Goal: Transaction & Acquisition: Book appointment/travel/reservation

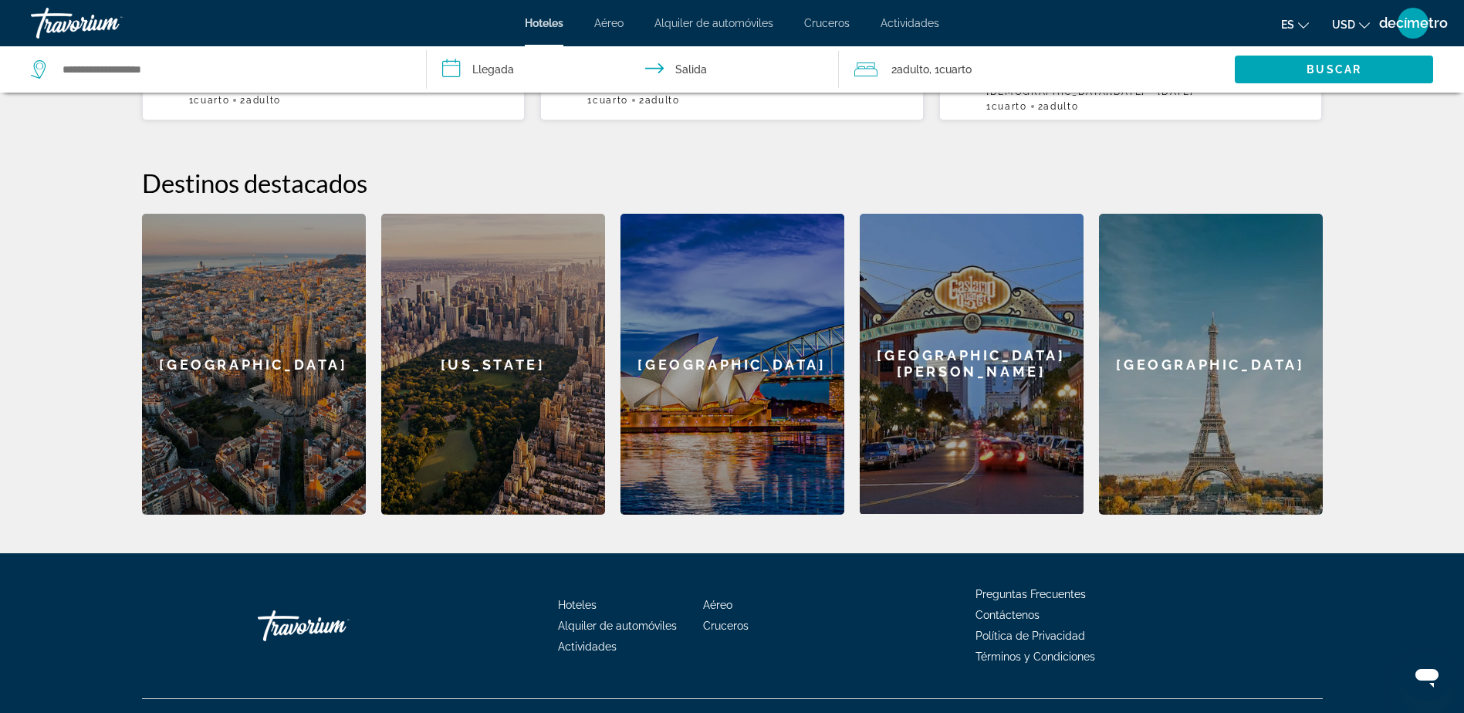
scroll to position [544, 0]
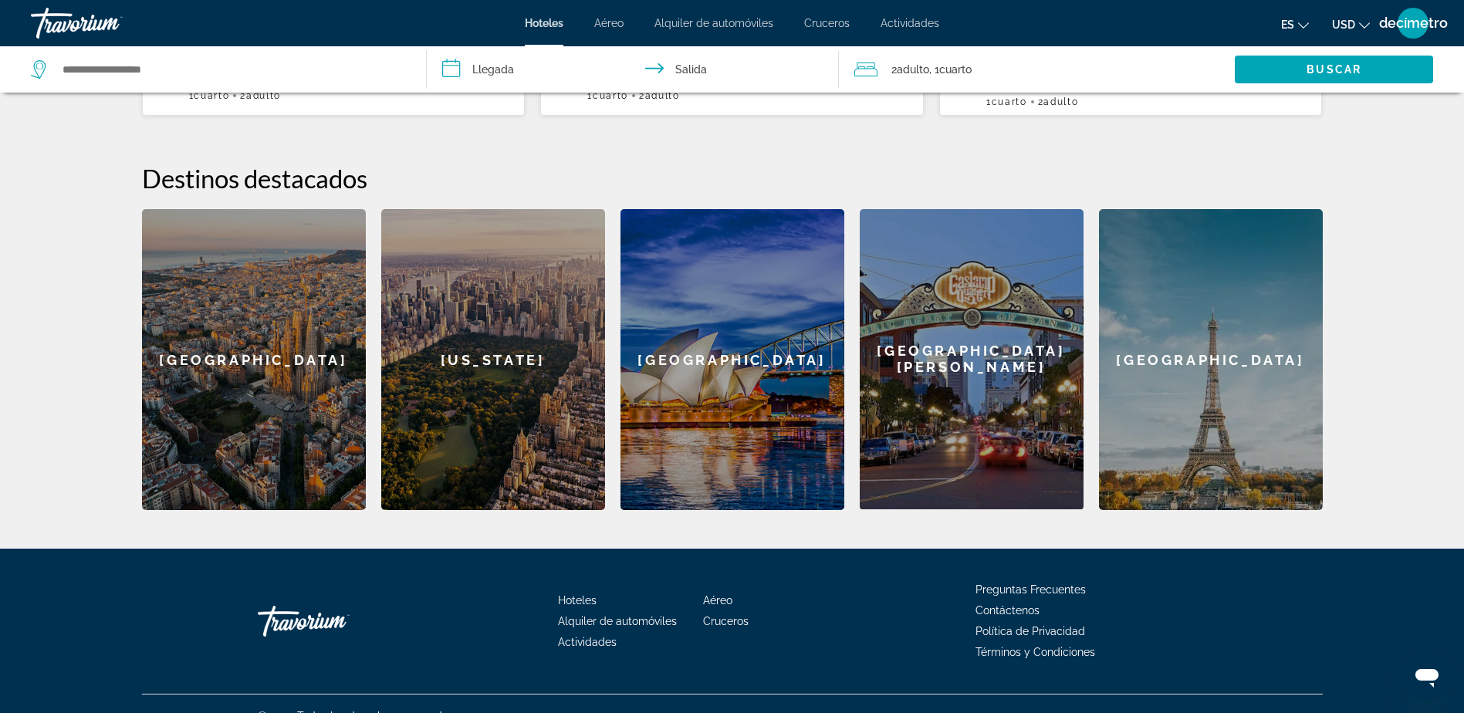
click at [745, 359] on div "Sydney" at bounding box center [732, 359] width 224 height 301
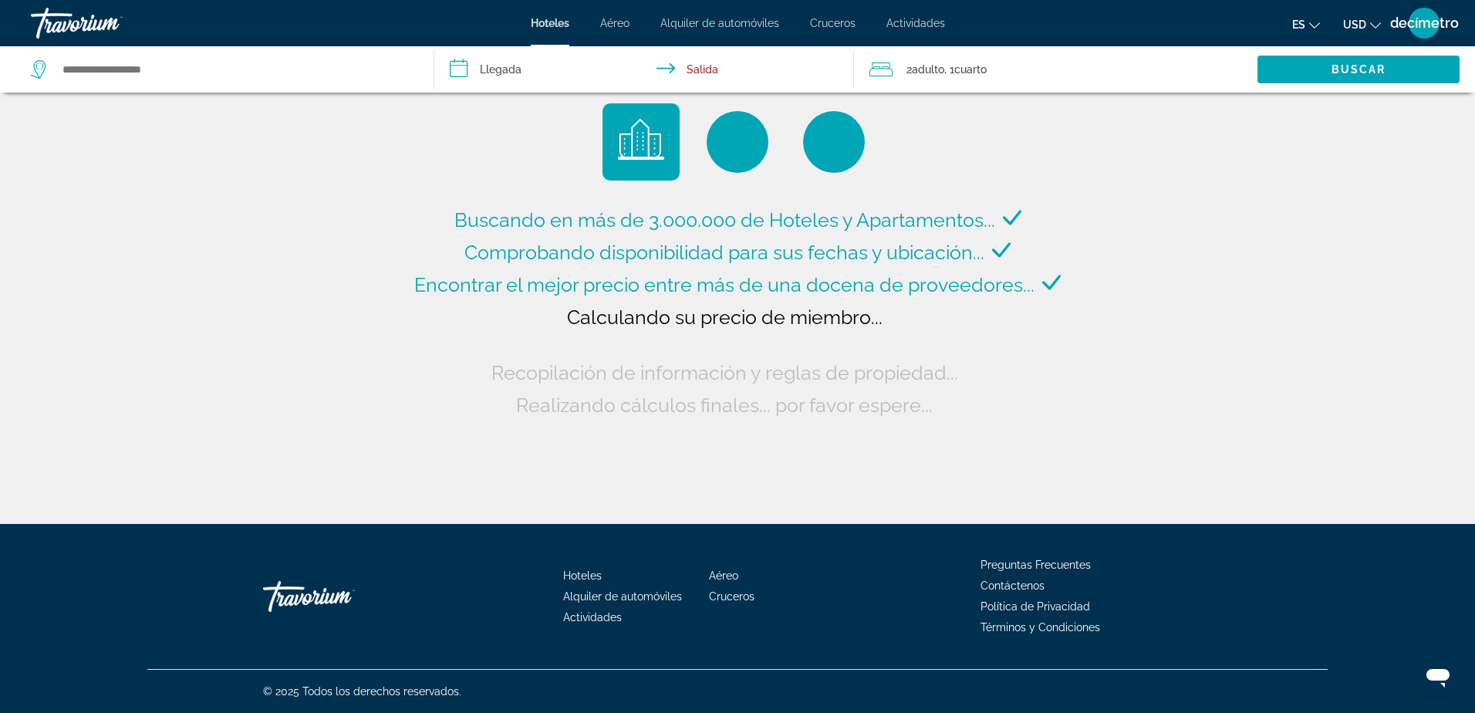
type input "**********"
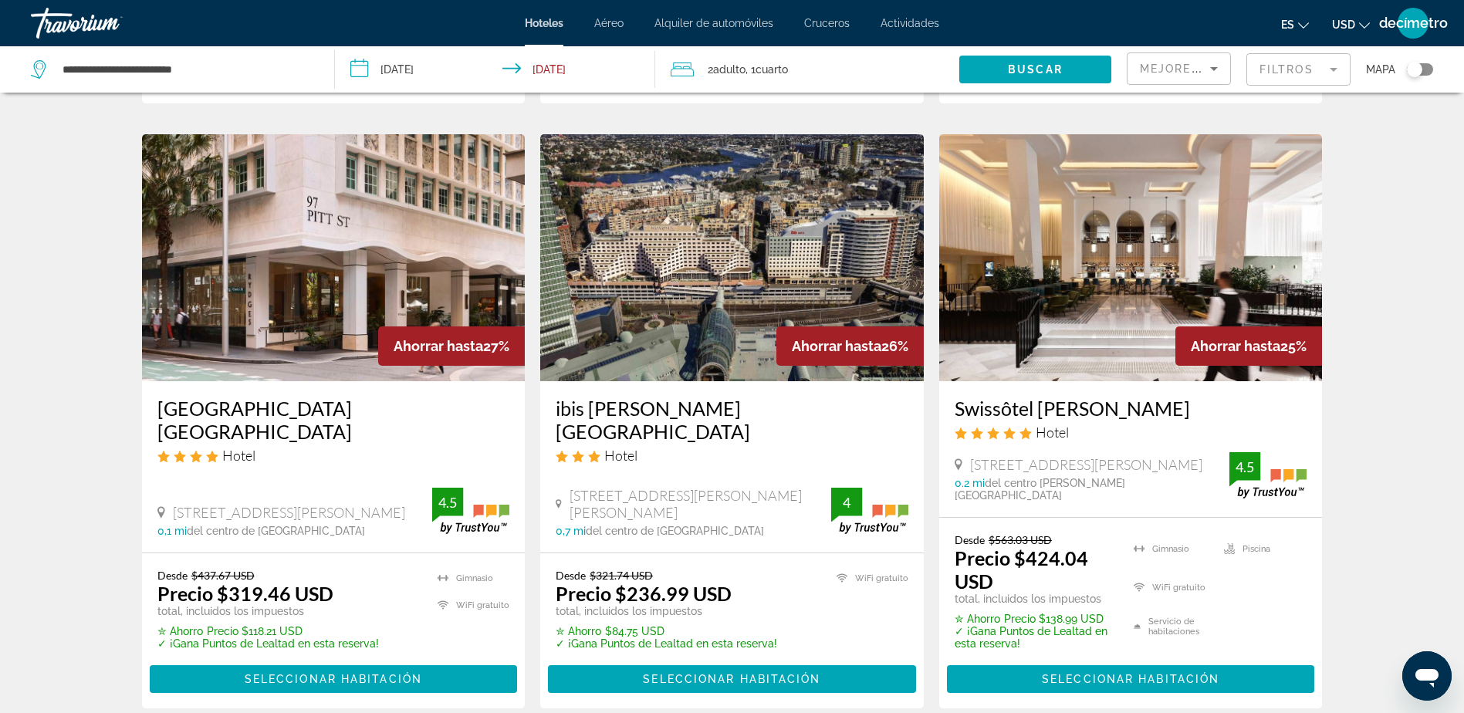
scroll to position [1929, 0]
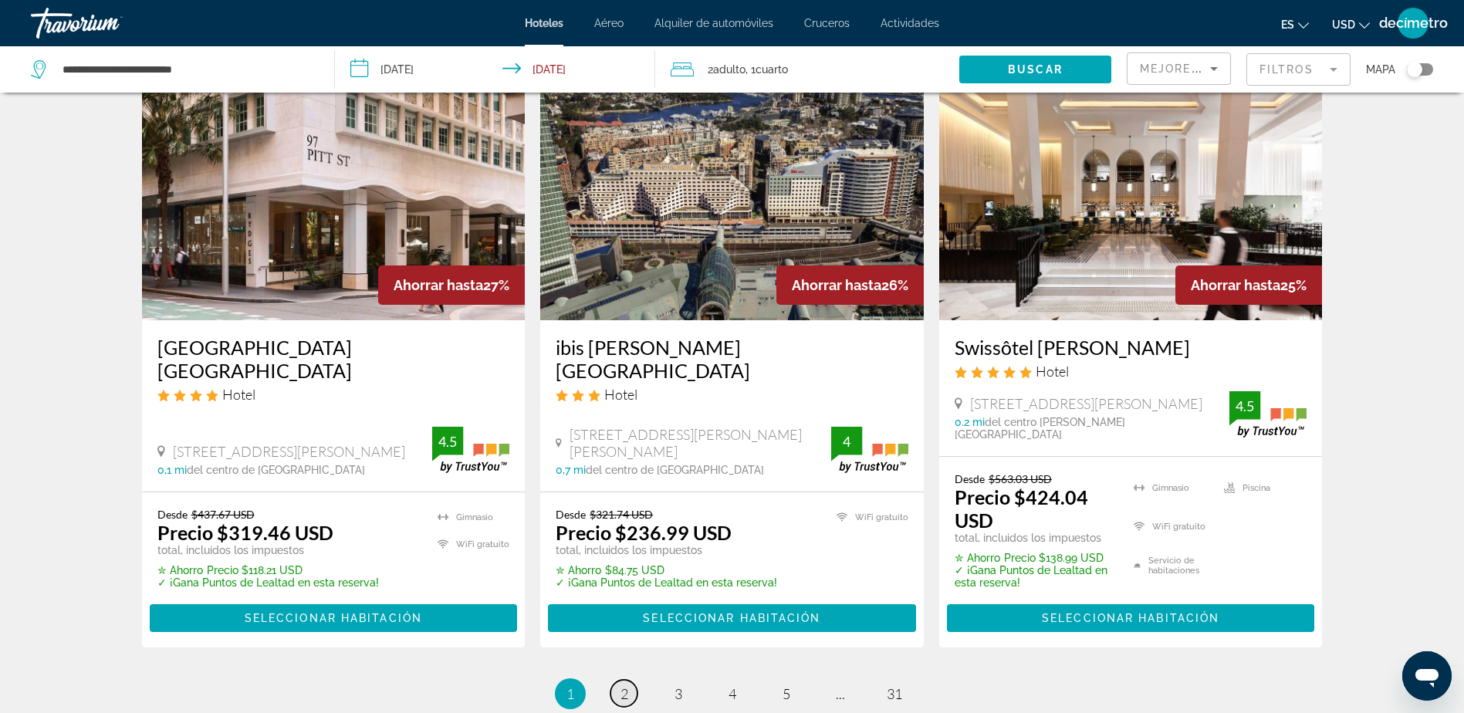
click at [627, 680] on link "página 2" at bounding box center [623, 693] width 27 height 27
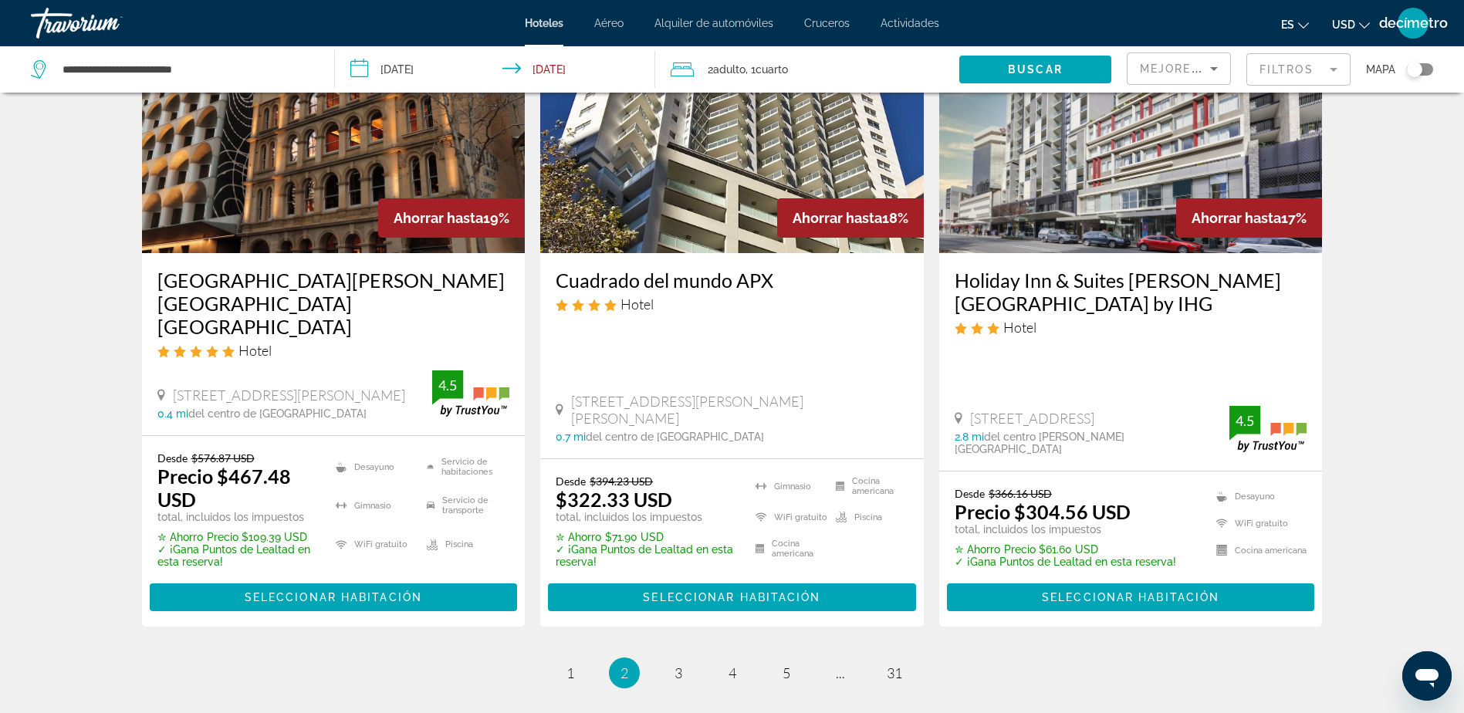
scroll to position [2006, 0]
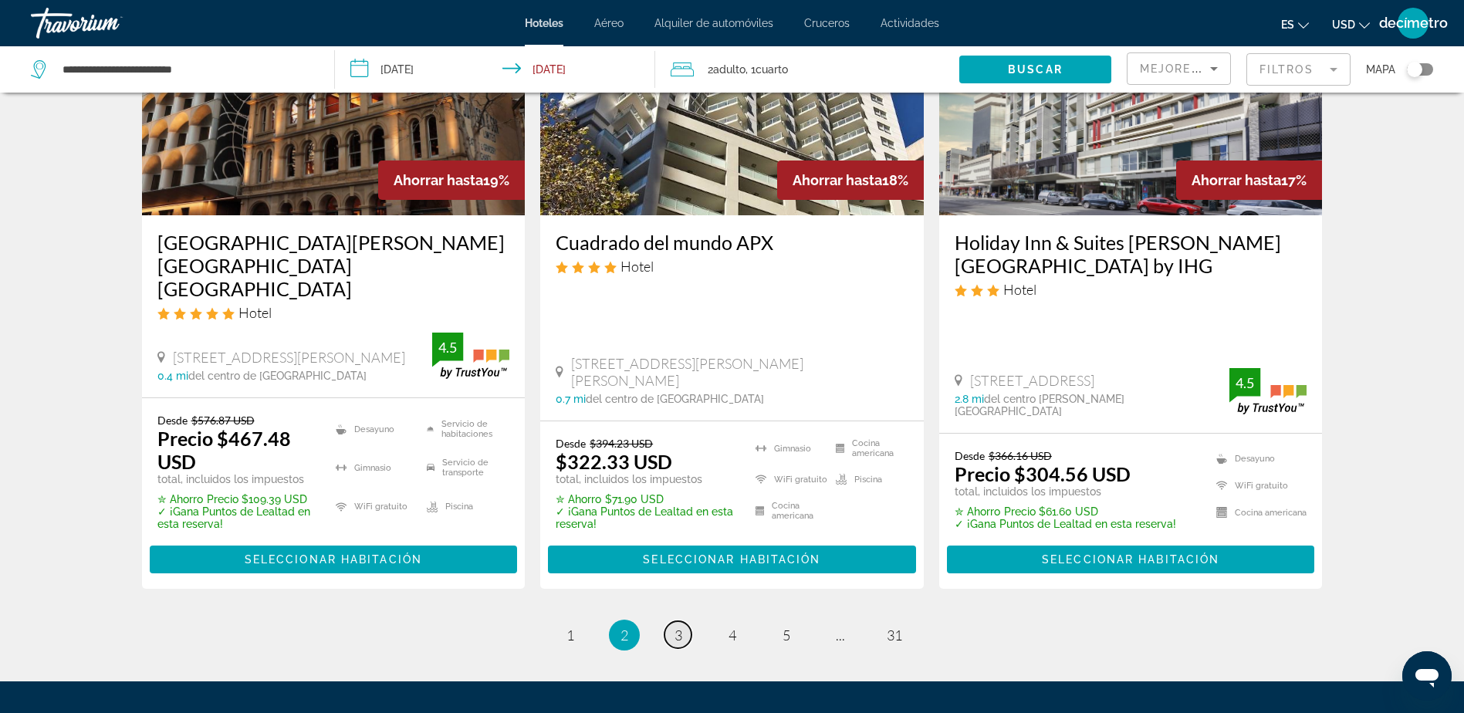
click at [684, 621] on link "página 3" at bounding box center [677, 634] width 27 height 27
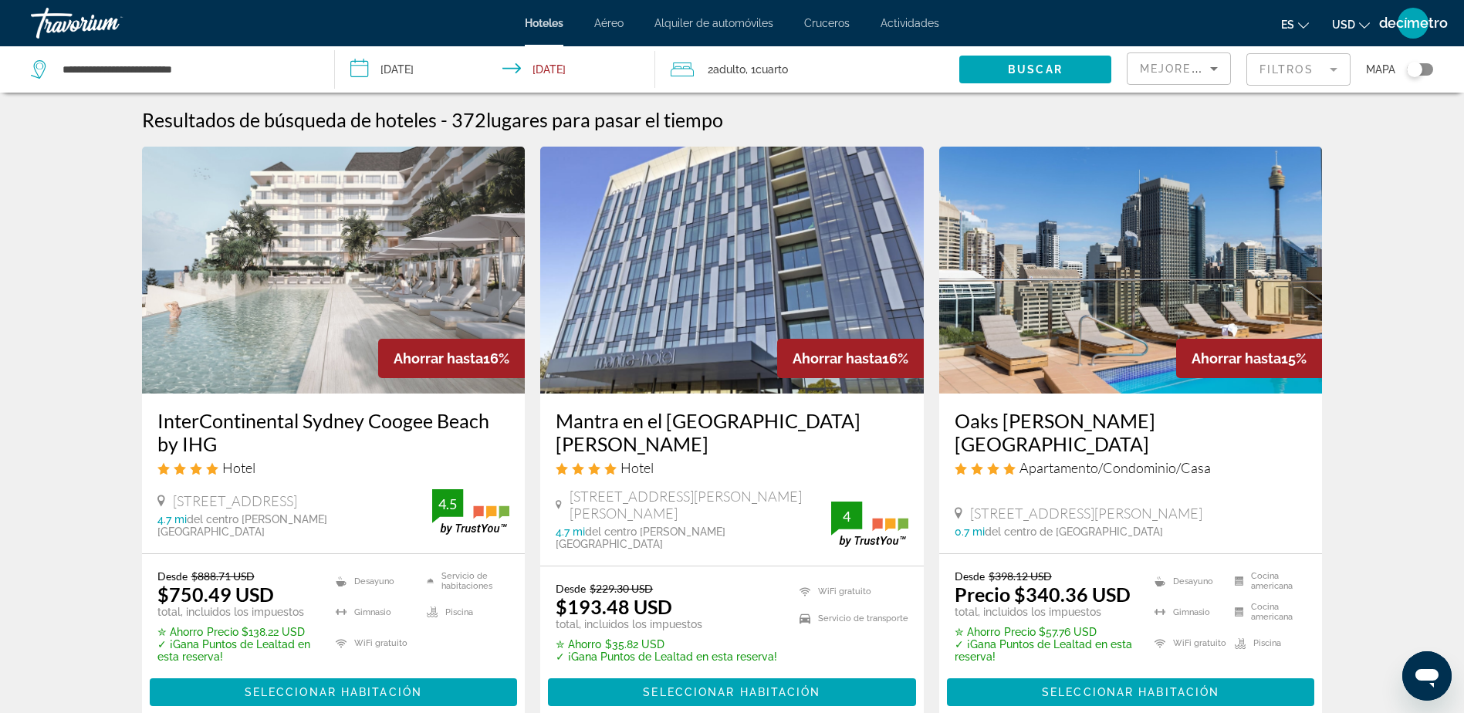
click at [258, 338] on img "Contenido principal" at bounding box center [333, 270] width 383 height 247
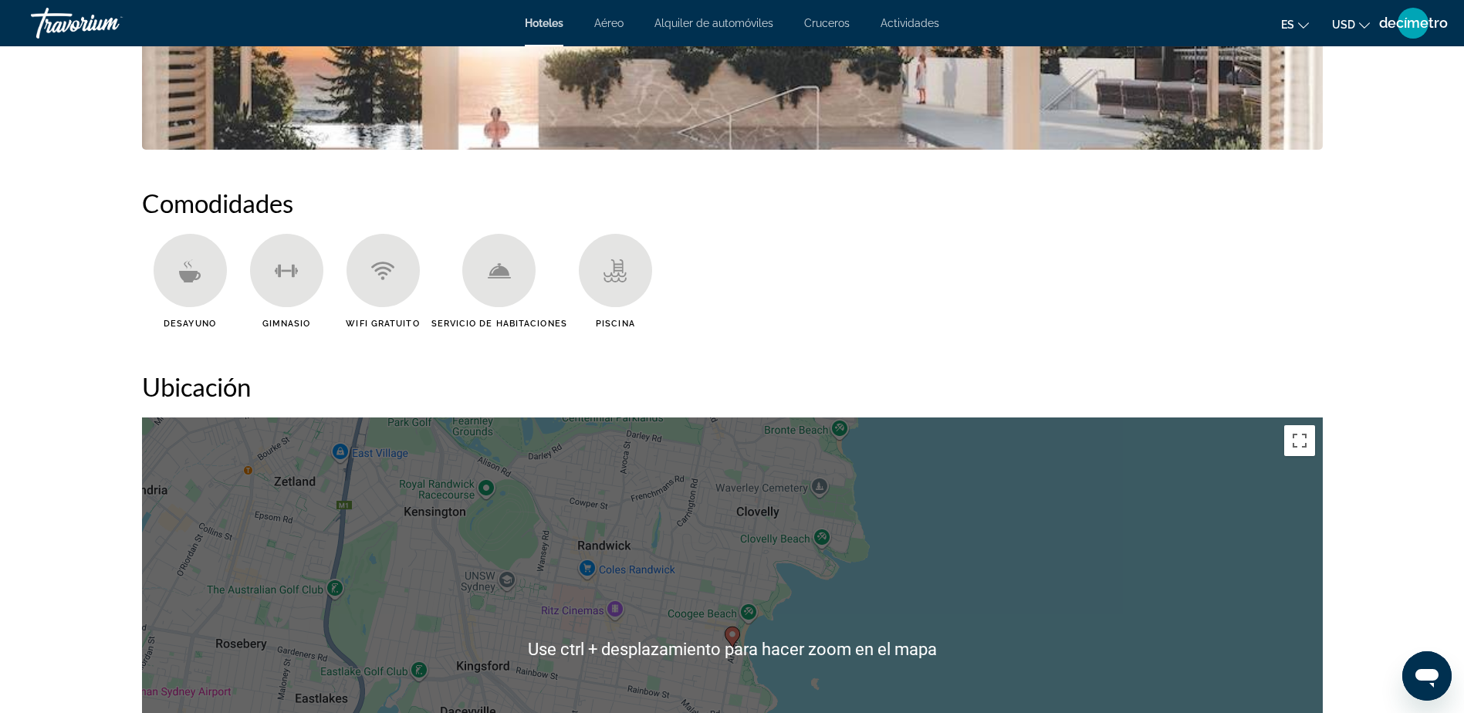
scroll to position [1312, 0]
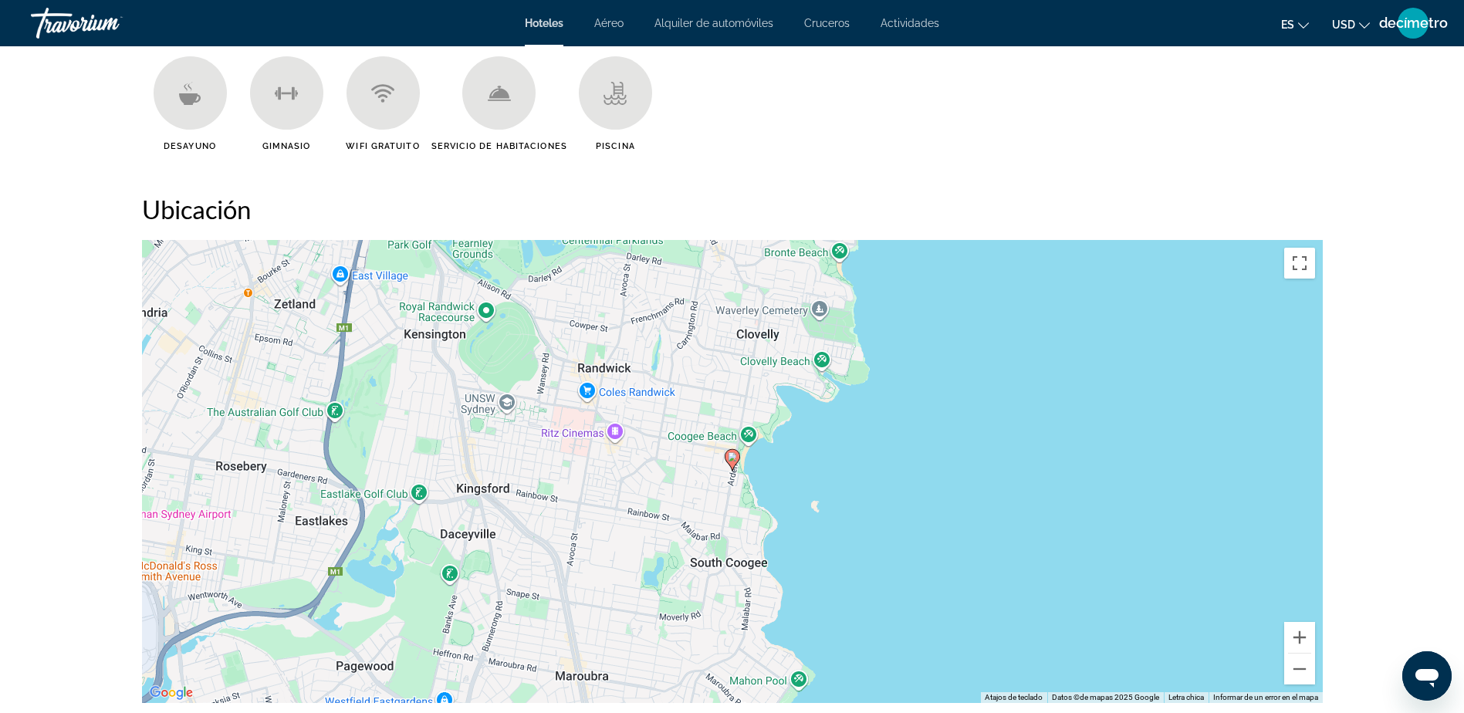
click at [839, 583] on div "Para activar el arrastre con el teclado, presione Alt + Entrar. Una vez en el e…" at bounding box center [732, 471] width 1180 height 463
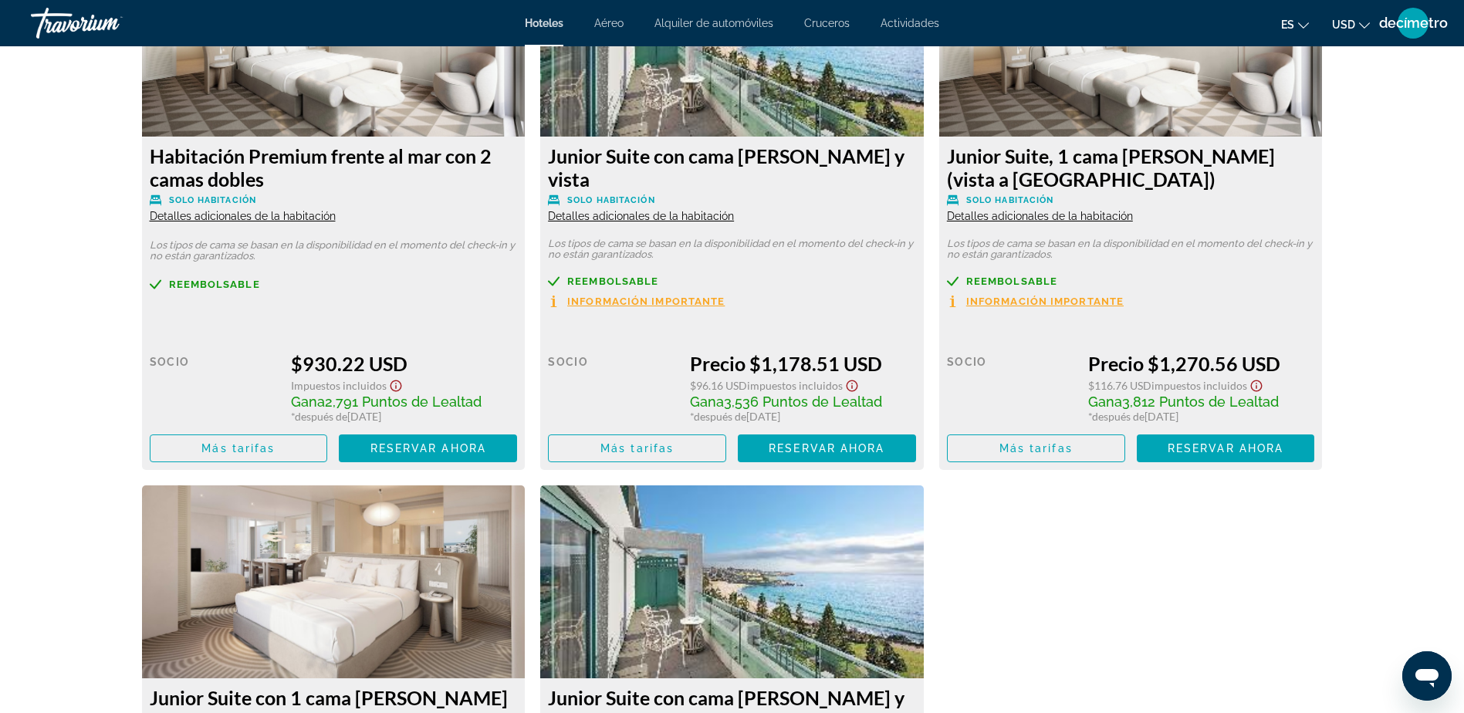
scroll to position [4477, 0]
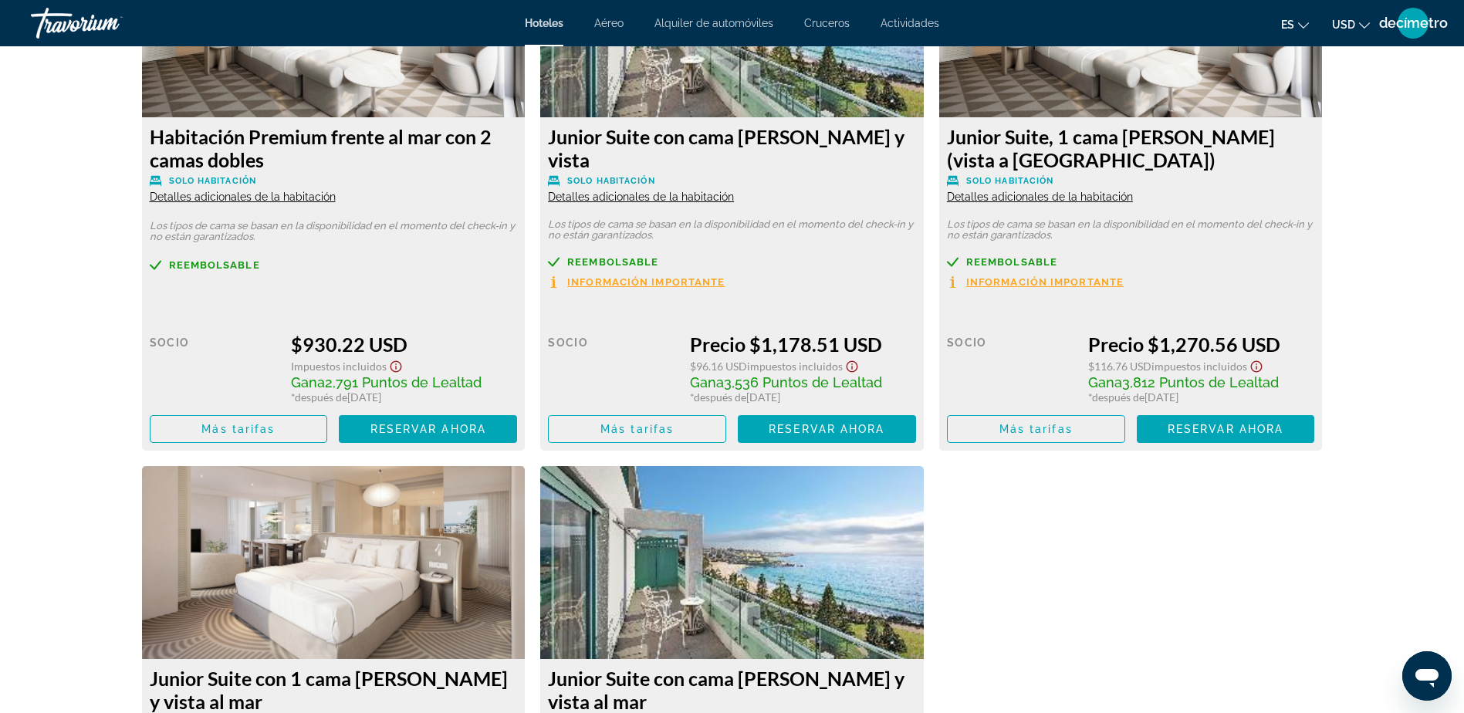
click at [607, 283] on span "Información importante" at bounding box center [645, 282] width 157 height 10
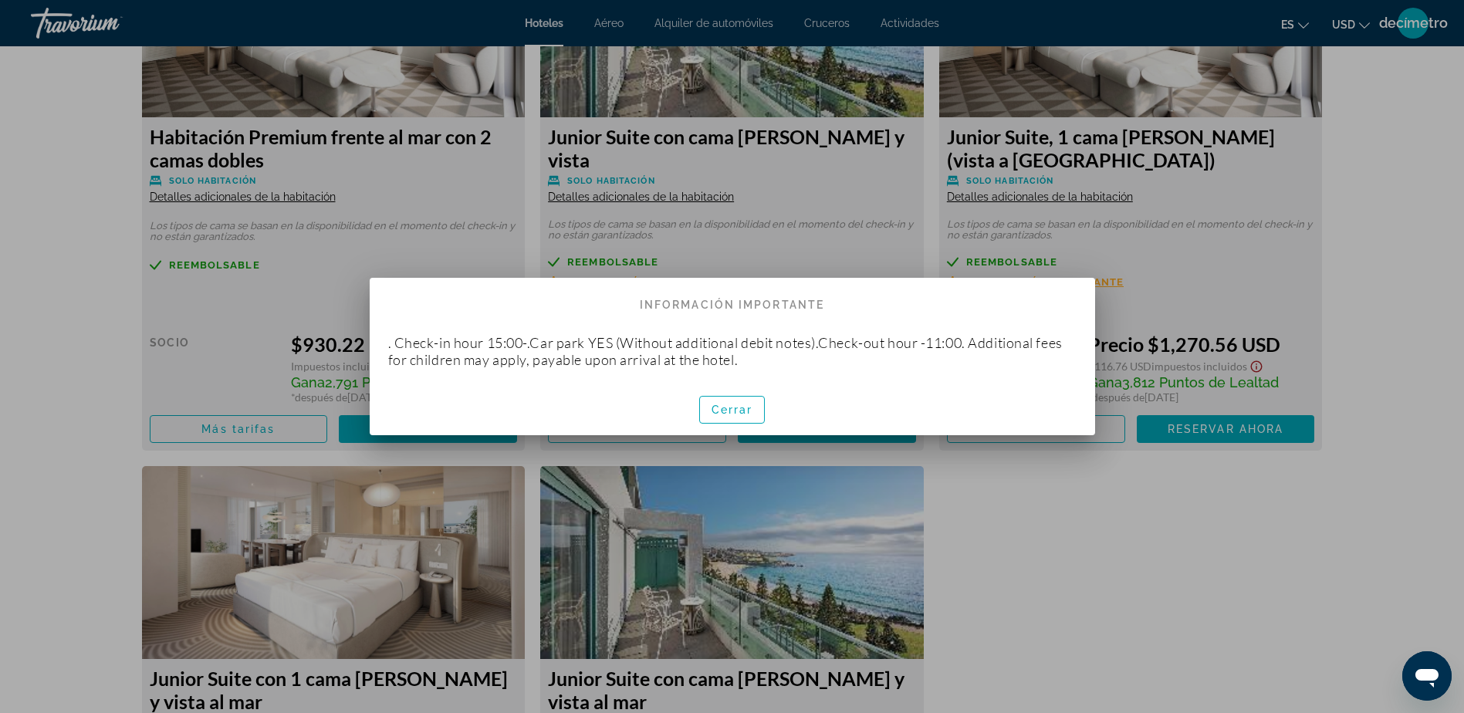
scroll to position [0, 0]
click at [750, 409] on span "Cerrar" at bounding box center [732, 409] width 42 height 12
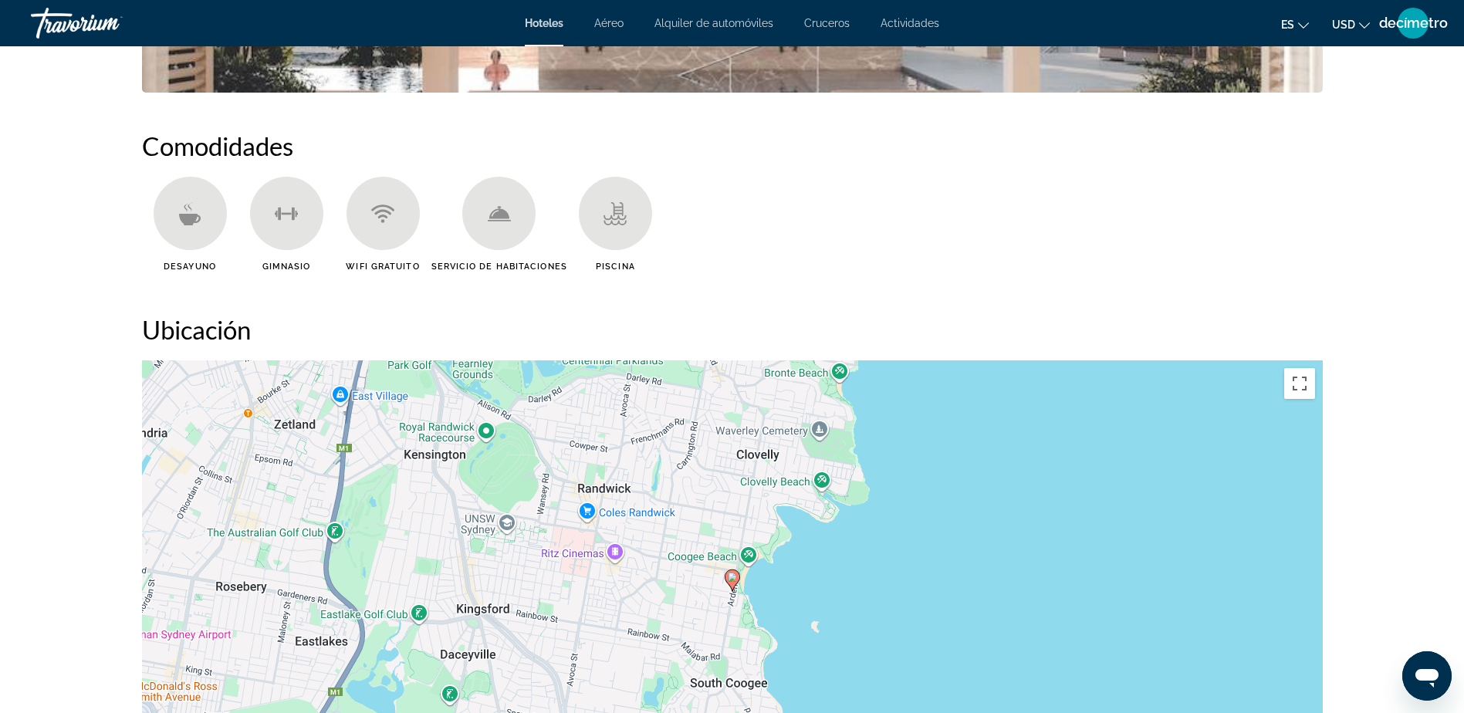
scroll to position [805, 0]
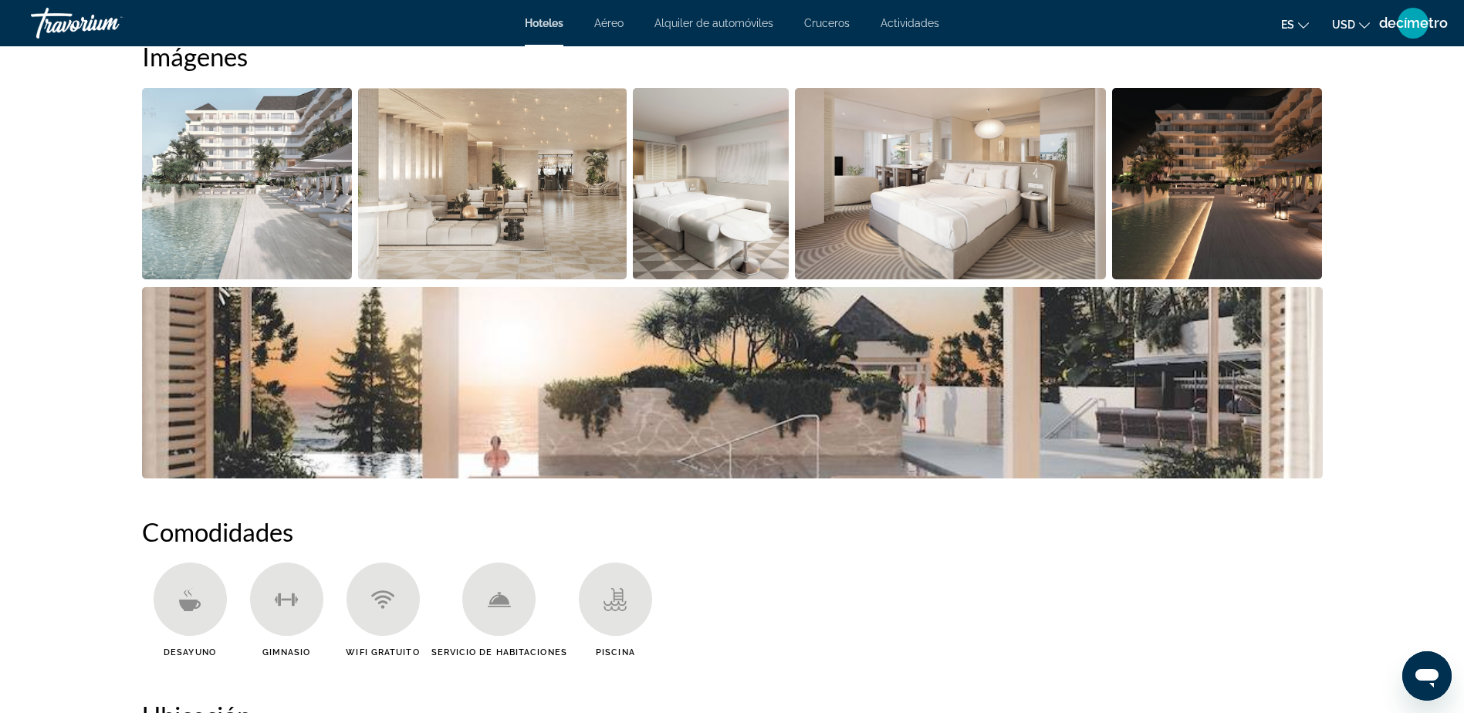
click at [263, 210] on img "Abrir control deslizante de imagen a pantalla completa" at bounding box center [247, 183] width 211 height 191
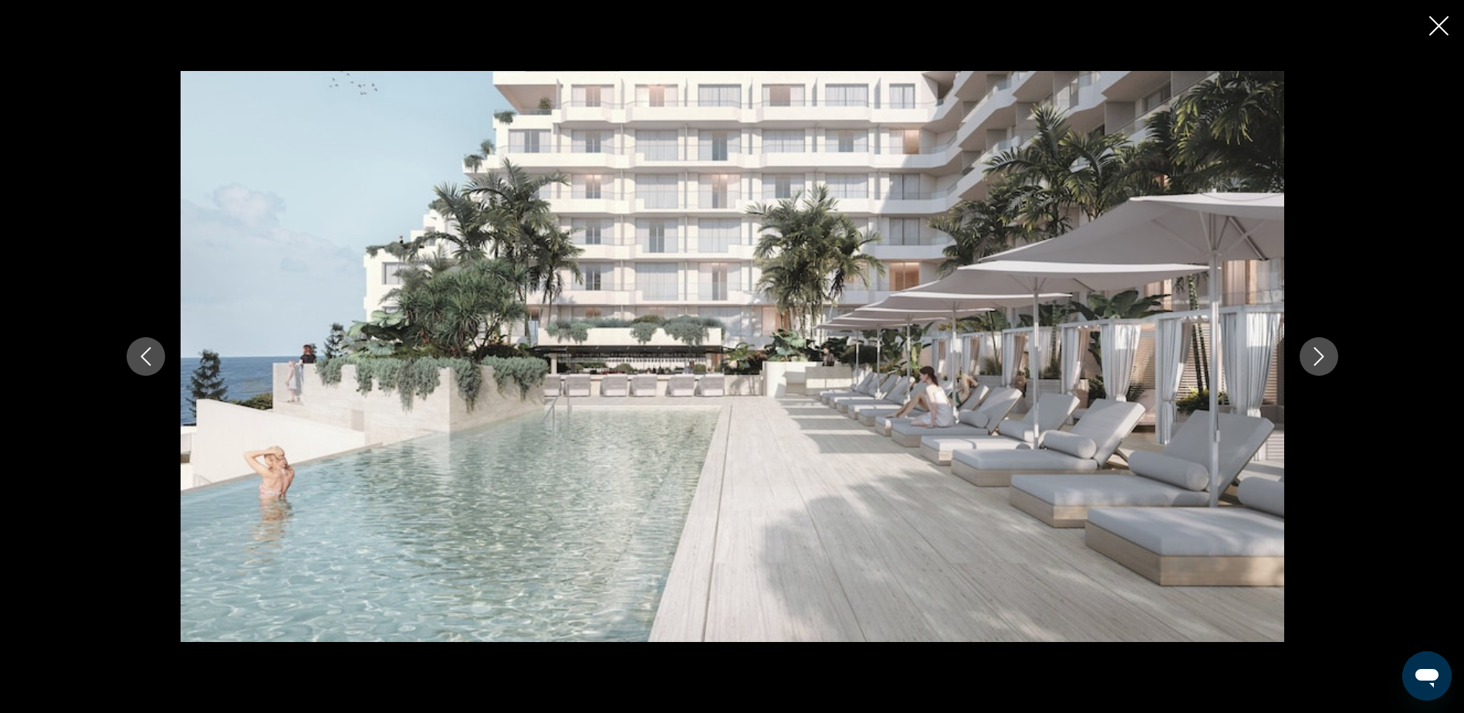
click at [1325, 360] on icon "Siguiente imagen" at bounding box center [1318, 356] width 19 height 19
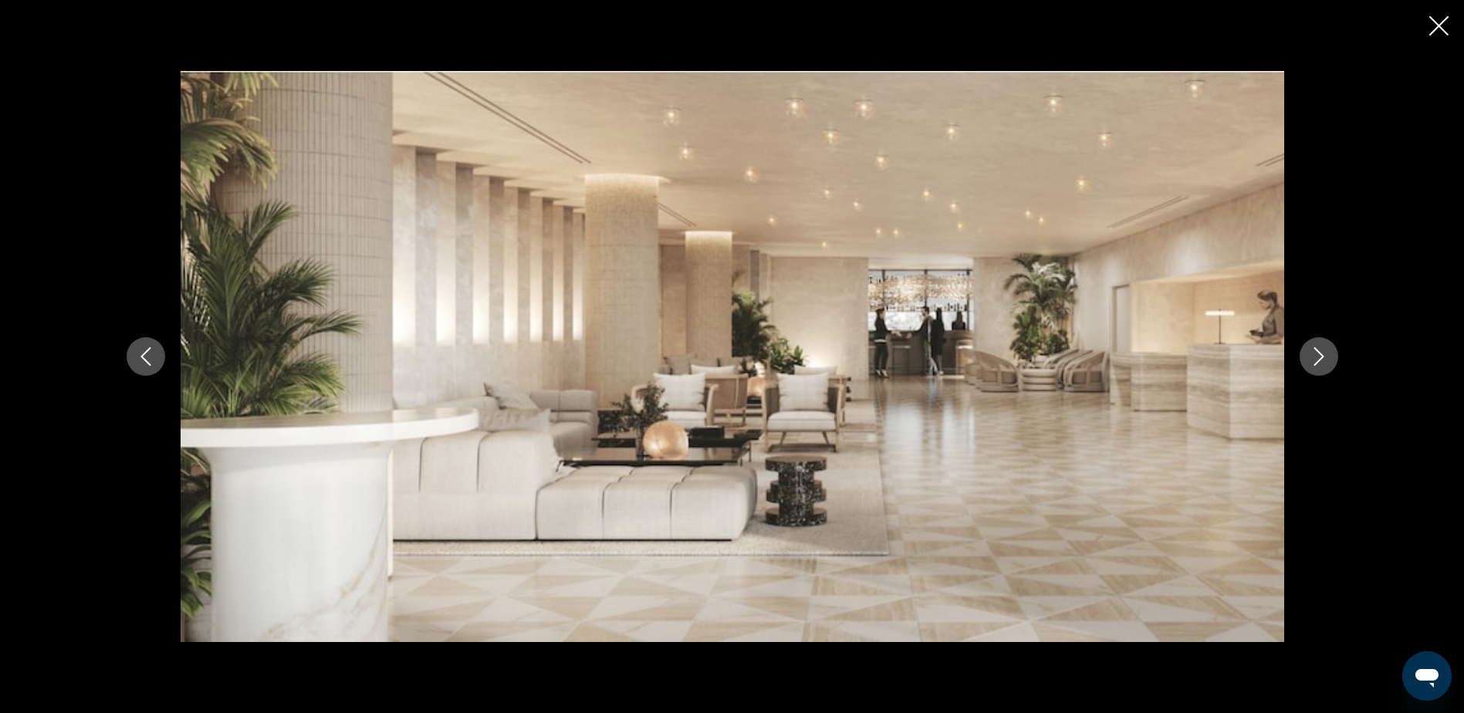
click at [1325, 360] on icon "Siguiente imagen" at bounding box center [1318, 356] width 19 height 19
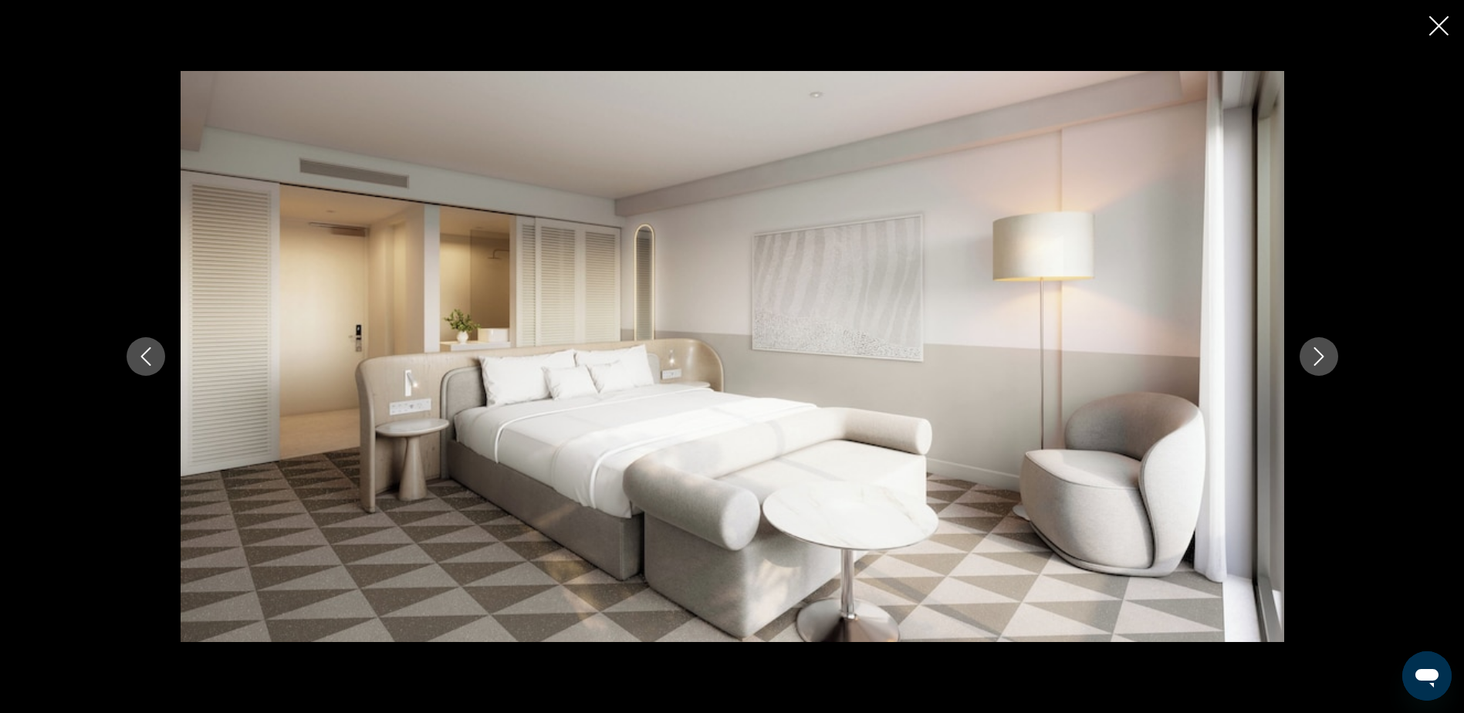
click at [1325, 360] on icon "Siguiente imagen" at bounding box center [1318, 356] width 19 height 19
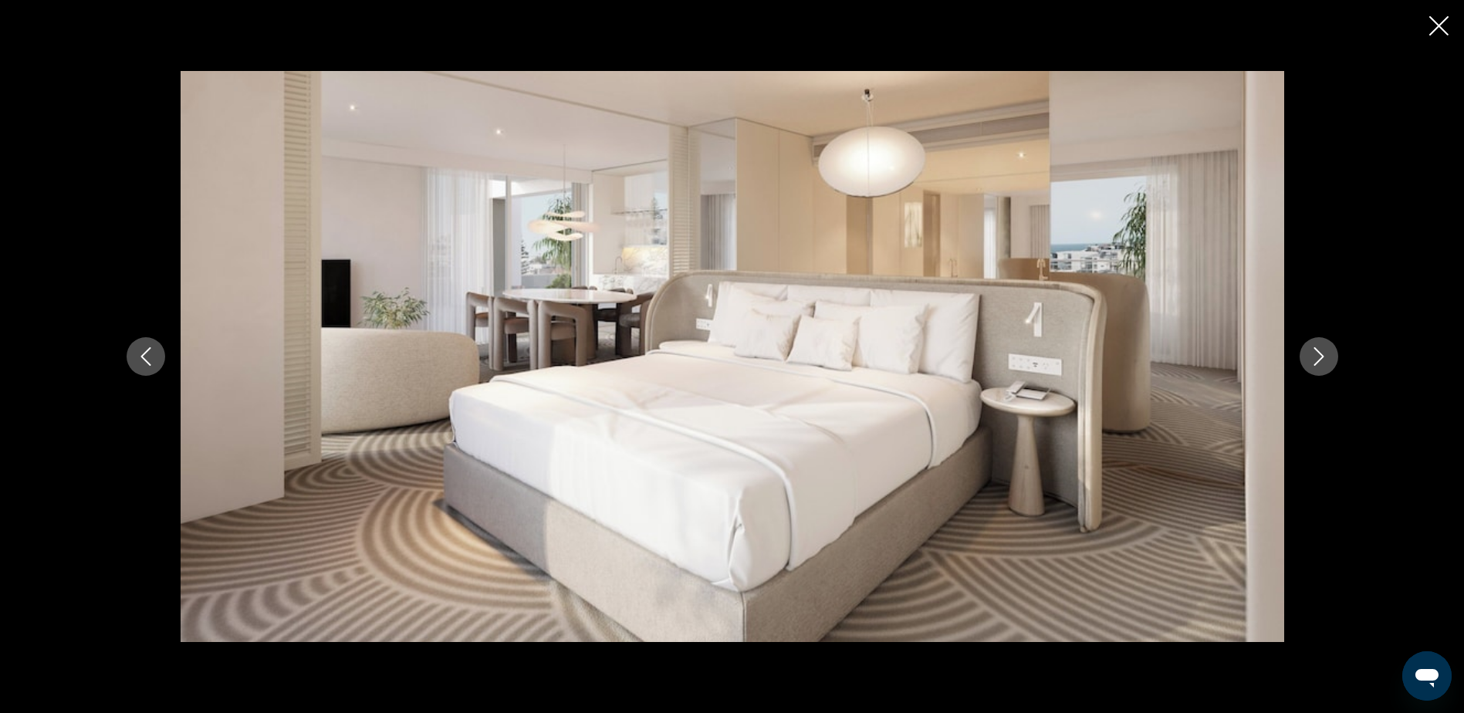
click at [1325, 360] on icon "Siguiente imagen" at bounding box center [1318, 356] width 19 height 19
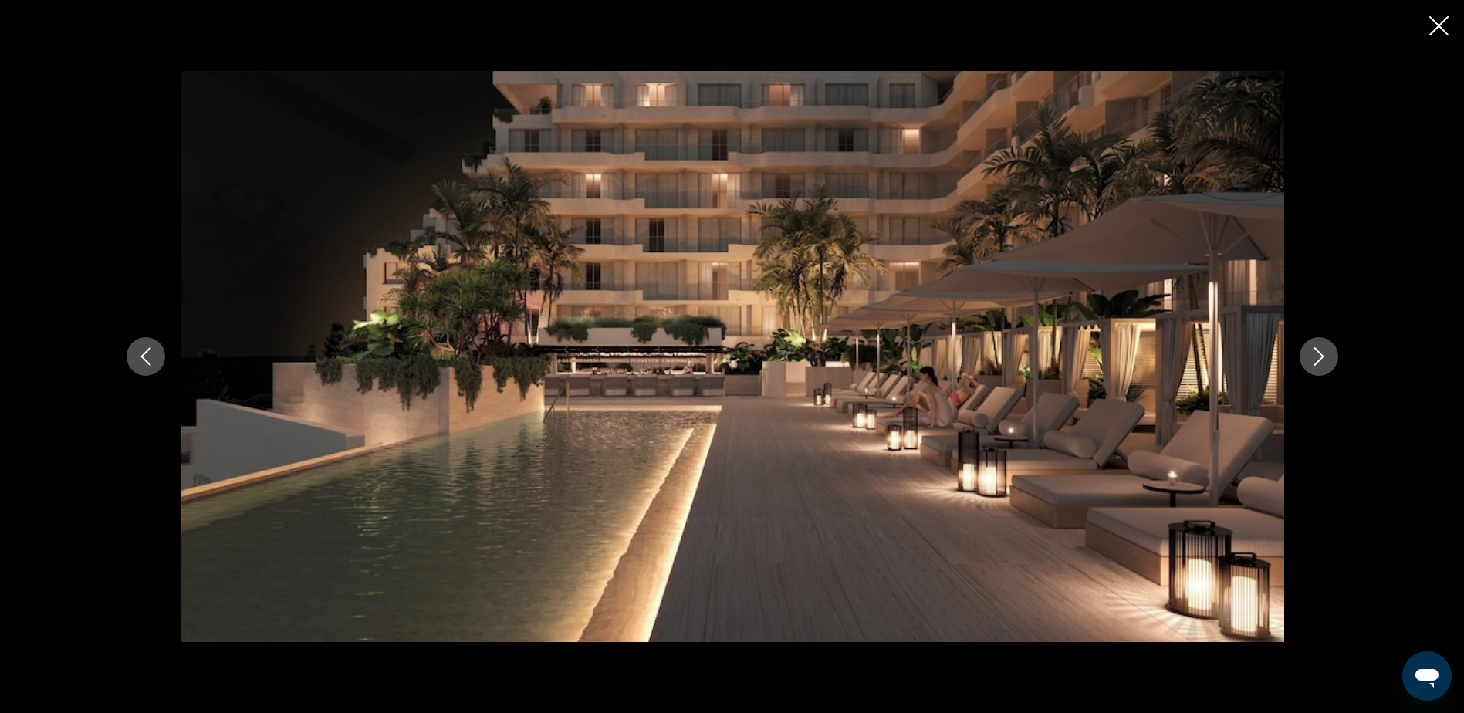
click at [1323, 360] on icon "Siguiente imagen" at bounding box center [1318, 356] width 19 height 19
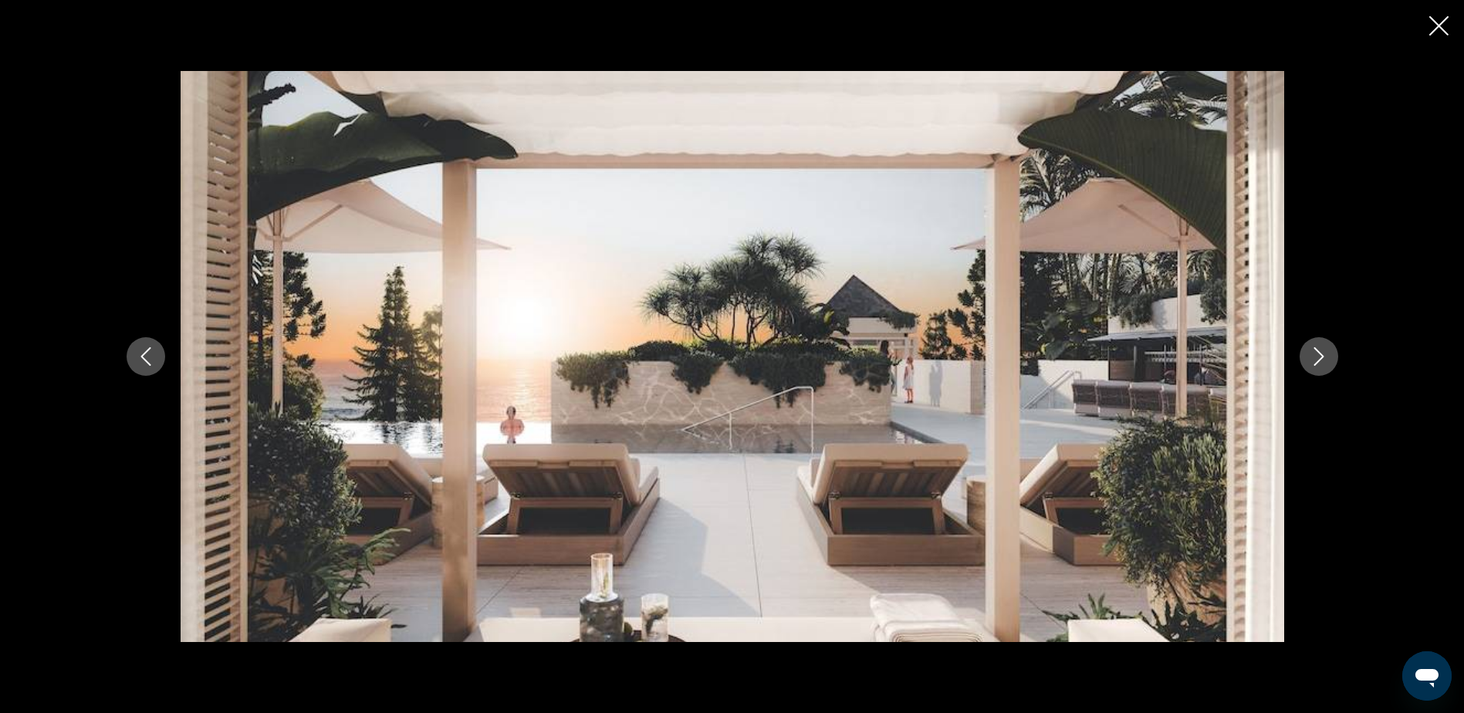
click at [1323, 360] on icon "Siguiente imagen" at bounding box center [1318, 356] width 19 height 19
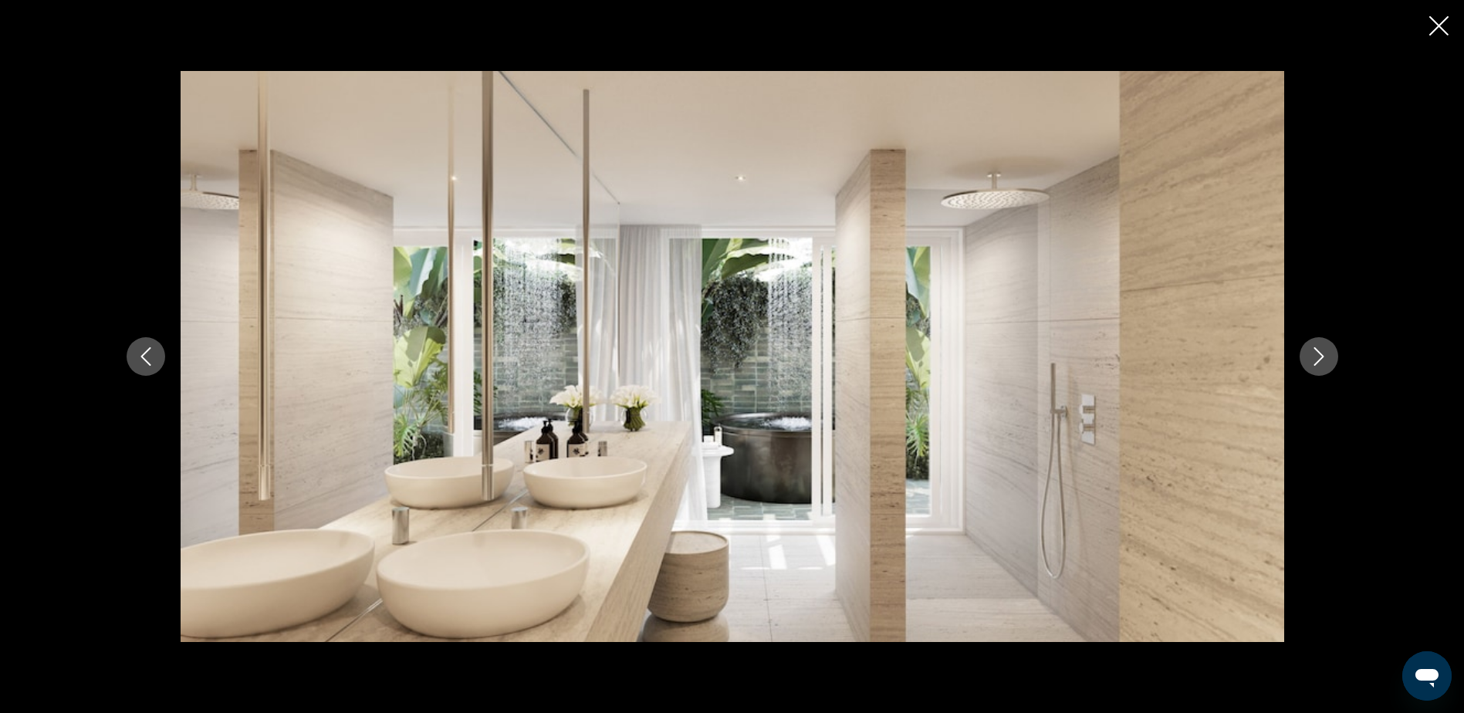
click at [1323, 360] on icon "Siguiente imagen" at bounding box center [1318, 356] width 19 height 19
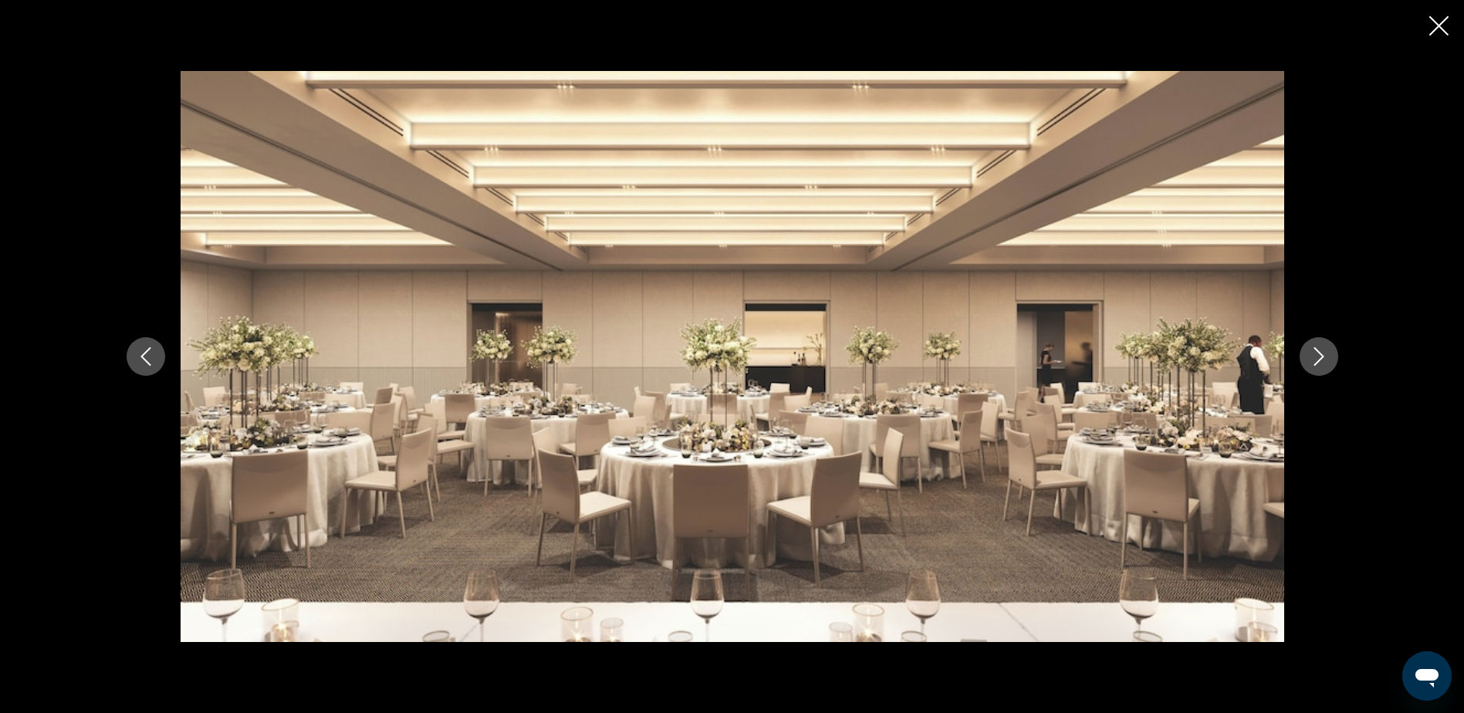
click at [1323, 360] on icon "Siguiente imagen" at bounding box center [1318, 356] width 19 height 19
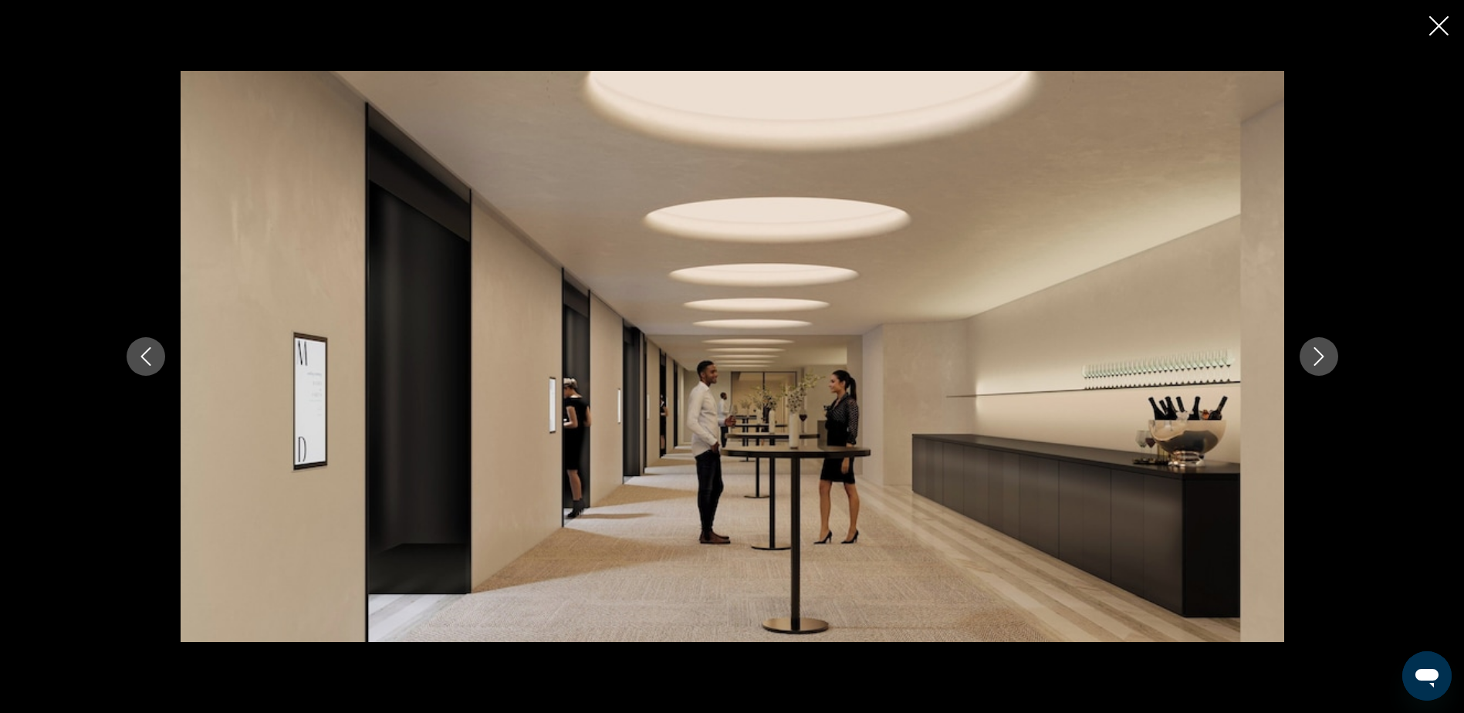
click at [1323, 360] on icon "Siguiente imagen" at bounding box center [1318, 356] width 19 height 19
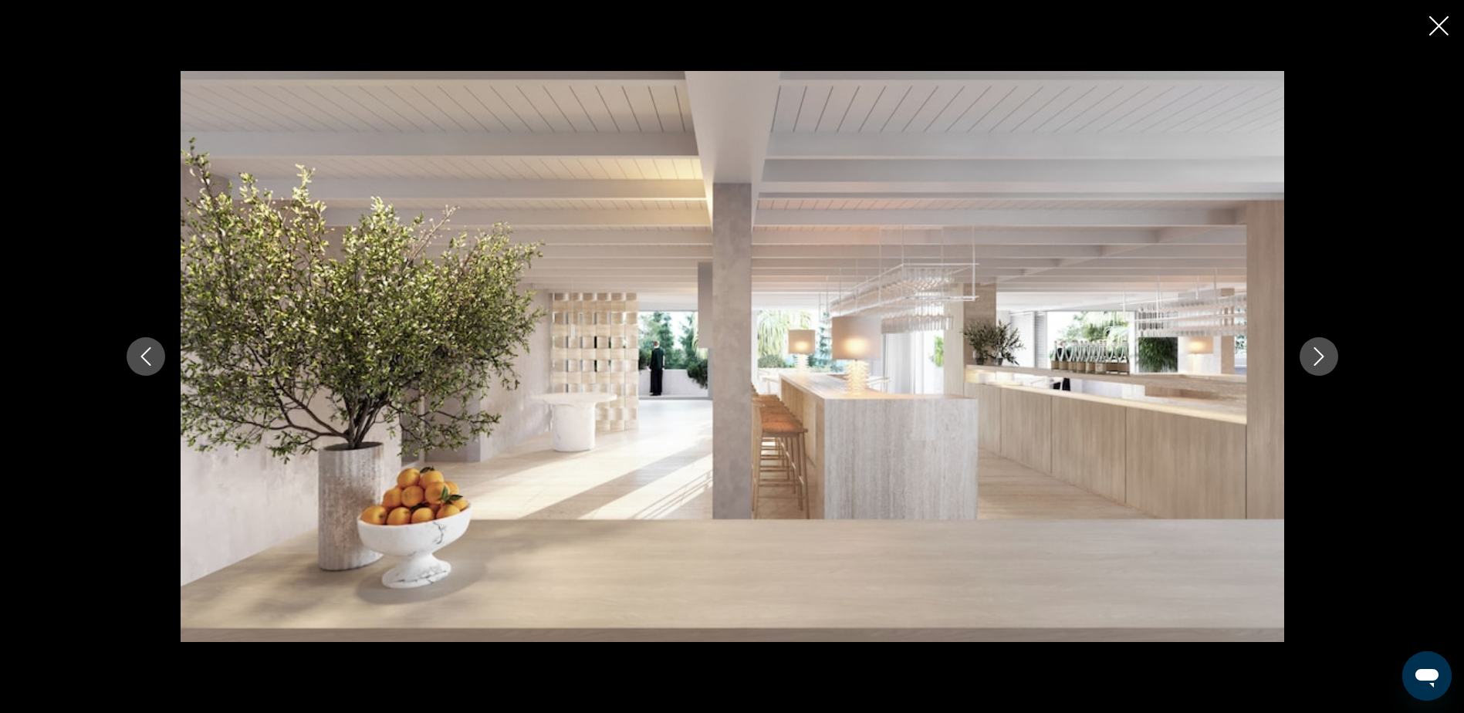
click at [1323, 360] on icon "Siguiente imagen" at bounding box center [1318, 356] width 19 height 19
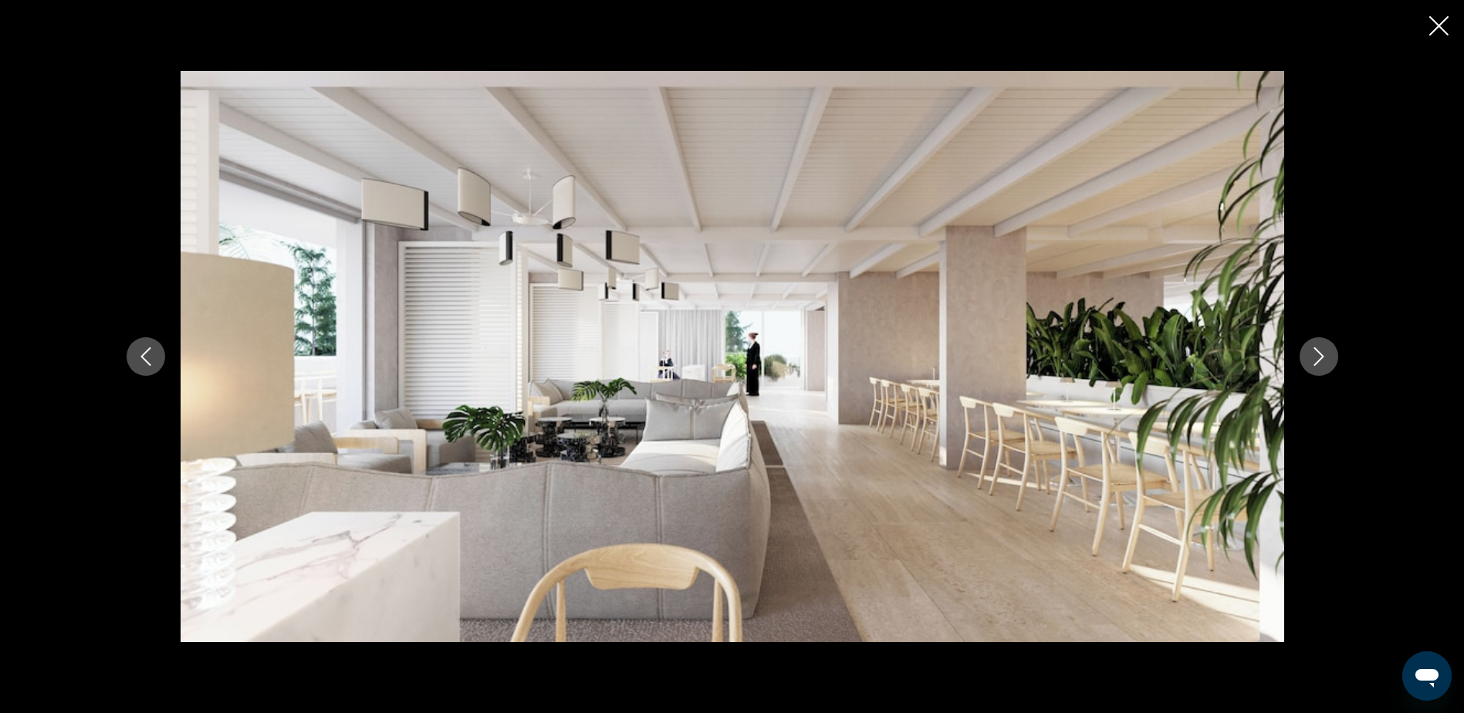
click at [1323, 360] on icon "Siguiente imagen" at bounding box center [1318, 356] width 19 height 19
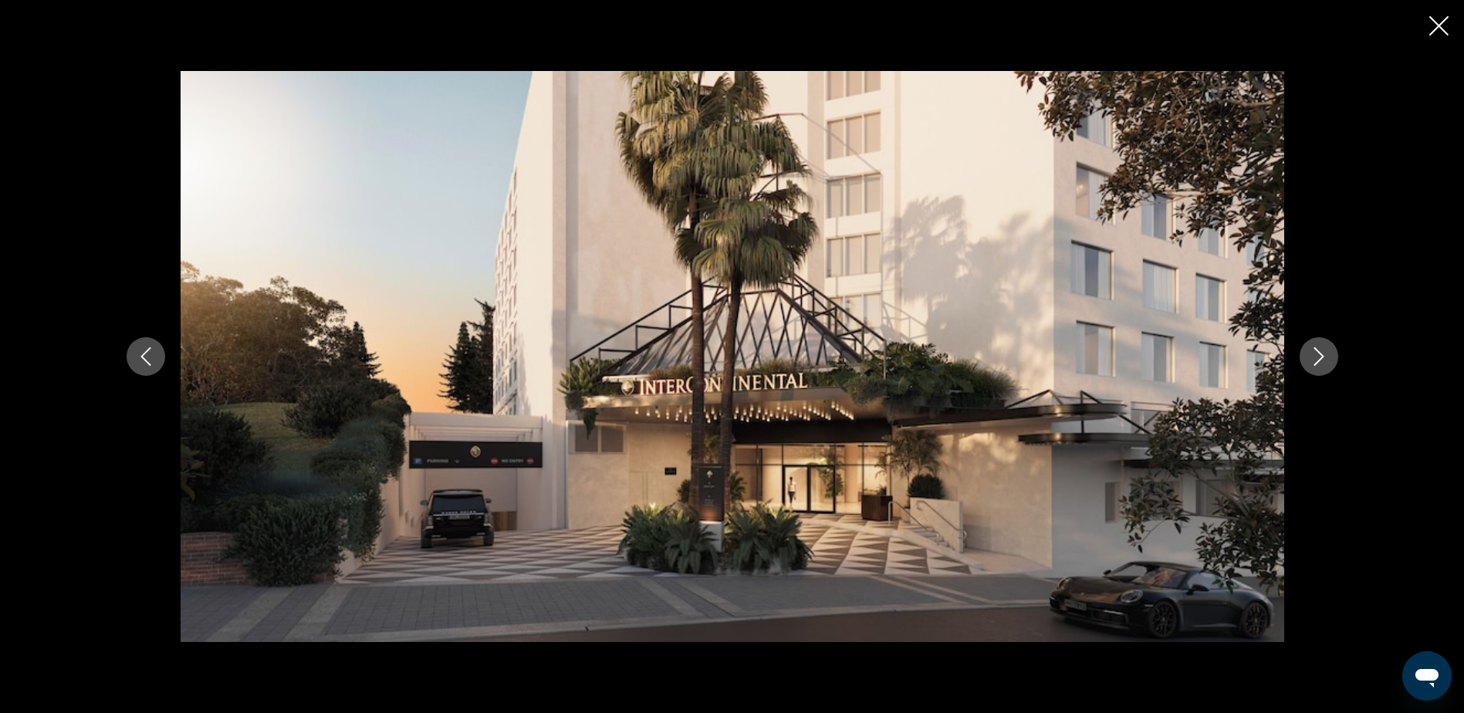
click at [1323, 360] on icon "Siguiente imagen" at bounding box center [1318, 356] width 19 height 19
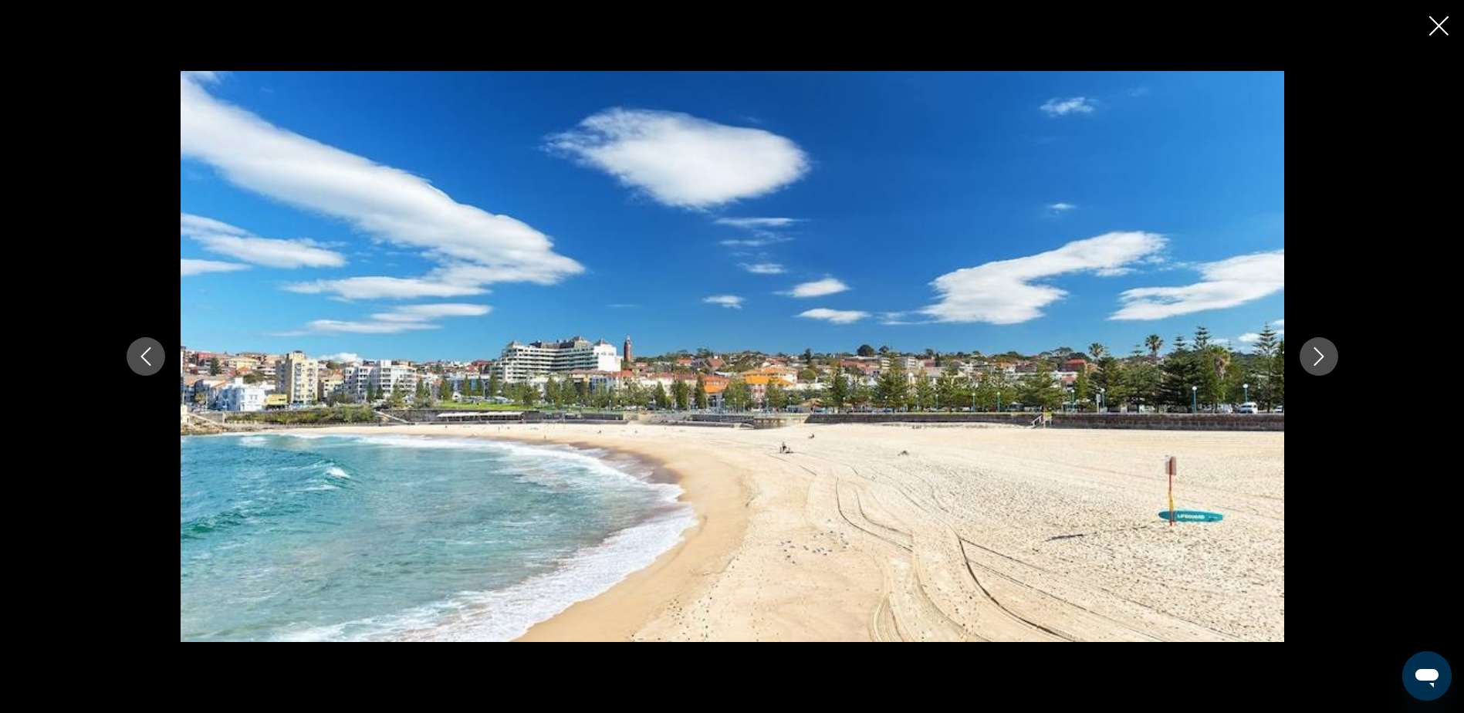
click at [1323, 360] on icon "Siguiente imagen" at bounding box center [1318, 356] width 19 height 19
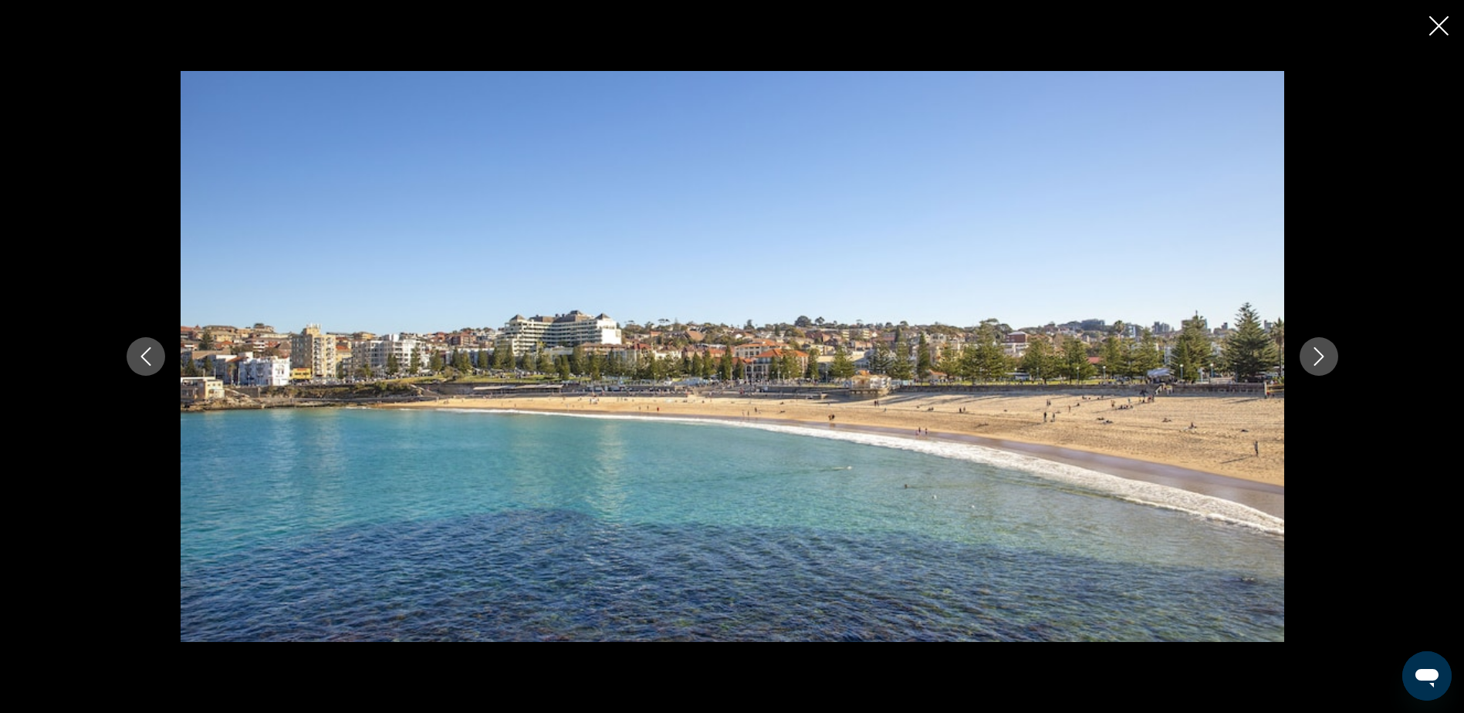
click at [1323, 360] on icon "Siguiente imagen" at bounding box center [1318, 356] width 19 height 19
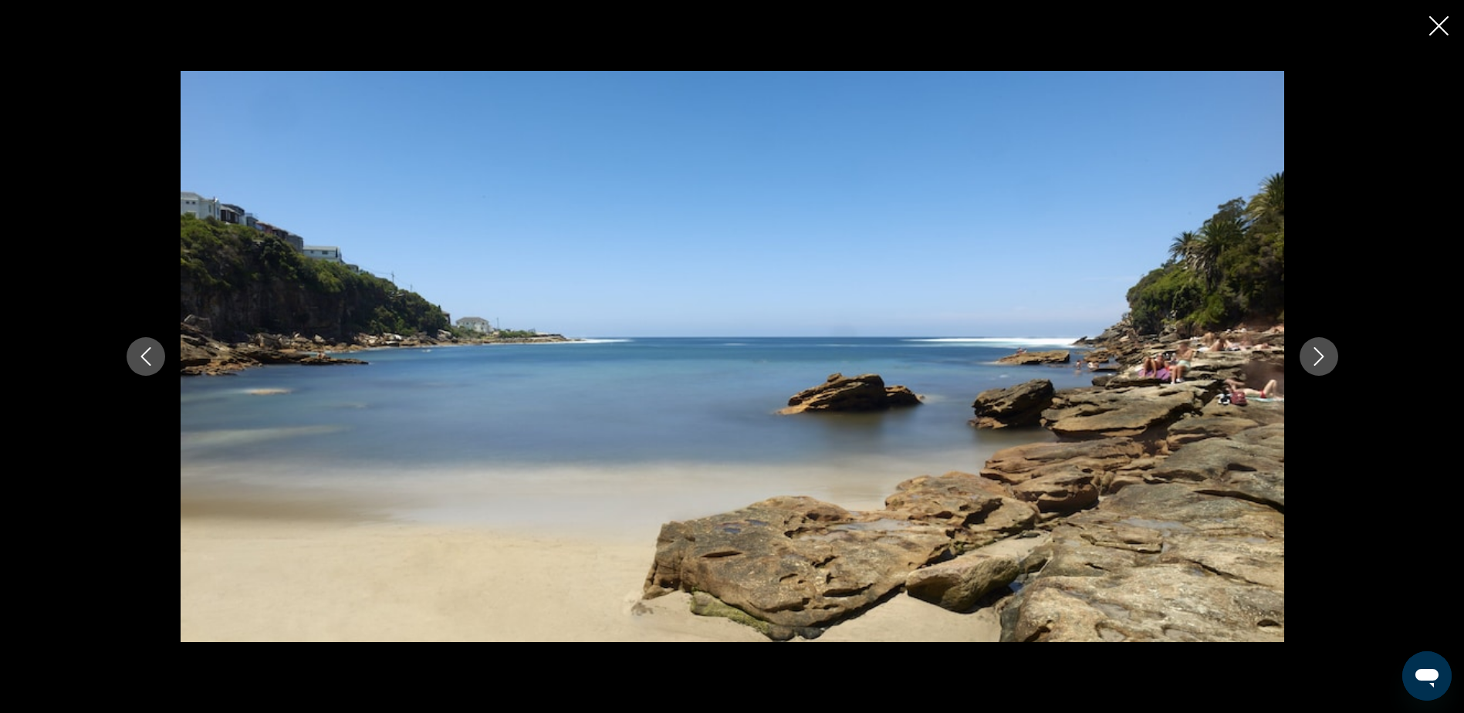
click at [1323, 360] on icon "Siguiente imagen" at bounding box center [1318, 356] width 19 height 19
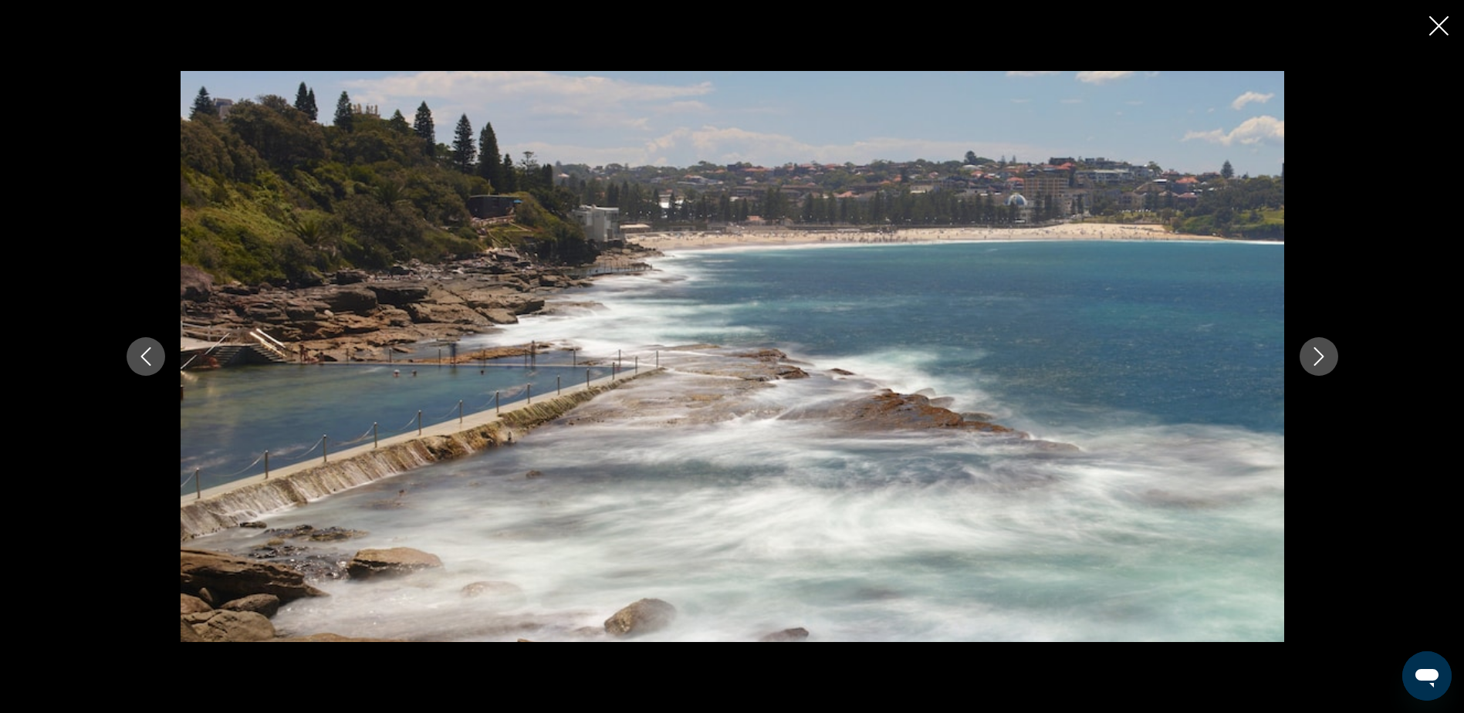
click at [1326, 363] on icon "Siguiente imagen" at bounding box center [1318, 356] width 19 height 19
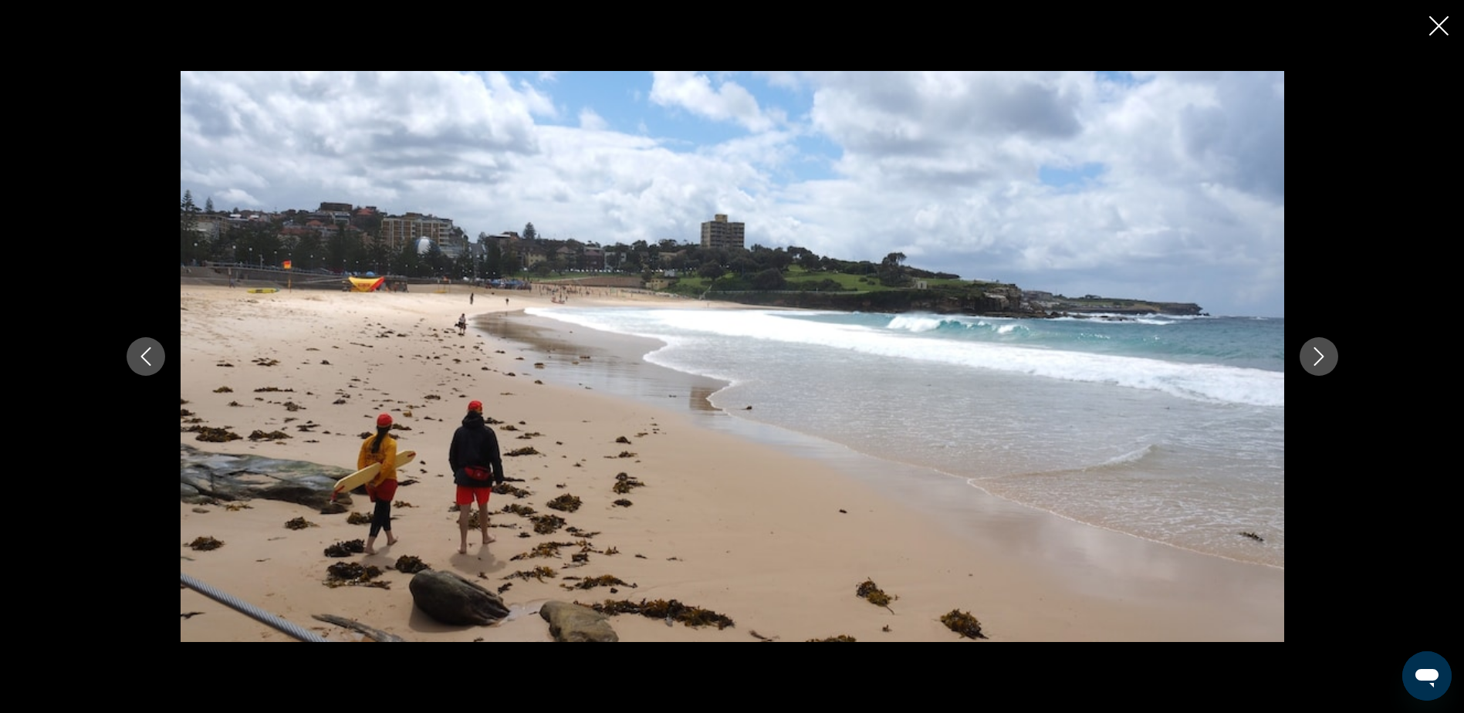
click at [1326, 363] on icon "Siguiente imagen" at bounding box center [1318, 356] width 19 height 19
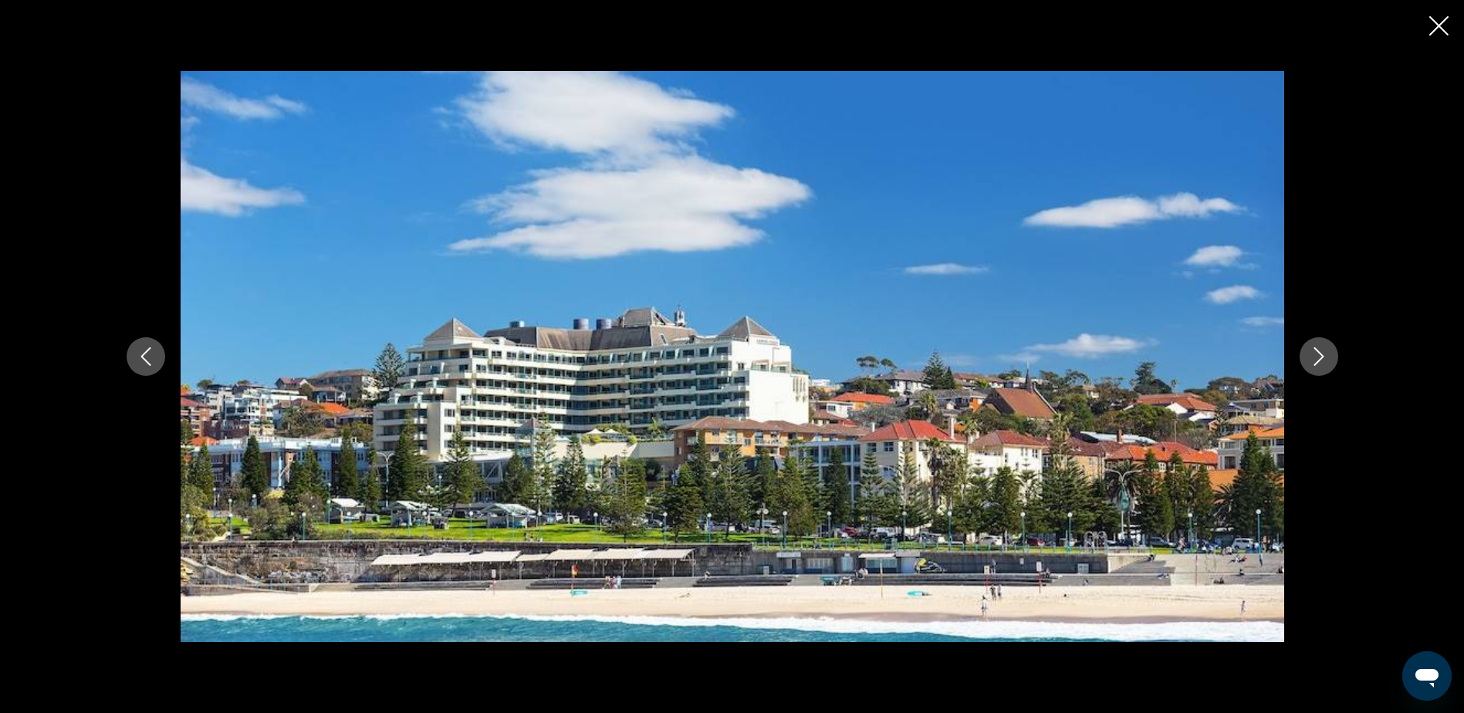
click at [1326, 363] on icon "Siguiente imagen" at bounding box center [1318, 356] width 19 height 19
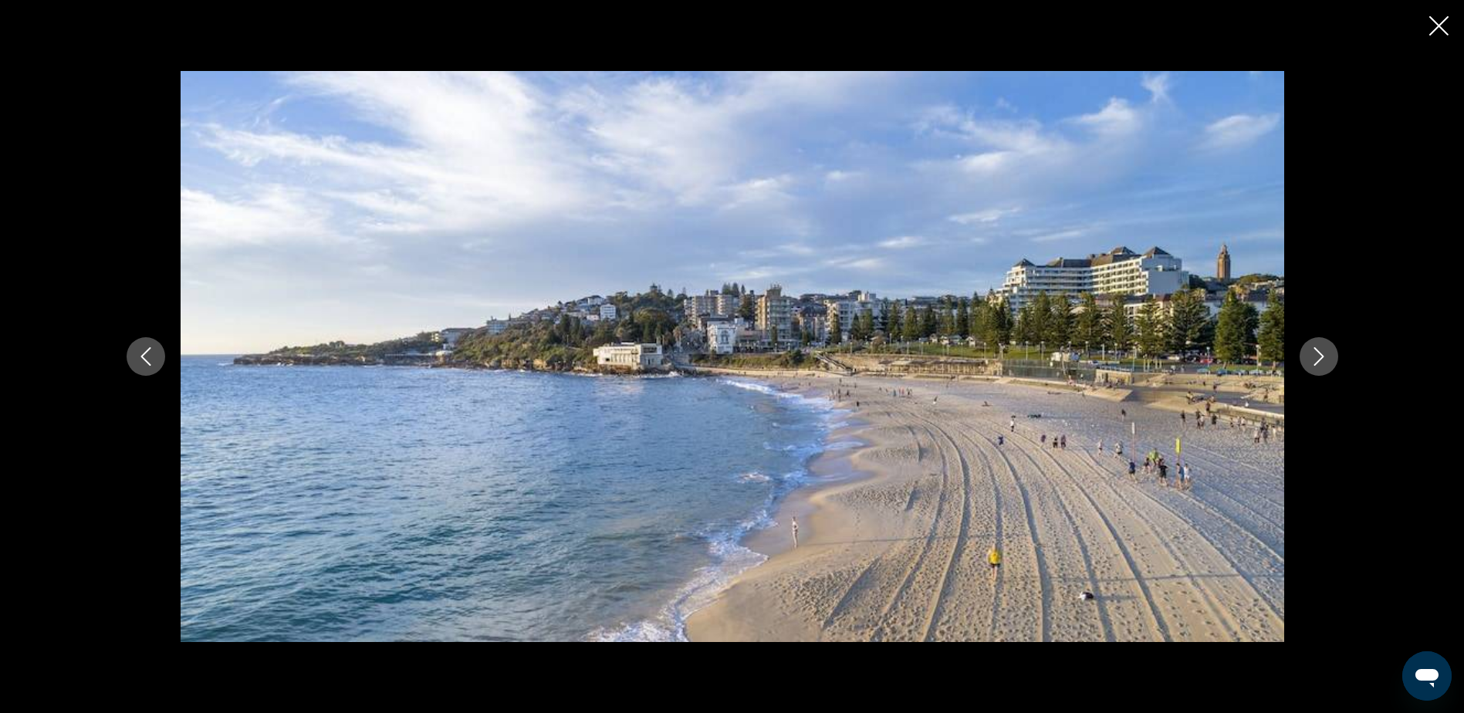
click at [1325, 363] on icon "Siguiente imagen" at bounding box center [1318, 356] width 19 height 19
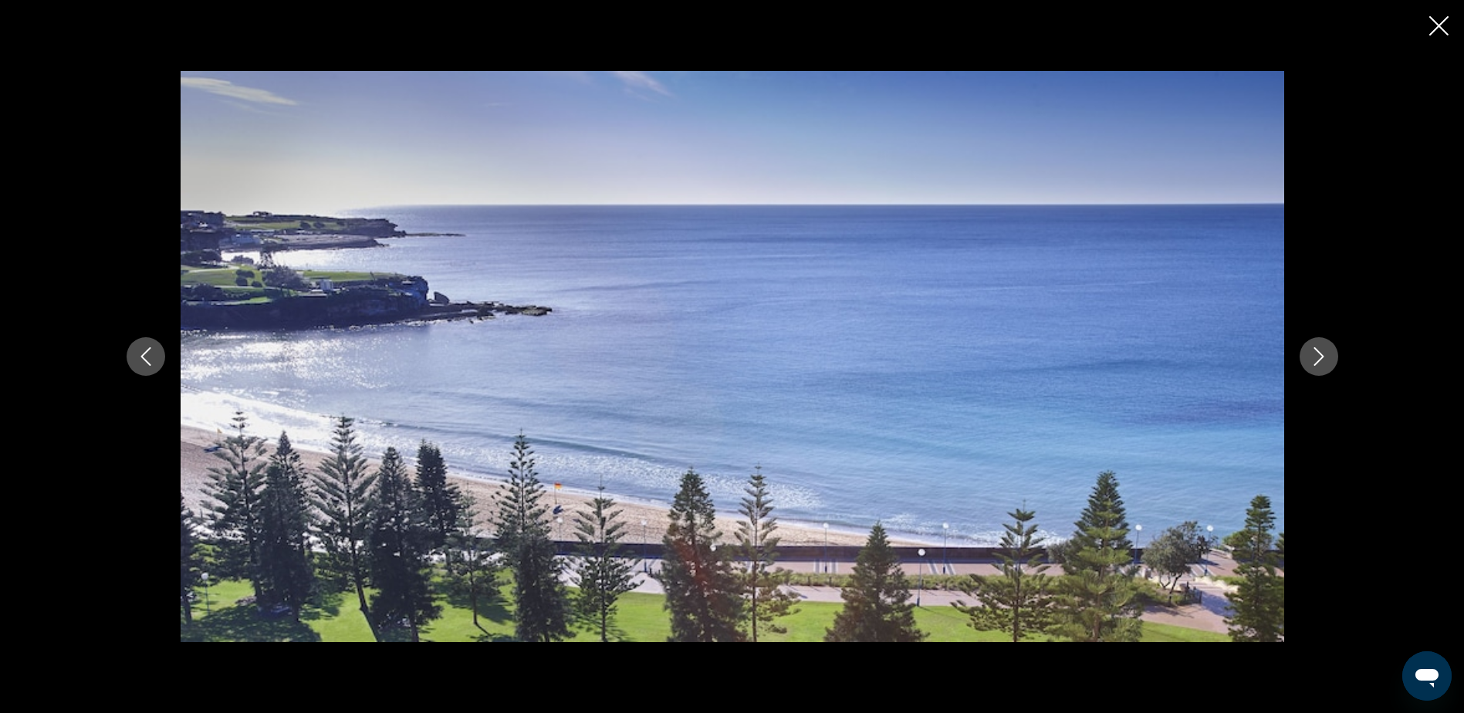
click at [1325, 363] on icon "Siguiente imagen" at bounding box center [1318, 356] width 19 height 19
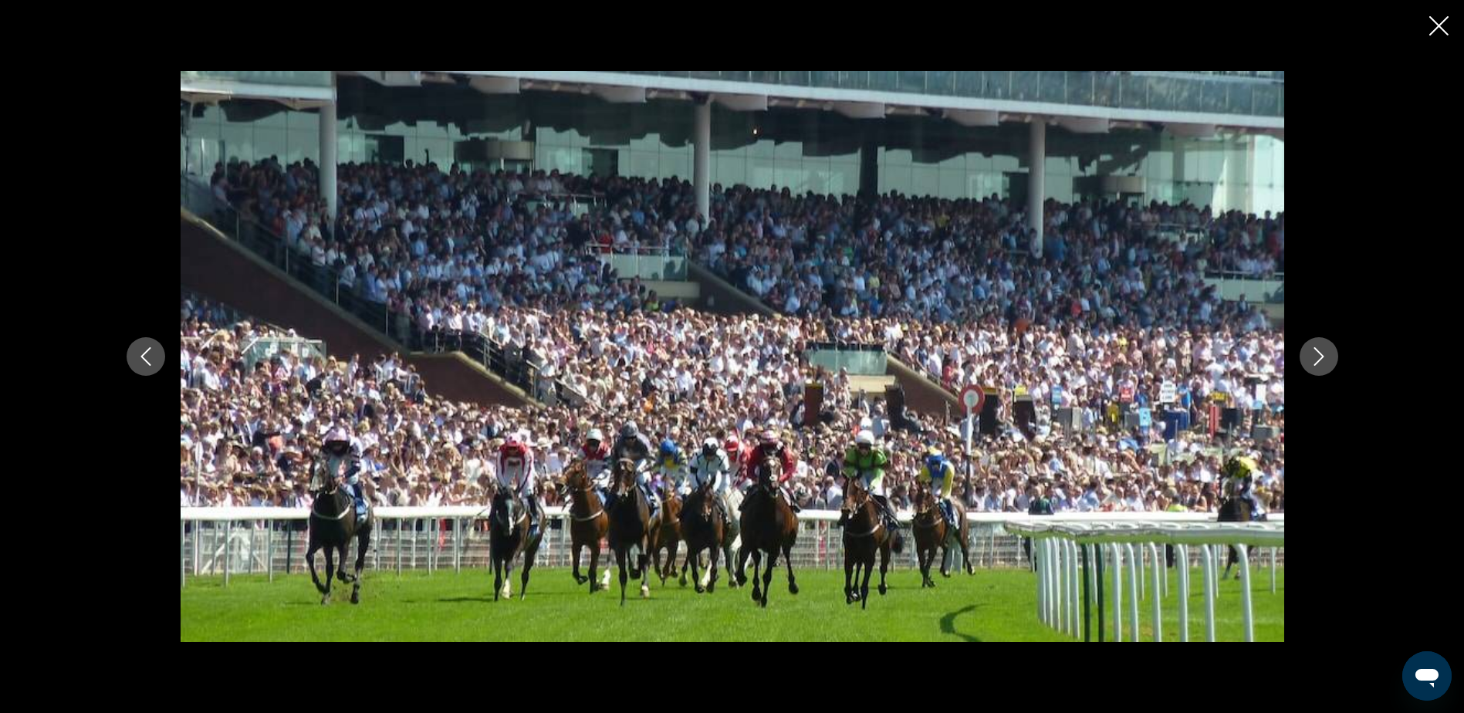
click at [1325, 363] on icon "Siguiente imagen" at bounding box center [1318, 356] width 19 height 19
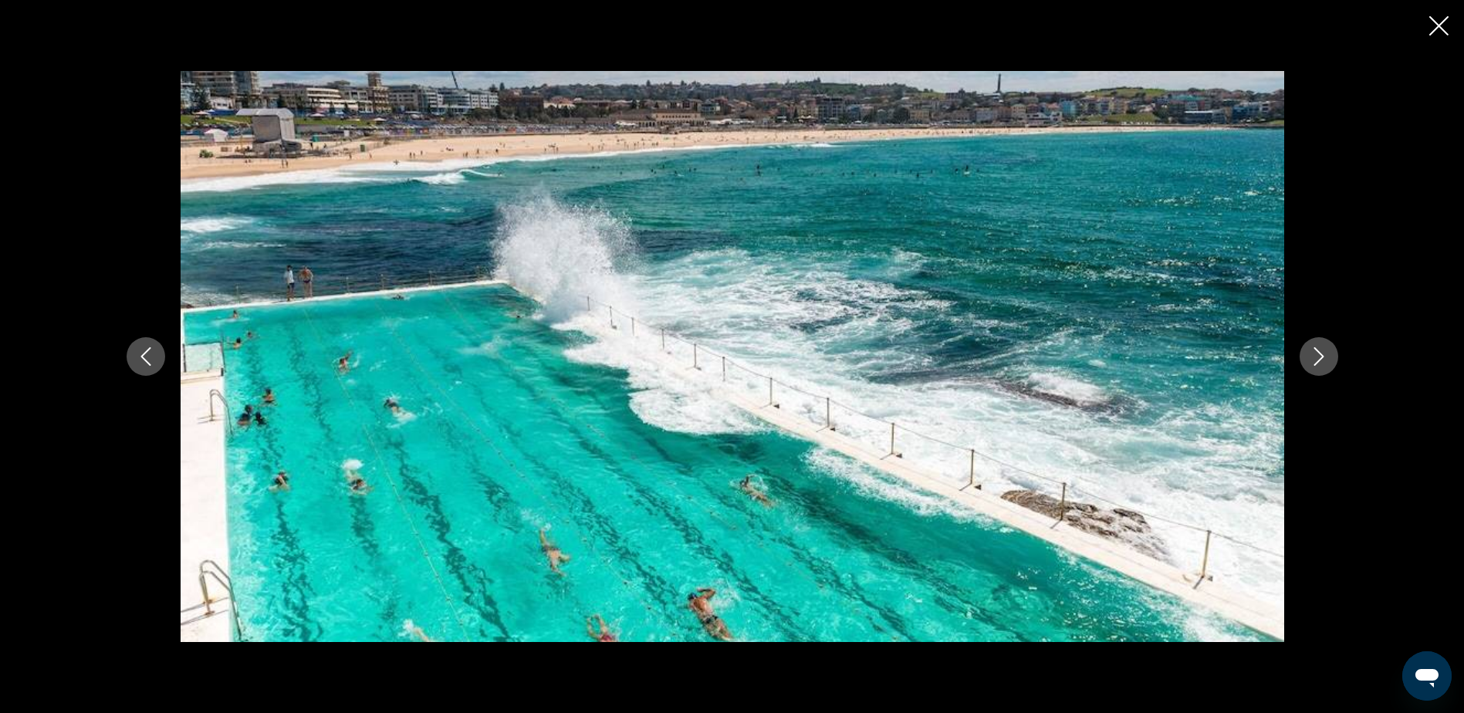
click at [1325, 363] on icon "Siguiente imagen" at bounding box center [1318, 356] width 19 height 19
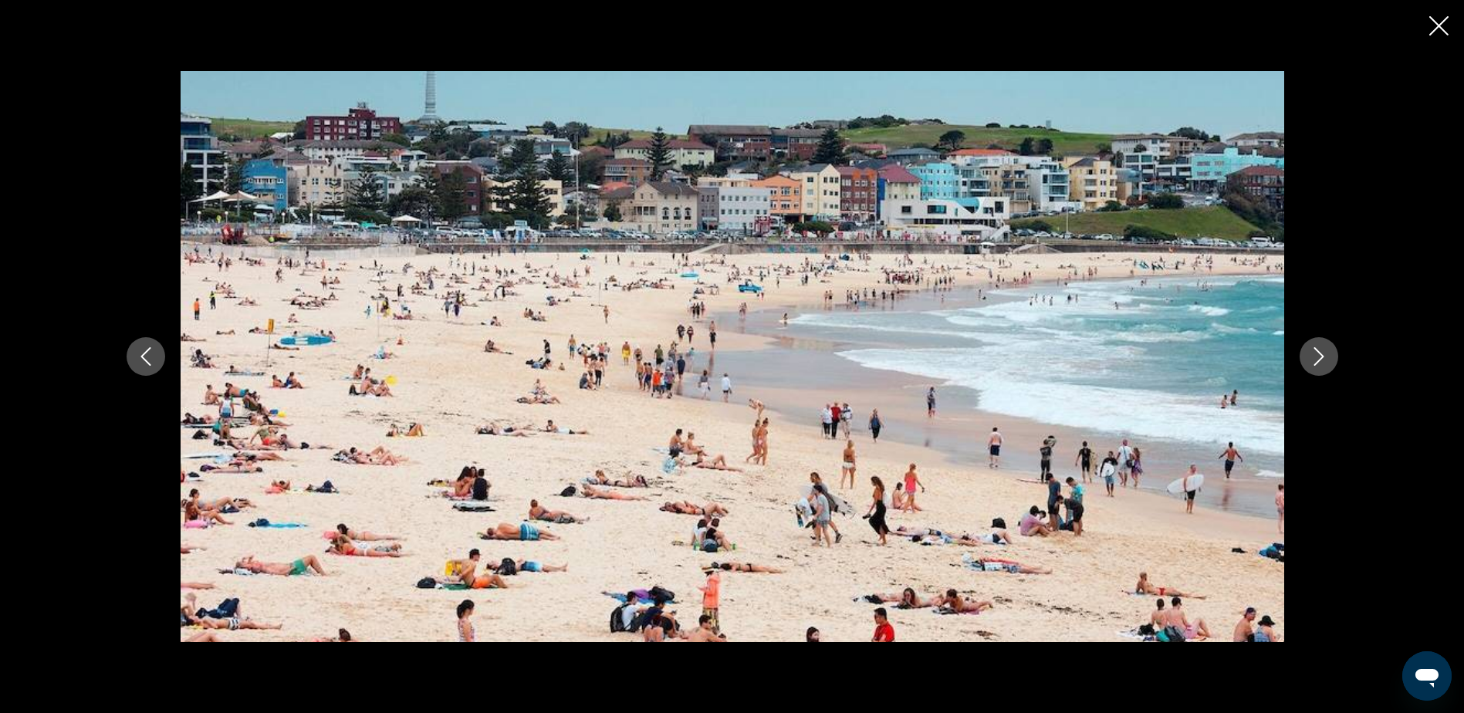
click at [1325, 363] on icon "Siguiente imagen" at bounding box center [1318, 356] width 19 height 19
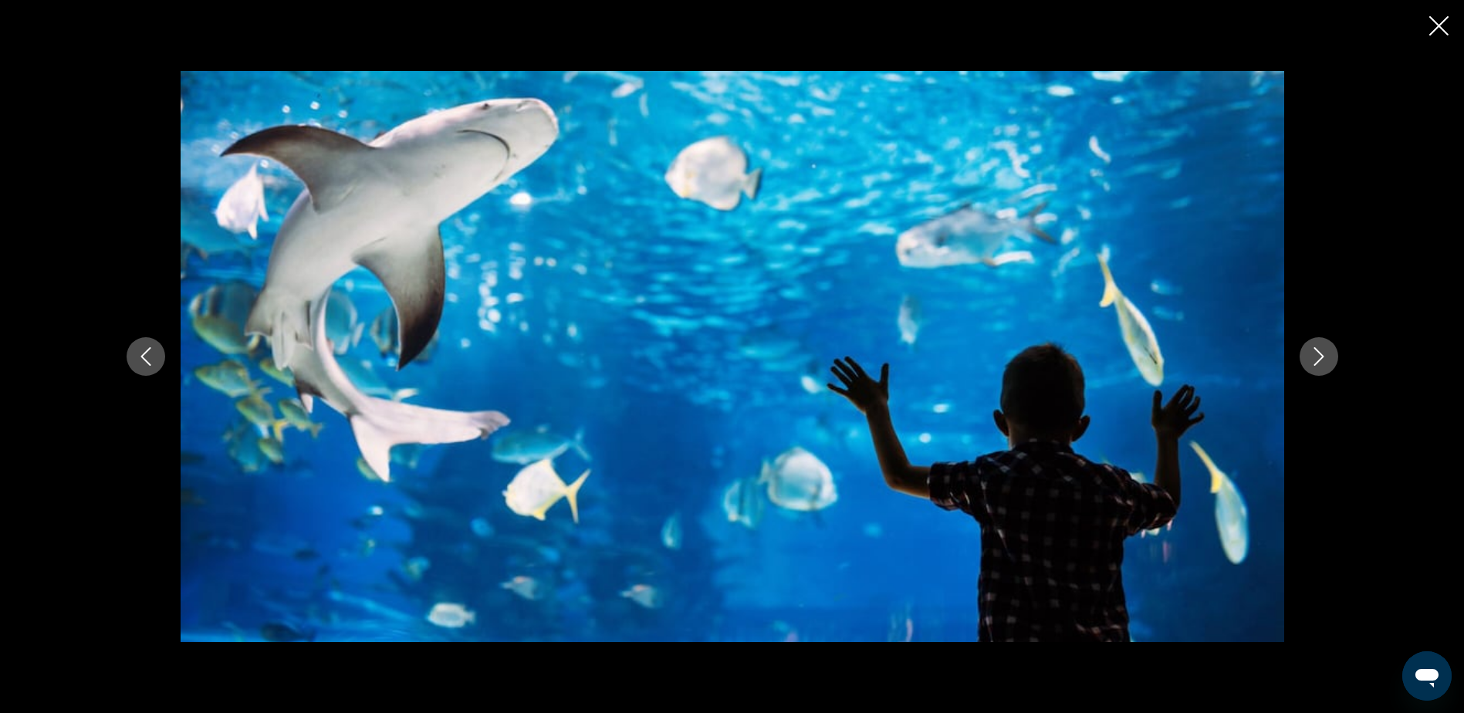
click at [1325, 363] on icon "Siguiente imagen" at bounding box center [1318, 356] width 19 height 19
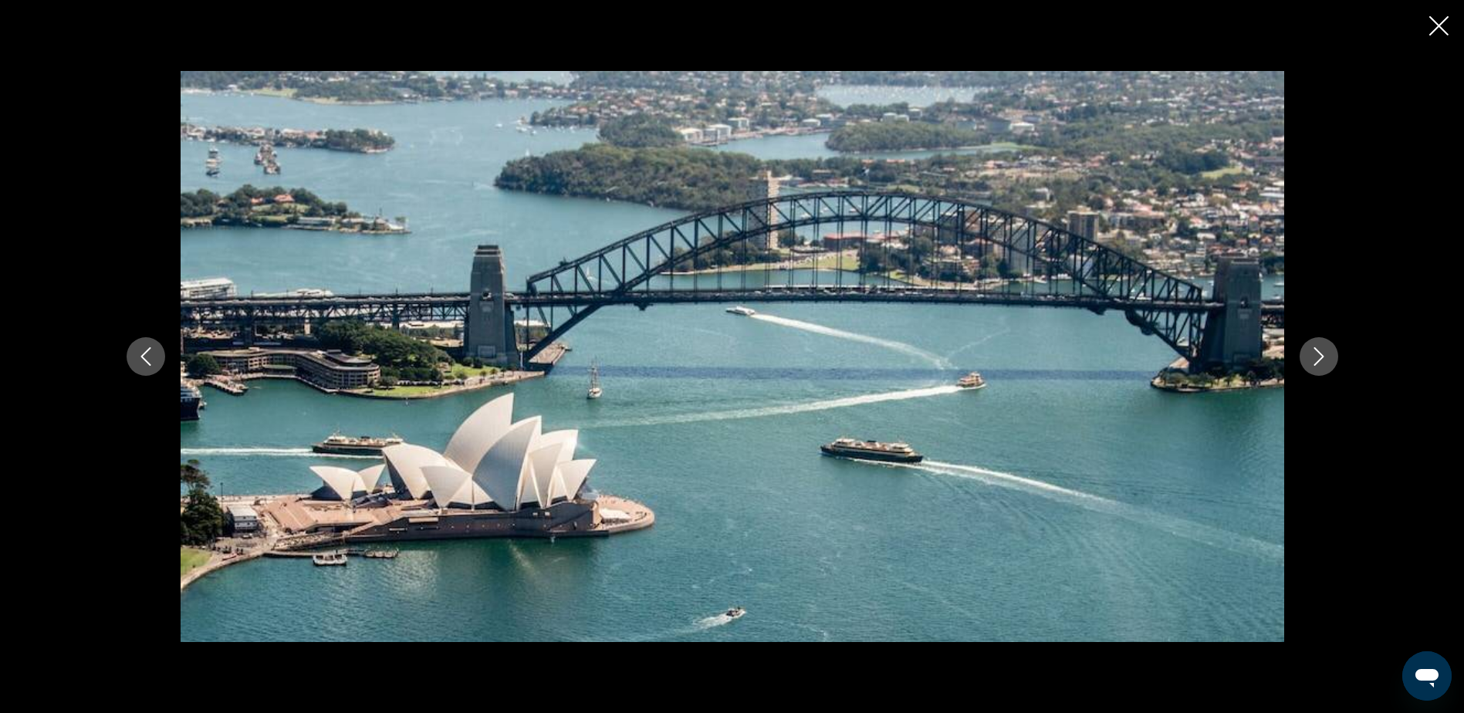
click at [1325, 363] on icon "Siguiente imagen" at bounding box center [1318, 356] width 19 height 19
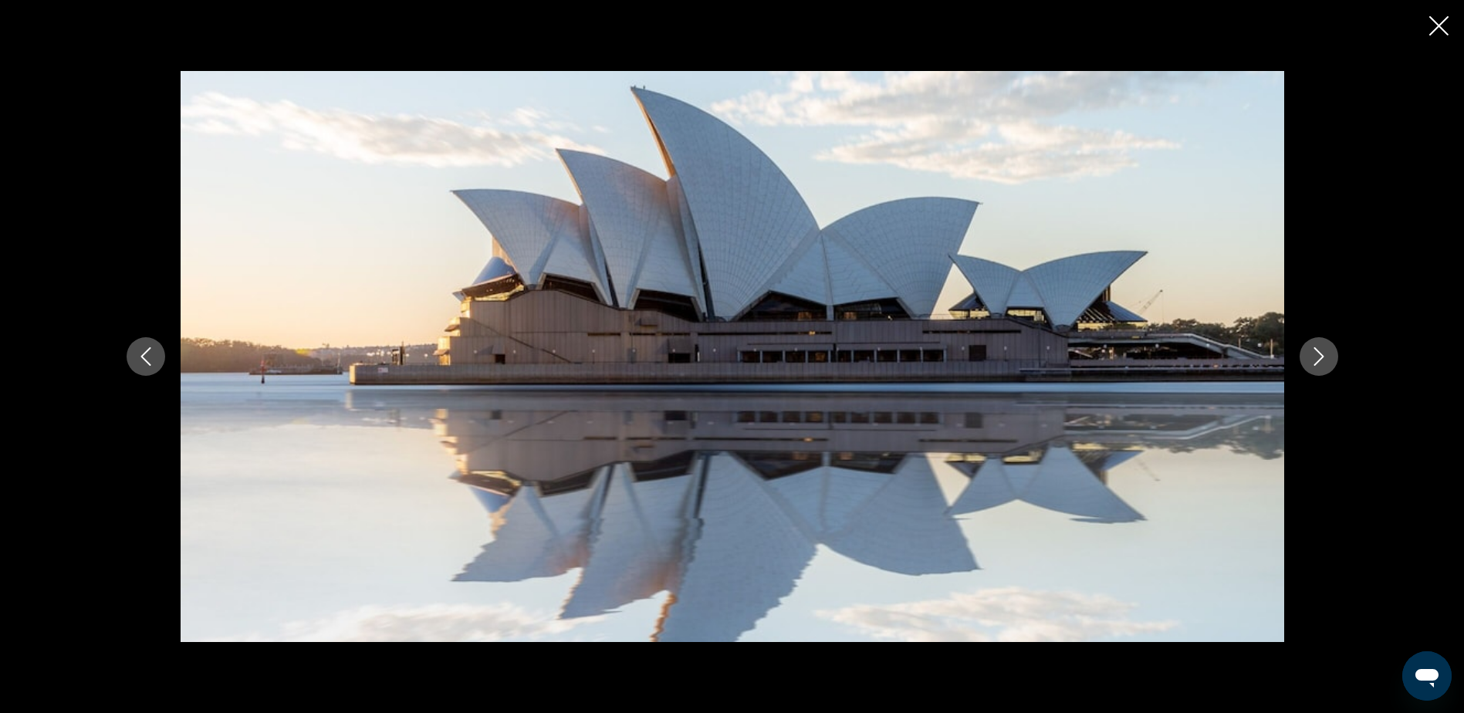
click at [1323, 363] on icon "Siguiente imagen" at bounding box center [1318, 356] width 19 height 19
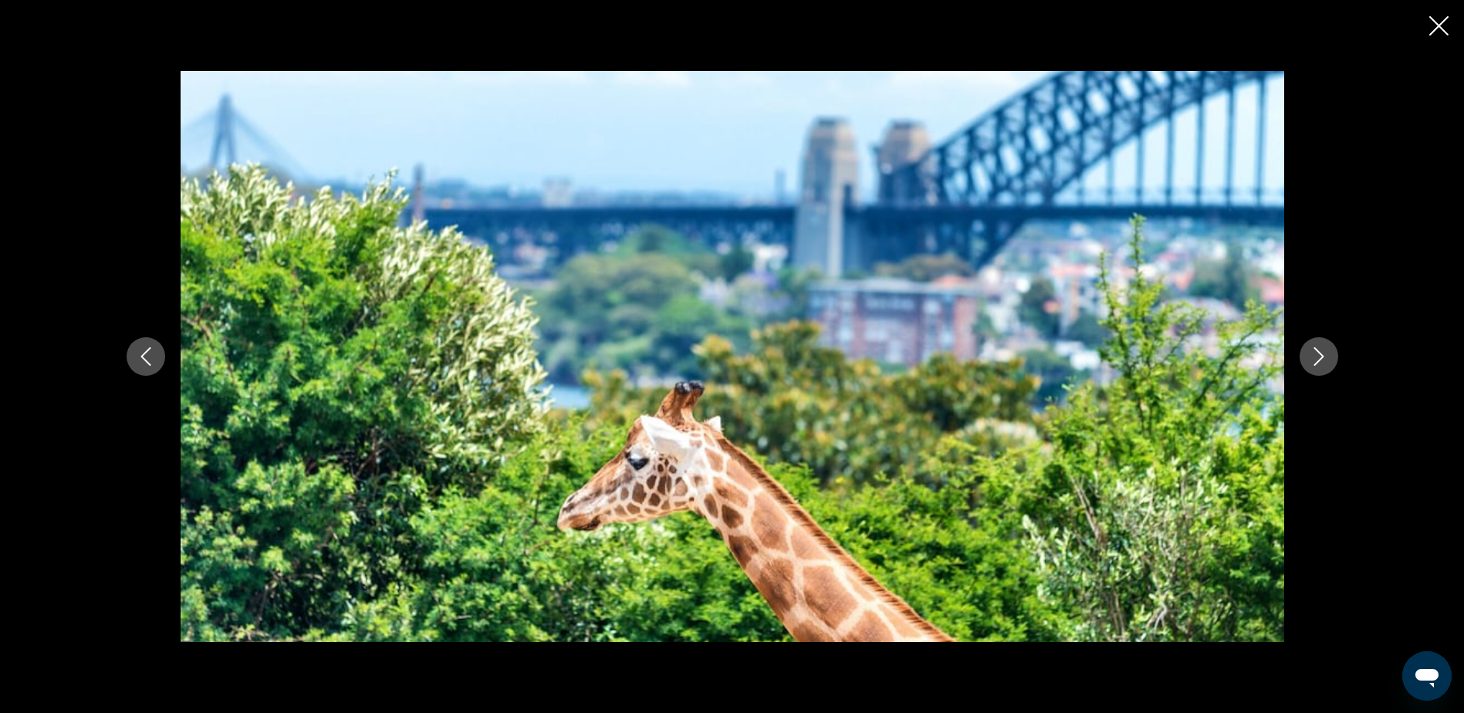
click at [1323, 363] on icon "Siguiente imagen" at bounding box center [1318, 356] width 19 height 19
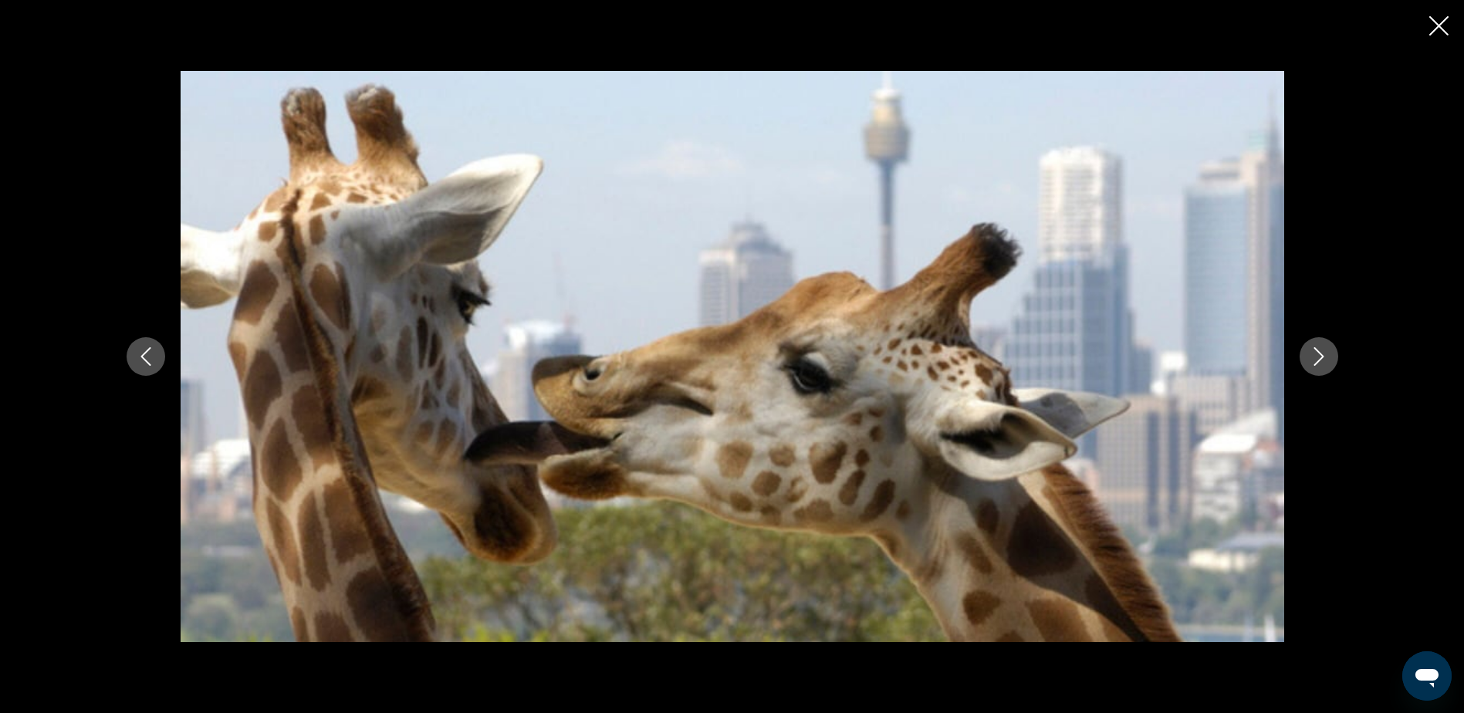
click at [1323, 363] on icon "Siguiente imagen" at bounding box center [1318, 356] width 19 height 19
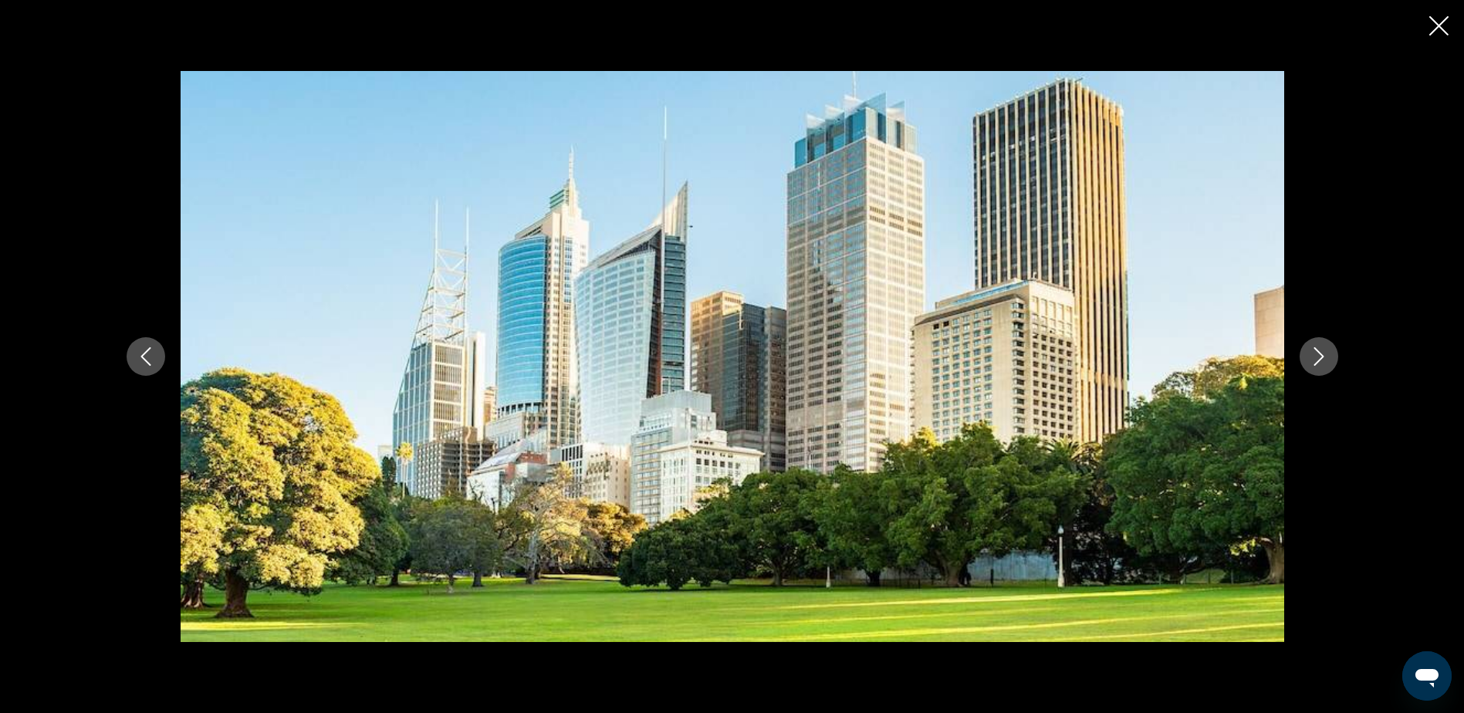
click at [1323, 363] on icon "Siguiente imagen" at bounding box center [1318, 356] width 19 height 19
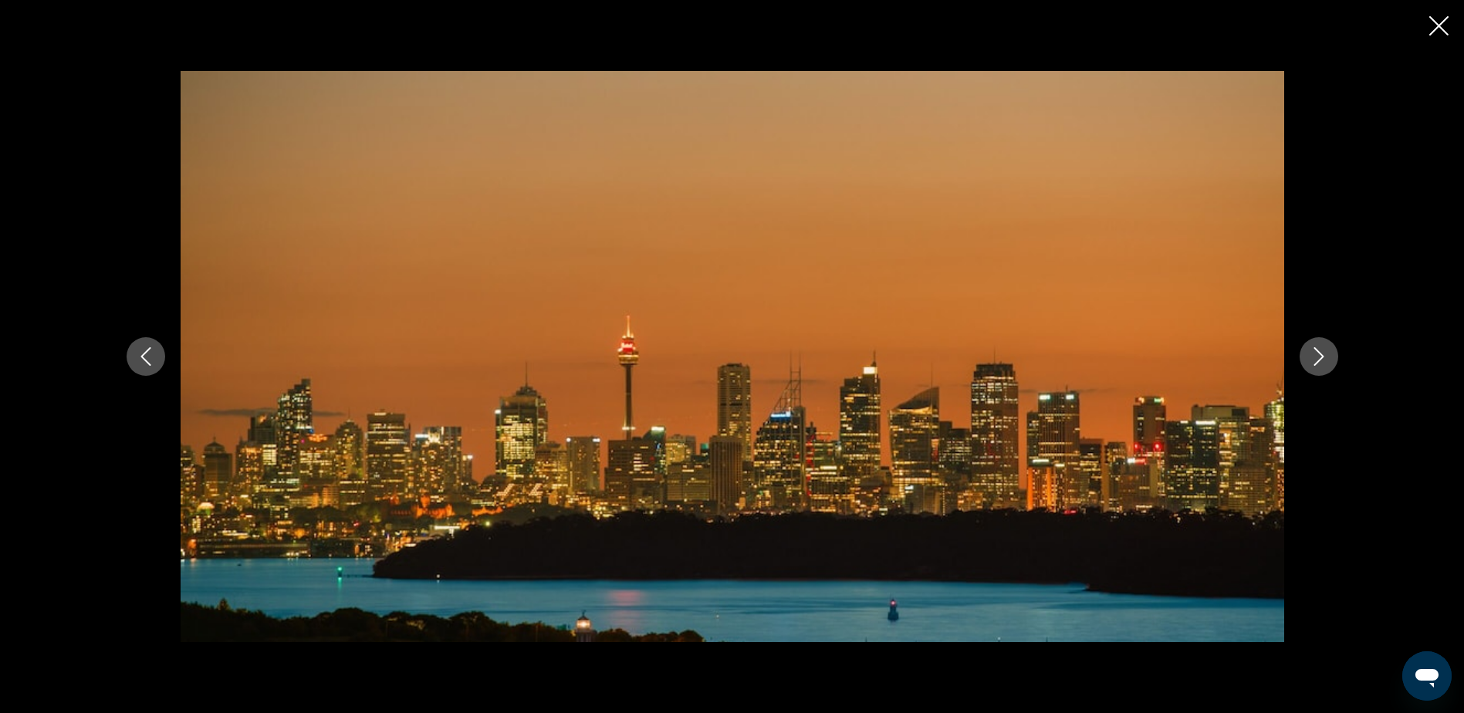
click at [1323, 363] on icon "Siguiente imagen" at bounding box center [1318, 356] width 19 height 19
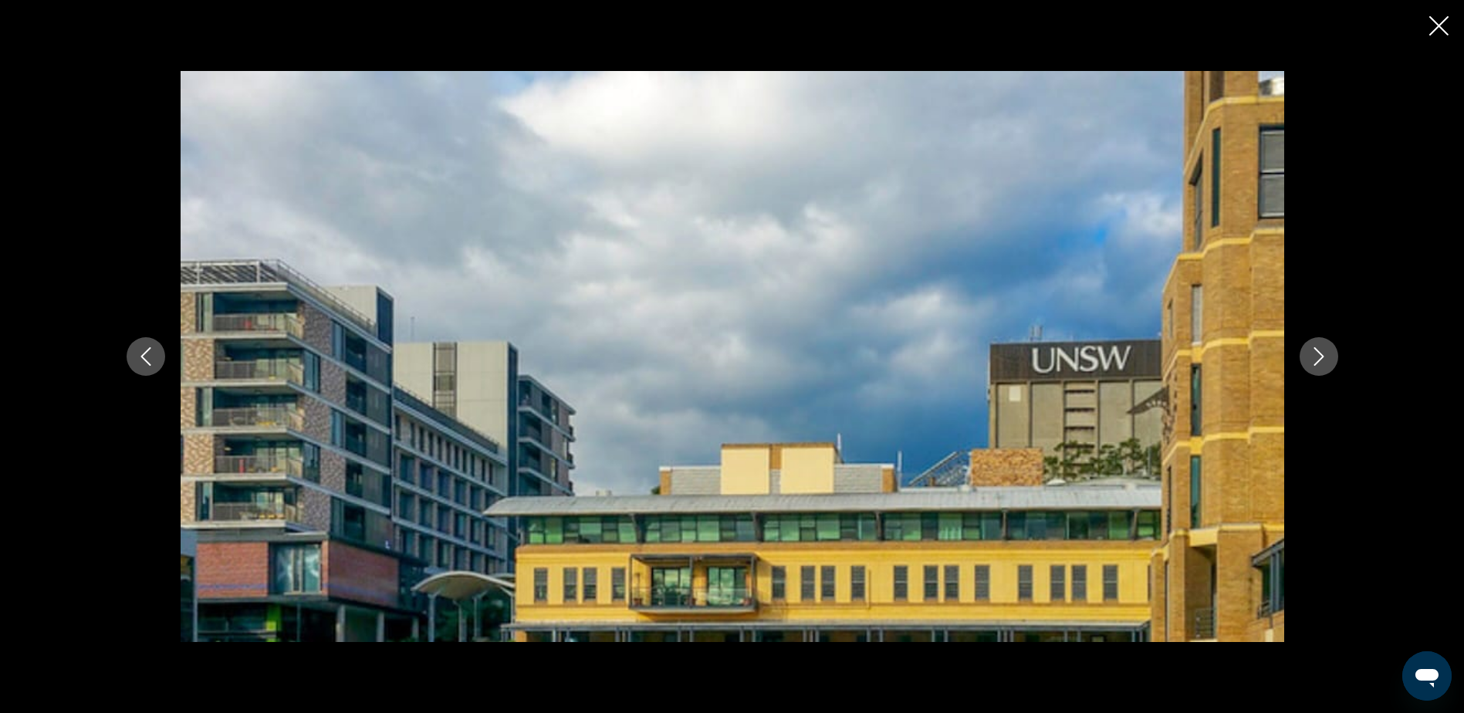
click at [1322, 363] on icon "Siguiente imagen" at bounding box center [1318, 356] width 19 height 19
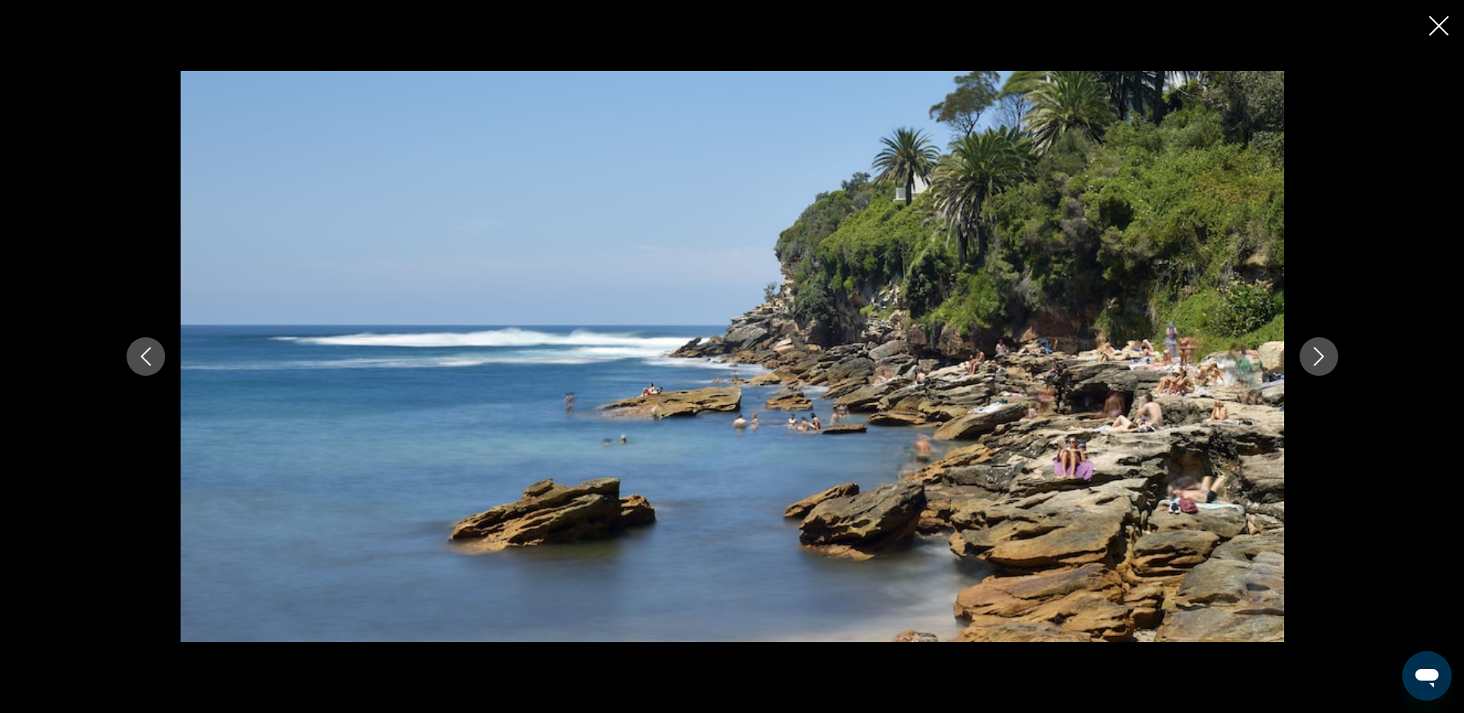
click at [1322, 363] on icon "Siguiente imagen" at bounding box center [1318, 356] width 19 height 19
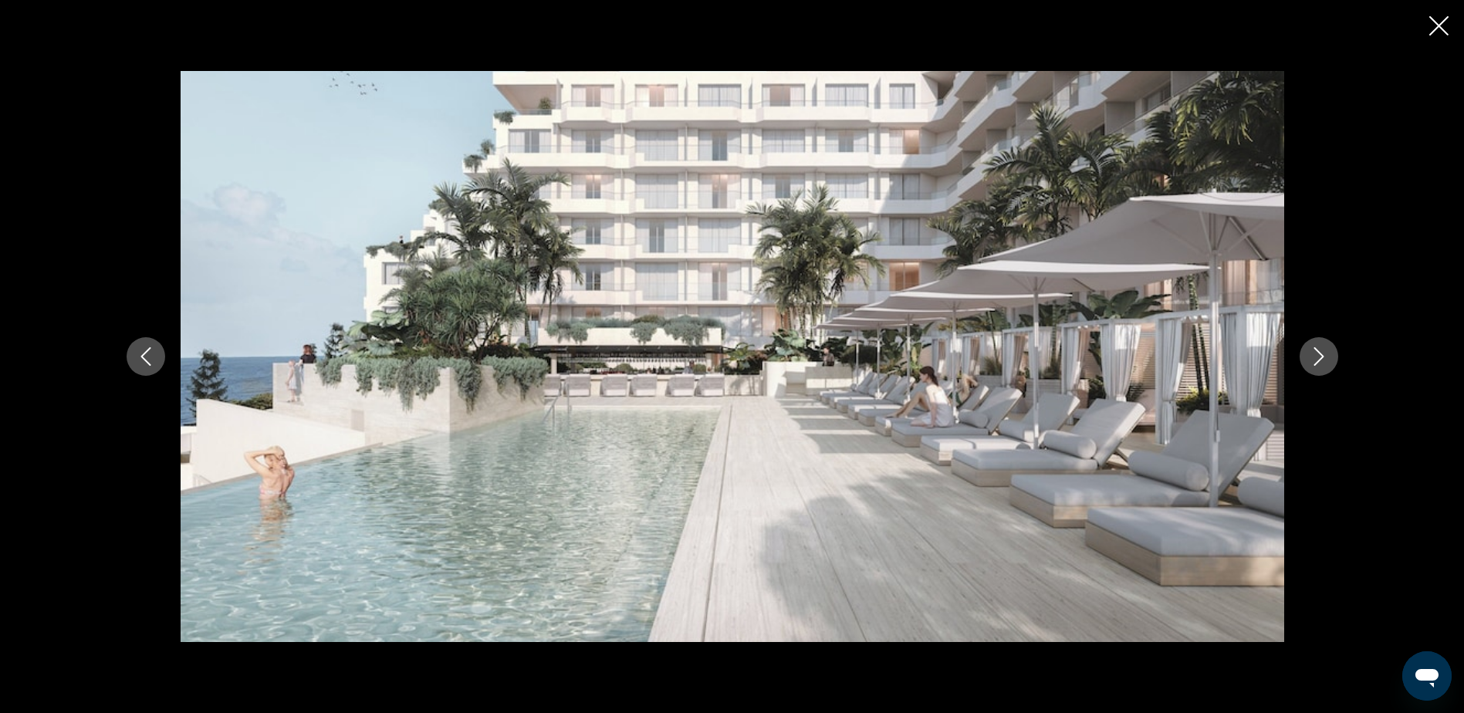
click at [1322, 363] on icon "Siguiente imagen" at bounding box center [1318, 356] width 19 height 19
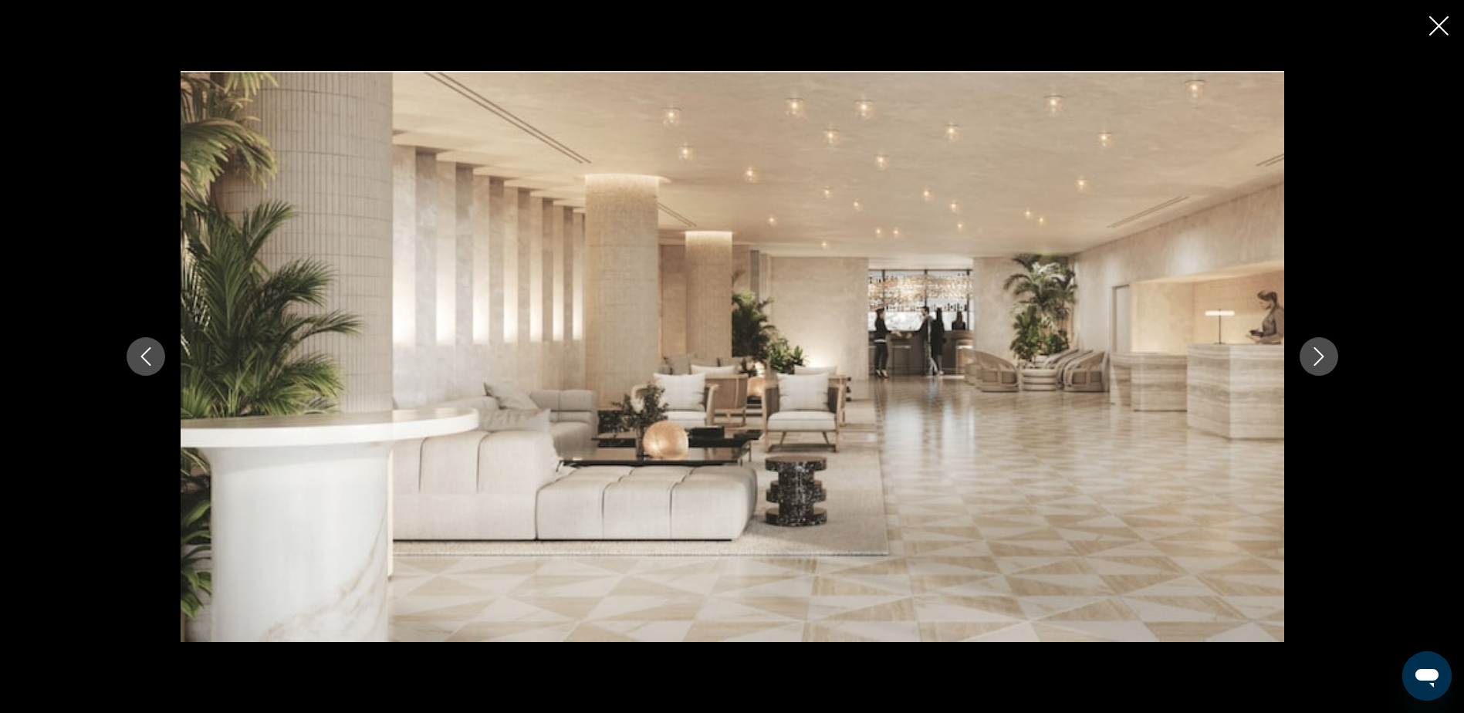
click at [1440, 28] on icon "Cerrar presentación de diapositivas" at bounding box center [1438, 25] width 19 height 19
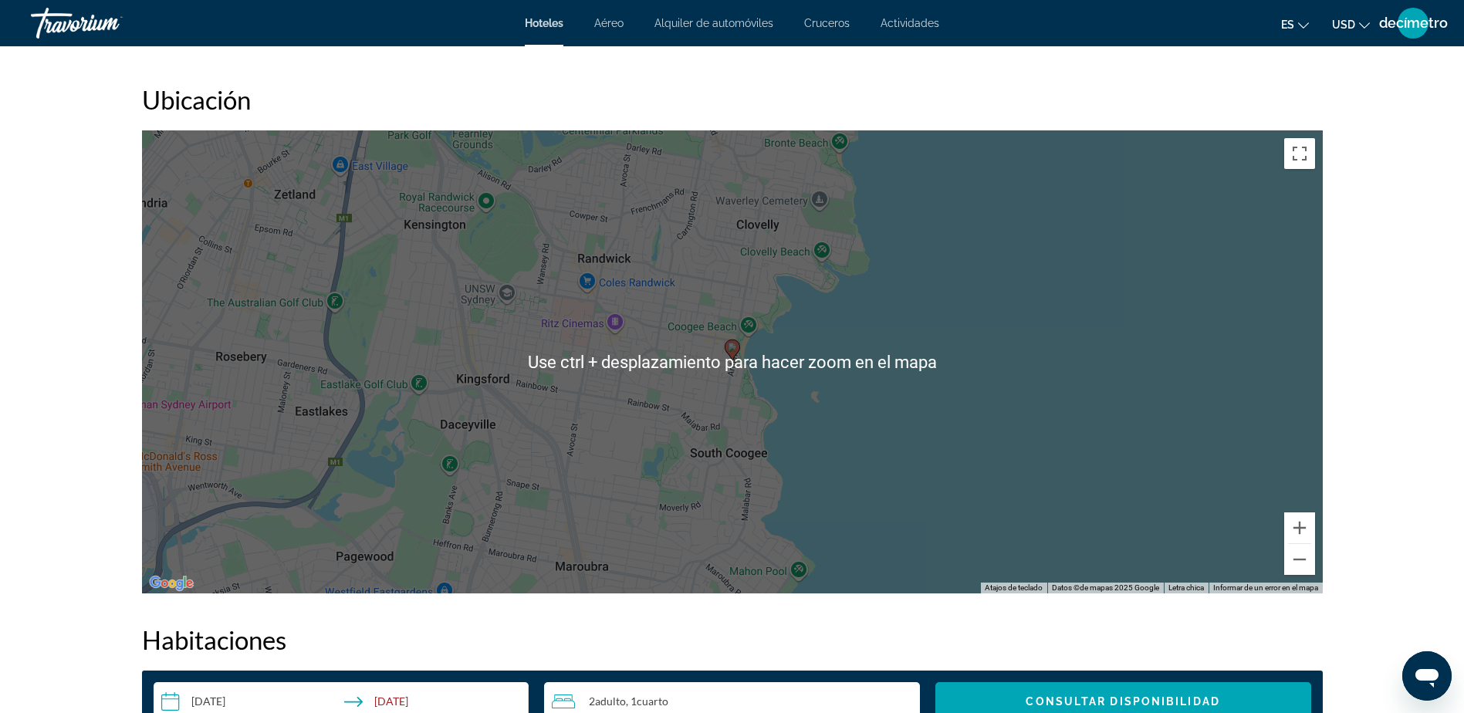
scroll to position [1423, 0]
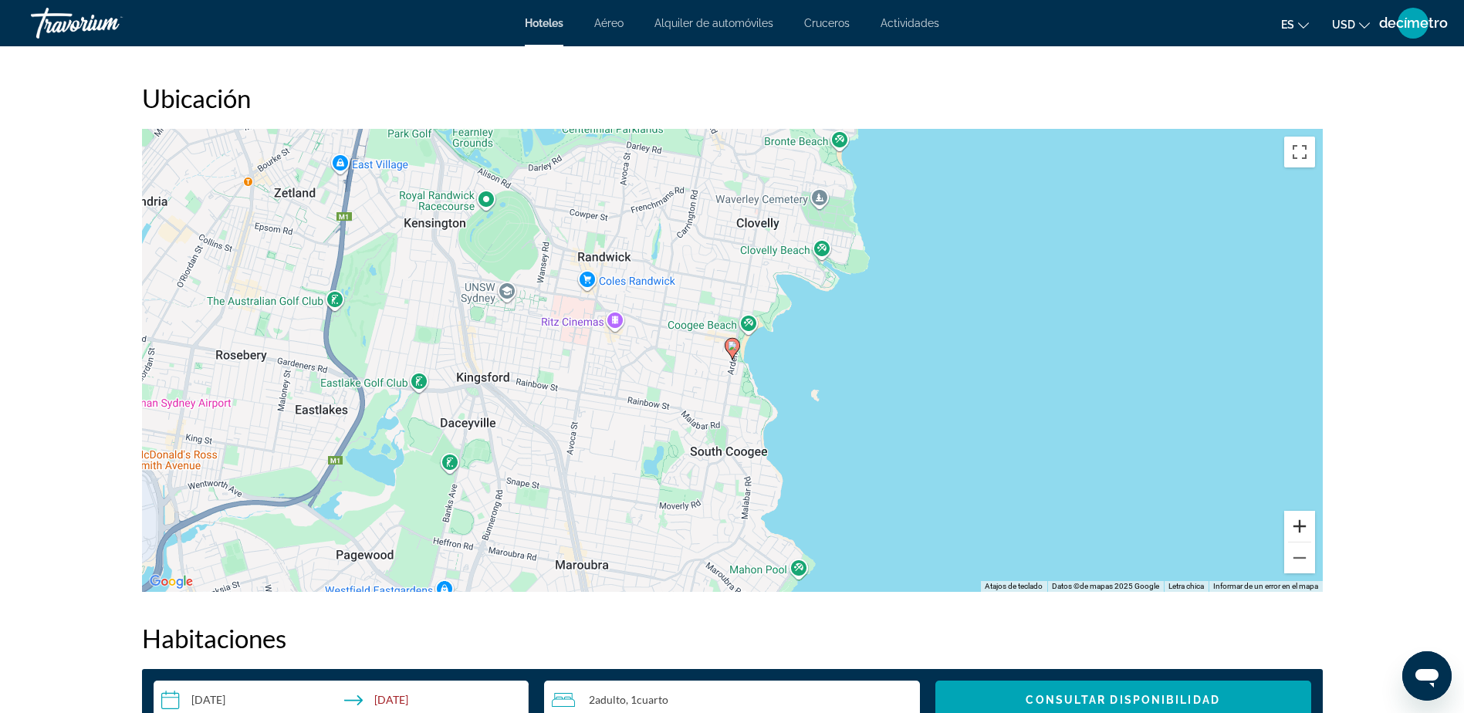
click at [1298, 533] on button "Acercar" at bounding box center [1299, 526] width 31 height 31
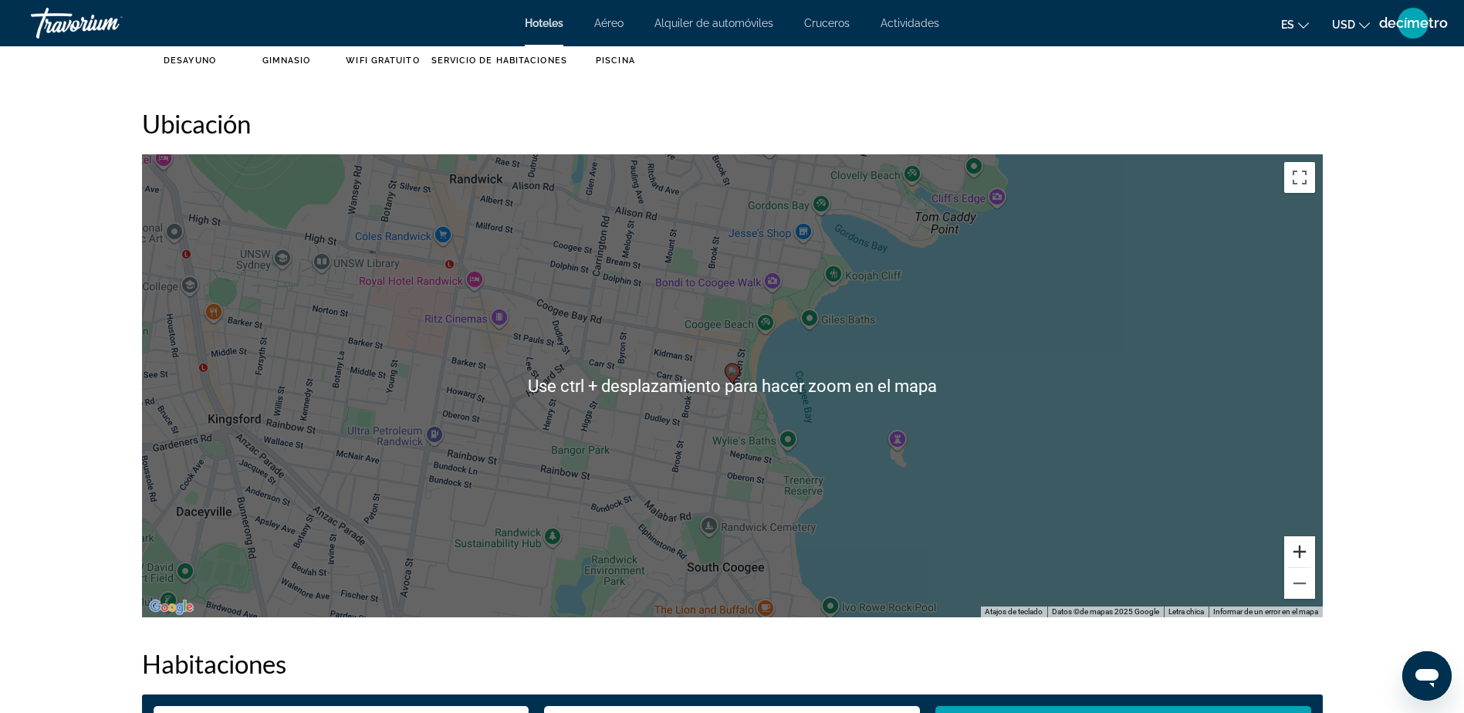
scroll to position [1345, 0]
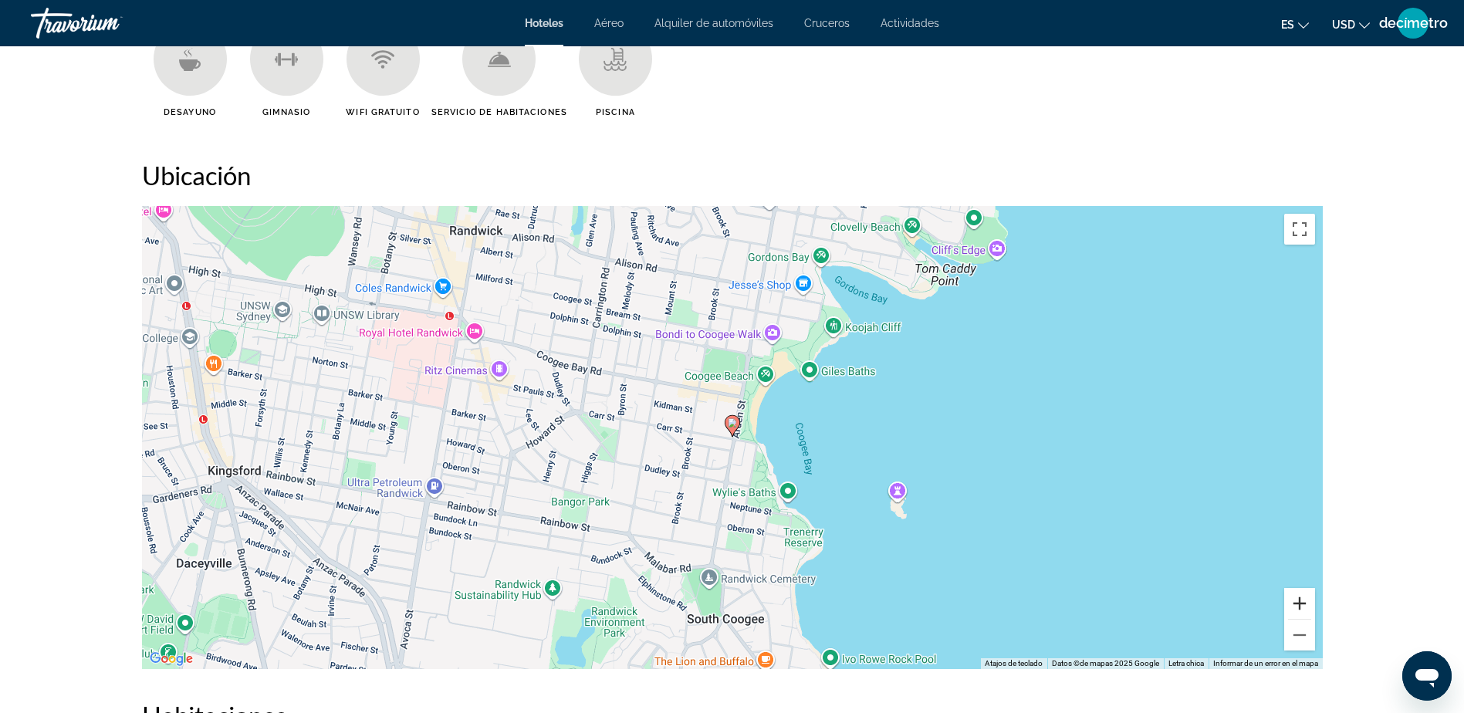
click at [1304, 605] on button "Acercar" at bounding box center [1299, 603] width 31 height 31
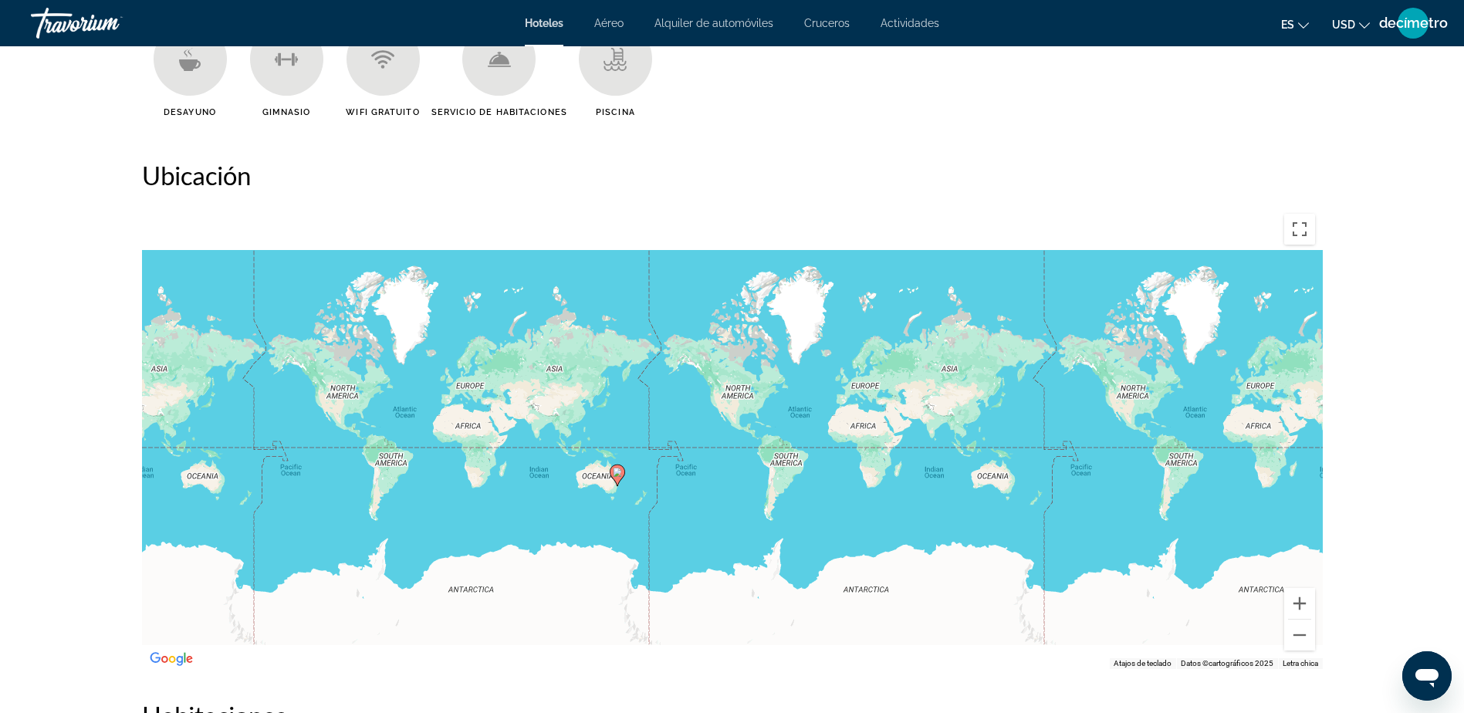
drag, startPoint x: 653, startPoint y: 373, endPoint x: 749, endPoint y: 393, distance: 98.5
click at [749, 393] on div "Para activar el arrastre con el teclado, presione Alt + Entrar. Una vez en el e…" at bounding box center [732, 437] width 1180 height 463
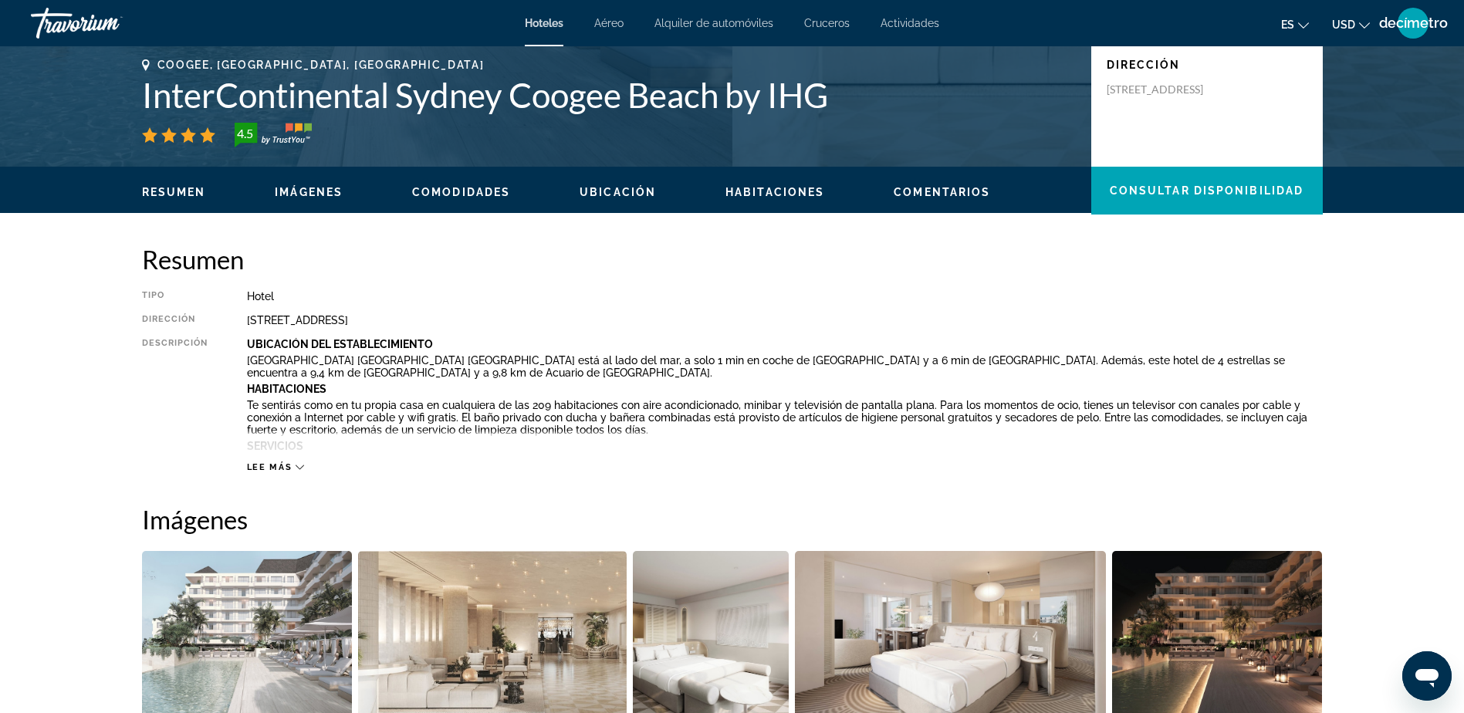
scroll to position [188, 0]
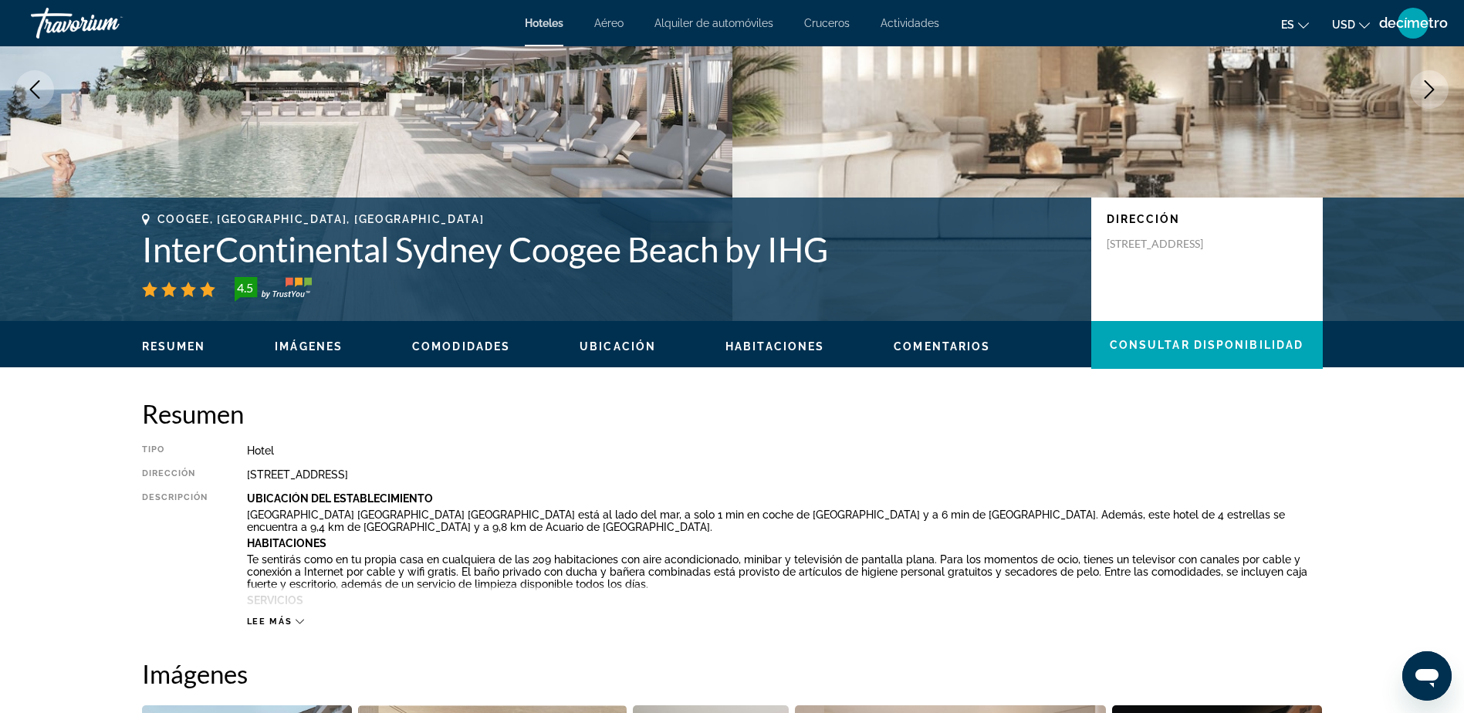
click at [608, 346] on span "Ubicación" at bounding box center [617, 346] width 76 height 12
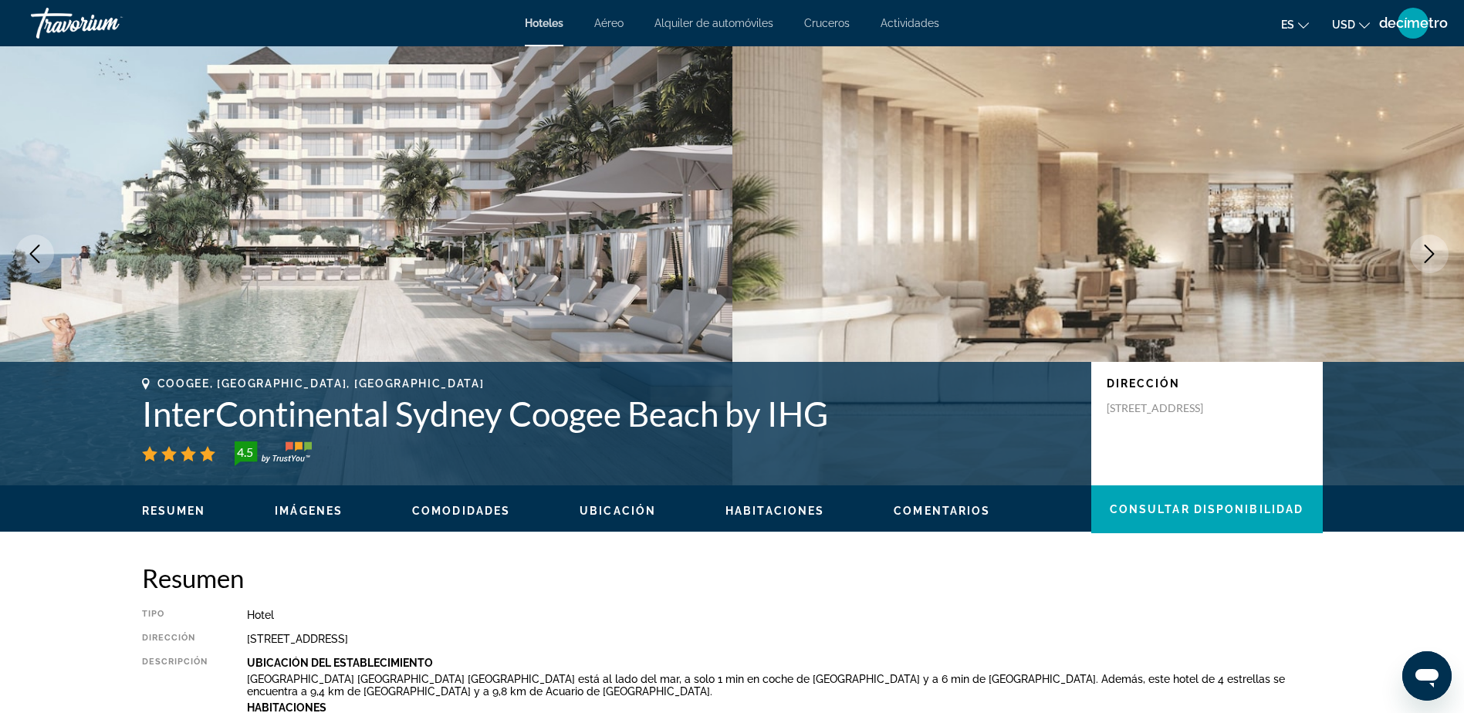
scroll to position [0, 0]
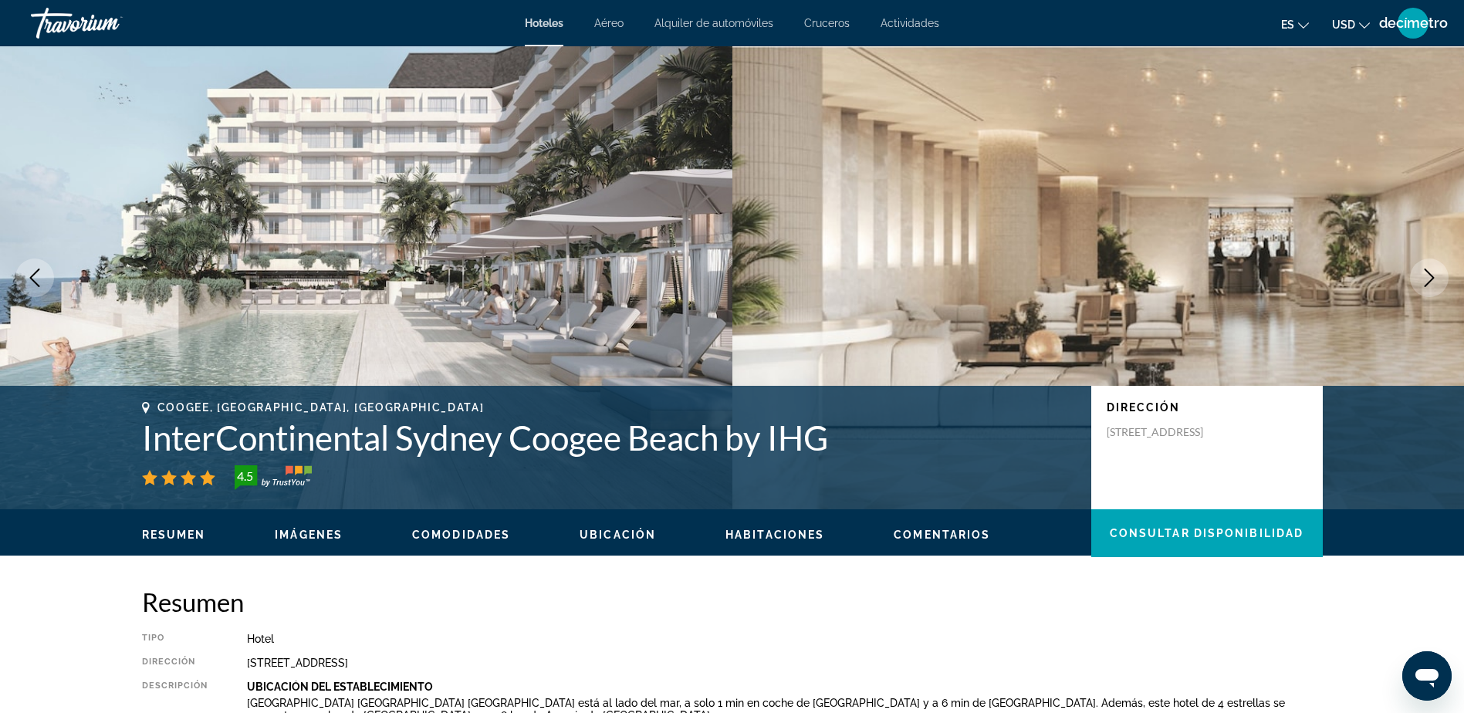
click at [613, 25] on span "Aéreo" at bounding box center [608, 23] width 29 height 12
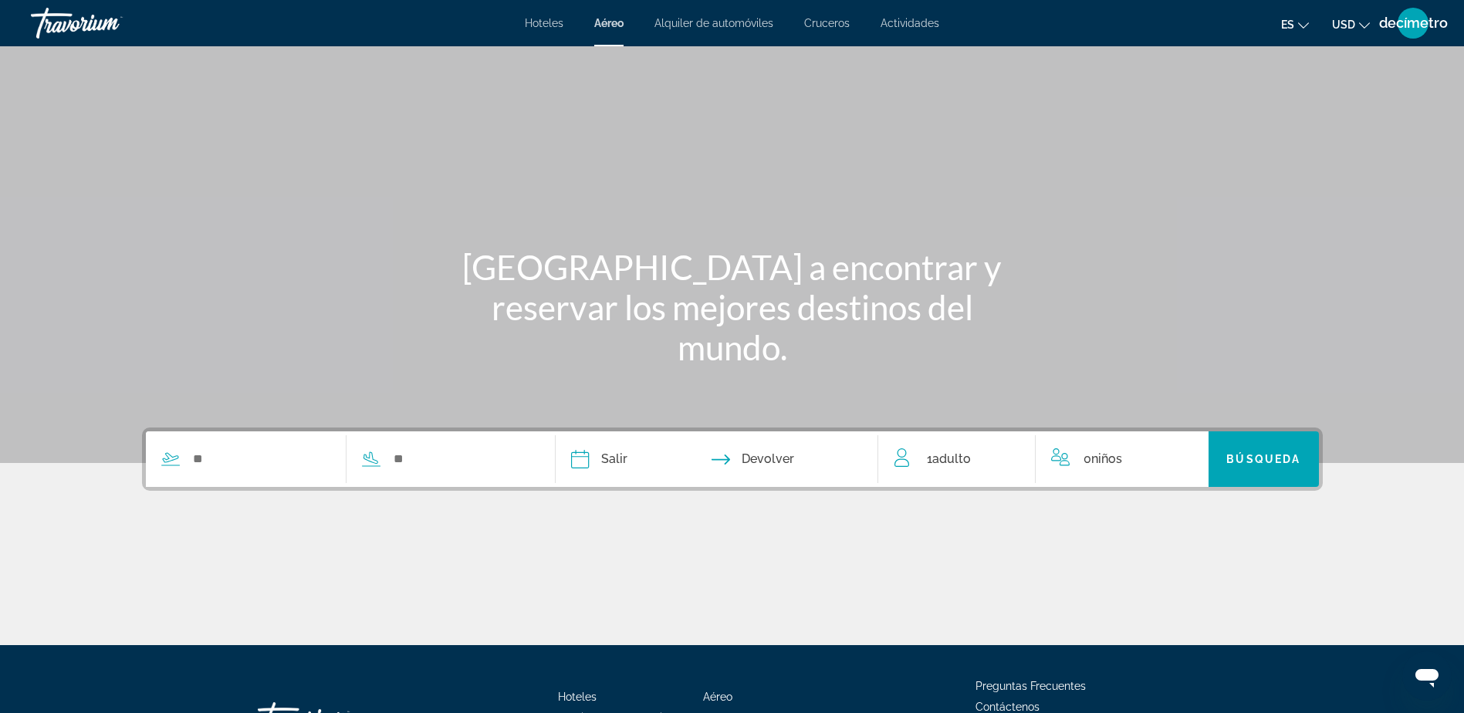
click at [218, 474] on div "Widget de búsqueda" at bounding box center [339, 459] width 386 height 56
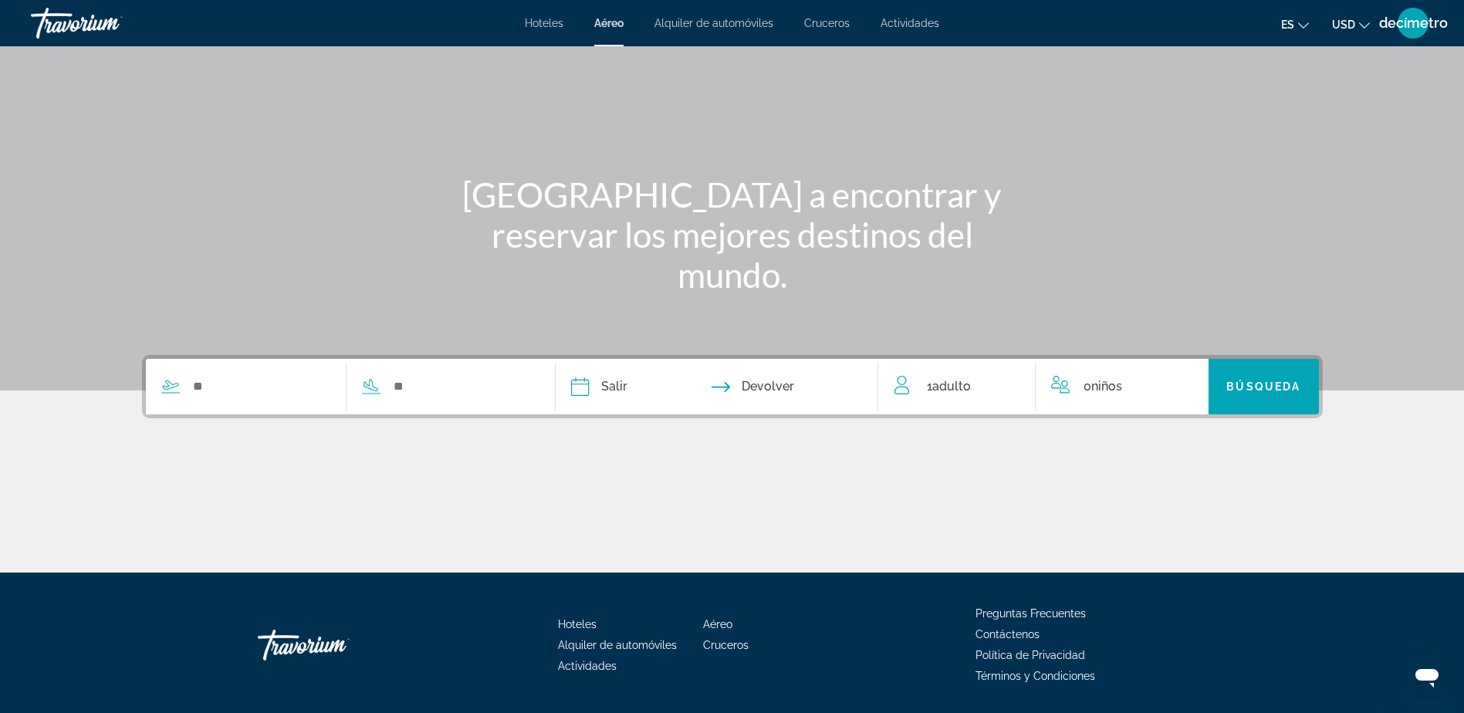
scroll to position [121, 0]
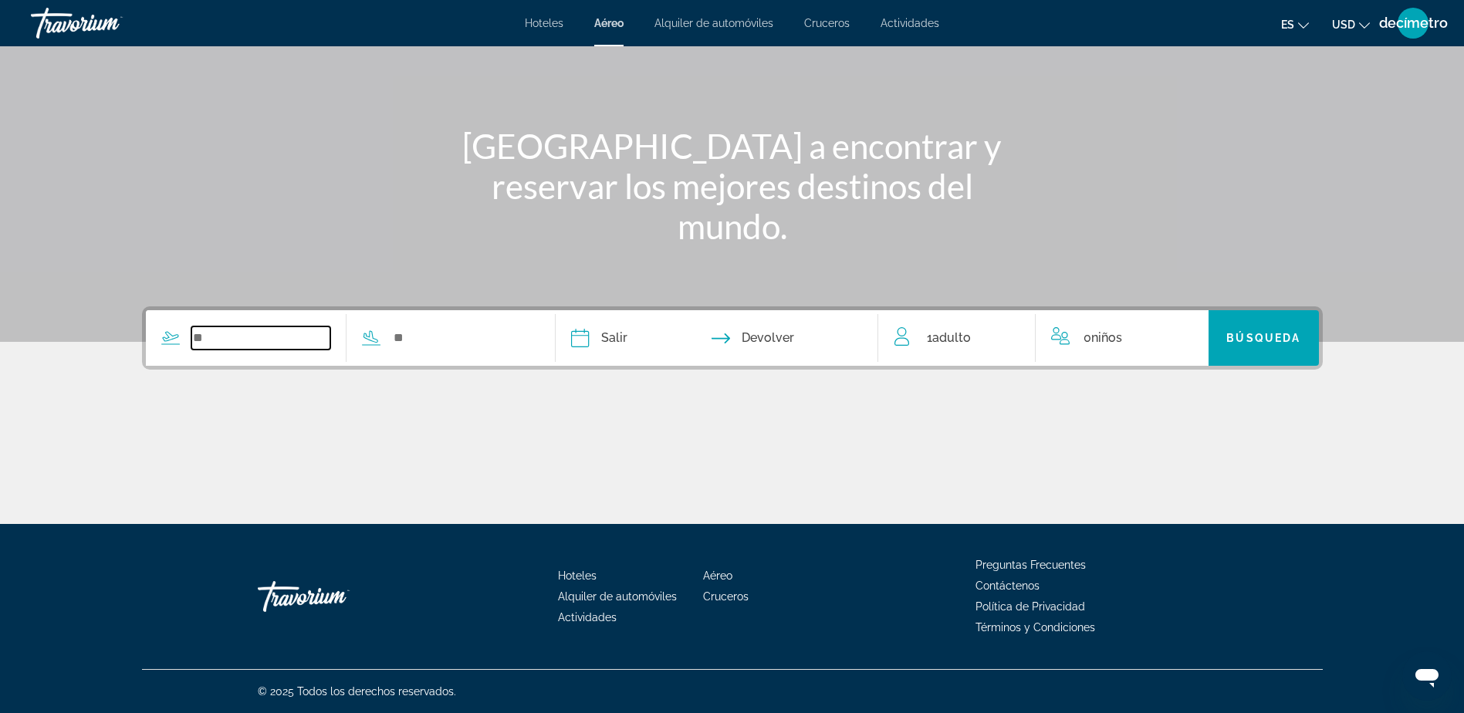
click at [242, 339] on input "Widget de búsqueda" at bounding box center [261, 337] width 140 height 23
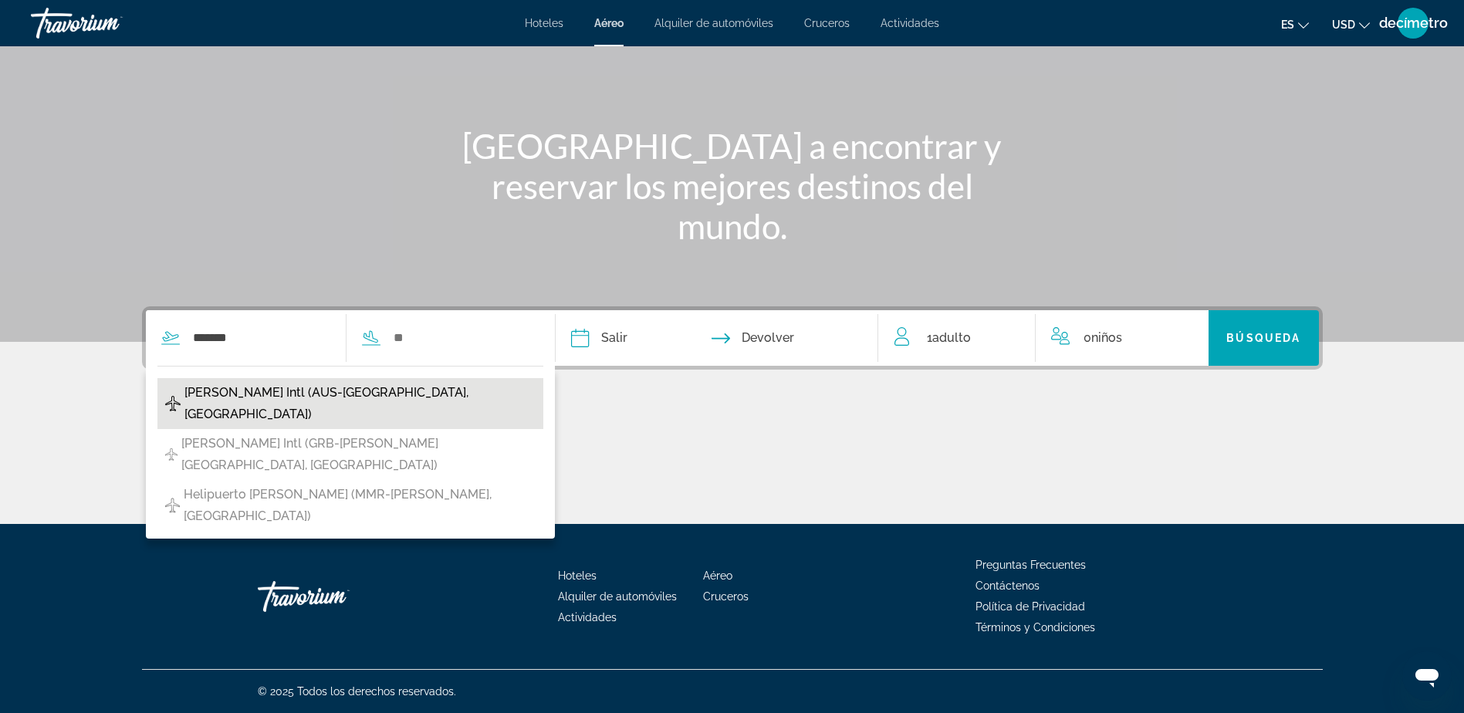
click at [333, 390] on span "Austin Bergstrom Intl (AUS-Austin, Estados Unidos de América)" at bounding box center [359, 403] width 351 height 43
type input "**********"
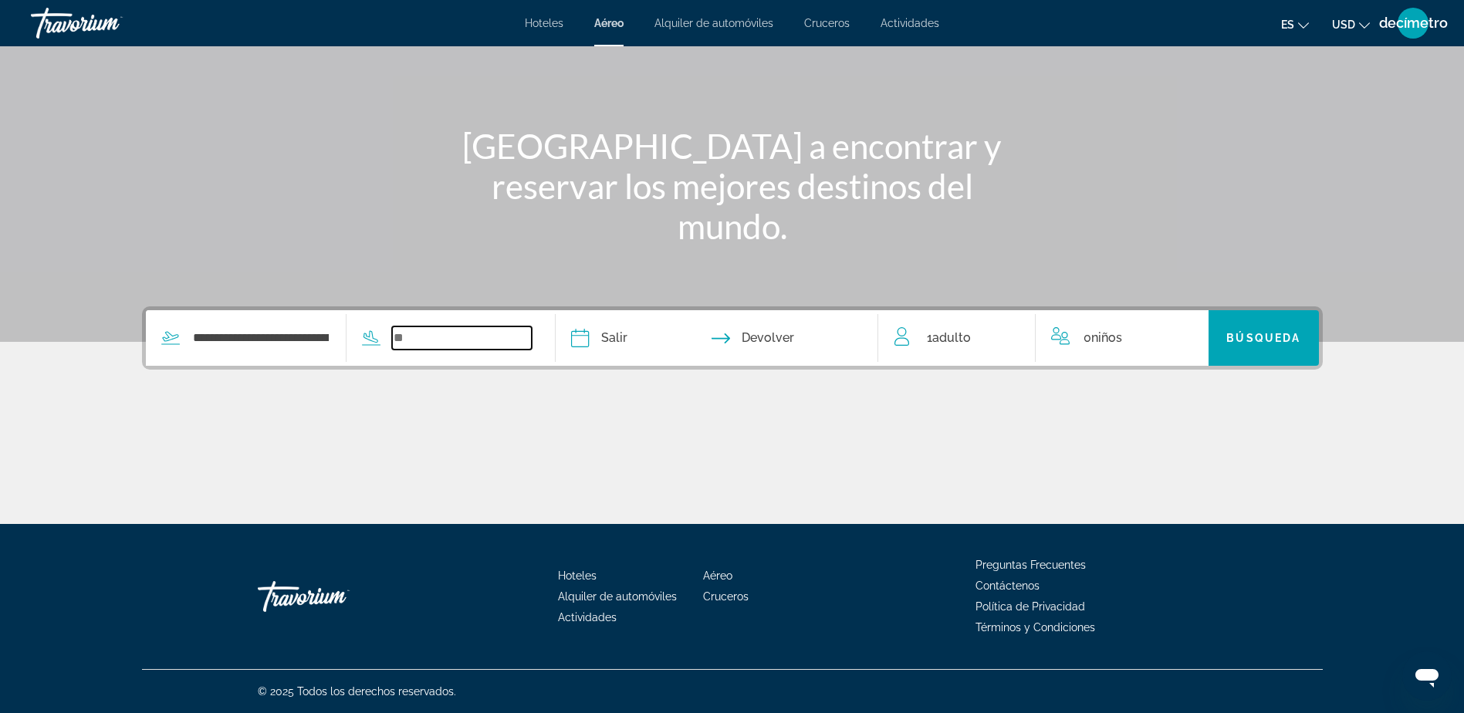
click at [447, 338] on input "Widget de búsqueda" at bounding box center [462, 337] width 140 height 23
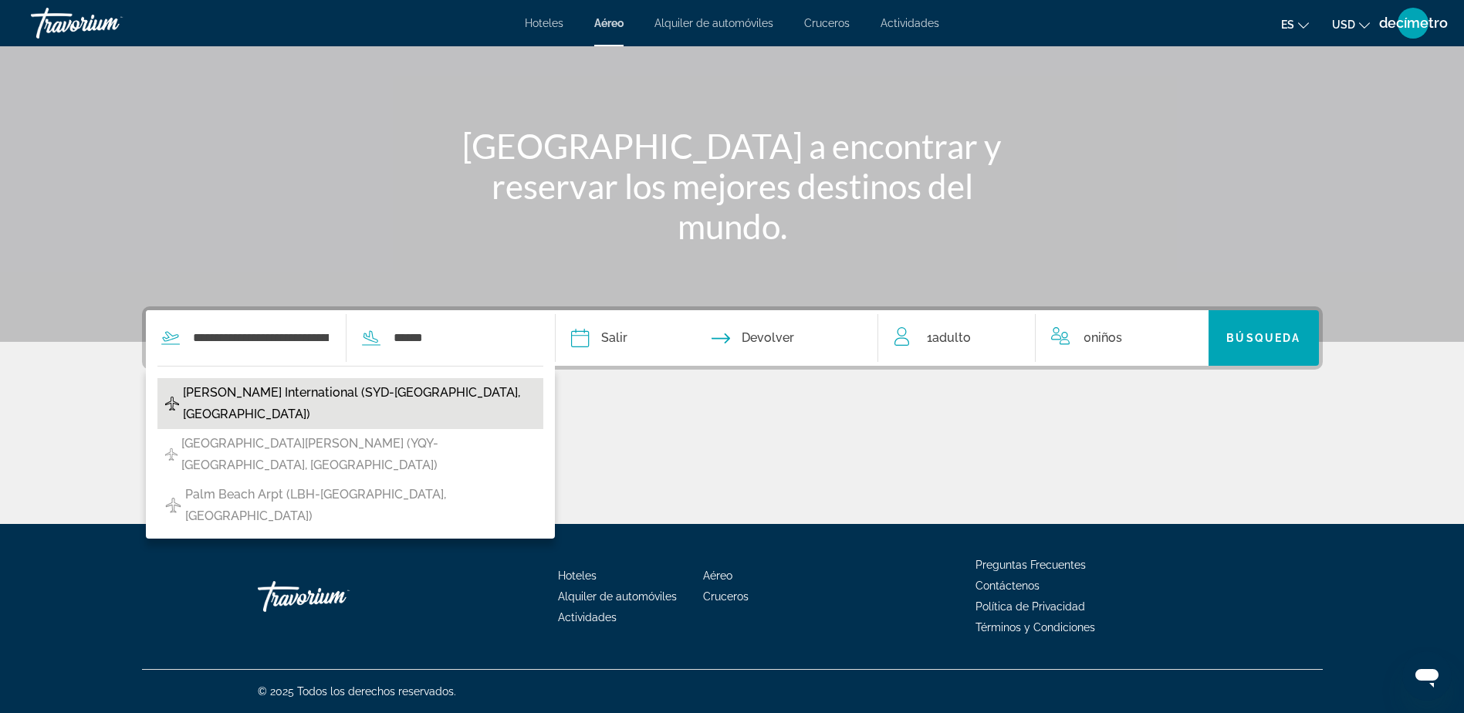
click at [420, 397] on span "Kingsford Smith International (SYD-Sydney, Australia)" at bounding box center [359, 403] width 353 height 43
type input "**********"
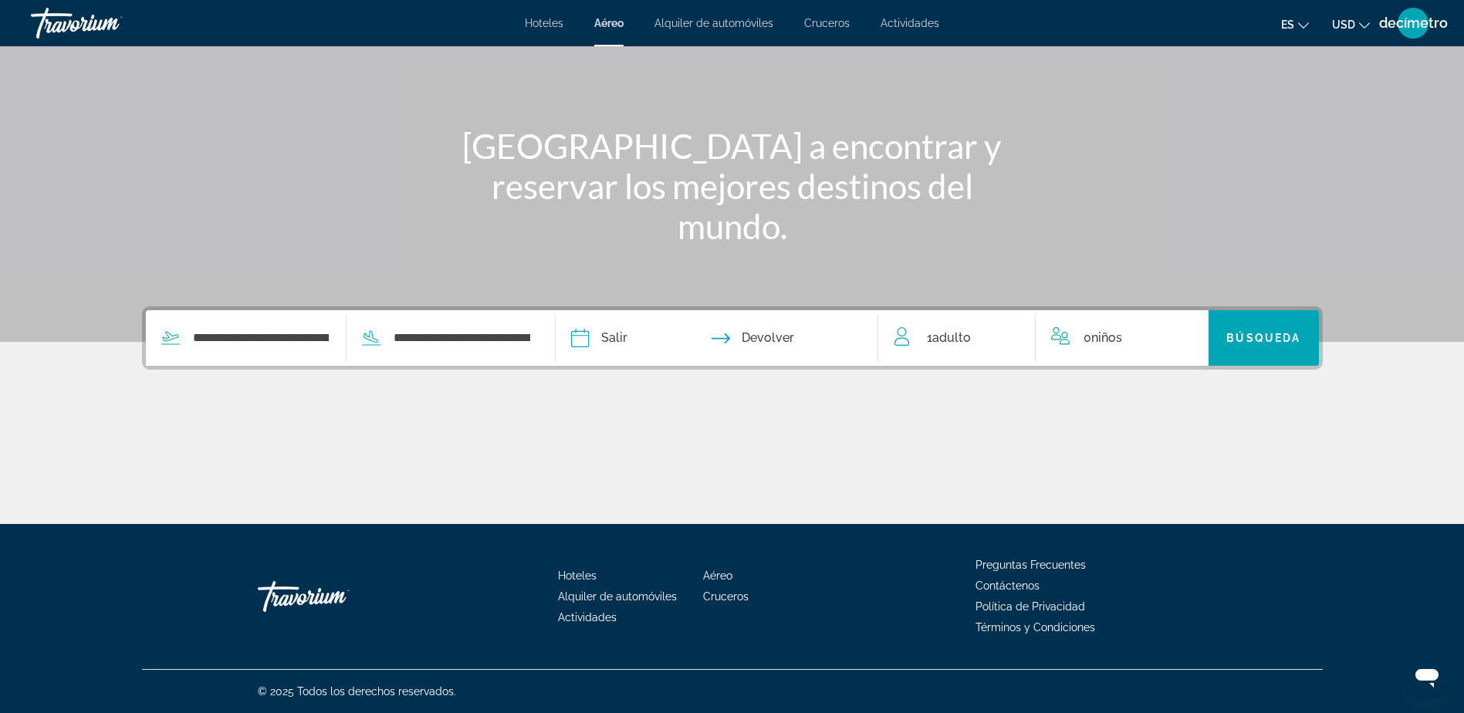
click at [635, 336] on input "Fecha de salida" at bounding box center [647, 340] width 160 height 60
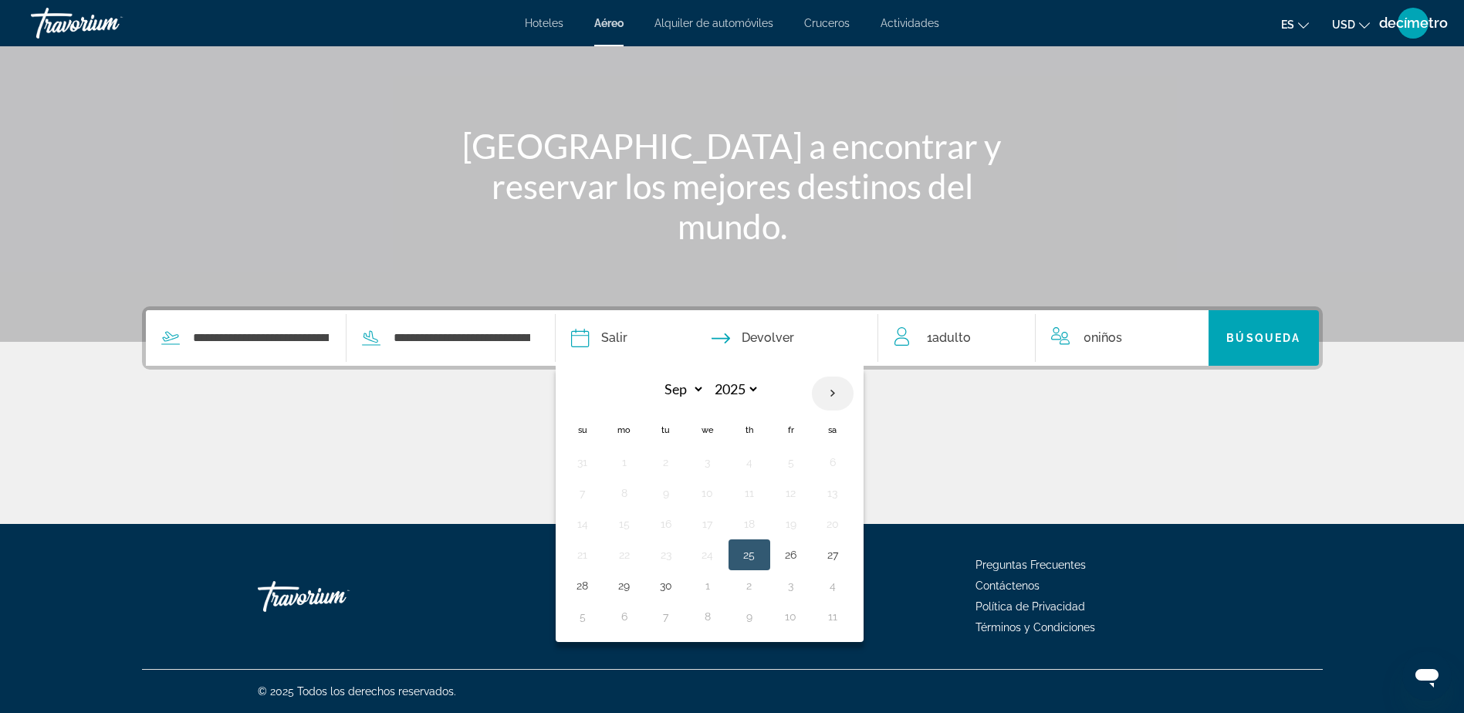
click at [842, 396] on th "Next month" at bounding box center [833, 393] width 42 height 34
select select "**"
click at [800, 516] on button "14" at bounding box center [790, 524] width 25 height 22
type input "**********"
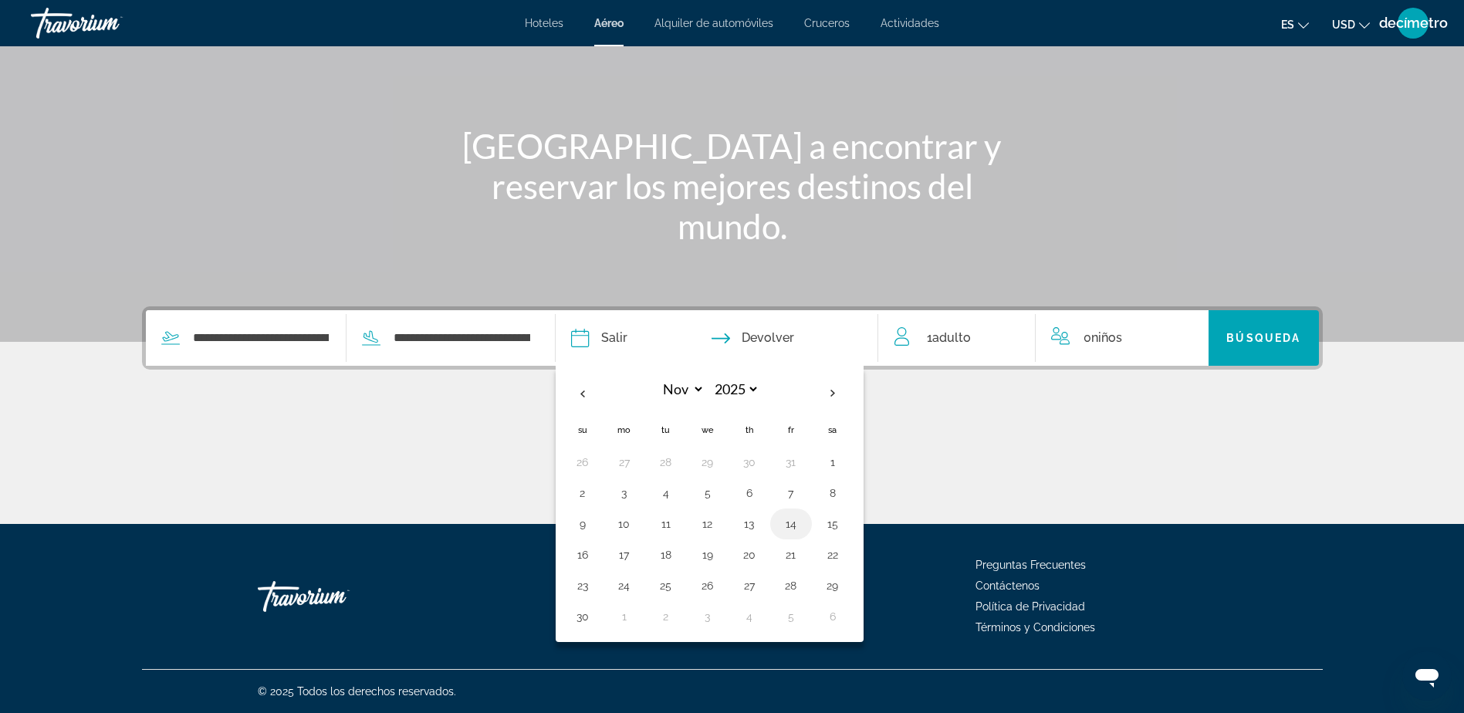
select select "**"
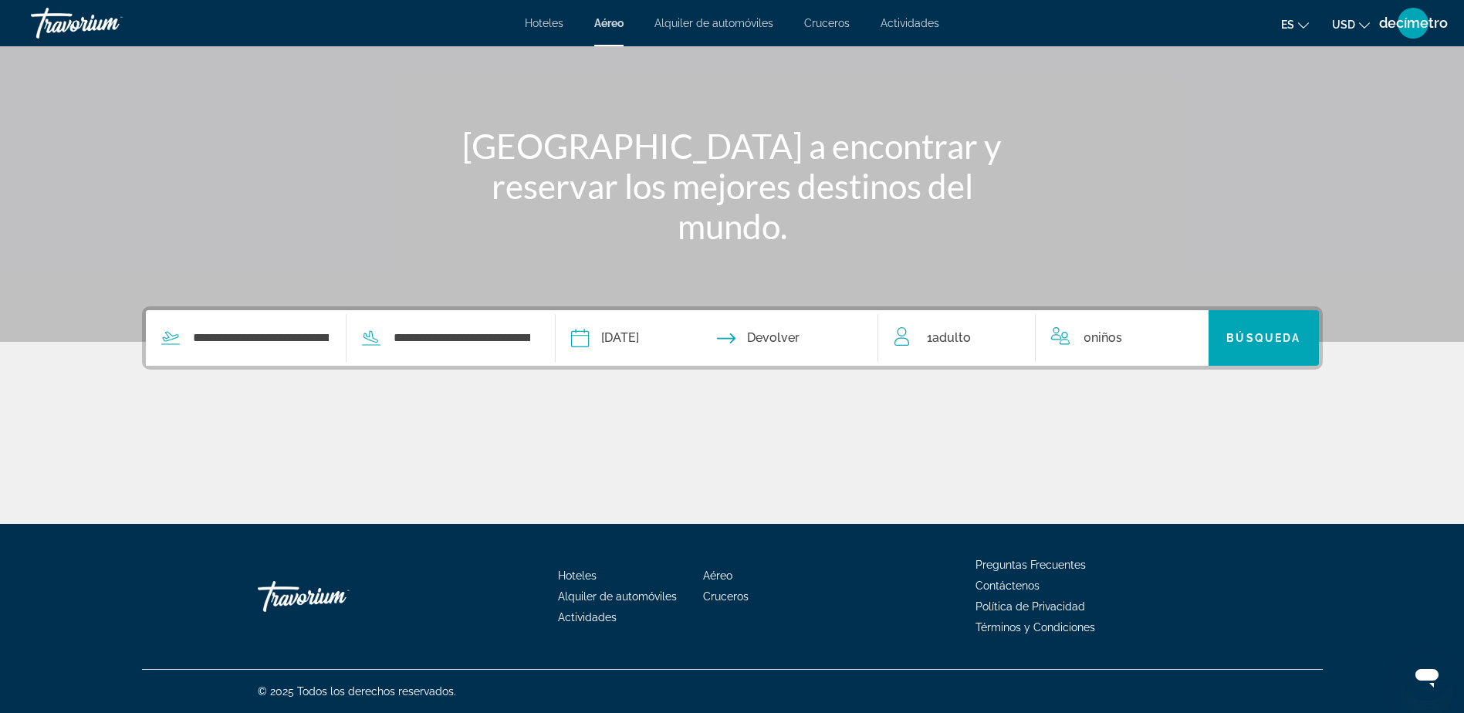
click at [850, 336] on input "Fecha de regreso" at bounding box center [804, 340] width 160 height 60
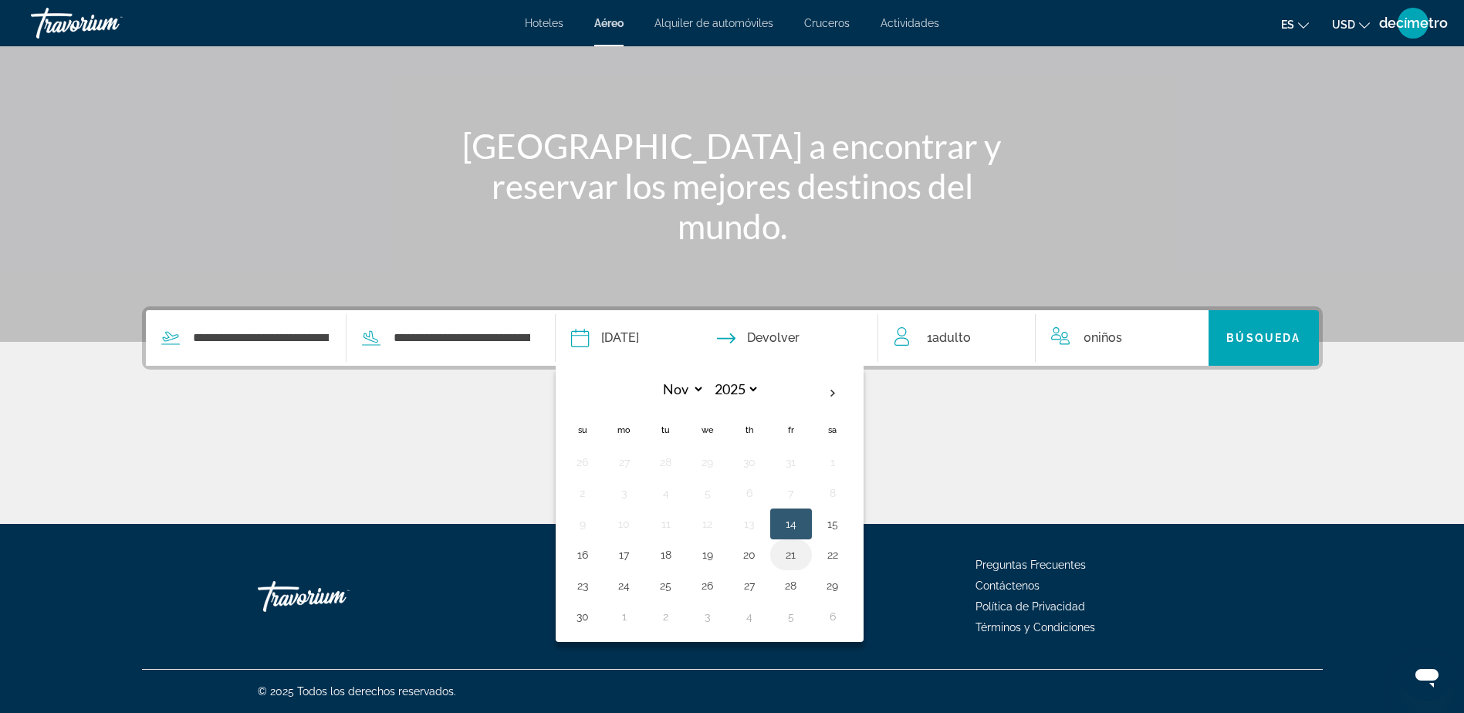
click at [795, 555] on button "21" at bounding box center [790, 555] width 25 height 22
type input "**********"
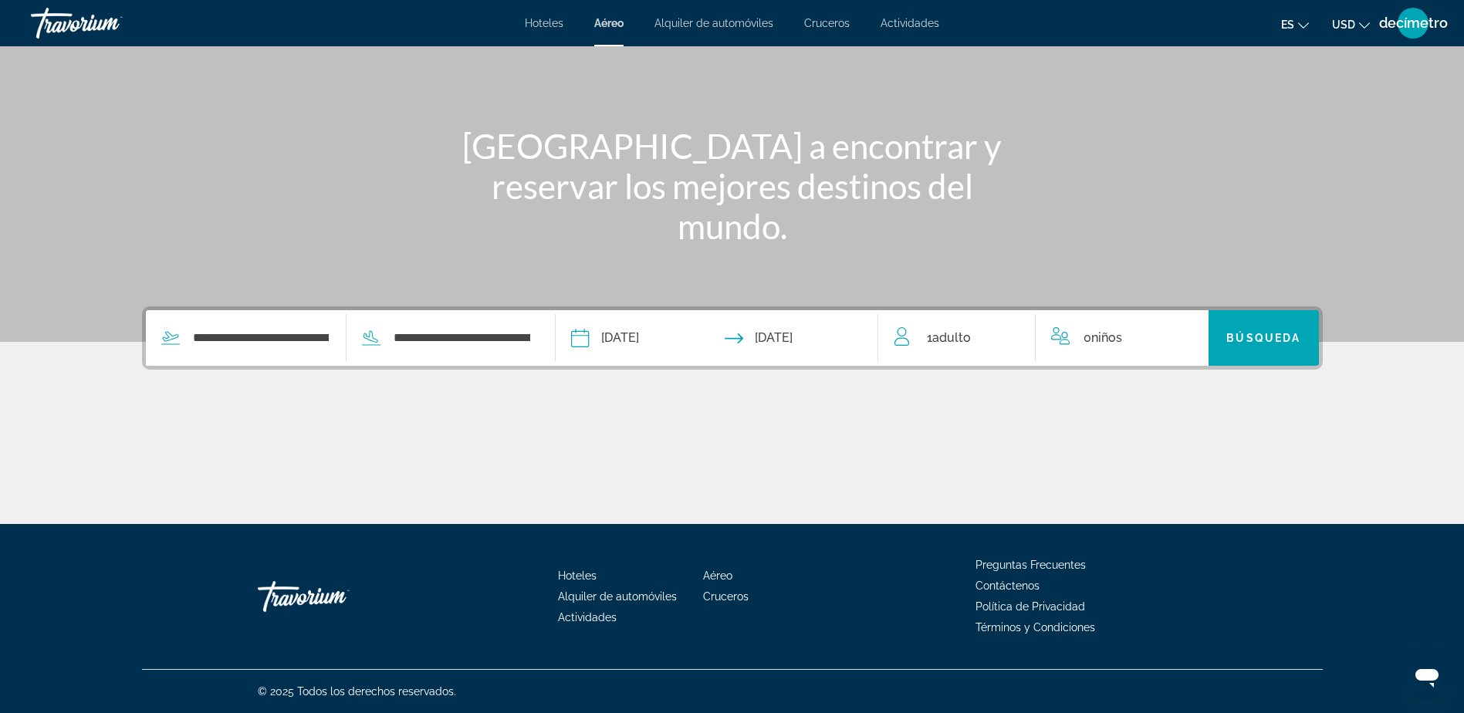
drag, startPoint x: 965, startPoint y: 339, endPoint x: 969, endPoint y: 346, distance: 7.9
click at [965, 339] on span "Adulto" at bounding box center [951, 337] width 39 height 15
click at [1008, 335] on icon "Incrementar adultos" at bounding box center [1012, 335] width 14 height 14
click at [1244, 329] on span "Widget de búsqueda" at bounding box center [1263, 337] width 110 height 37
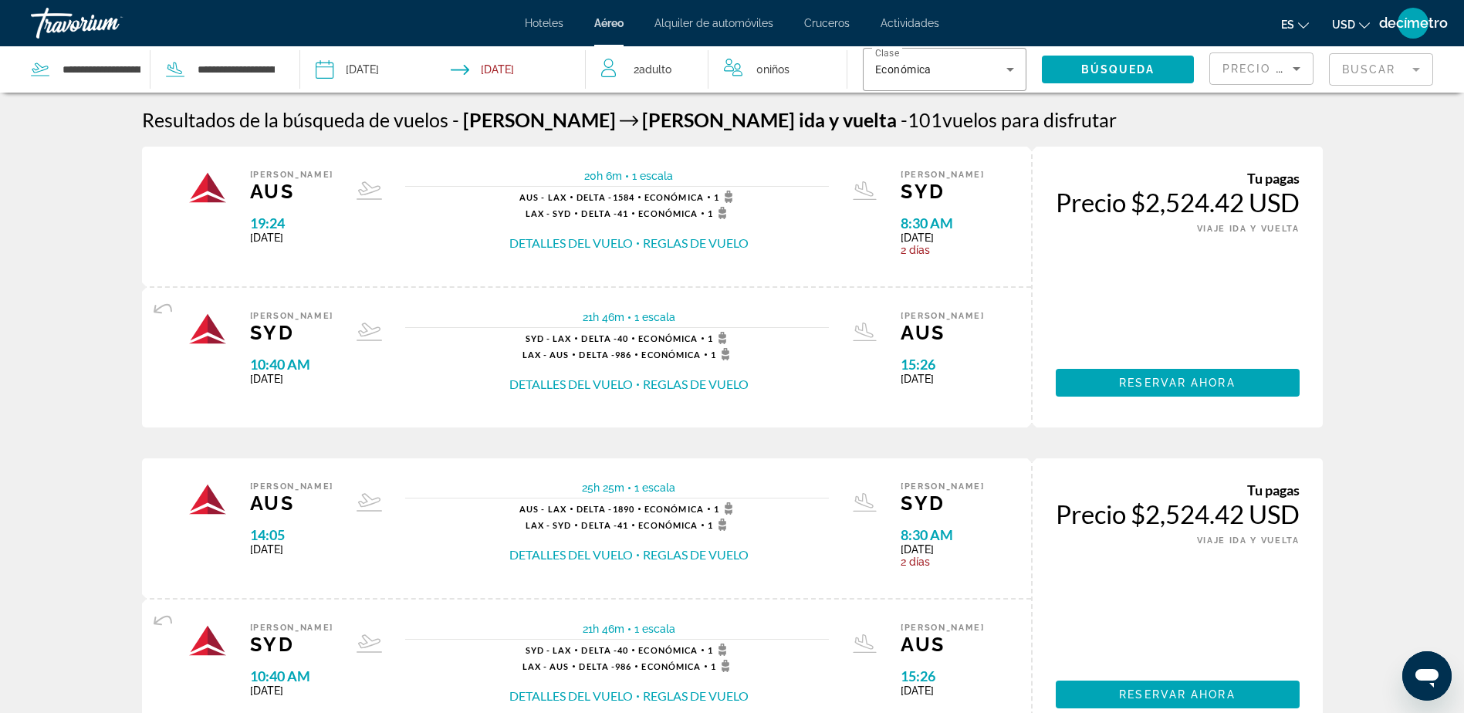
click at [701, 241] on button "Reglas de vuelo" at bounding box center [696, 243] width 106 height 17
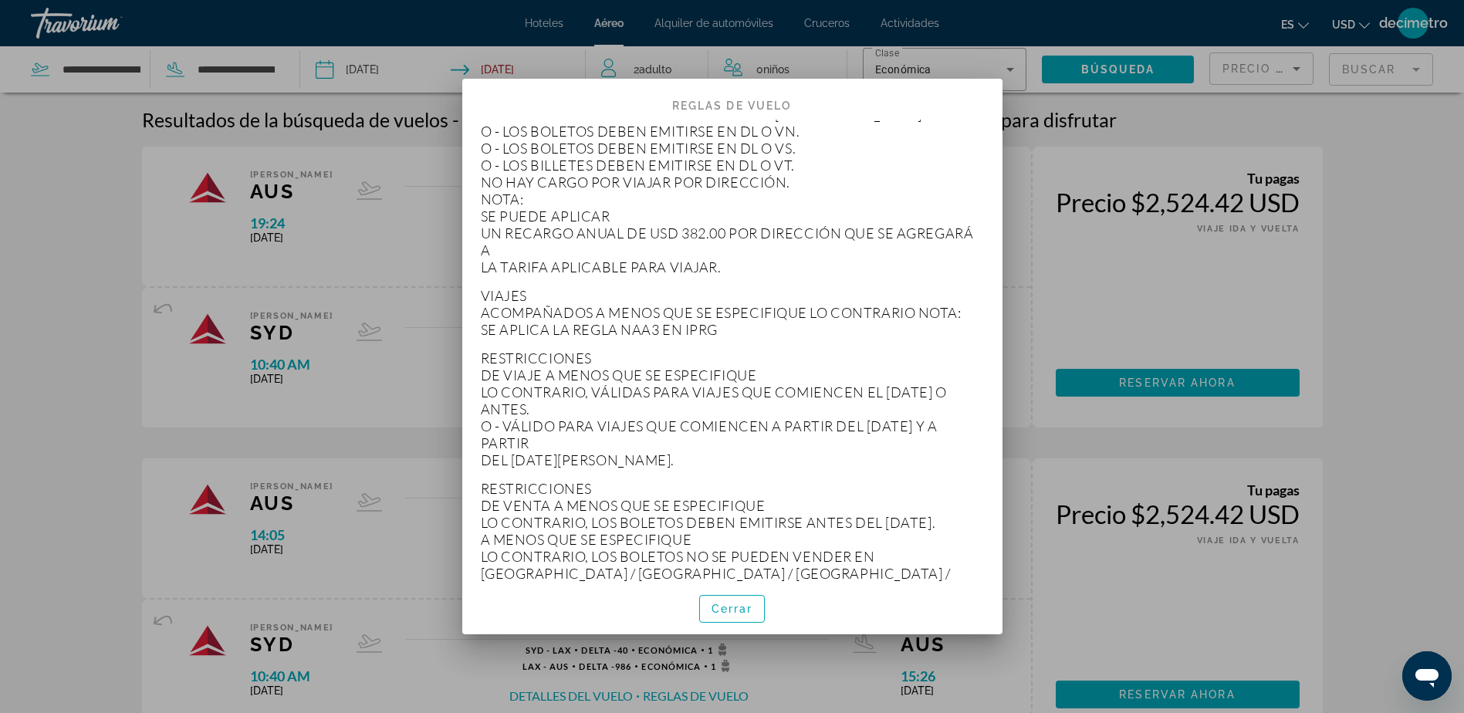
scroll to position [2932, 0]
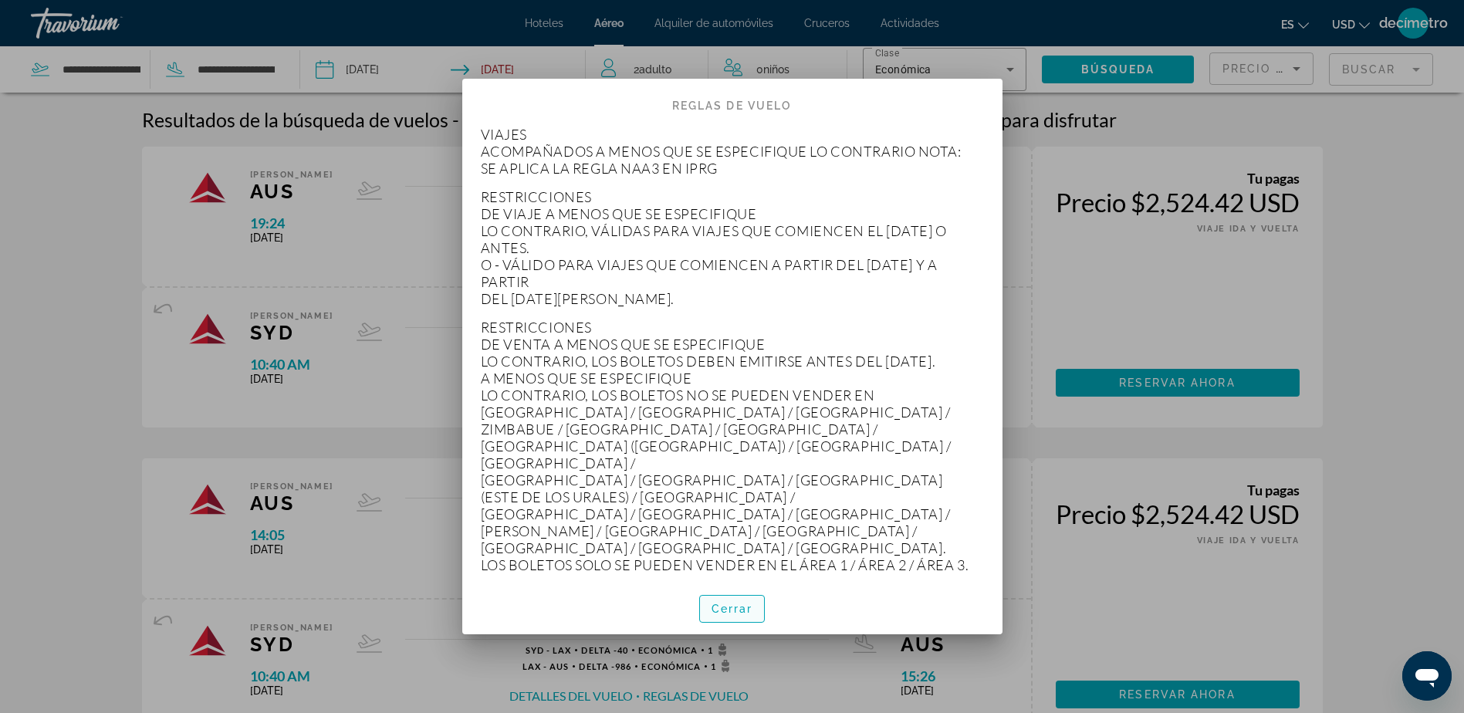
click at [741, 608] on span "Cerrar" at bounding box center [732, 609] width 42 height 12
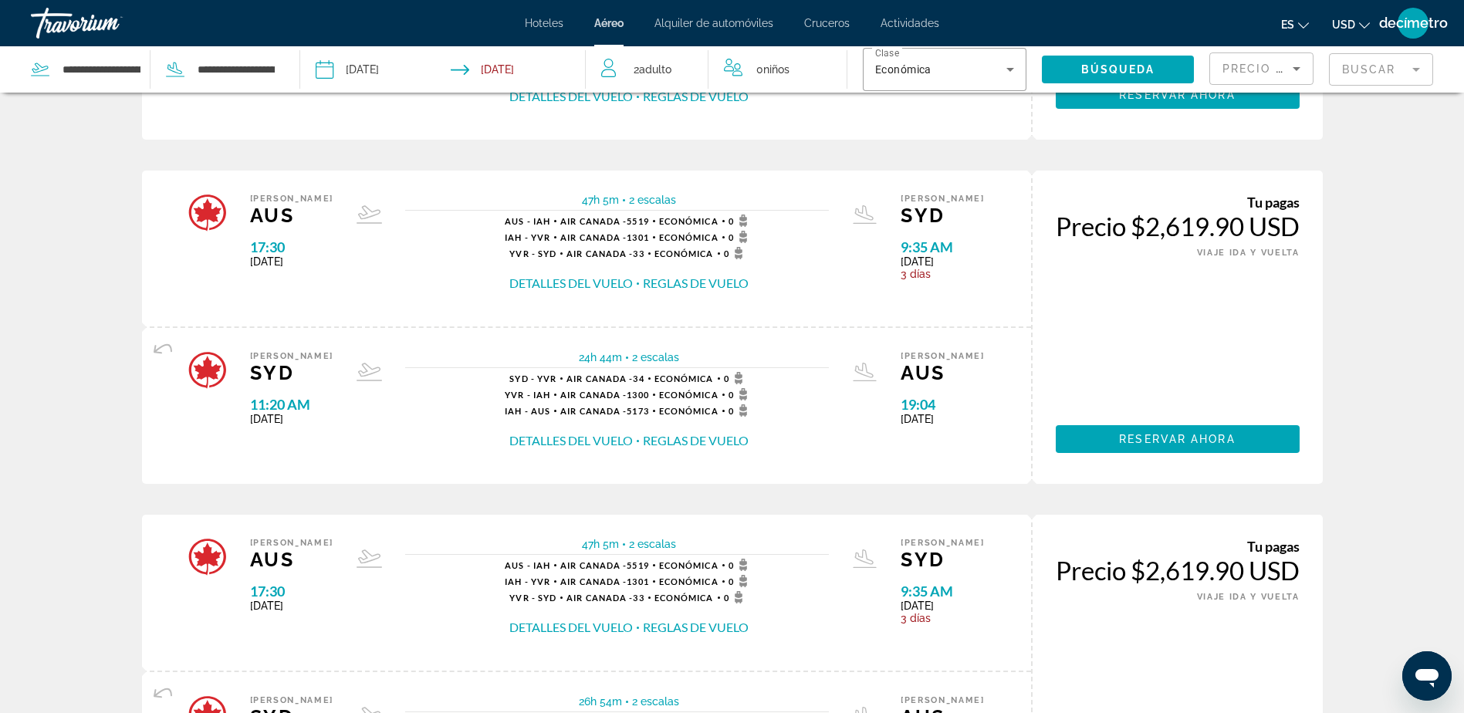
scroll to position [1324, 0]
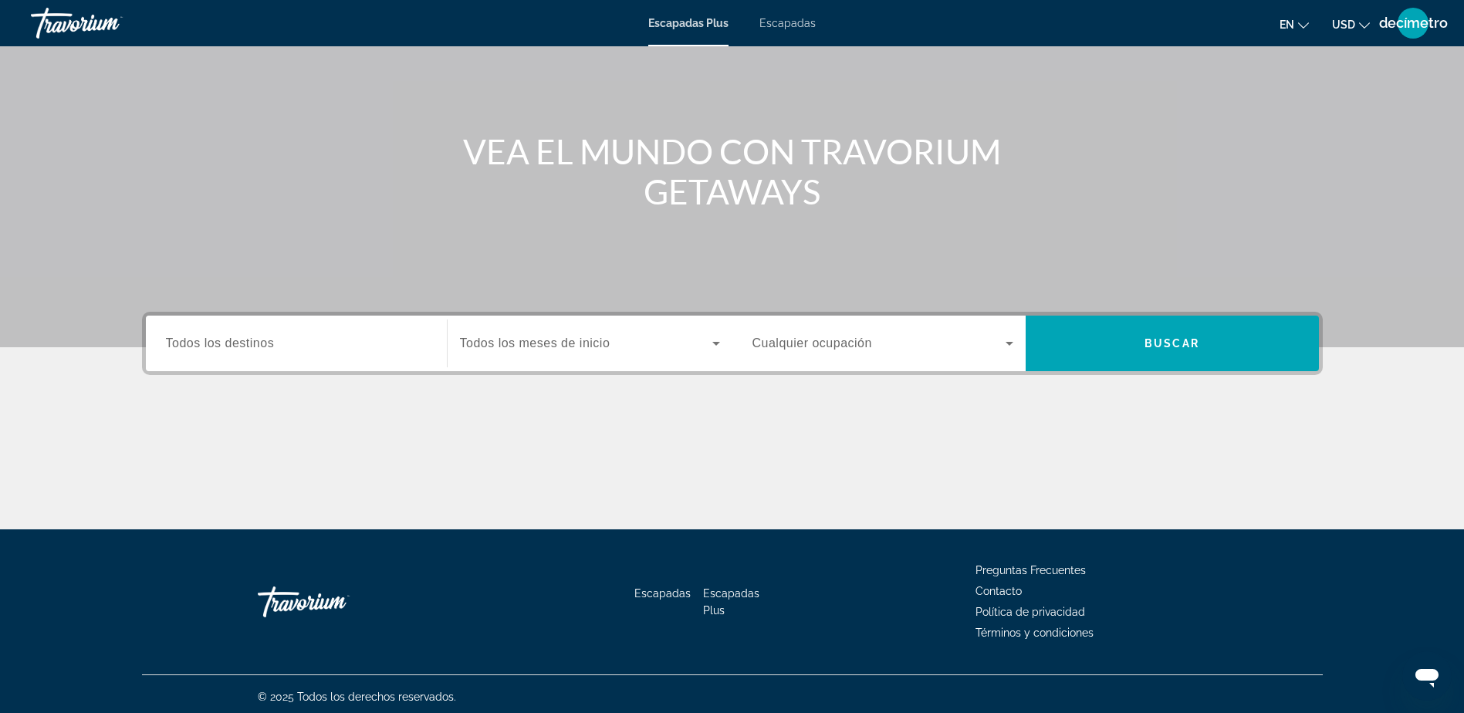
scroll to position [121, 0]
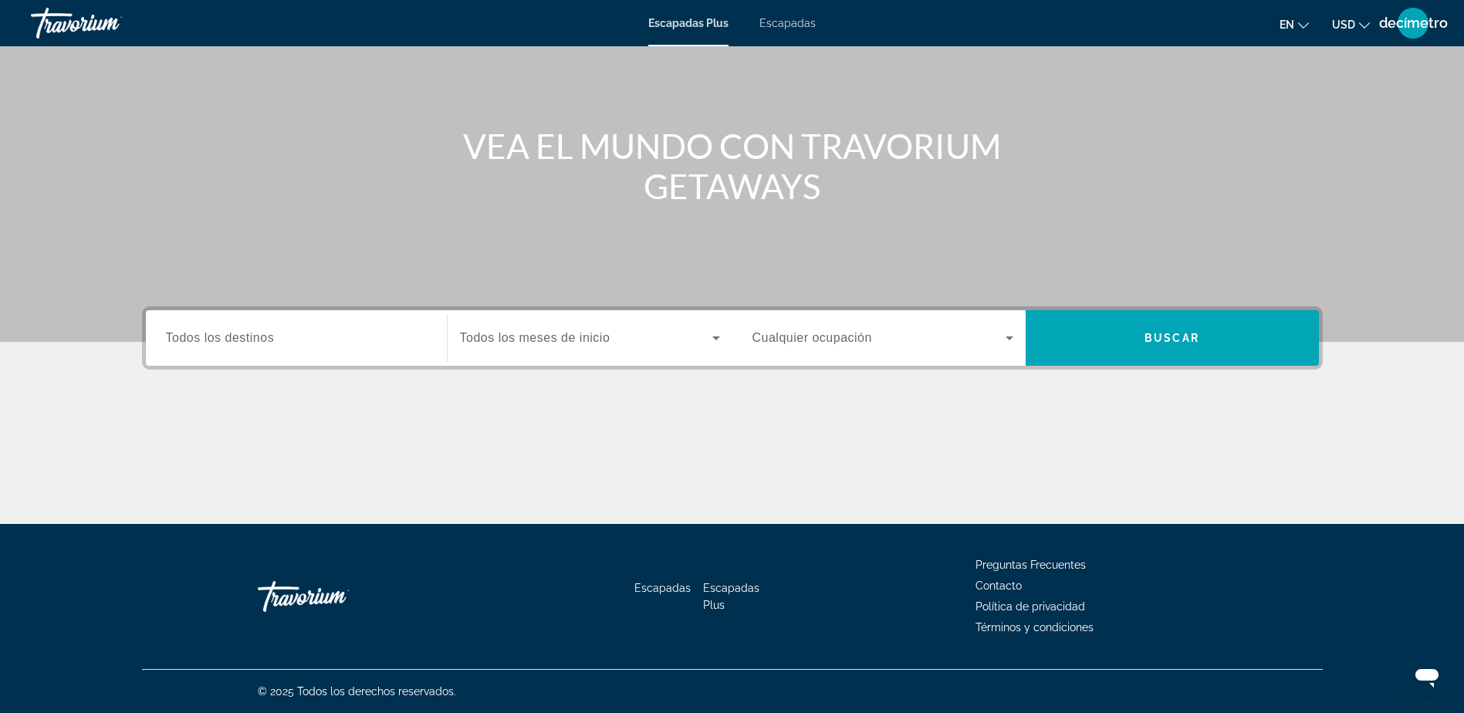
click at [381, 350] on div "Widget de búsqueda" at bounding box center [296, 338] width 261 height 44
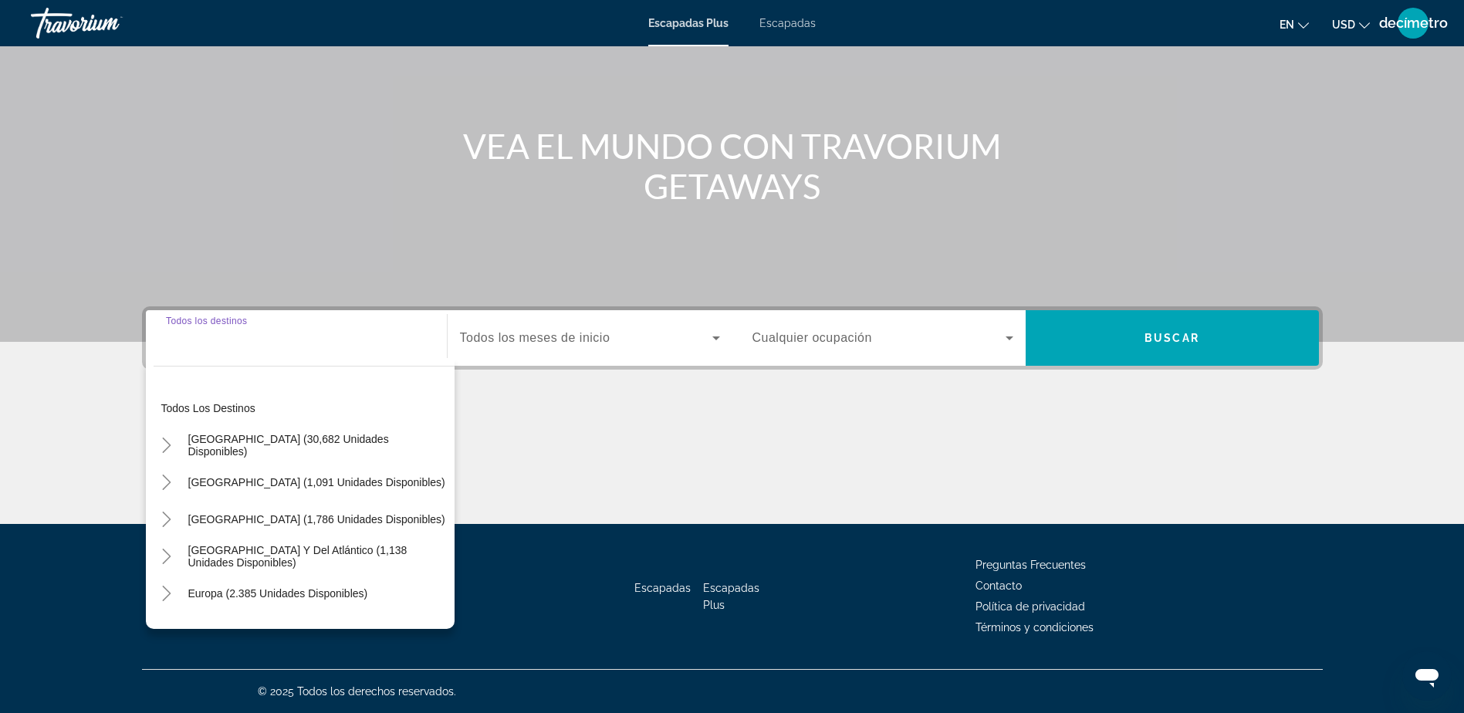
drag, startPoint x: 350, startPoint y: 445, endPoint x: 359, endPoint y: 441, distance: 9.7
click at [353, 445] on span "[GEOGRAPHIC_DATA] (30,682 unidades disponibles)" at bounding box center [317, 445] width 258 height 25
type input "**********"
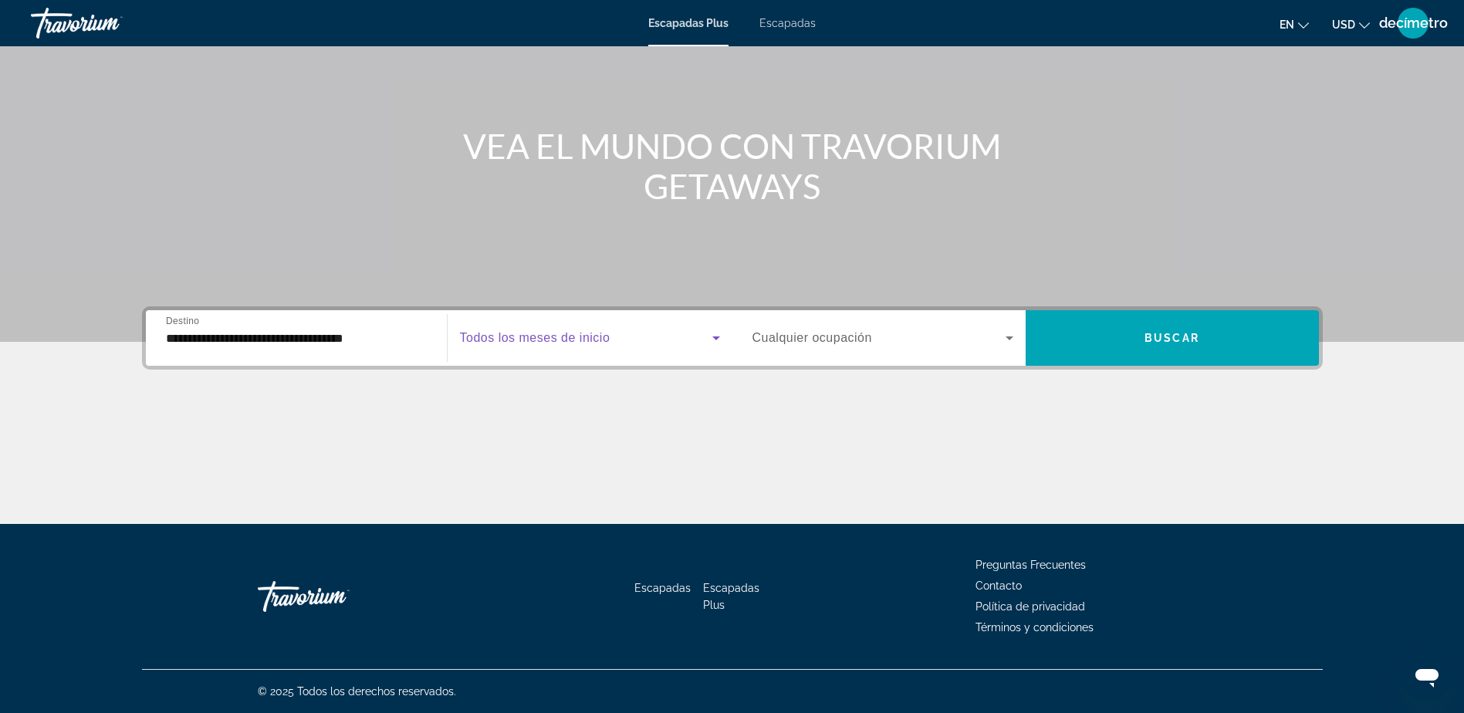
click at [714, 337] on icon "Widget de búsqueda" at bounding box center [716, 338] width 8 height 4
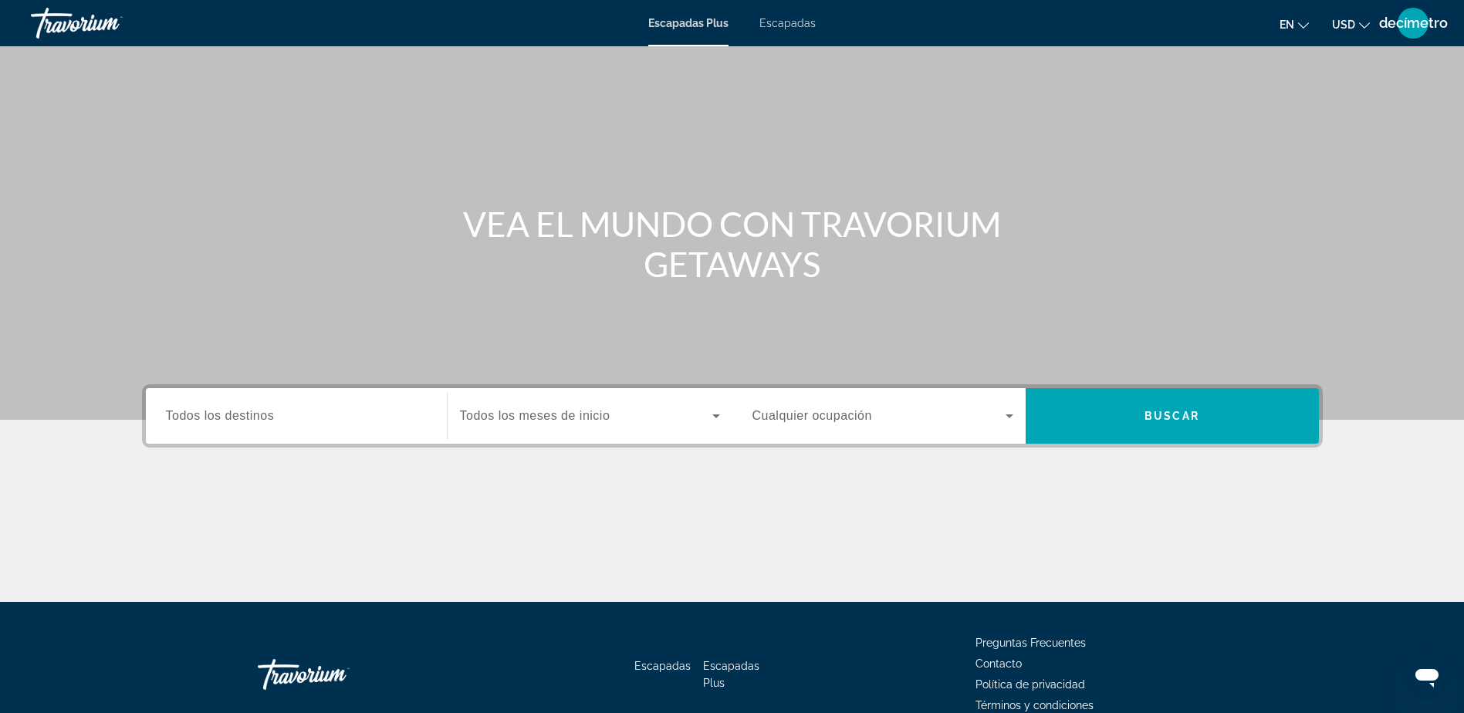
scroll to position [121, 0]
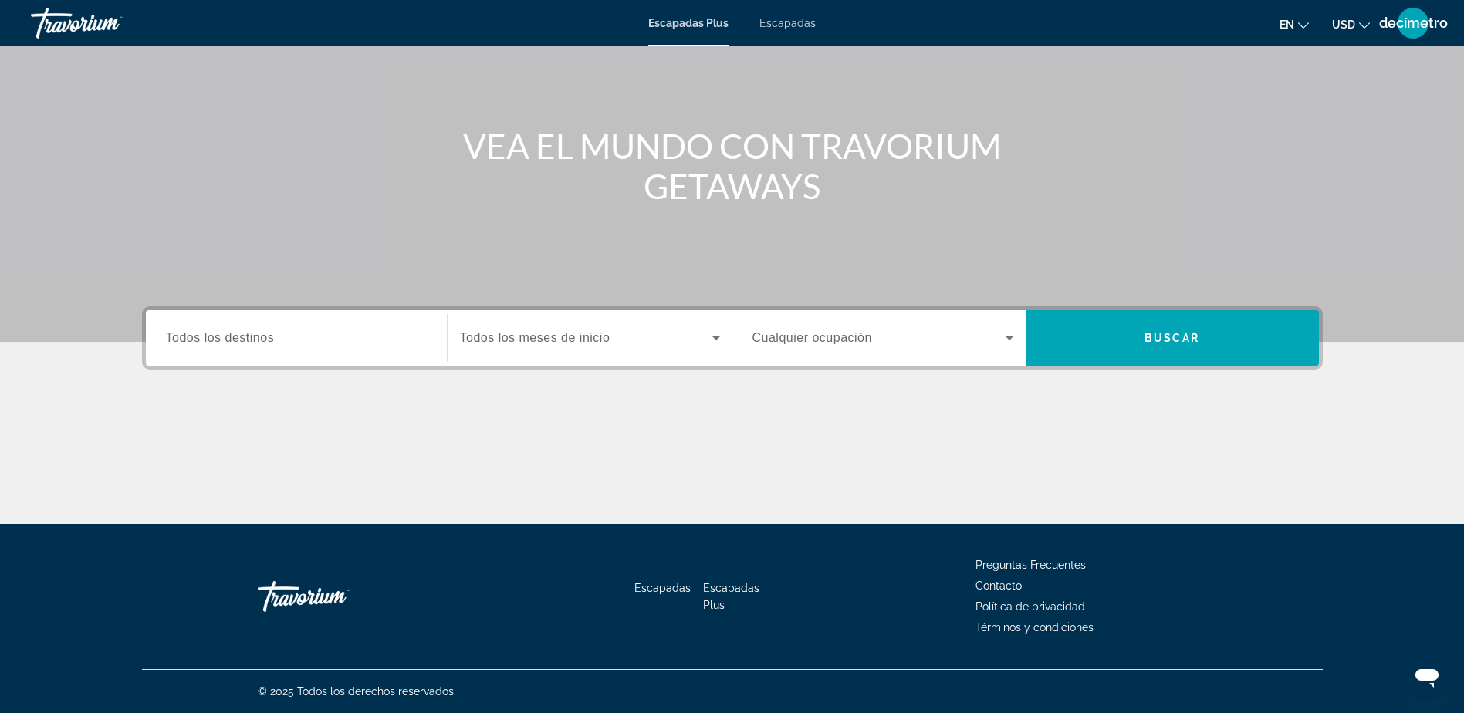
click at [794, 22] on span "Escapadas" at bounding box center [787, 23] width 56 height 12
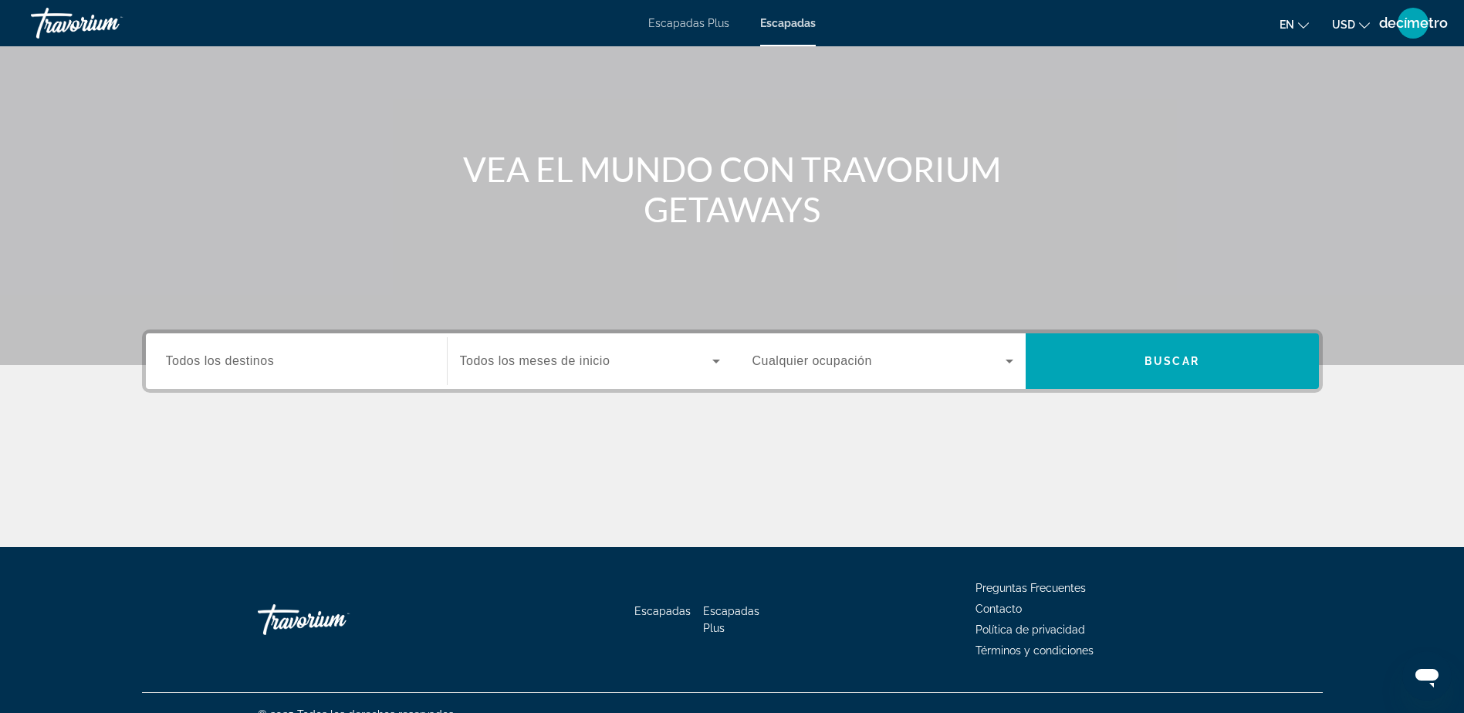
scroll to position [121, 0]
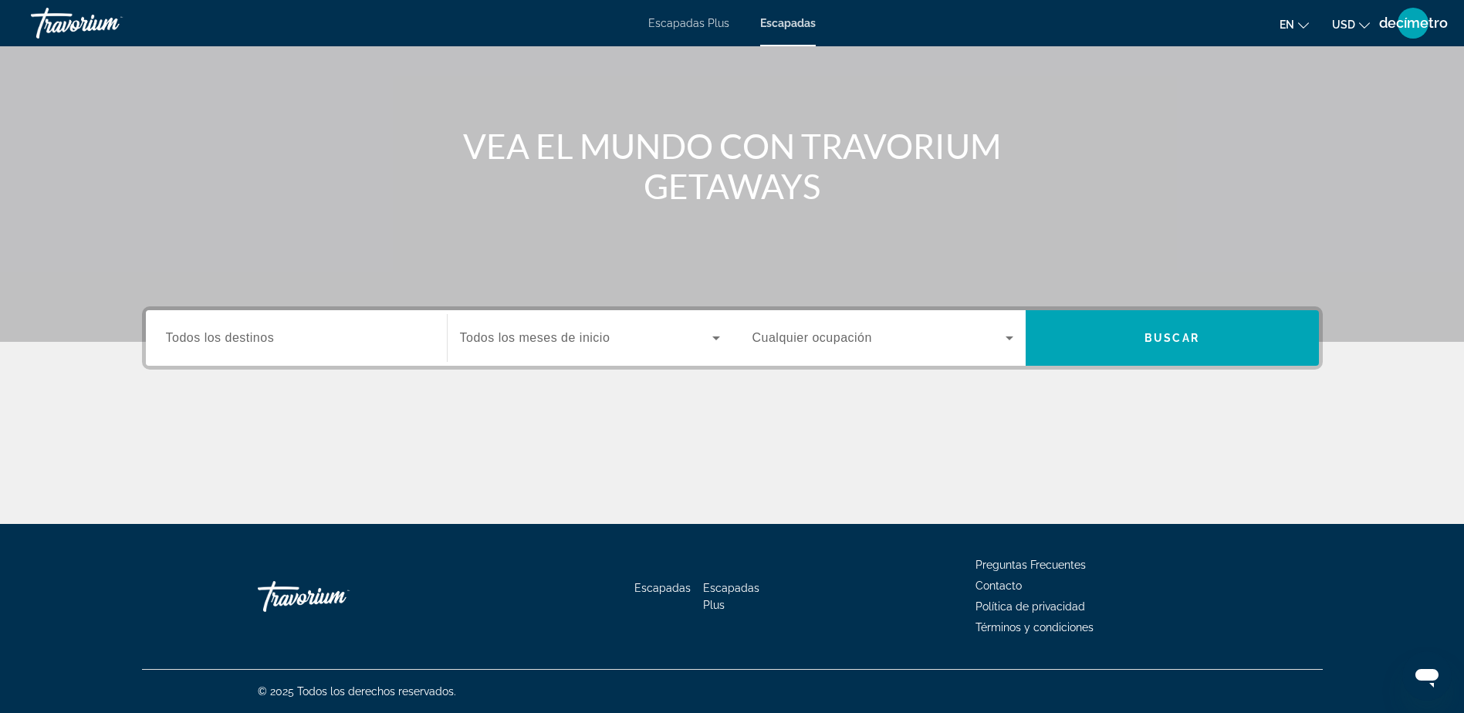
click at [333, 339] on input "Destination Todos los destinos" at bounding box center [296, 338] width 261 height 19
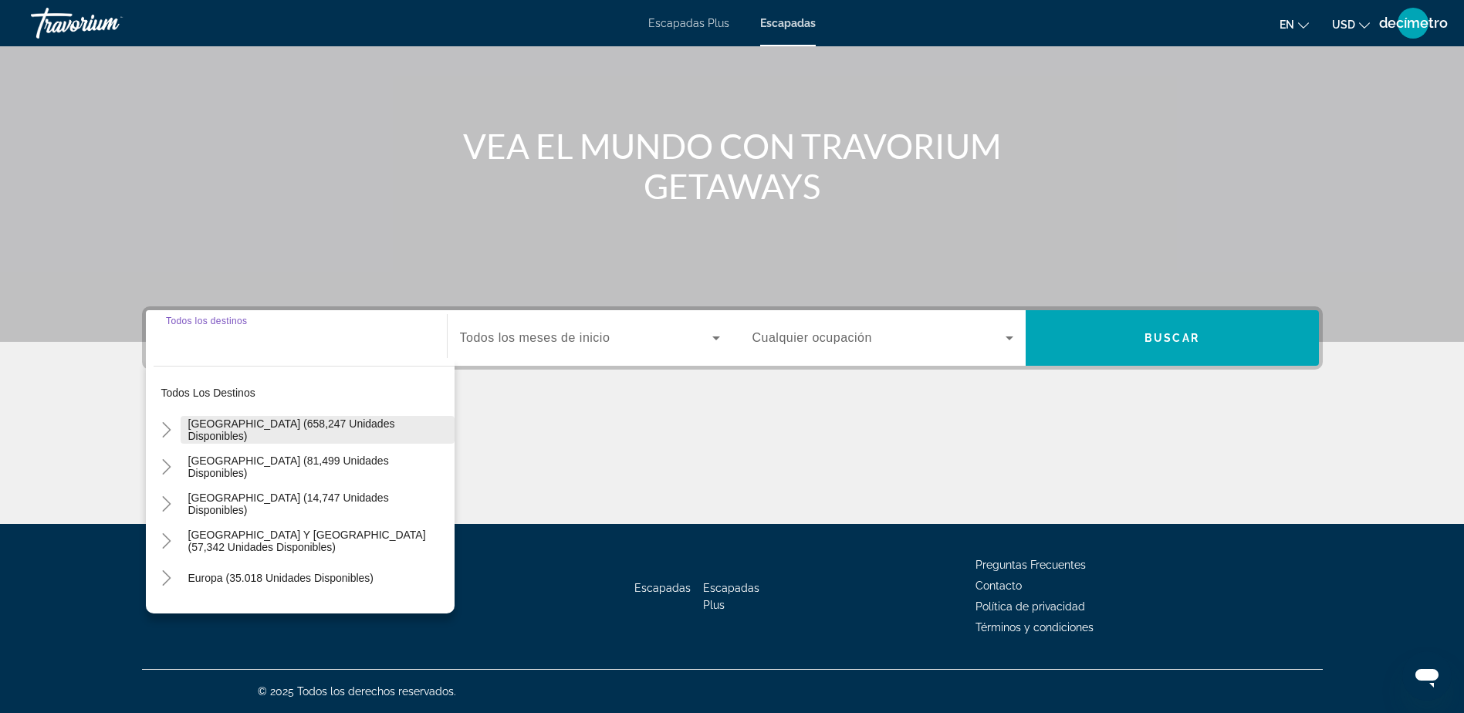
drag, startPoint x: 286, startPoint y: 438, endPoint x: 315, endPoint y: 423, distance: 32.4
click at [286, 437] on span "Widget de búsqueda" at bounding box center [318, 429] width 274 height 37
type input "**********"
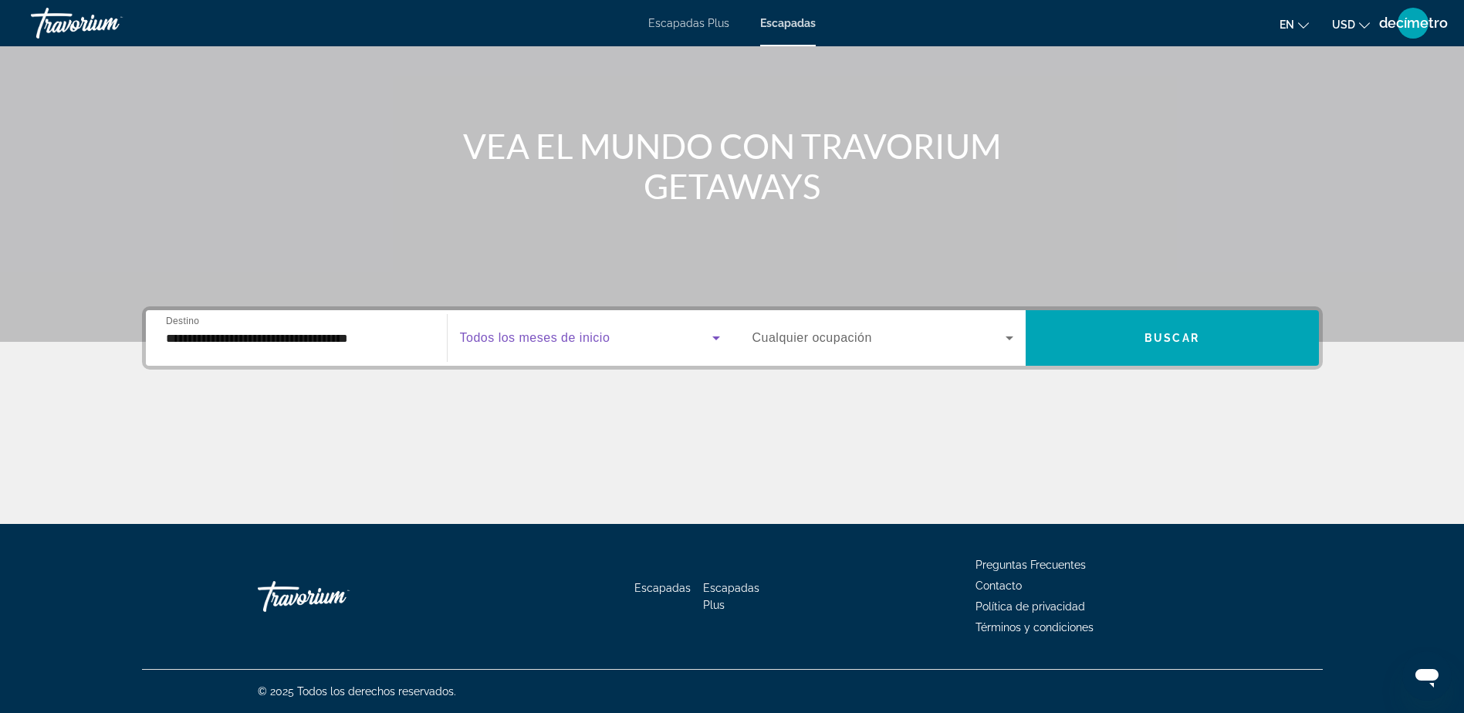
click at [718, 337] on icon "Widget de búsqueda" at bounding box center [716, 338] width 8 height 4
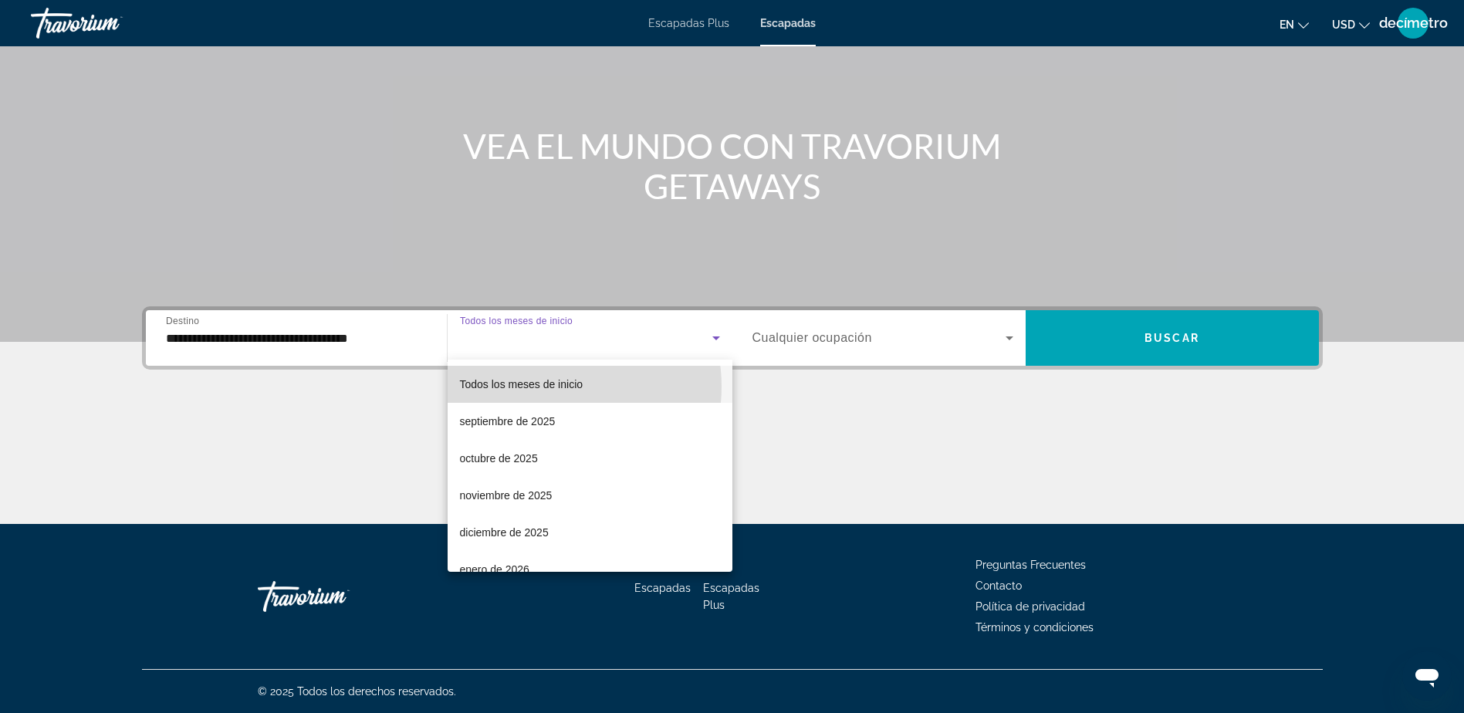
click at [542, 387] on span "Todos los meses de inicio" at bounding box center [521, 384] width 123 height 12
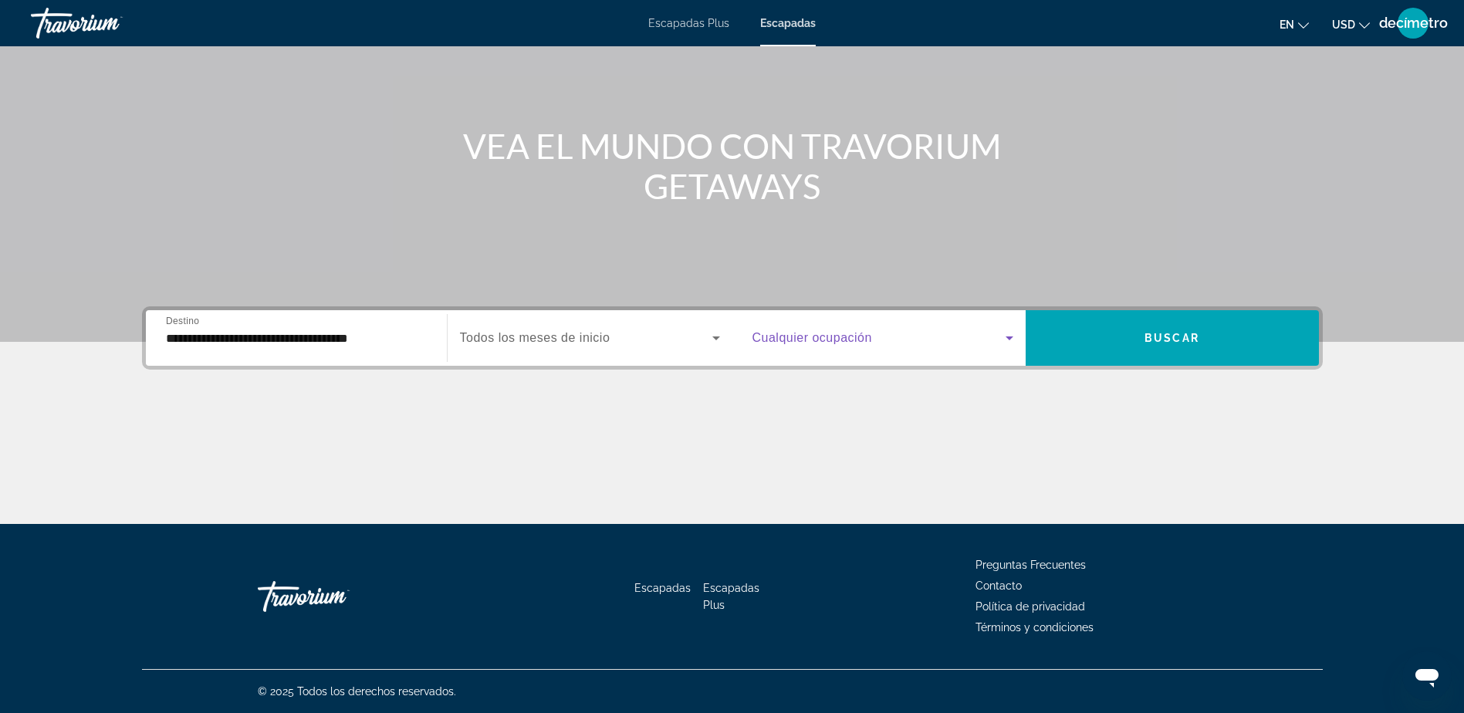
click at [1001, 342] on icon "Widget de búsqueda" at bounding box center [1009, 338] width 19 height 19
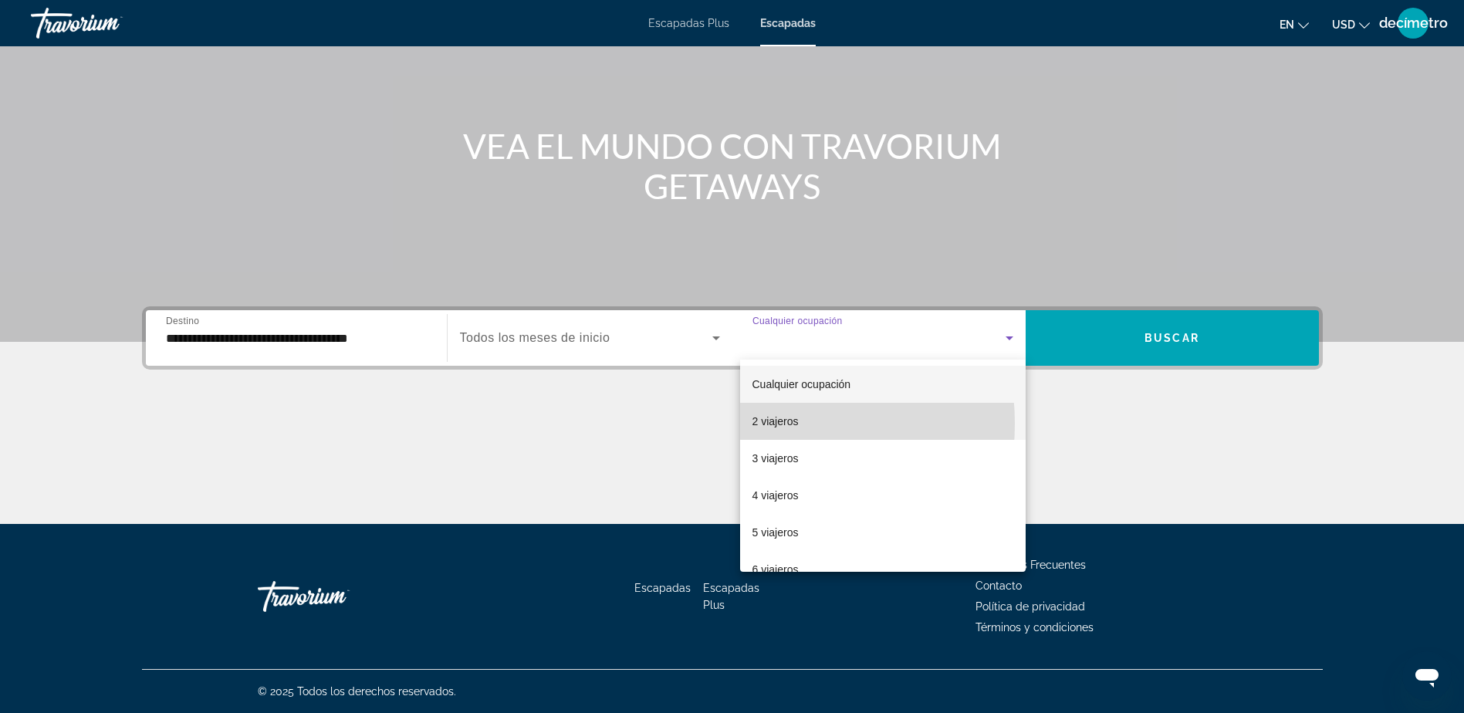
drag, startPoint x: 752, startPoint y: 424, endPoint x: 793, endPoint y: 410, distance: 42.9
click at [755, 424] on font "2 viajeros" at bounding box center [775, 421] width 46 height 12
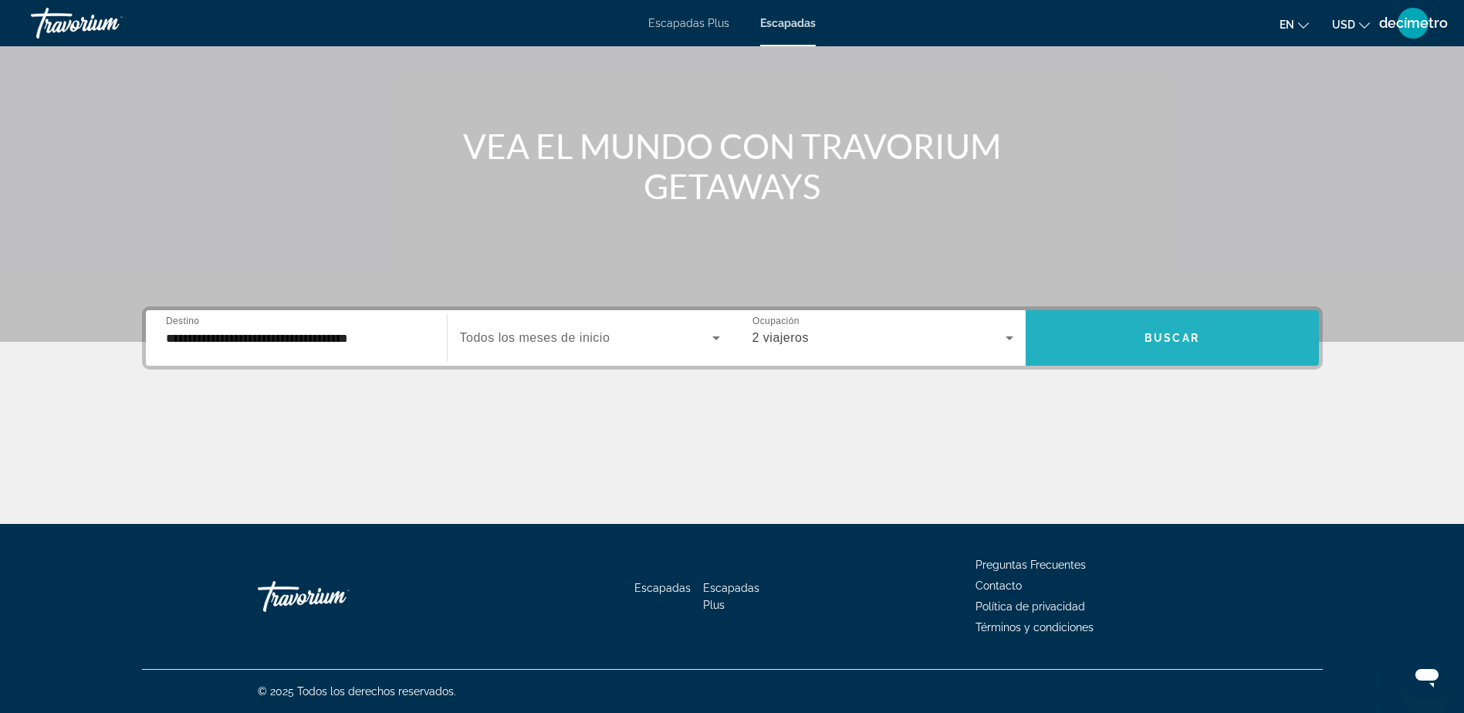
click at [1125, 341] on span "Widget de búsqueda" at bounding box center [1171, 337] width 293 height 37
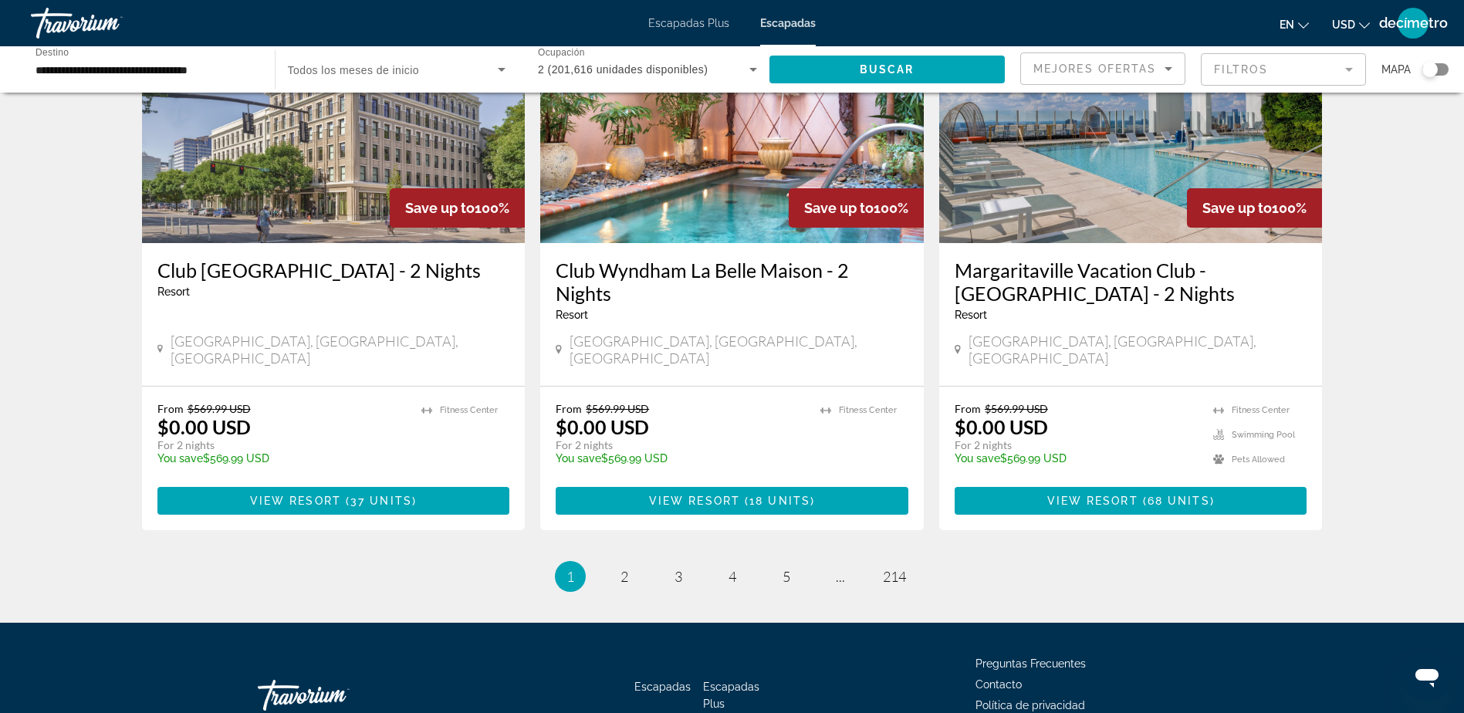
scroll to position [1830, 0]
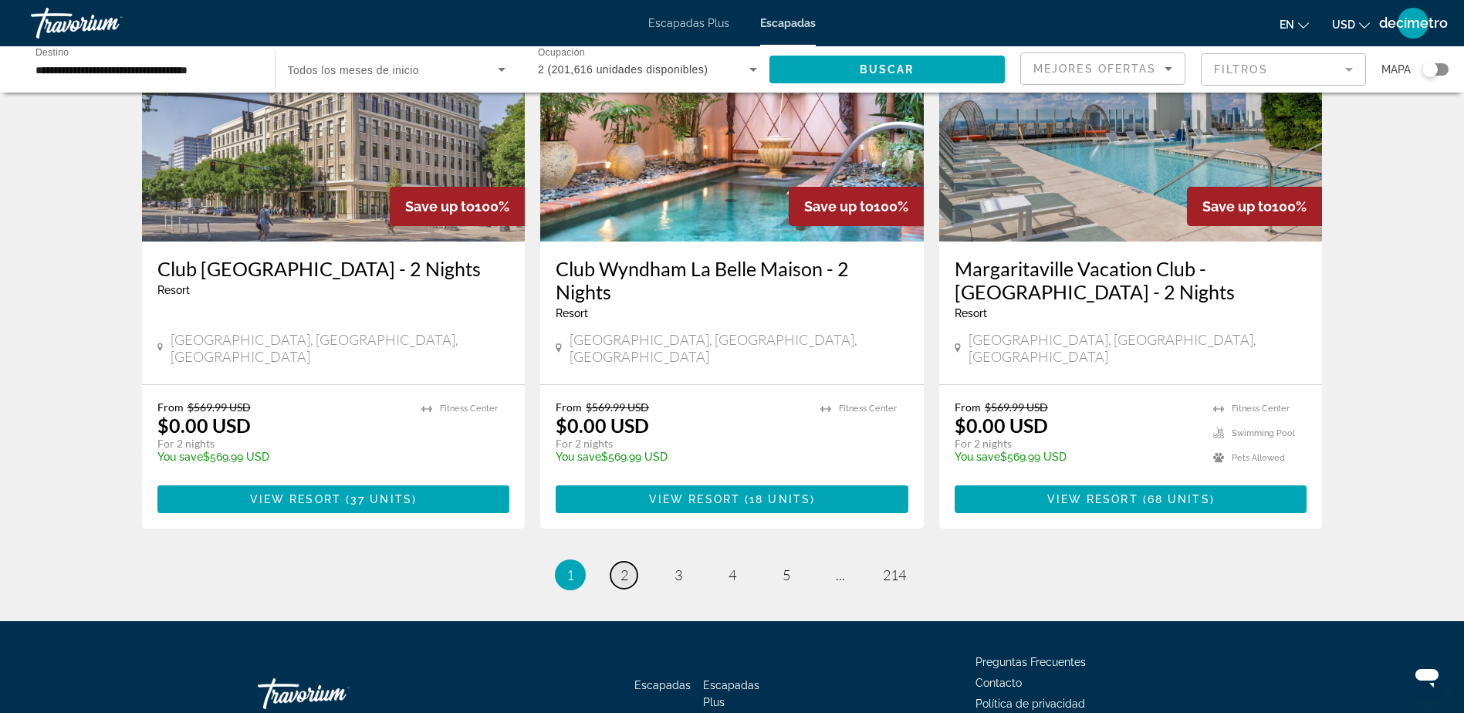
click at [624, 566] on span "2" at bounding box center [624, 574] width 8 height 17
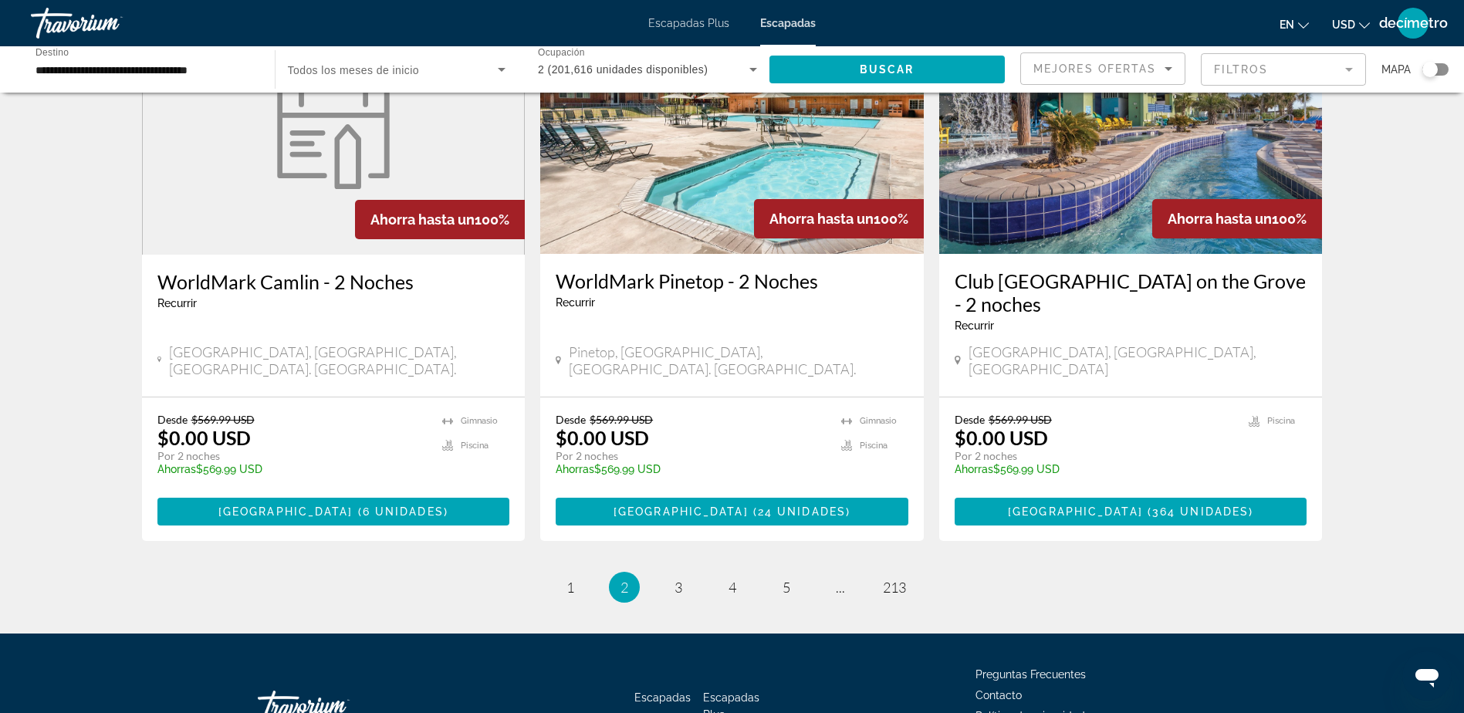
scroll to position [1852, 0]
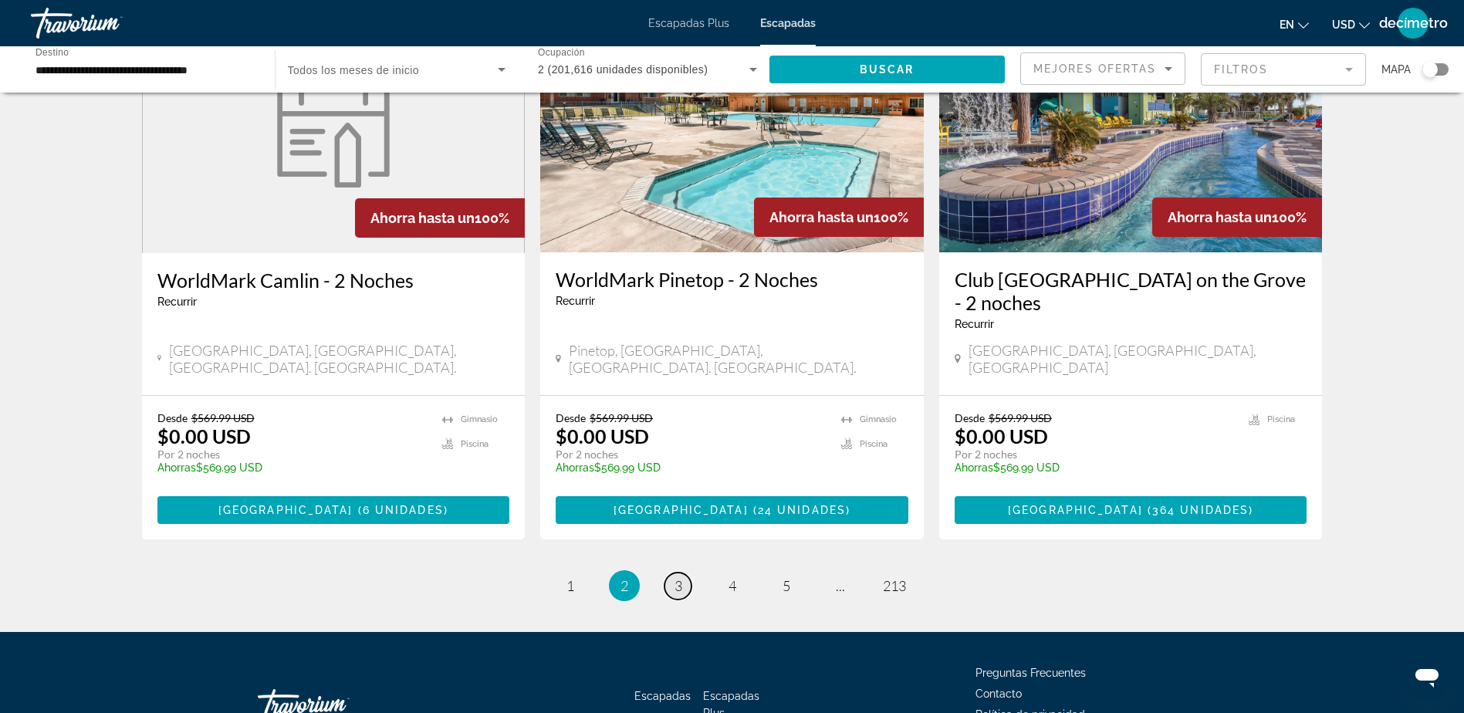
click at [684, 572] on link "página 3" at bounding box center [677, 585] width 27 height 27
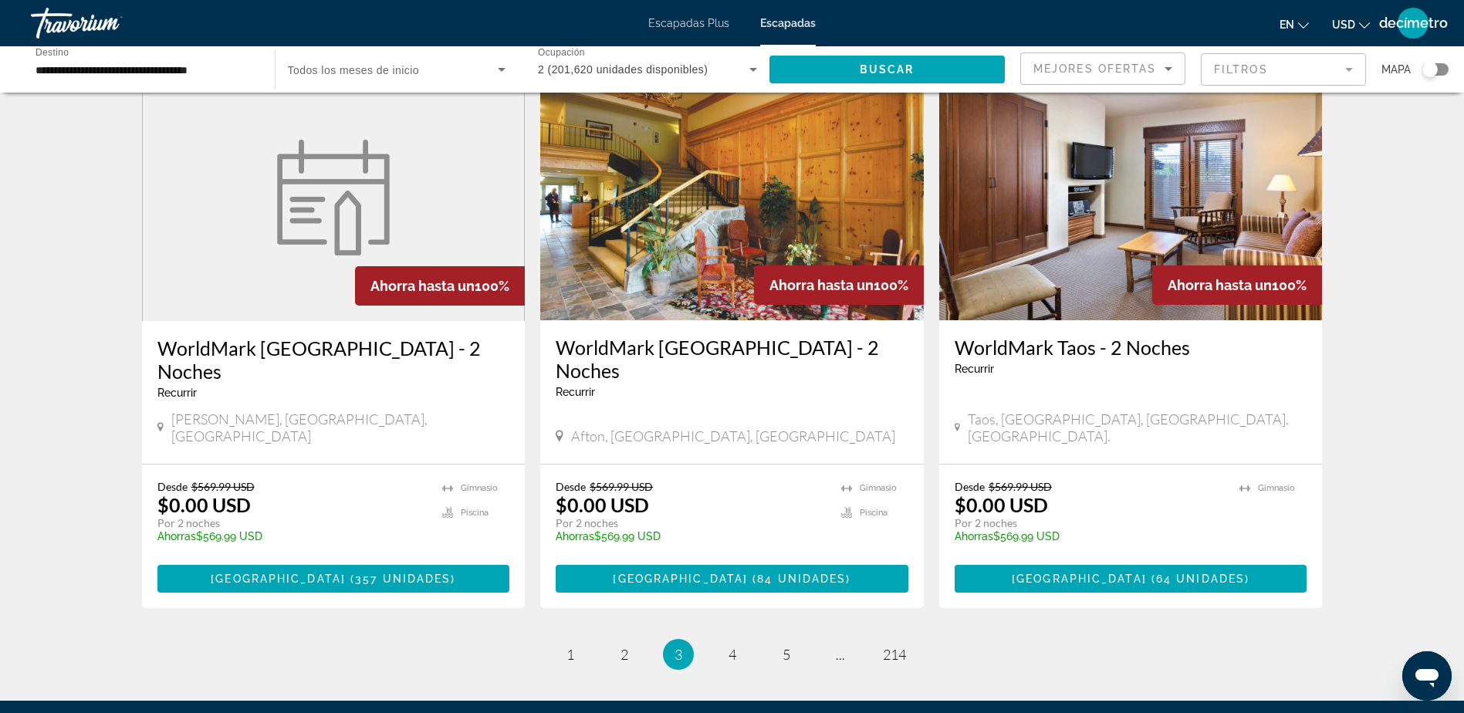
scroll to position [1774, 0]
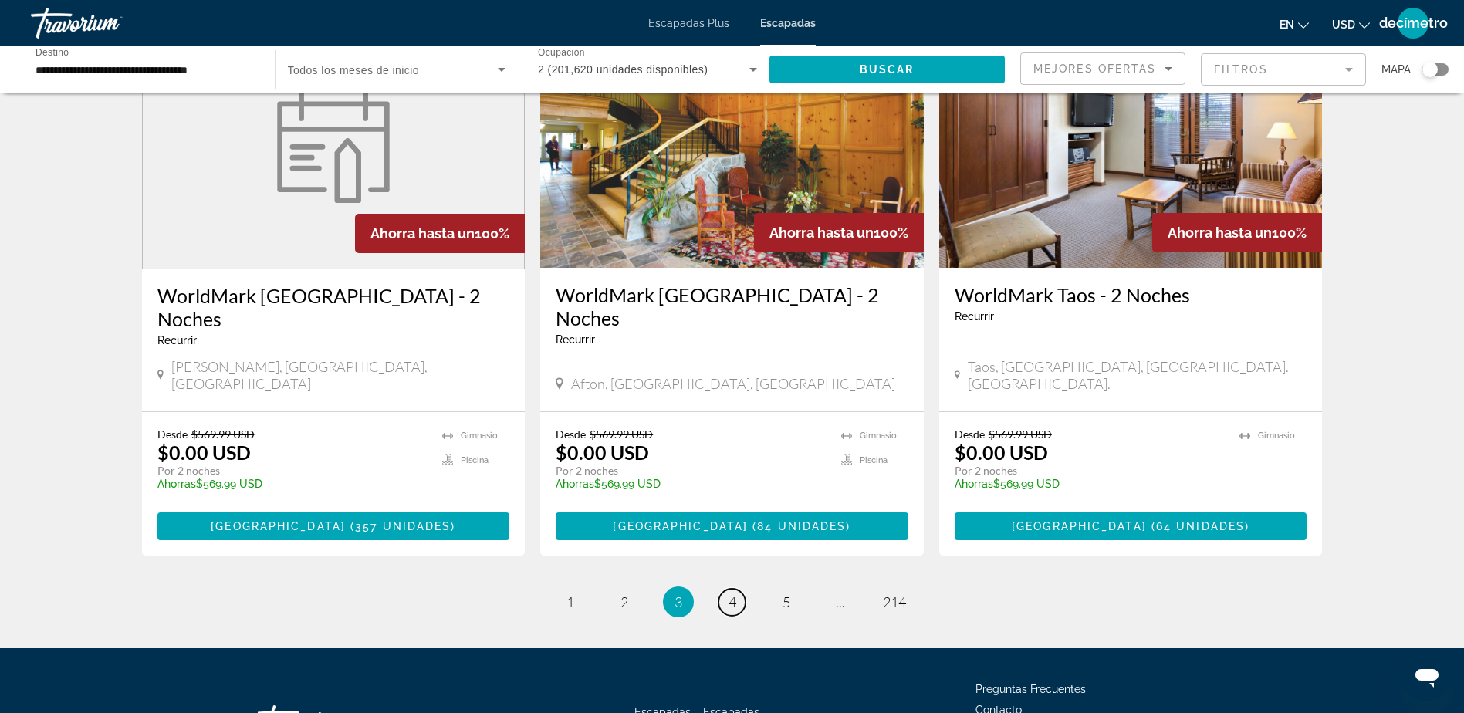
click at [737, 589] on link "página 4" at bounding box center [731, 602] width 27 height 27
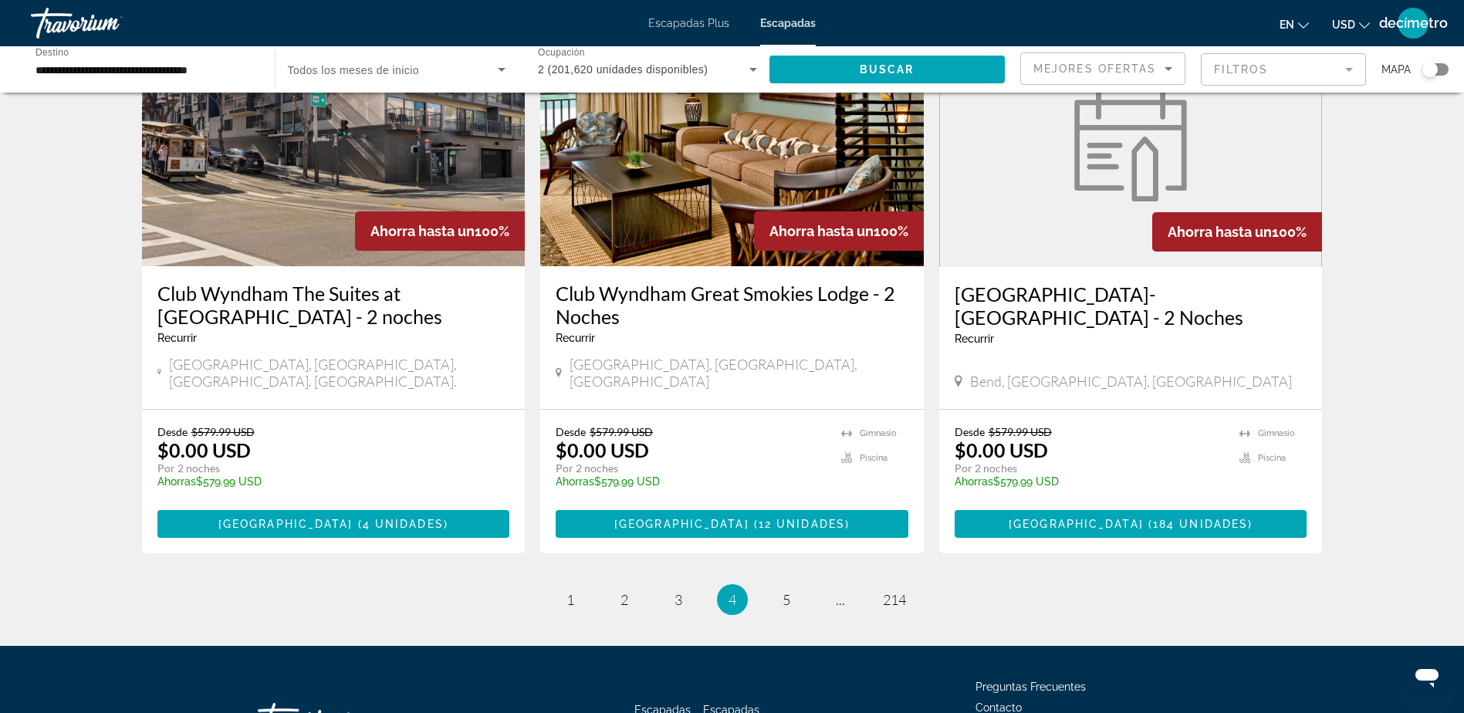
scroll to position [1877, 0]
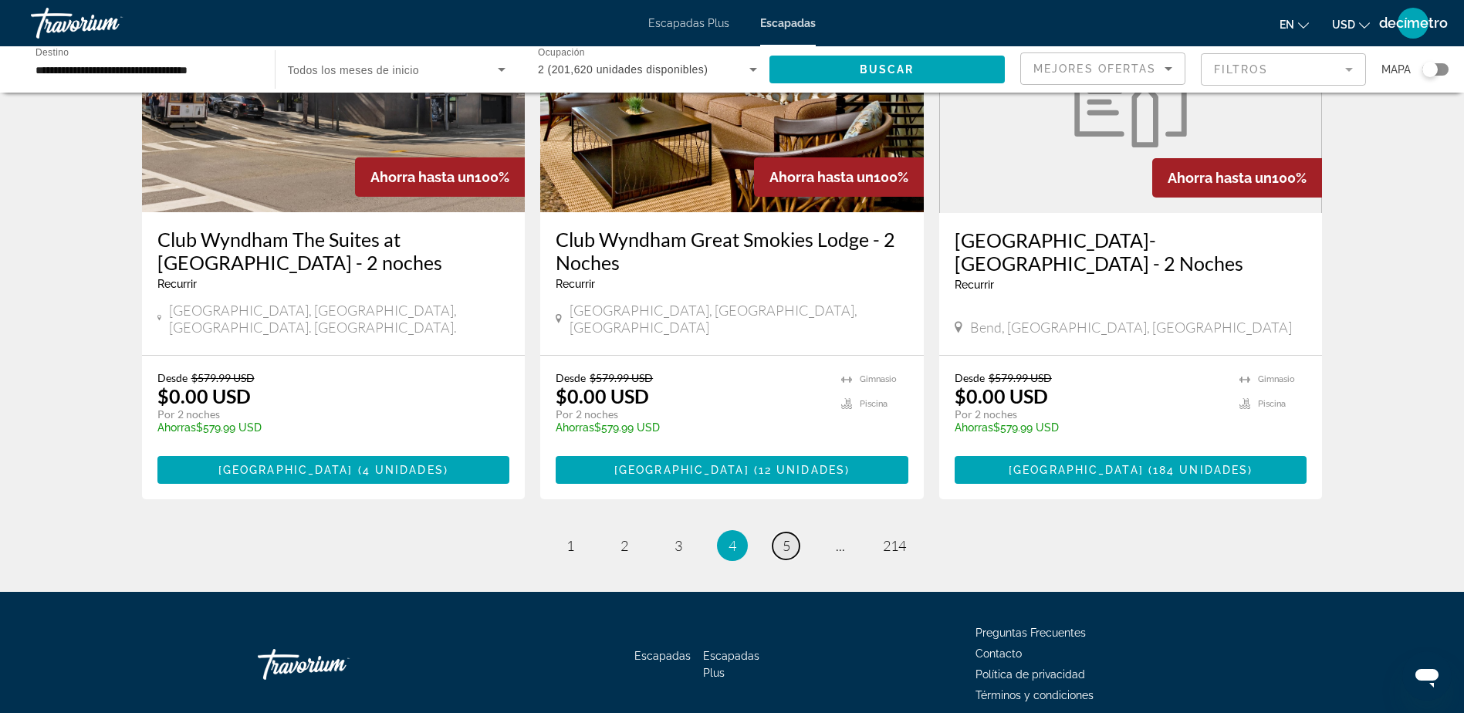
click at [790, 532] on link "página 5" at bounding box center [785, 545] width 27 height 27
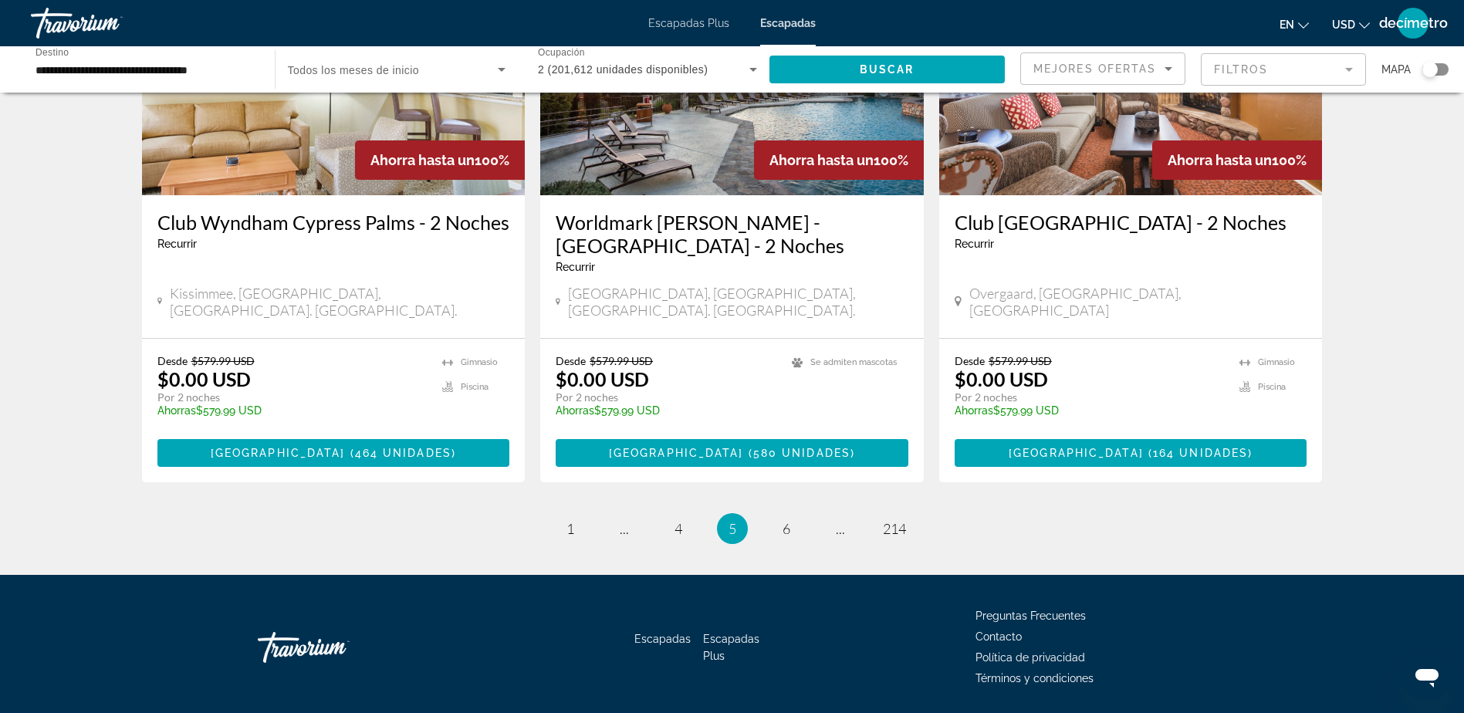
scroll to position [1877, 0]
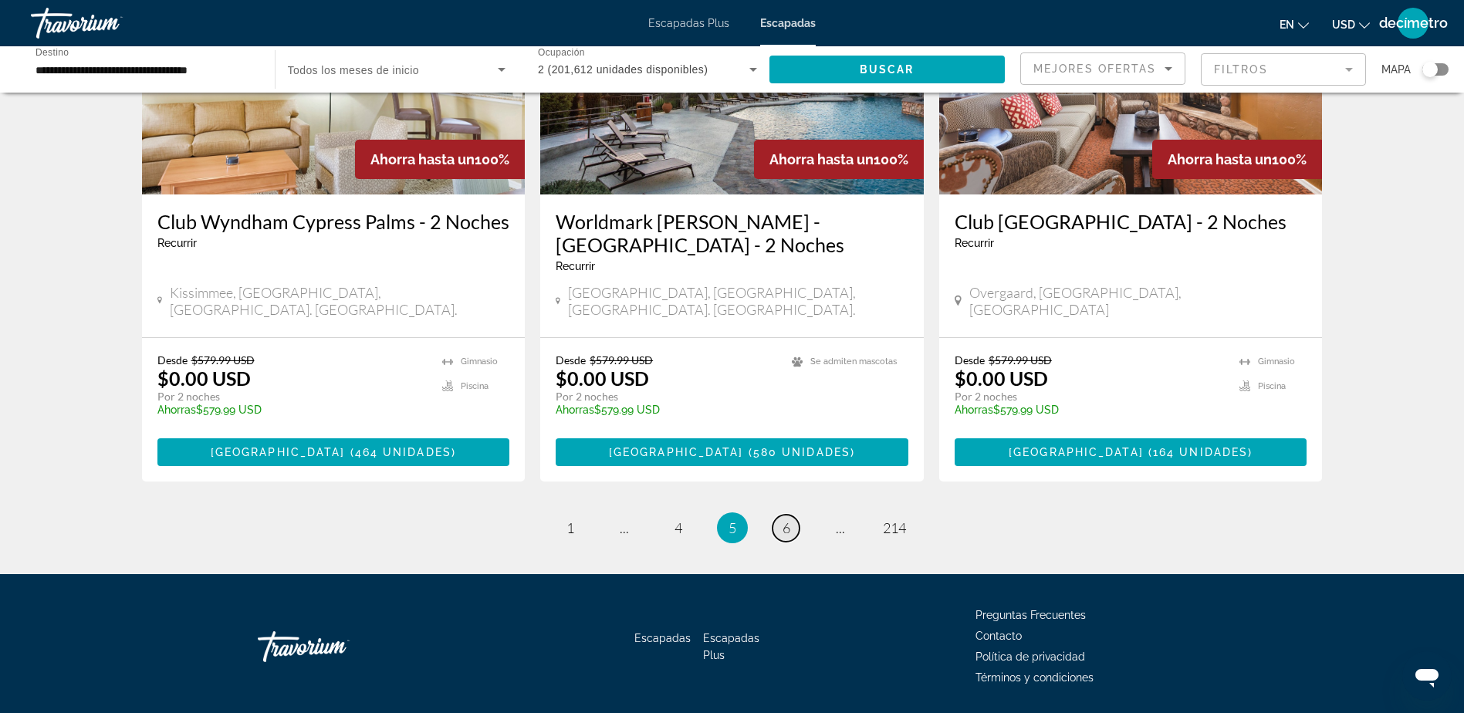
click at [785, 519] on span "6" at bounding box center [786, 527] width 8 height 17
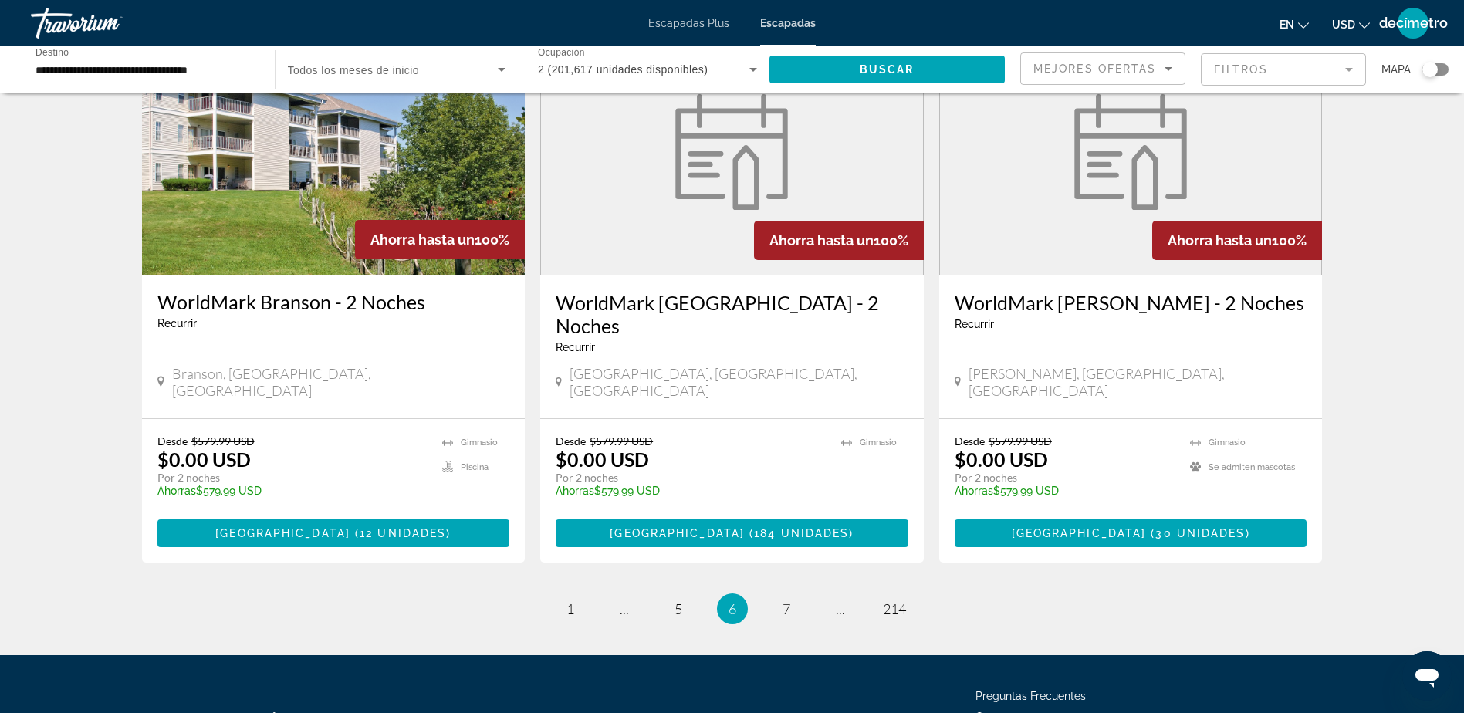
scroll to position [1807, 0]
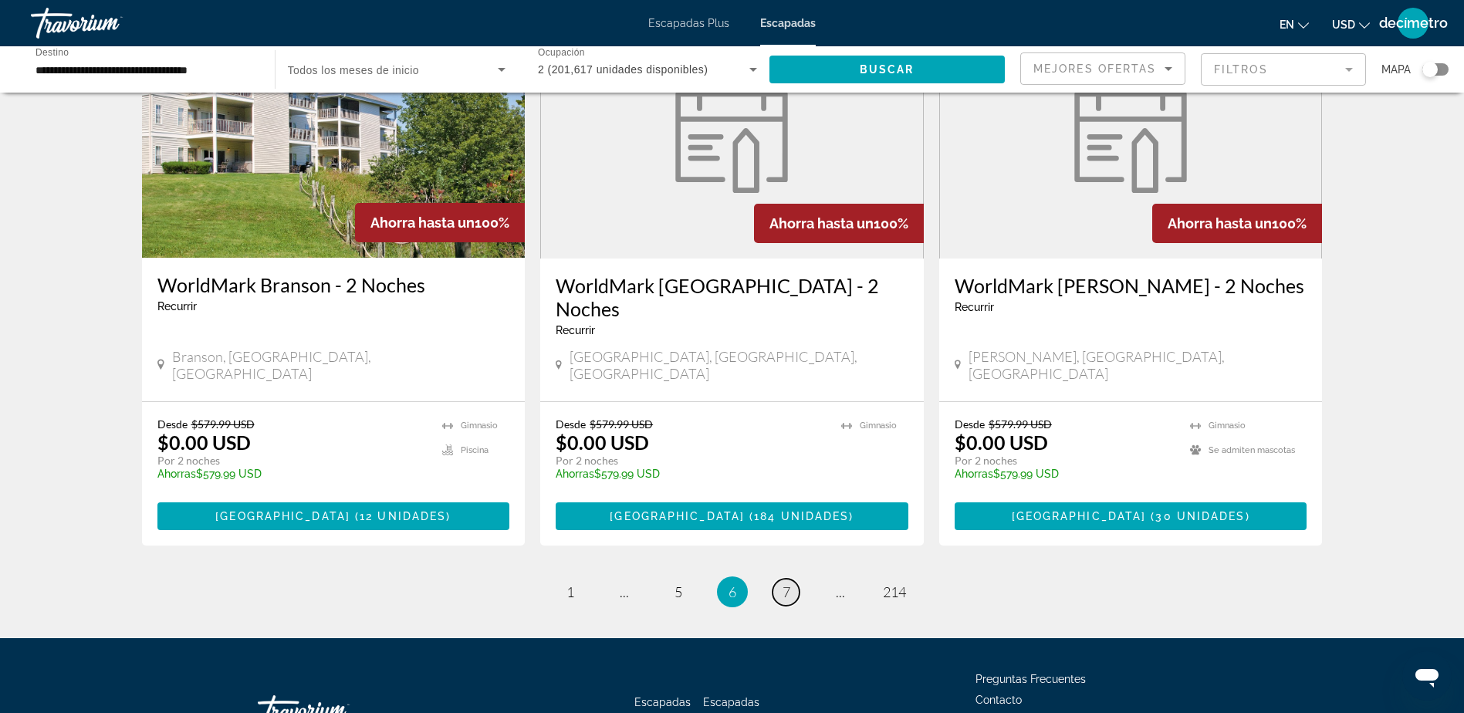
click at [788, 579] on link "página 7" at bounding box center [785, 592] width 27 height 27
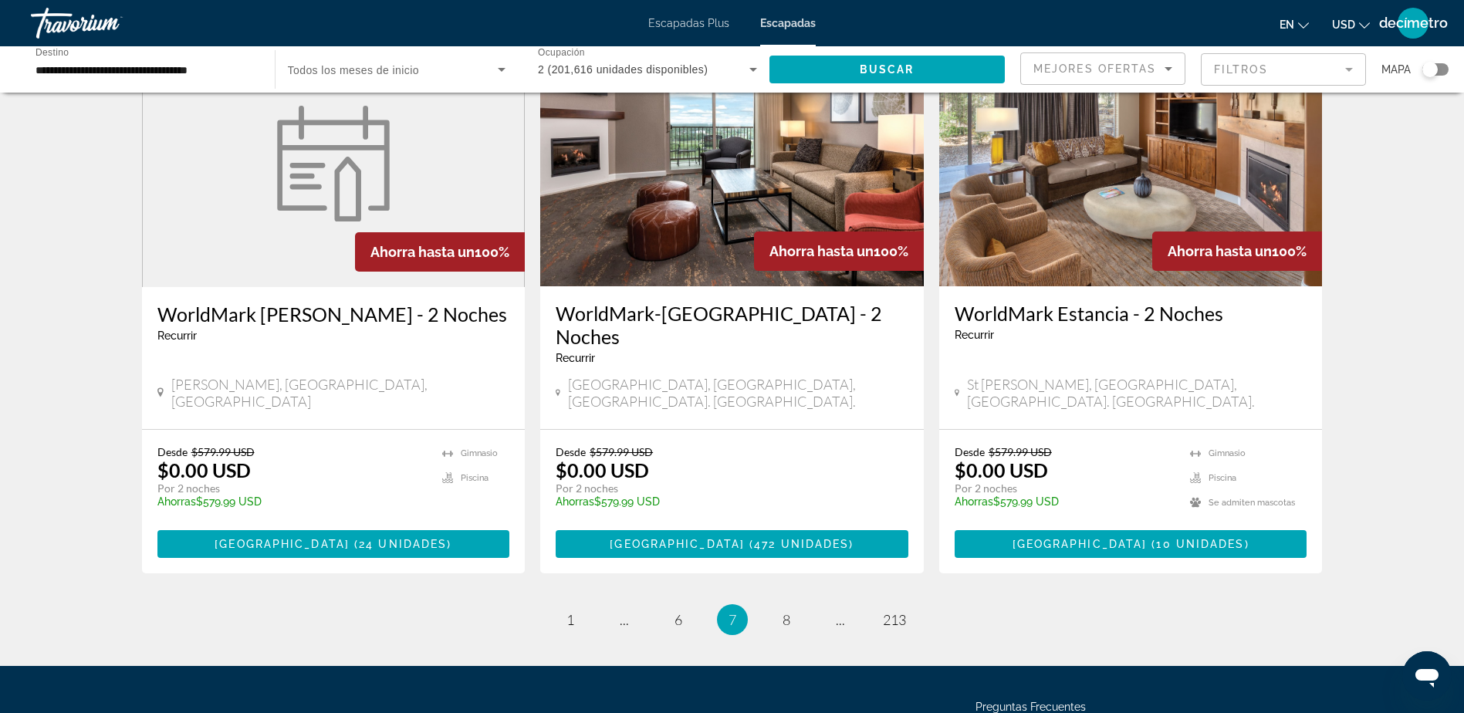
scroll to position [1831, 0]
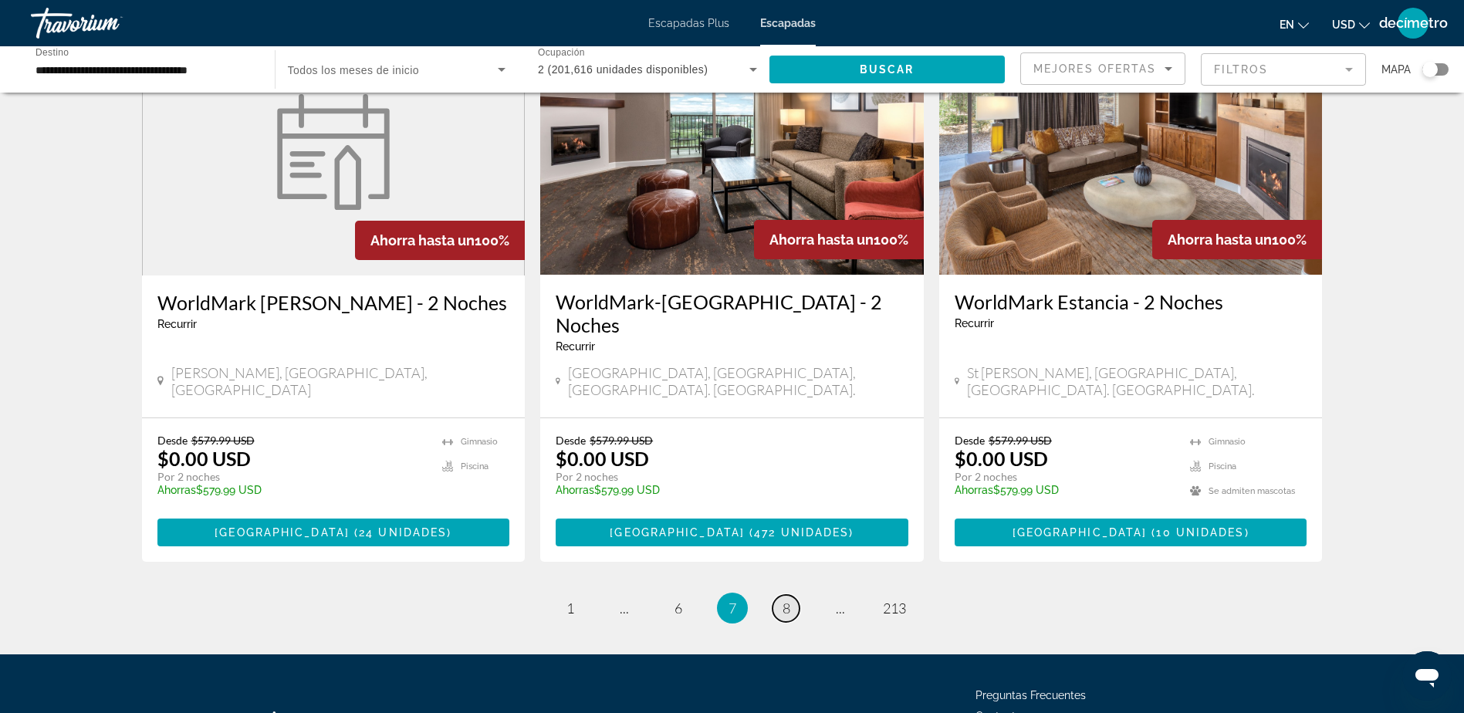
click at [795, 595] on link "página 8" at bounding box center [785, 608] width 27 height 27
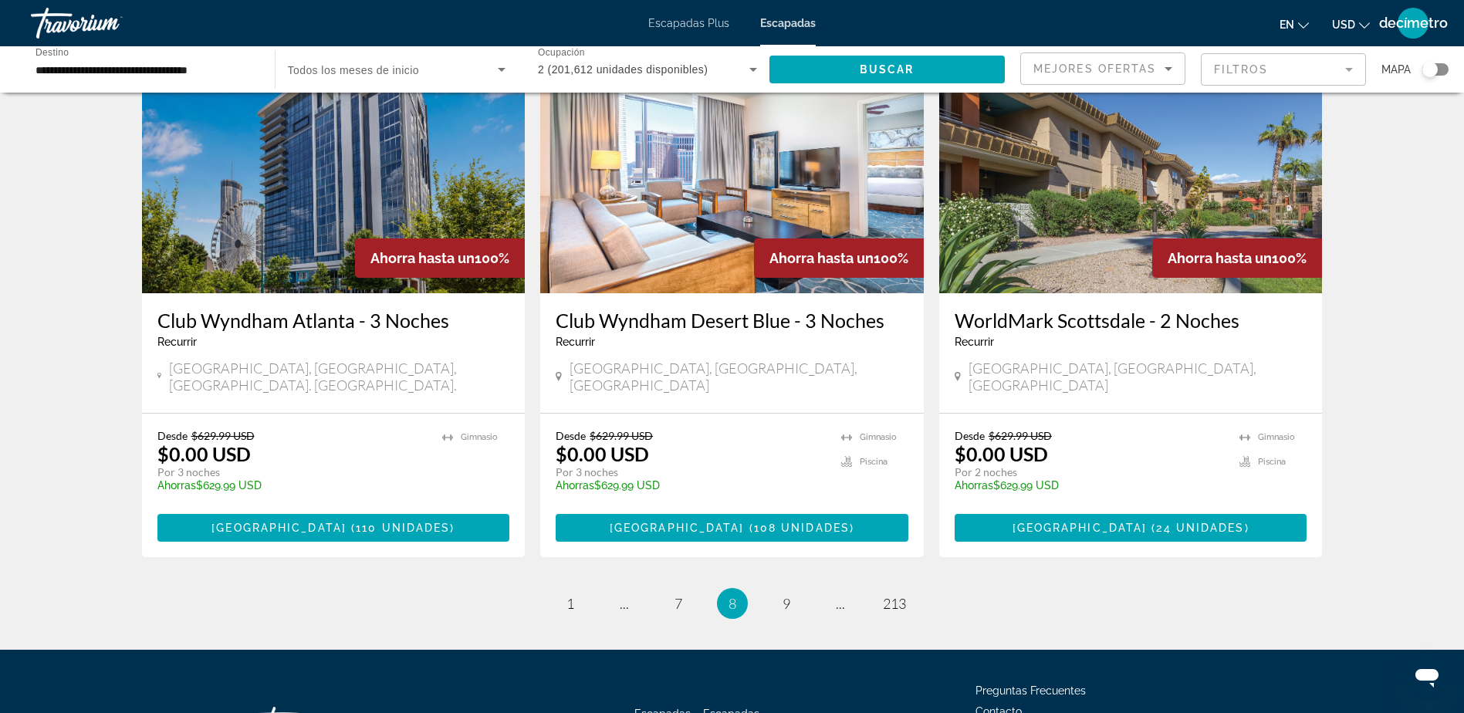
scroll to position [1806, 0]
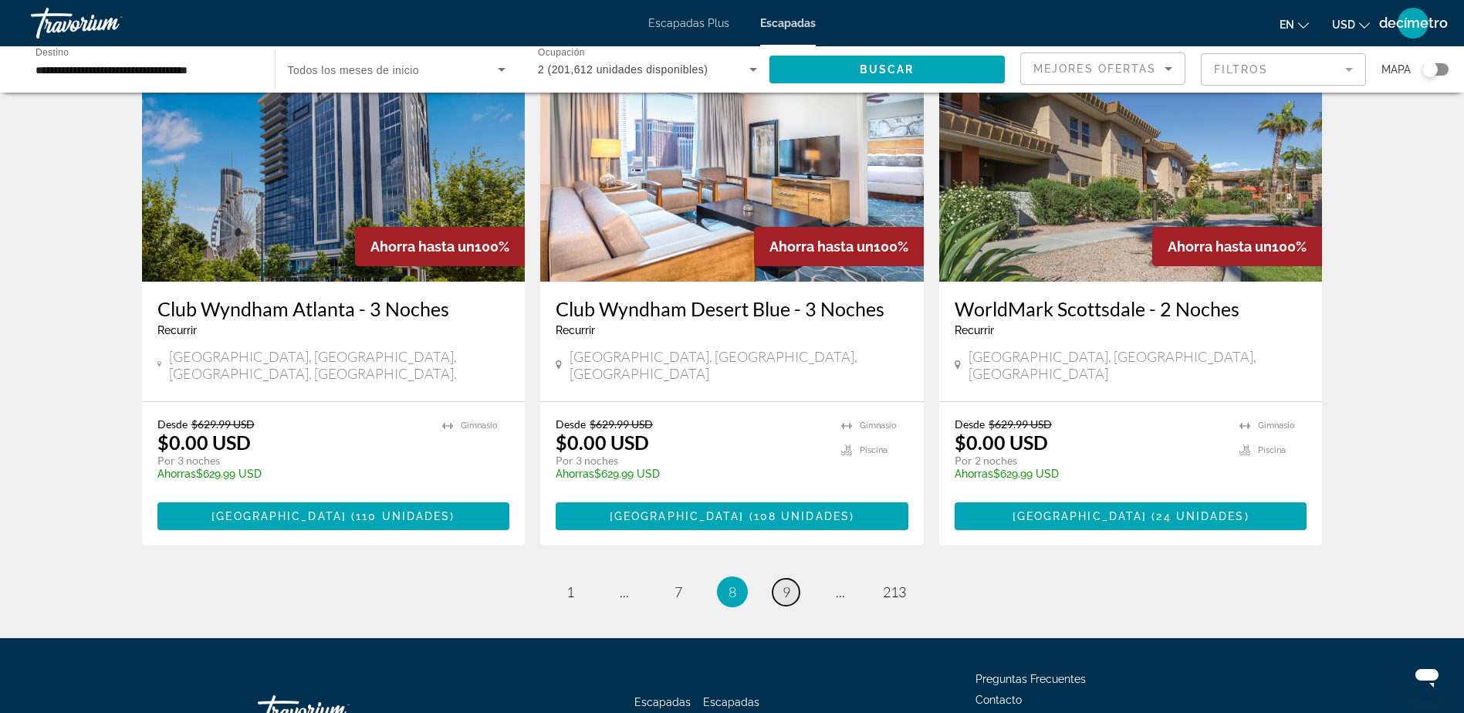
click at [792, 579] on link "página 9" at bounding box center [785, 592] width 27 height 27
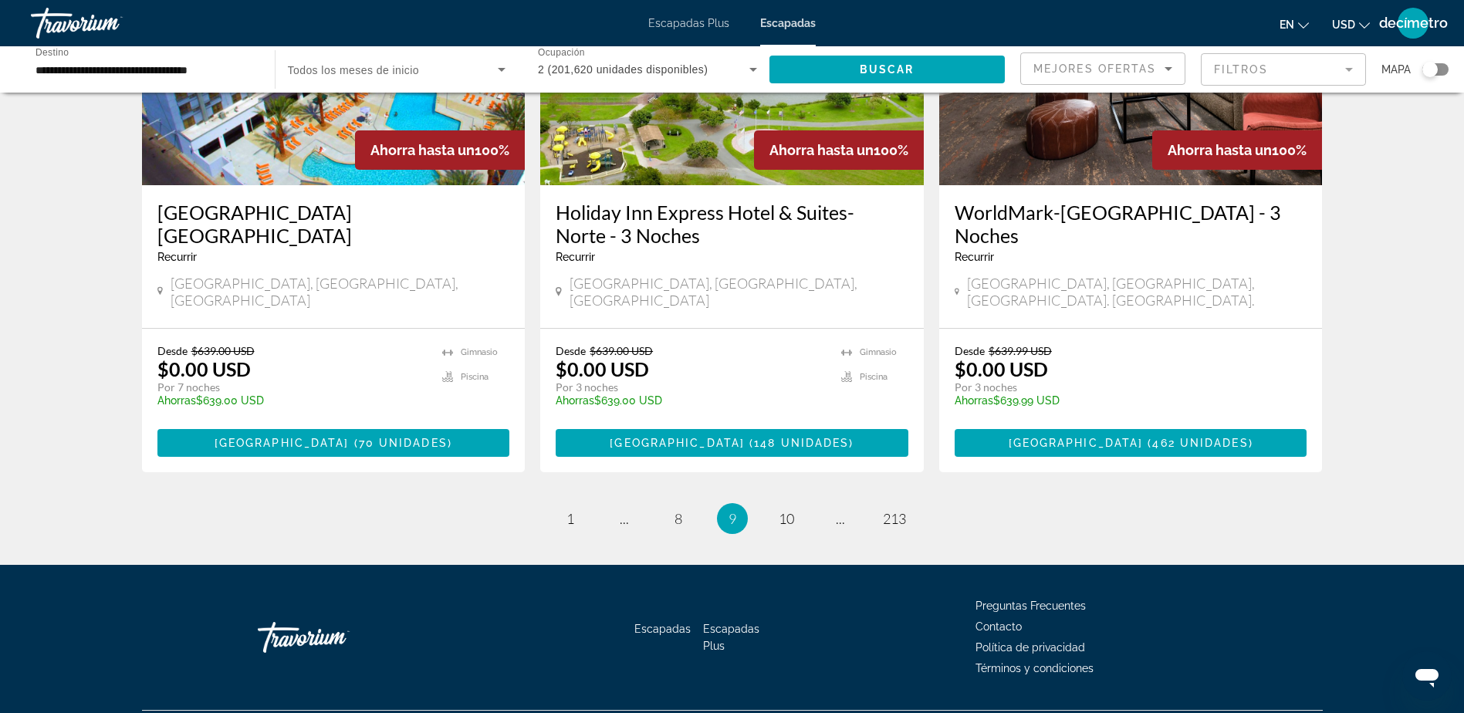
scroll to position [1853, 0]
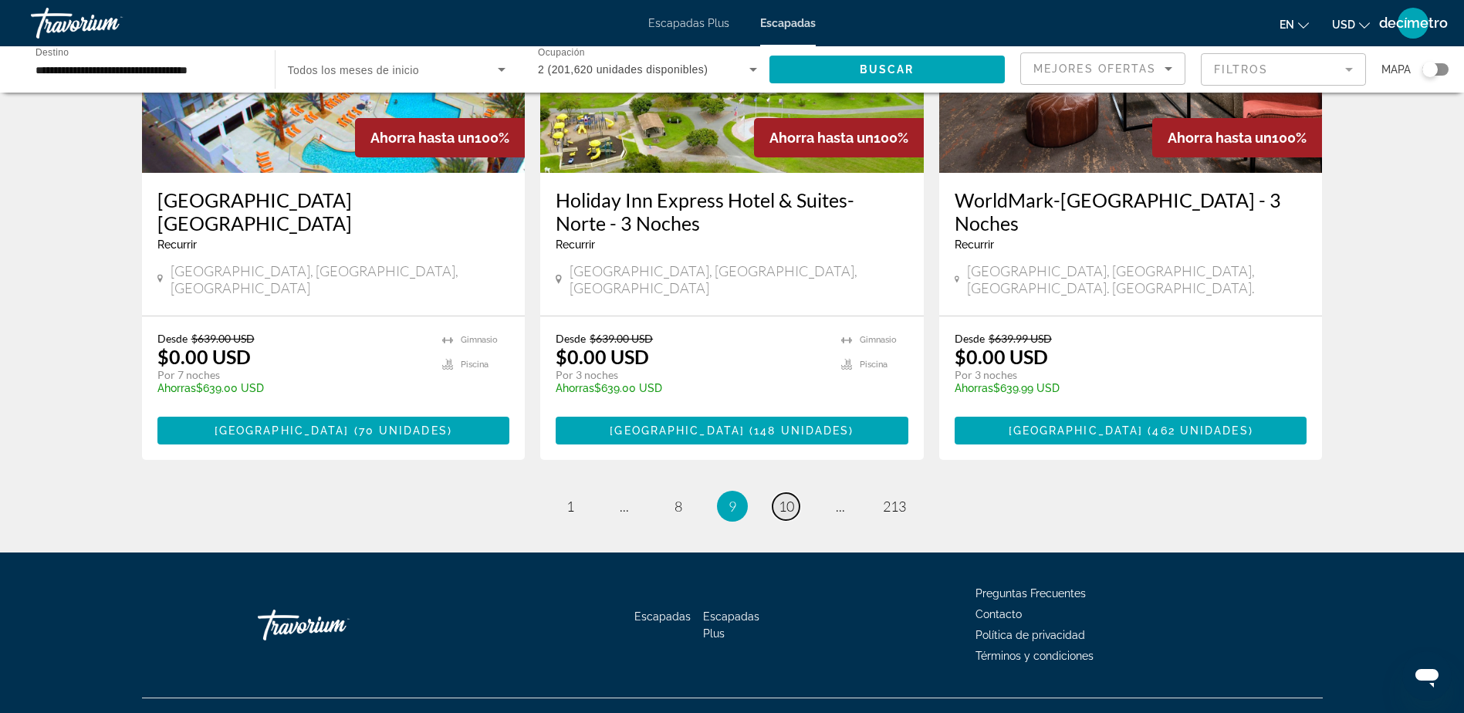
click at [782, 498] on span "10" at bounding box center [785, 506] width 15 height 17
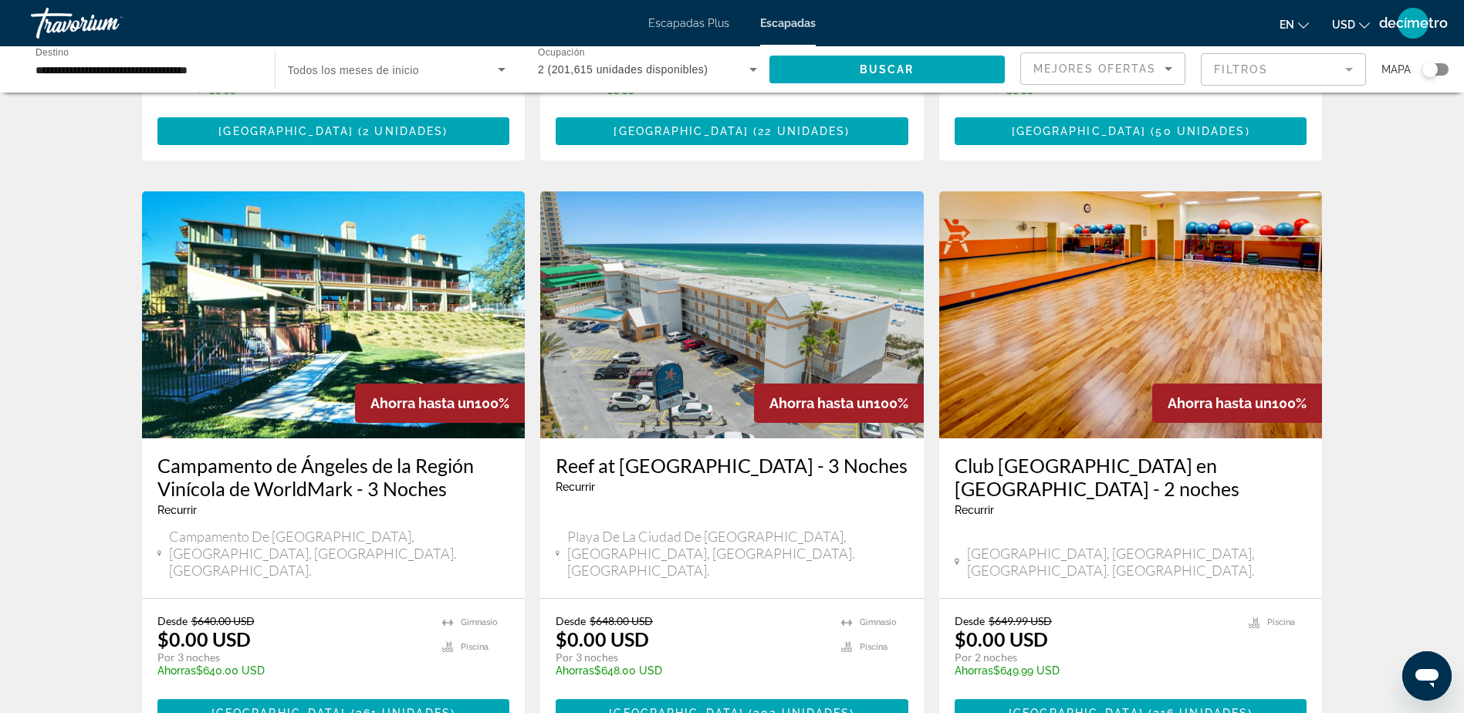
scroll to position [1697, 0]
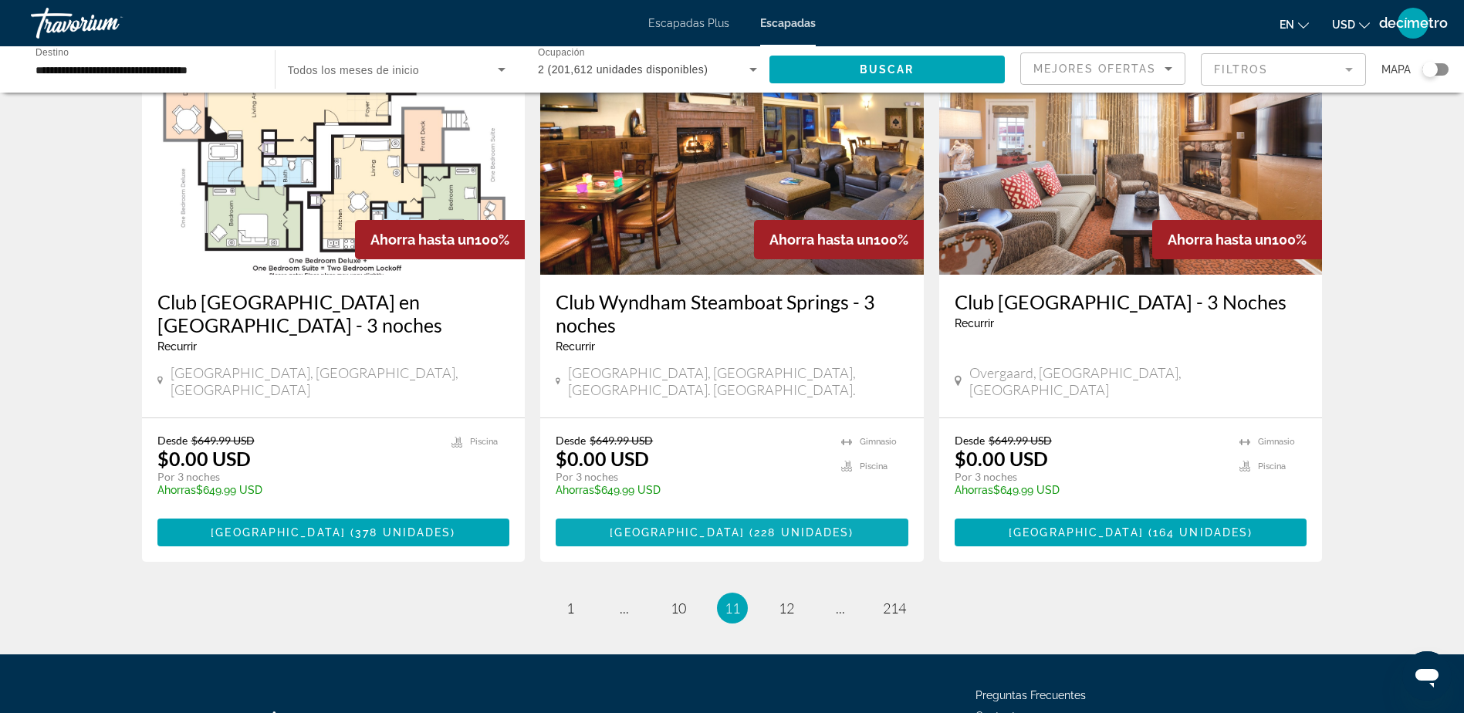
scroll to position [1877, 0]
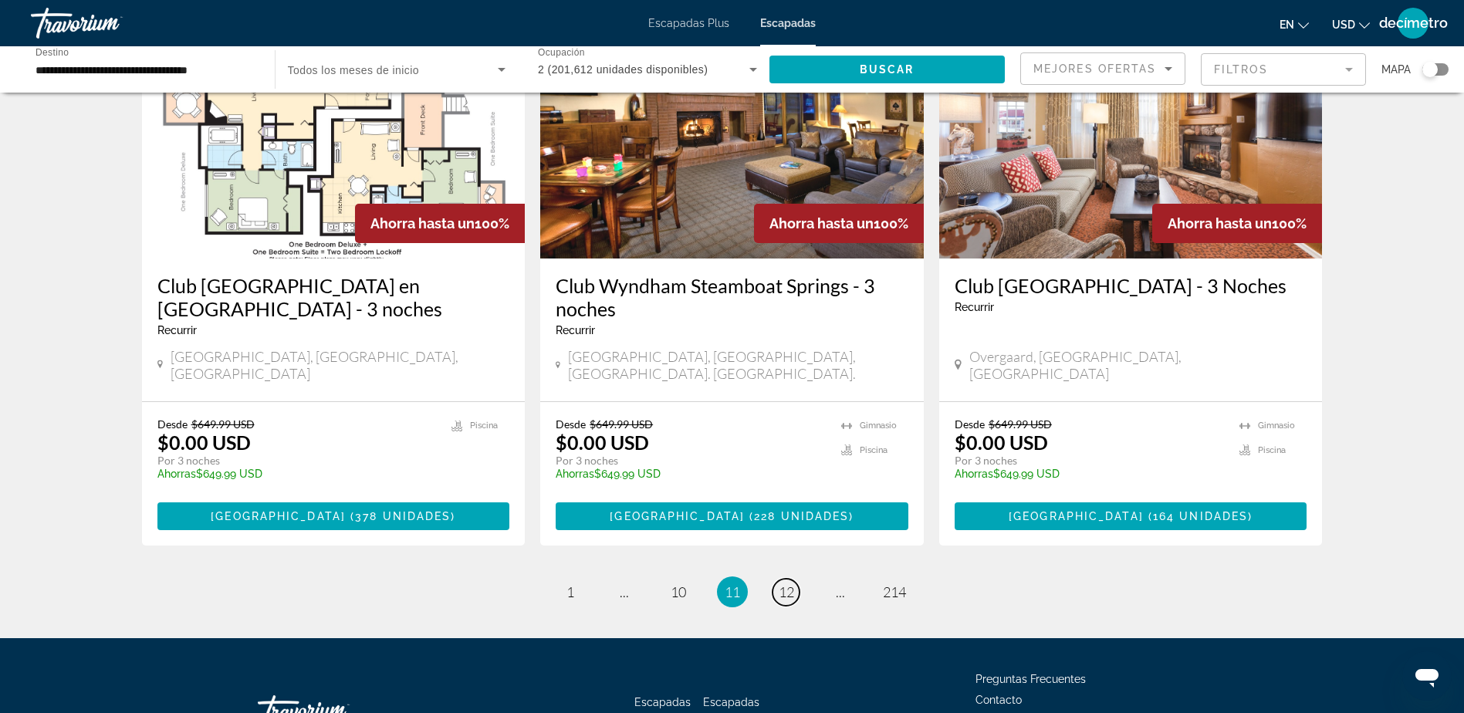
click at [785, 583] on span "12" at bounding box center [785, 591] width 15 height 17
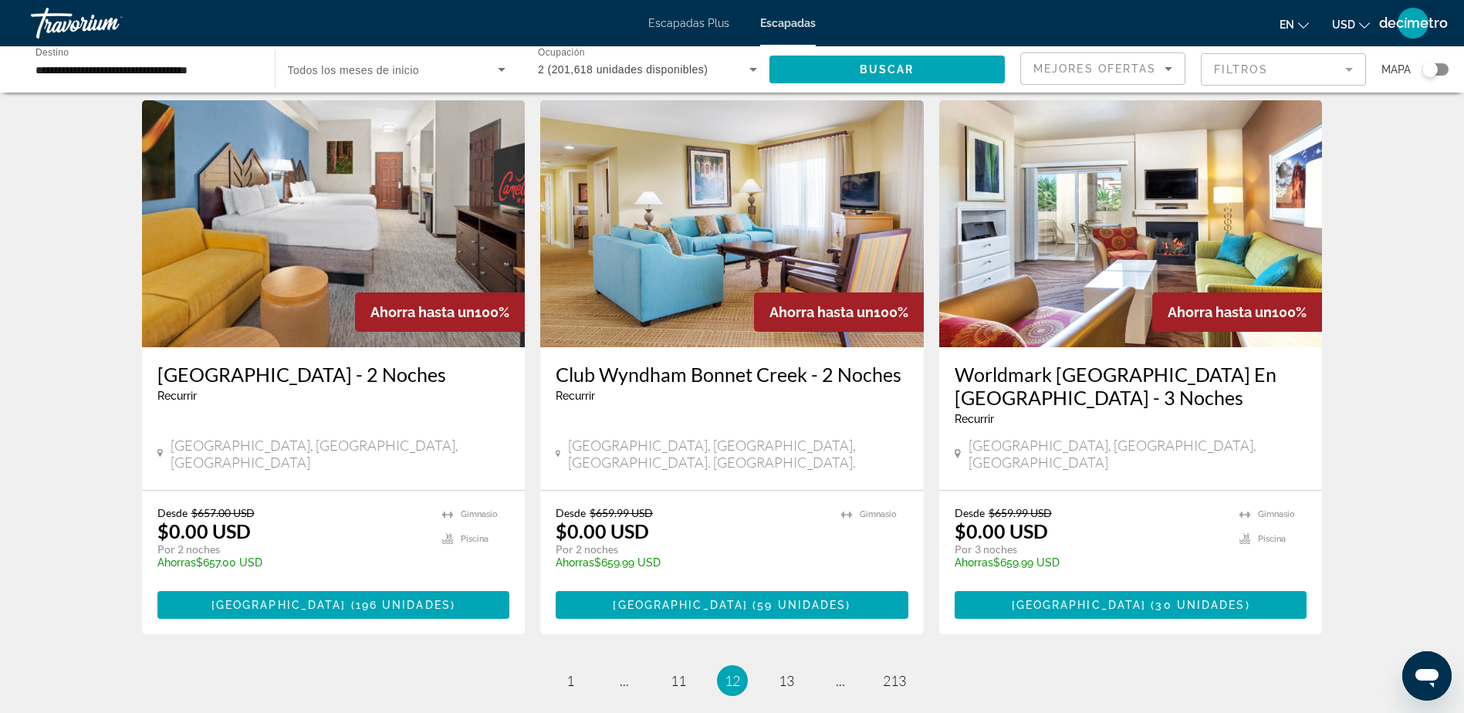
scroll to position [1774, 0]
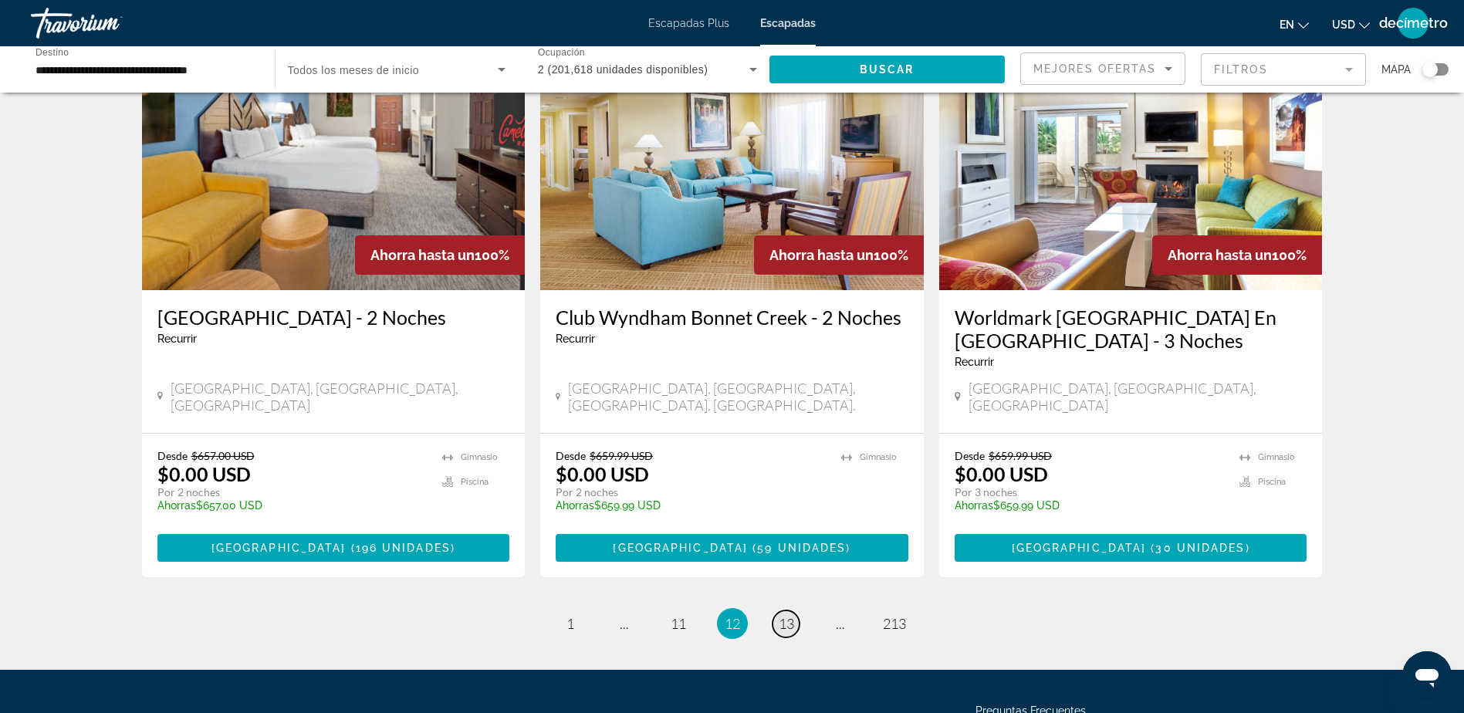
click at [779, 615] on span "13" at bounding box center [785, 623] width 15 height 17
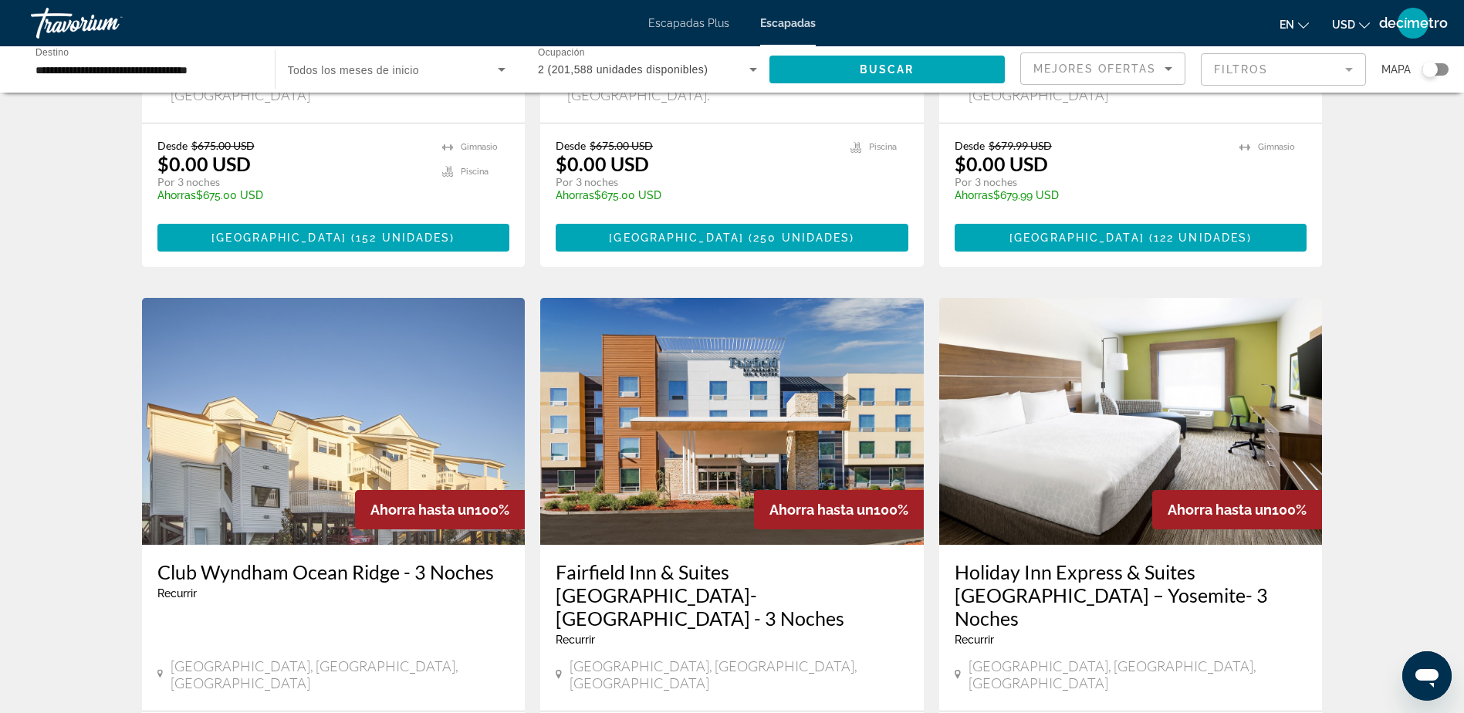
scroll to position [1774, 0]
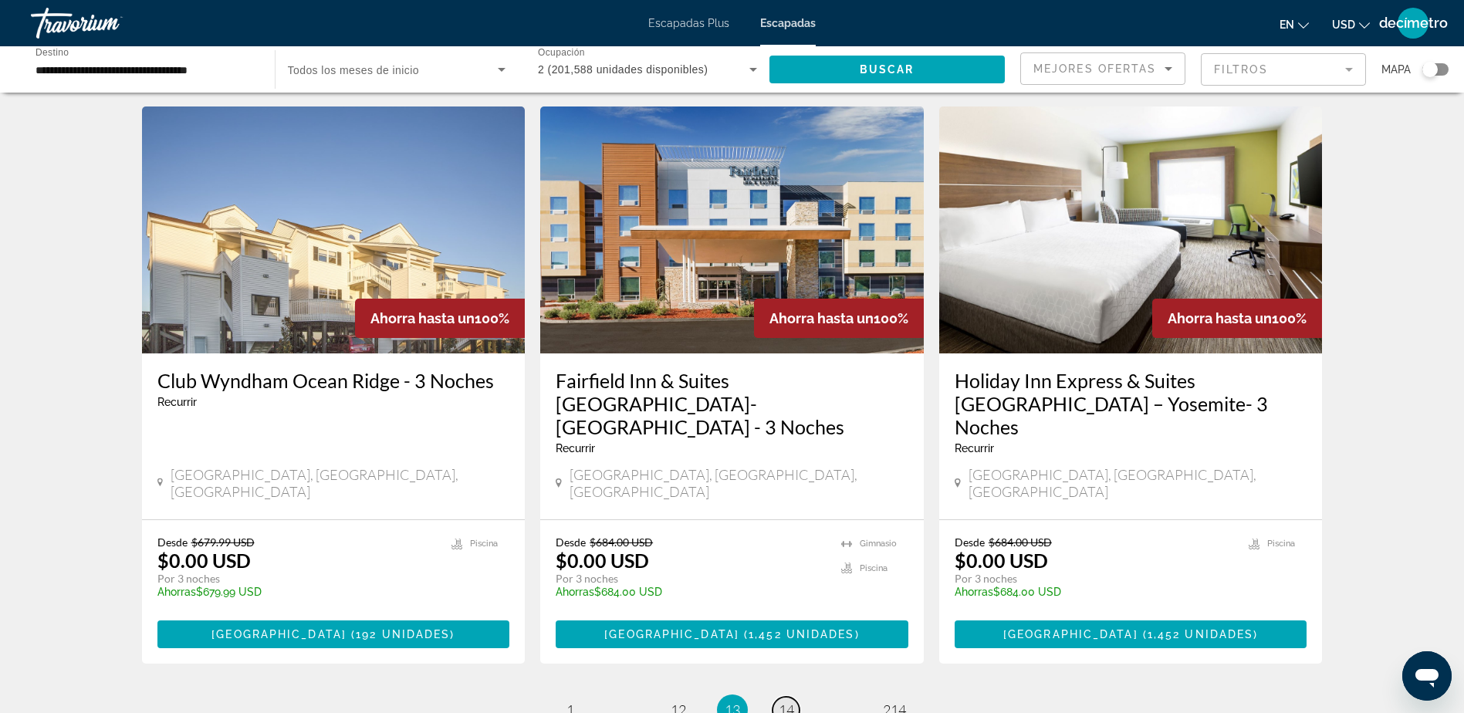
click at [790, 701] on span "14" at bounding box center [785, 709] width 15 height 17
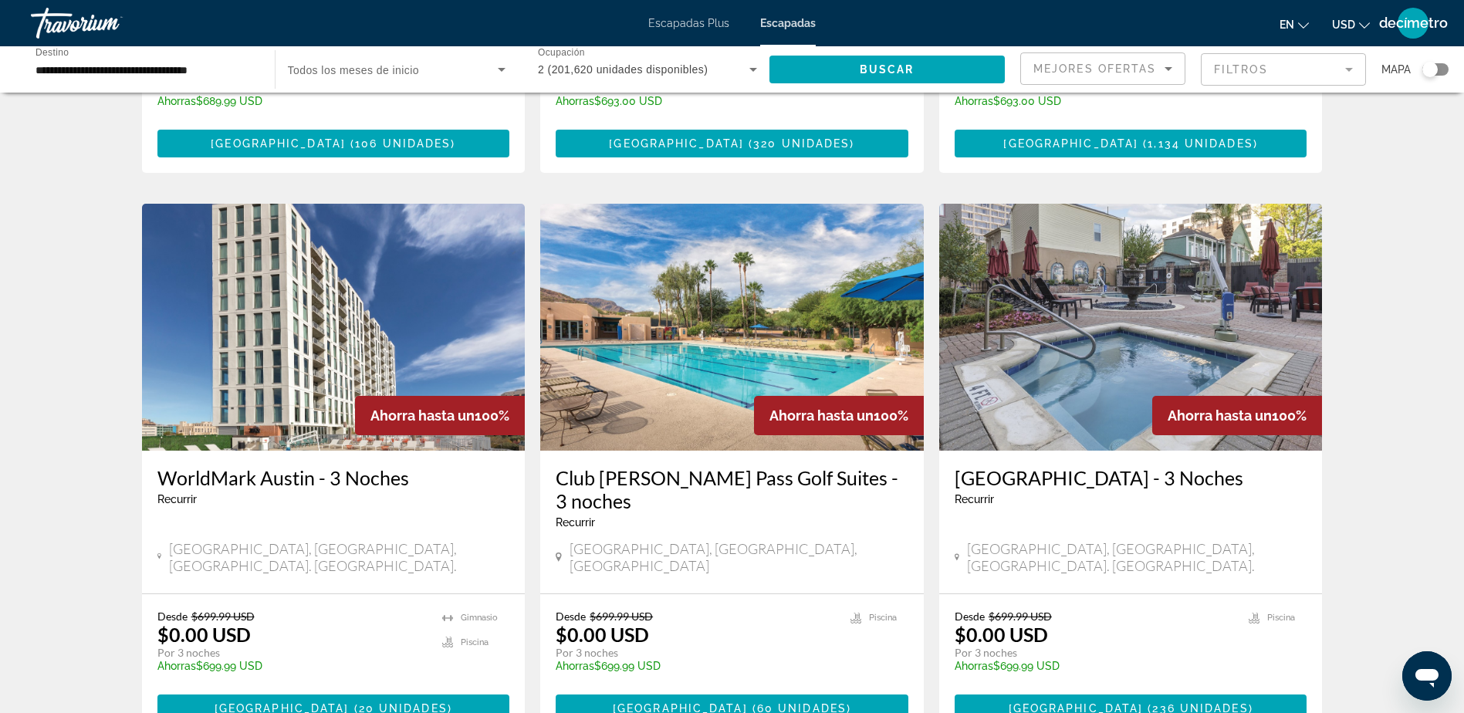
scroll to position [1620, 0]
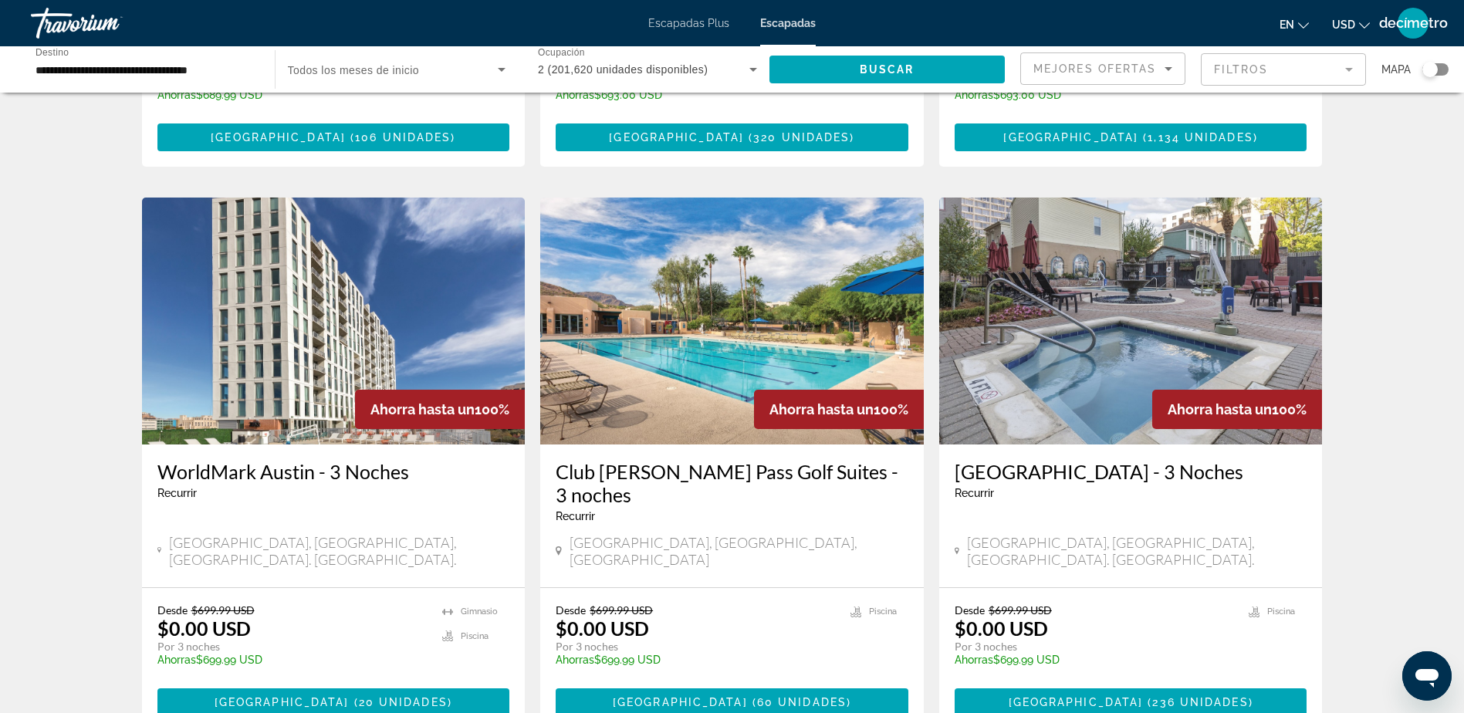
click at [316, 309] on img "Contenido principal" at bounding box center [333, 321] width 383 height 247
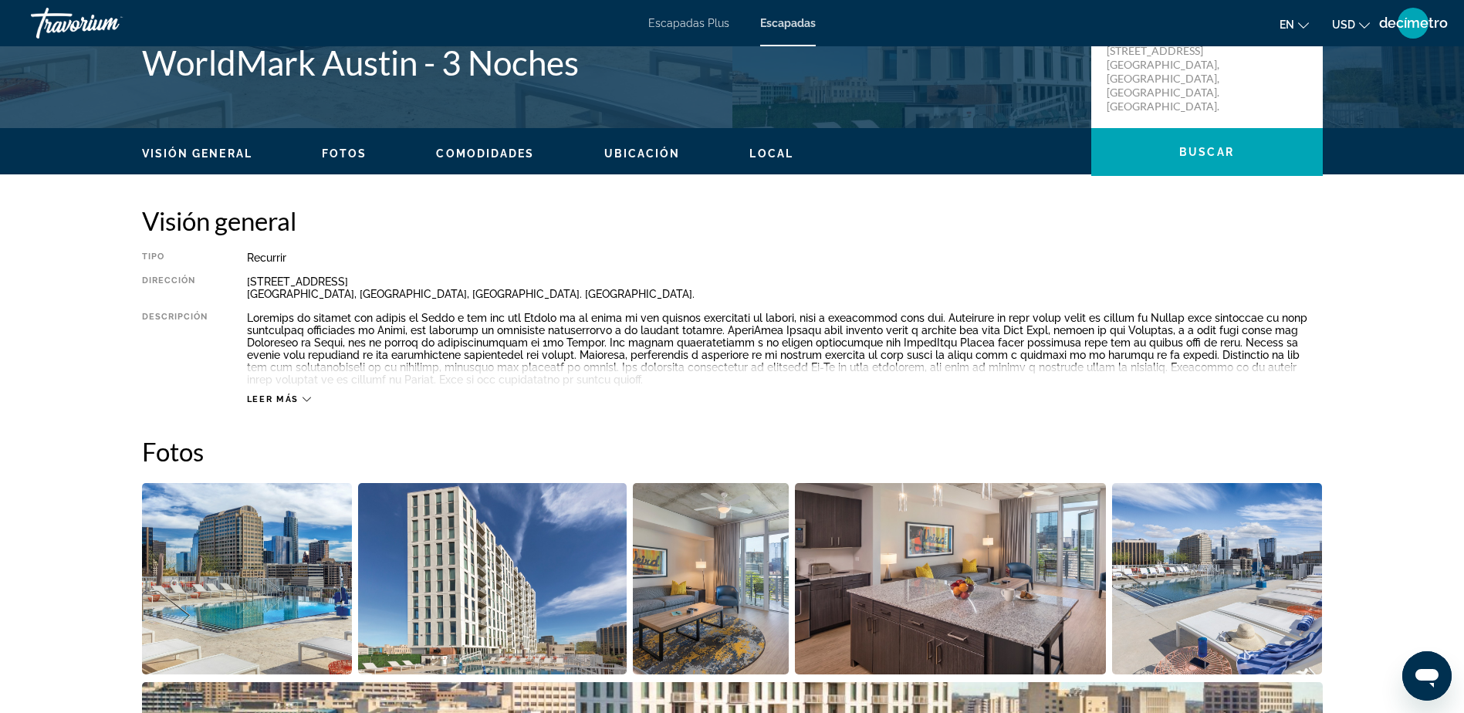
scroll to position [386, 0]
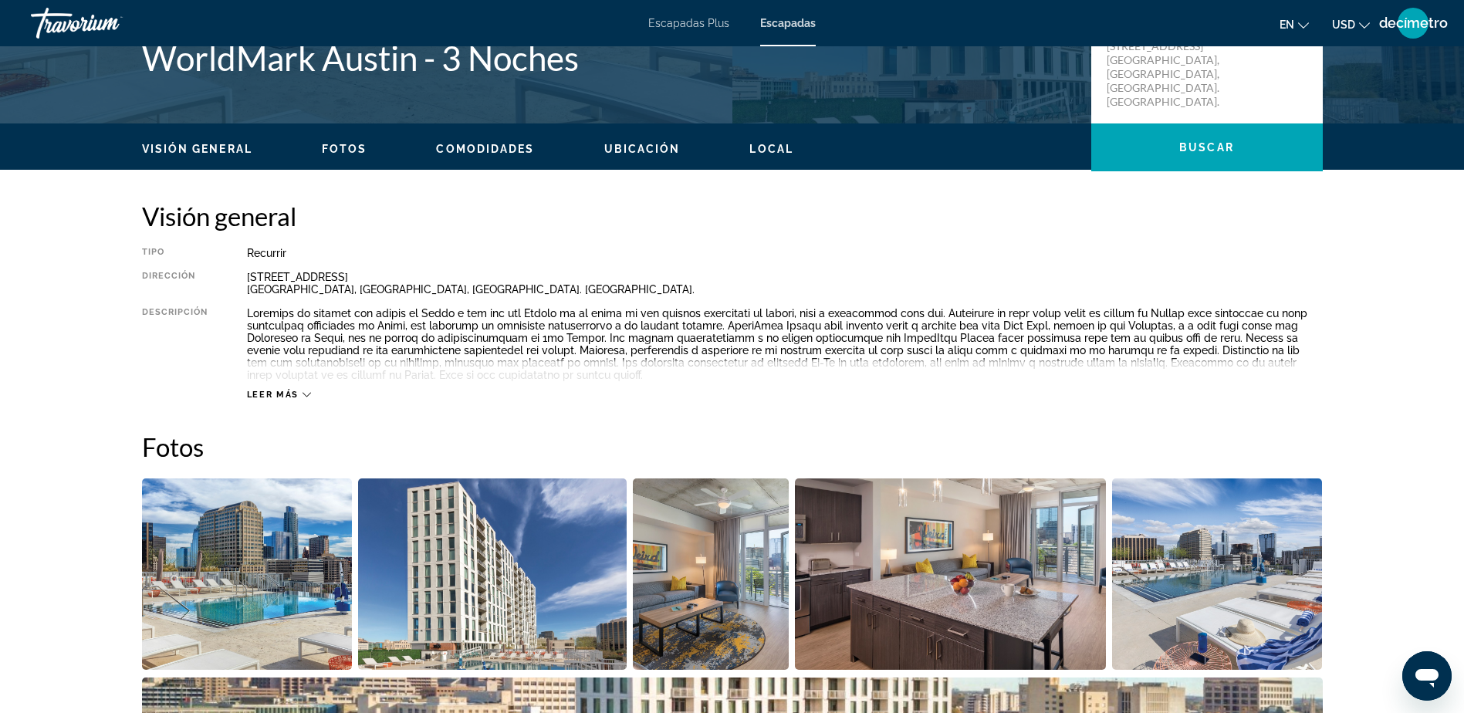
click at [303, 397] on icon "Contenido principal" at bounding box center [306, 394] width 8 height 8
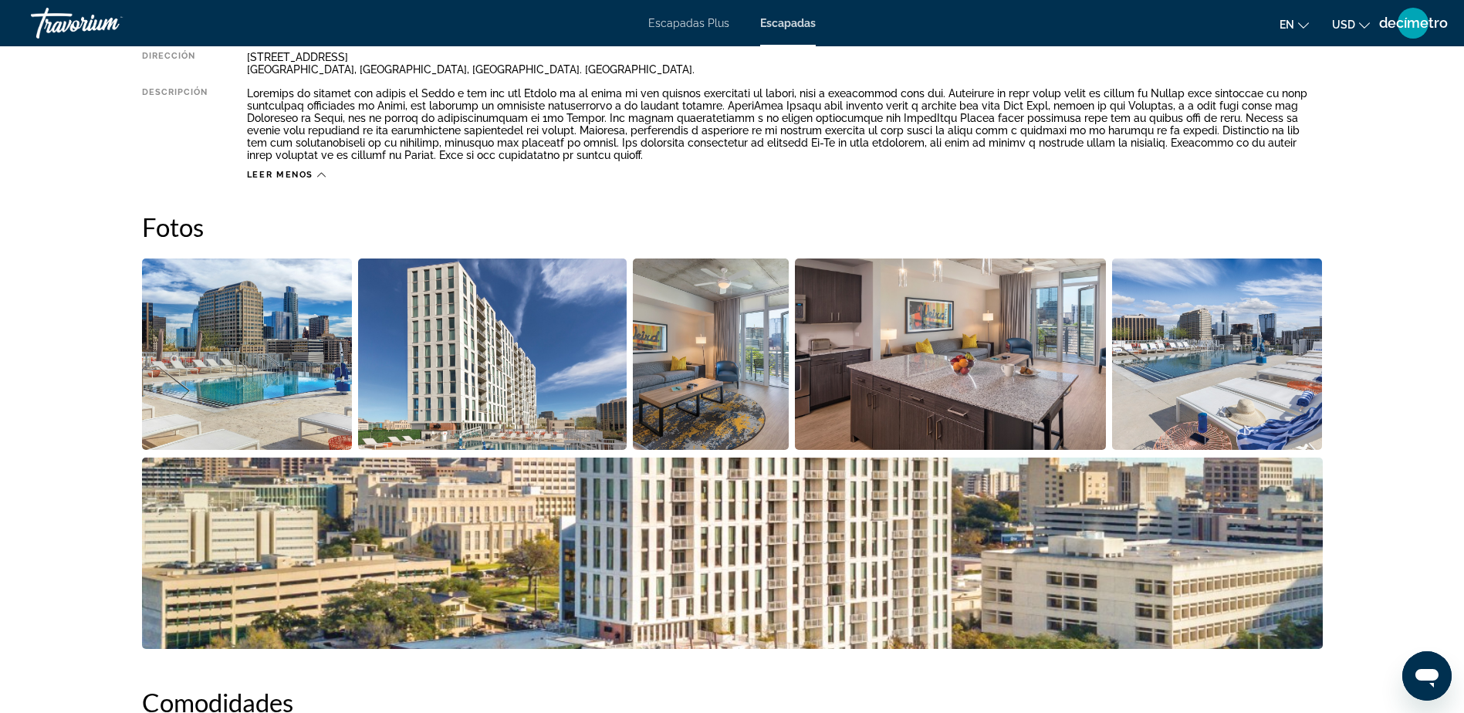
scroll to position [617, 0]
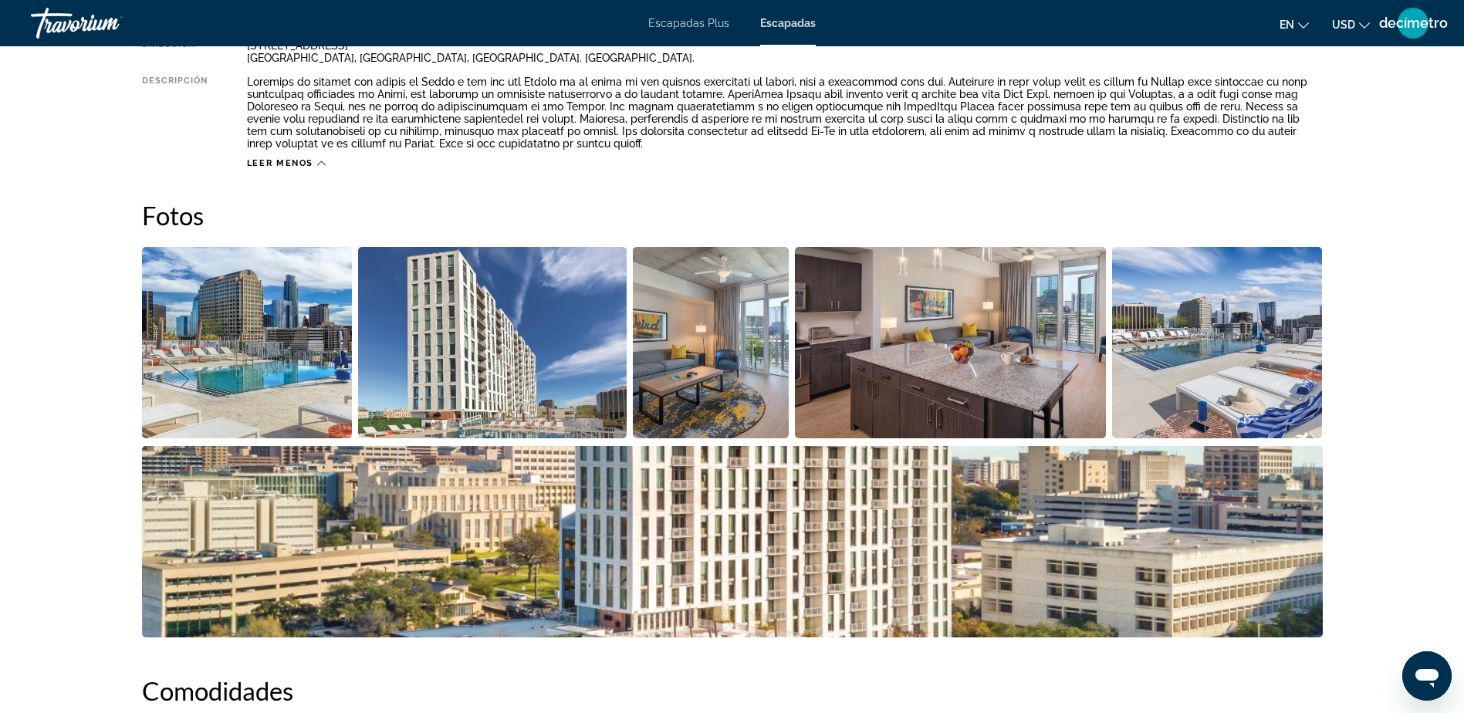
click at [290, 357] on img "Abrir control deslizante de imagen a pantalla completa" at bounding box center [247, 342] width 211 height 191
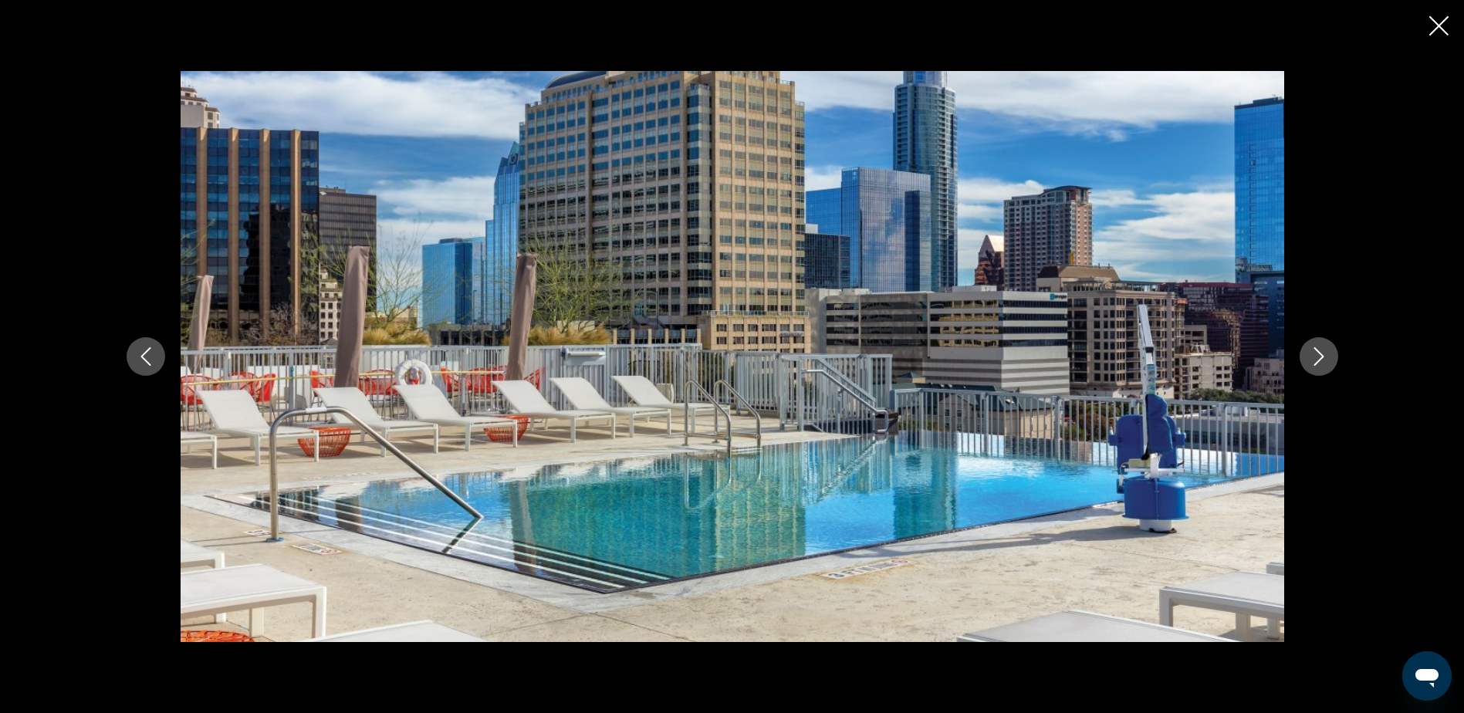
click at [1319, 358] on icon "Siguiente imagen" at bounding box center [1318, 356] width 19 height 19
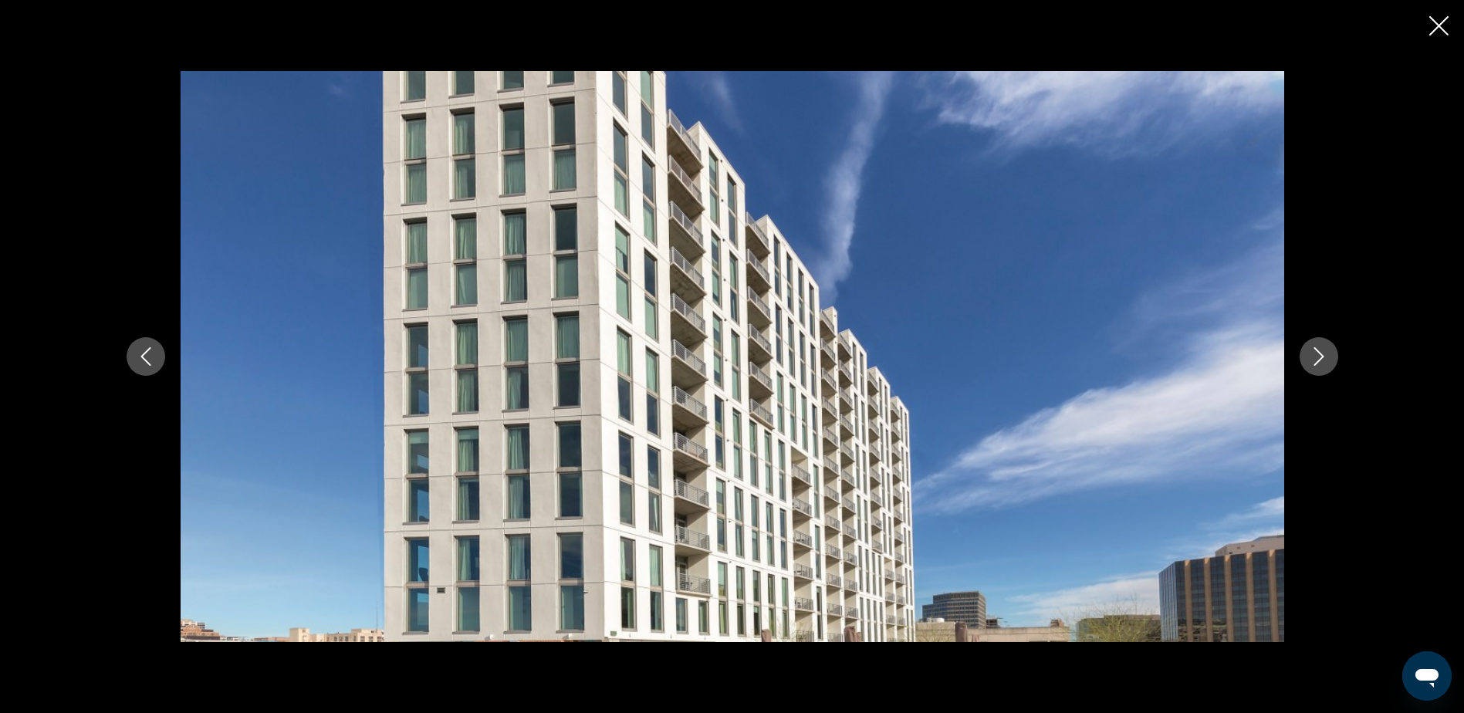
click at [1315, 358] on icon "Siguiente imagen" at bounding box center [1318, 356] width 19 height 19
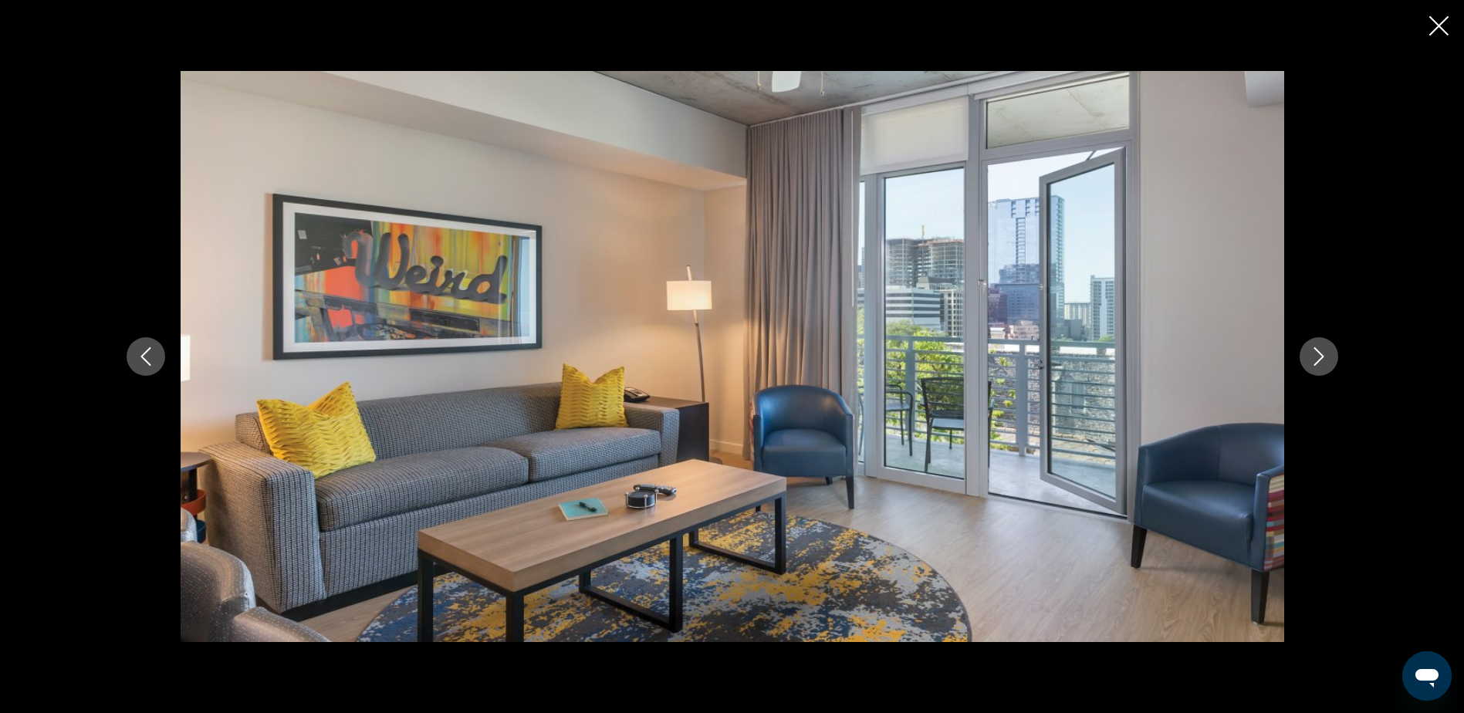
click at [1315, 358] on icon "Siguiente imagen" at bounding box center [1318, 356] width 19 height 19
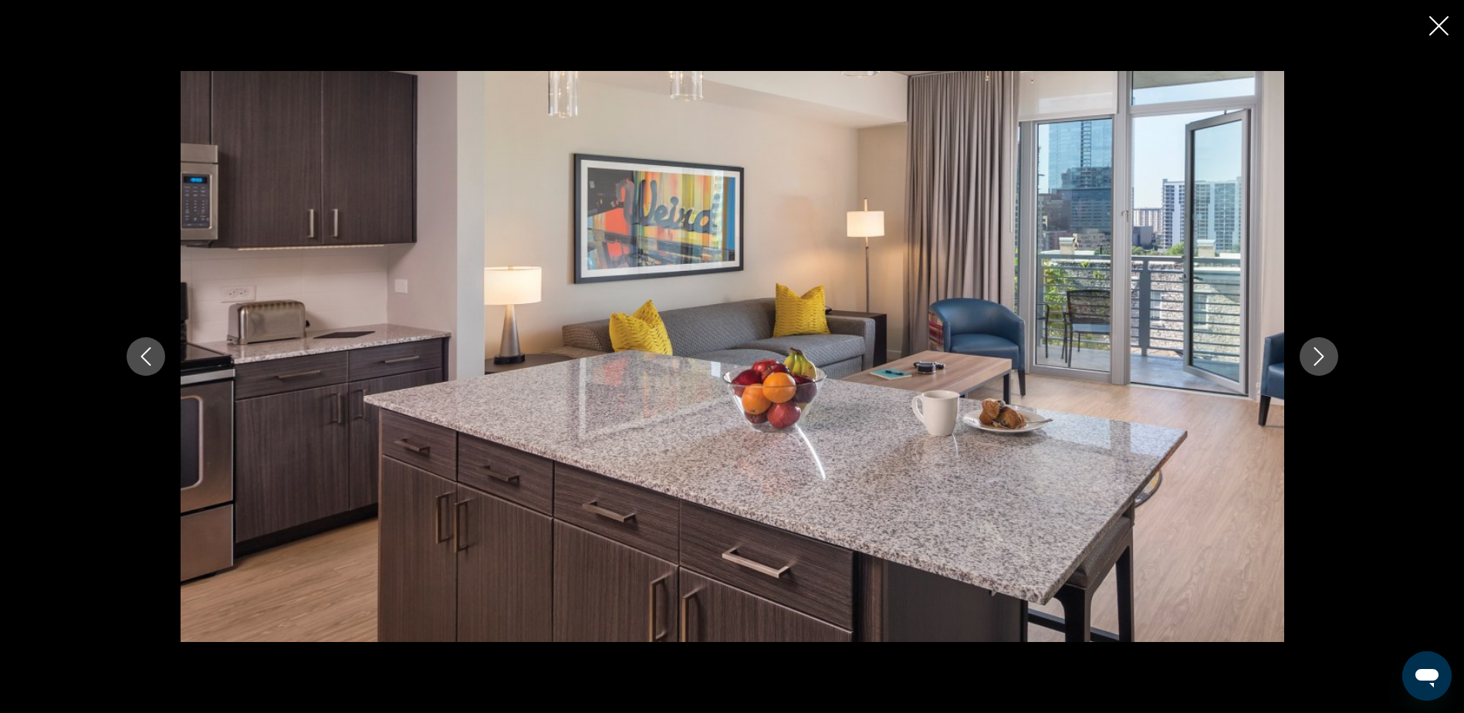
click at [1315, 358] on icon "Siguiente imagen" at bounding box center [1318, 356] width 19 height 19
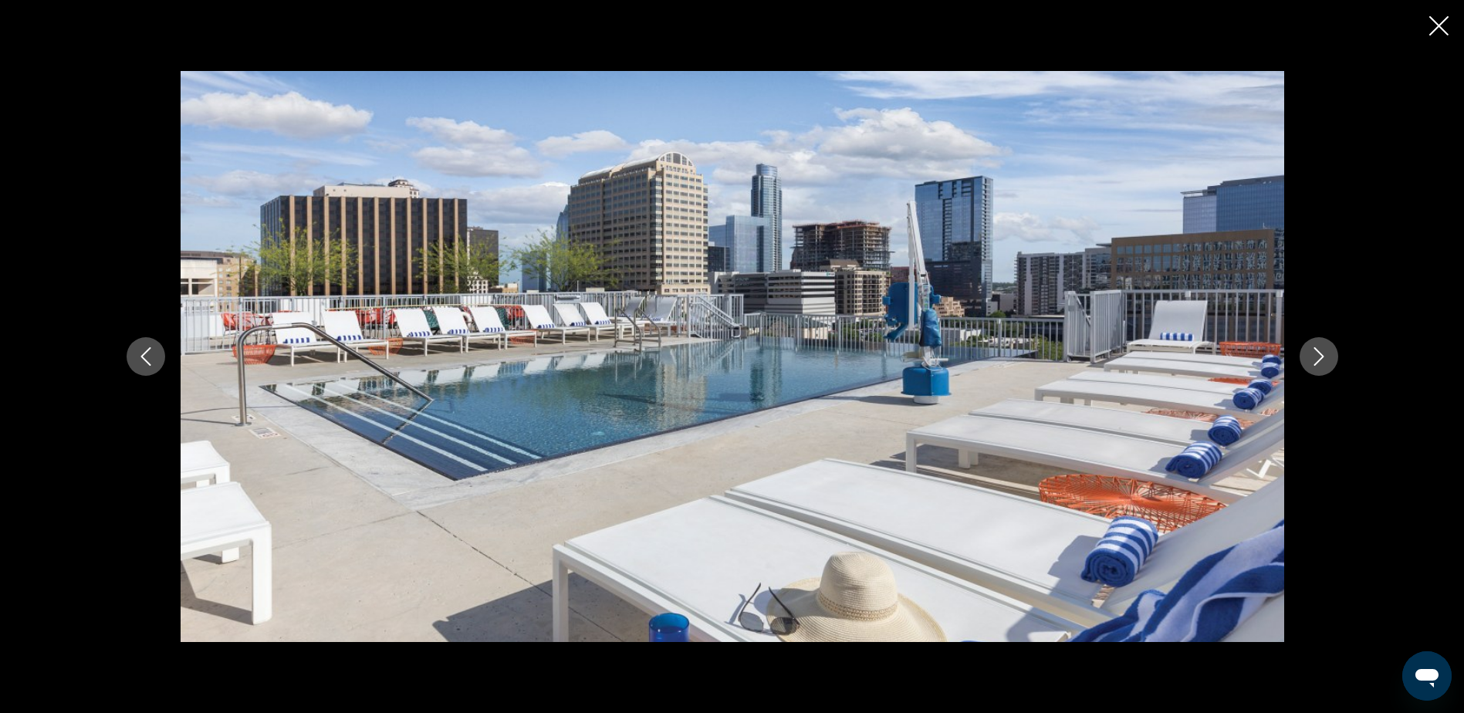
click at [1310, 358] on icon "Siguiente imagen" at bounding box center [1318, 356] width 19 height 19
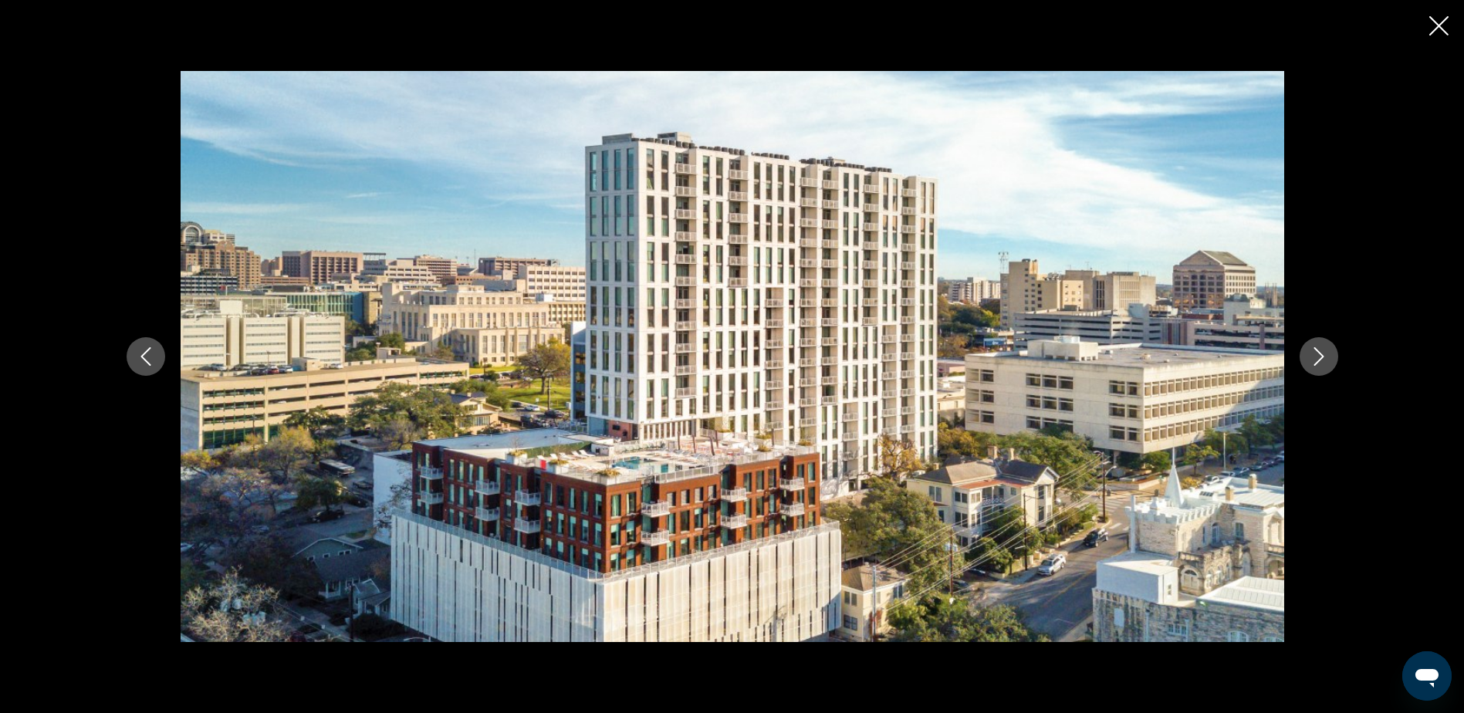
click at [1309, 357] on icon "Siguiente imagen" at bounding box center [1318, 356] width 19 height 19
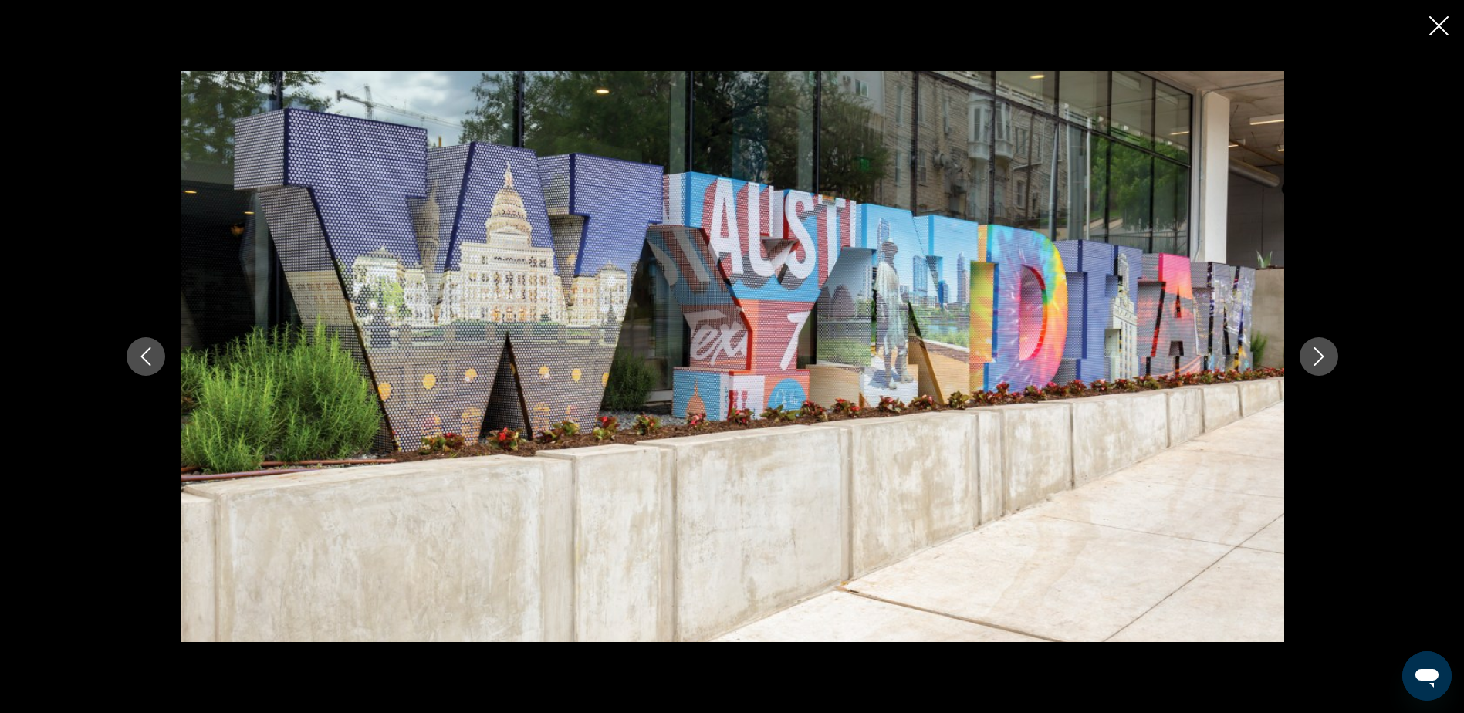
click at [1309, 357] on icon "Siguiente imagen" at bounding box center [1318, 356] width 19 height 19
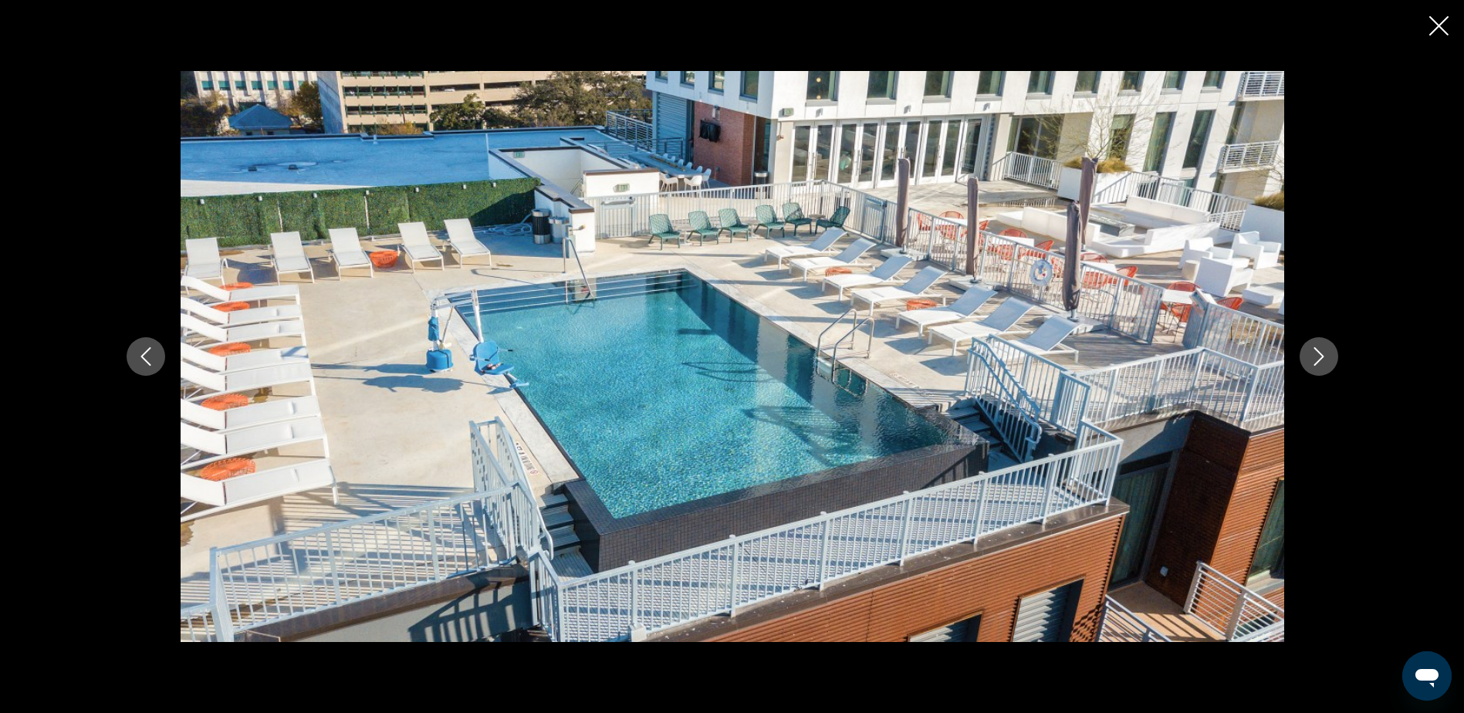
click at [1306, 358] on button "Siguiente imagen" at bounding box center [1318, 356] width 39 height 39
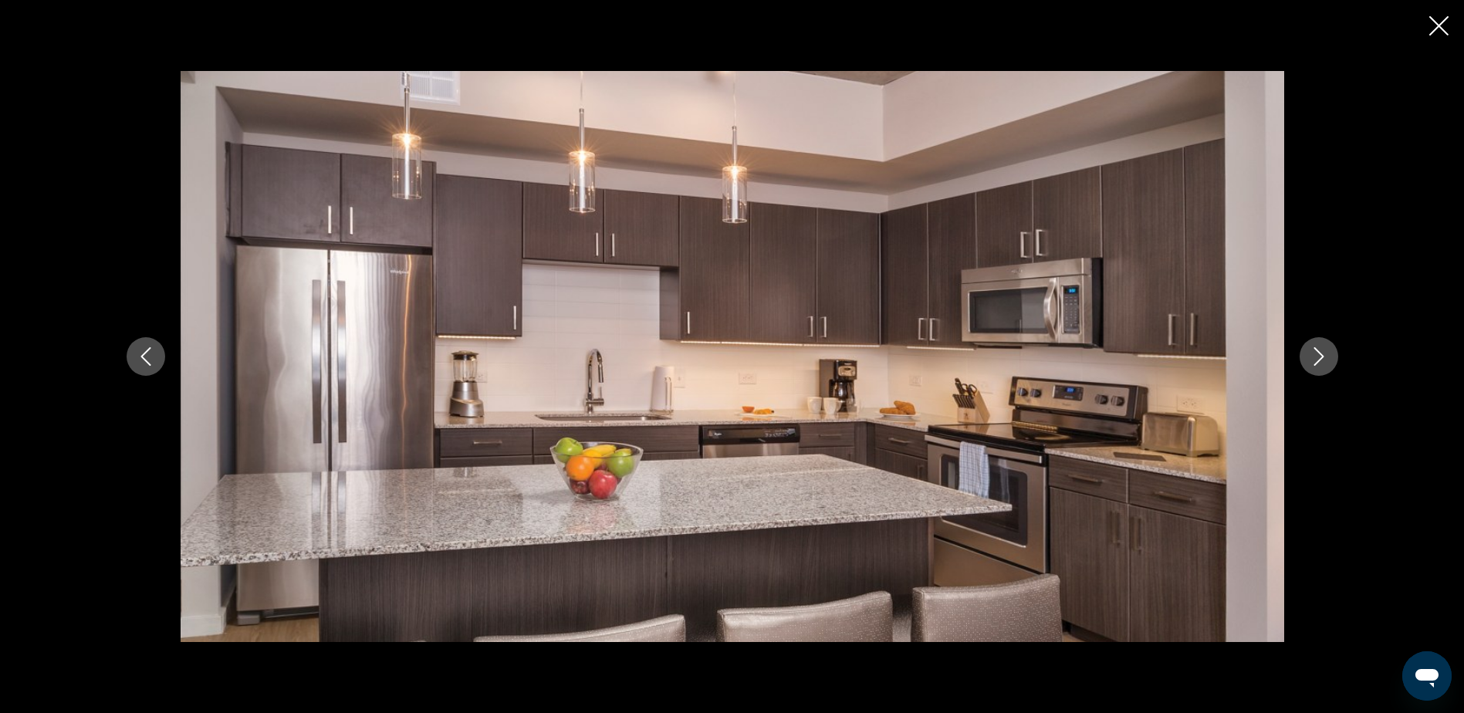
click at [1306, 358] on button "Siguiente imagen" at bounding box center [1318, 356] width 39 height 39
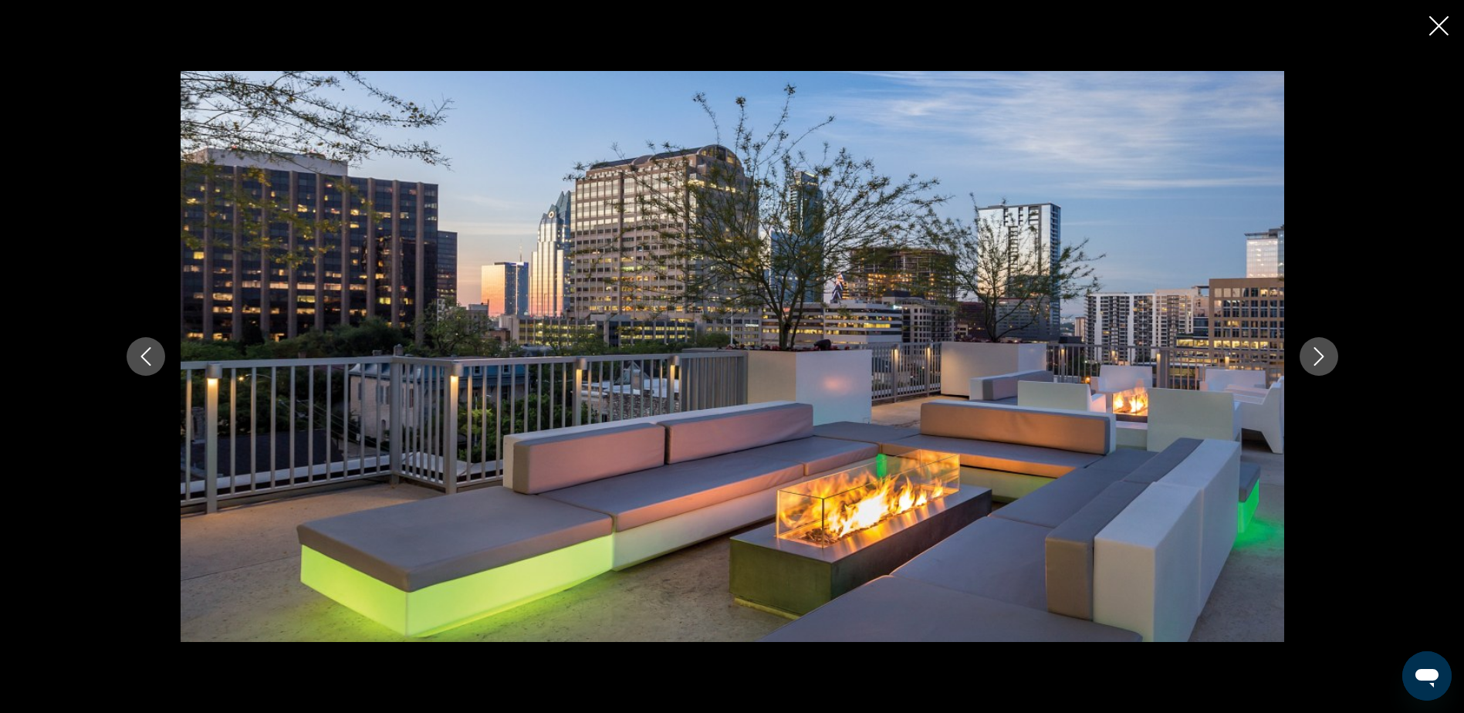
click at [1306, 358] on button "Siguiente imagen" at bounding box center [1318, 356] width 39 height 39
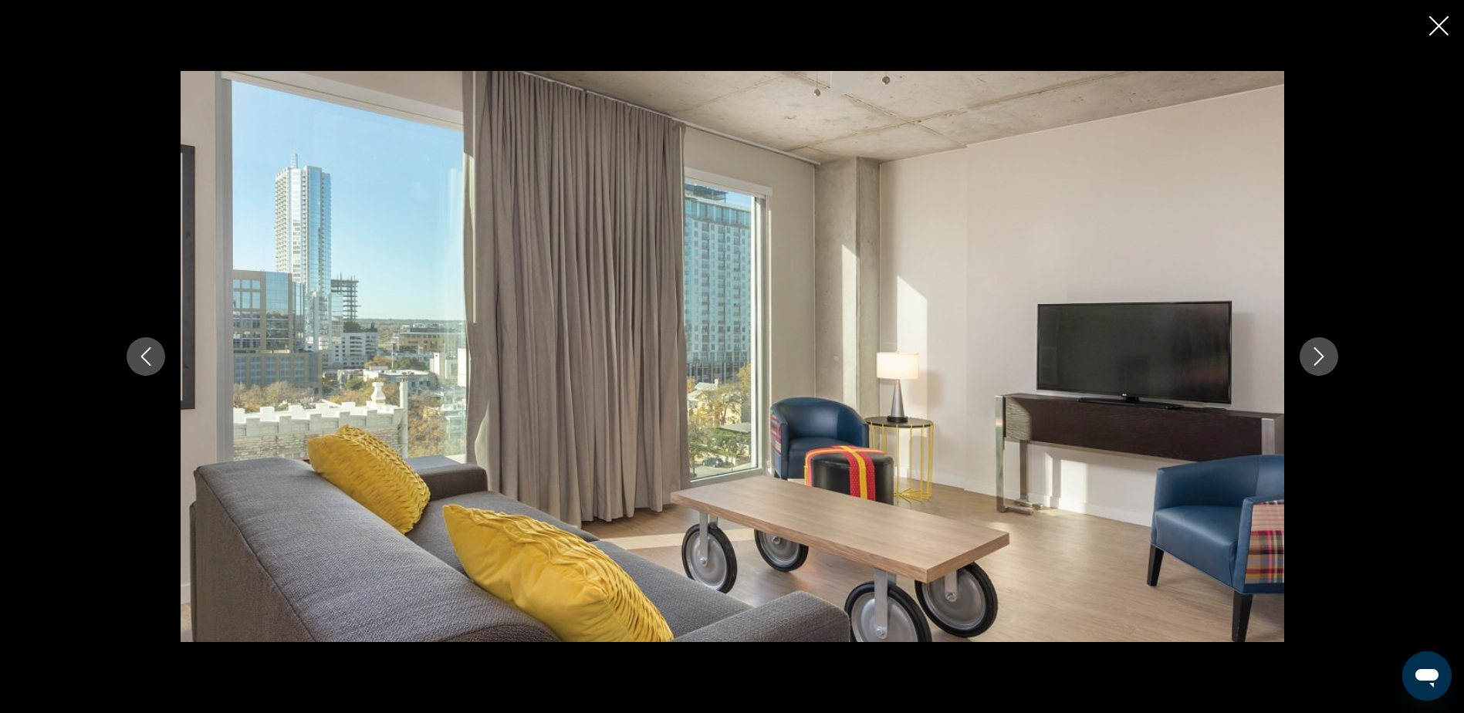
click at [1305, 358] on button "Siguiente imagen" at bounding box center [1318, 356] width 39 height 39
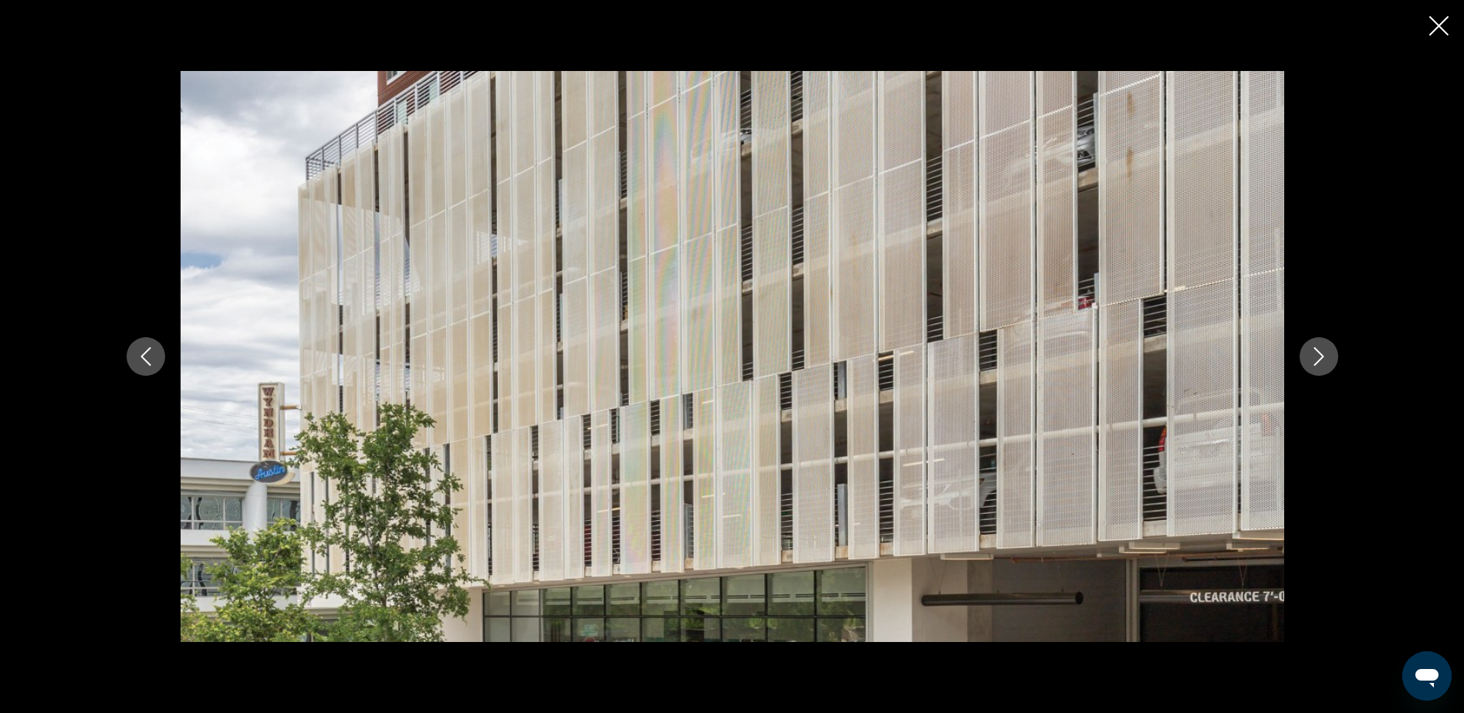
click at [1305, 358] on button "Siguiente imagen" at bounding box center [1318, 356] width 39 height 39
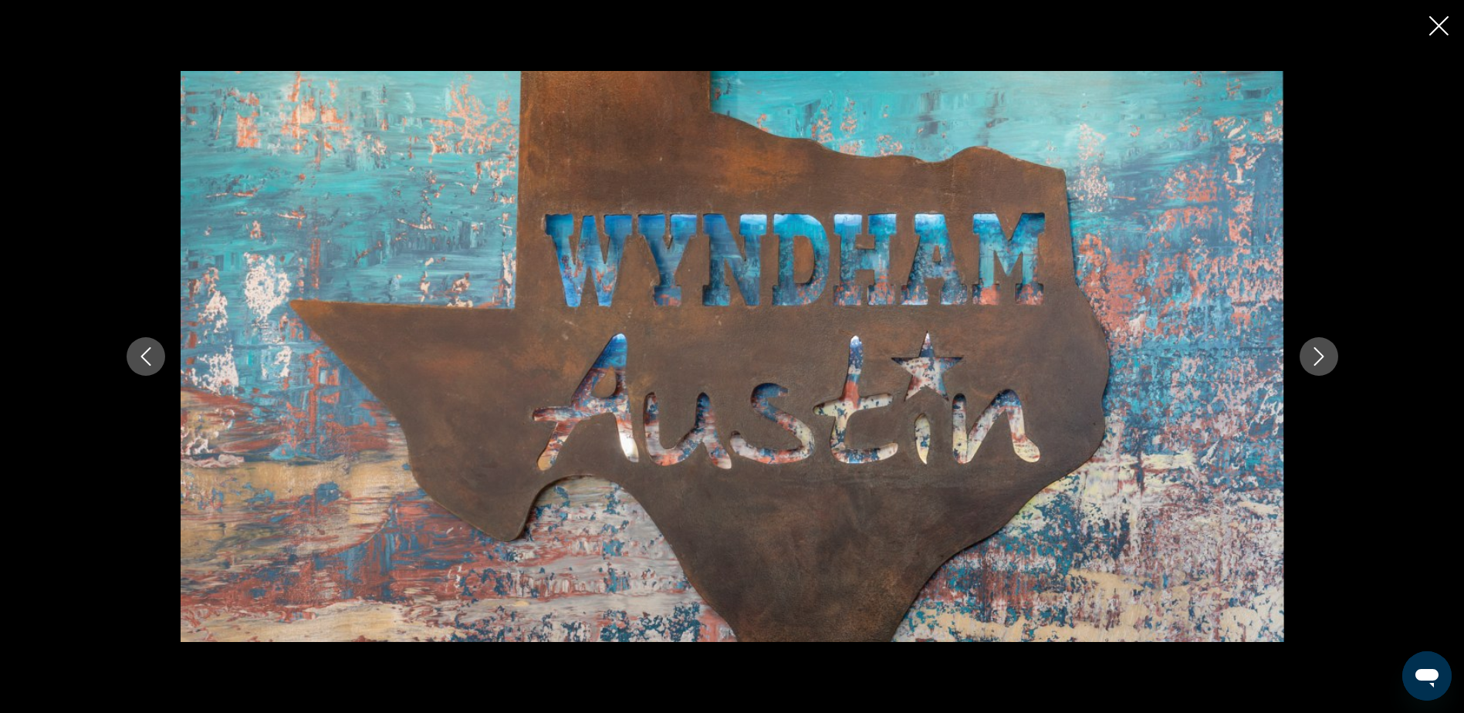
click at [1305, 358] on button "Siguiente imagen" at bounding box center [1318, 356] width 39 height 39
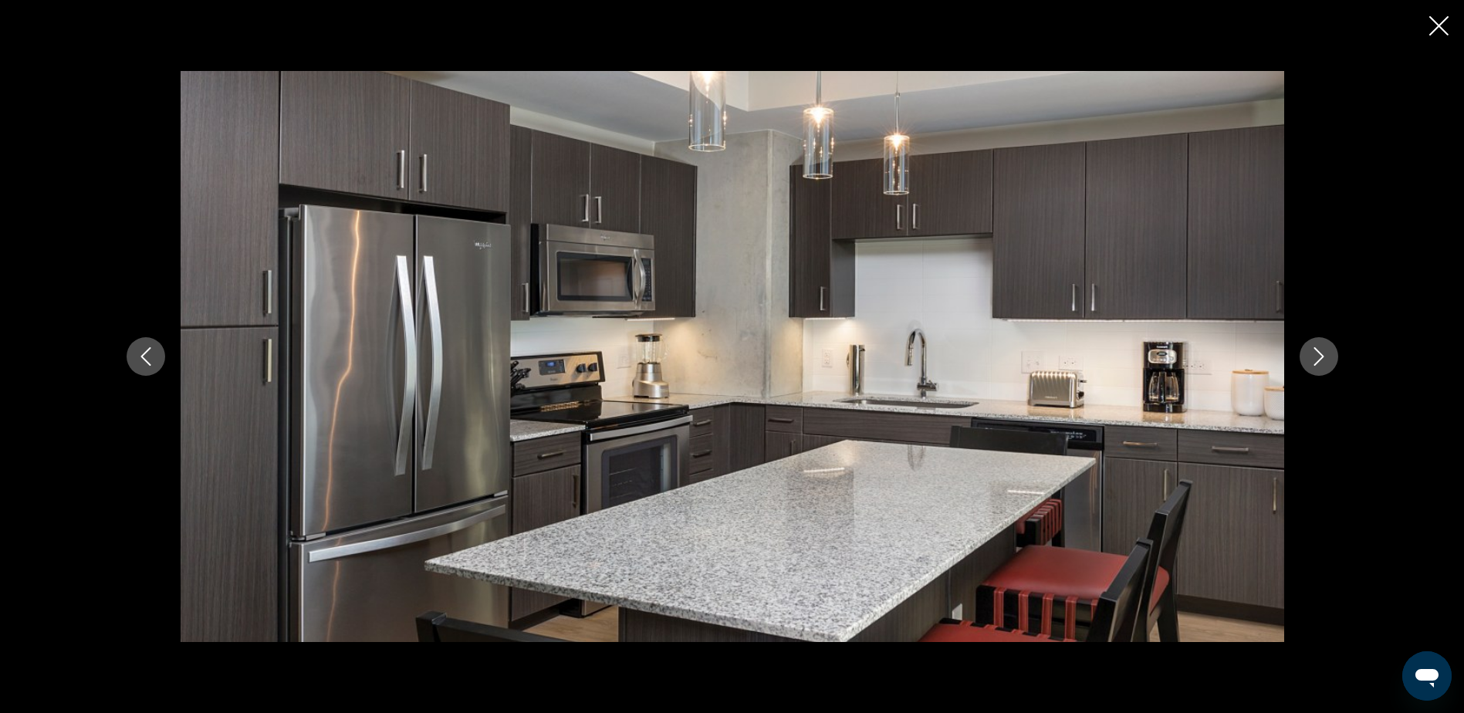
click at [1305, 358] on button "Siguiente imagen" at bounding box center [1318, 356] width 39 height 39
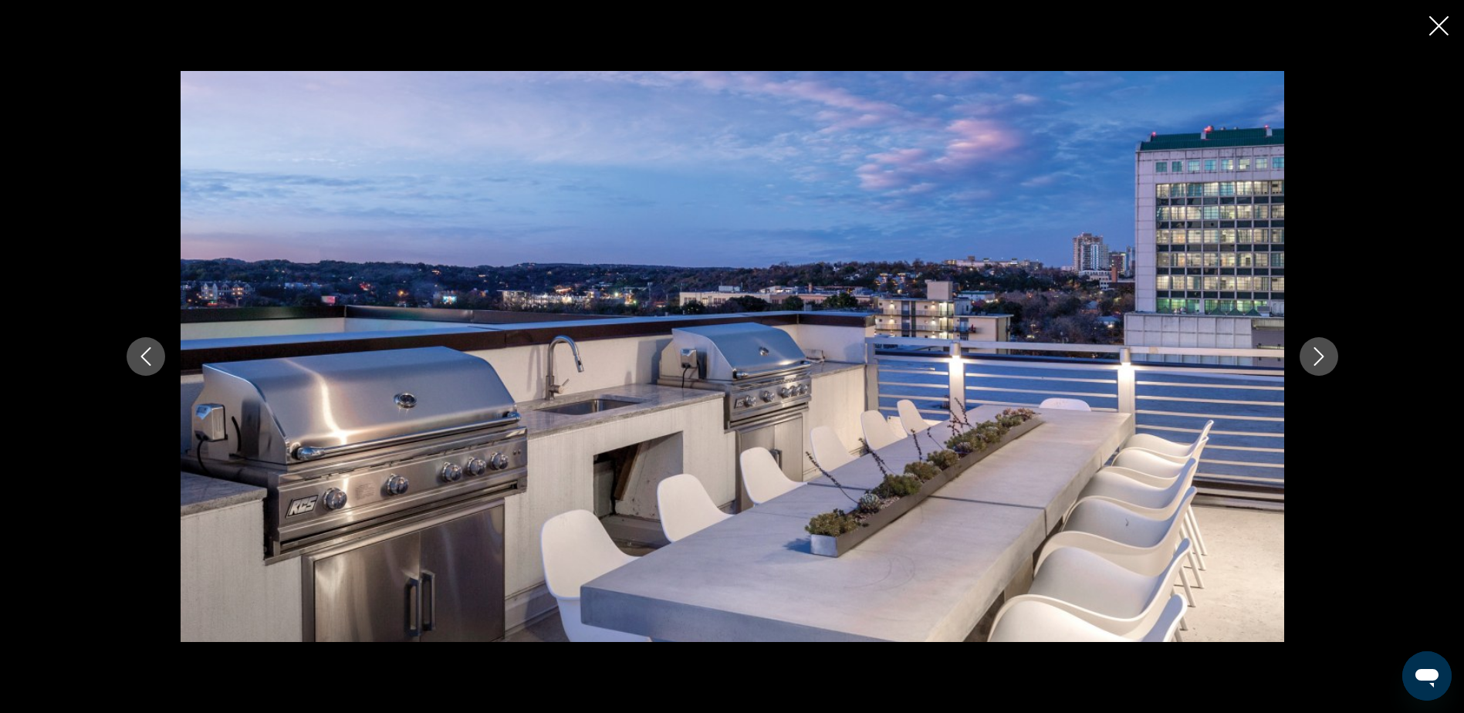
click at [1305, 358] on button "Siguiente imagen" at bounding box center [1318, 356] width 39 height 39
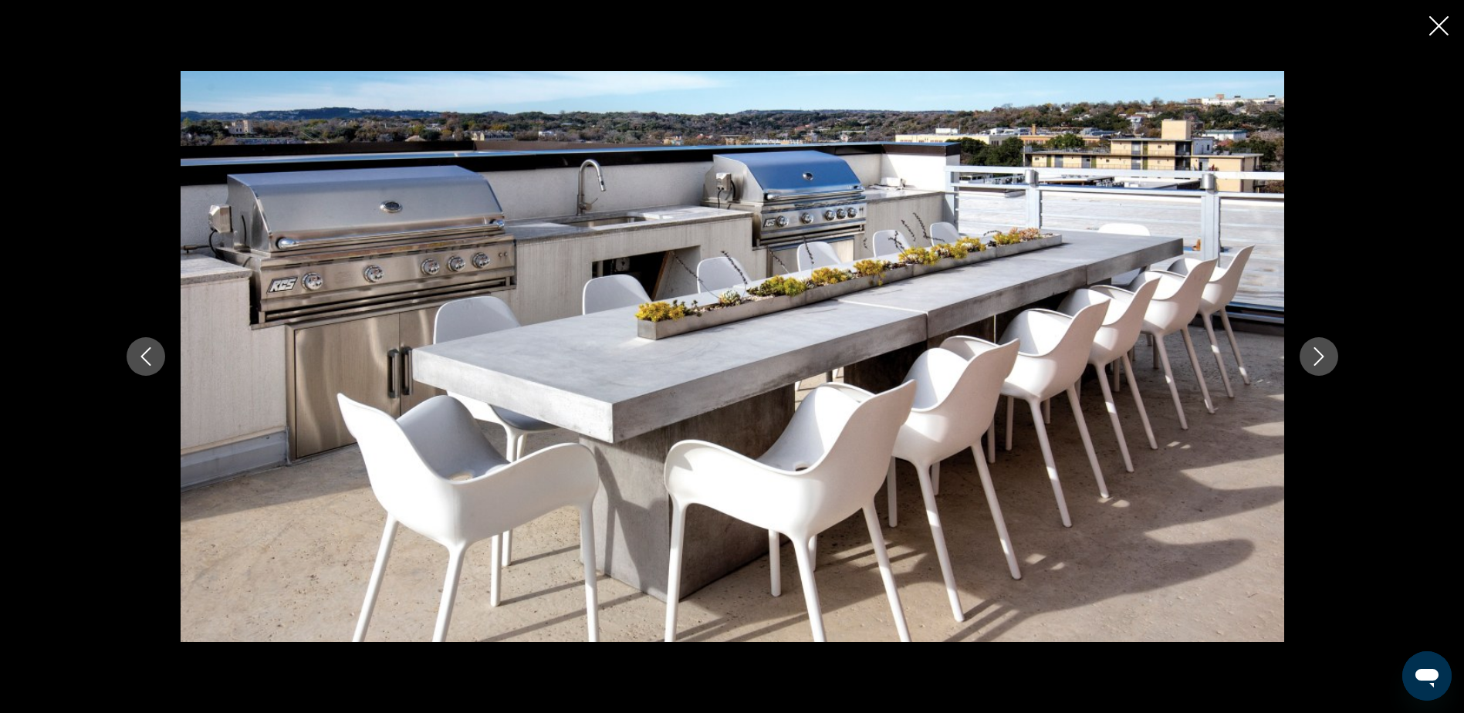
click at [1305, 358] on button "Siguiente imagen" at bounding box center [1318, 356] width 39 height 39
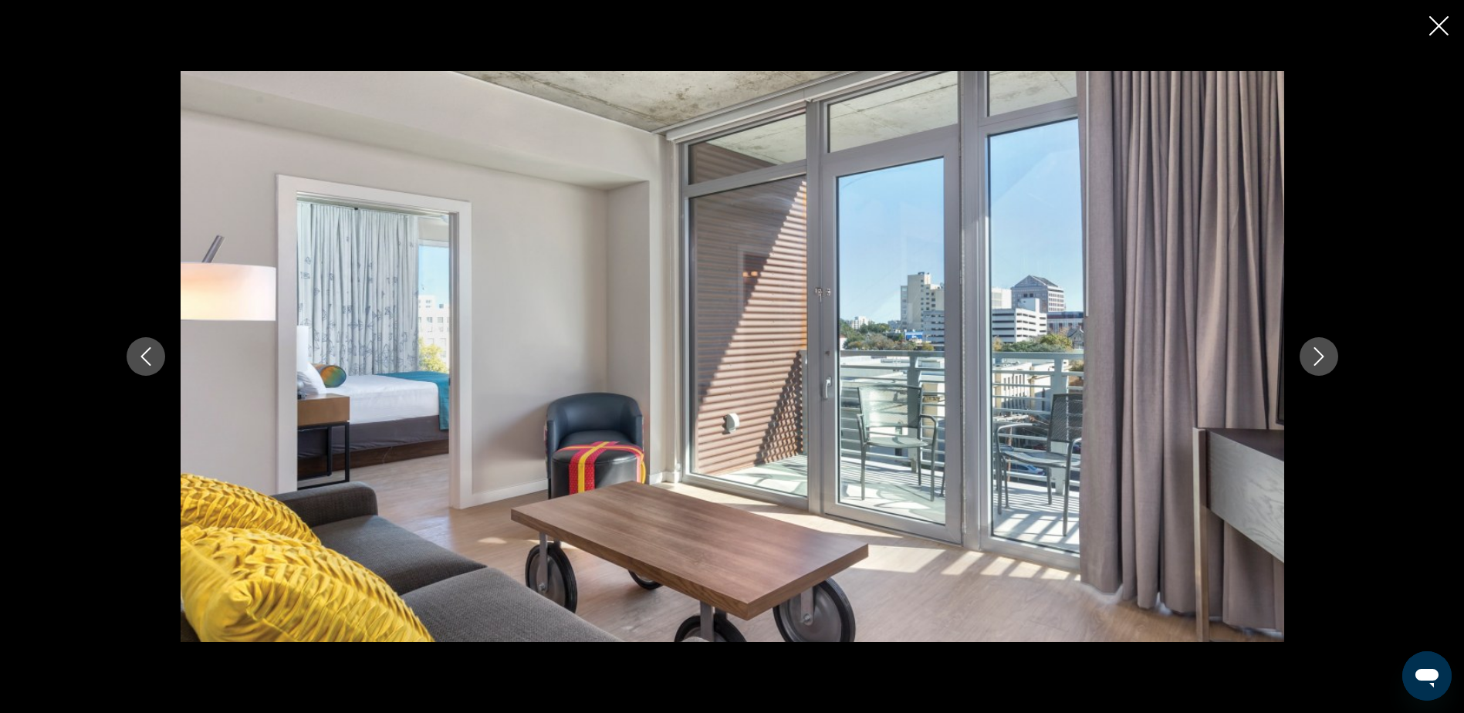
click at [1305, 358] on button "Siguiente imagen" at bounding box center [1318, 356] width 39 height 39
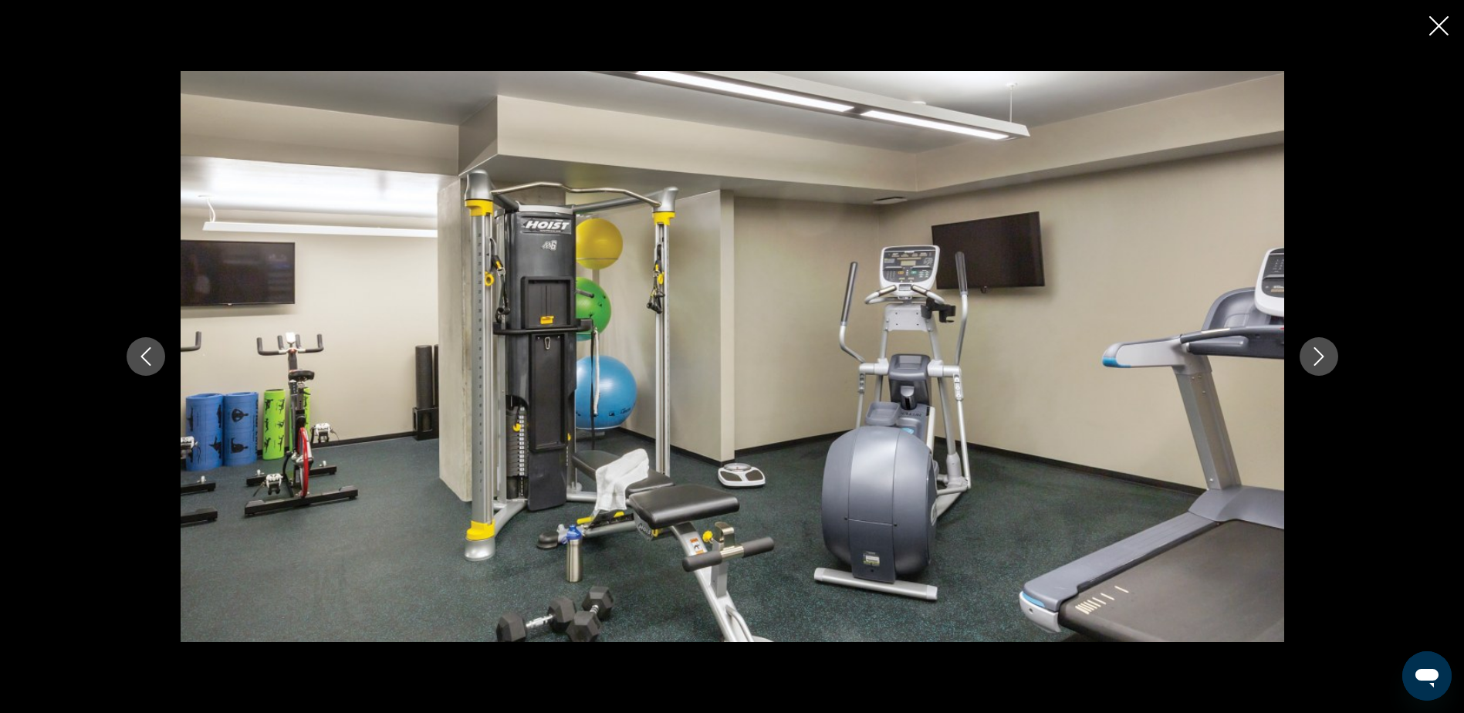
drag, startPoint x: 1305, startPoint y: 356, endPoint x: 1297, endPoint y: 357, distance: 8.5
click at [1301, 356] on button "Siguiente imagen" at bounding box center [1318, 356] width 39 height 39
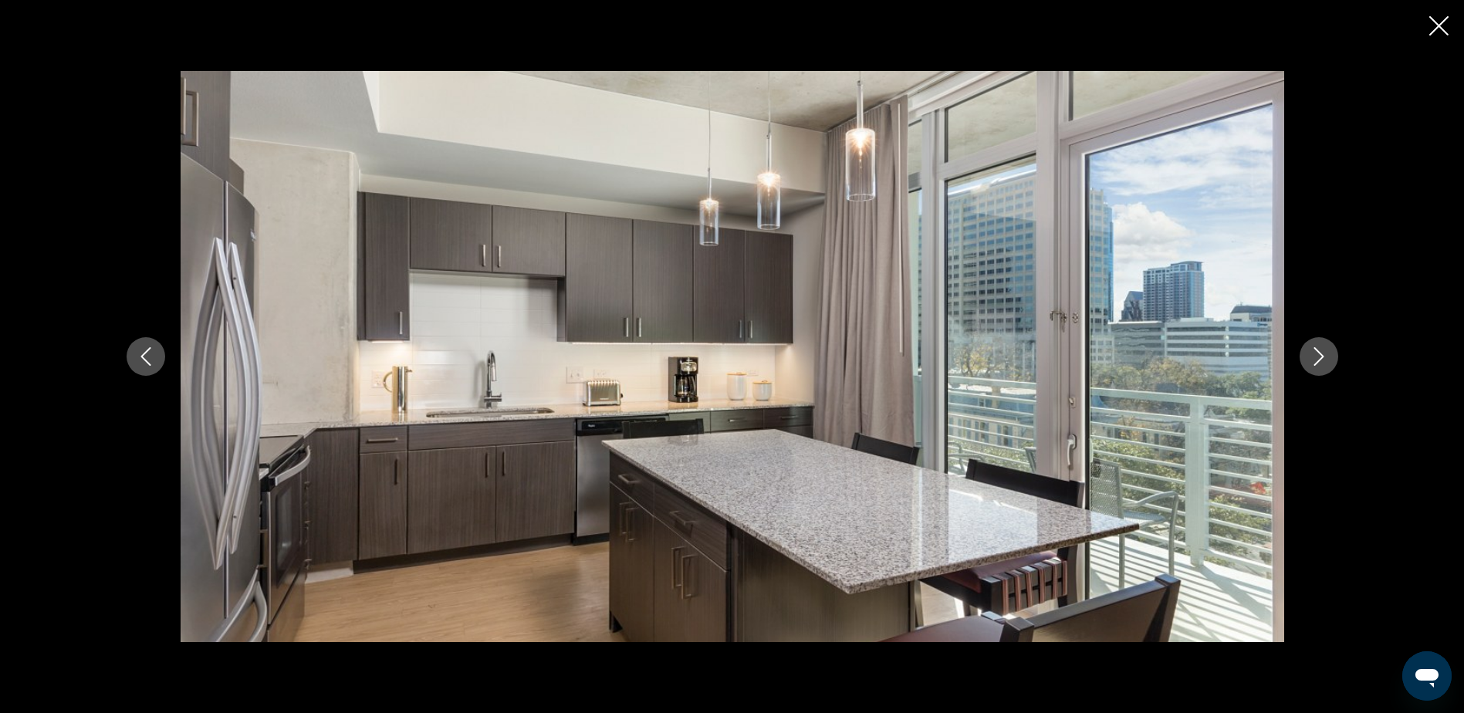
click at [1294, 358] on div "prev next" at bounding box center [732, 356] width 1242 height 570
click at [1327, 350] on icon "Siguiente imagen" at bounding box center [1318, 356] width 19 height 19
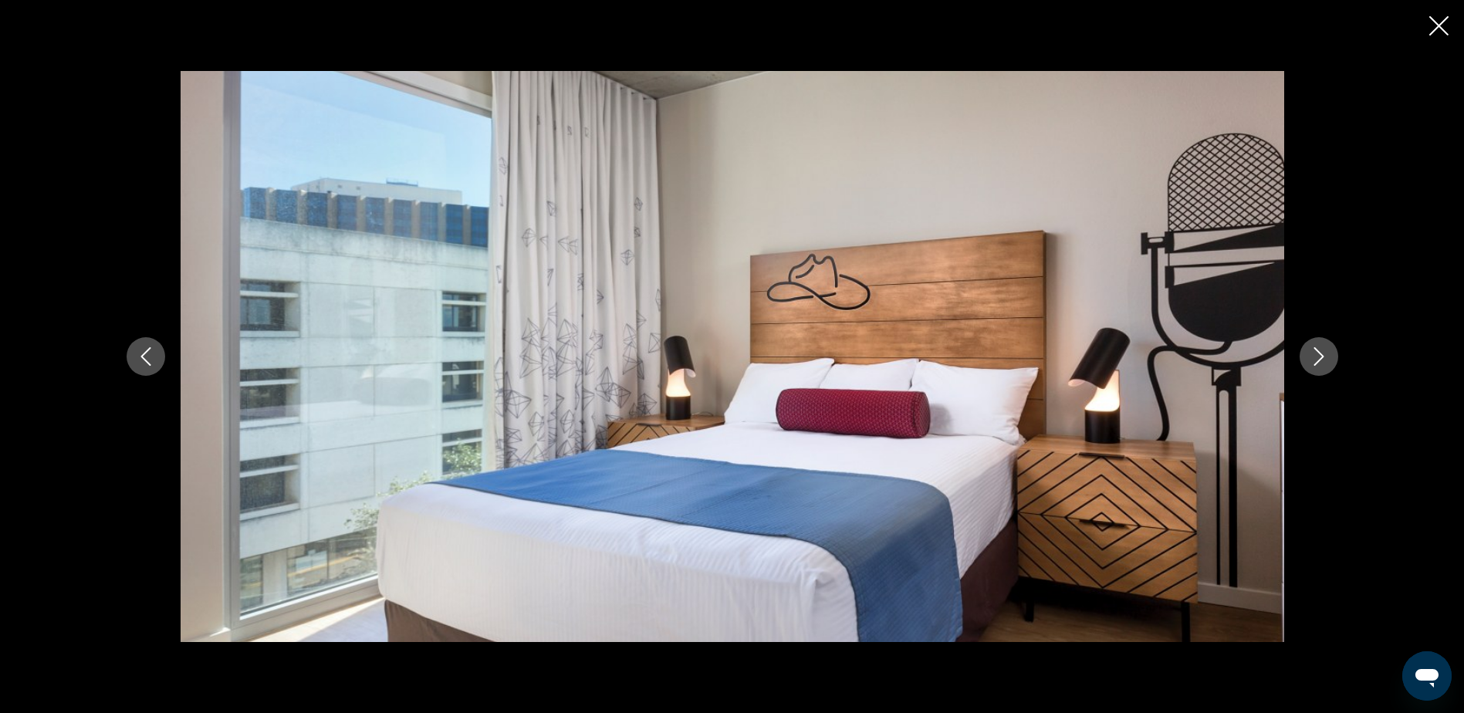
click at [1315, 344] on button "Siguiente imagen" at bounding box center [1318, 356] width 39 height 39
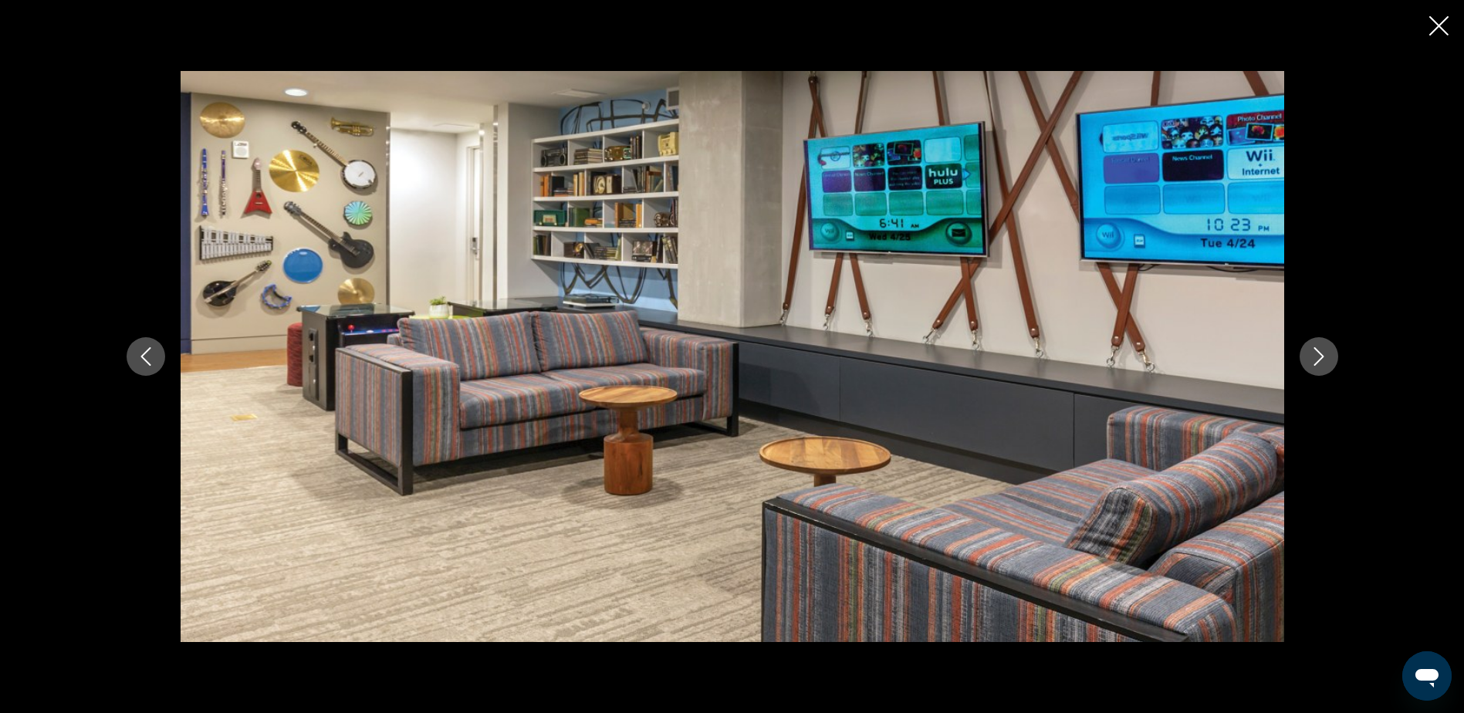
click at [1306, 338] on div "prev next" at bounding box center [732, 356] width 1242 height 570
click at [1317, 360] on icon "Siguiente imagen" at bounding box center [1318, 356] width 19 height 19
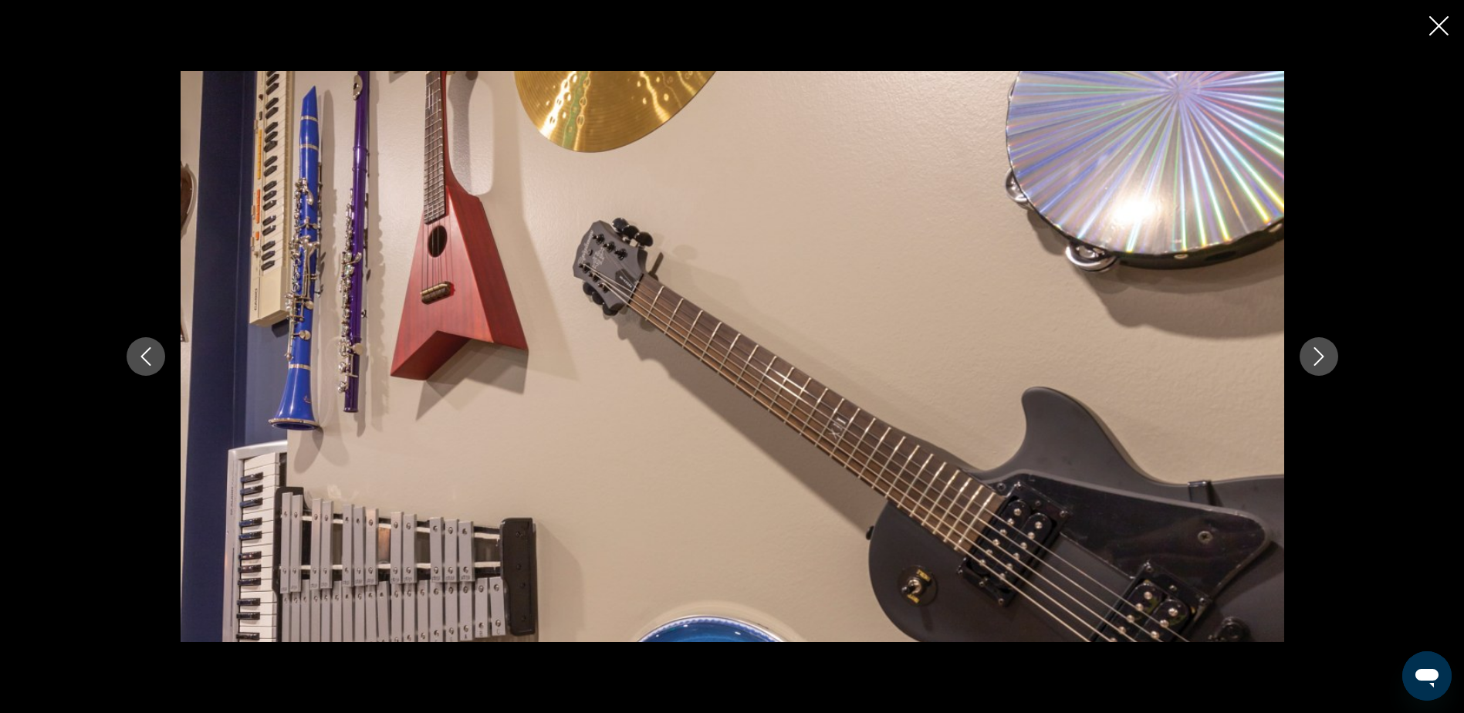
click at [1315, 356] on icon "Siguiente imagen" at bounding box center [1318, 356] width 19 height 19
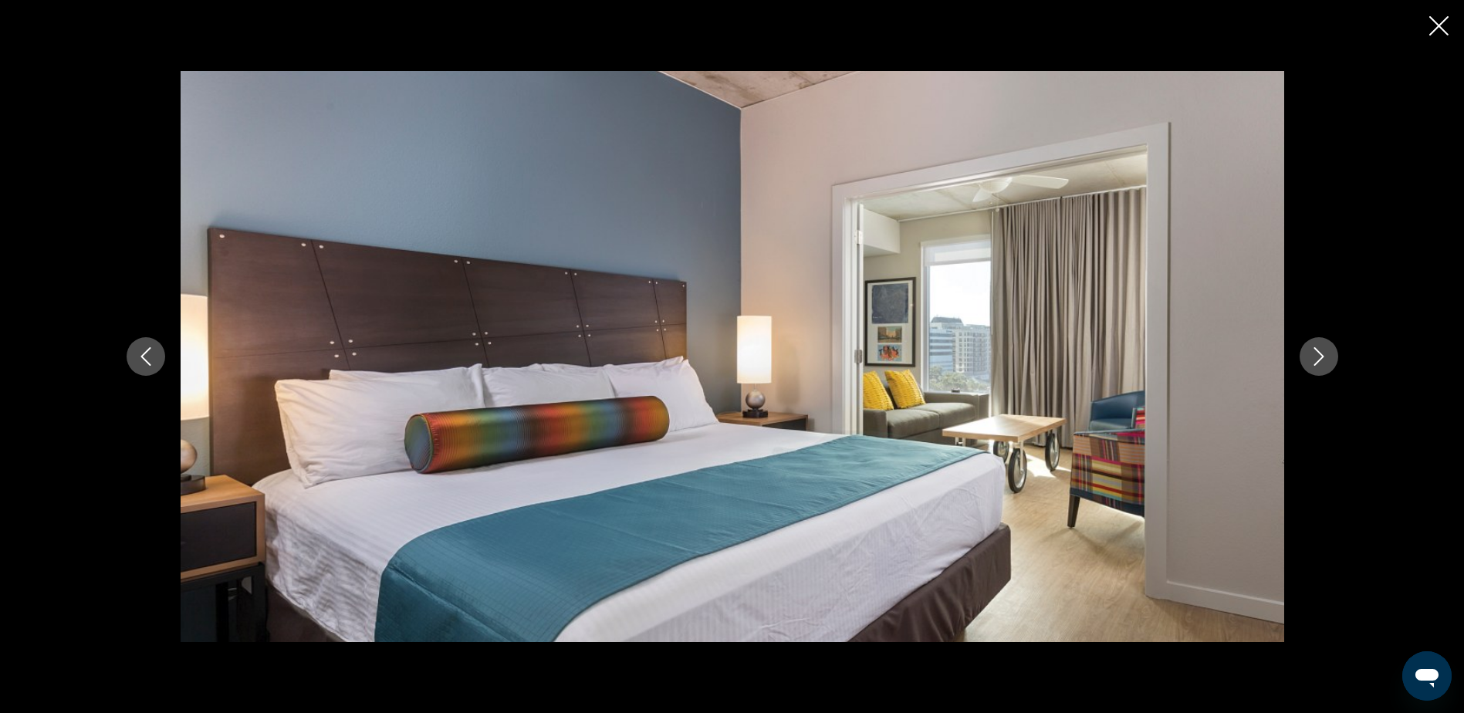
click at [1313, 356] on icon "Siguiente imagen" at bounding box center [1318, 356] width 19 height 19
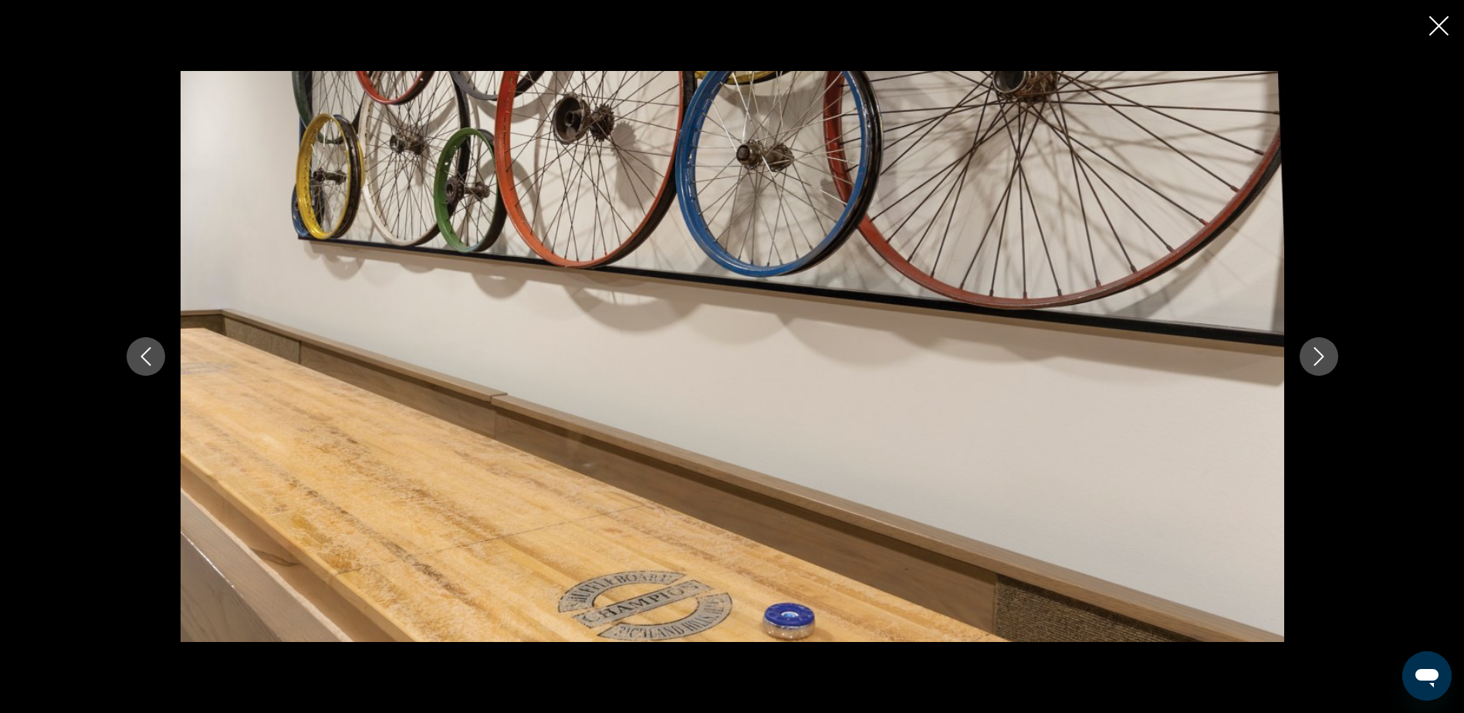
click at [1314, 355] on icon "Siguiente imagen" at bounding box center [1318, 356] width 19 height 19
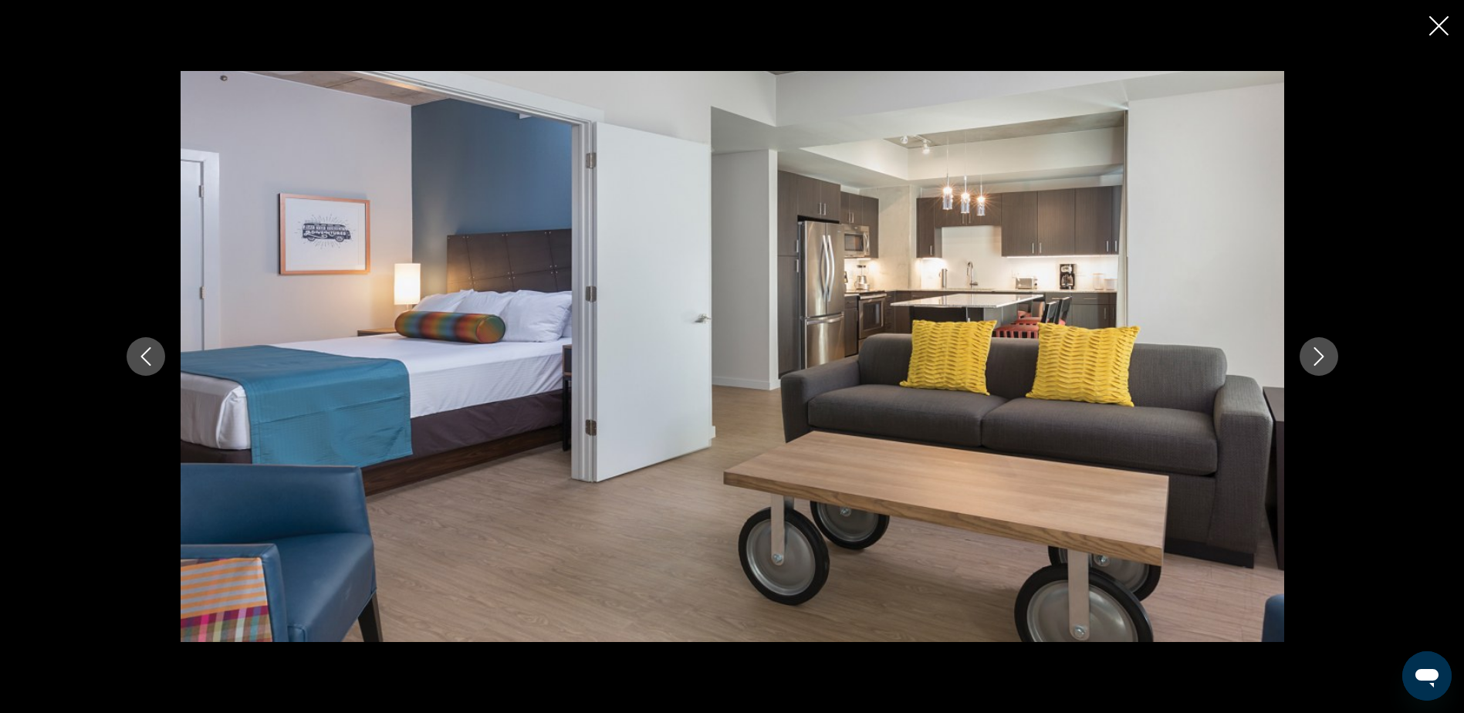
click at [1314, 353] on icon "Siguiente imagen" at bounding box center [1318, 356] width 19 height 19
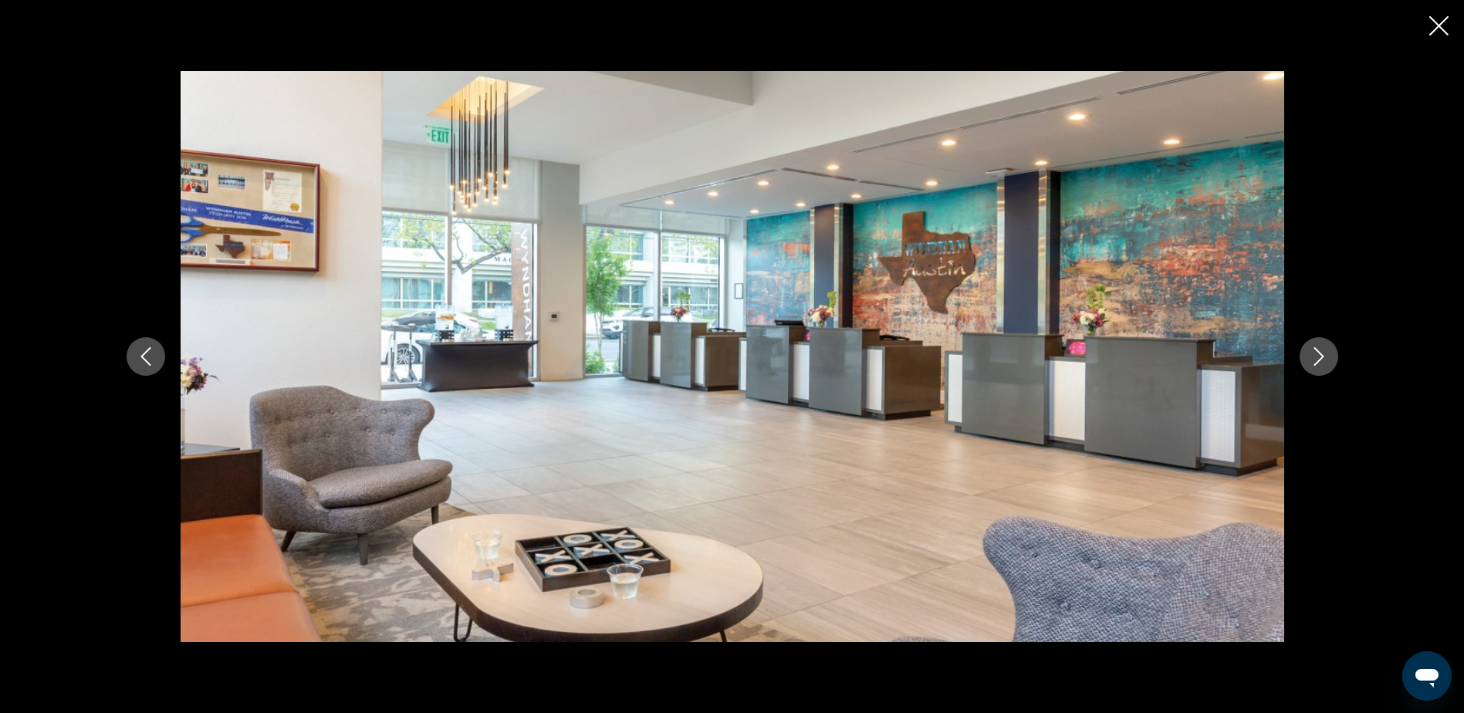
click at [1313, 353] on icon "Siguiente imagen" at bounding box center [1318, 356] width 19 height 19
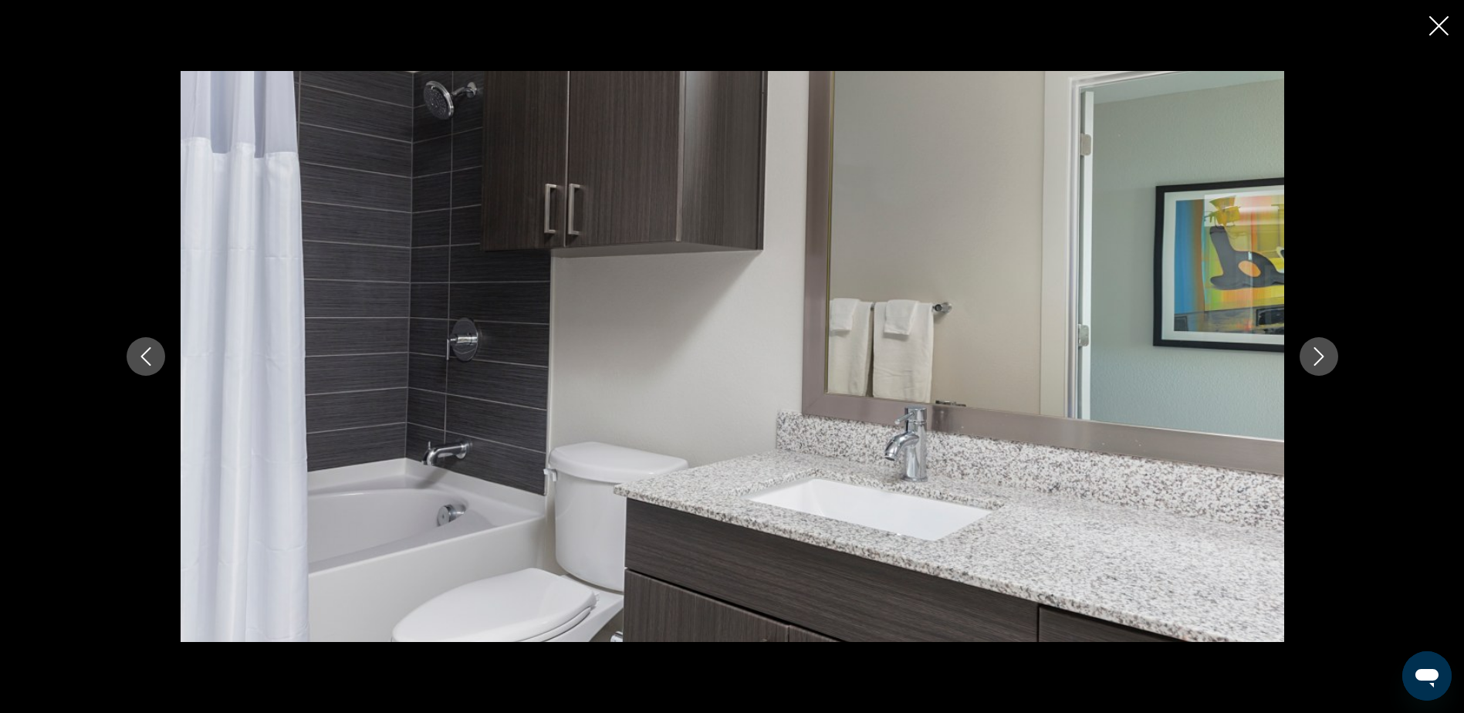
click at [1312, 353] on icon "Siguiente imagen" at bounding box center [1318, 356] width 19 height 19
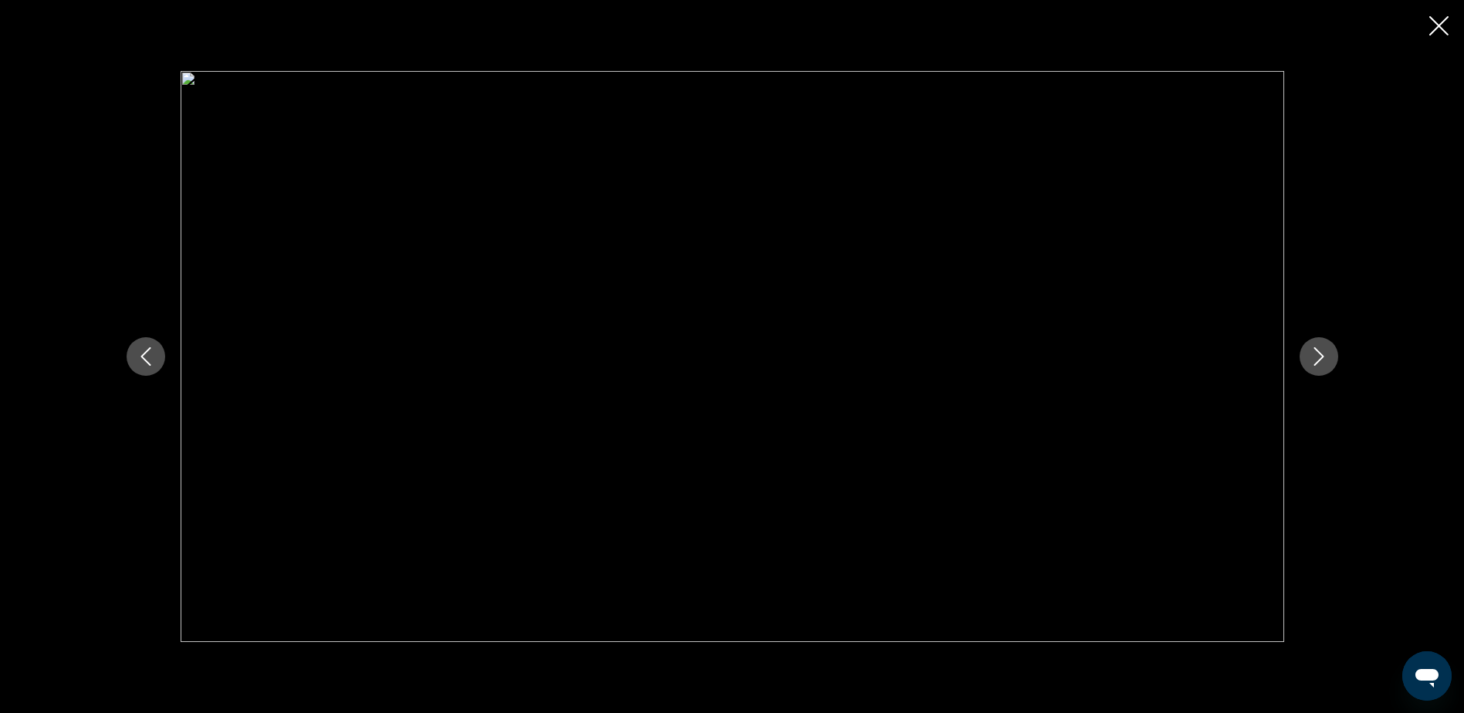
click at [1312, 353] on icon "Siguiente imagen" at bounding box center [1318, 356] width 19 height 19
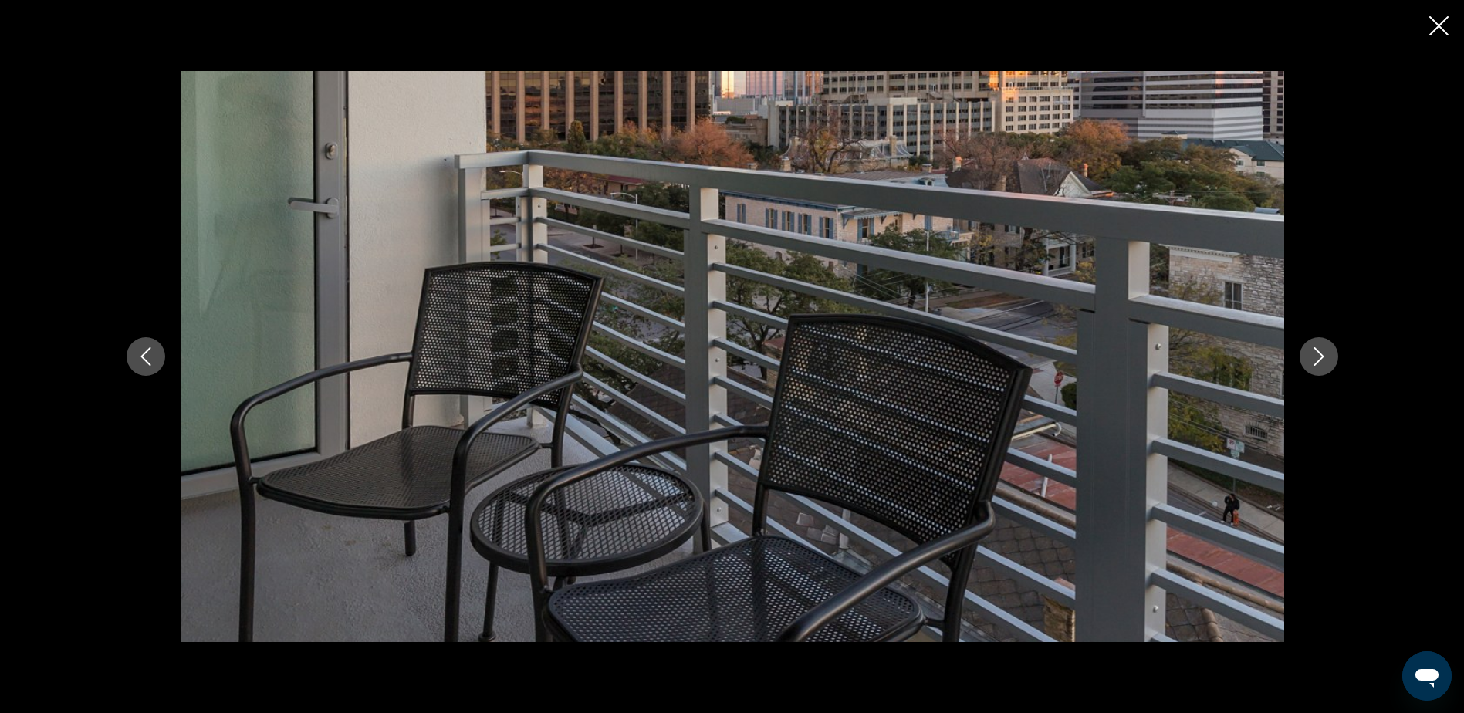
click at [1312, 353] on icon "Siguiente imagen" at bounding box center [1318, 356] width 19 height 19
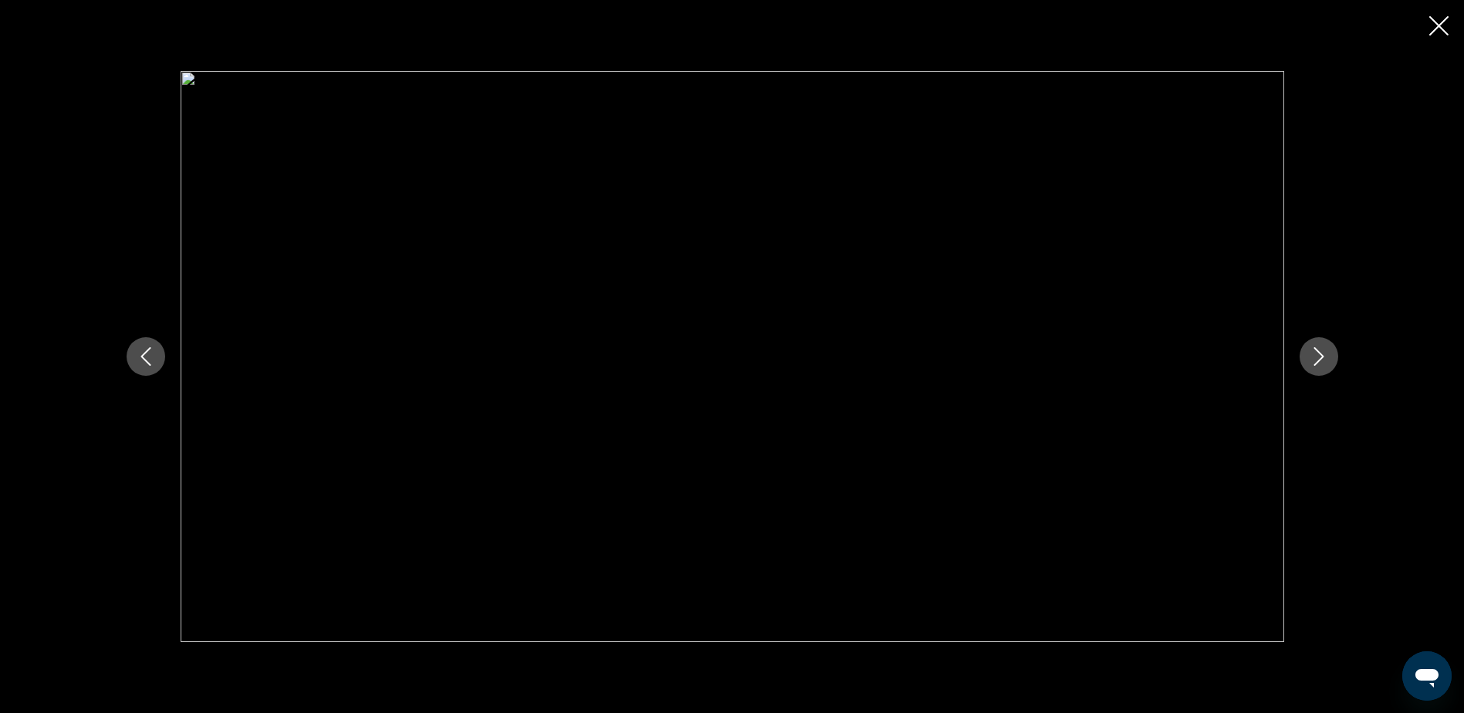
click at [1312, 352] on icon "Siguiente imagen" at bounding box center [1318, 356] width 19 height 19
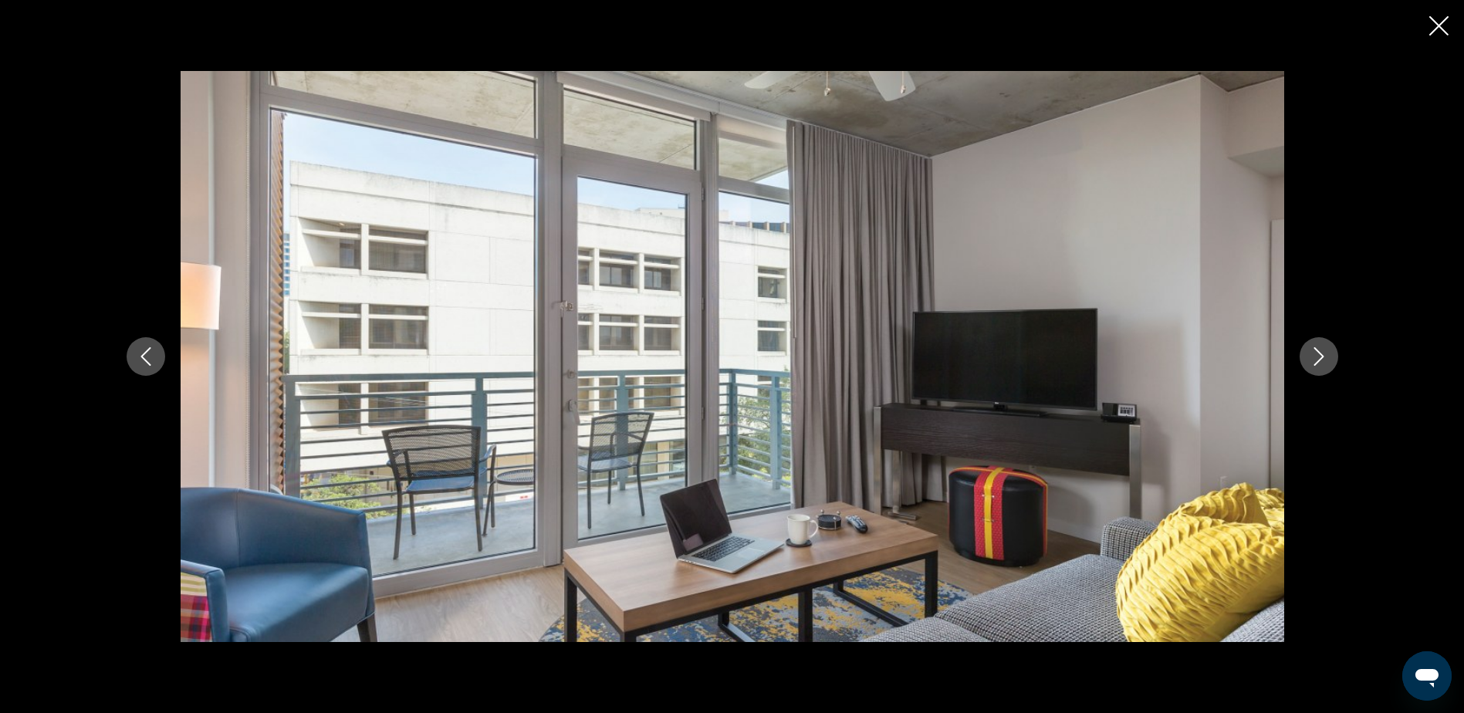
click at [1312, 352] on icon "Siguiente imagen" at bounding box center [1318, 356] width 19 height 19
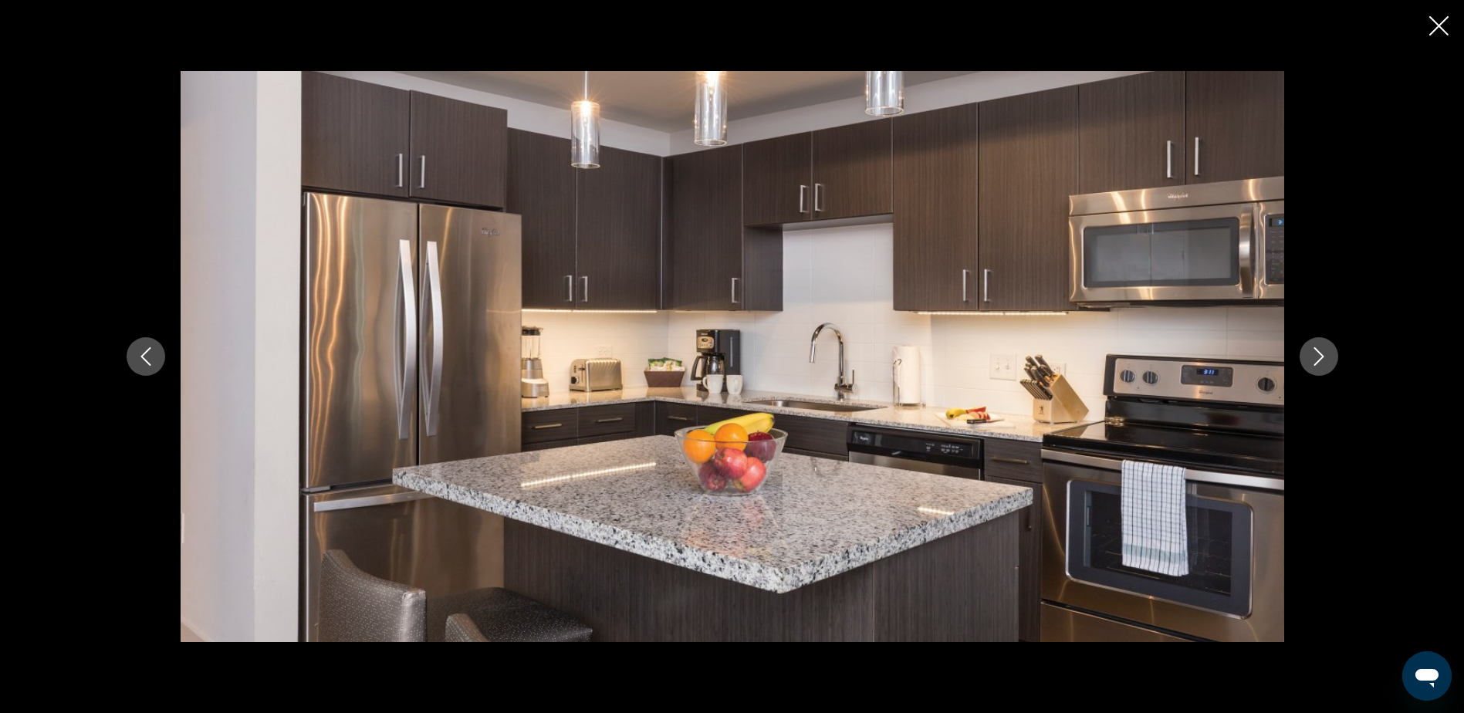
click at [1437, 25] on icon "Cerrar presentación de diapositivas" at bounding box center [1438, 25] width 19 height 19
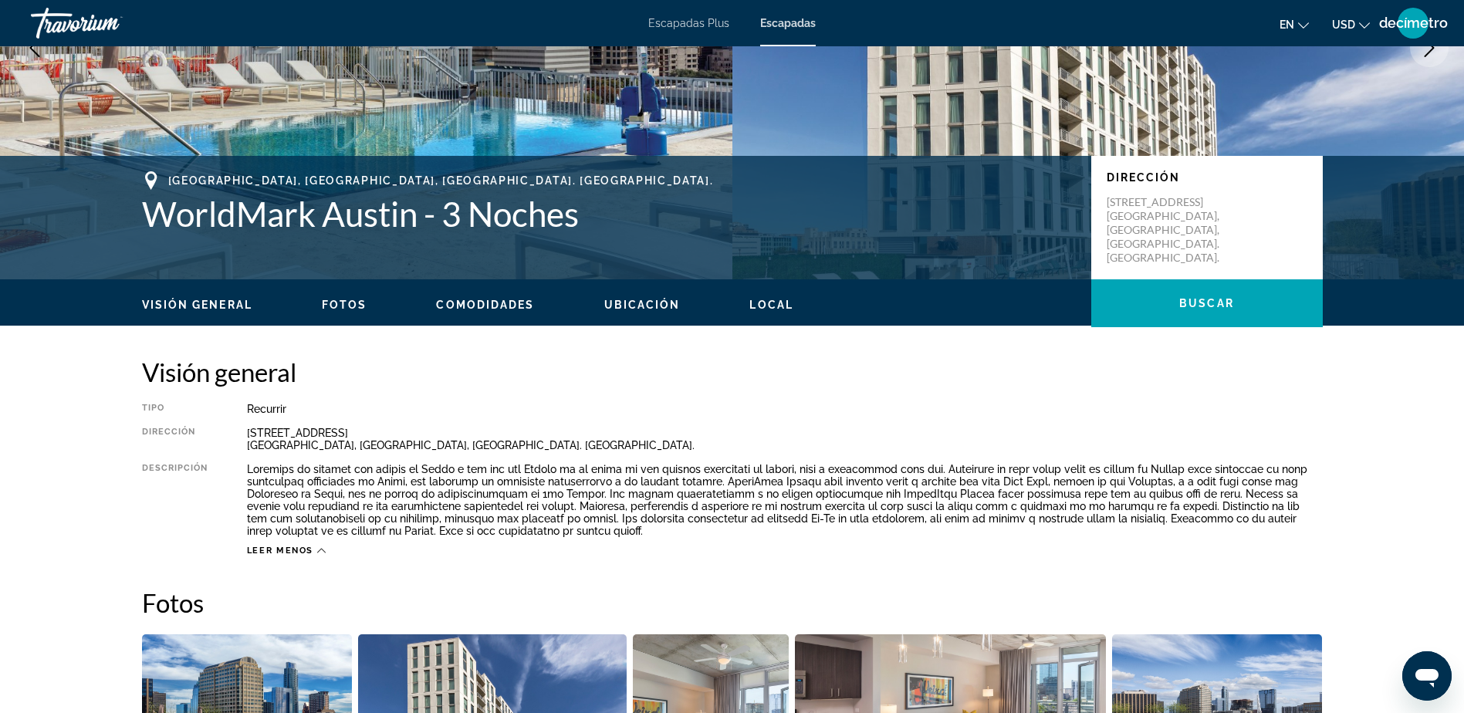
scroll to position [0, 0]
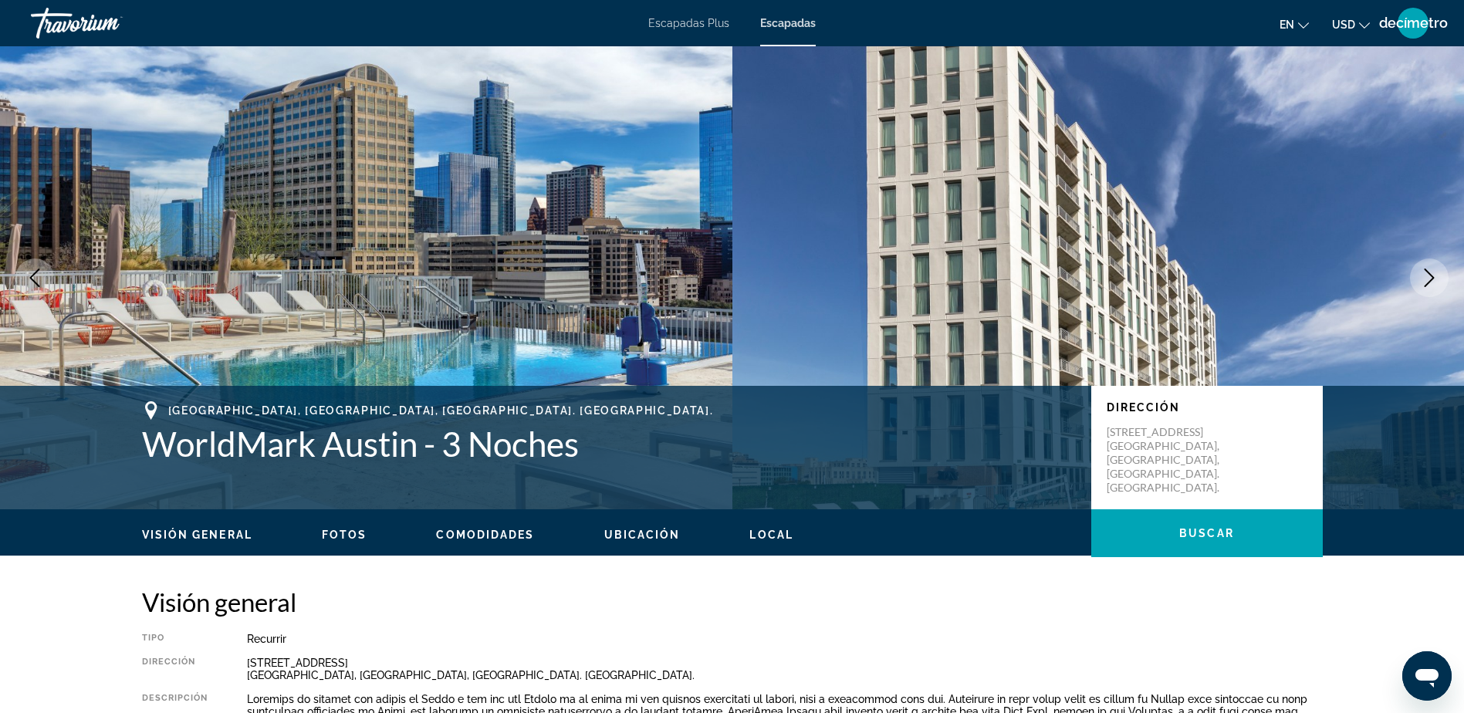
drag, startPoint x: 73, startPoint y: 12, endPoint x: 69, endPoint y: 22, distance: 10.7
click at [73, 15] on div "Travorium" at bounding box center [108, 23] width 154 height 40
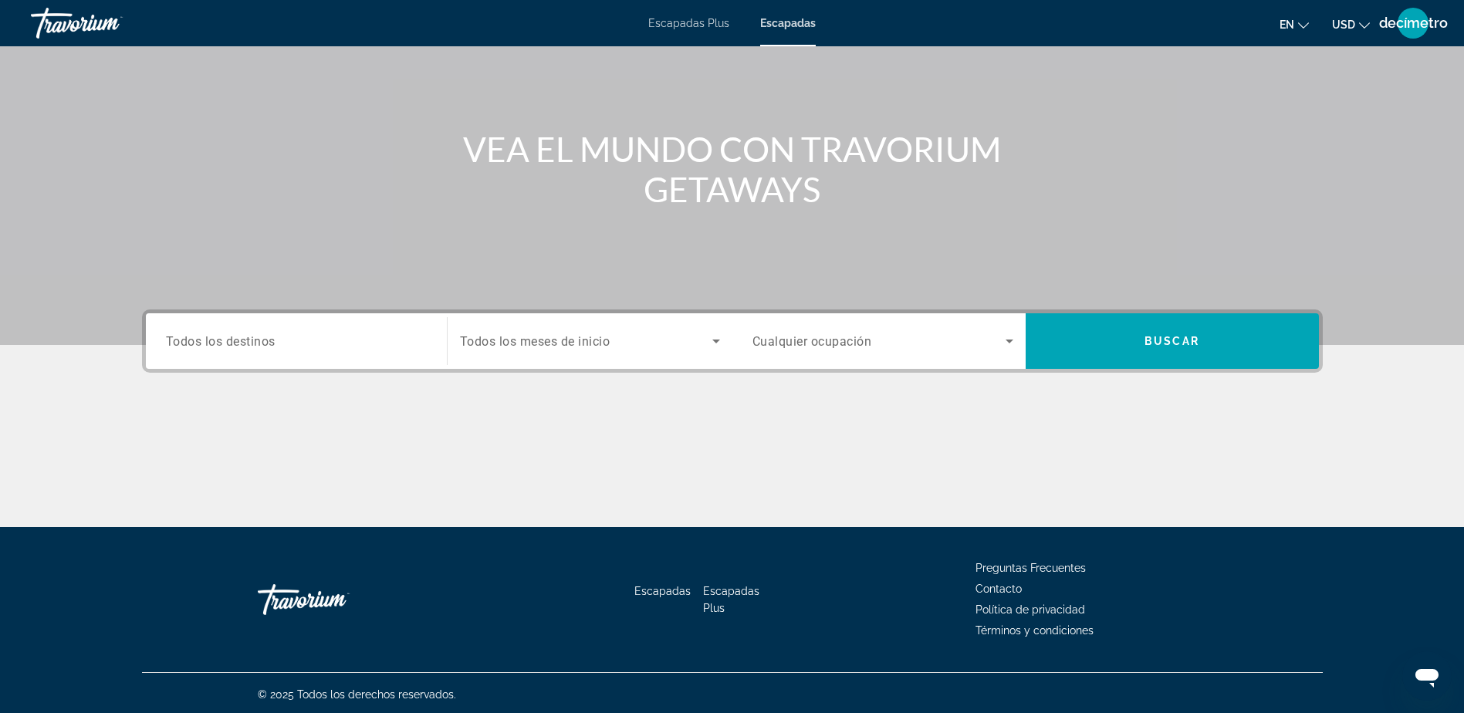
scroll to position [121, 0]
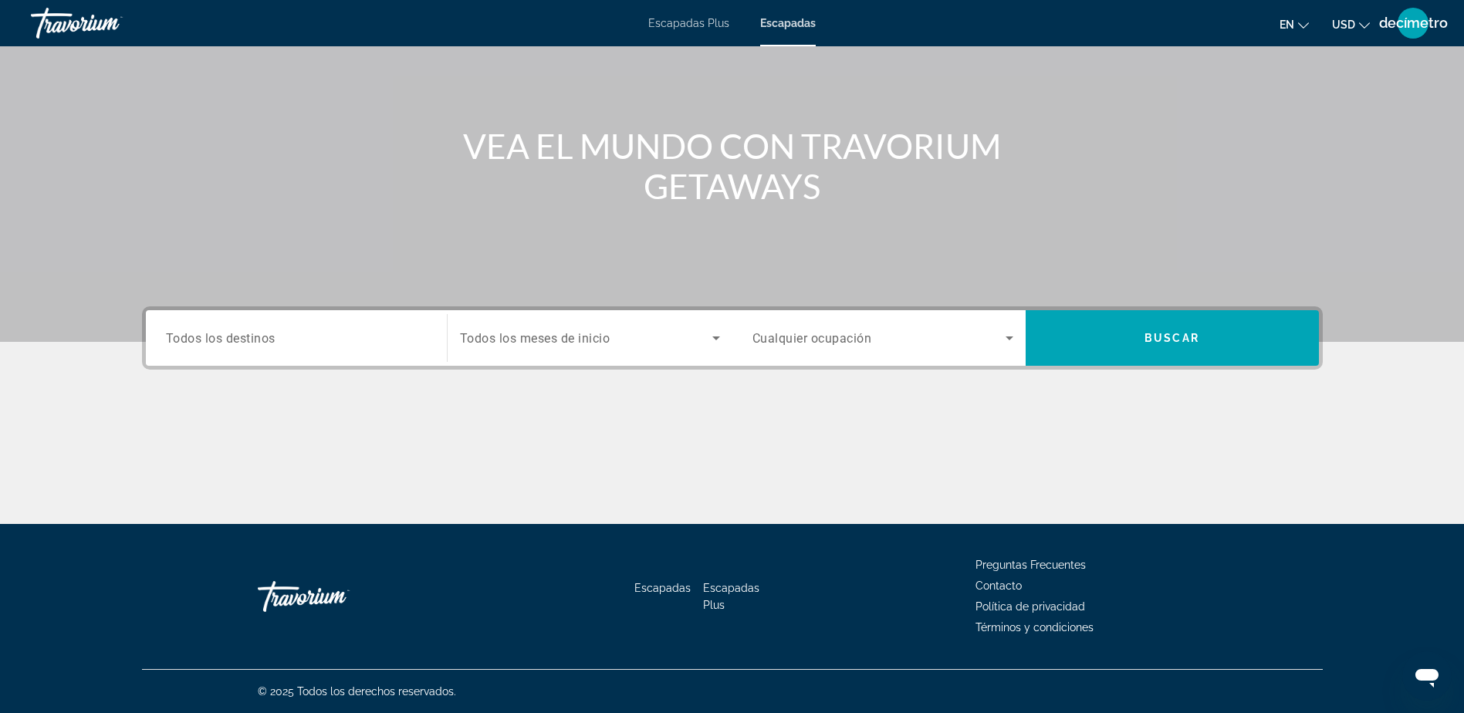
click at [370, 330] on input "Destination Todos los destinos" at bounding box center [296, 338] width 261 height 19
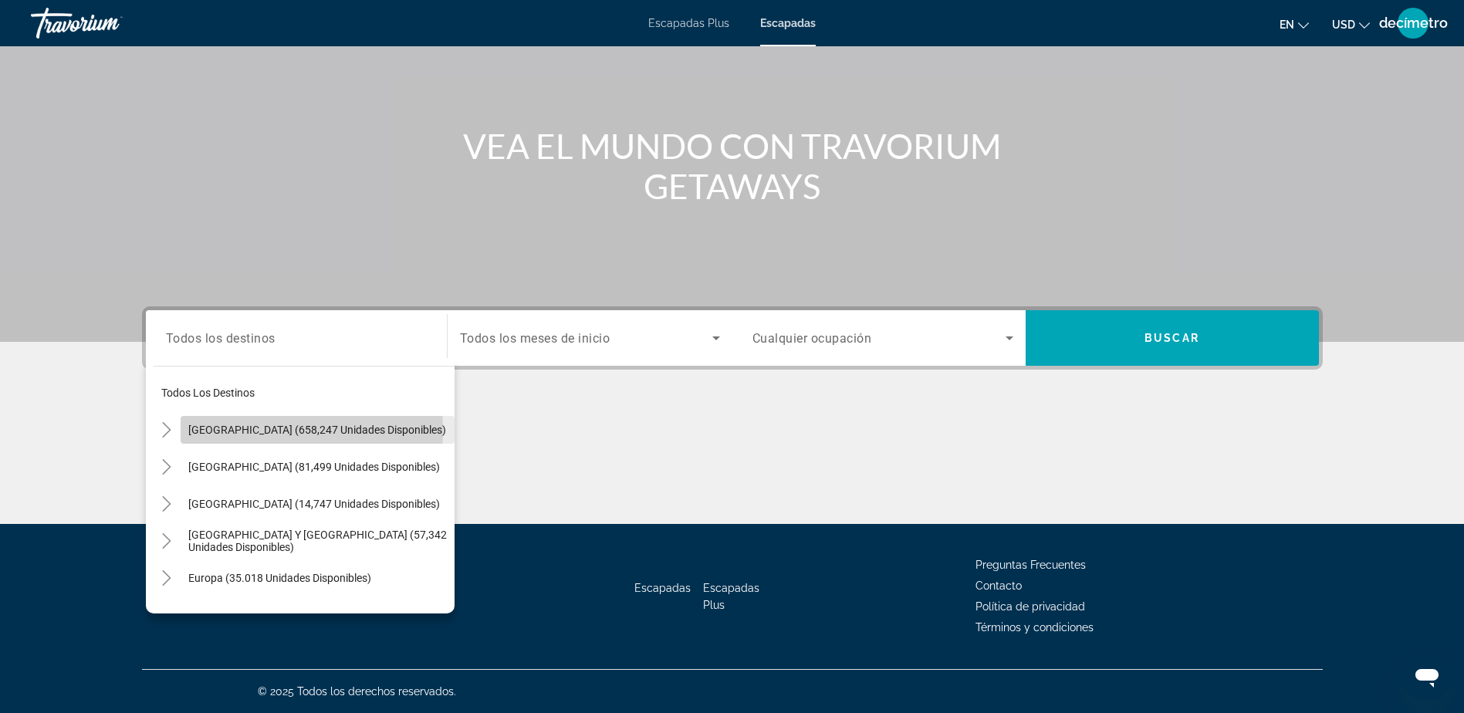
click at [227, 429] on span "Estados Unidos (658,247 unidades disponibles)" at bounding box center [317, 430] width 258 height 12
type input "**********"
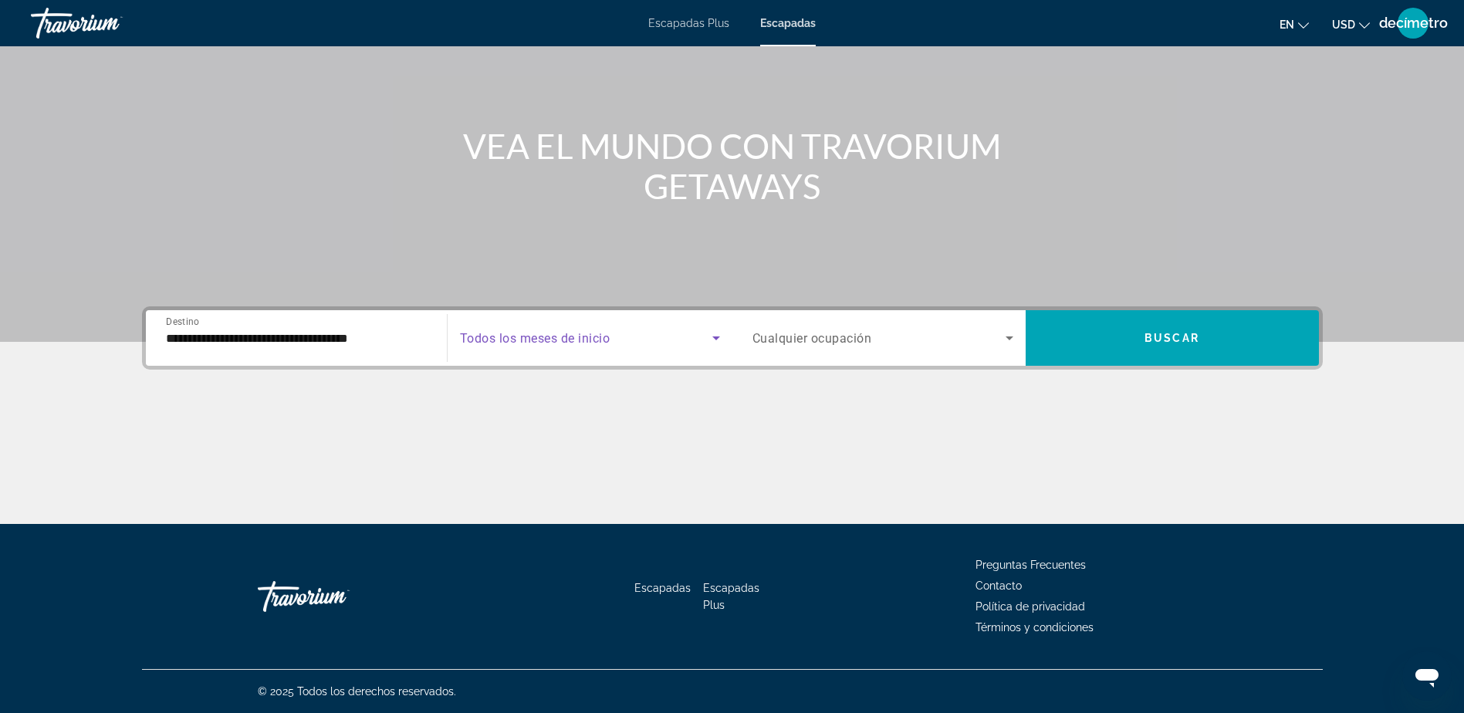
click at [714, 343] on icon "Widget de búsqueda" at bounding box center [716, 338] width 19 height 19
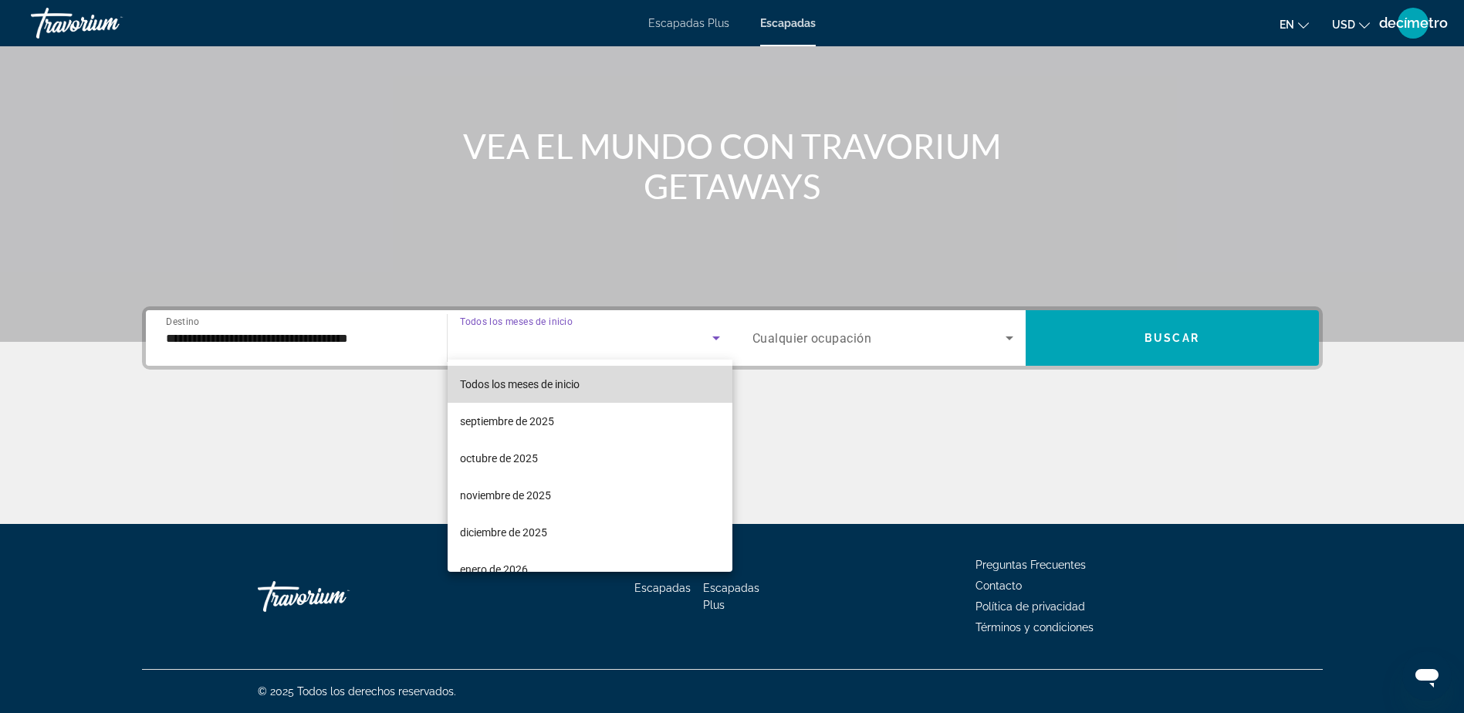
click at [664, 390] on mat-option "Todos los meses de inicio" at bounding box center [589, 384] width 285 height 37
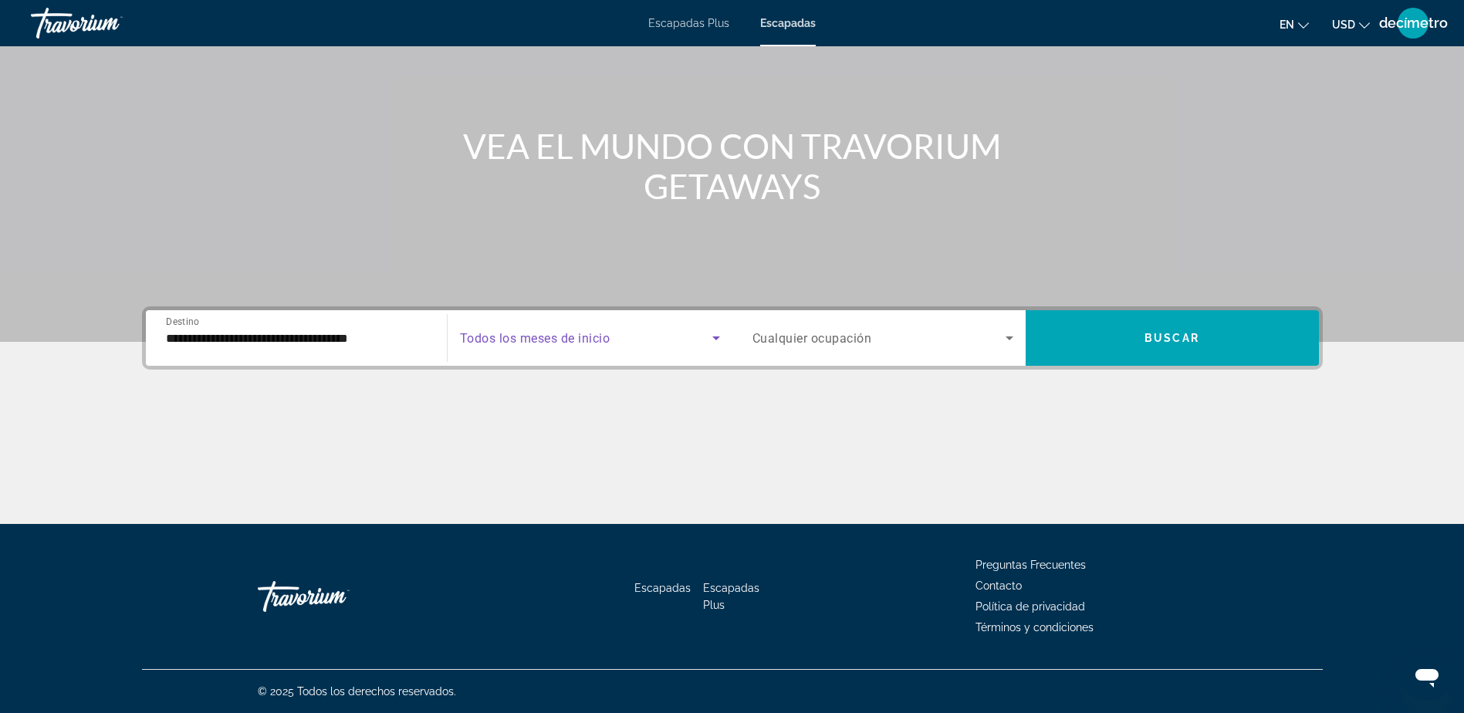
click at [919, 352] on div "Widget de búsqueda" at bounding box center [882, 337] width 261 height 43
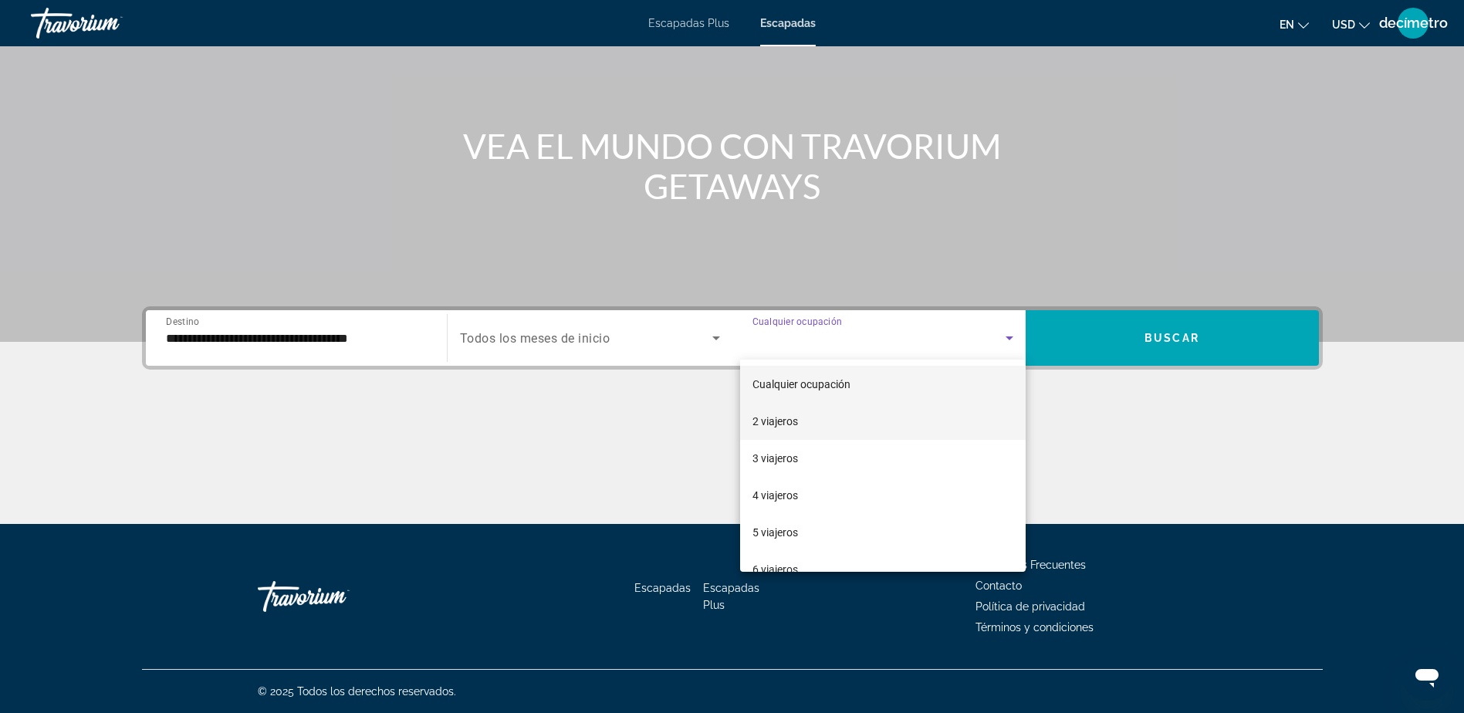
drag, startPoint x: 787, startPoint y: 425, endPoint x: 836, endPoint y: 410, distance: 51.0
click at [789, 423] on font "2 viajeros" at bounding box center [775, 421] width 46 height 12
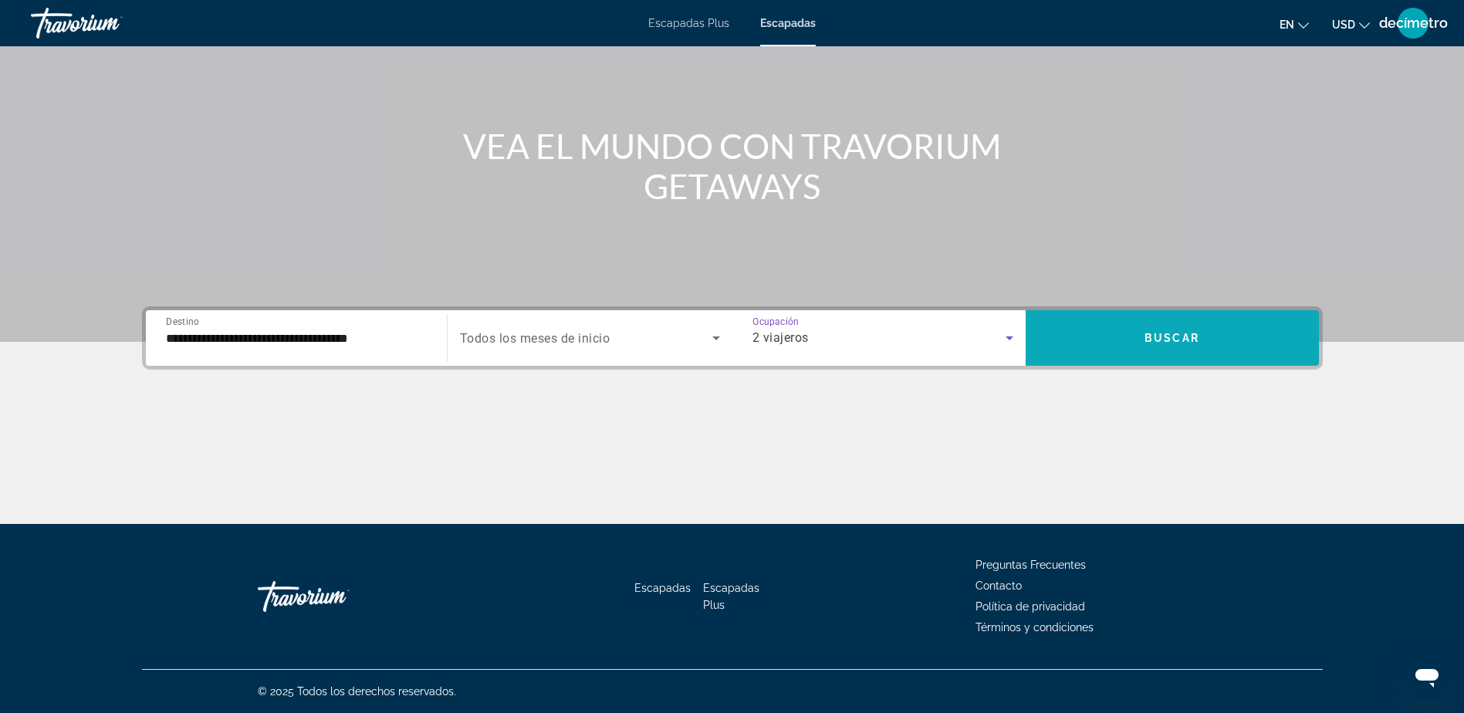
click at [1129, 339] on span "Widget de búsqueda" at bounding box center [1171, 337] width 293 height 37
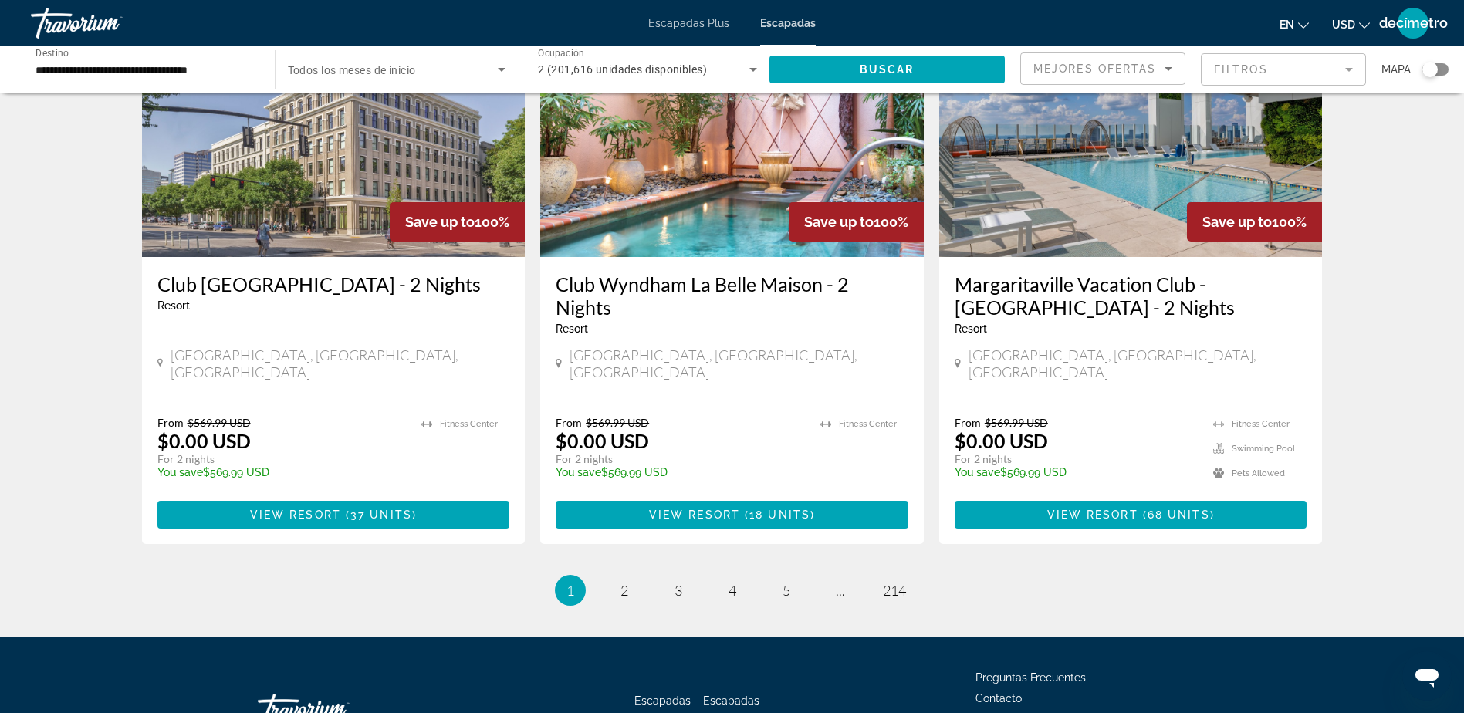
scroll to position [1830, 0]
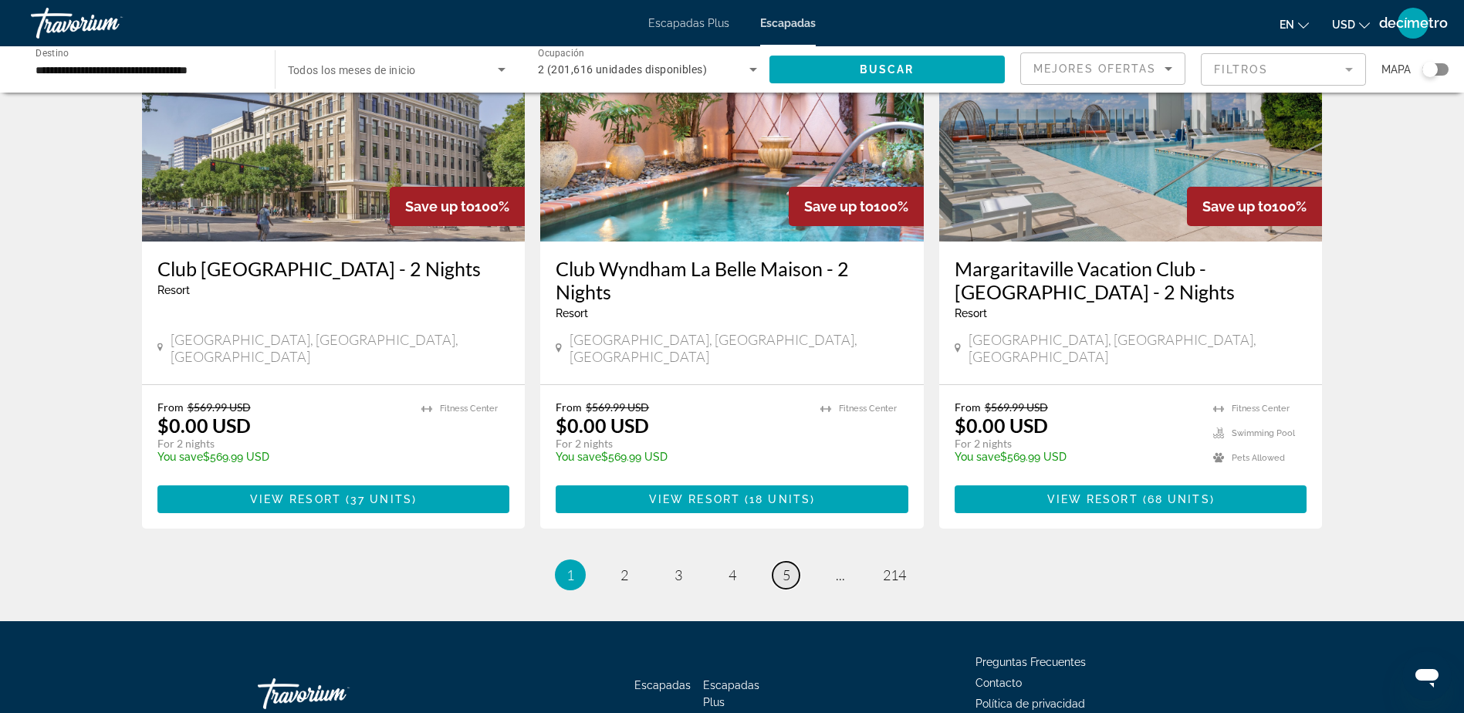
click at [784, 566] on span "5" at bounding box center [786, 574] width 8 height 17
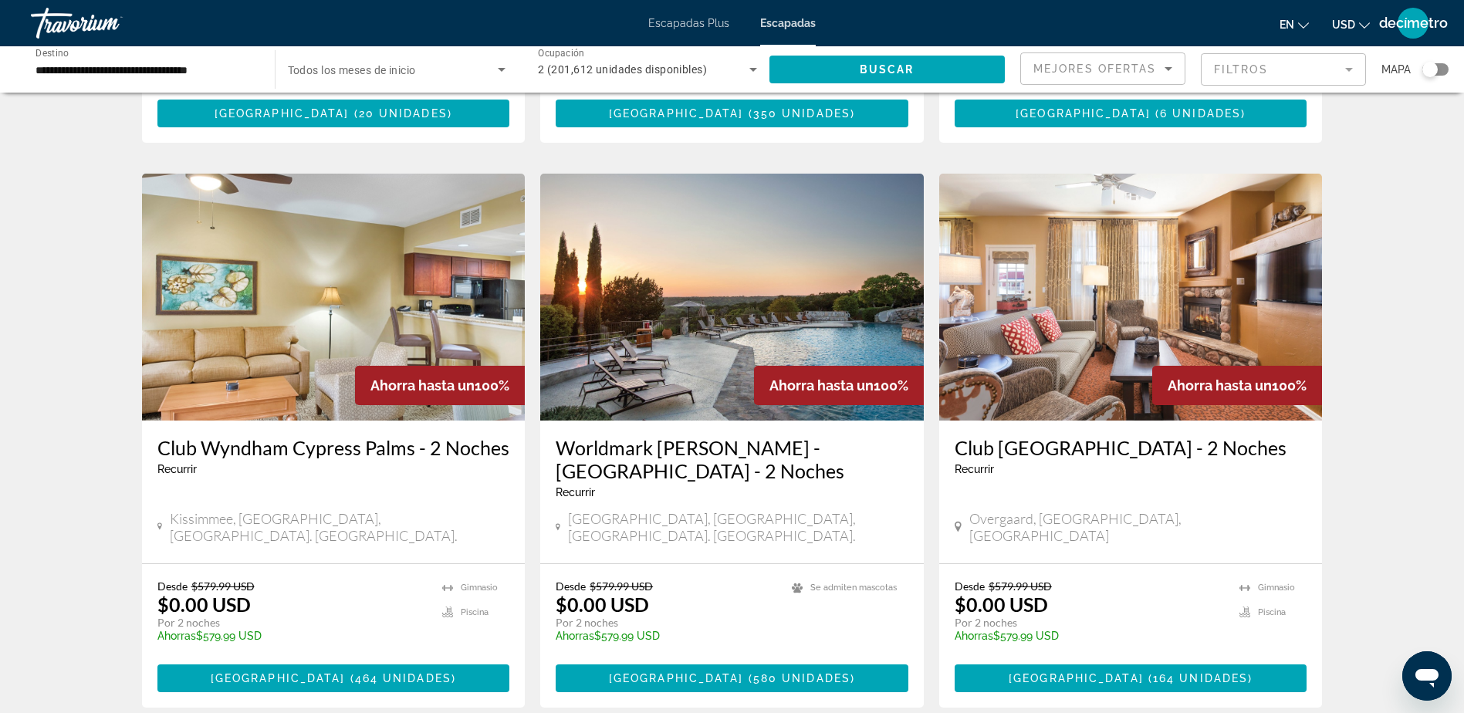
scroll to position [1852, 0]
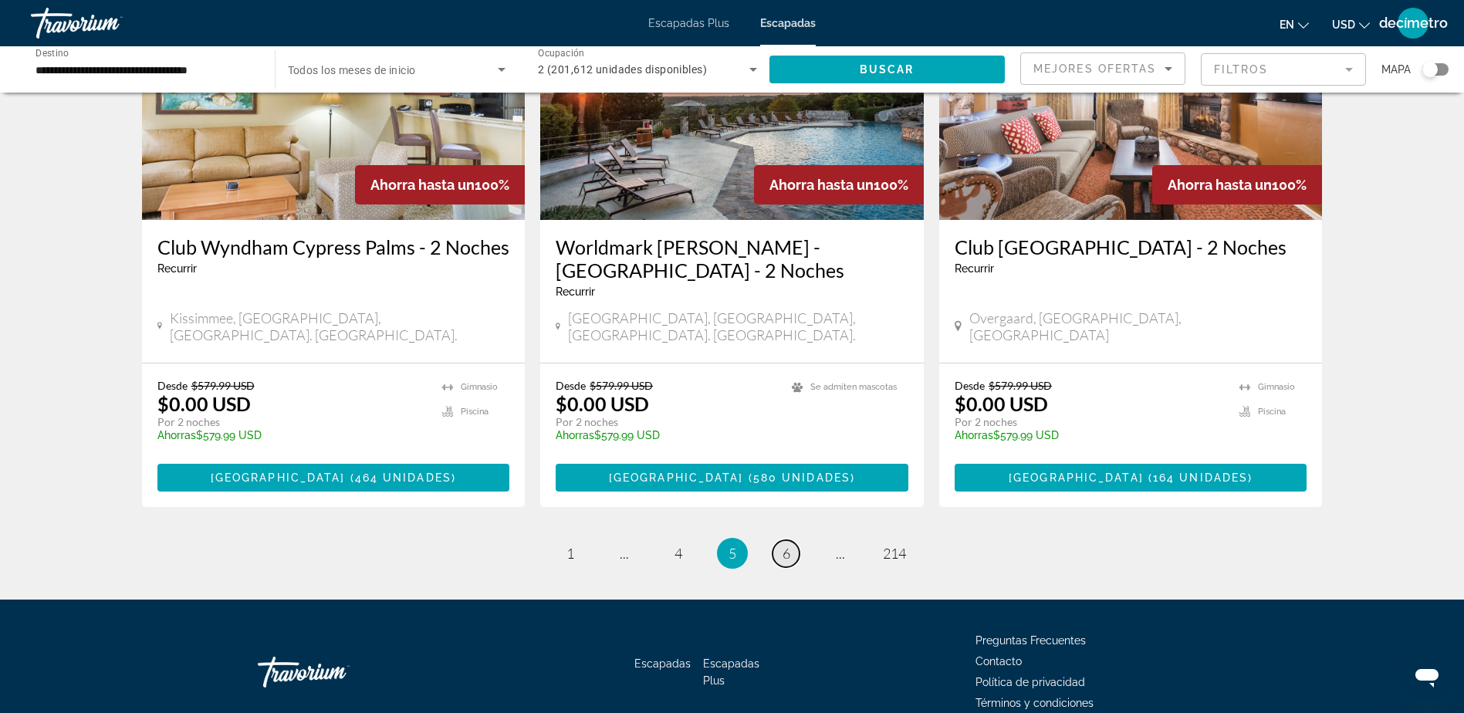
click at [791, 540] on link "página 6" at bounding box center [785, 553] width 27 height 27
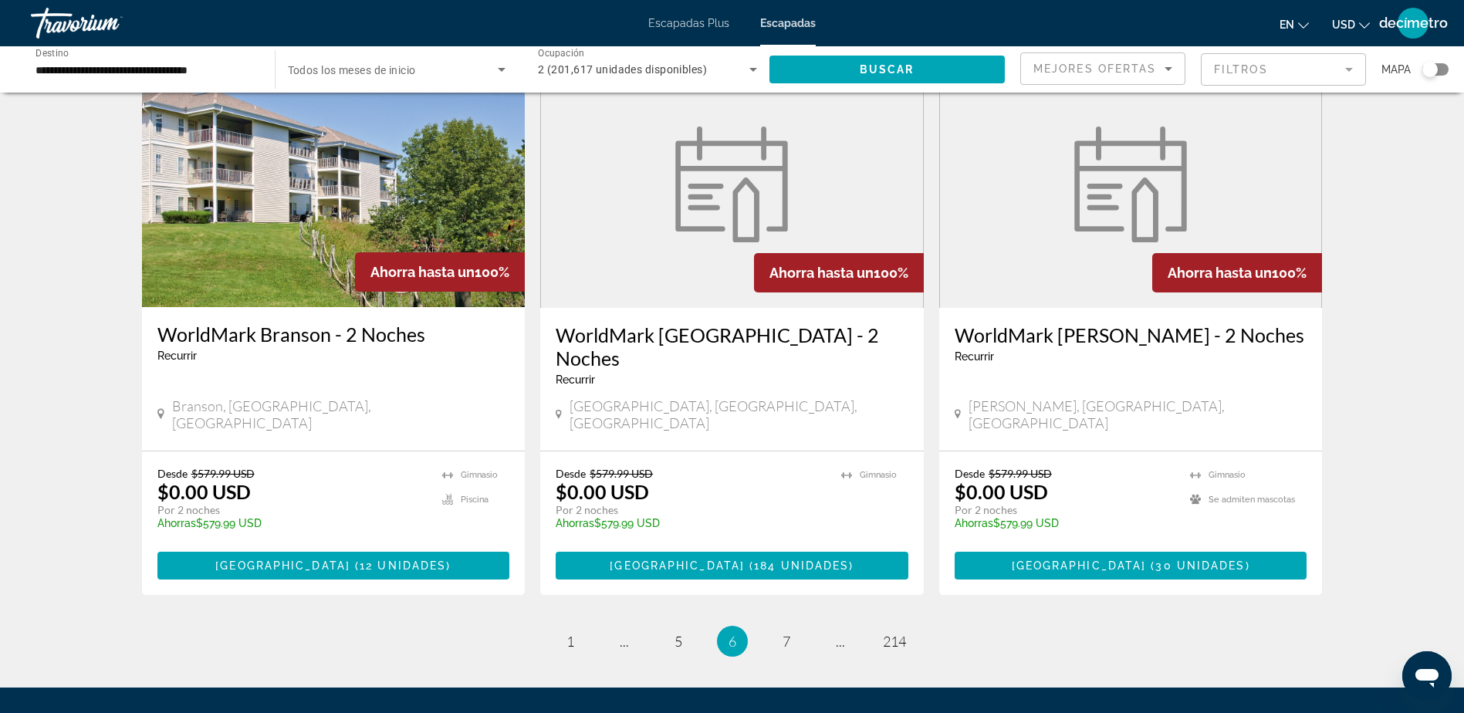
scroll to position [1807, 0]
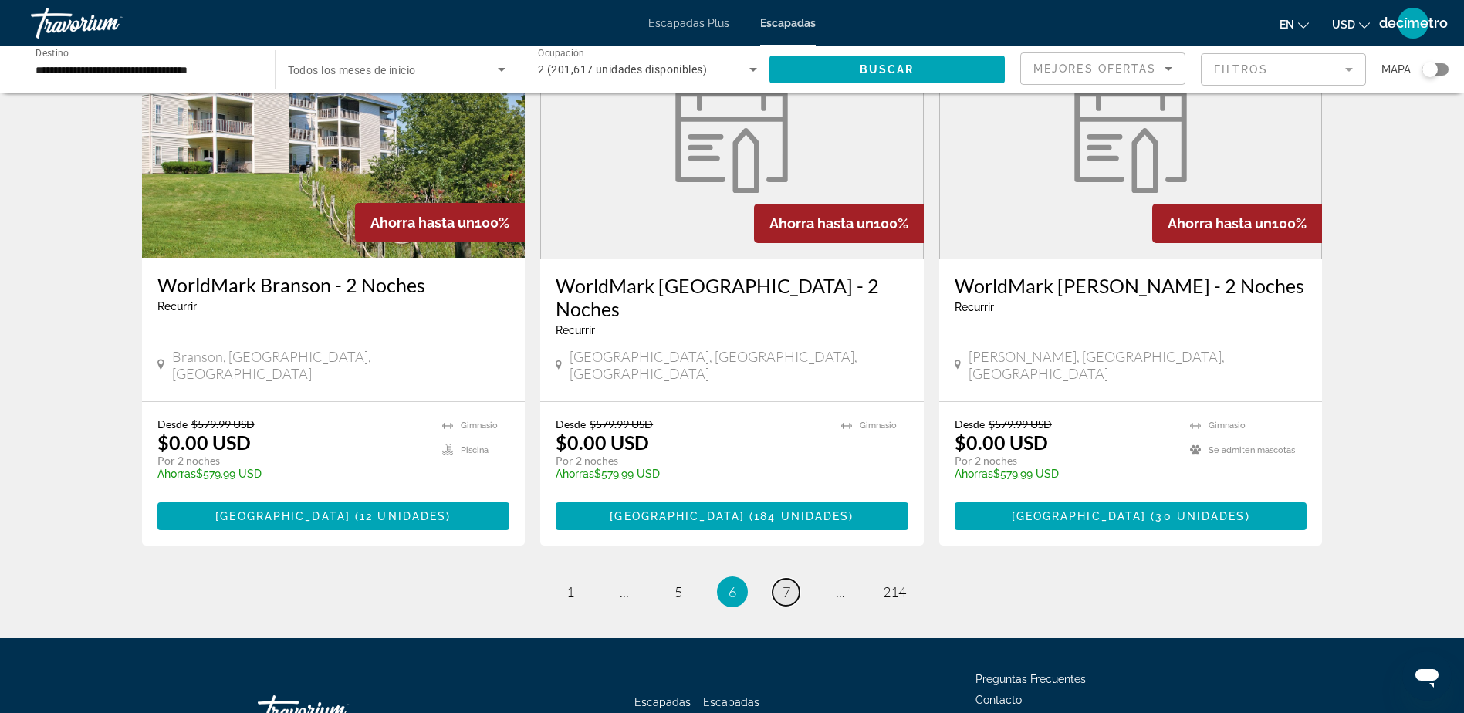
click at [791, 579] on link "página 7" at bounding box center [785, 592] width 27 height 27
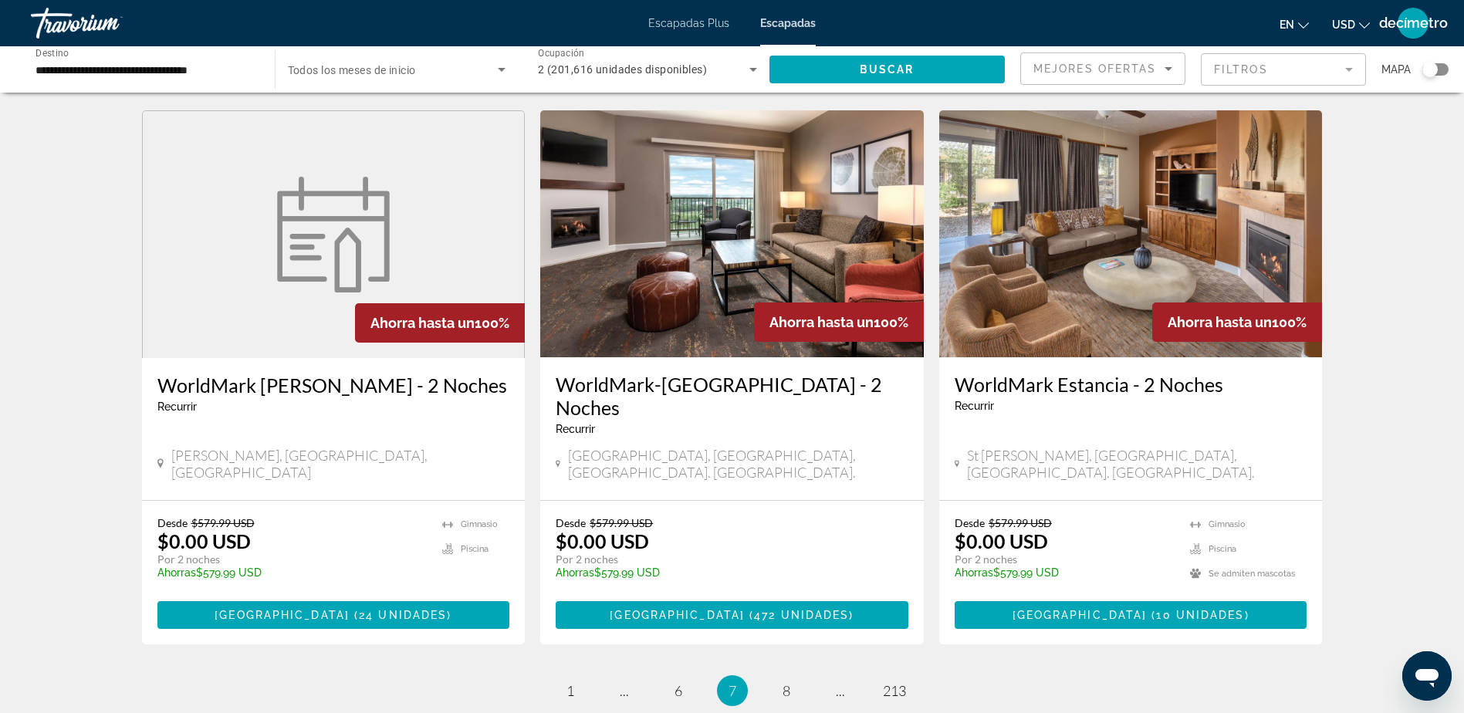
scroll to position [1754, 0]
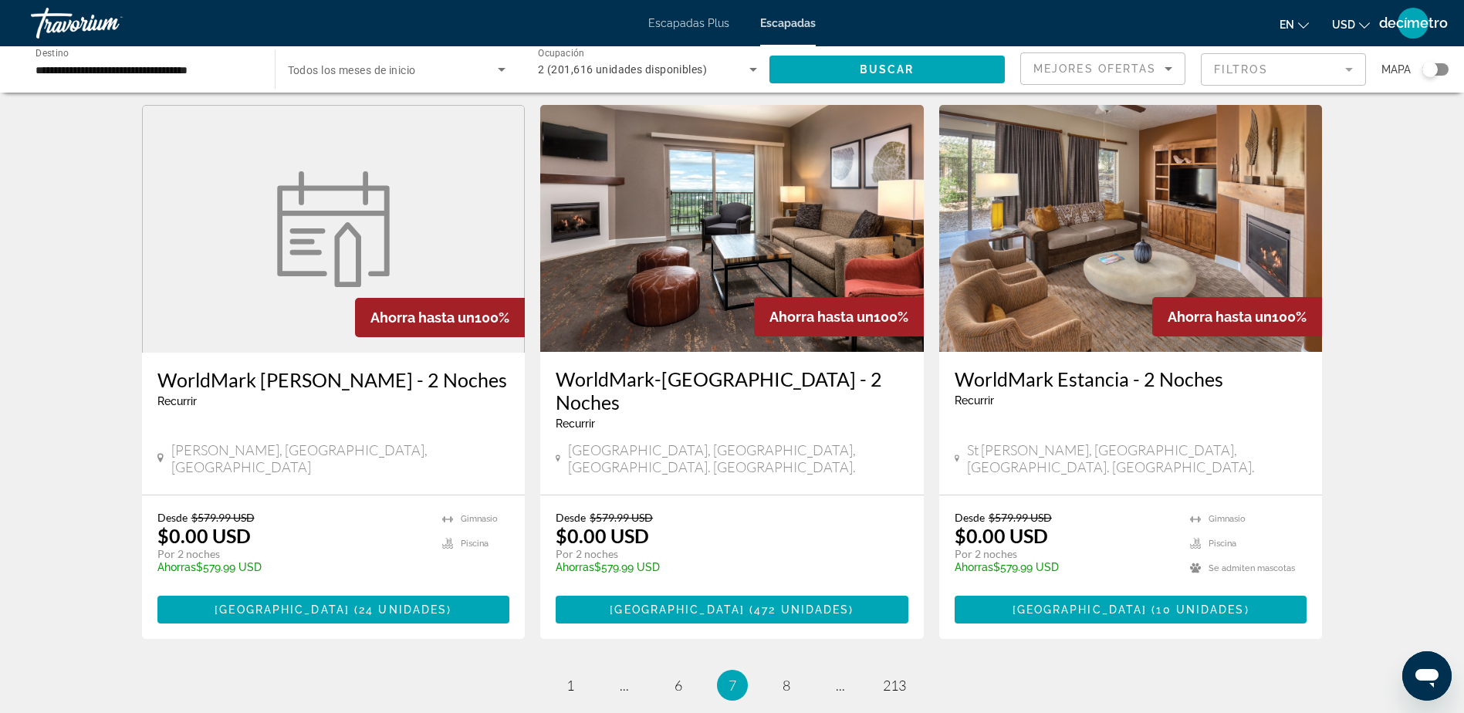
click at [699, 225] on img "Contenido principal" at bounding box center [731, 228] width 383 height 247
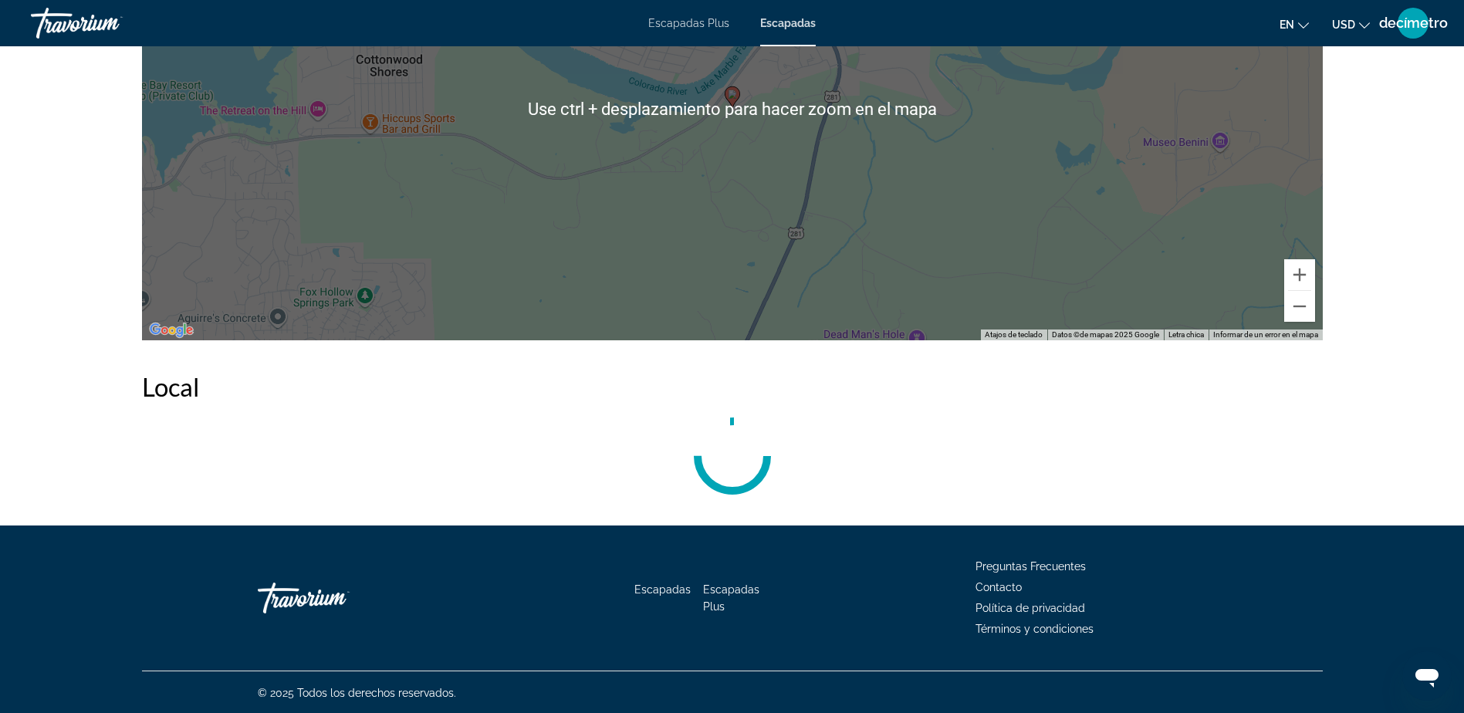
scroll to position [2070, 0]
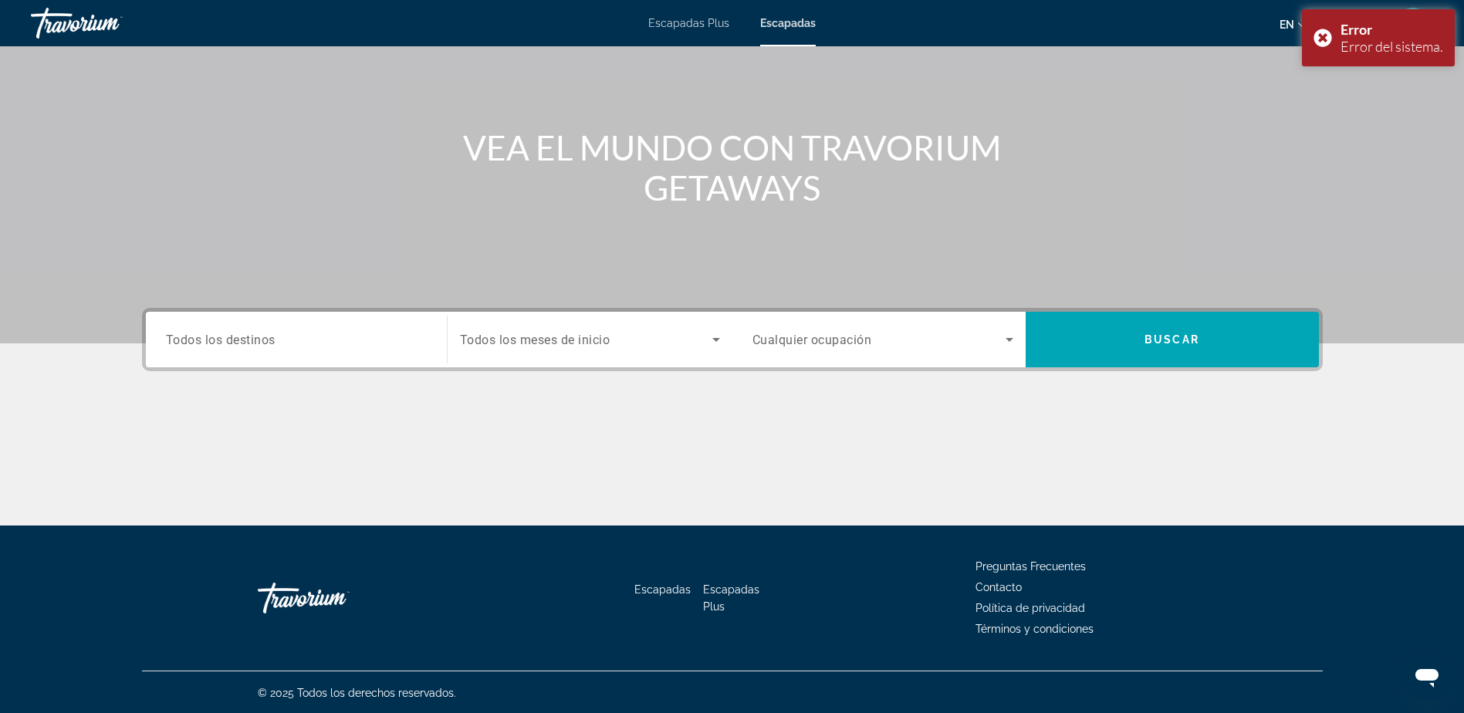
scroll to position [121, 0]
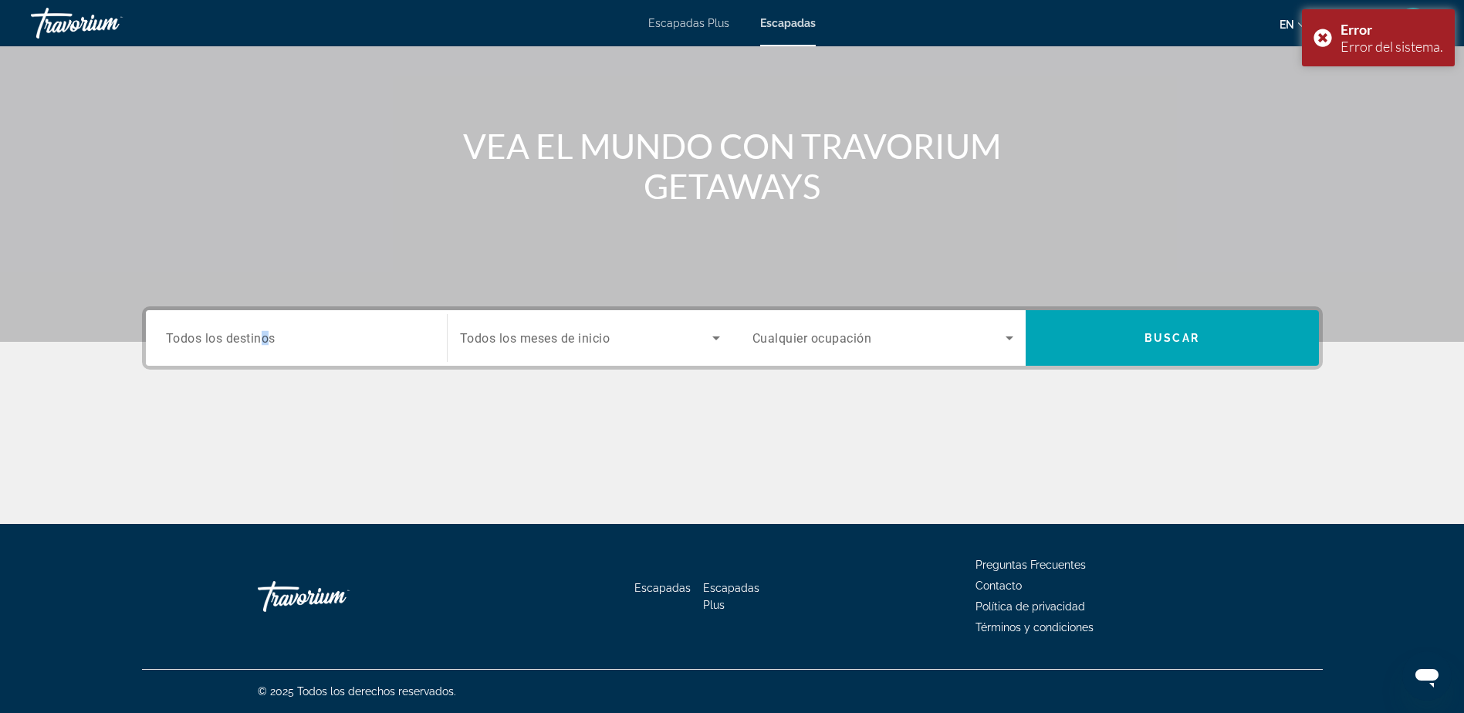
click at [266, 339] on span "Todos los destinos" at bounding box center [221, 337] width 110 height 15
click at [266, 339] on input "Destination Todos los destinos" at bounding box center [296, 338] width 261 height 19
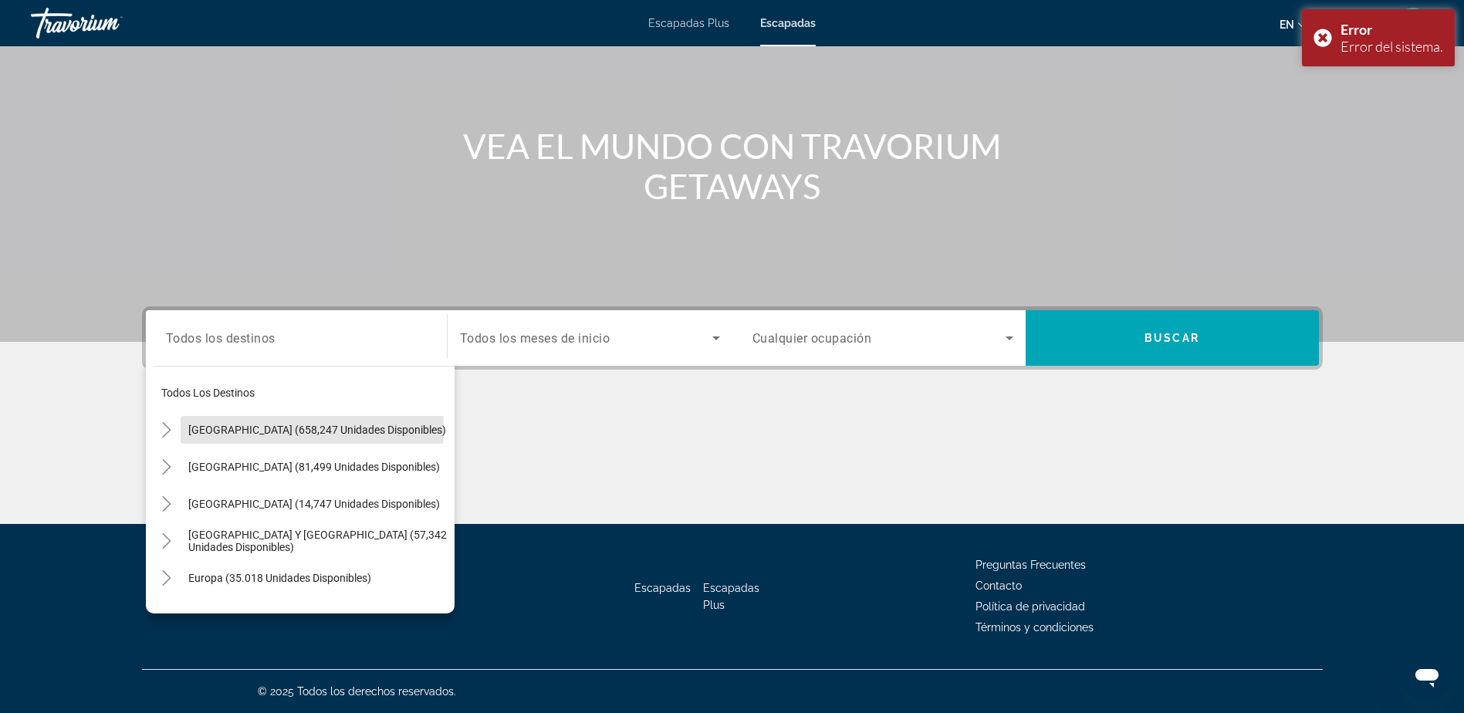
drag, startPoint x: 273, startPoint y: 427, endPoint x: 433, endPoint y: 375, distance: 167.9
click at [275, 425] on span "Estados Unidos (658,247 unidades disponibles)" at bounding box center [317, 430] width 258 height 12
type input "**********"
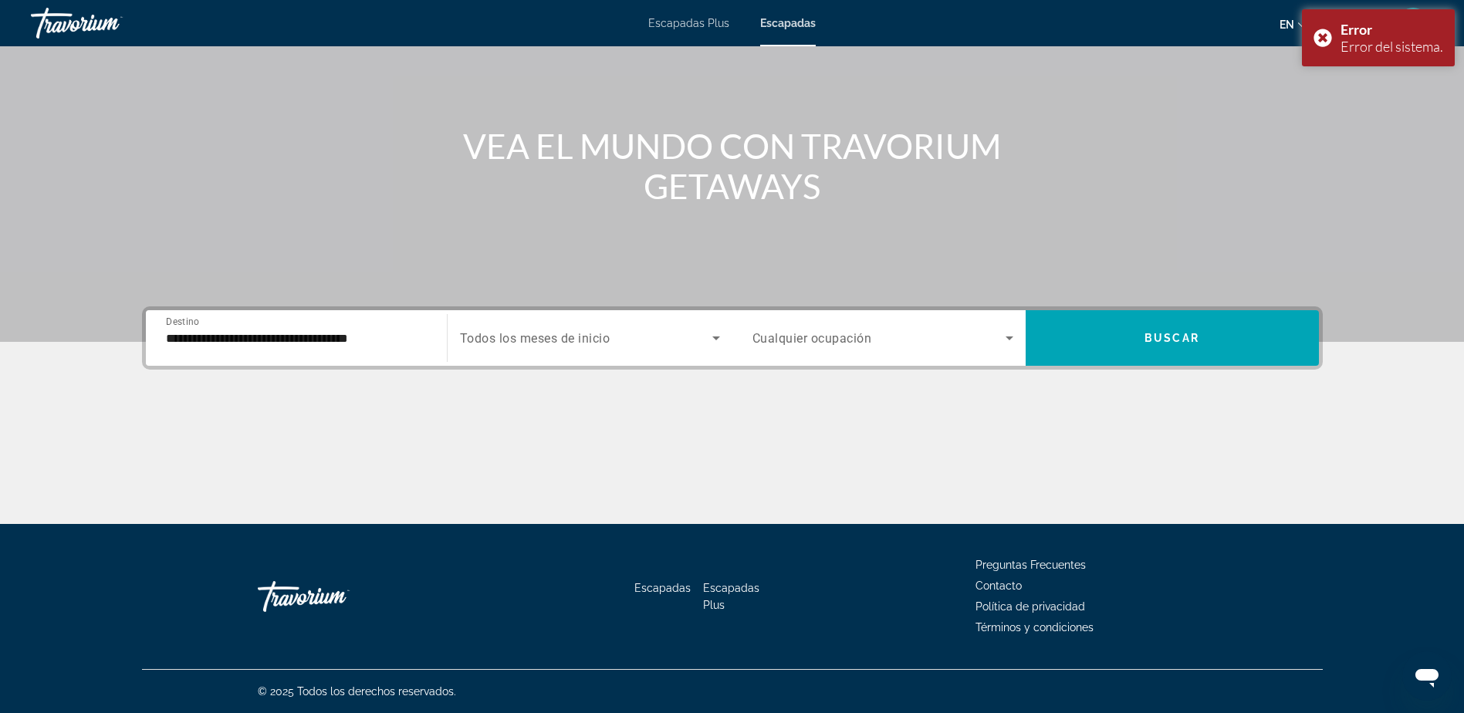
click at [636, 353] on div "Widget de búsqueda" at bounding box center [590, 337] width 260 height 43
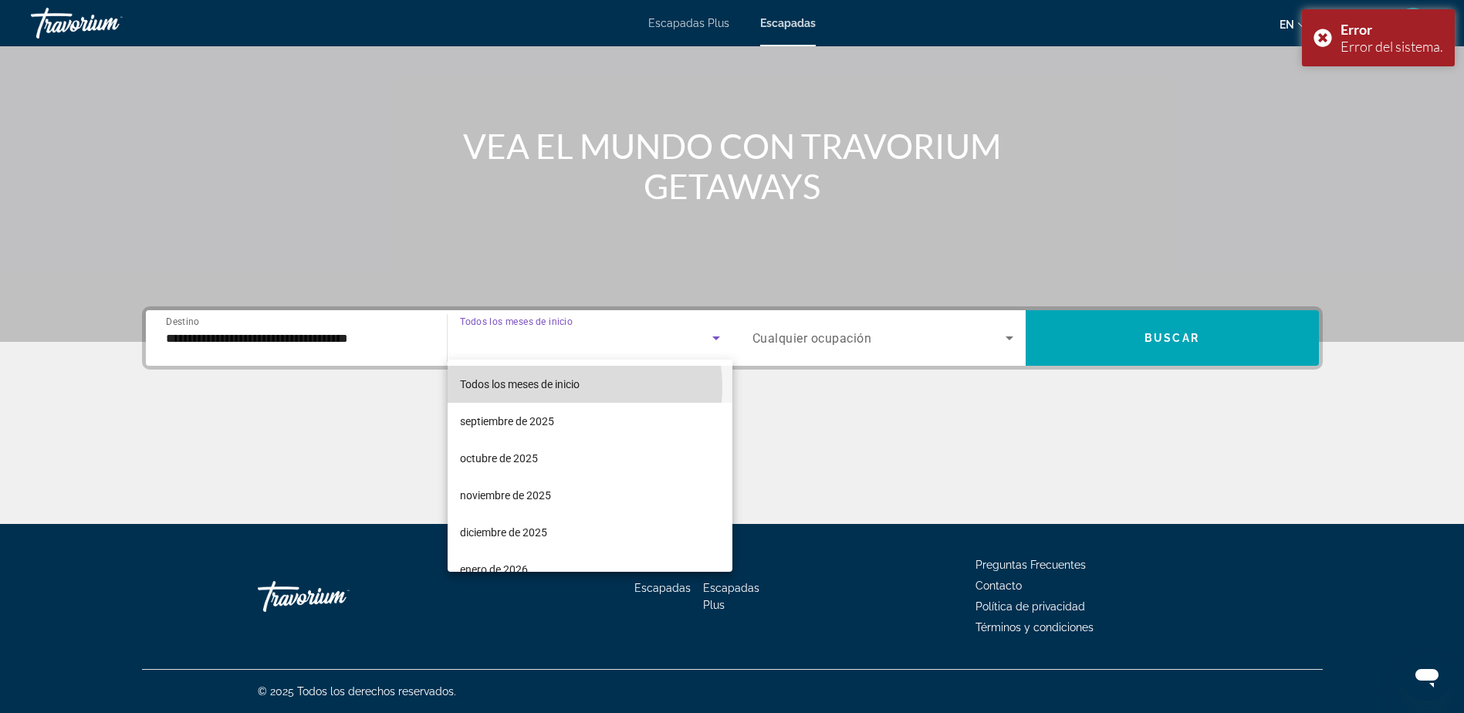
click at [574, 387] on span "Todos los meses de inicio" at bounding box center [520, 384] width 120 height 12
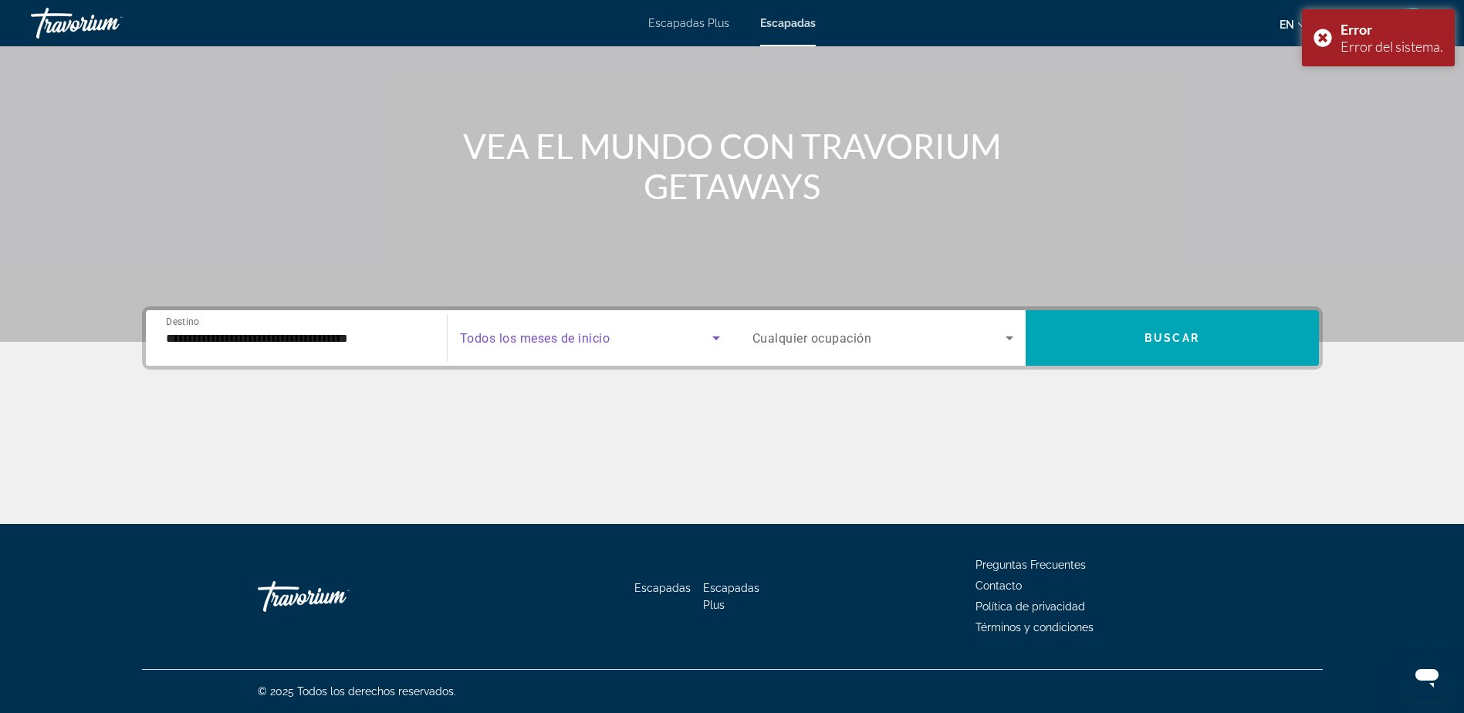
click at [916, 368] on div "**********" at bounding box center [732, 337] width 1180 height 63
click at [903, 343] on span "Widget de búsqueda" at bounding box center [878, 338] width 253 height 19
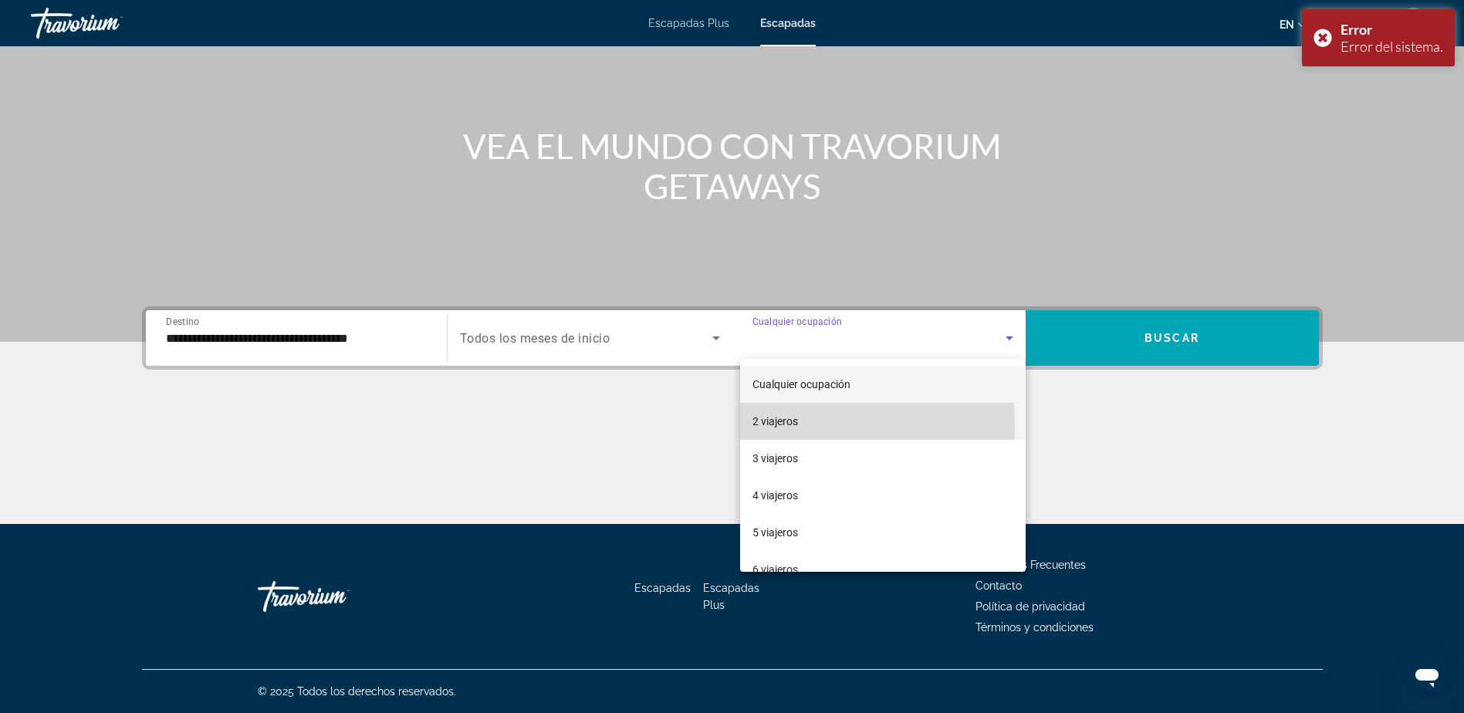
click at [793, 426] on font "2 viajeros" at bounding box center [775, 421] width 46 height 12
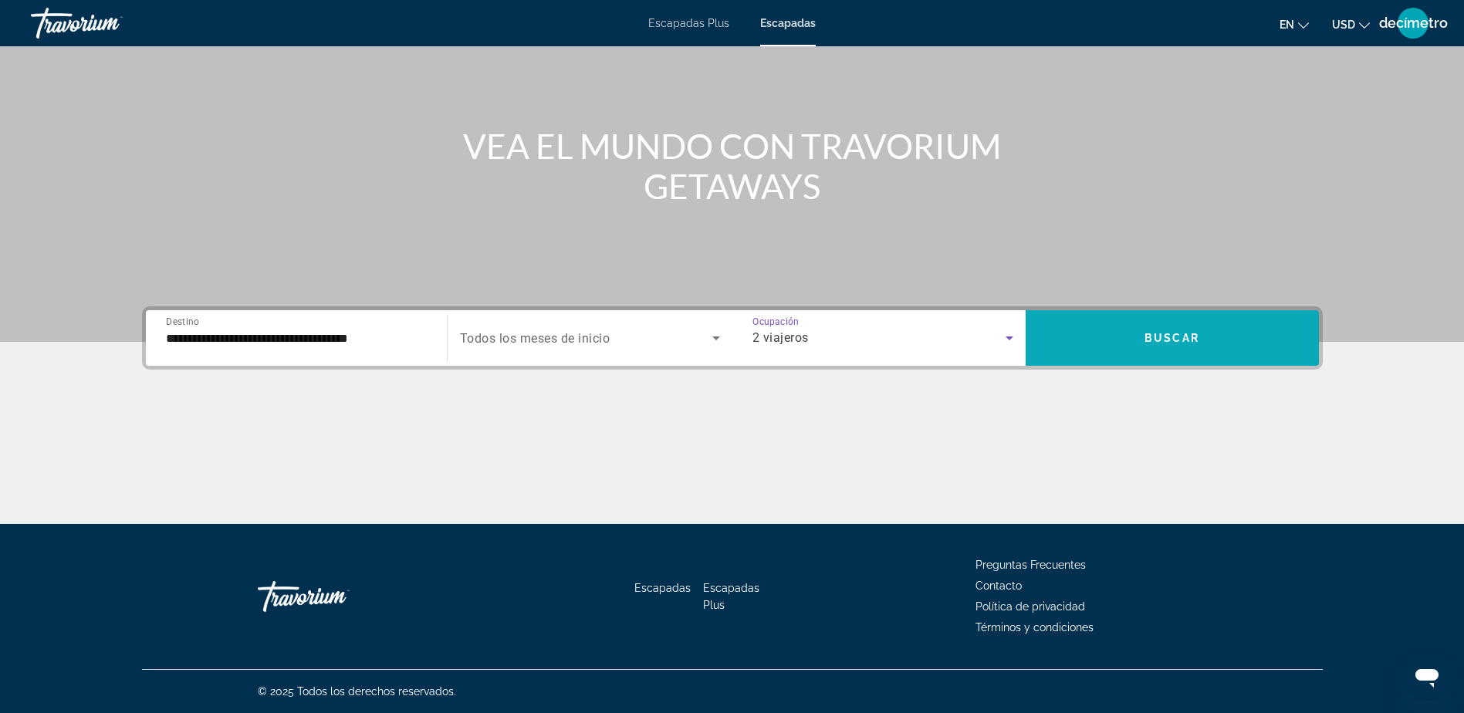
click at [1099, 355] on span "Widget de búsqueda" at bounding box center [1171, 337] width 293 height 37
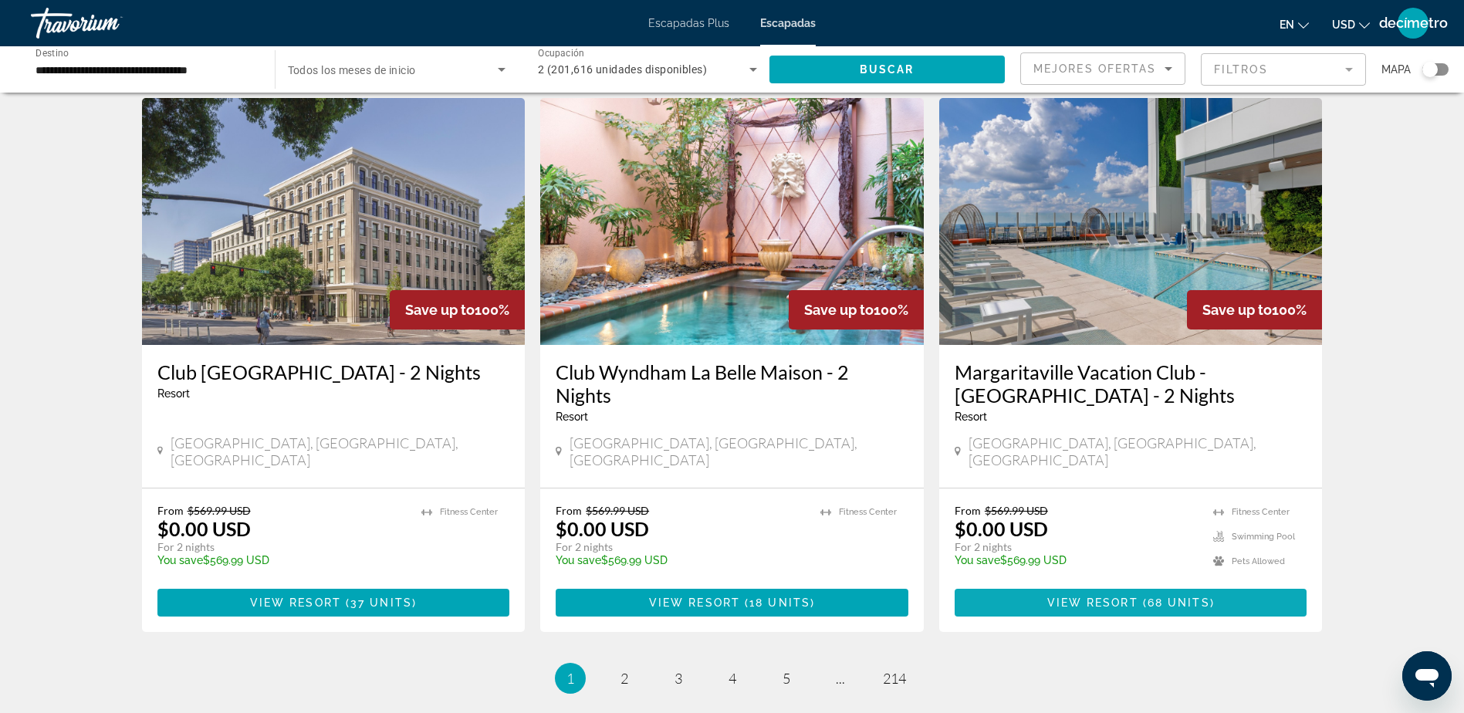
scroll to position [1830, 0]
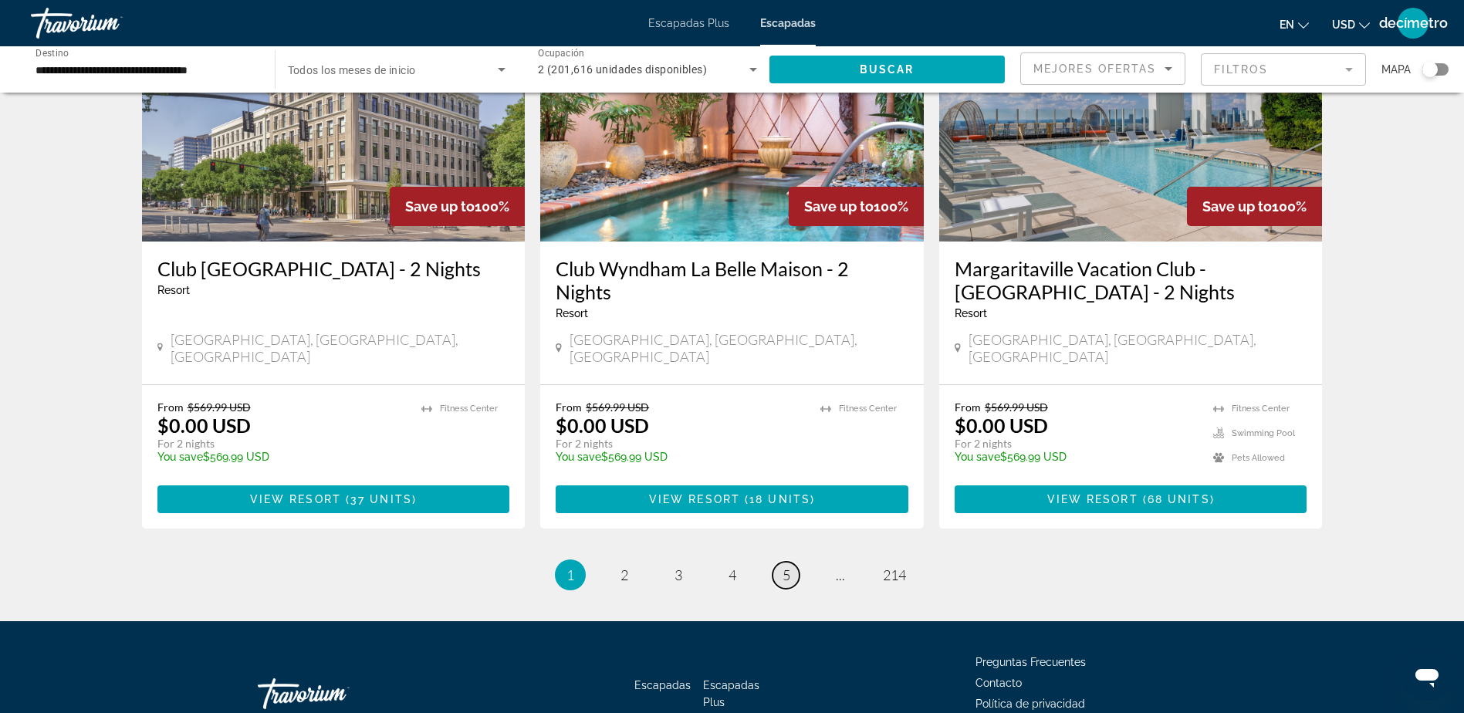
click at [790, 562] on link "page 5" at bounding box center [785, 575] width 27 height 27
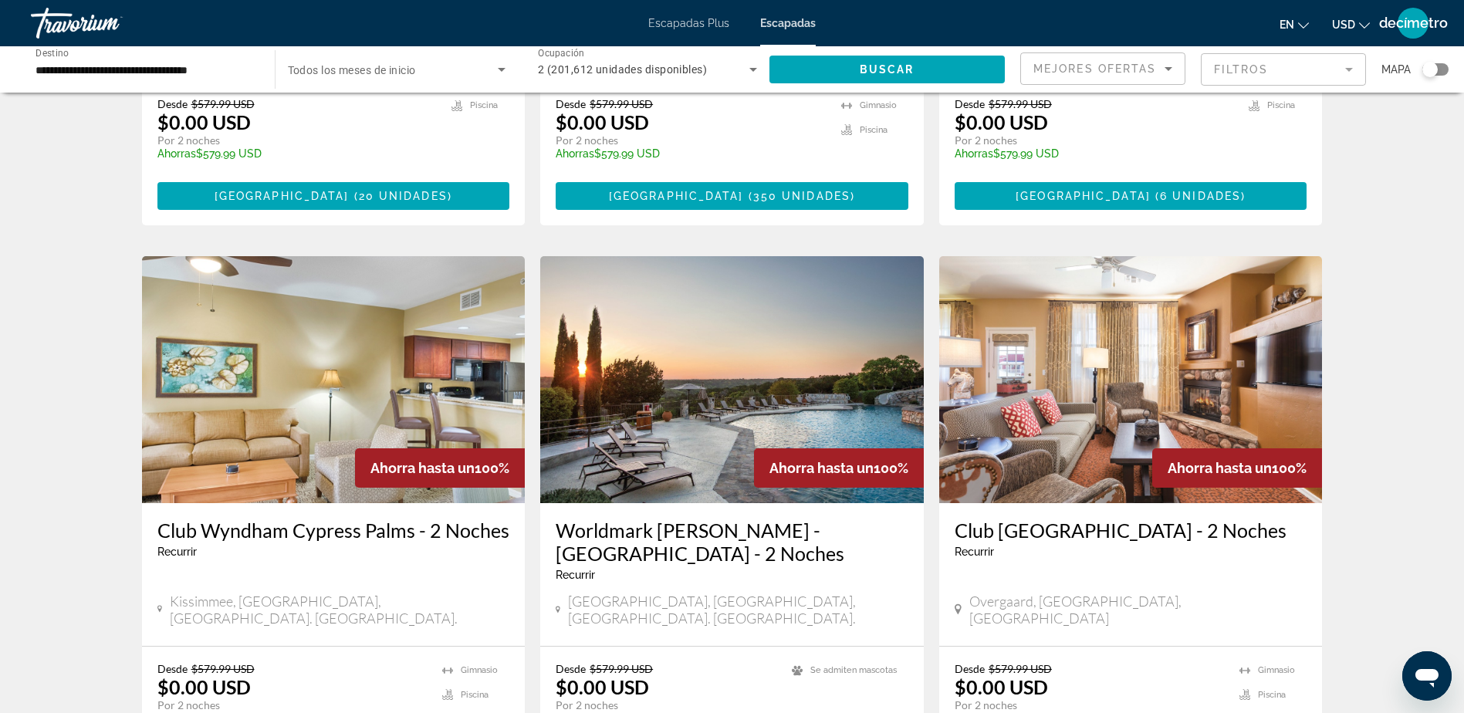
scroll to position [1877, 0]
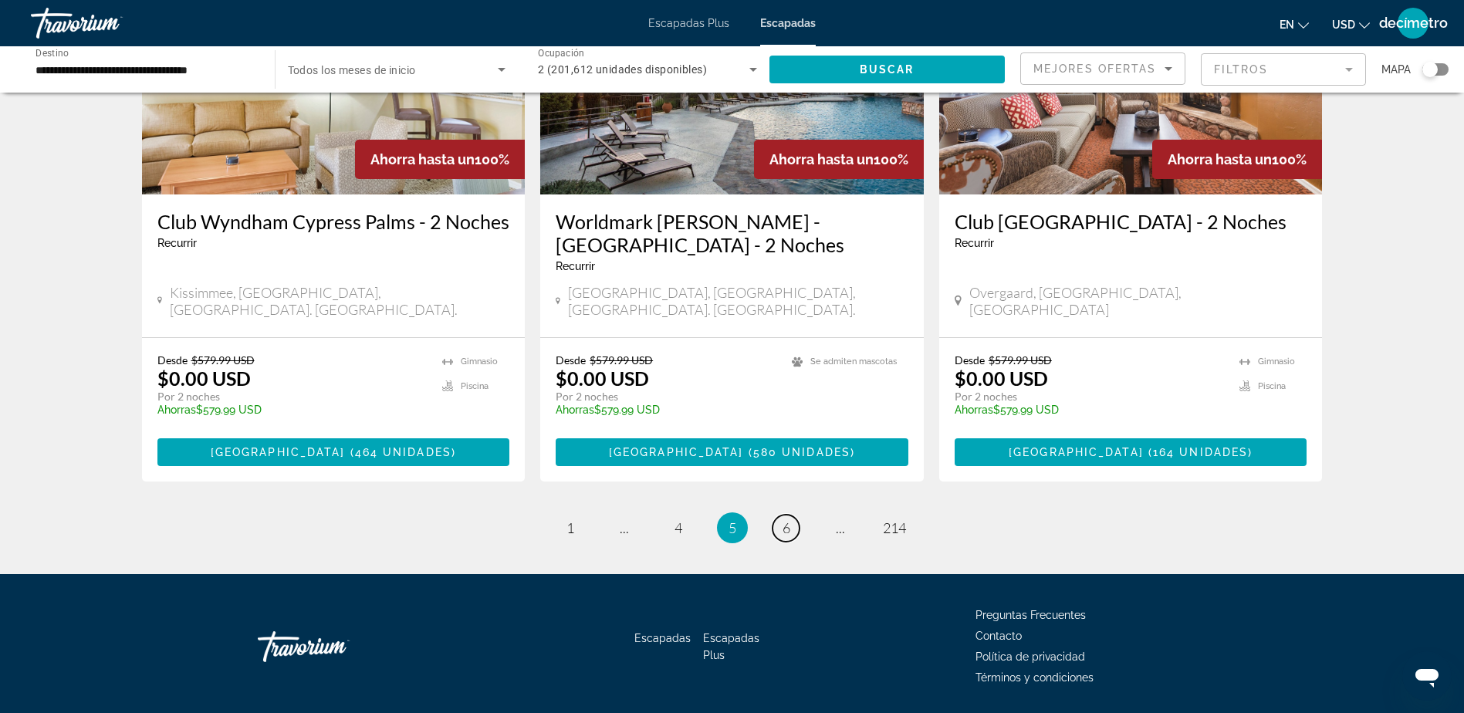
click at [784, 519] on span "6" at bounding box center [786, 527] width 8 height 17
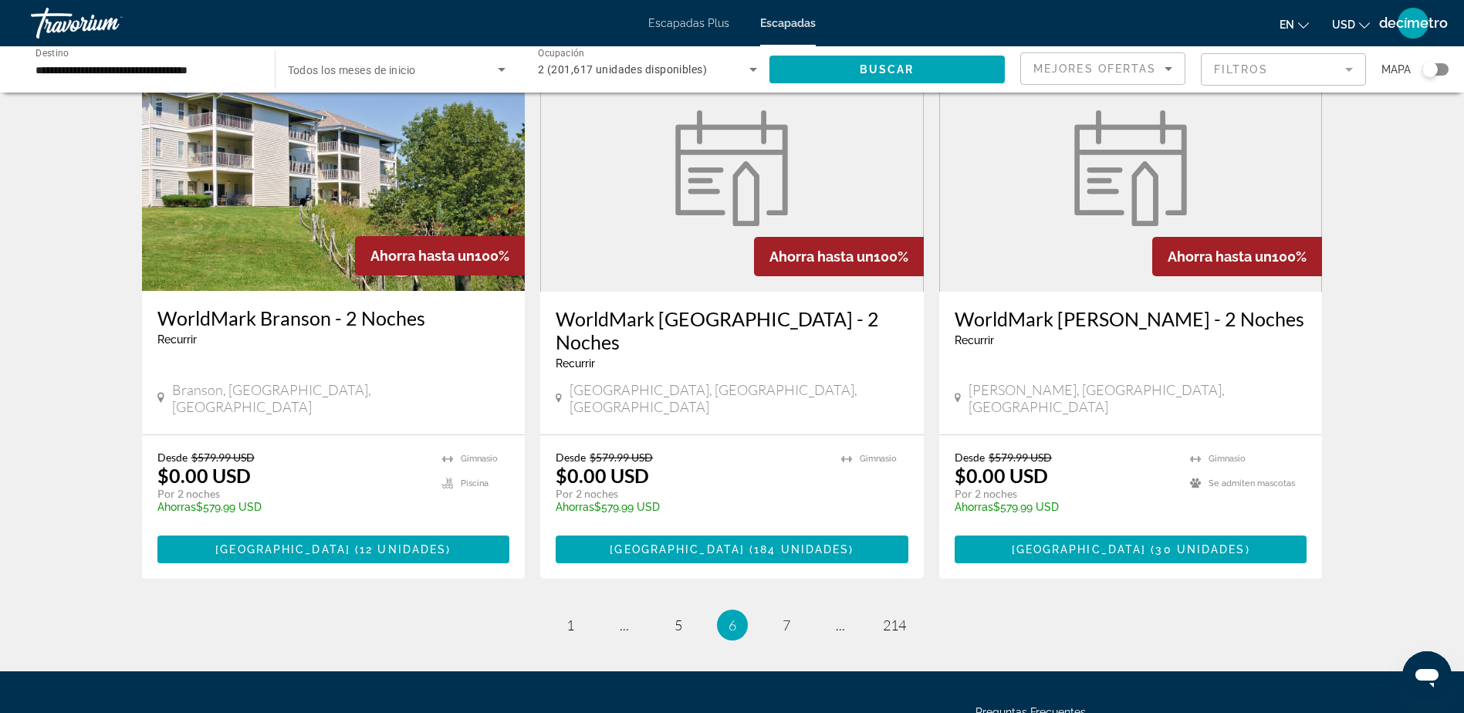
scroll to position [1807, 0]
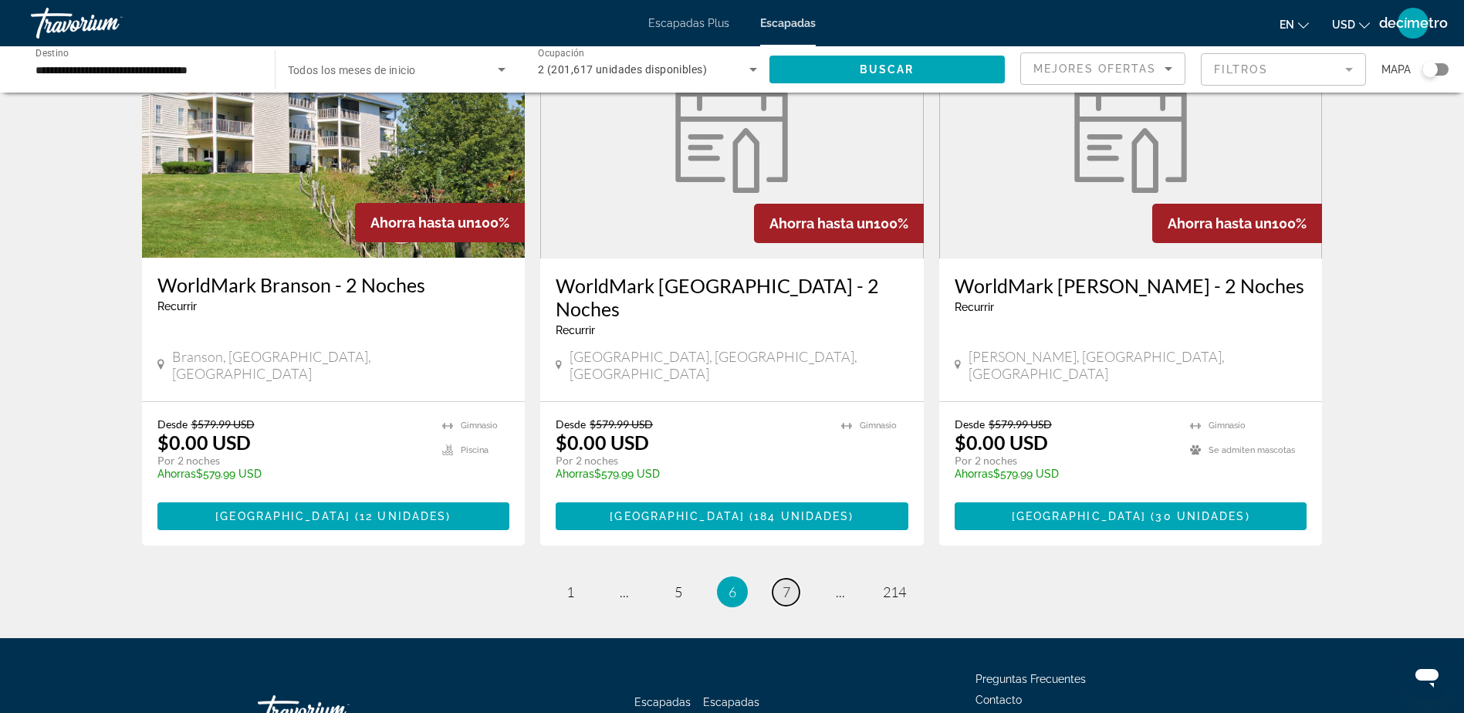
click at [795, 579] on link "página 7" at bounding box center [785, 592] width 27 height 27
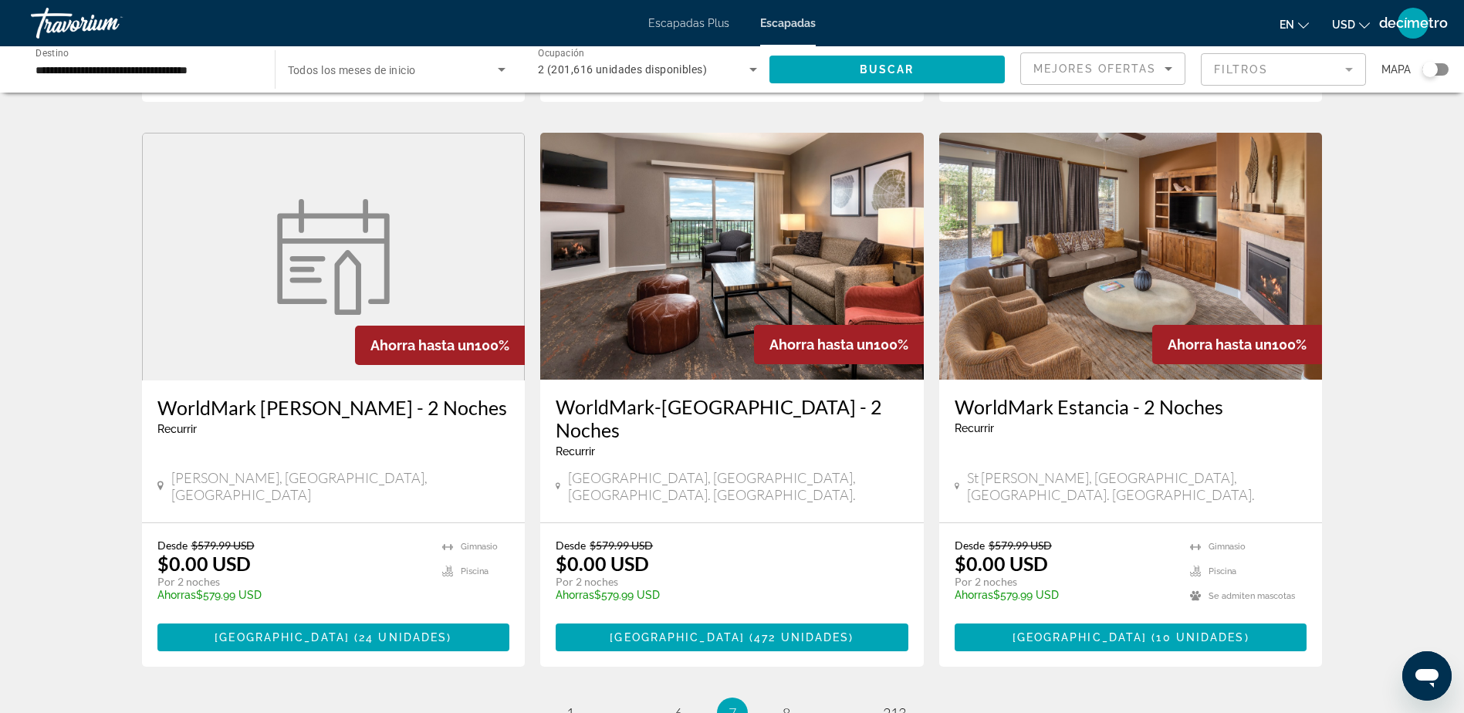
scroll to position [1774, 0]
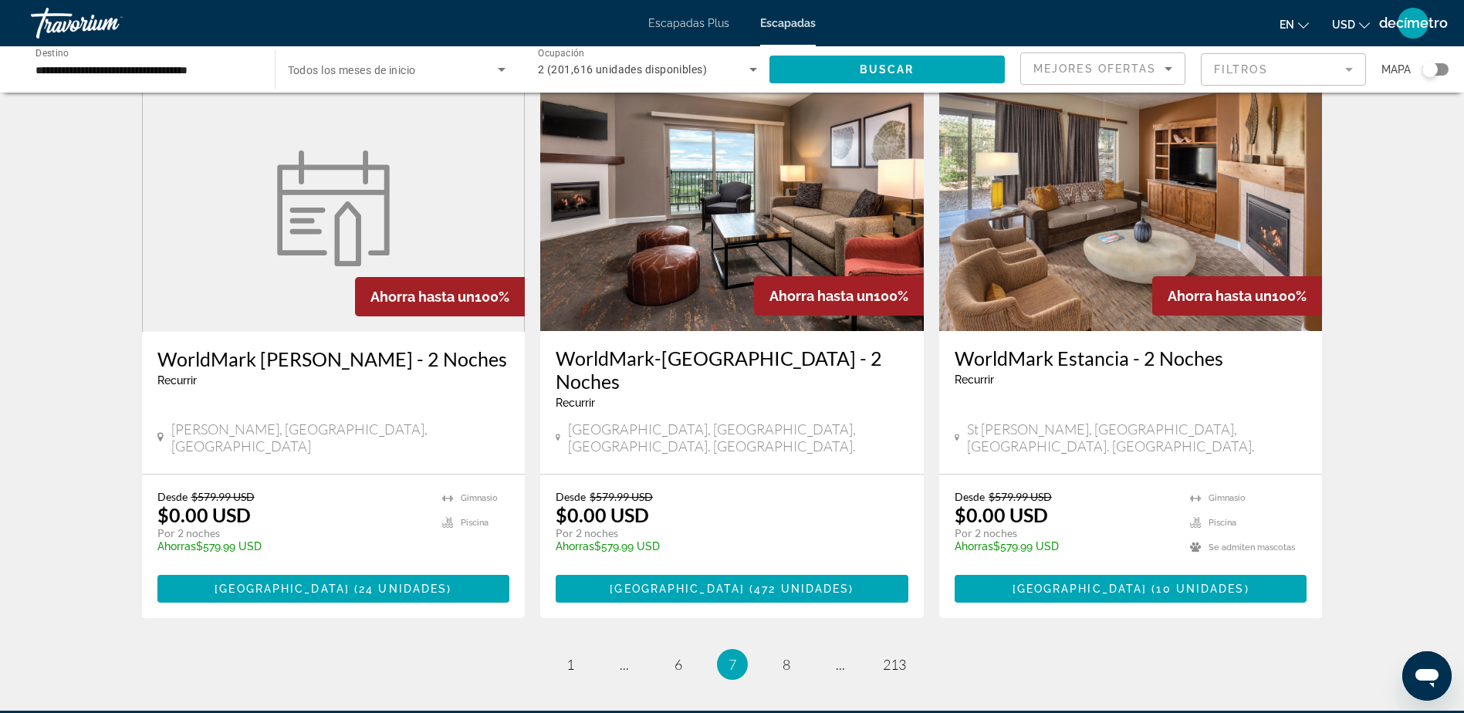
click at [687, 197] on img "Contenido principal" at bounding box center [731, 207] width 383 height 247
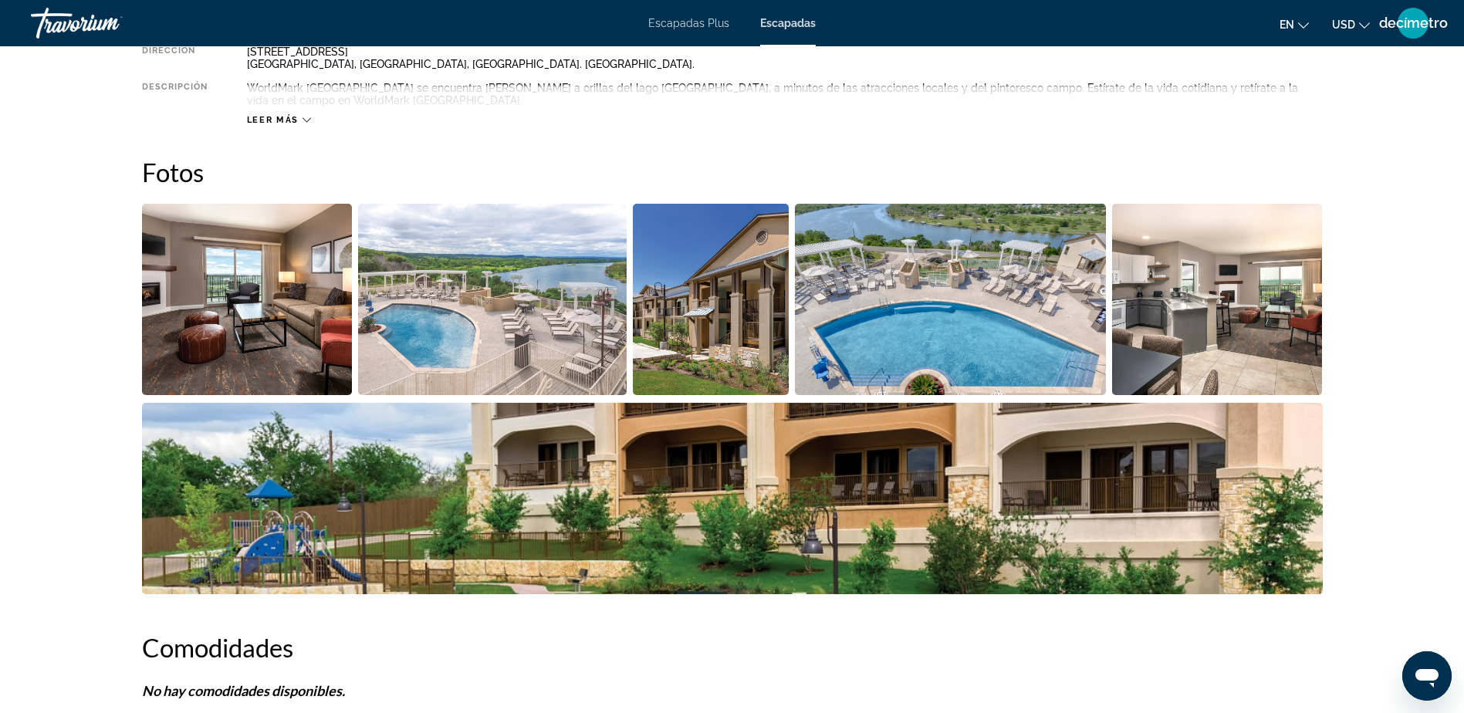
scroll to position [617, 0]
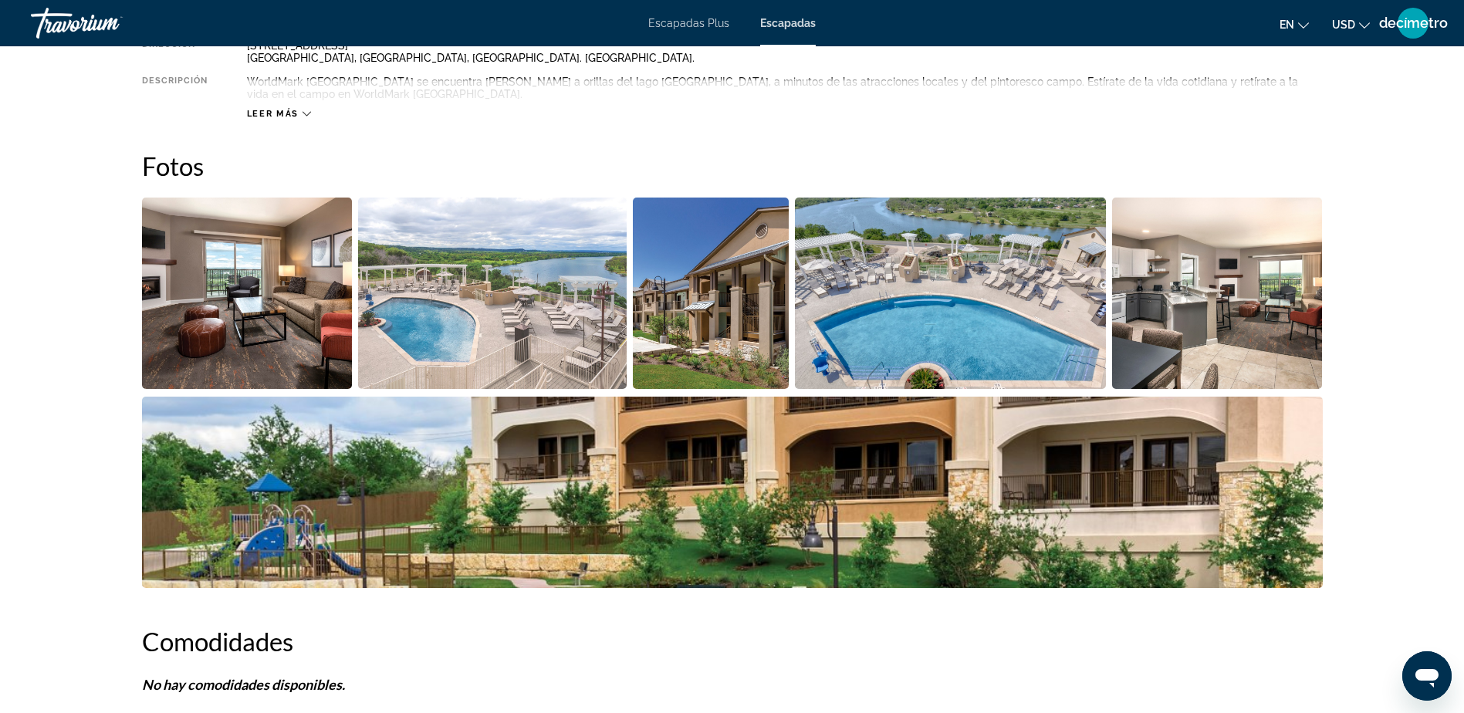
click at [272, 298] on img "Abrir control deslizante de imagen a pantalla completa" at bounding box center [247, 293] width 211 height 191
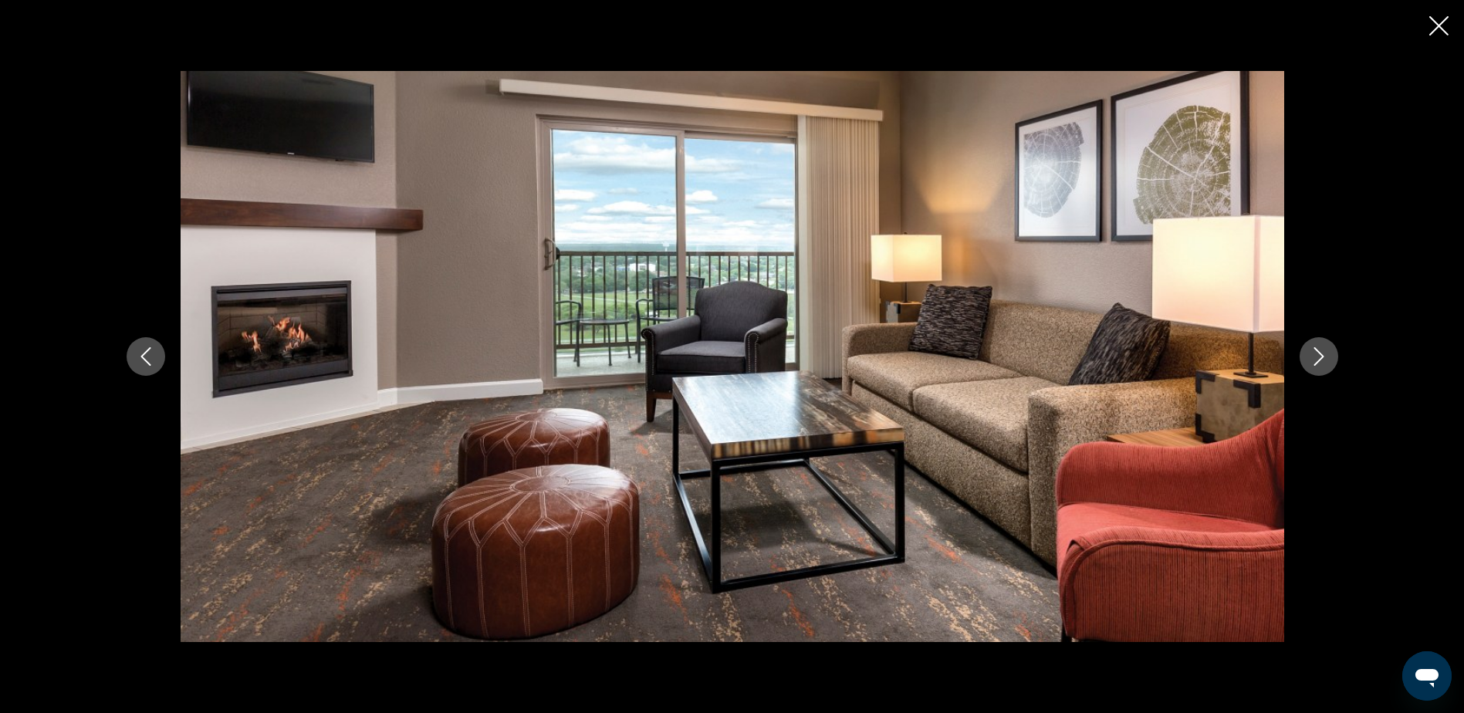
click at [1321, 353] on icon "Siguiente imagen" at bounding box center [1318, 356] width 19 height 19
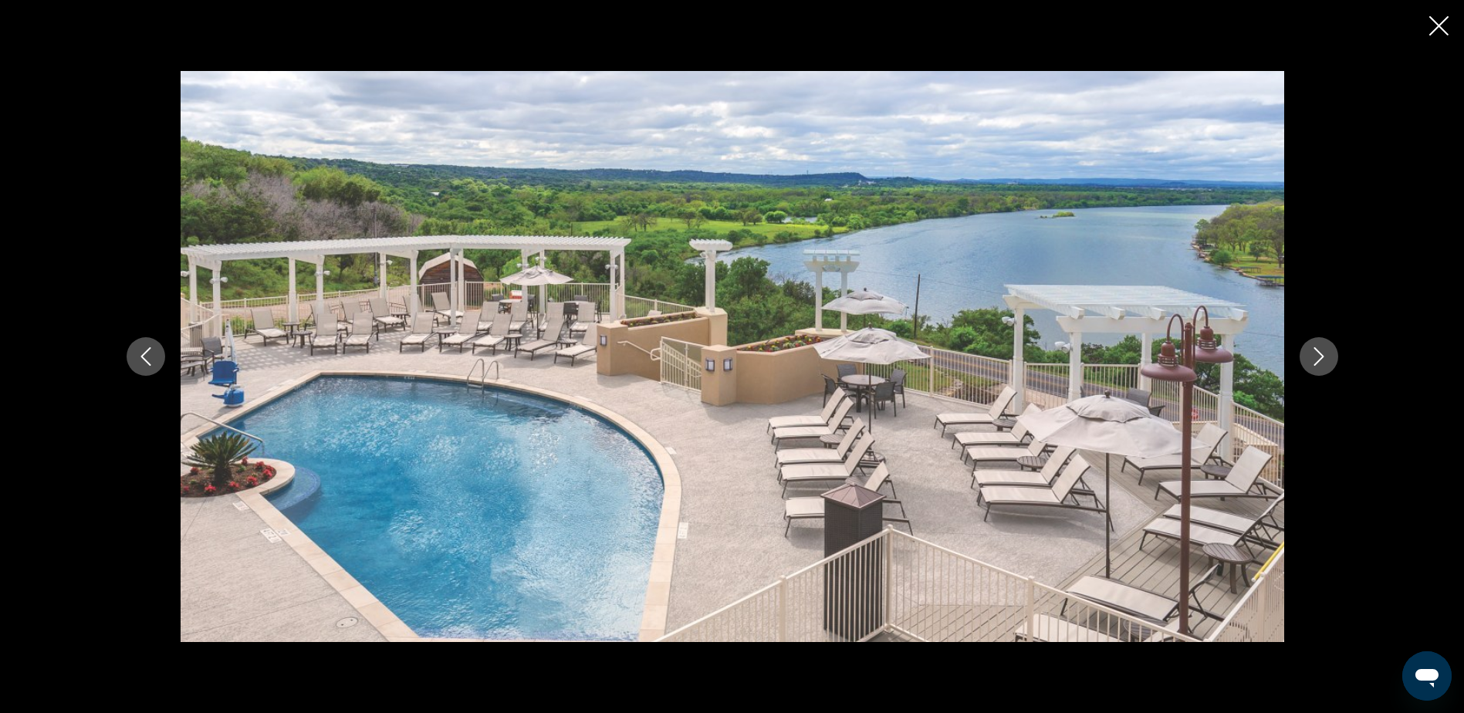
click at [1321, 353] on icon "Siguiente imagen" at bounding box center [1318, 356] width 19 height 19
click at [1318, 362] on icon "Siguiente imagen" at bounding box center [1318, 356] width 10 height 19
click at [1320, 361] on icon "Siguiente imagen" at bounding box center [1318, 356] width 19 height 19
click at [1319, 361] on icon "Siguiente imagen" at bounding box center [1318, 356] width 19 height 19
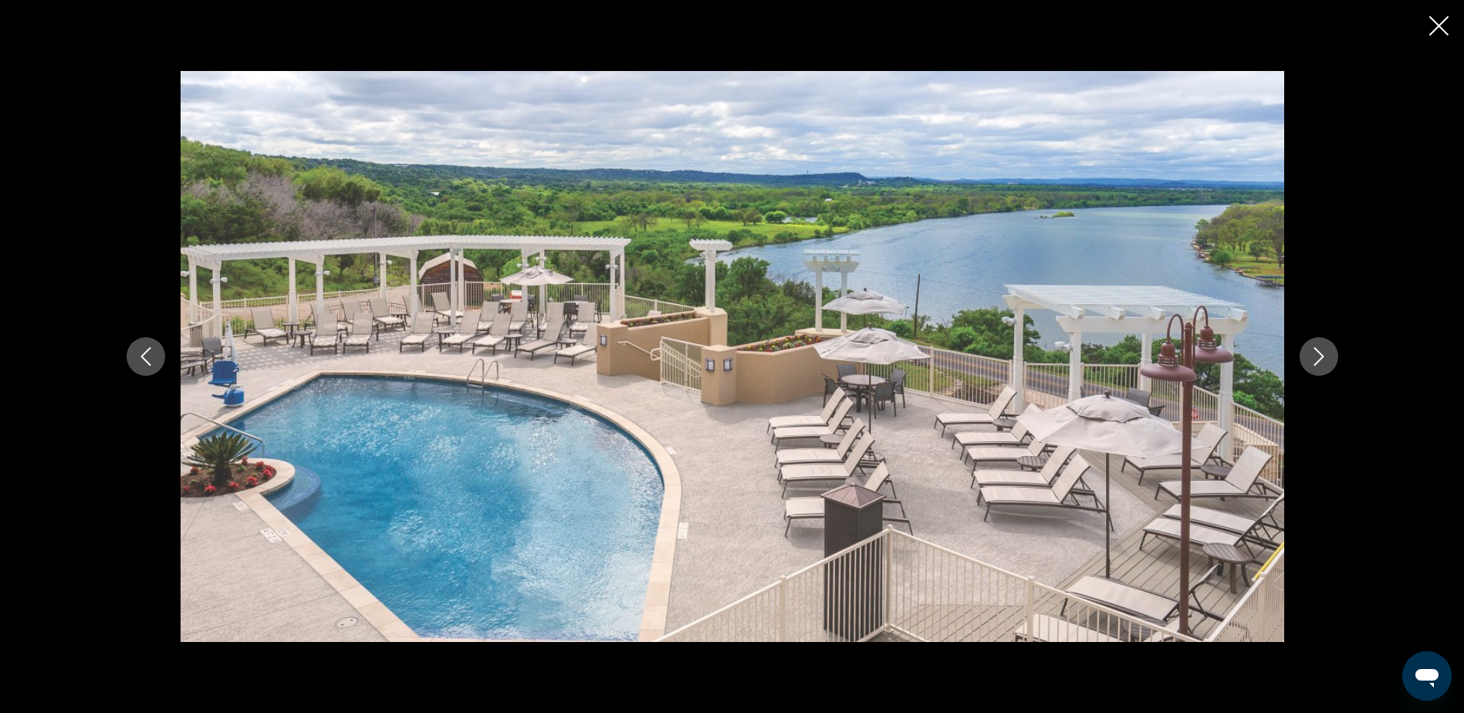
click at [1325, 347] on icon "Siguiente imagen" at bounding box center [1318, 356] width 19 height 19
click at [1298, 360] on div "prev next" at bounding box center [732, 356] width 1242 height 570
click at [1322, 358] on icon "Siguiente imagen" at bounding box center [1318, 356] width 10 height 19
click at [154, 349] on icon "Imagen anterior" at bounding box center [146, 356] width 19 height 19
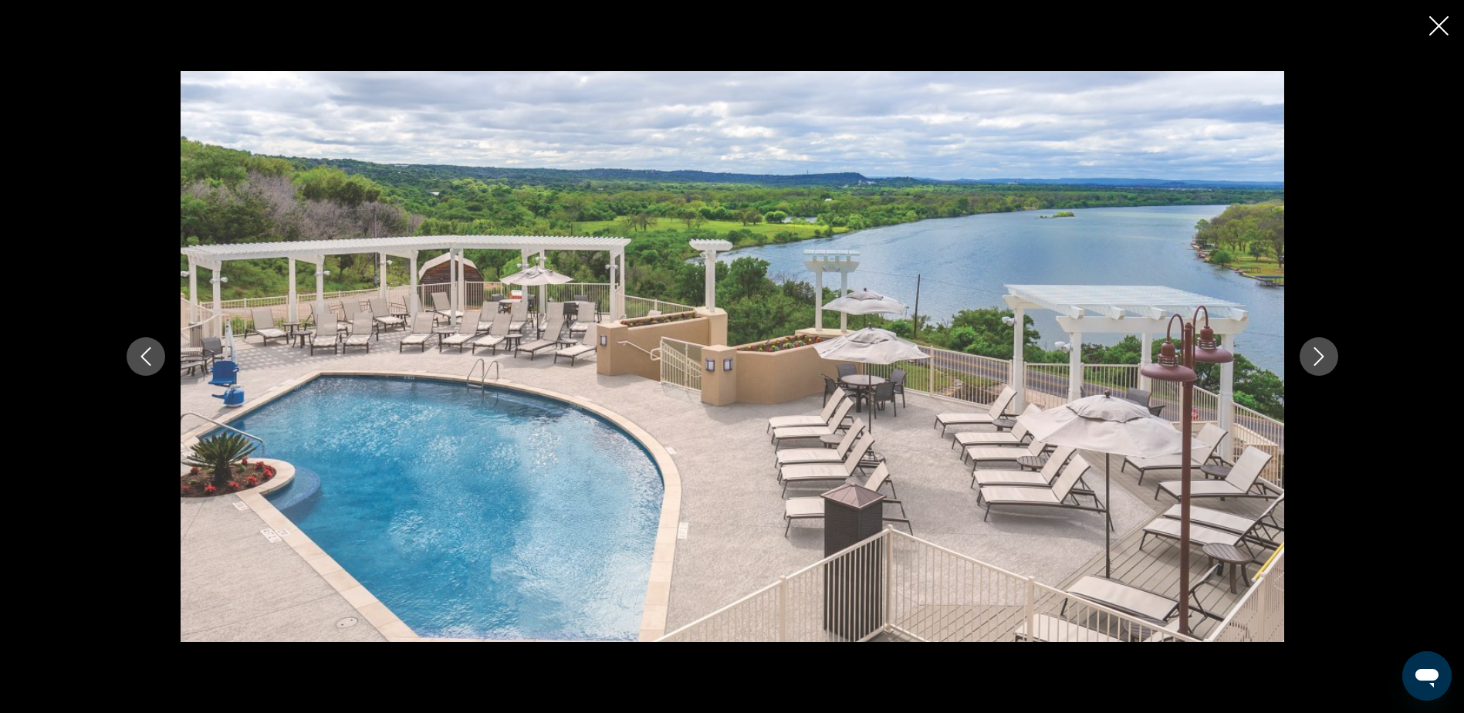
click at [154, 349] on icon "Imagen anterior" at bounding box center [146, 356] width 19 height 19
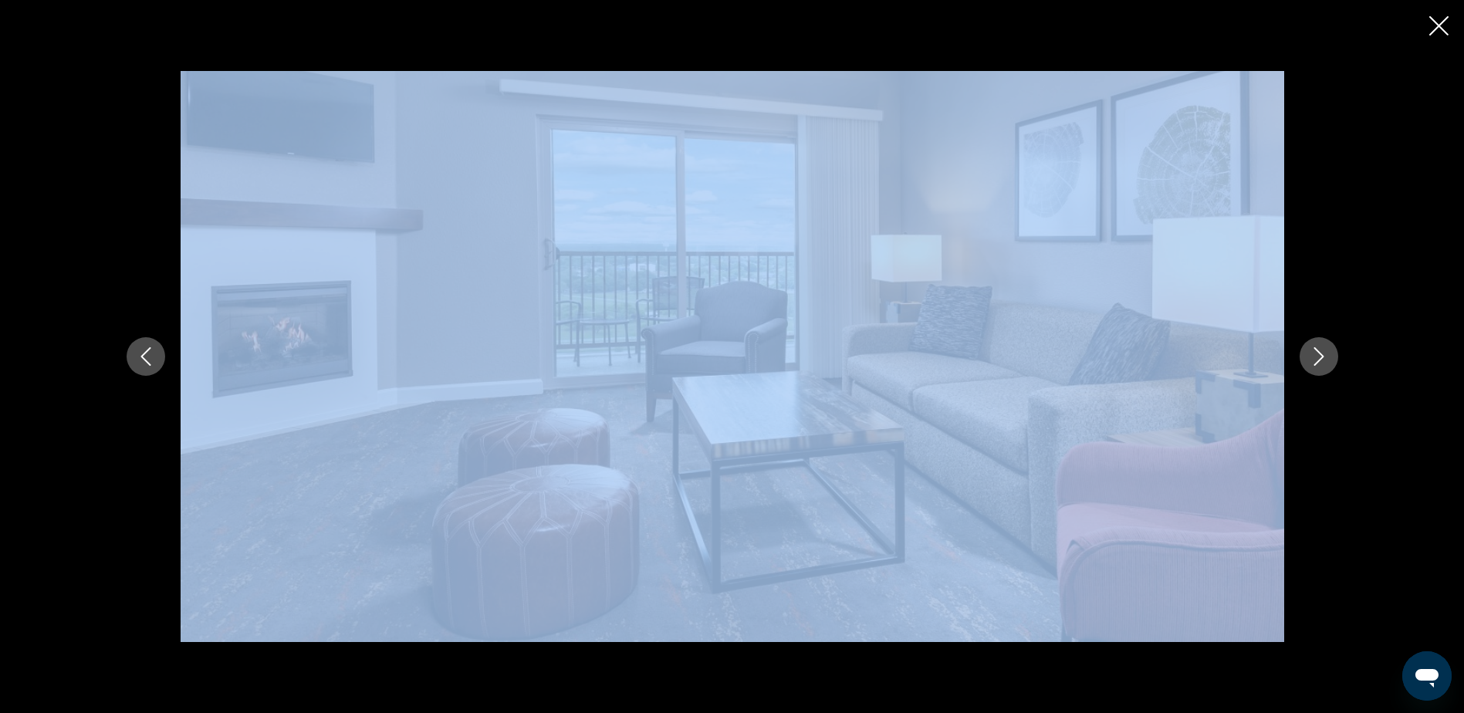
click at [1436, 25] on icon "Cerrar presentación de diapositivas" at bounding box center [1438, 25] width 19 height 19
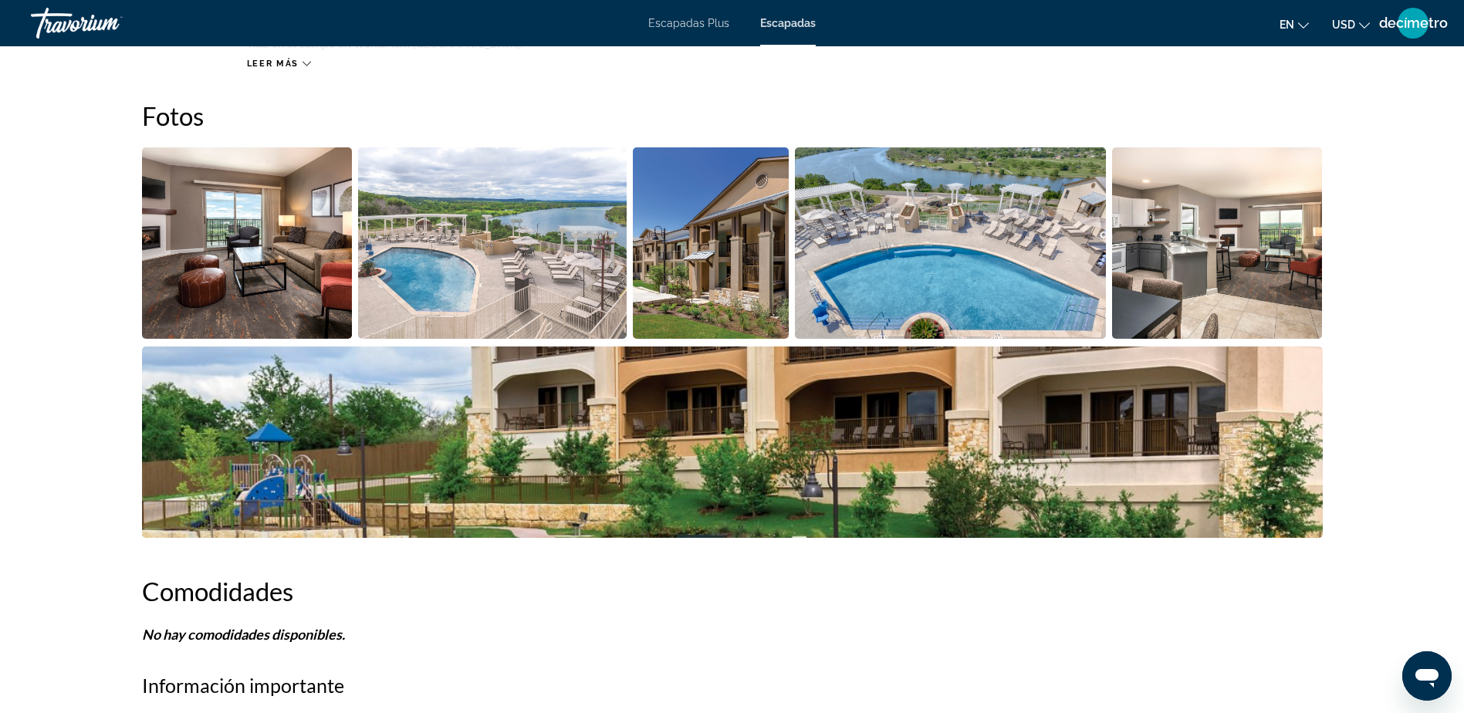
scroll to position [694, 0]
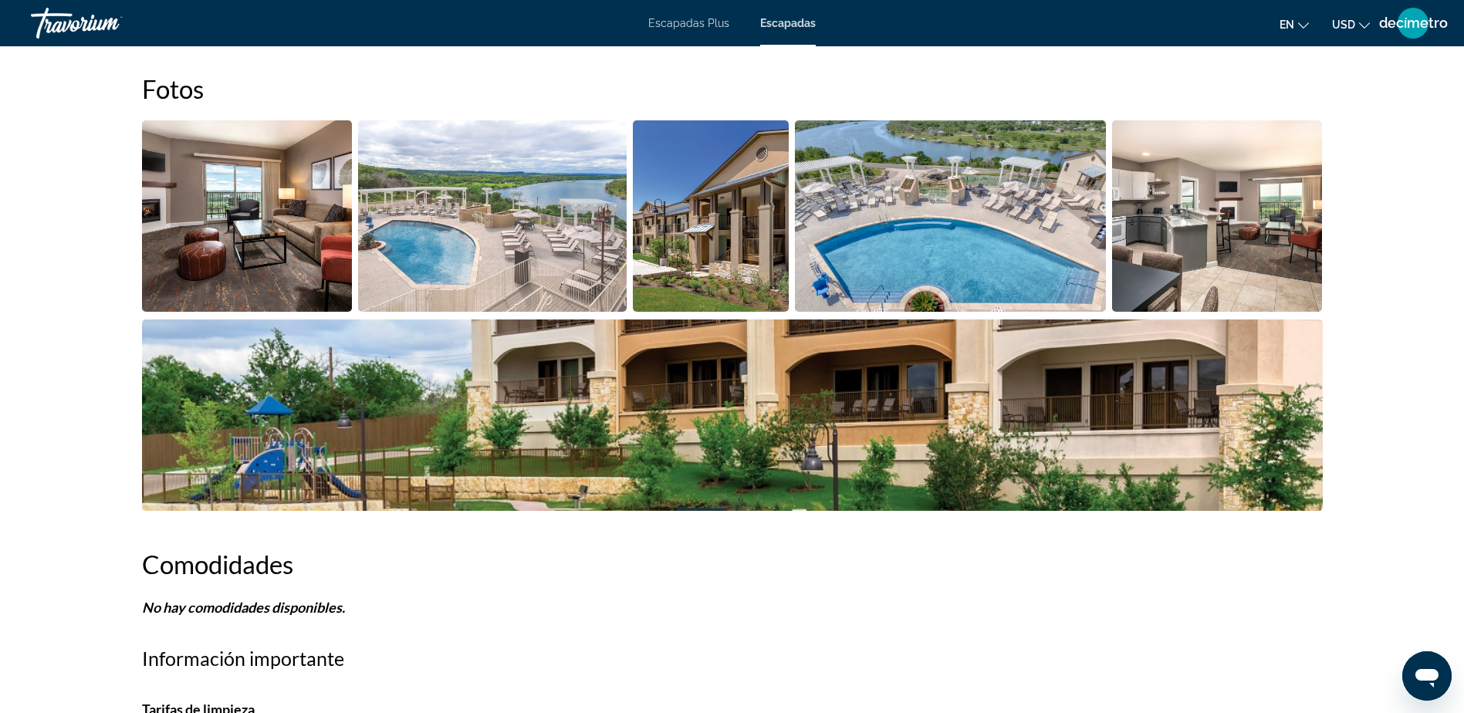
click at [732, 201] on img "Abrir control deslizante de imagen a pantalla completa" at bounding box center [711, 215] width 157 height 191
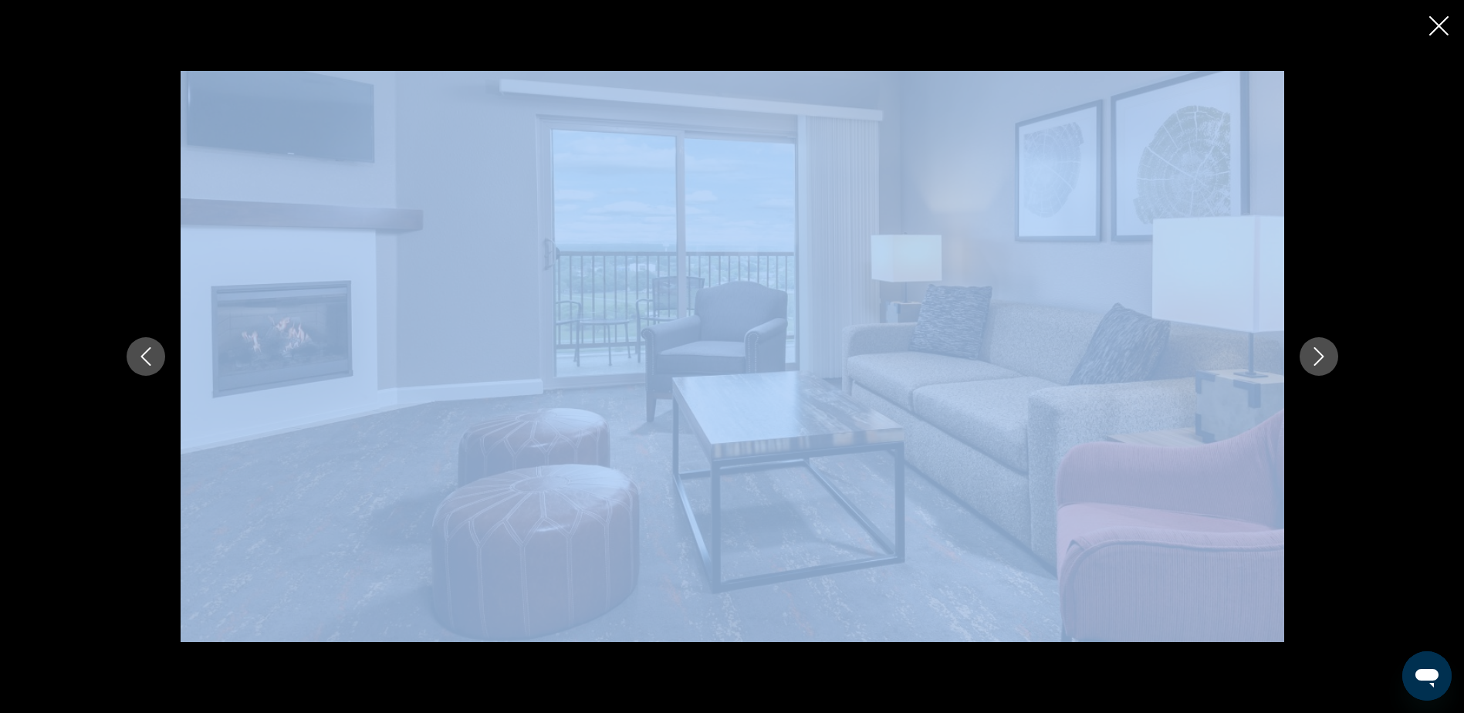
click at [1323, 359] on icon "Siguiente imagen" at bounding box center [1318, 356] width 19 height 19
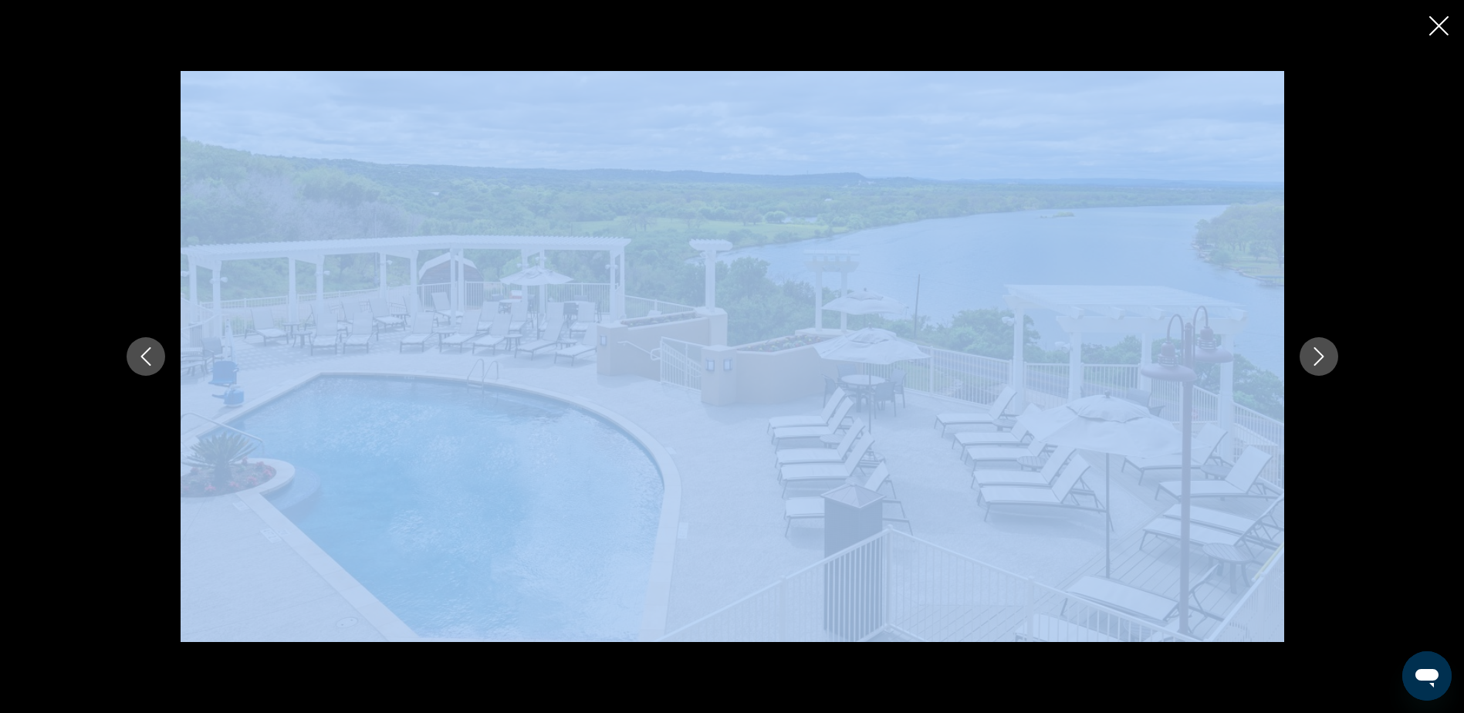
click at [1320, 354] on icon "Siguiente imagen" at bounding box center [1318, 356] width 10 height 19
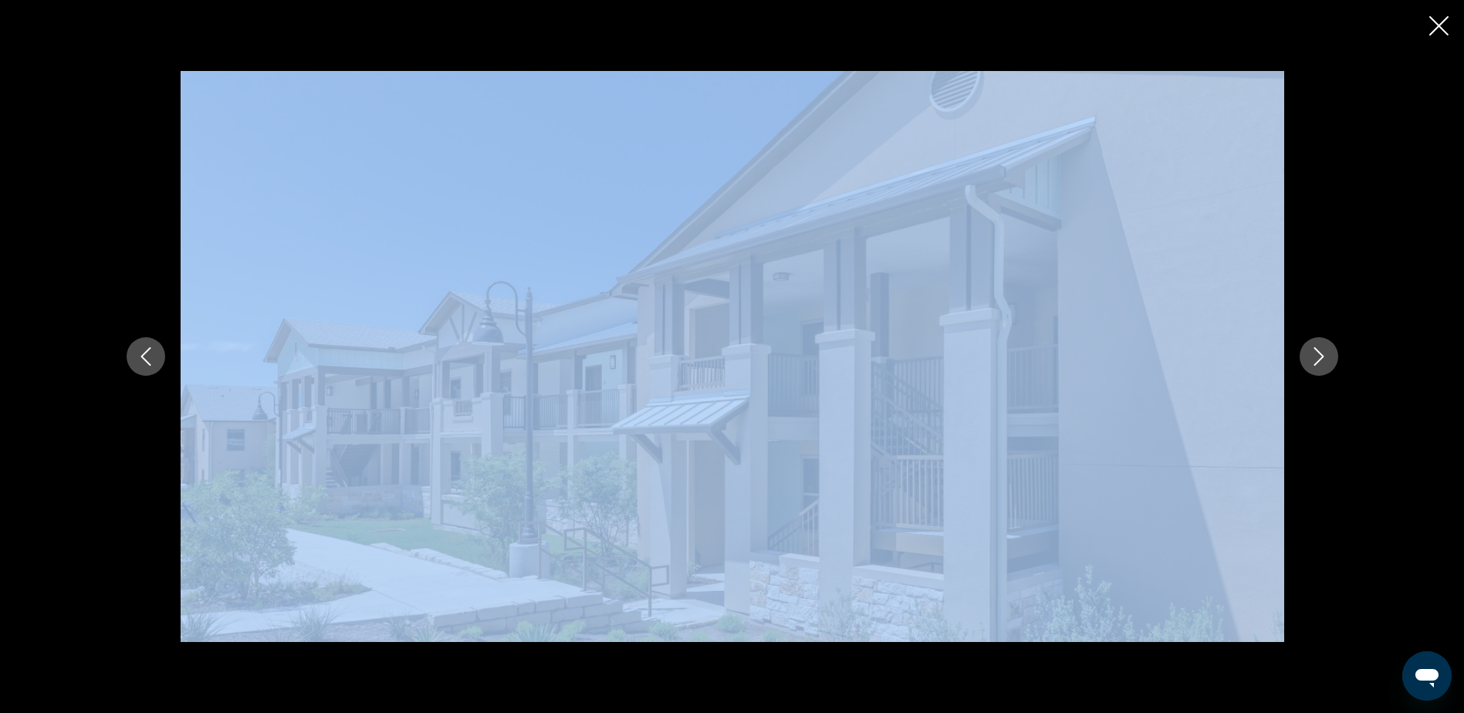
click at [1320, 354] on icon "Siguiente imagen" at bounding box center [1318, 356] width 10 height 19
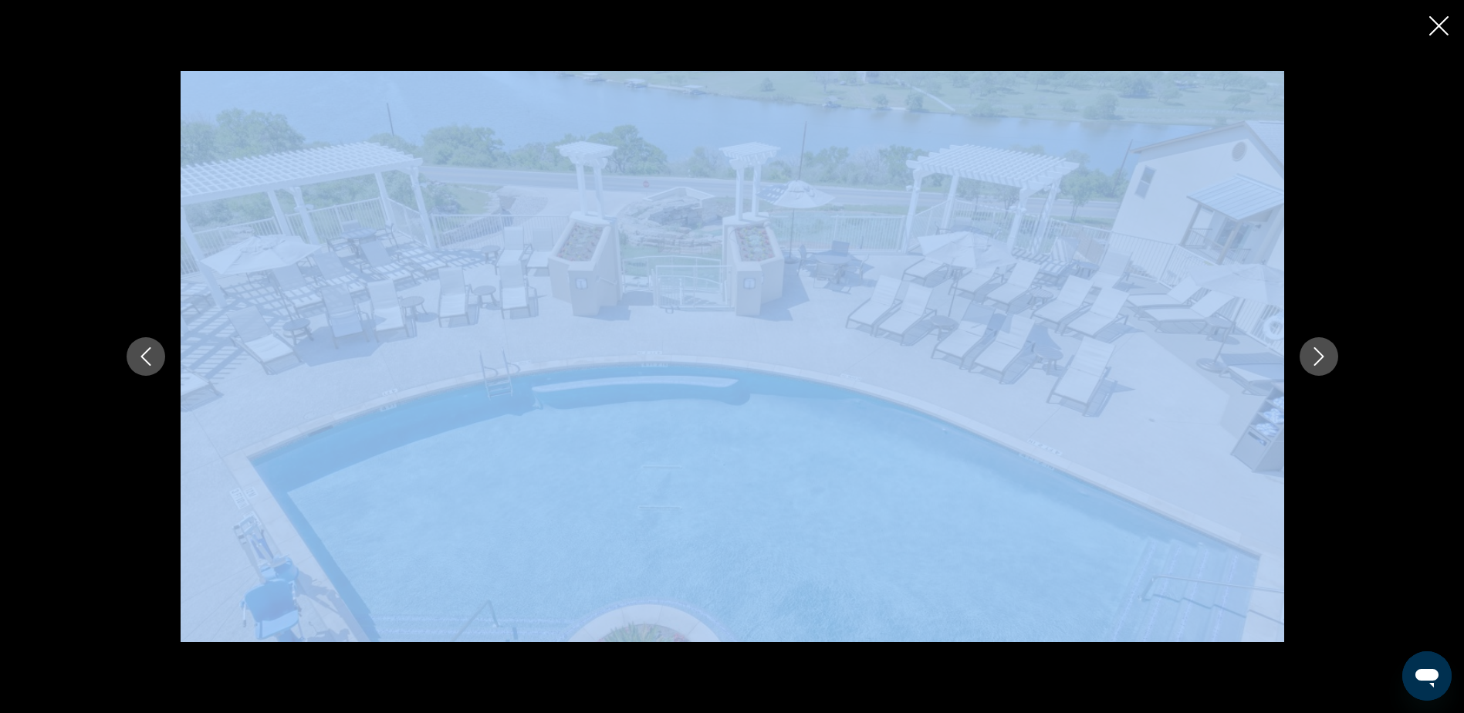
click at [1318, 353] on icon "Siguiente imagen" at bounding box center [1318, 356] width 10 height 19
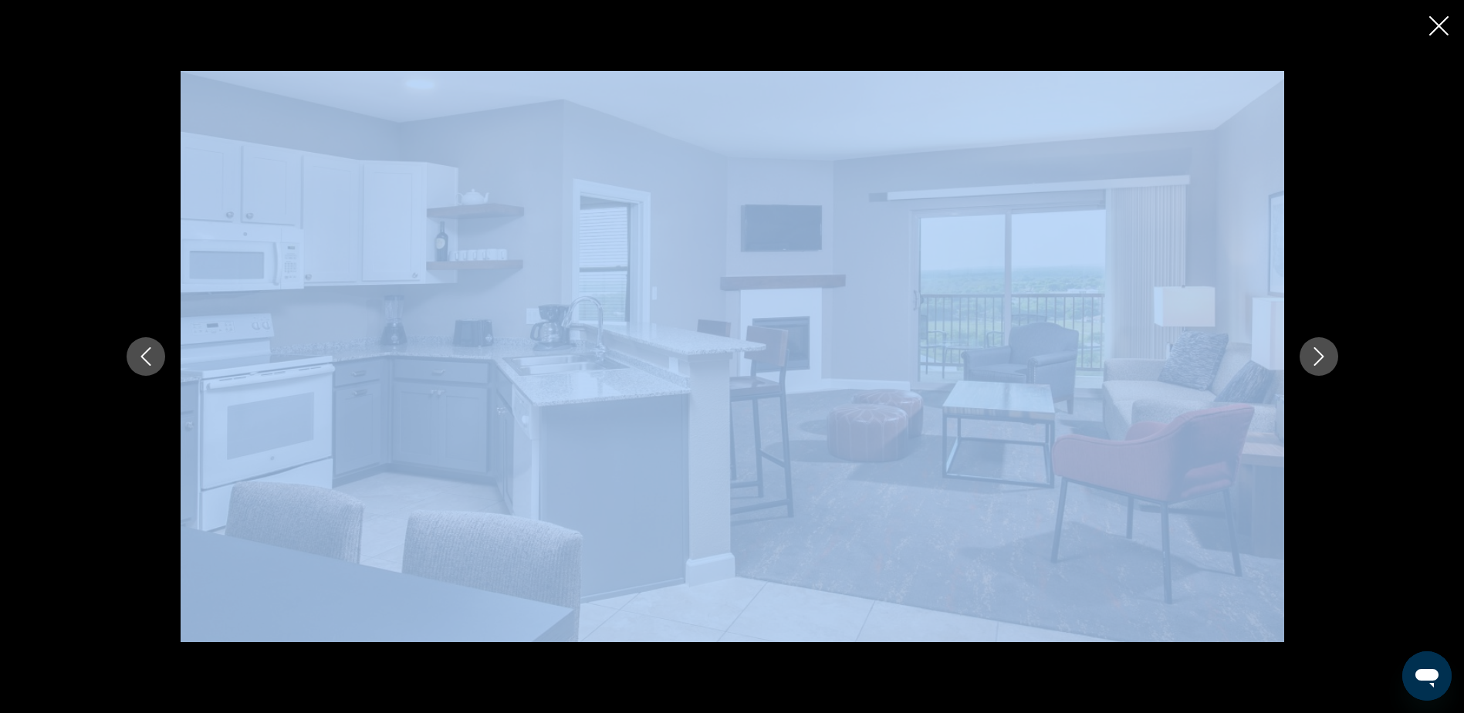
click at [1318, 353] on icon "Siguiente imagen" at bounding box center [1318, 356] width 19 height 19
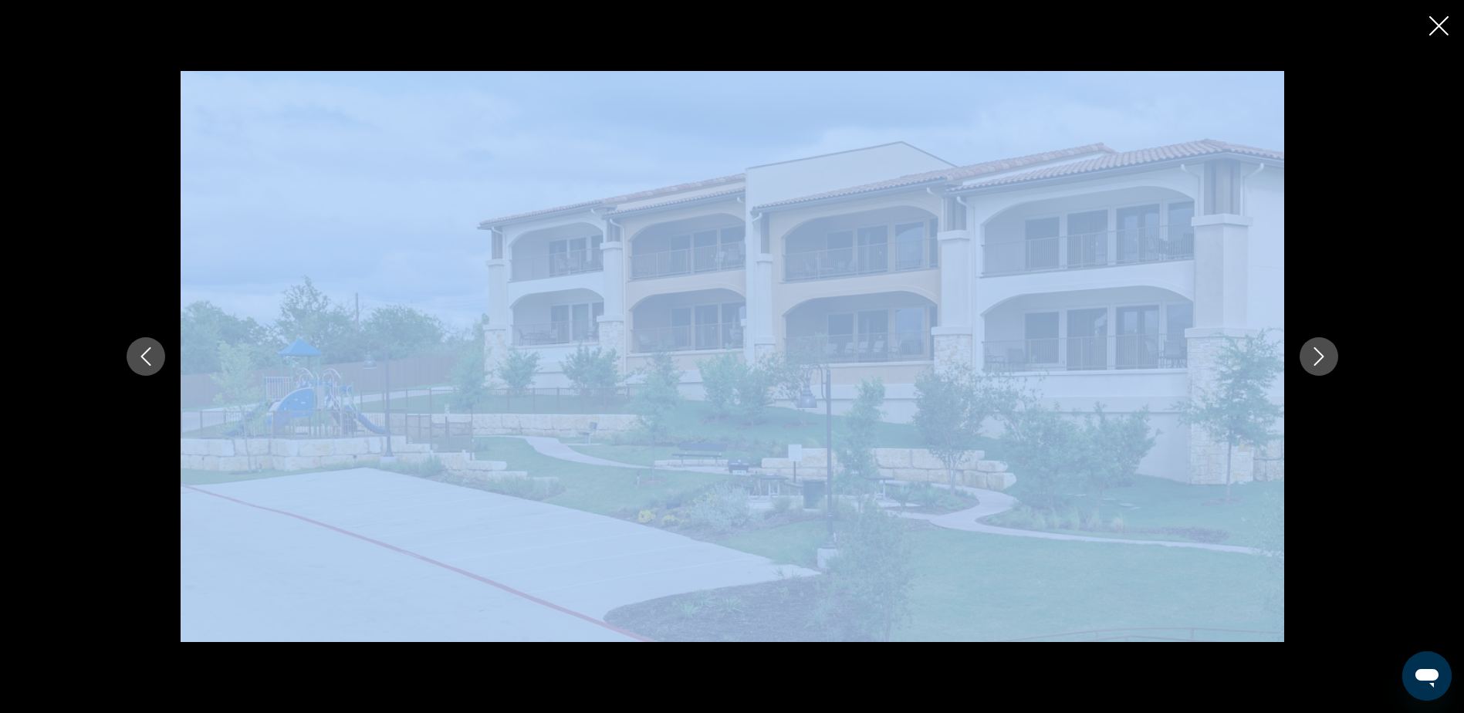
click at [1318, 353] on icon "Siguiente imagen" at bounding box center [1318, 356] width 19 height 19
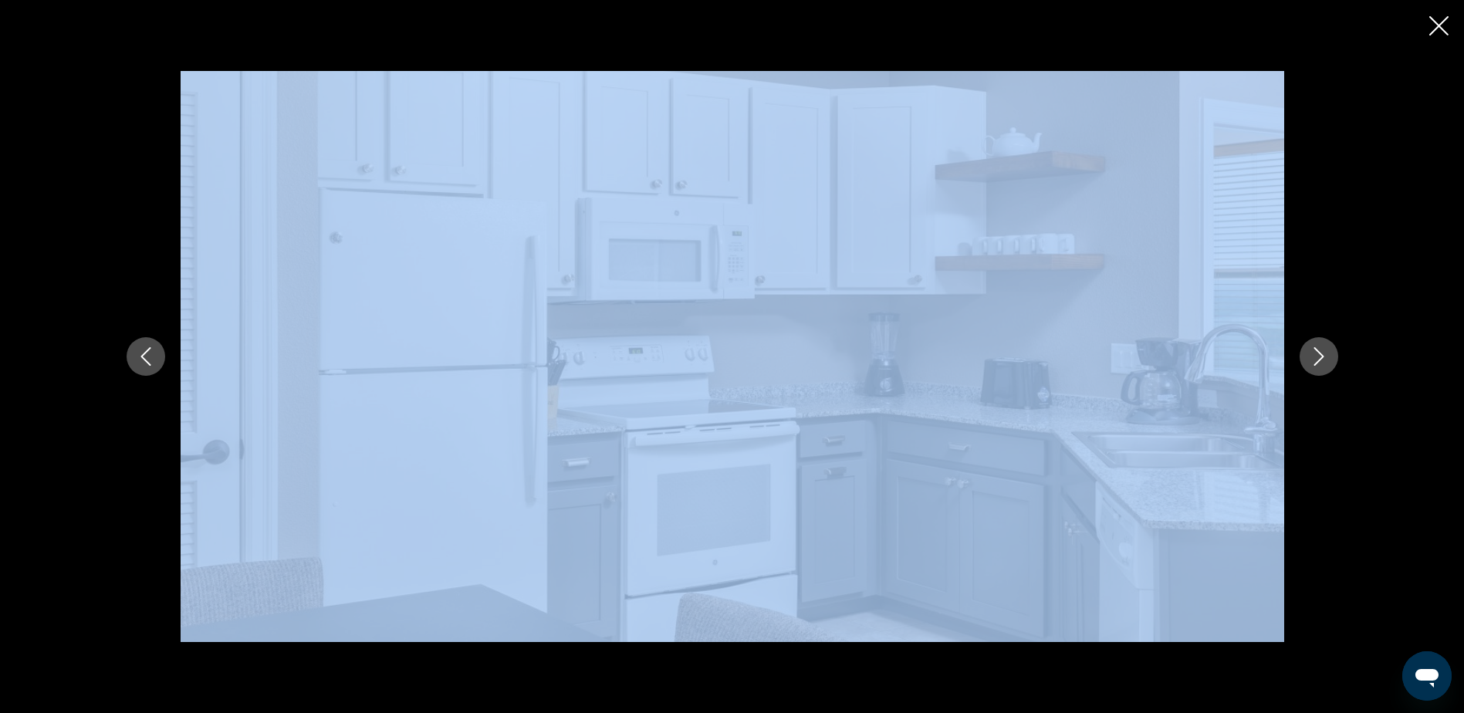
click at [1318, 353] on icon "Siguiente imagen" at bounding box center [1318, 356] width 19 height 19
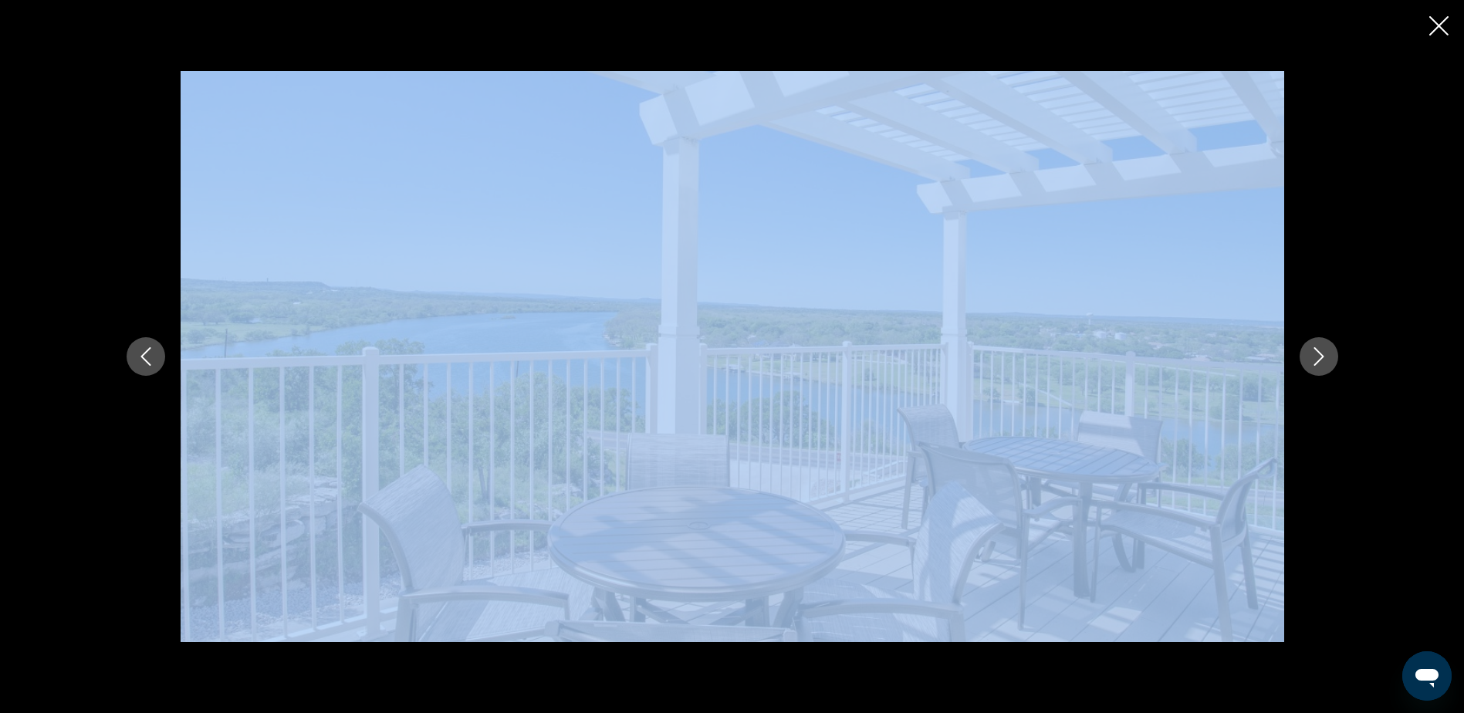
click at [1318, 353] on icon "Siguiente imagen" at bounding box center [1318, 356] width 19 height 19
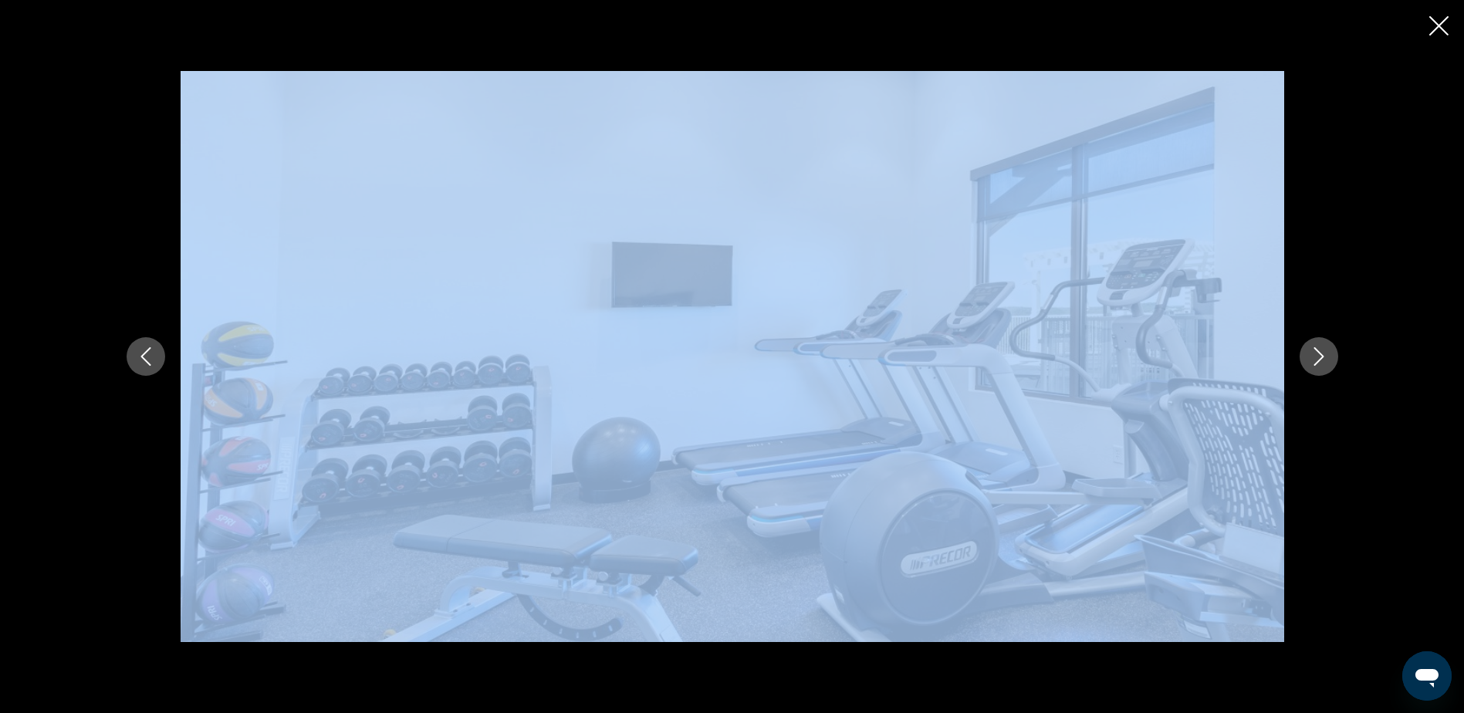
click at [1318, 353] on icon "Siguiente imagen" at bounding box center [1318, 356] width 10 height 19
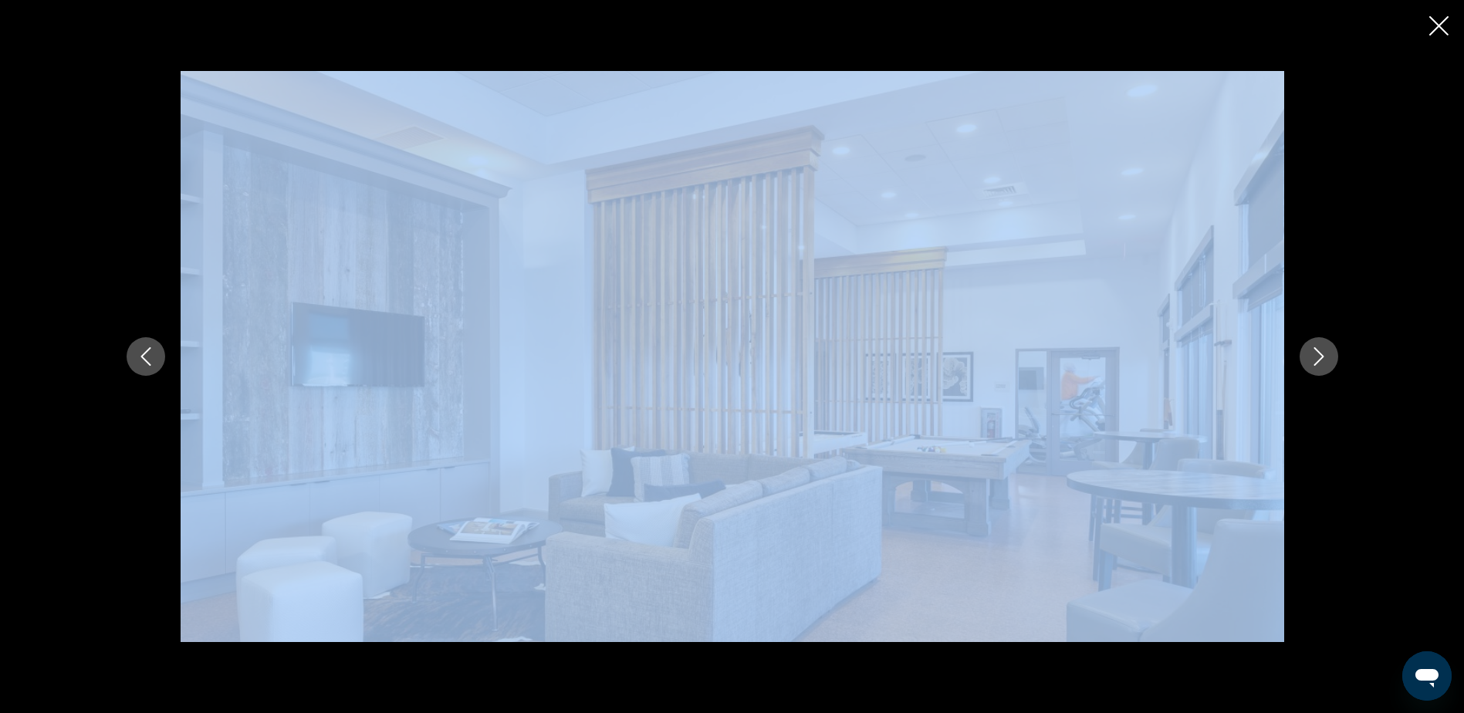
click at [1317, 353] on icon "Siguiente imagen" at bounding box center [1318, 356] width 19 height 19
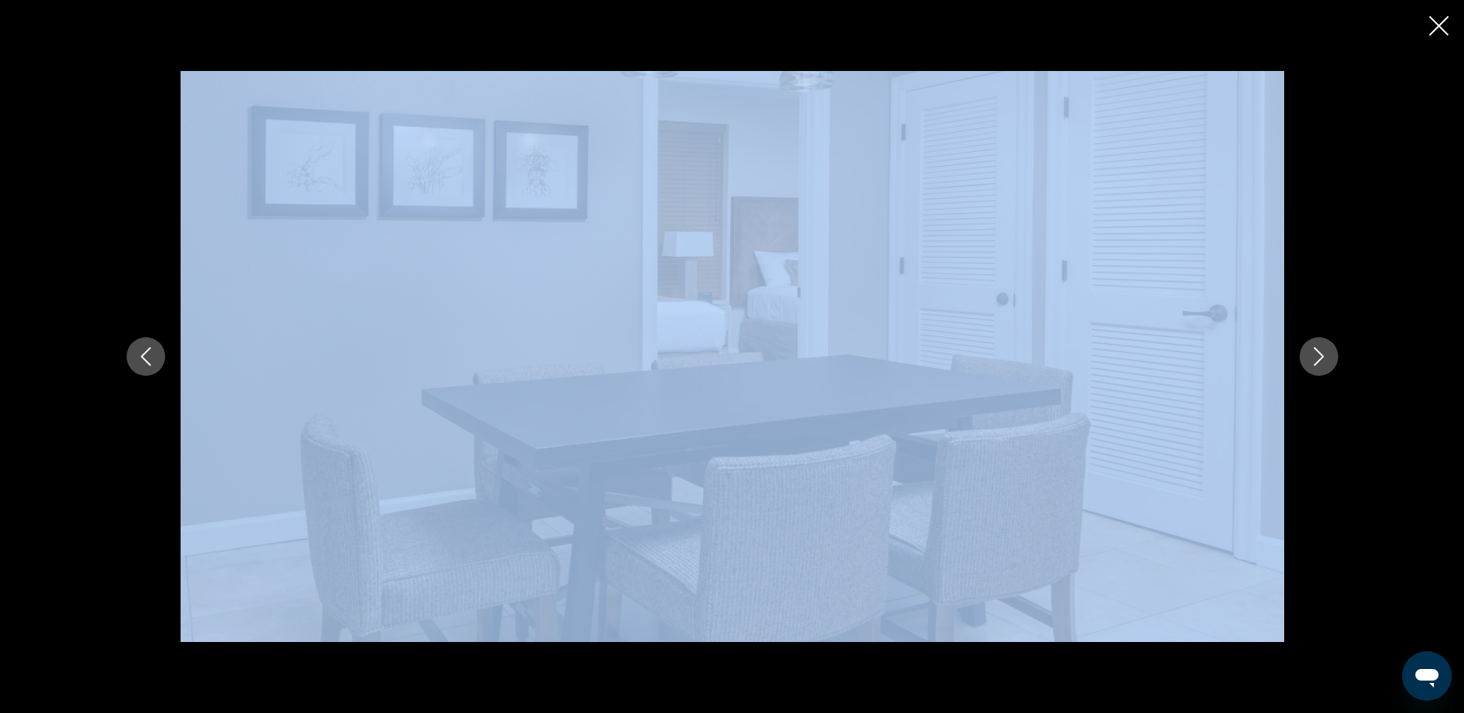
click at [1438, 24] on icon "Cerrar presentación de diapositivas" at bounding box center [1438, 25] width 19 height 19
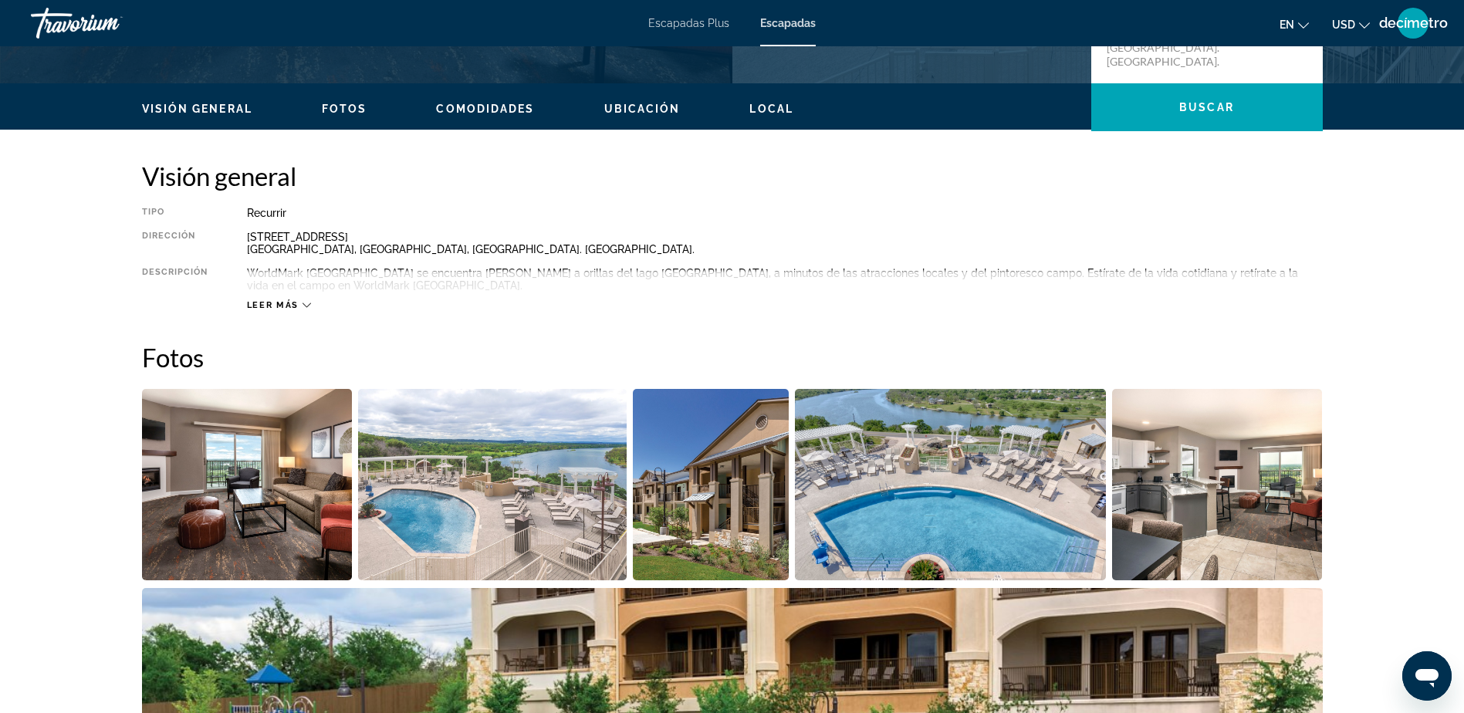
scroll to position [386, 0]
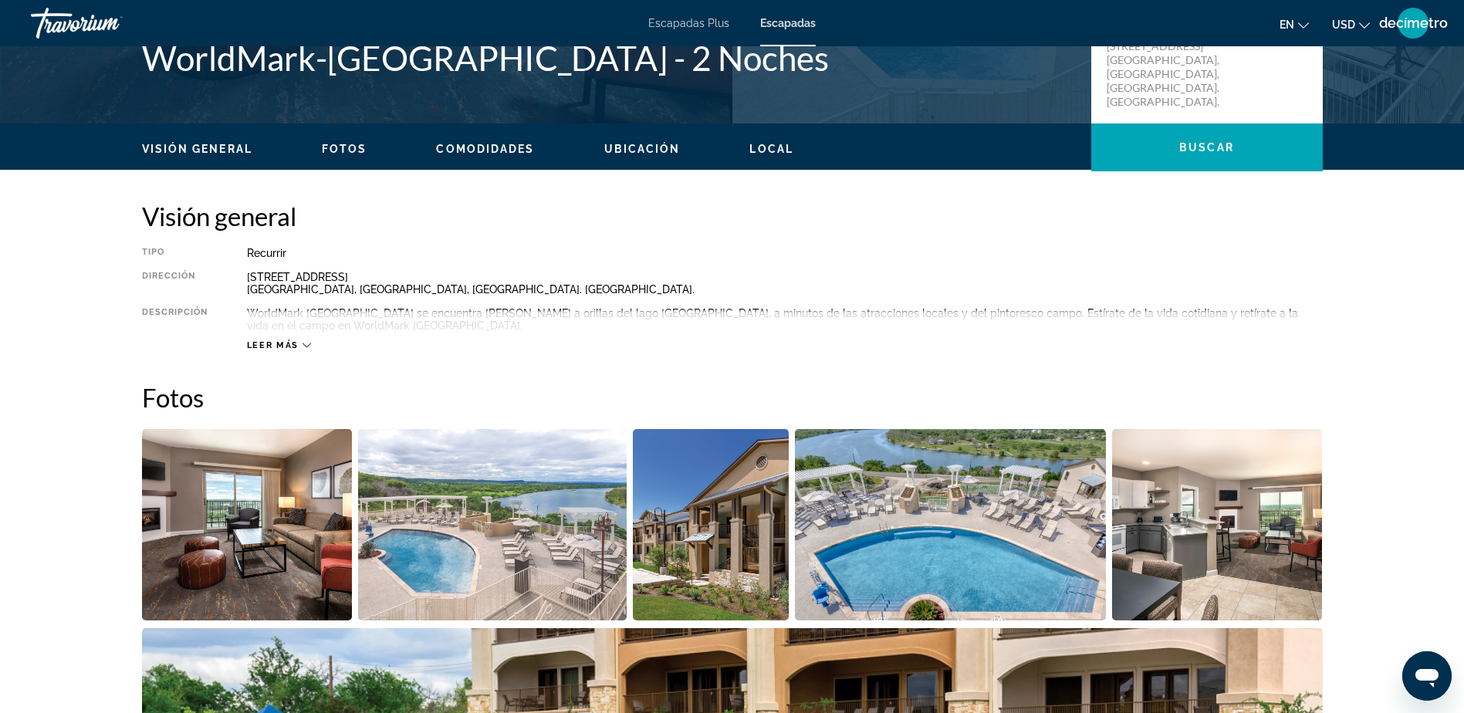
click at [305, 345] on icon "Contenido principal" at bounding box center [306, 345] width 8 height 8
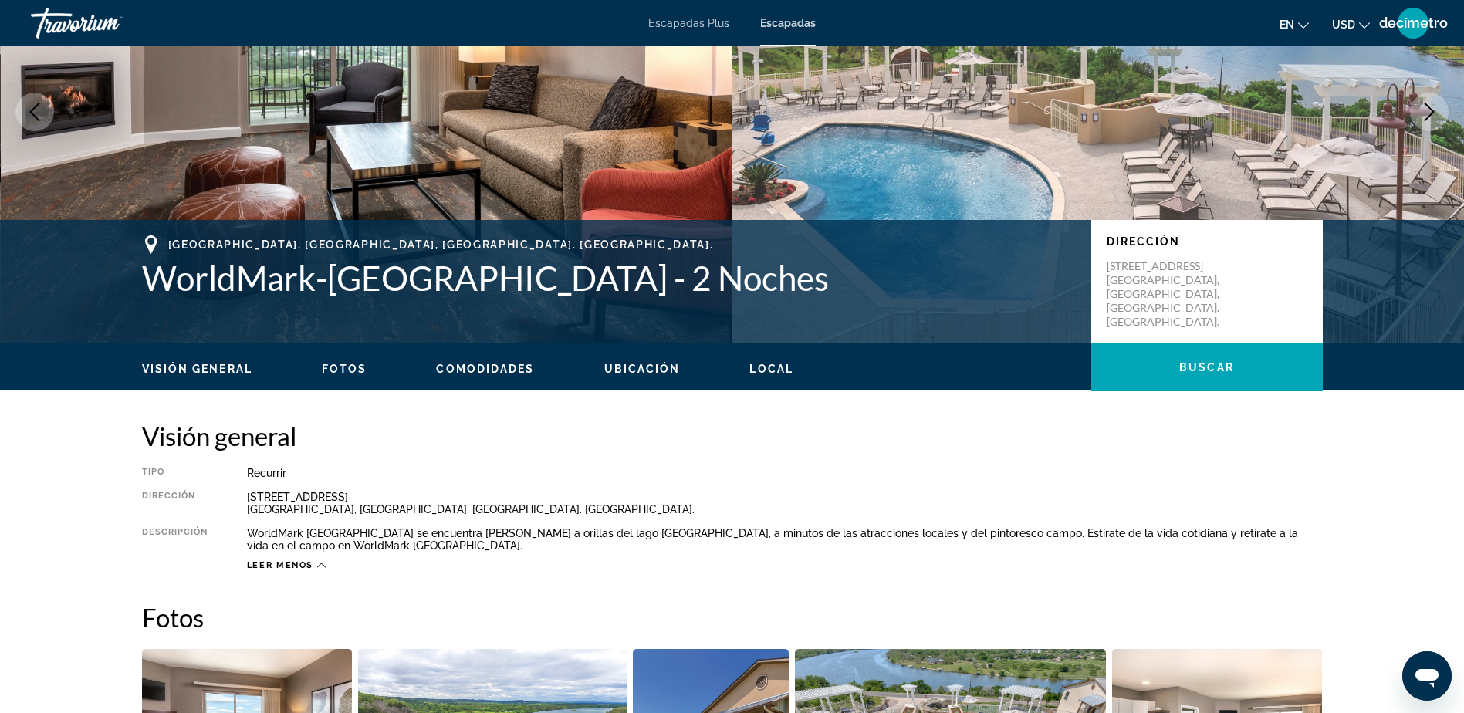
scroll to position [0, 0]
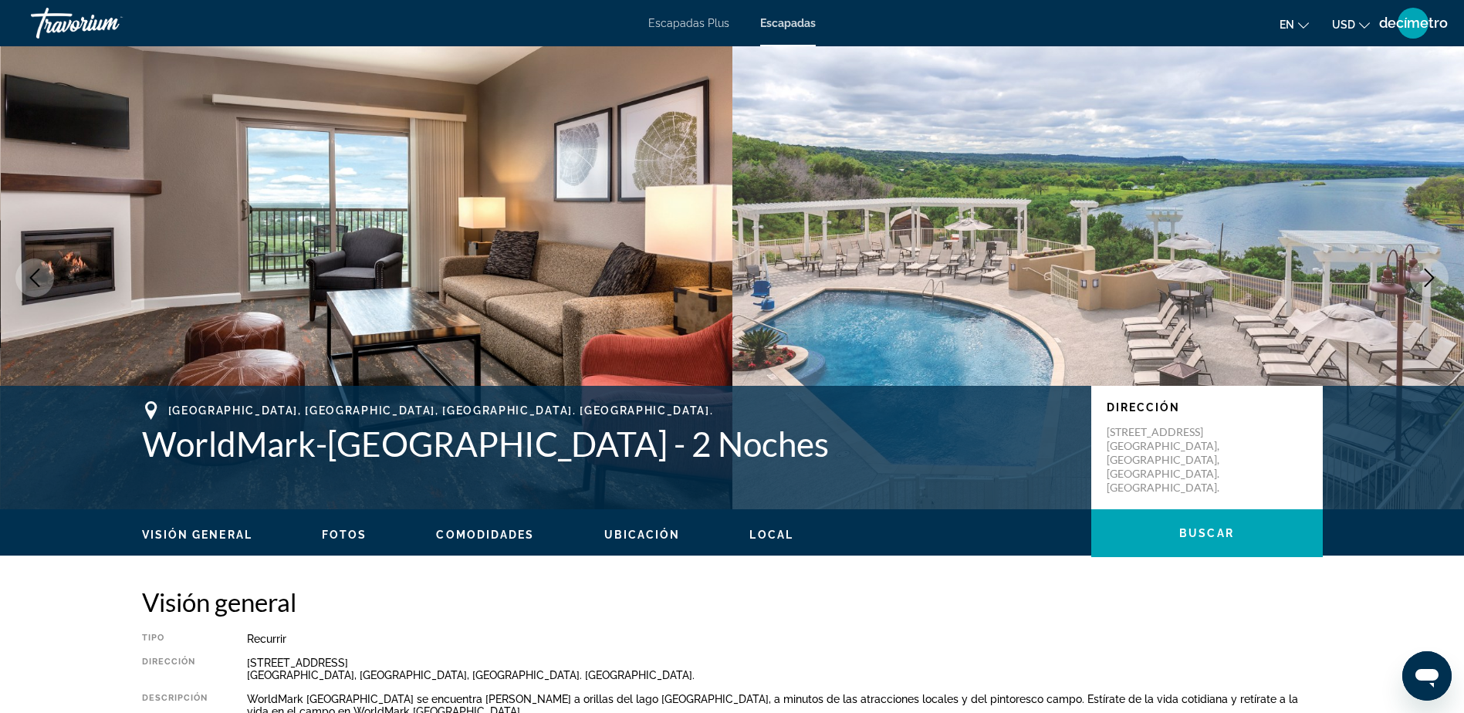
click at [657, 23] on span "Escapadas Plus" at bounding box center [688, 23] width 81 height 12
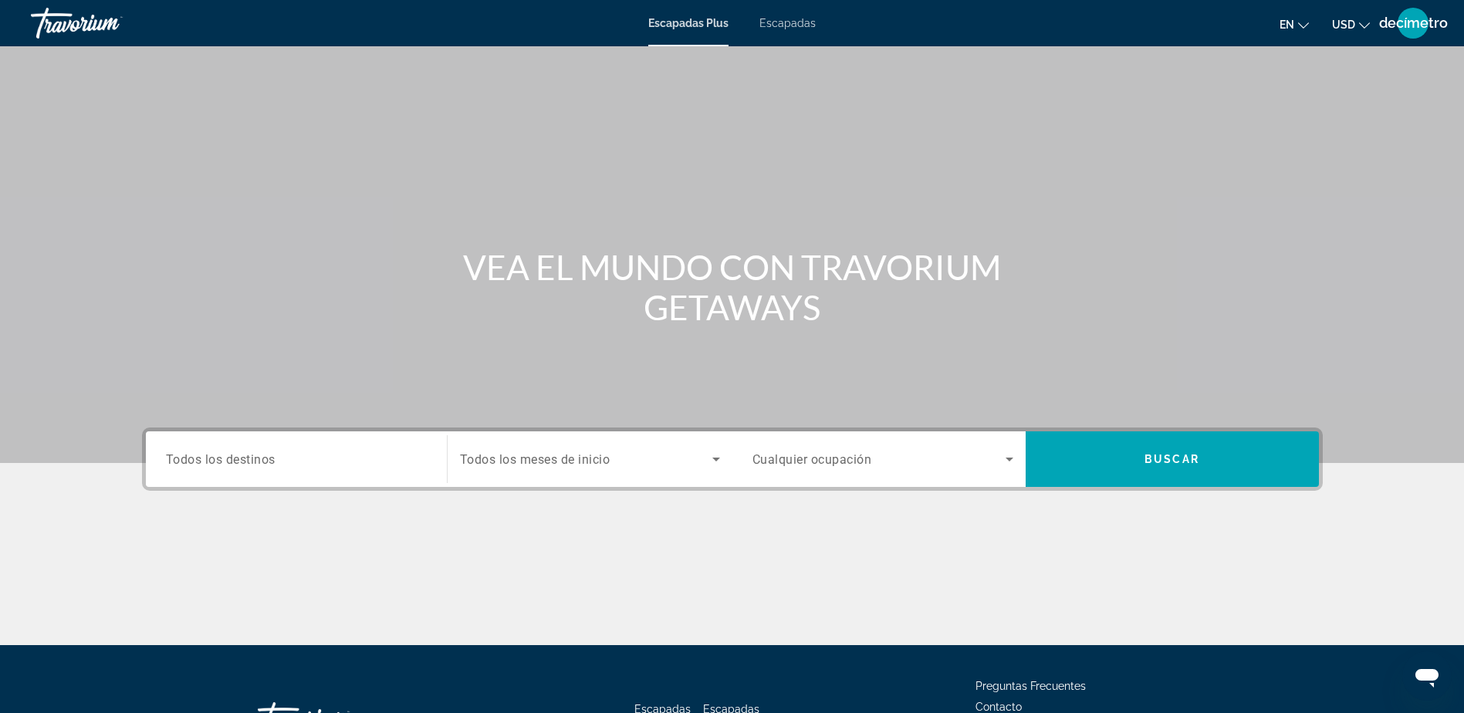
click at [419, 447] on div "Widget de búsqueda" at bounding box center [296, 459] width 261 height 44
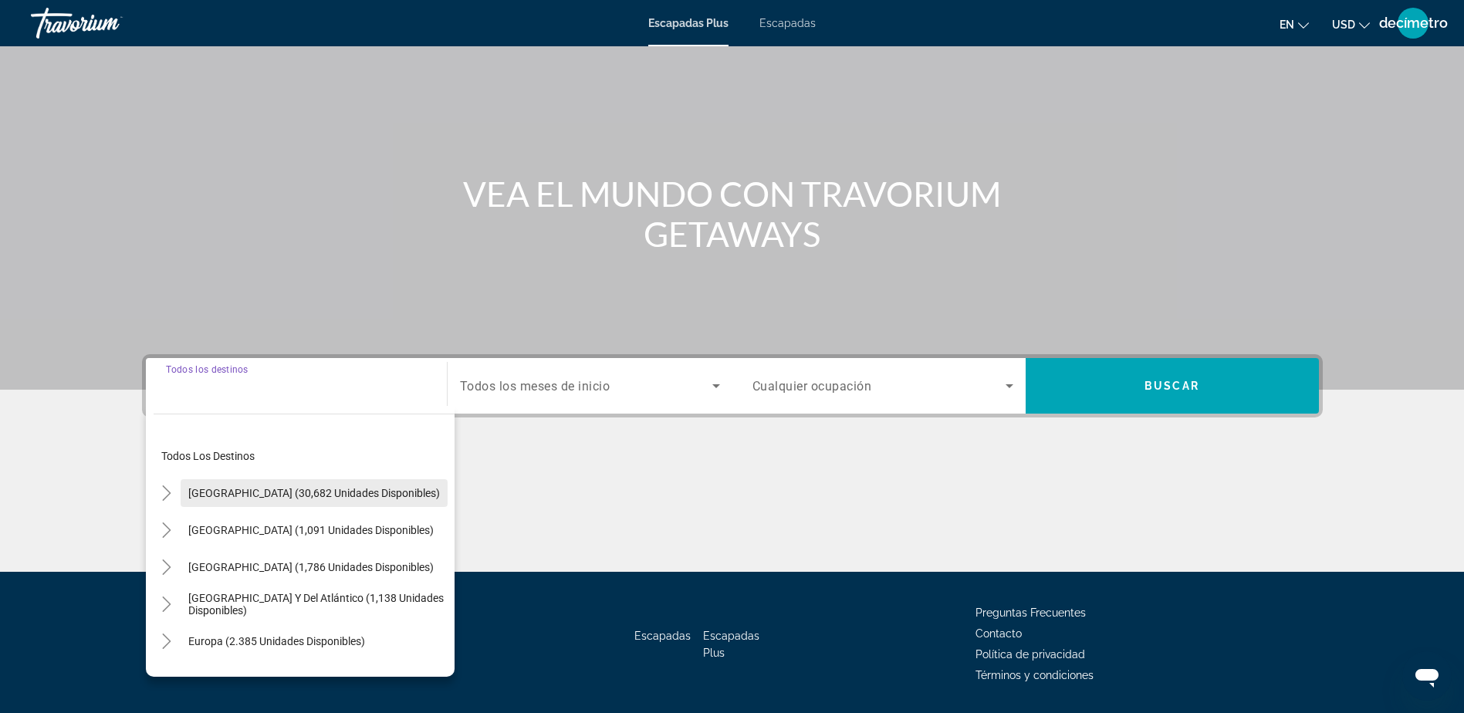
scroll to position [121, 0]
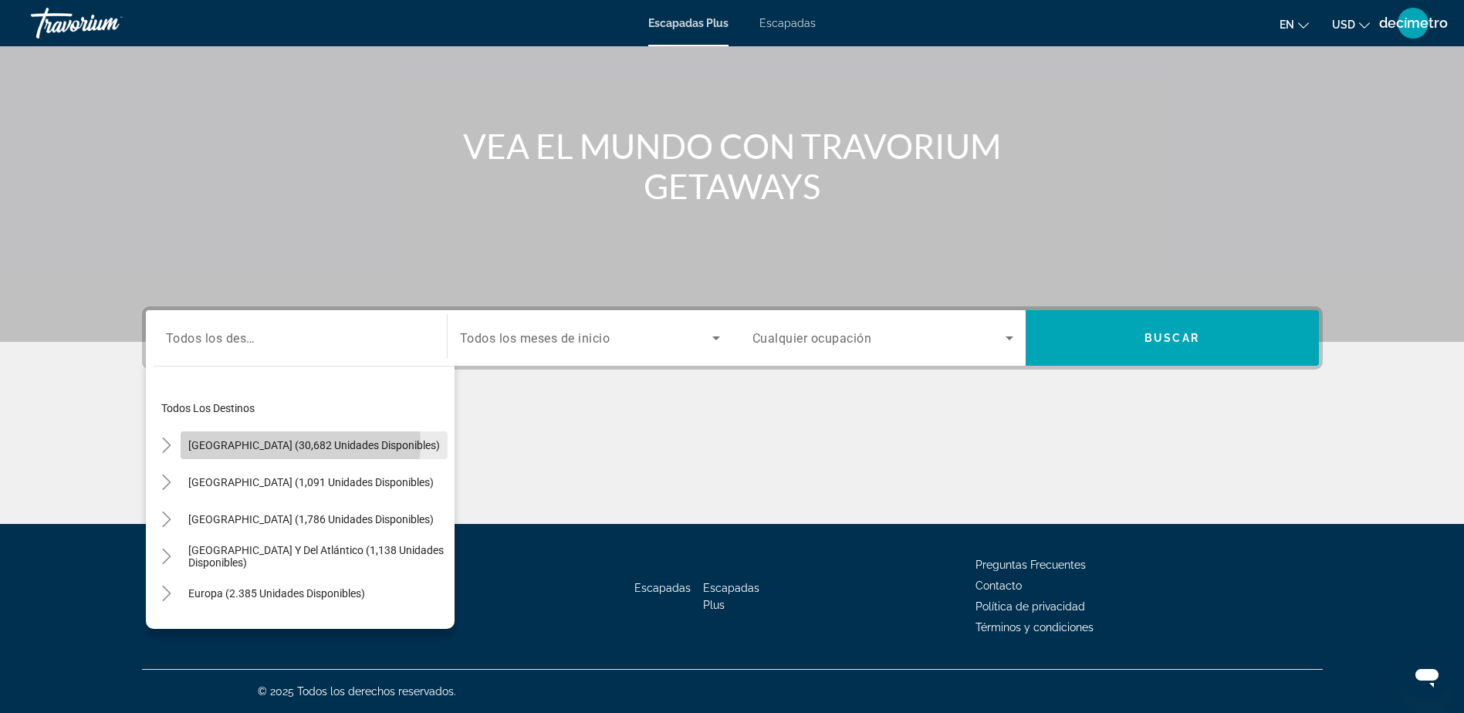
click at [293, 443] on span "[GEOGRAPHIC_DATA] (30,682 unidades disponibles)" at bounding box center [314, 445] width 252 height 12
type input "**********"
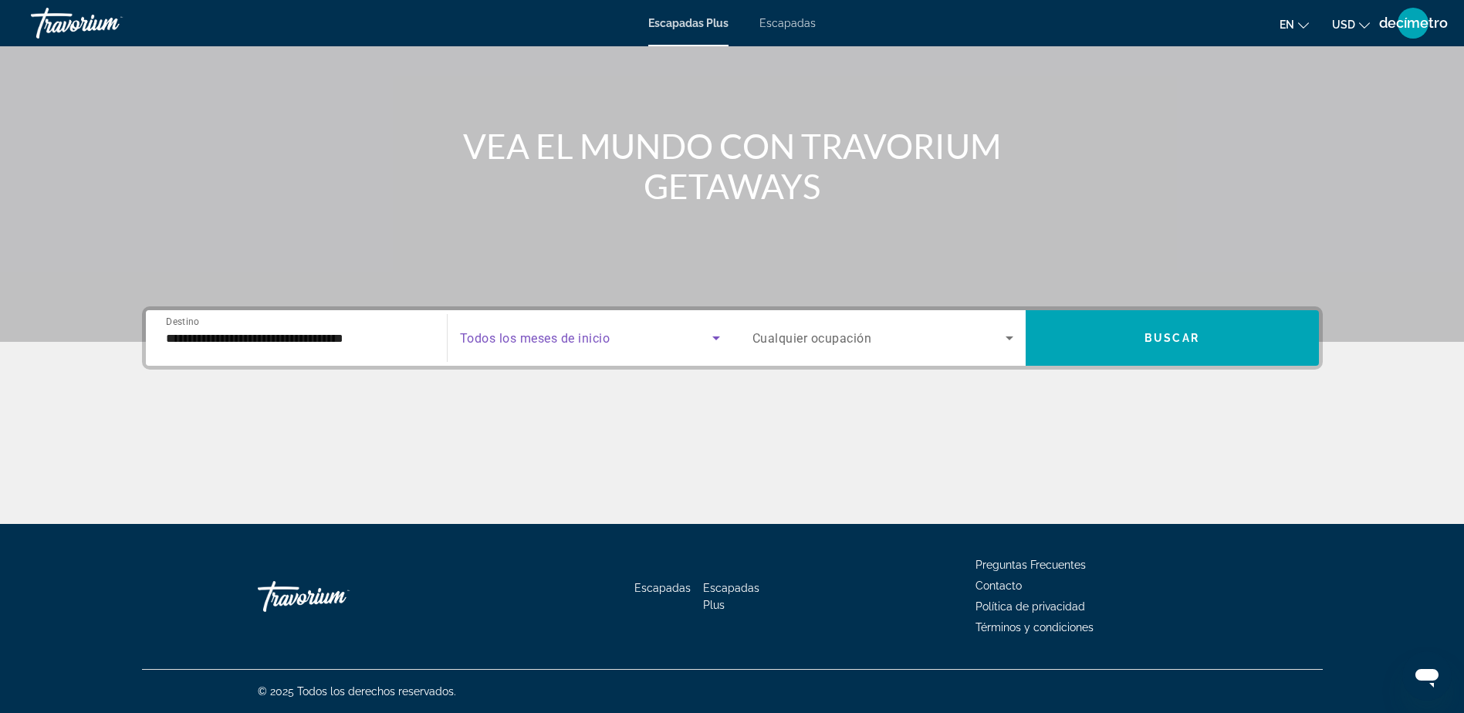
click at [636, 346] on span "Widget de búsqueda" at bounding box center [586, 338] width 252 height 19
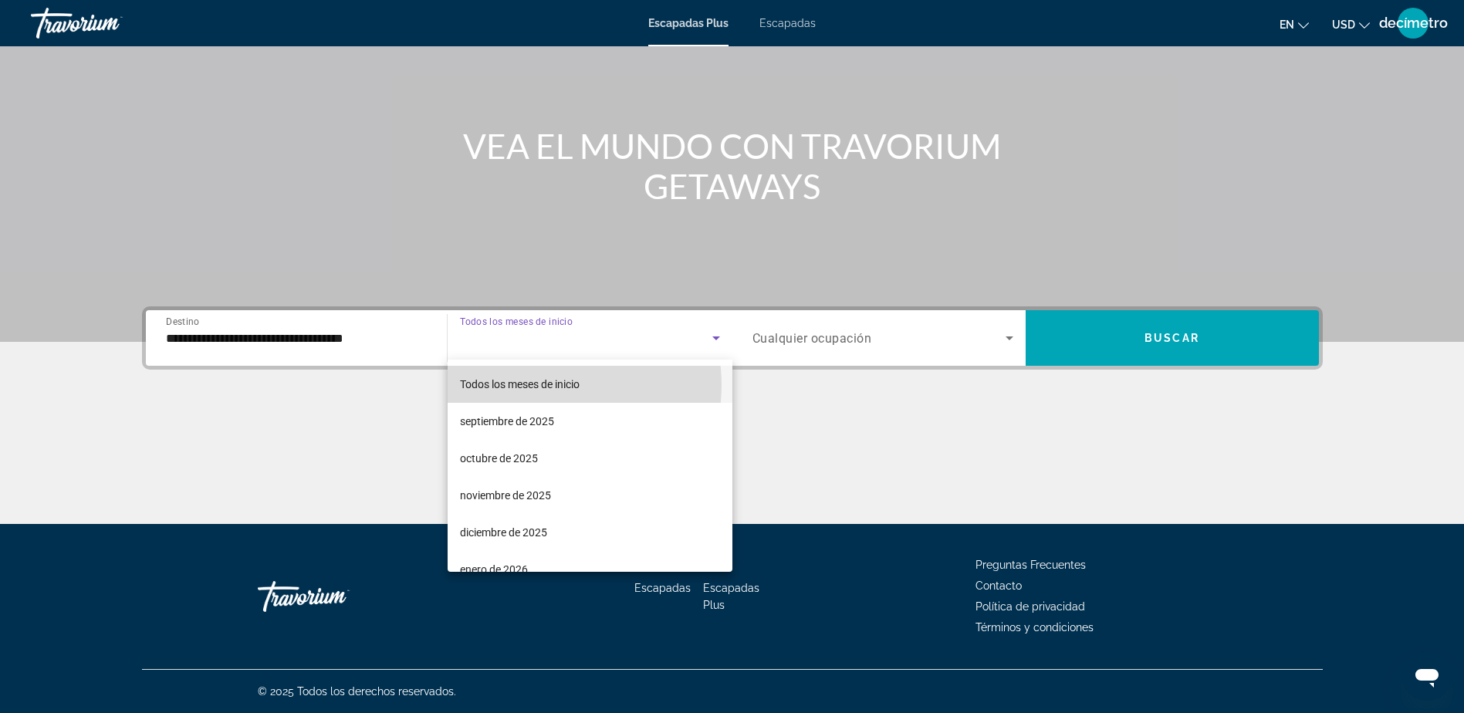
click at [550, 385] on span "Todos los meses de inicio" at bounding box center [520, 384] width 120 height 12
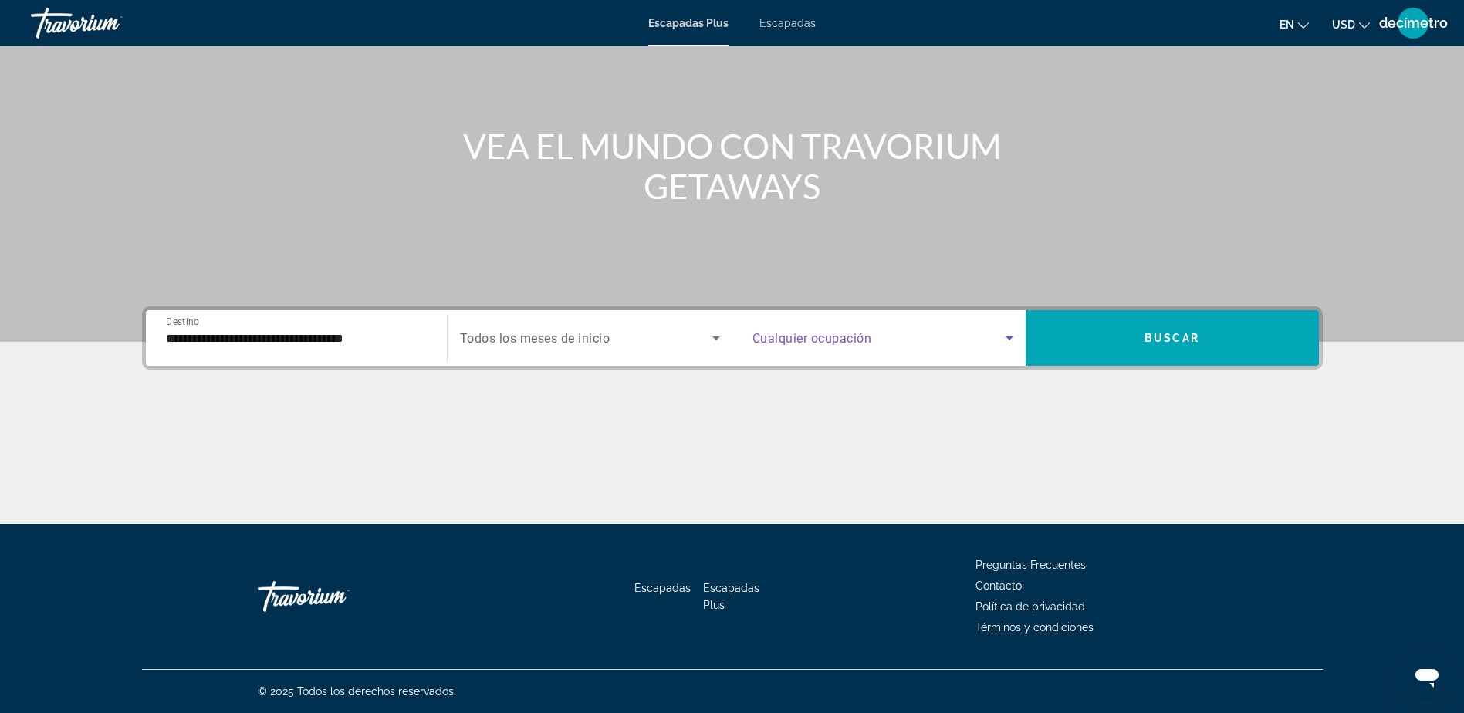
click at [1006, 338] on icon "Widget de búsqueda" at bounding box center [1009, 338] width 19 height 19
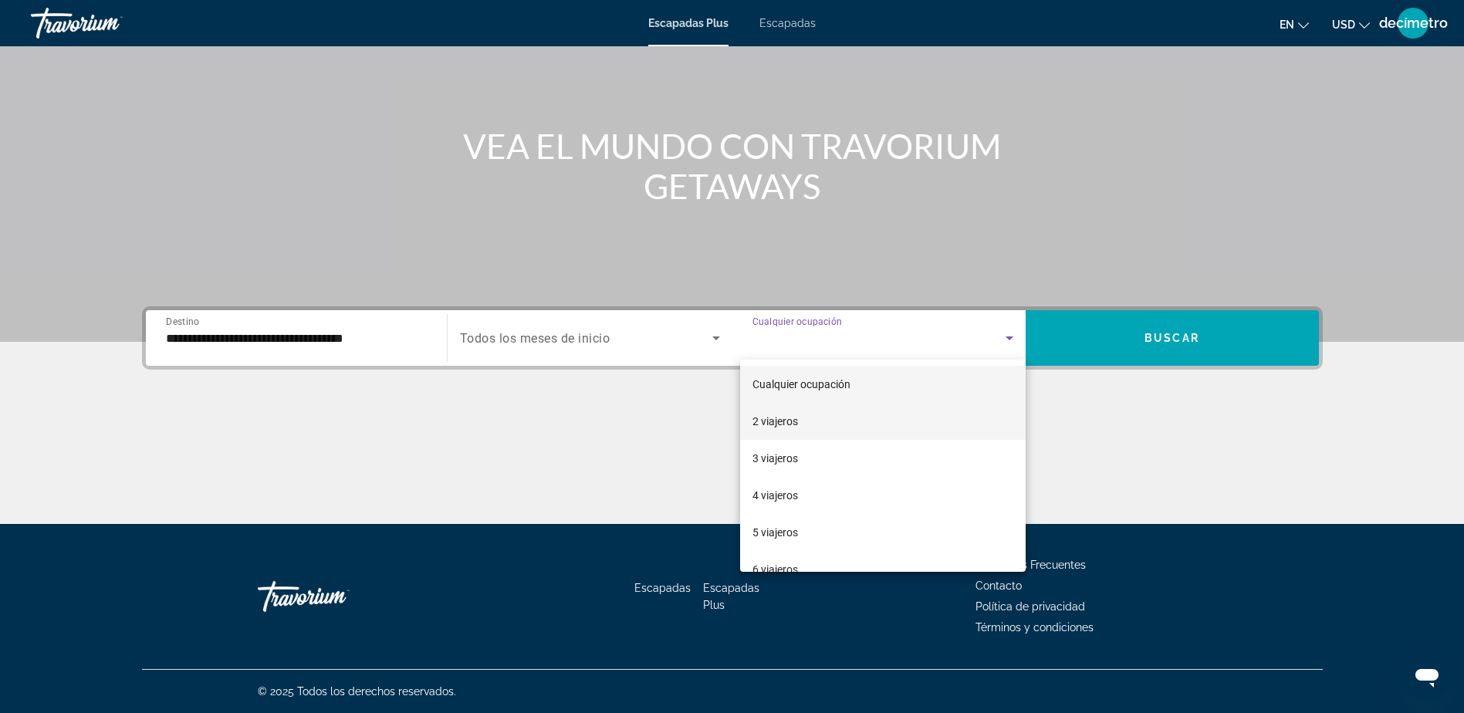
click at [868, 432] on mat-option "2 viajeros" at bounding box center [882, 421] width 285 height 37
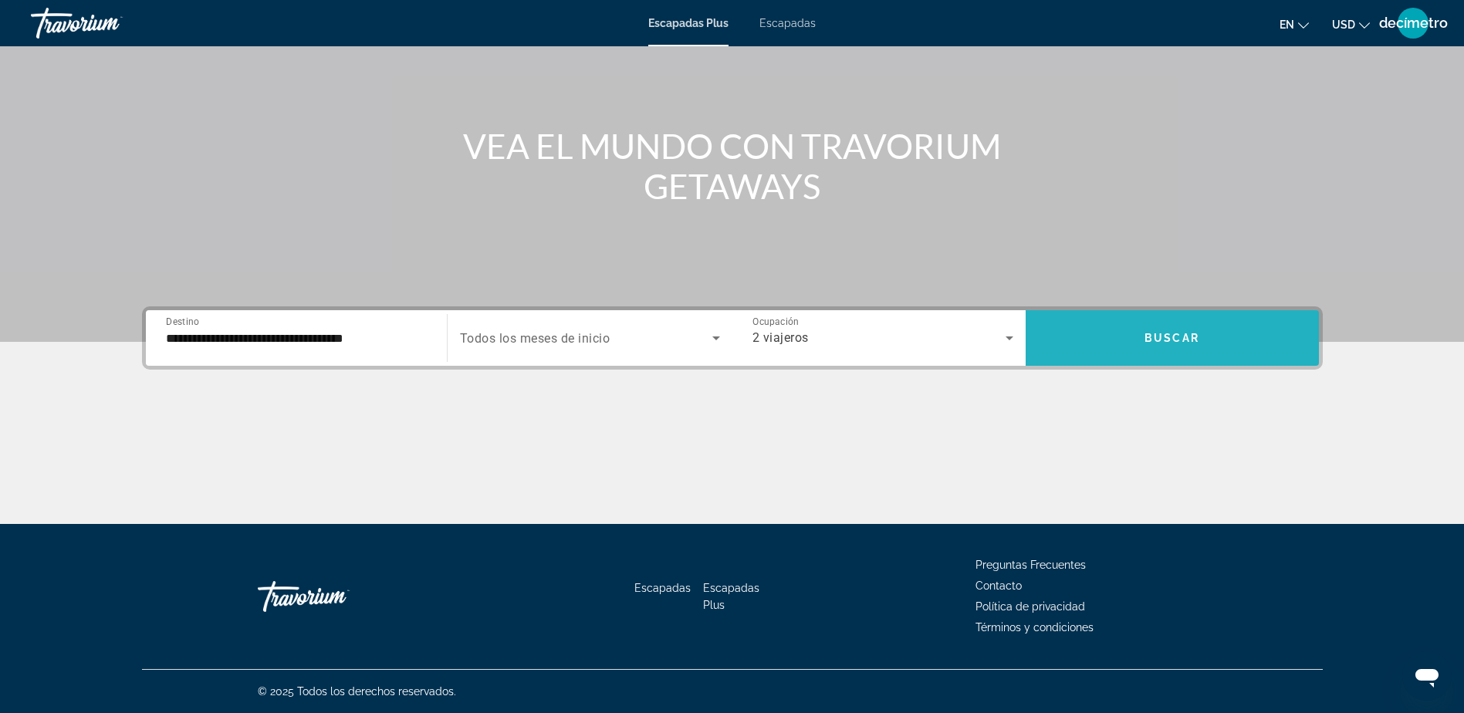
click at [1200, 334] on span "Widget de búsqueda" at bounding box center [1171, 337] width 293 height 37
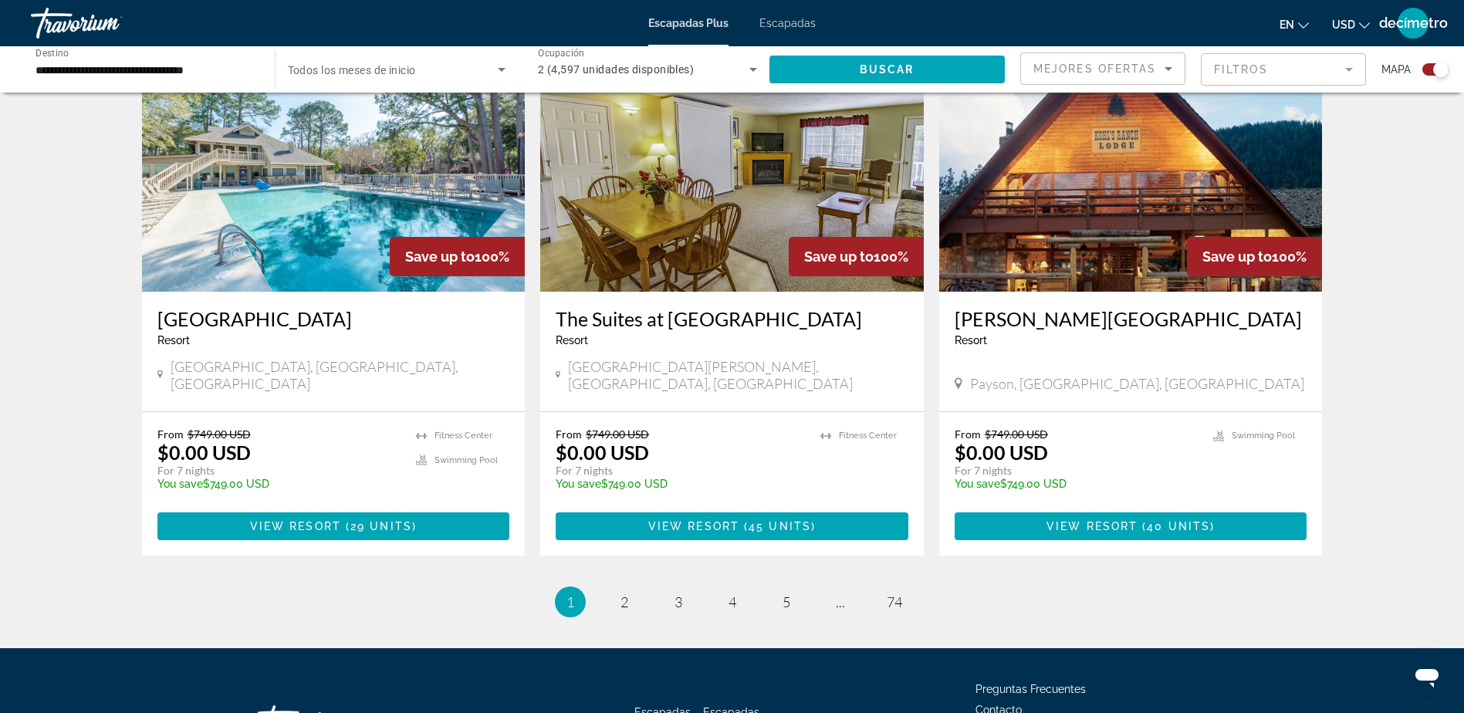
scroll to position [2284, 0]
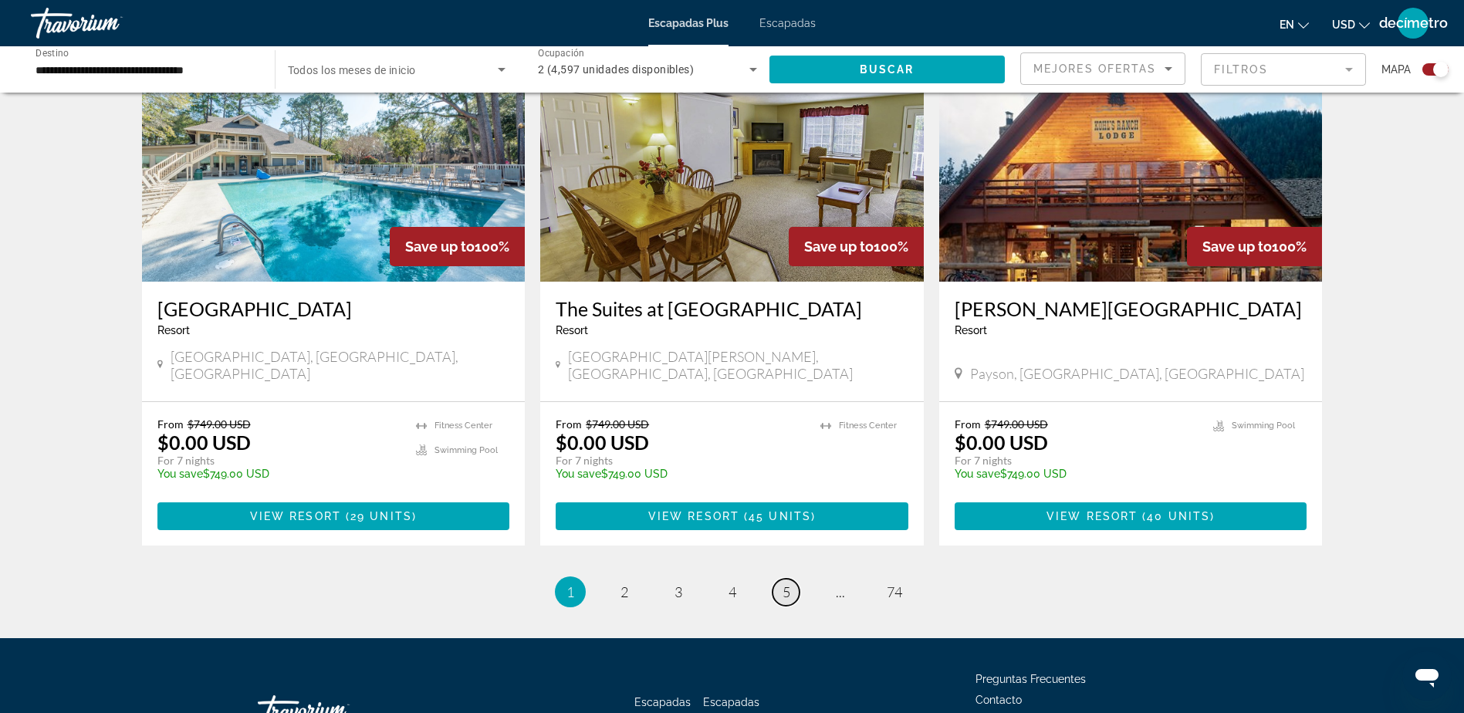
click at [788, 583] on span "5" at bounding box center [786, 591] width 8 height 17
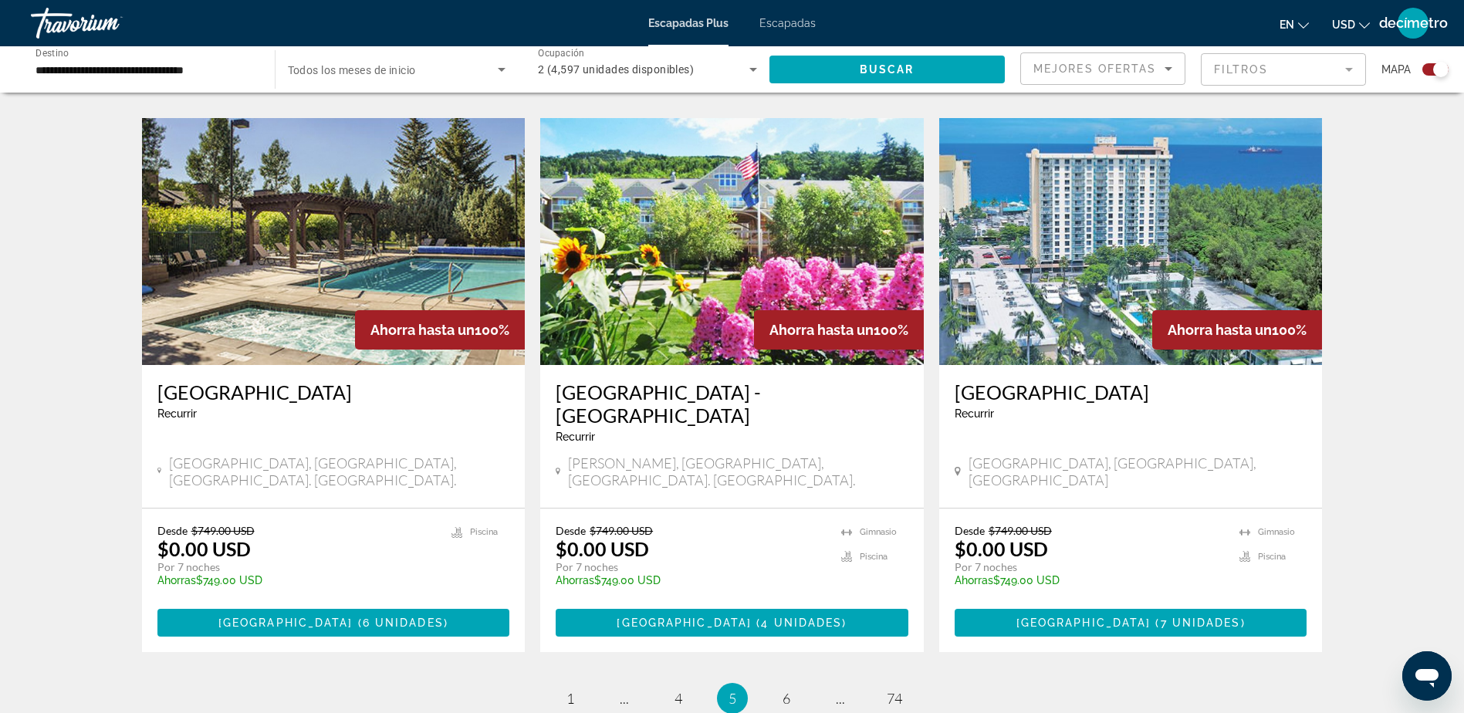
scroll to position [2261, 0]
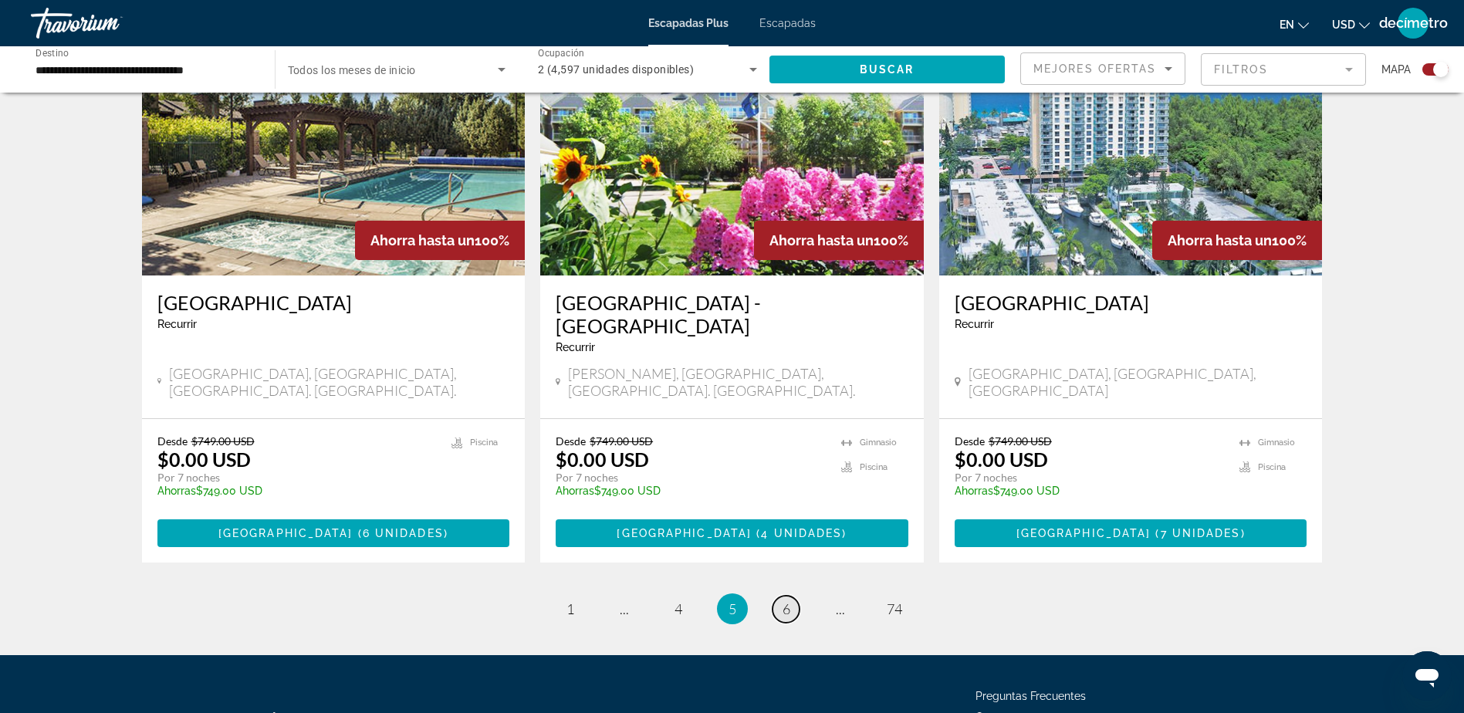
click at [784, 600] on span "6" at bounding box center [786, 608] width 8 height 17
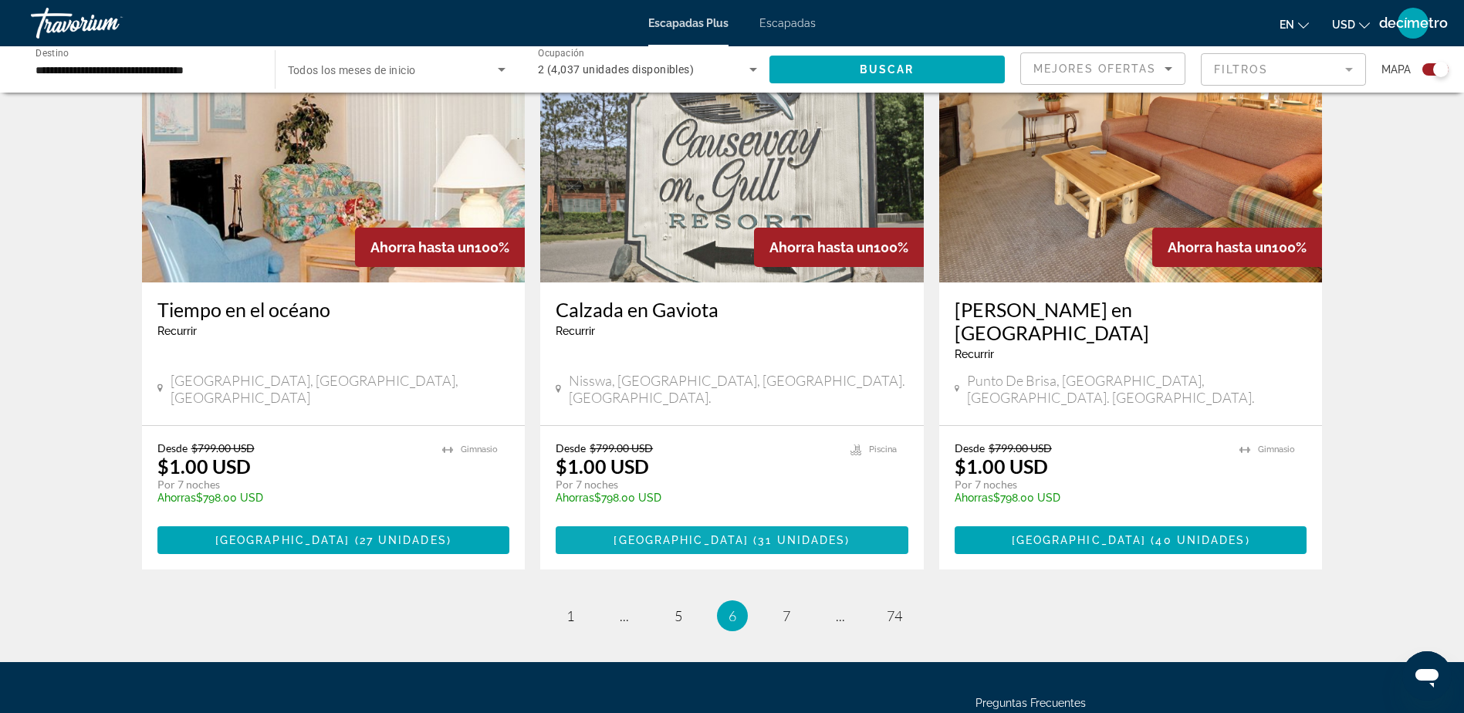
scroll to position [2284, 0]
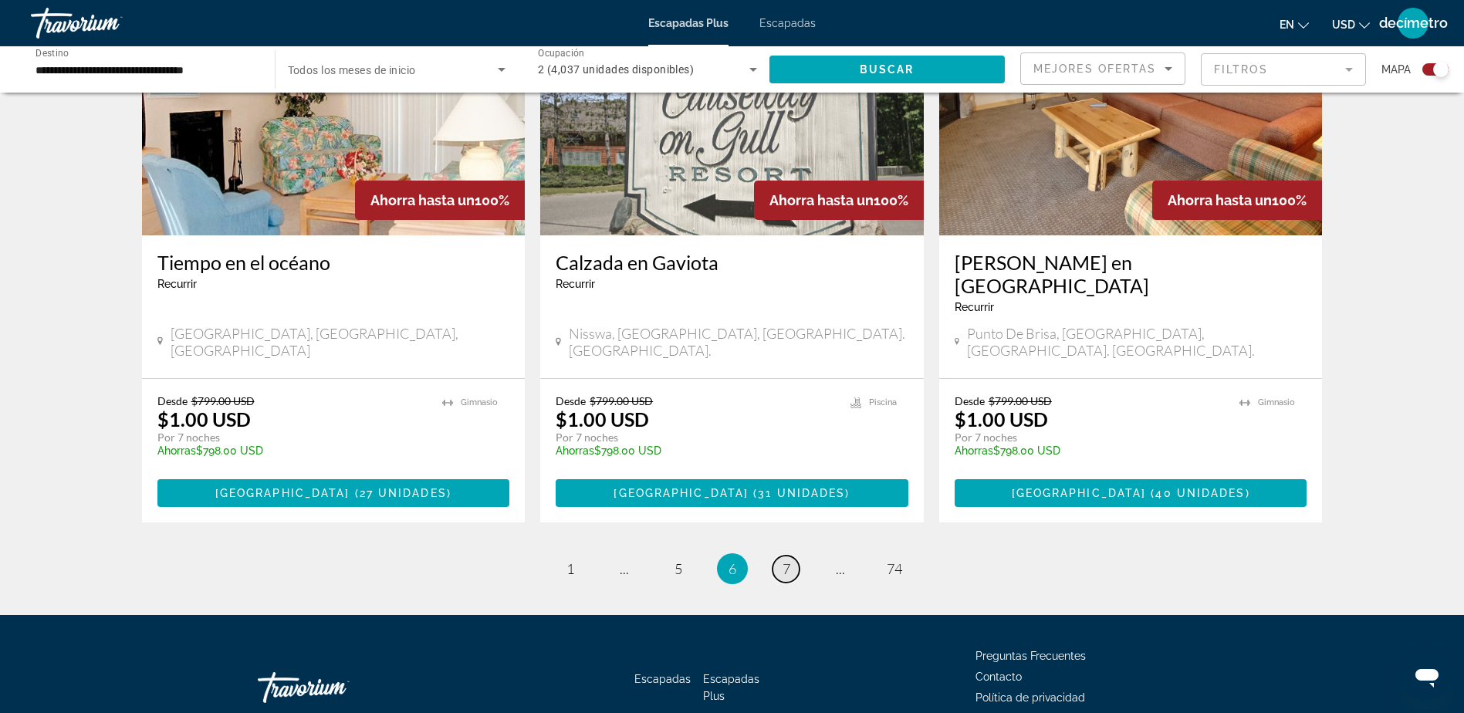
click at [785, 555] on link "página 7" at bounding box center [785, 568] width 27 height 27
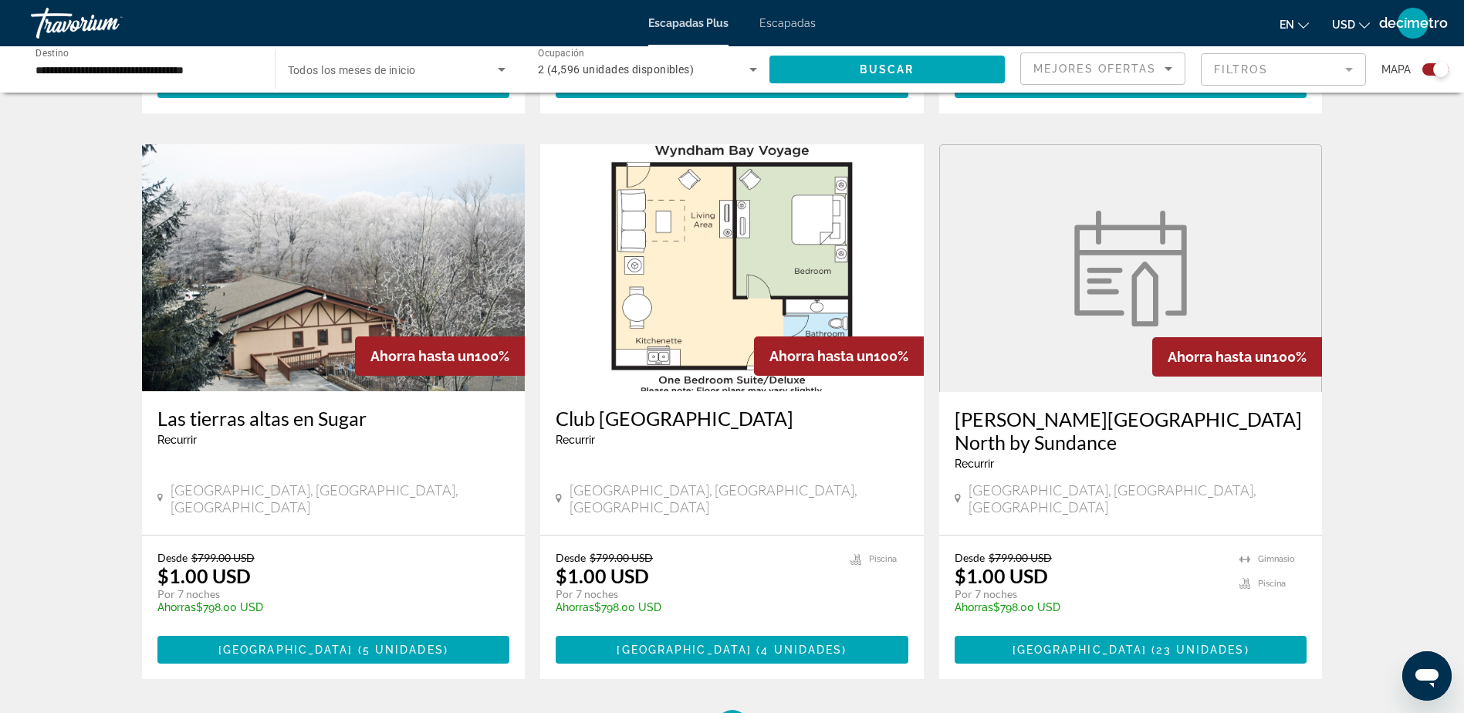
scroll to position [2309, 0]
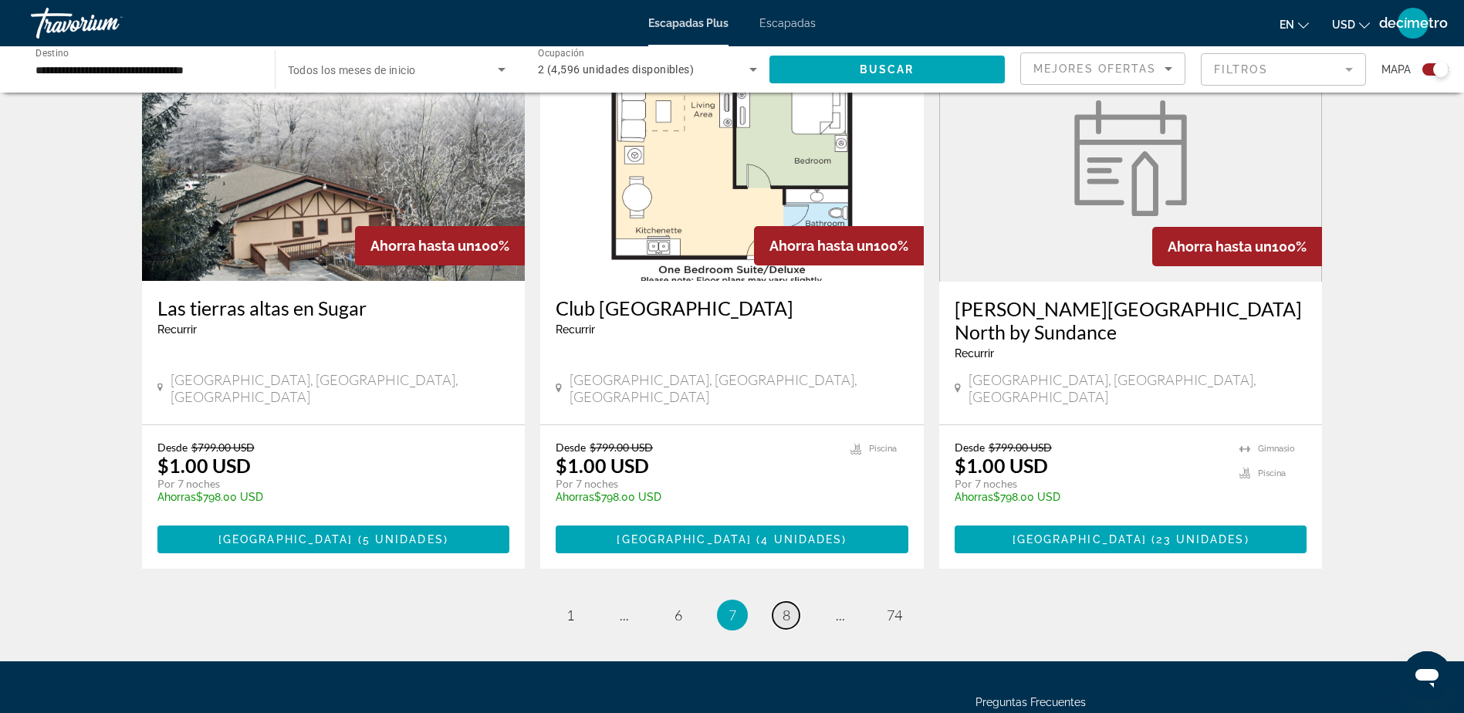
click at [791, 602] on link "página 8" at bounding box center [785, 615] width 27 height 27
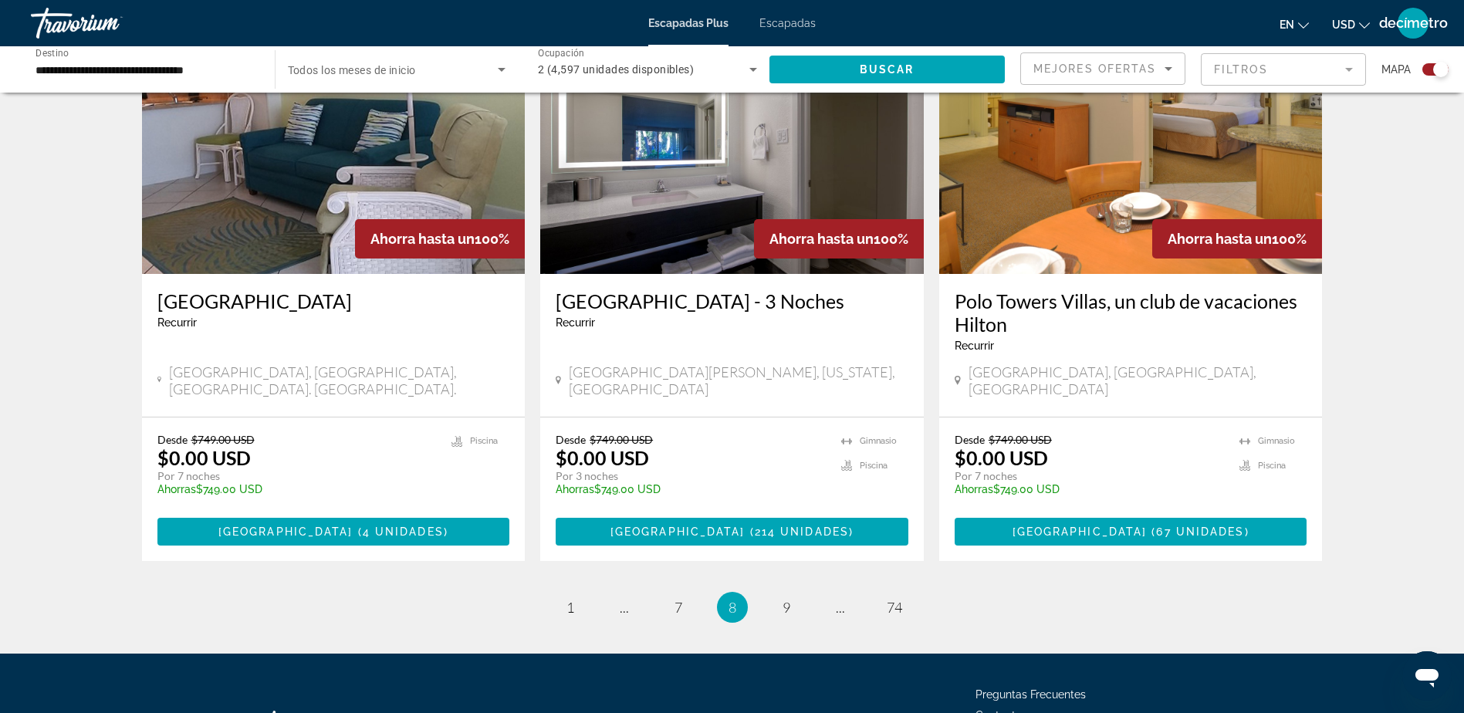
scroll to position [2331, 0]
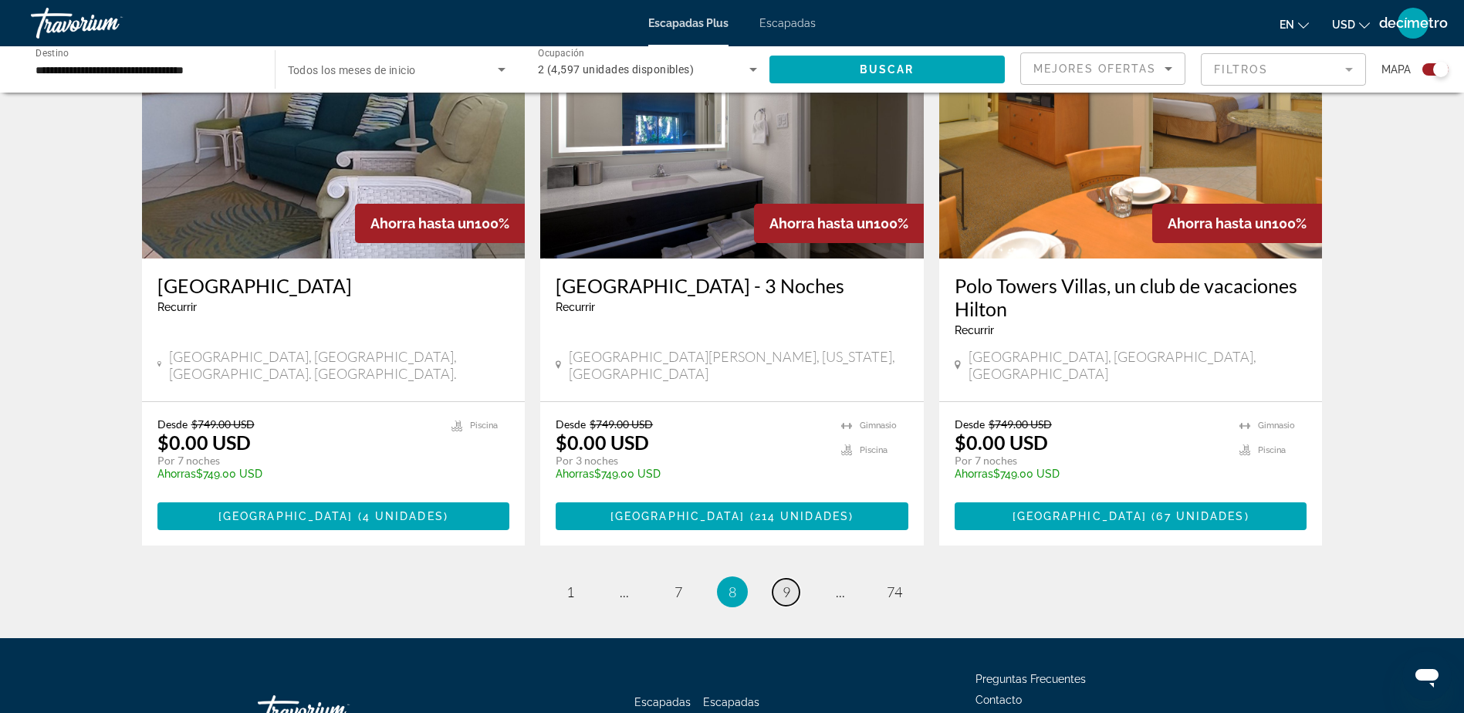
click at [795, 579] on link "página 9" at bounding box center [785, 592] width 27 height 27
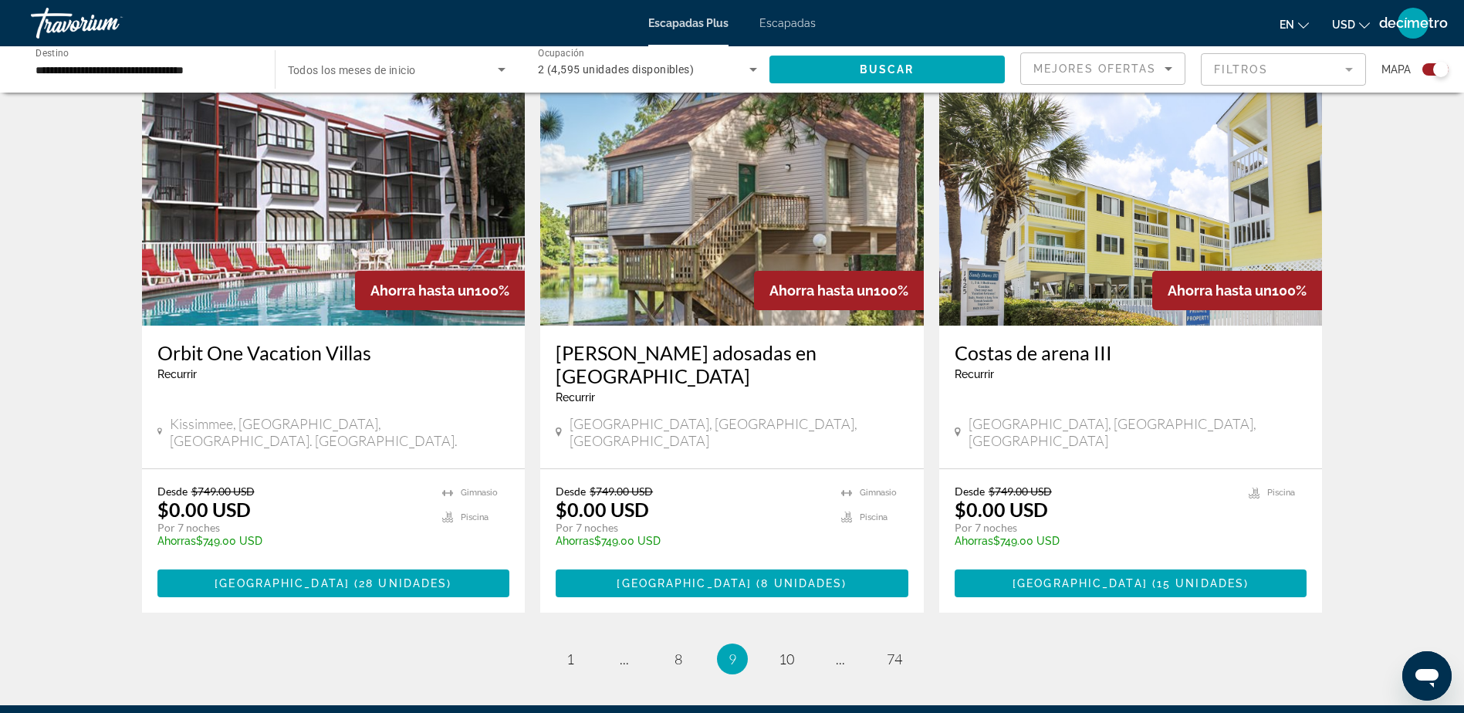
scroll to position [2261, 0]
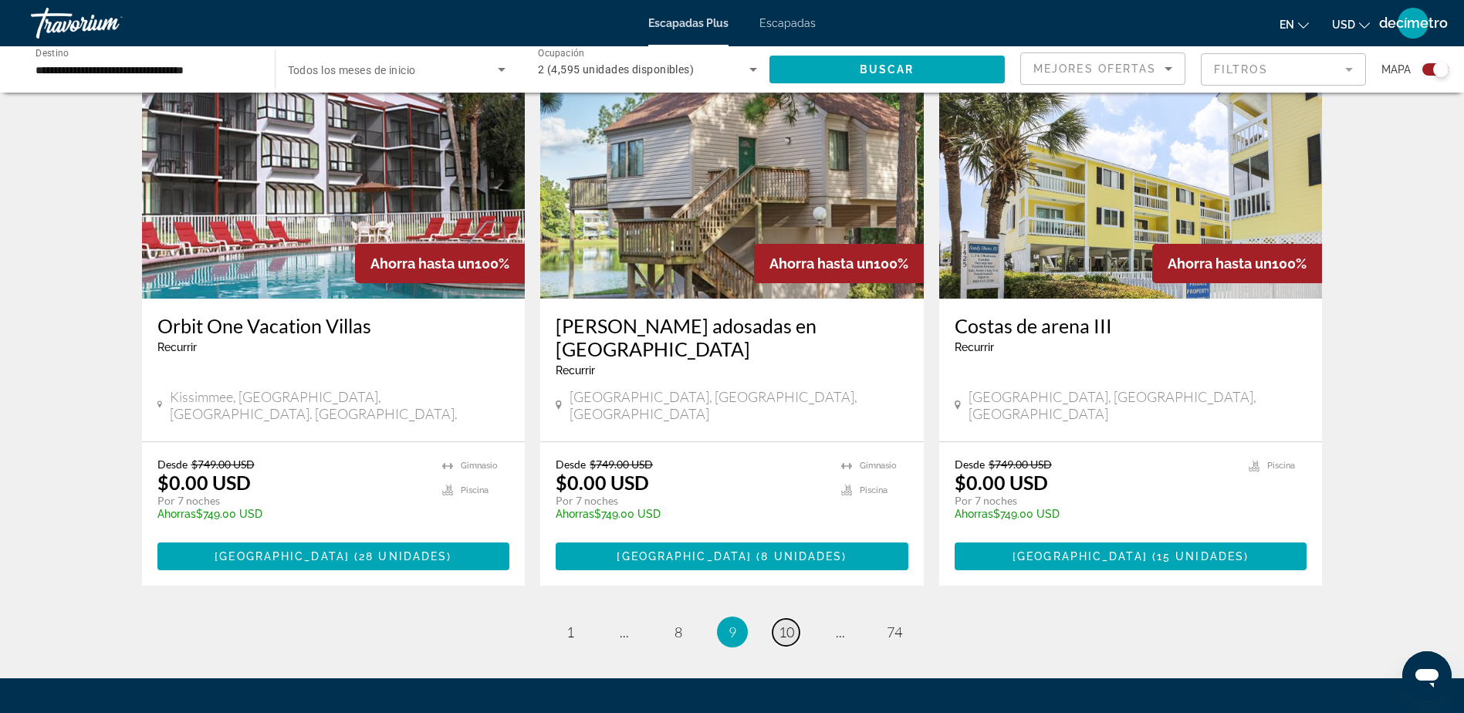
click at [792, 623] on span "10" at bounding box center [785, 631] width 15 height 17
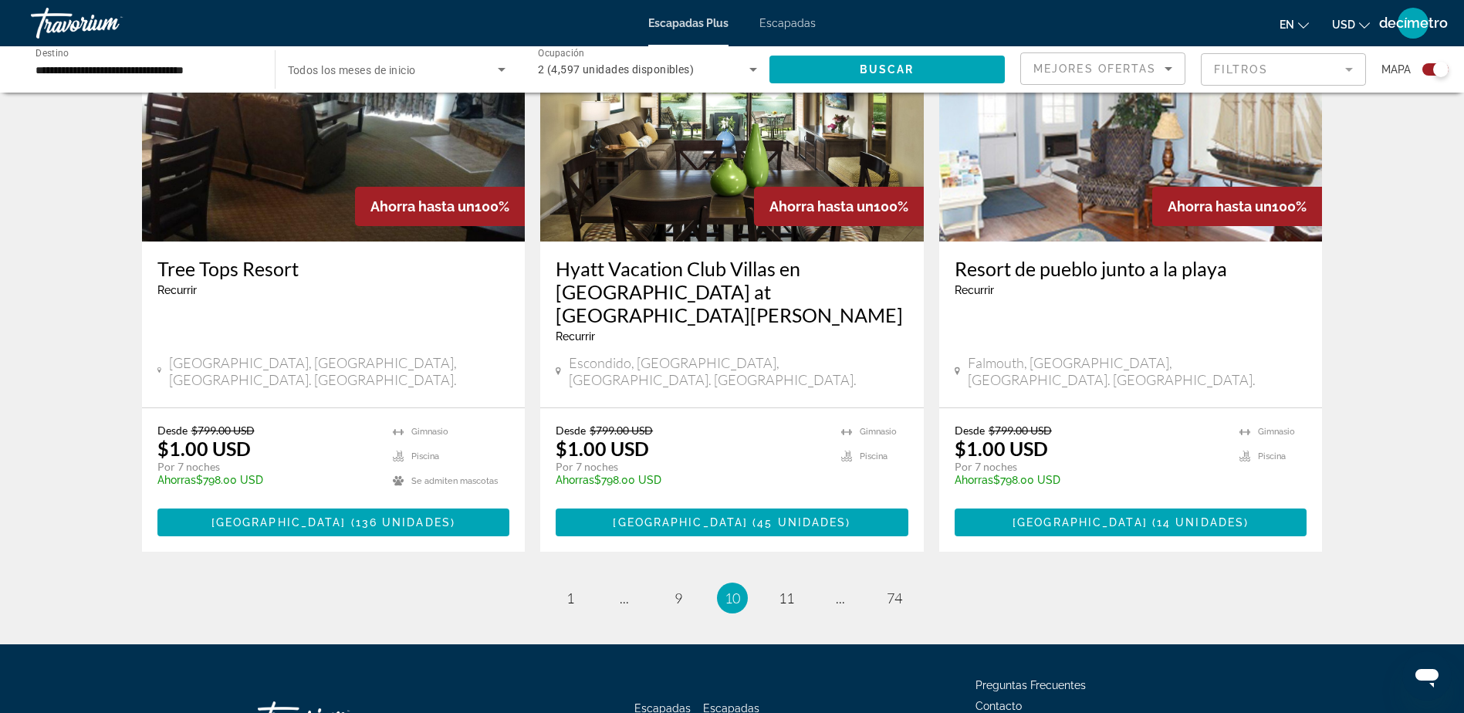
scroll to position [2308, 0]
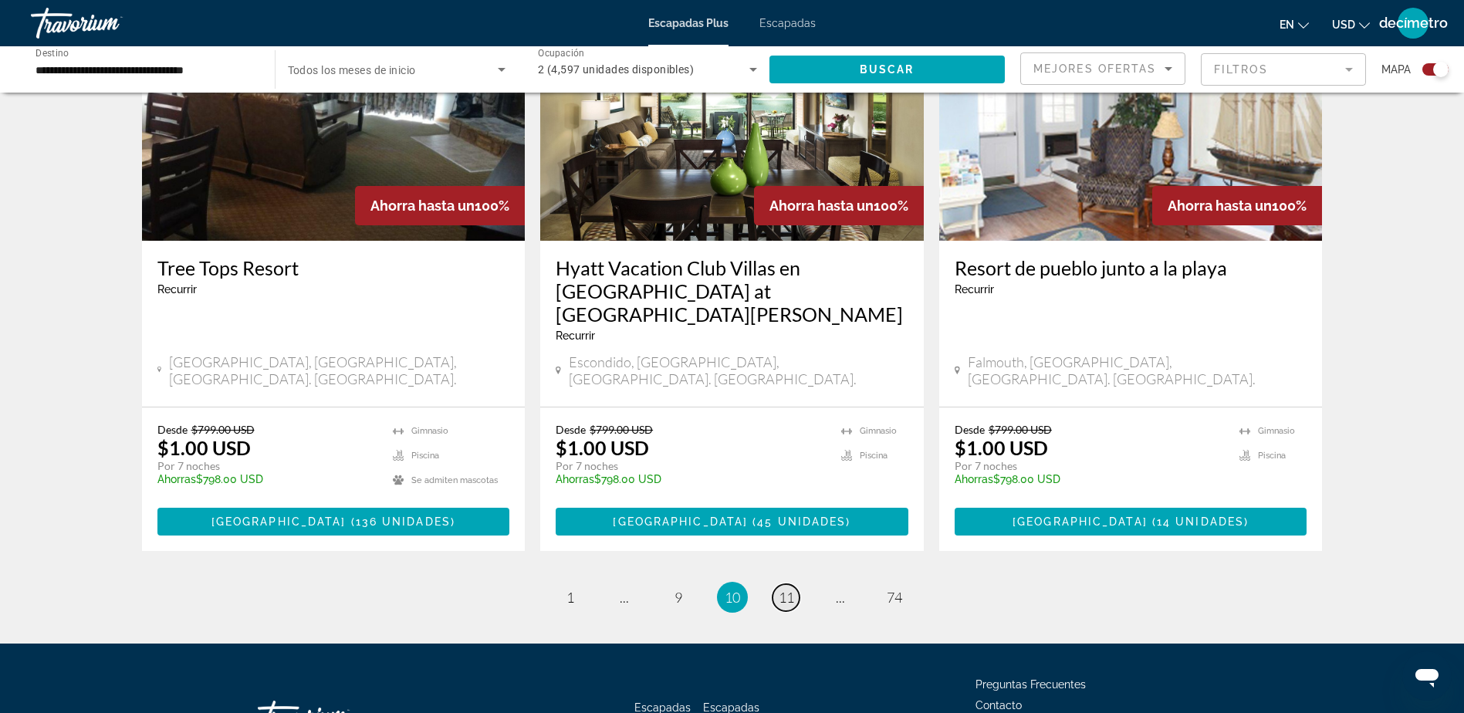
click at [789, 589] on span "11" at bounding box center [785, 597] width 15 height 17
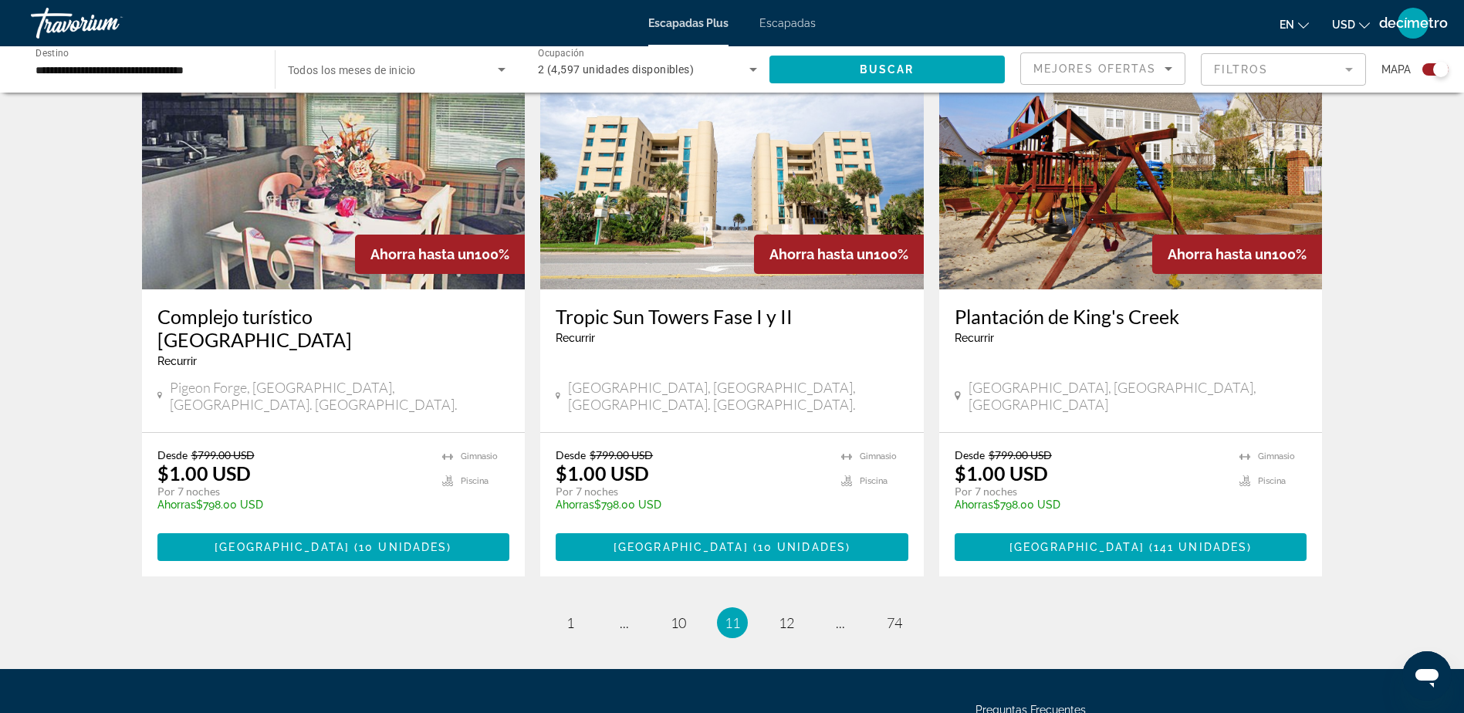
scroll to position [2285, 0]
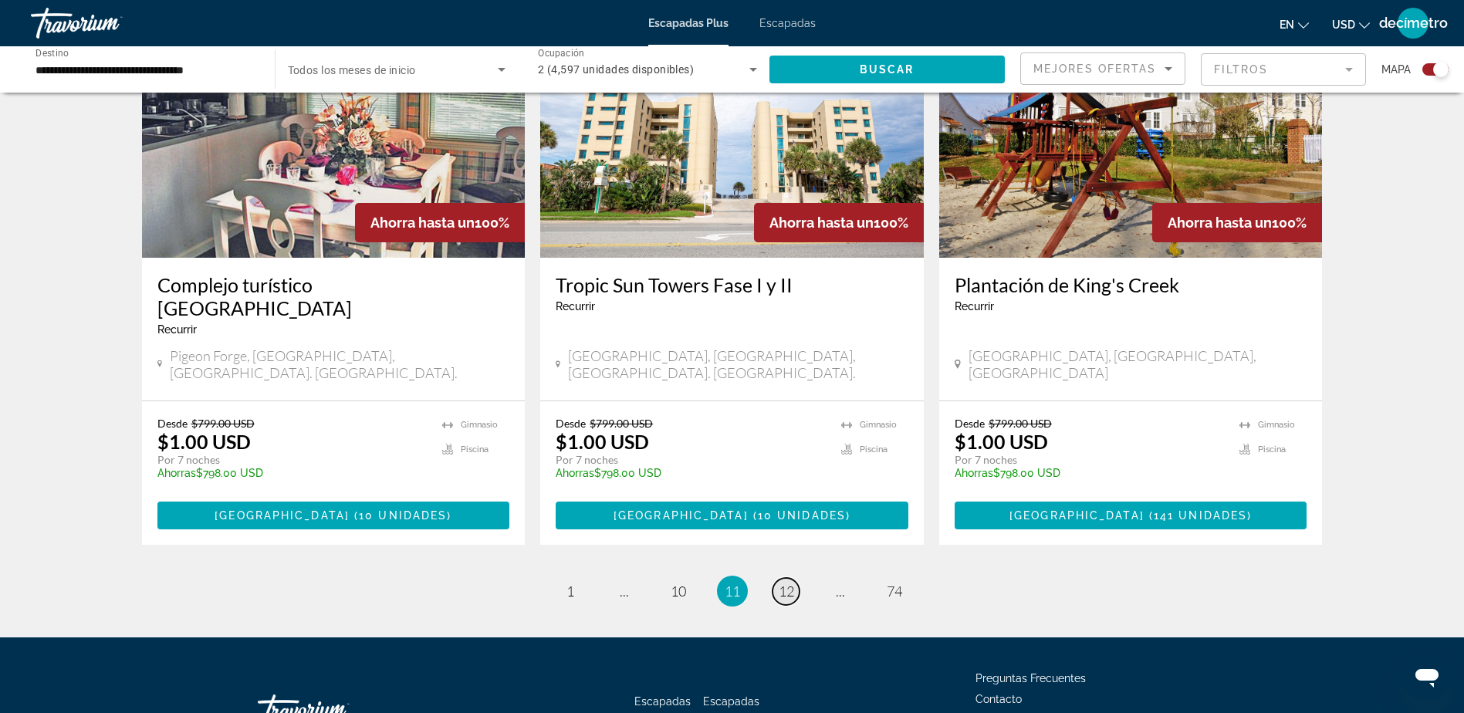
click at [783, 582] on span "12" at bounding box center [785, 590] width 15 height 17
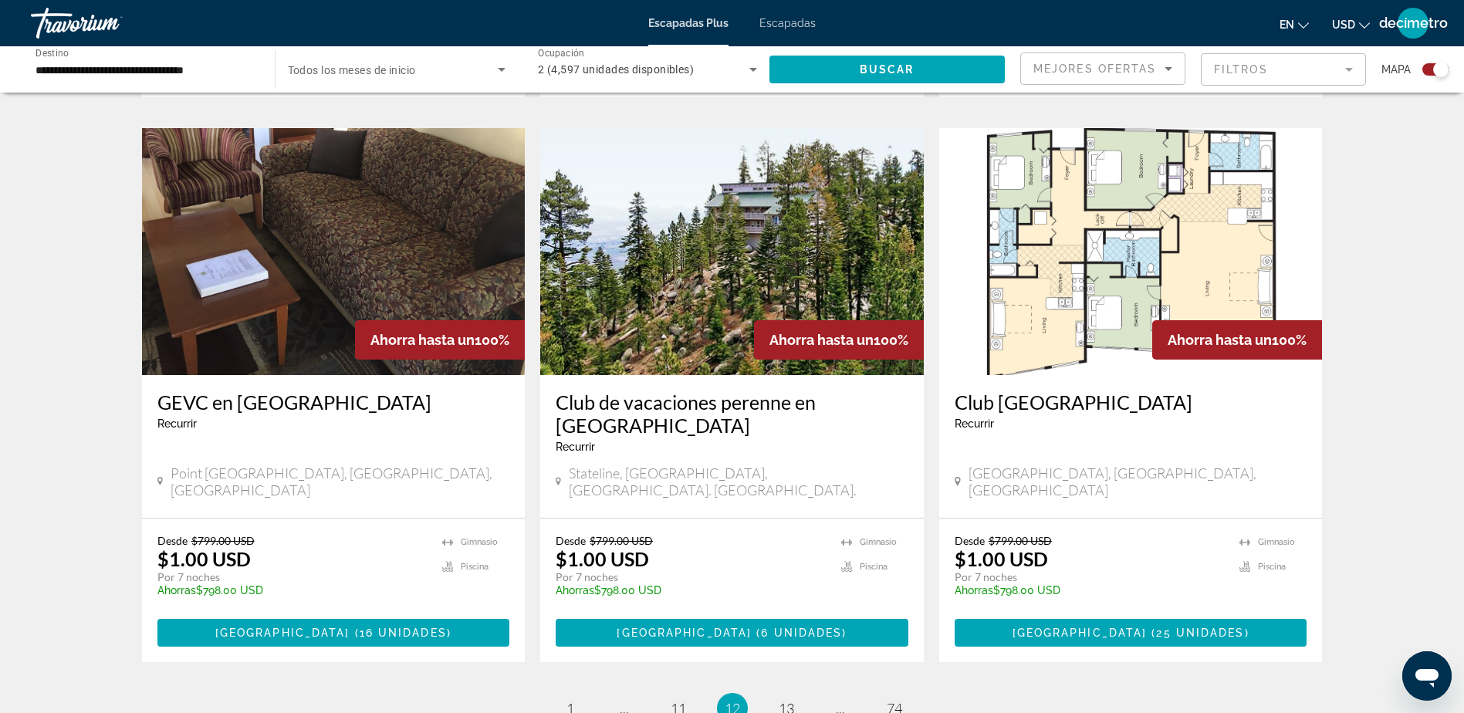
scroll to position [2237, 0]
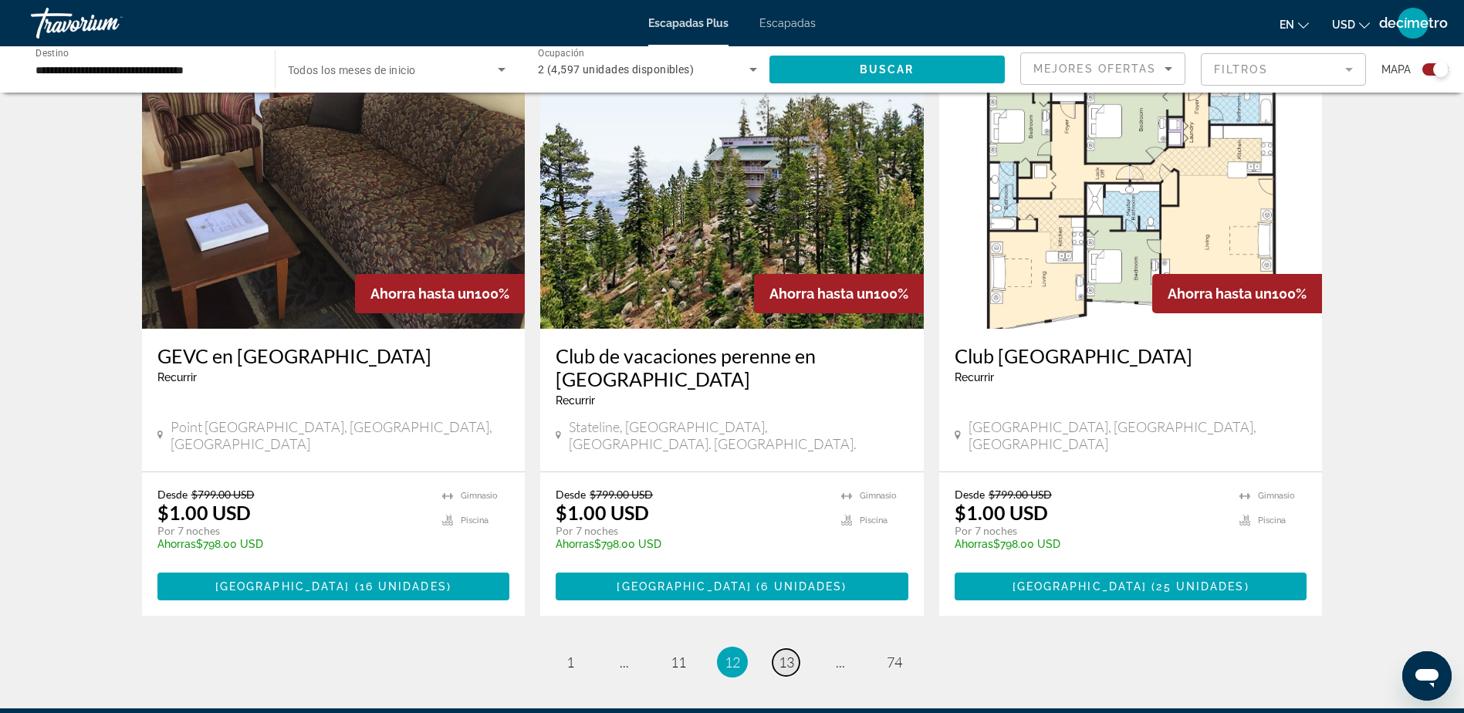
click at [778, 649] on link "página 13" at bounding box center [785, 662] width 27 height 27
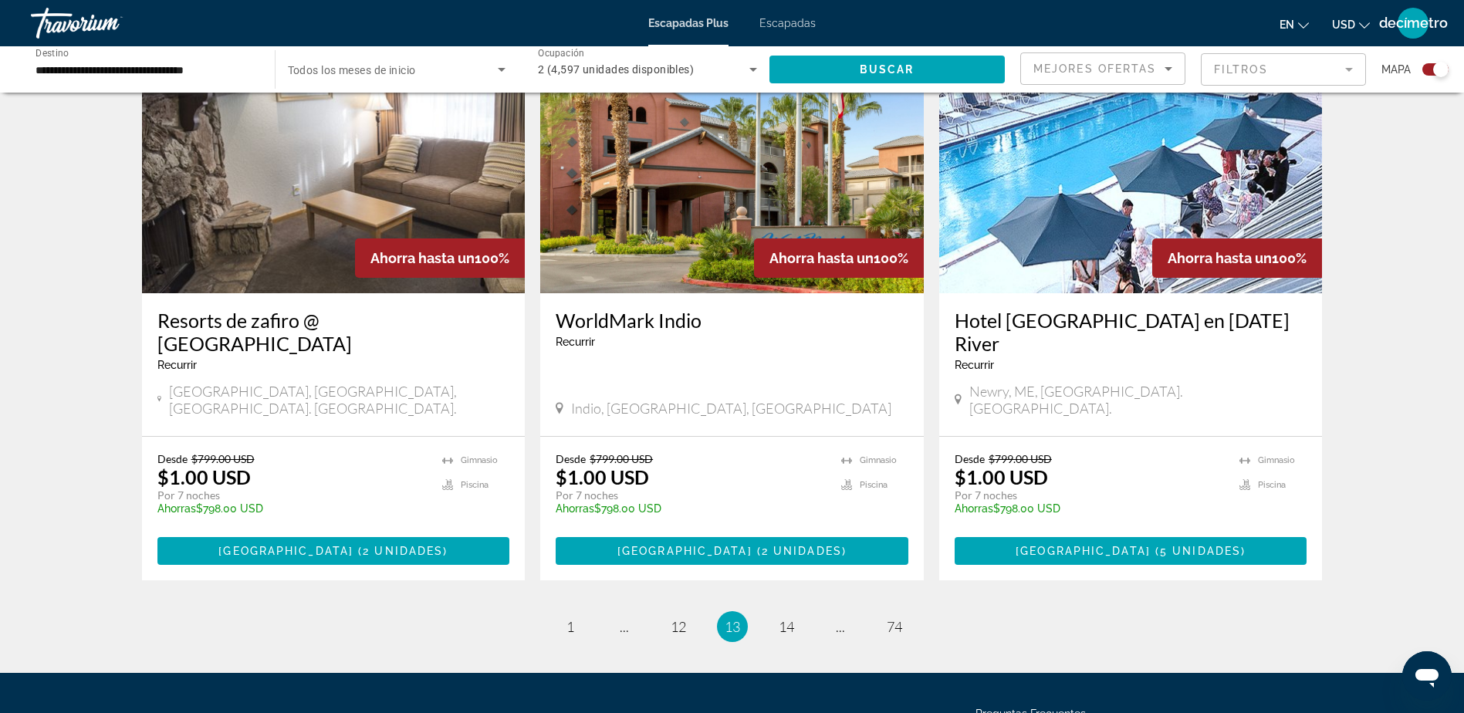
scroll to position [2314, 0]
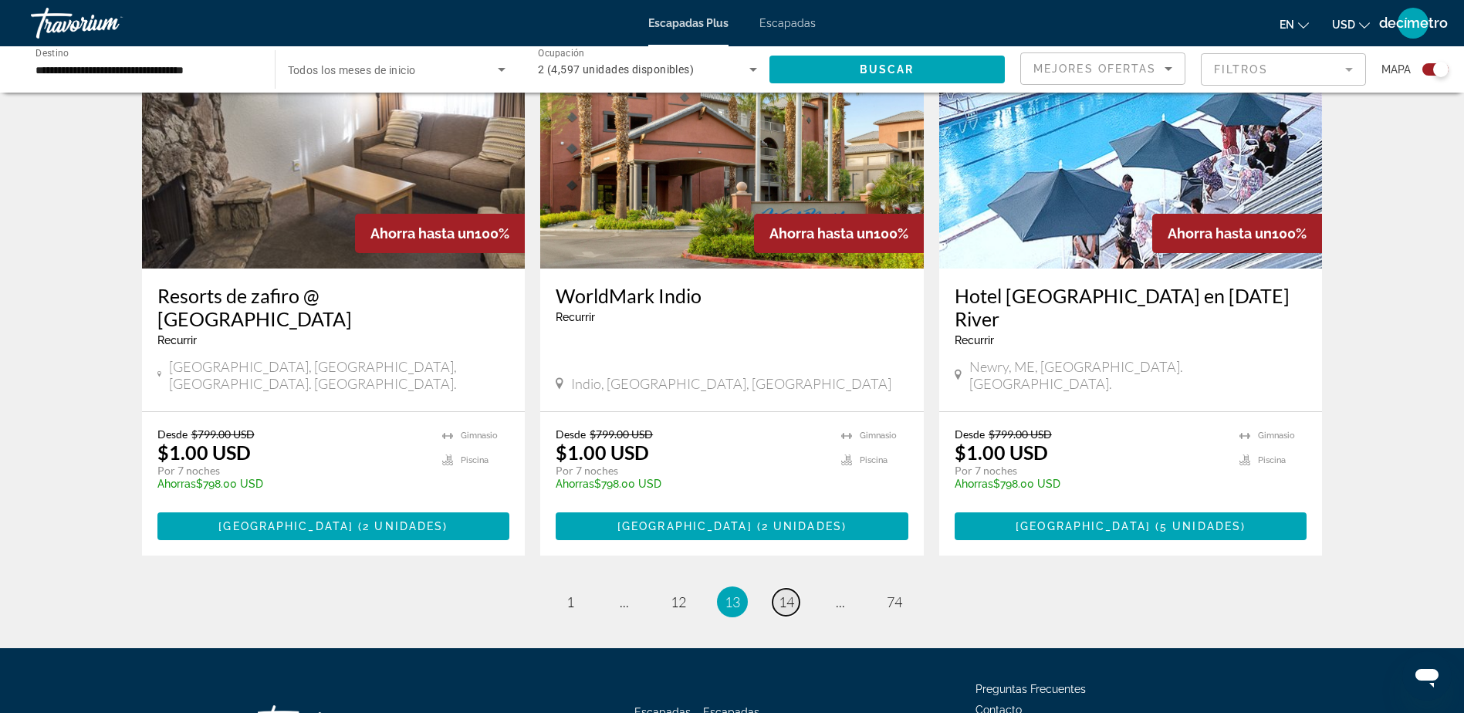
click at [790, 593] on span "14" at bounding box center [785, 601] width 15 height 17
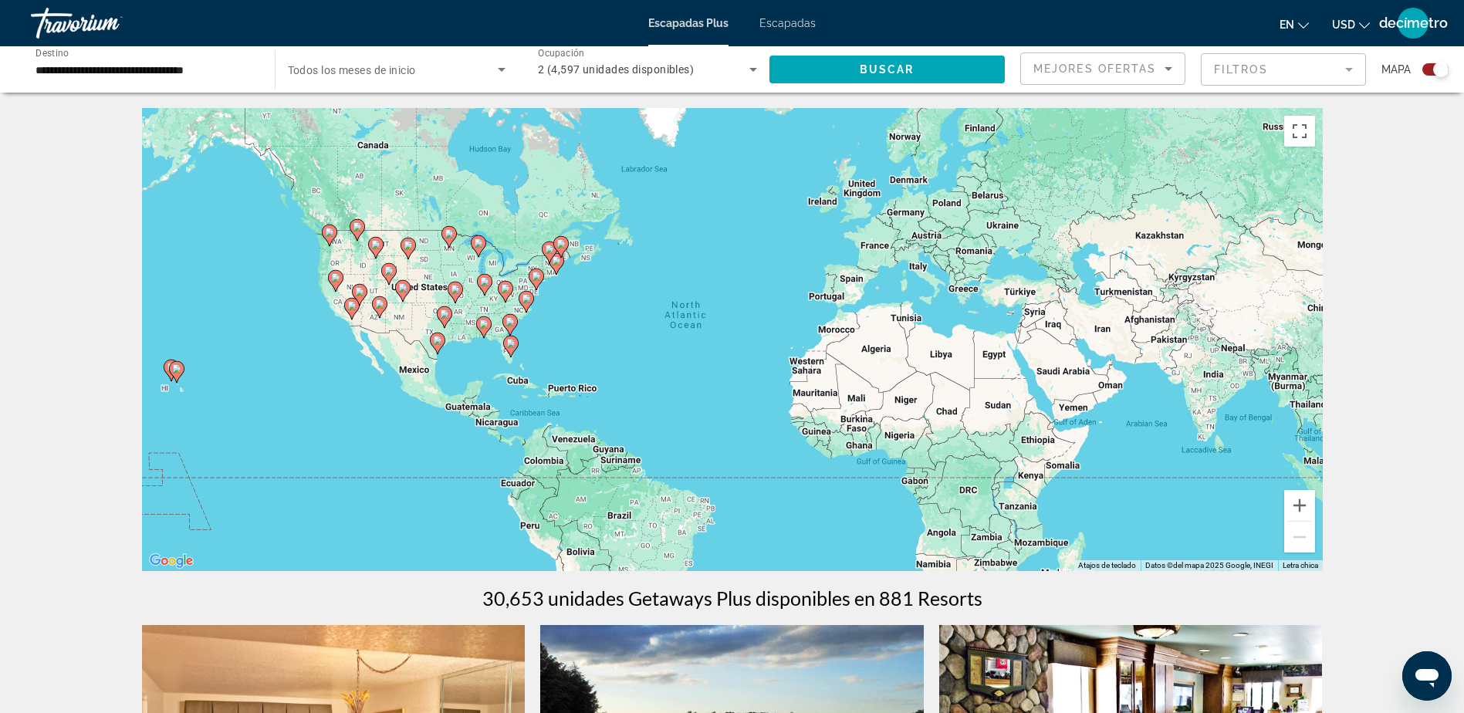
click at [436, 341] on image "Contenido principal" at bounding box center [437, 340] width 9 height 9
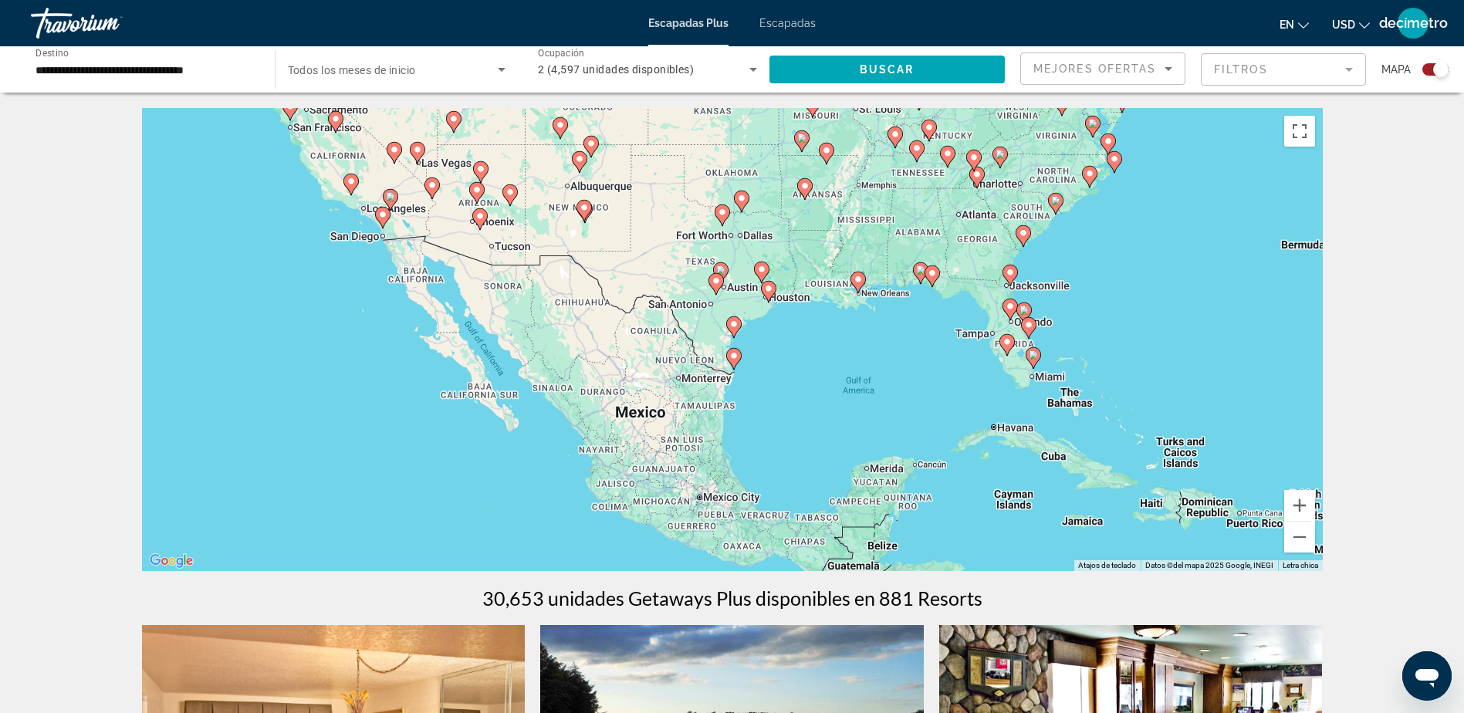
click at [726, 268] on icon "Contenido principal" at bounding box center [720, 273] width 14 height 20
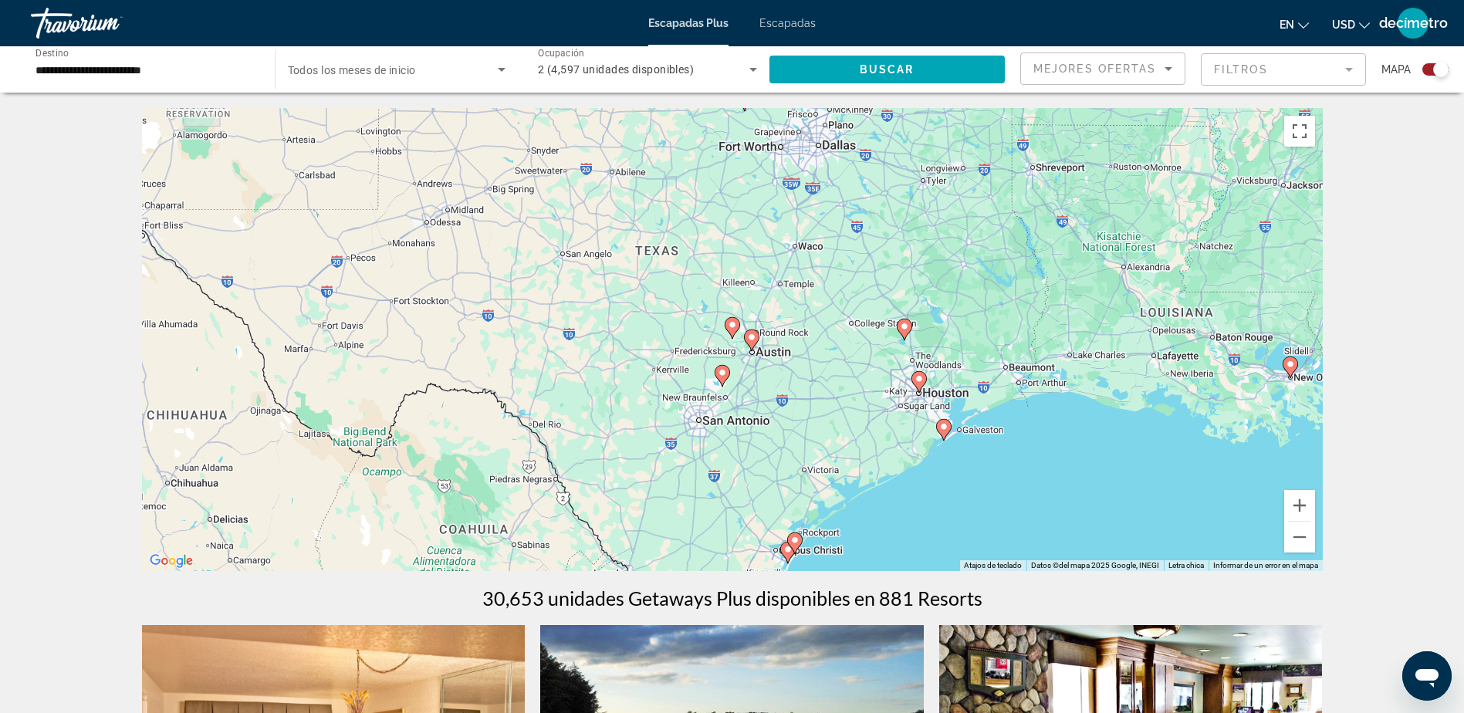
click at [729, 330] on icon "Contenido principal" at bounding box center [731, 328] width 14 height 20
type input "**********"
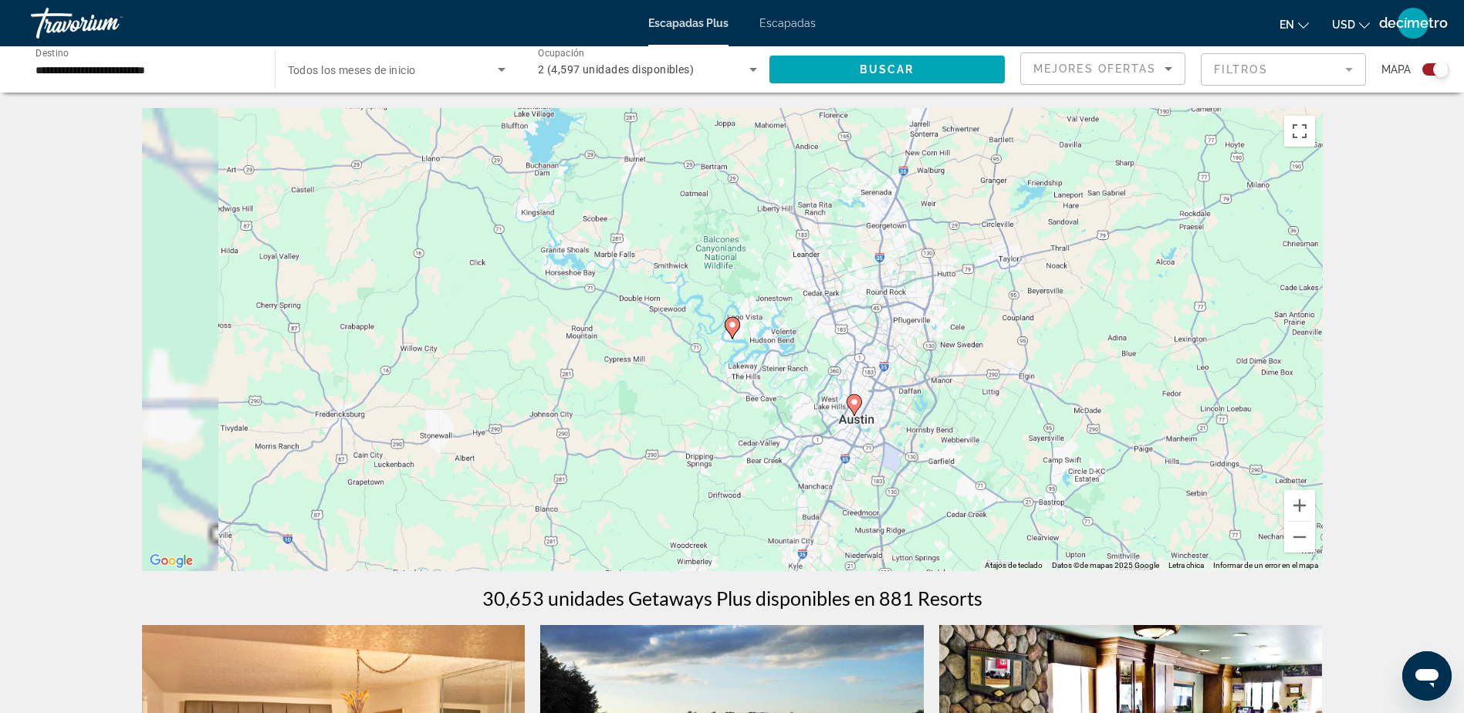
click at [729, 330] on icon "Contenido principal" at bounding box center [731, 328] width 14 height 20
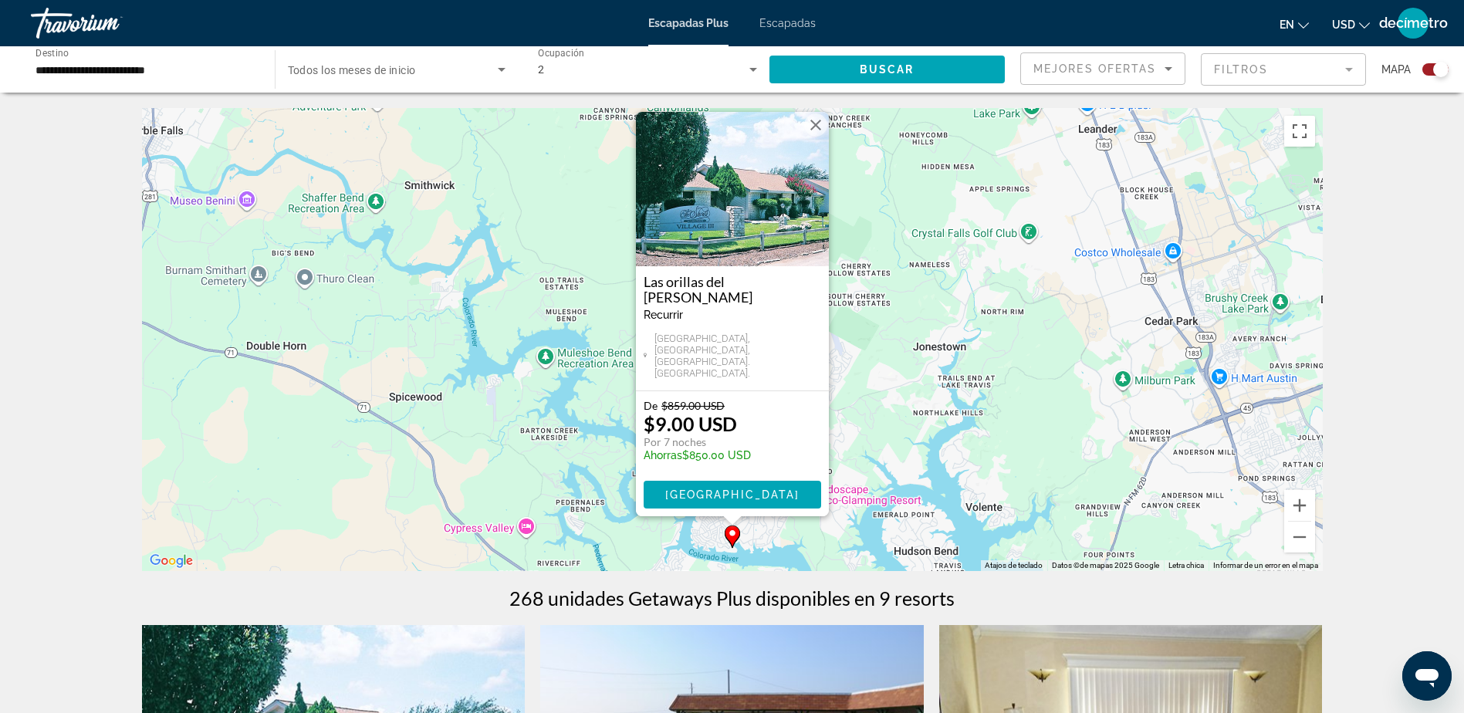
click at [903, 381] on div "To activate drag with keyboard, press Alt + Enter. Once in keyboard drag state,…" at bounding box center [732, 339] width 1180 height 463
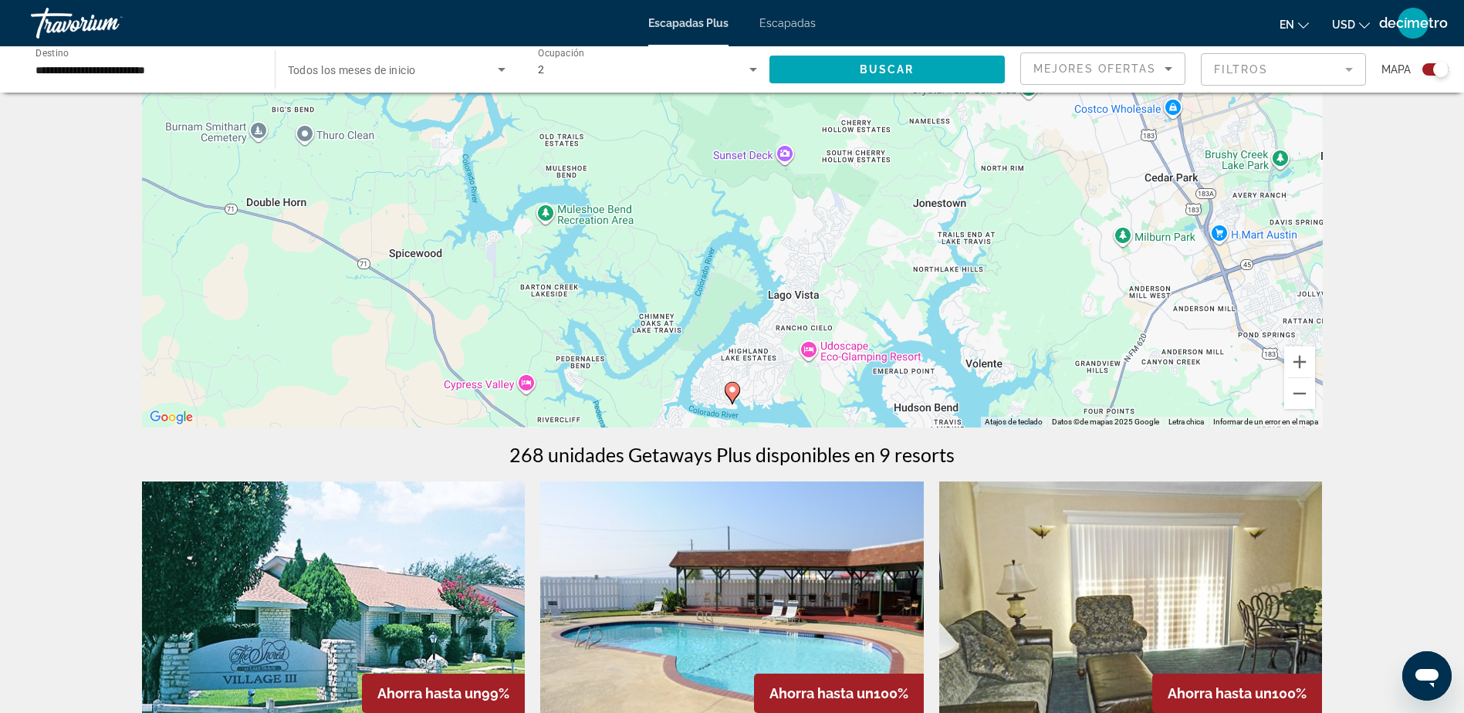
scroll to position [154, 0]
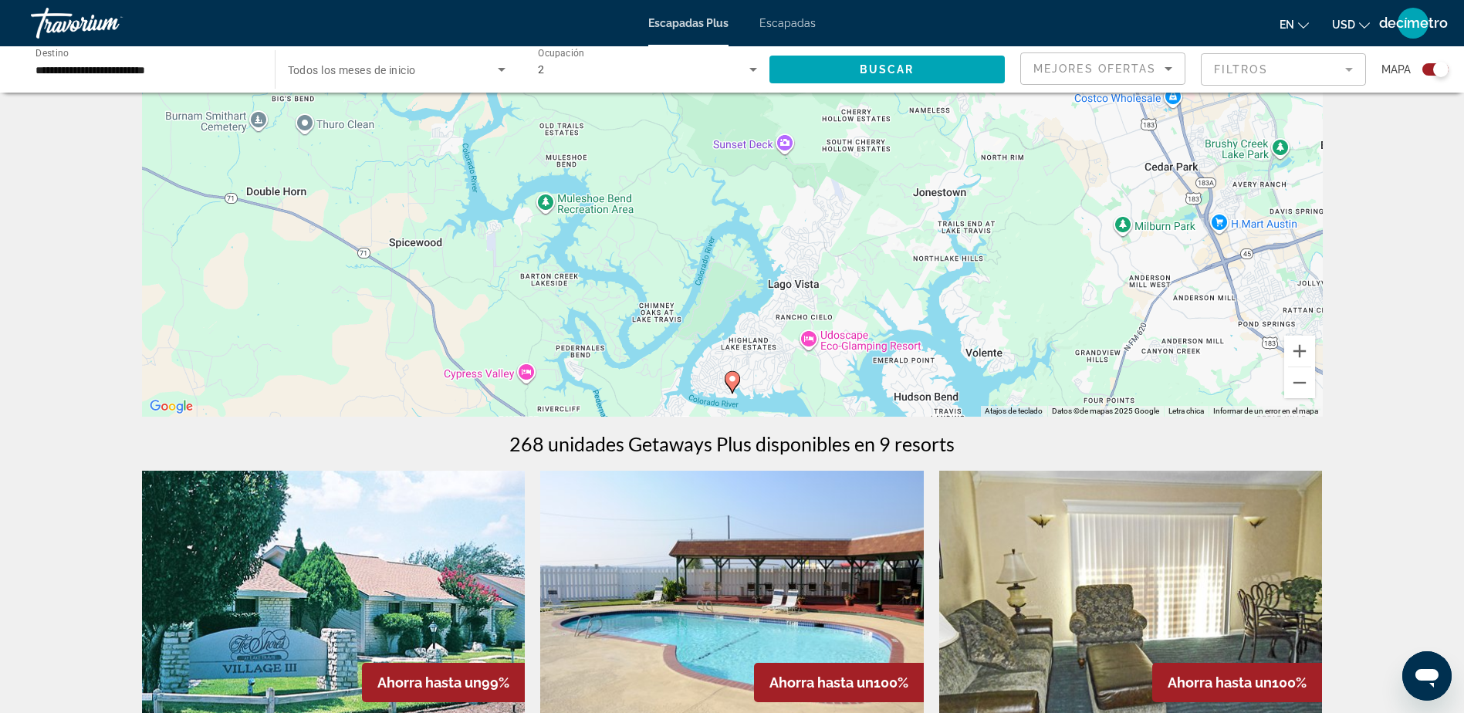
click at [772, 396] on div "Para activar el arrastre con el teclado, presione Alt + Entrar. Una vez en el e…" at bounding box center [732, 185] width 1180 height 463
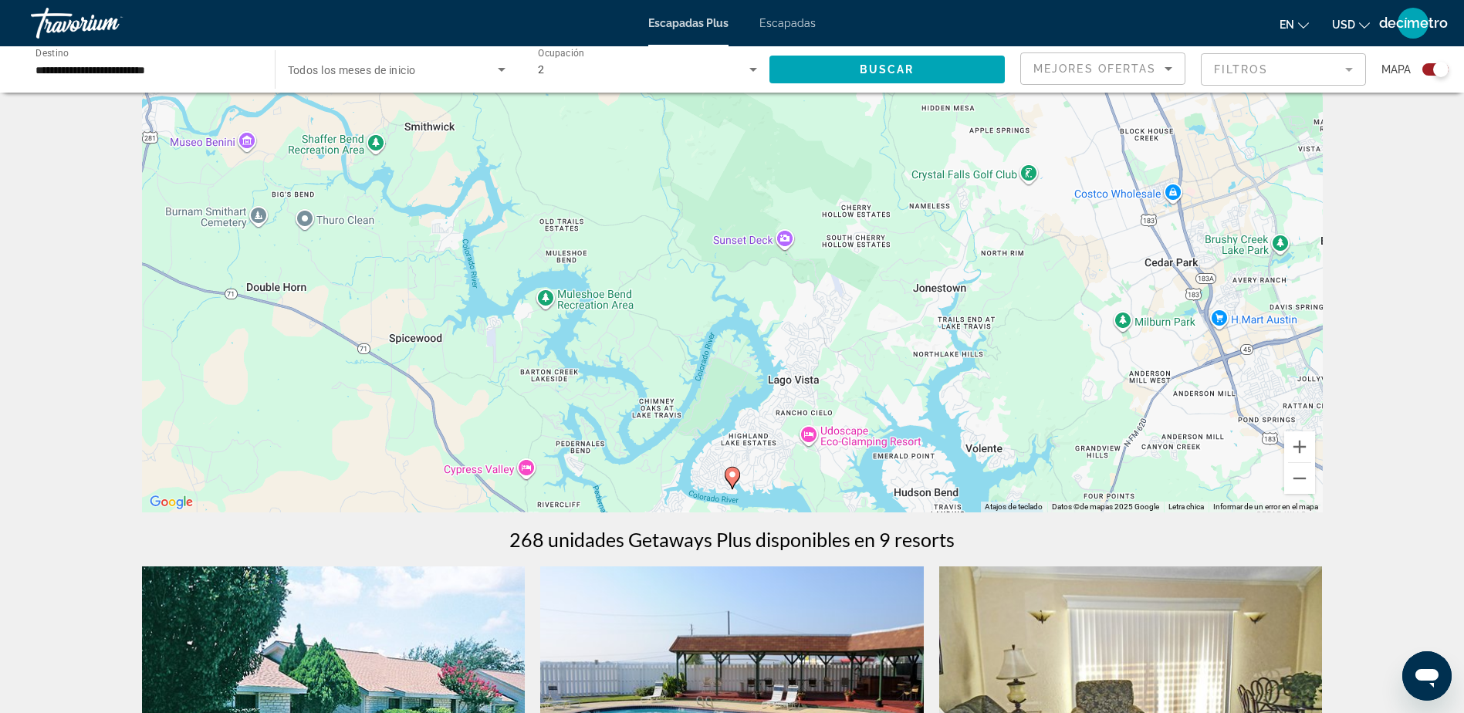
scroll to position [0, 0]
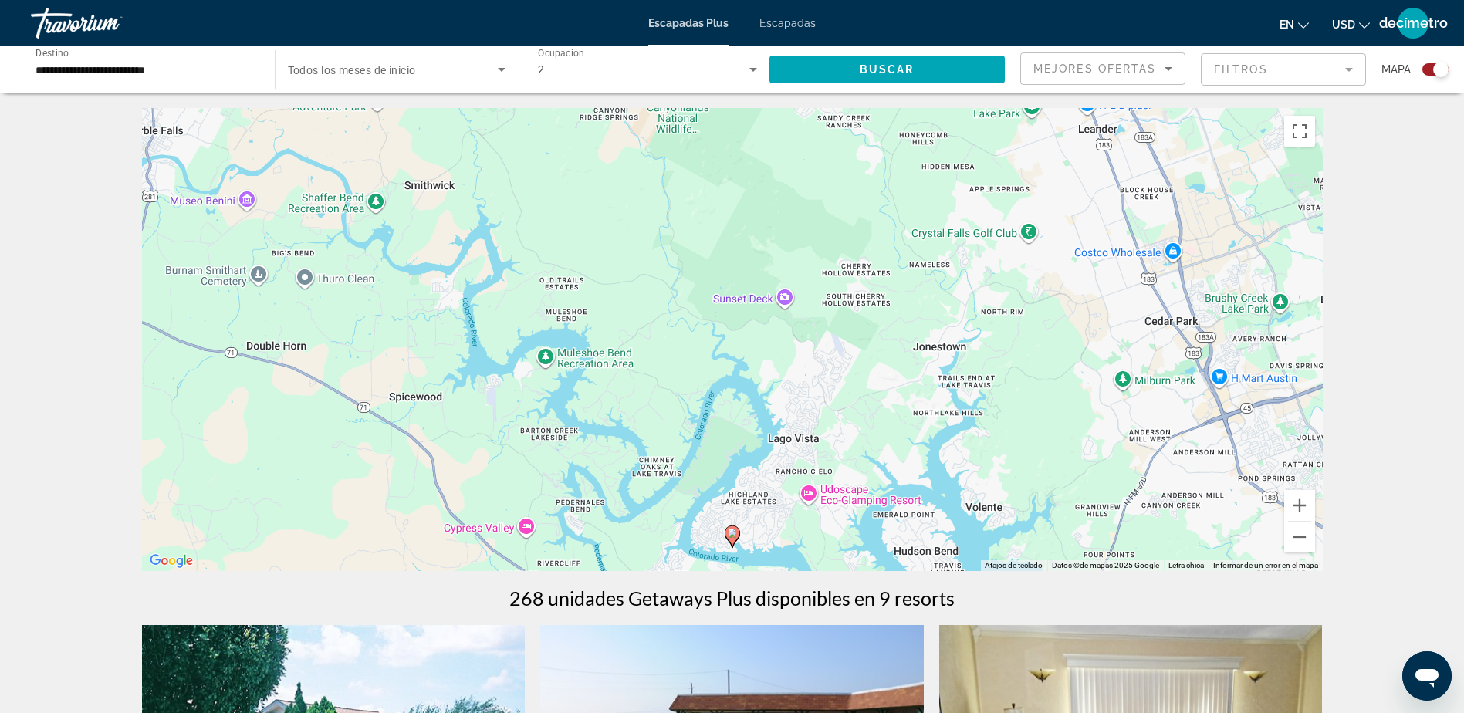
click at [792, 26] on span "Escapadas" at bounding box center [787, 23] width 56 height 12
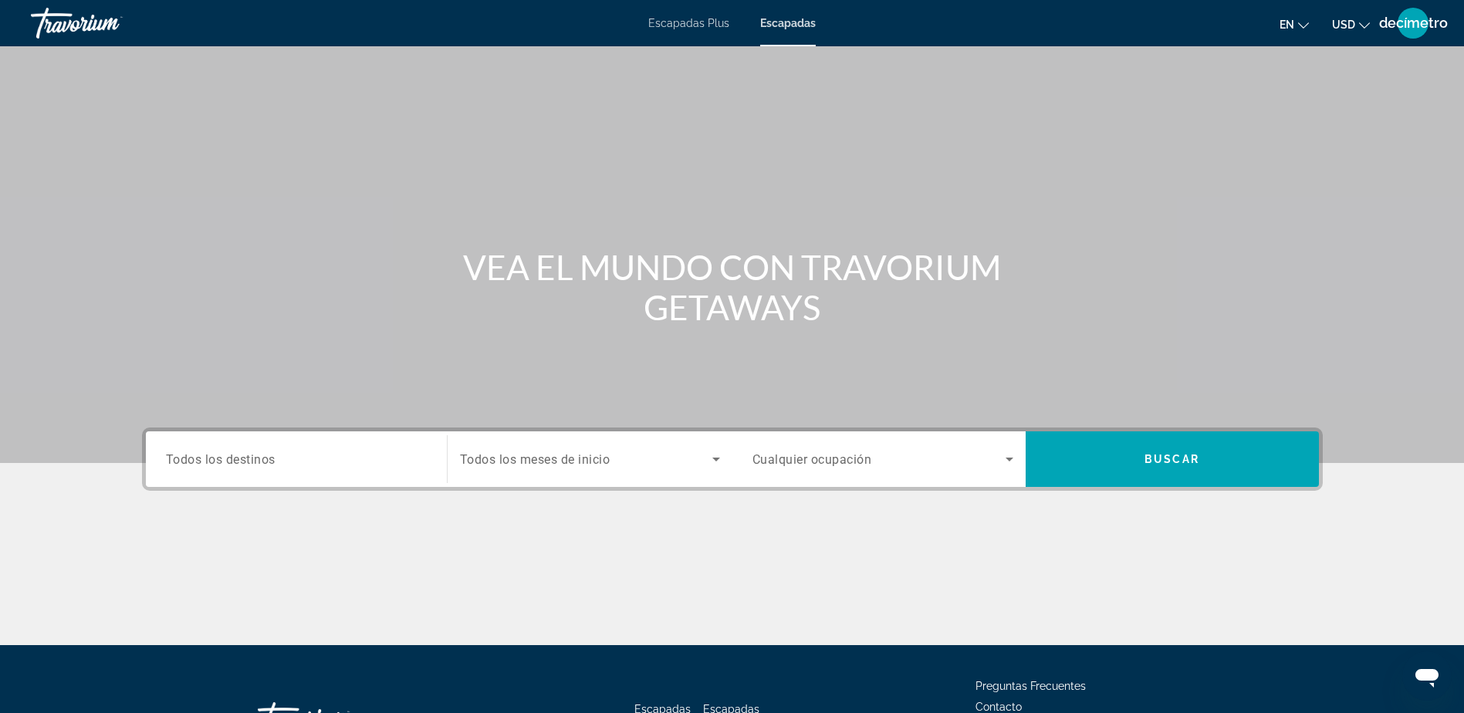
click at [404, 464] on input "Destination Todos los destinos" at bounding box center [296, 460] width 261 height 19
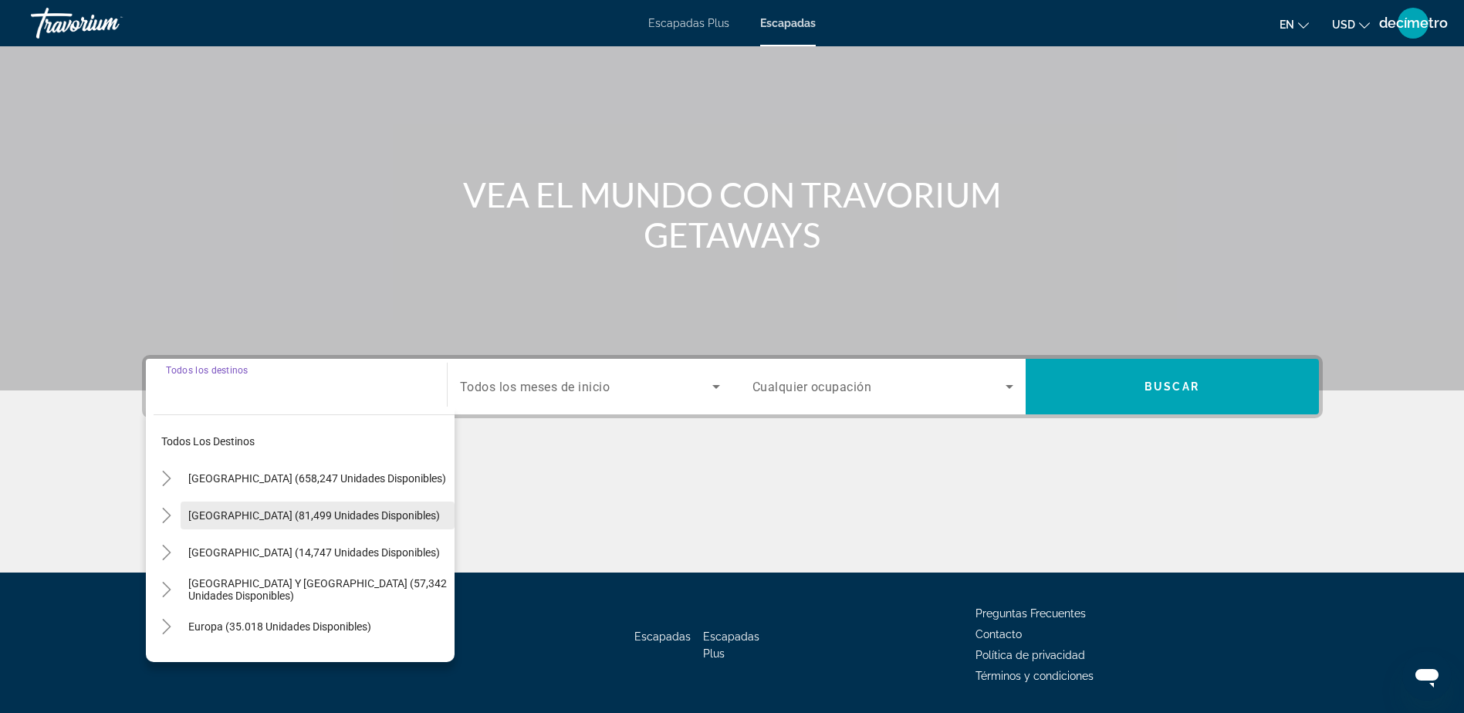
scroll to position [121, 0]
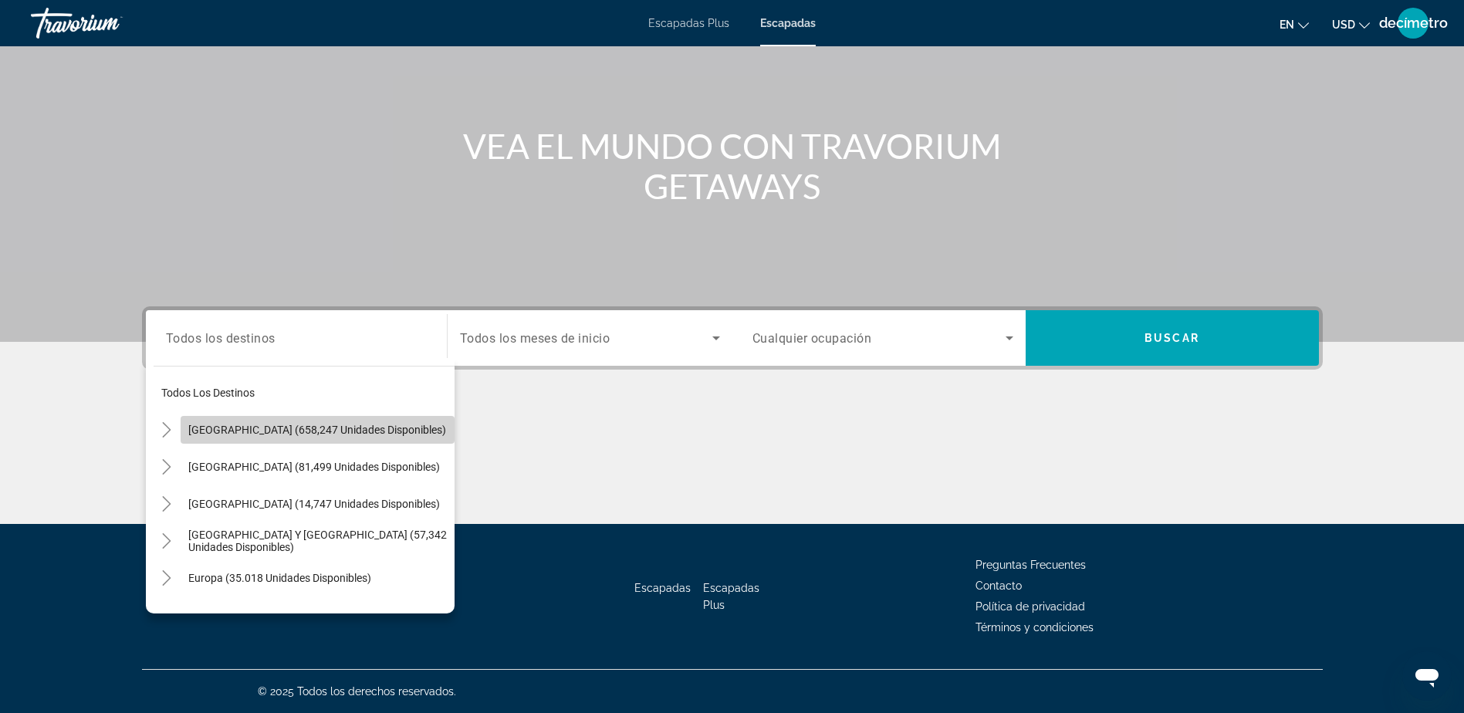
click at [370, 434] on span "Estados Unidos (658,247 unidades disponibles)" at bounding box center [317, 430] width 258 height 12
type input "**********"
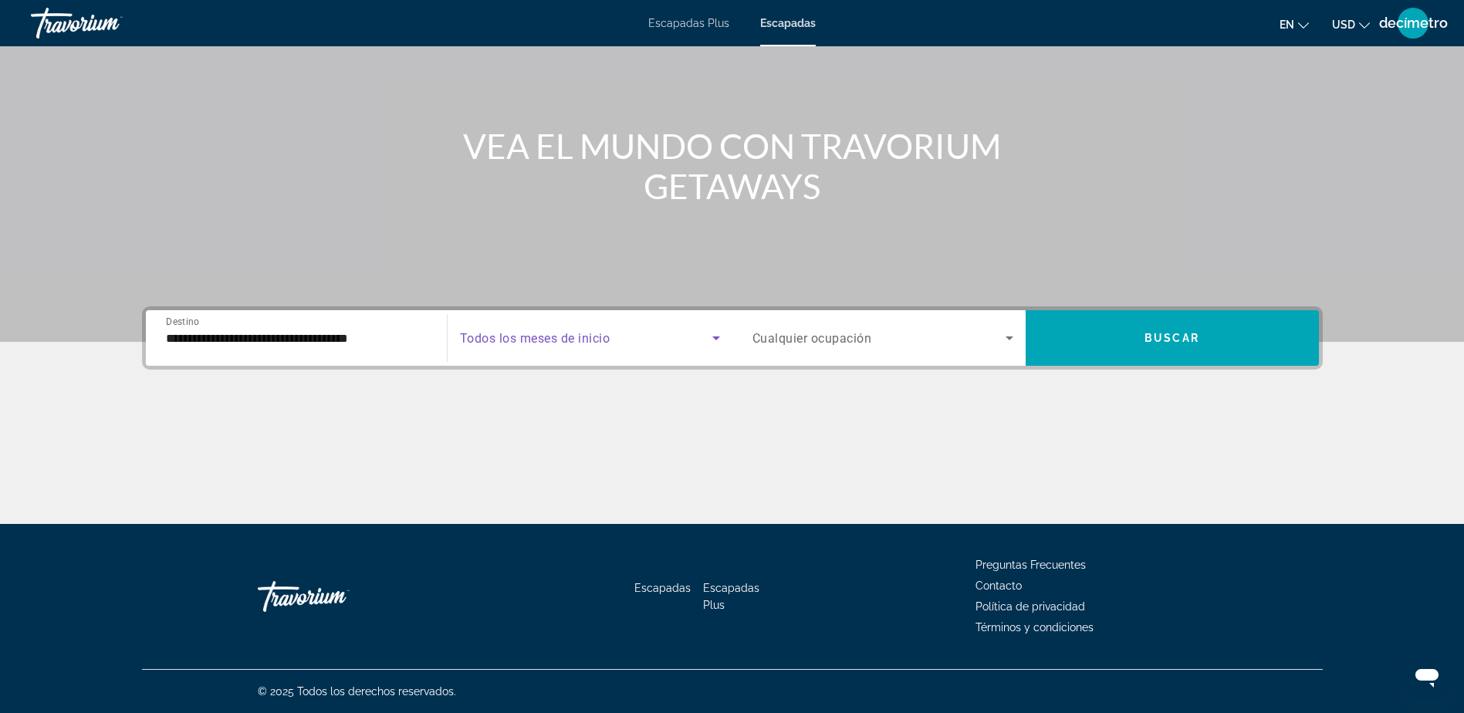
click at [717, 339] on icon "Widget de búsqueda" at bounding box center [716, 338] width 19 height 19
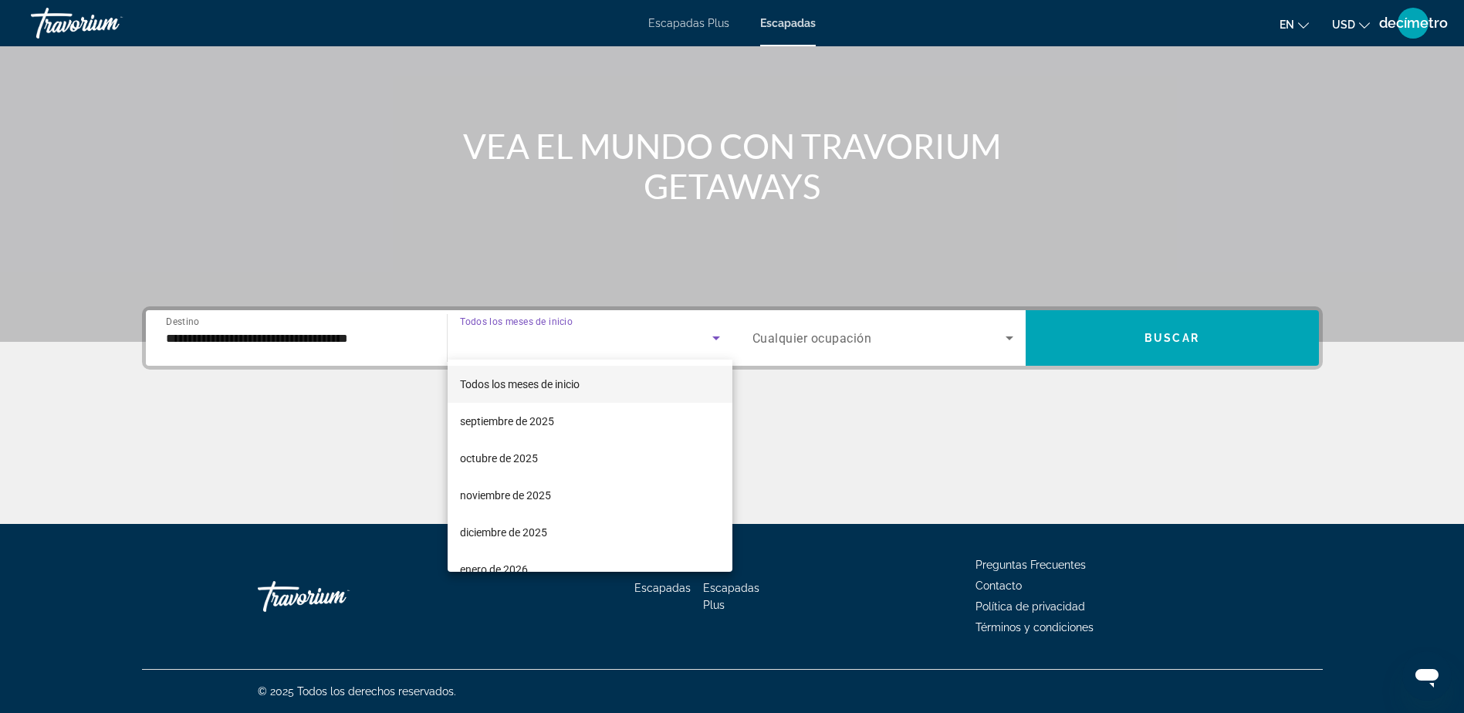
click at [572, 382] on span "Todos los meses de inicio" at bounding box center [520, 384] width 120 height 12
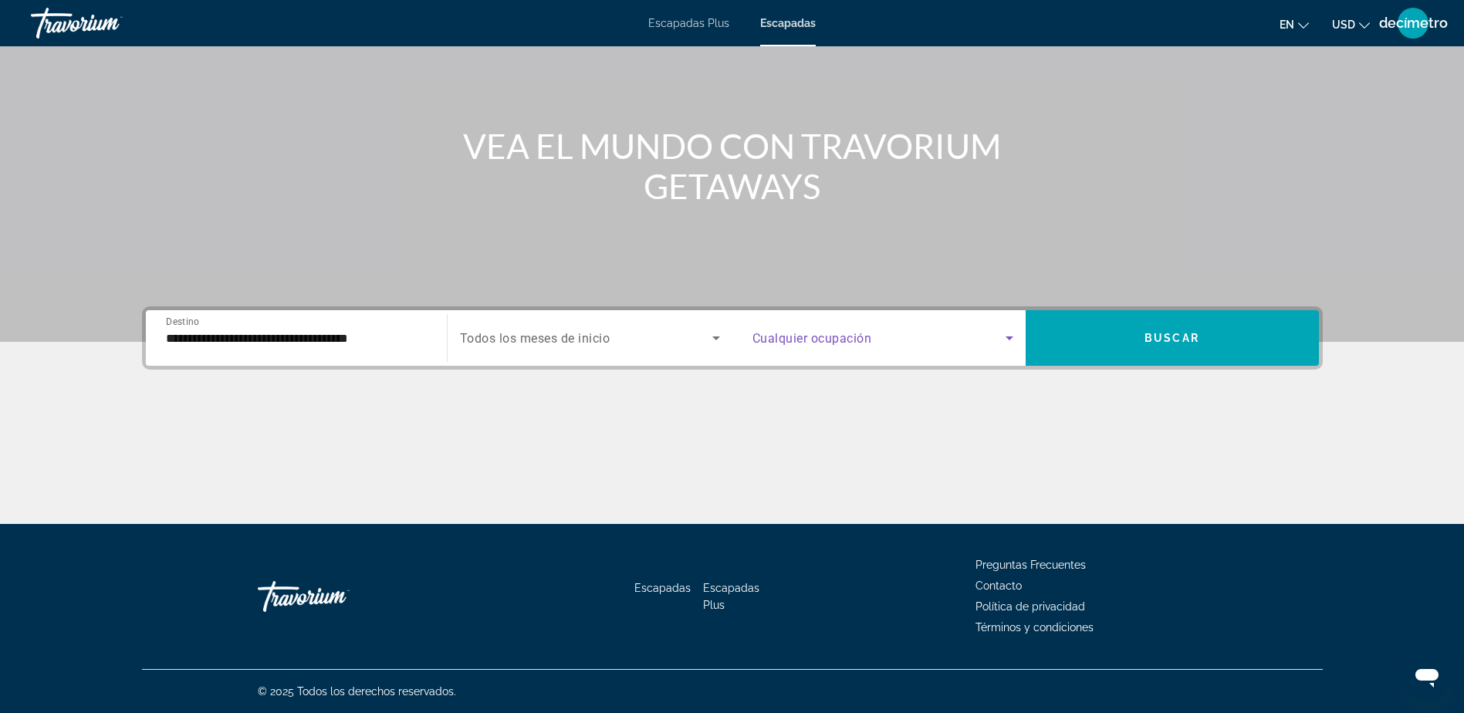
click at [1007, 337] on icon "Widget de búsqueda" at bounding box center [1009, 338] width 8 height 4
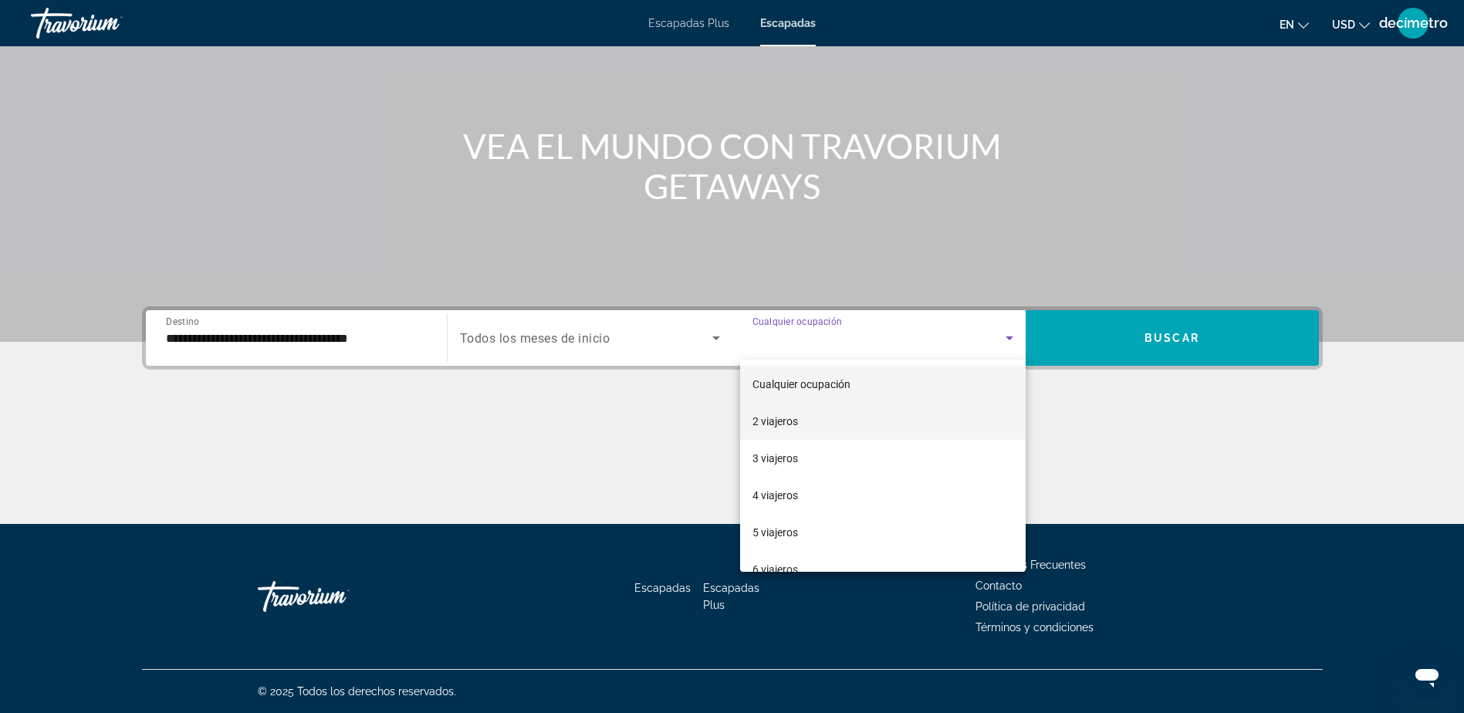
click at [781, 418] on font "2 viajeros" at bounding box center [775, 421] width 46 height 12
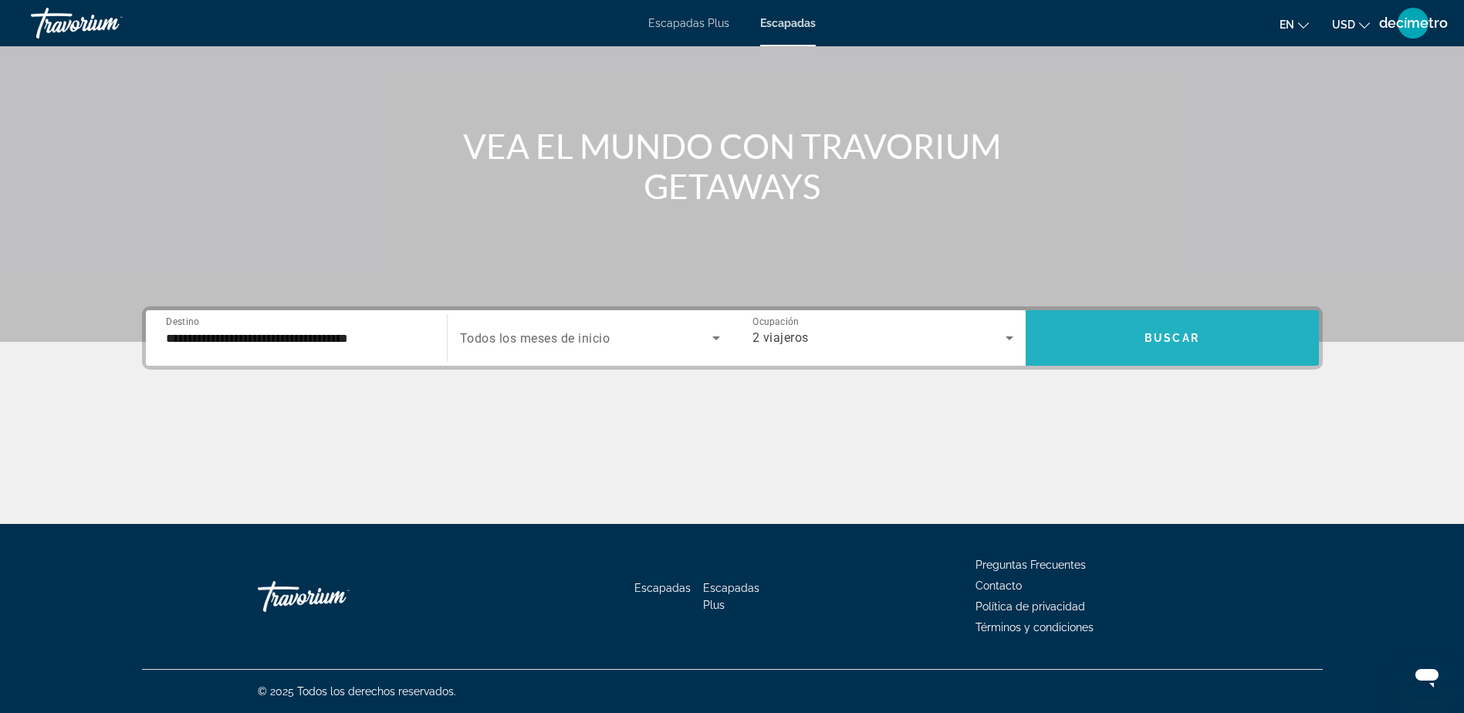
click at [1112, 341] on span "Widget de búsqueda" at bounding box center [1171, 337] width 293 height 37
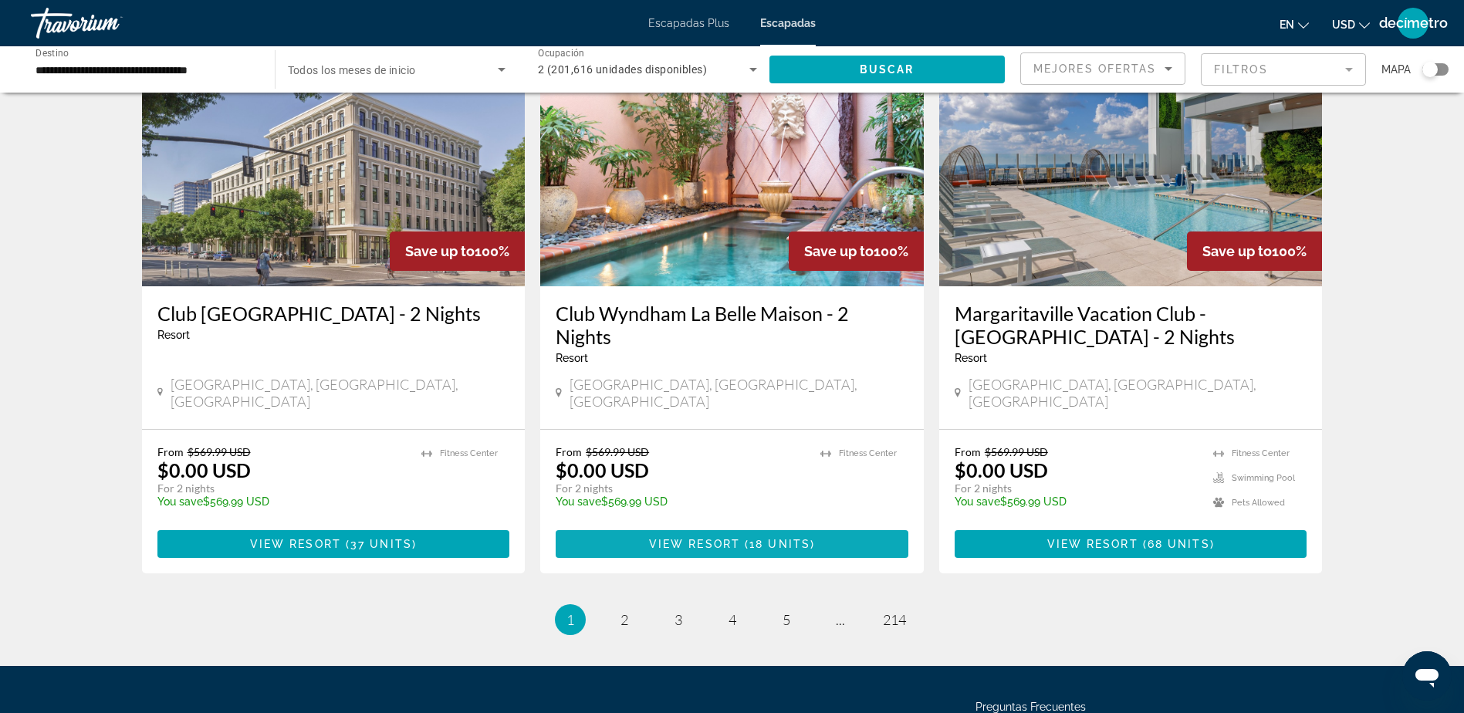
scroll to position [1830, 0]
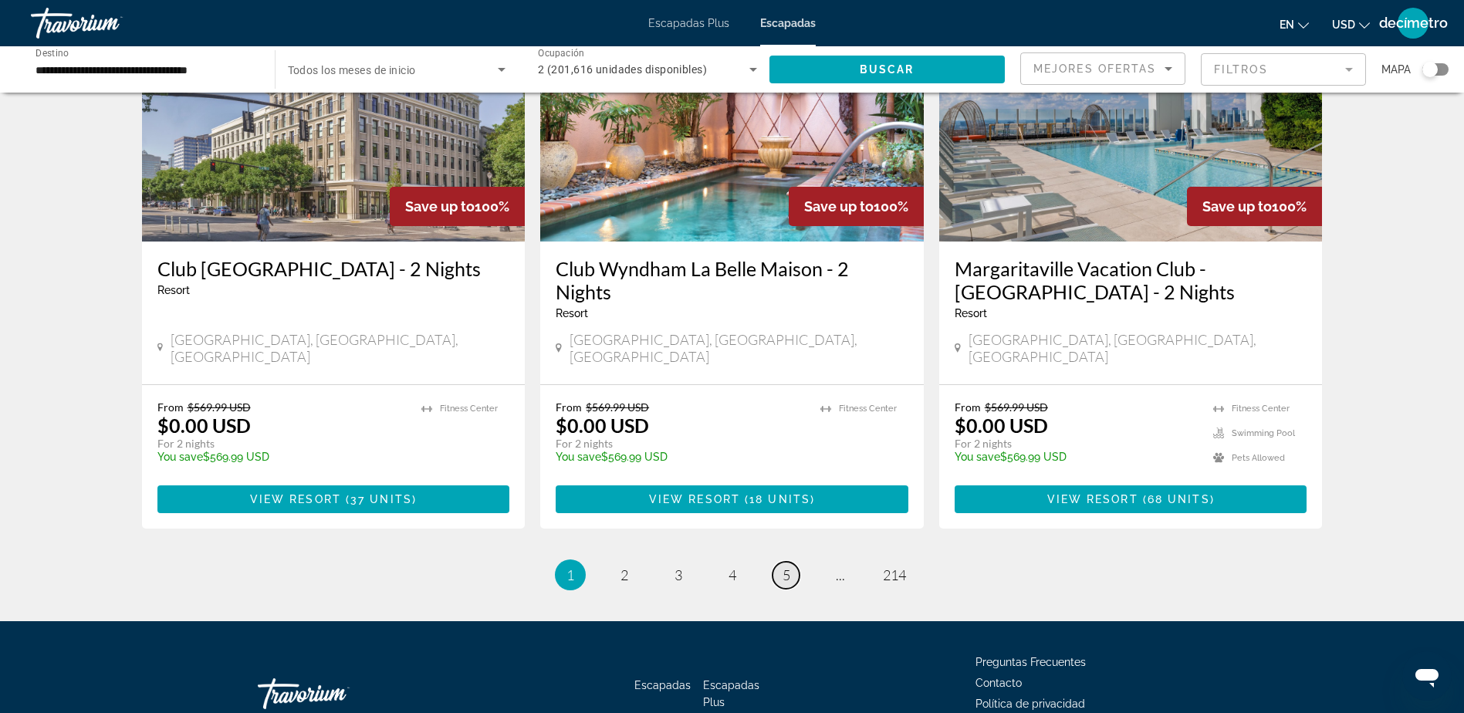
click at [795, 562] on link "page 5" at bounding box center [785, 575] width 27 height 27
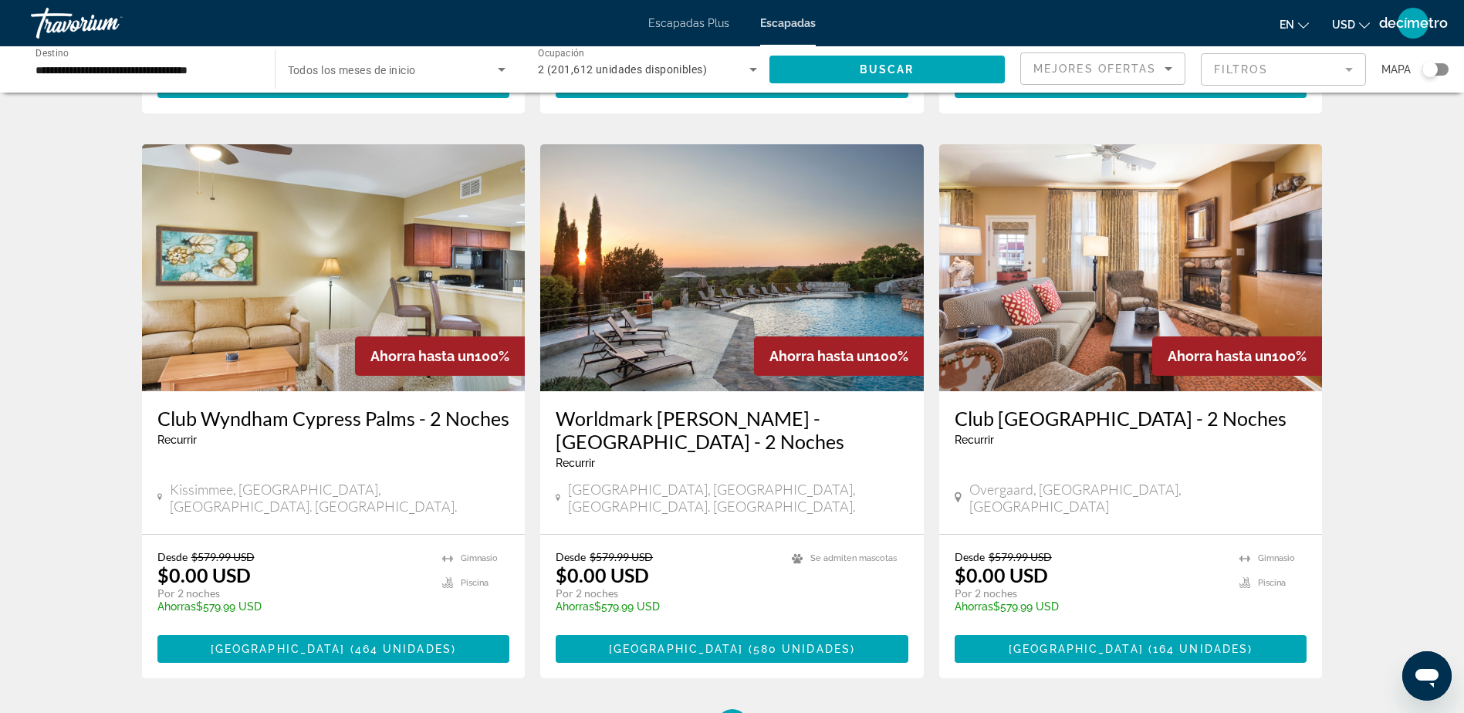
scroll to position [1646, 0]
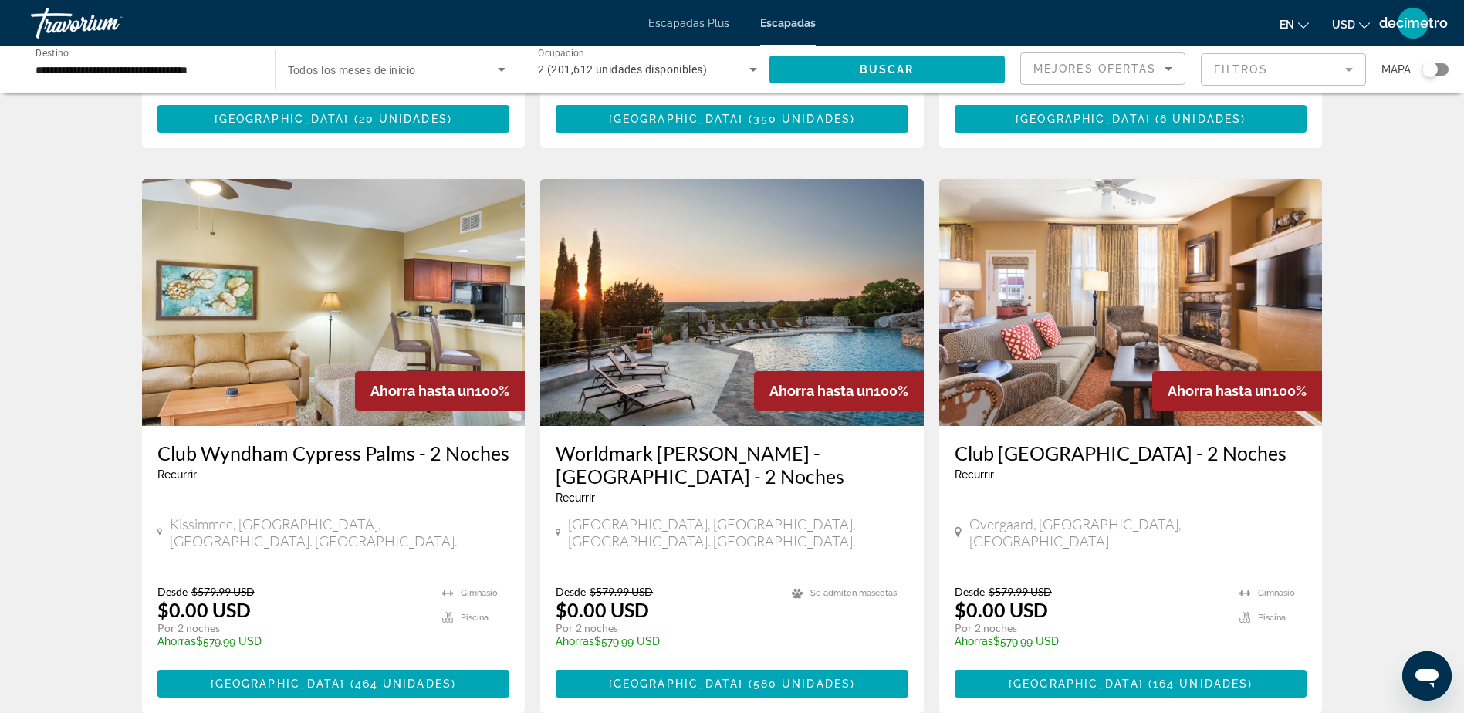
click at [777, 302] on img "Contenido principal" at bounding box center [731, 302] width 383 height 247
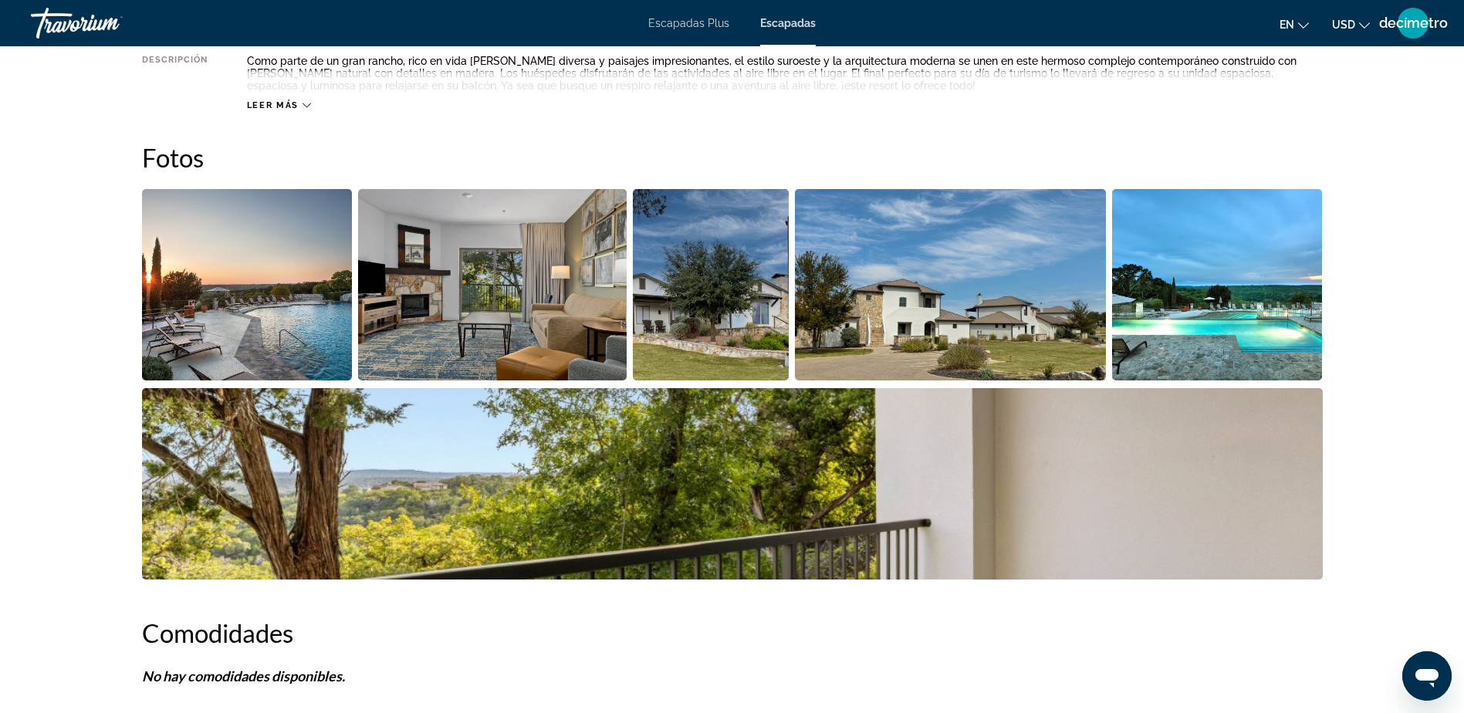
scroll to position [771, 0]
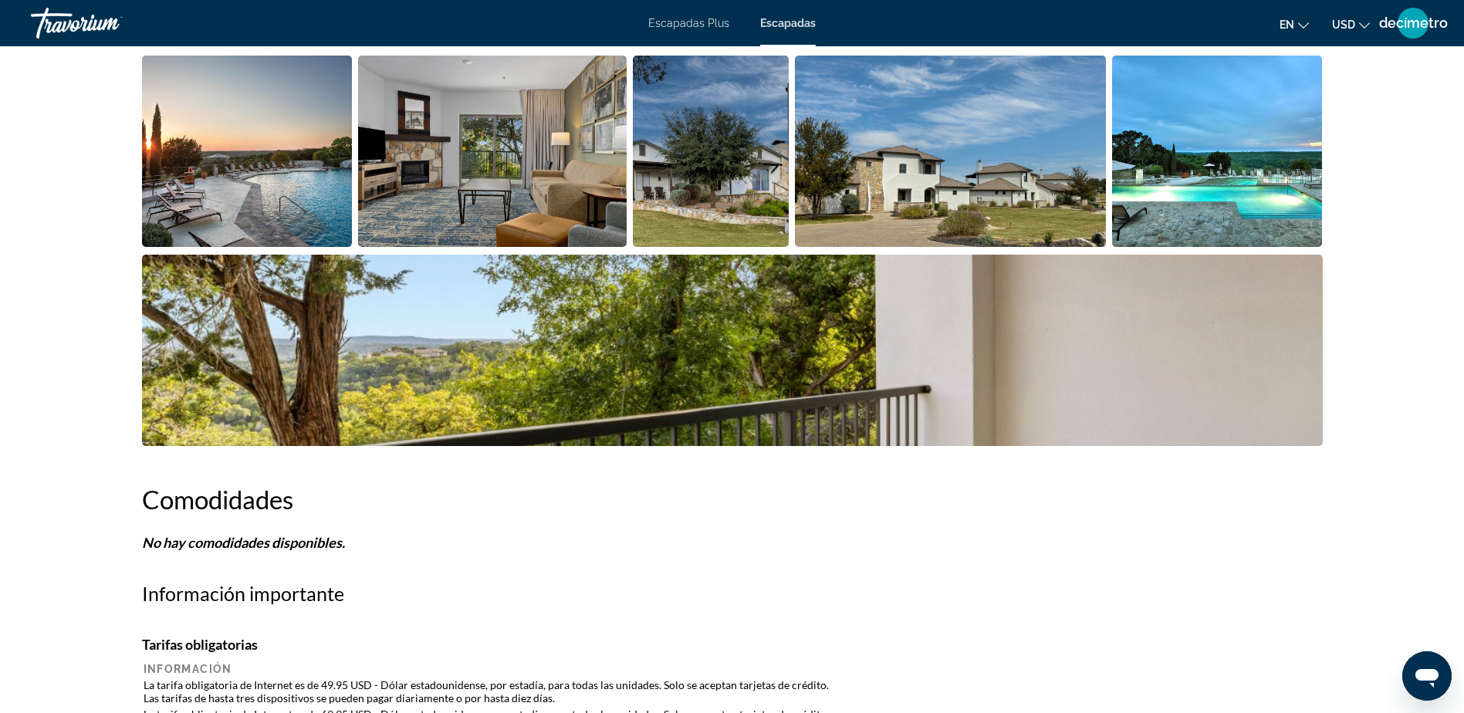
click at [241, 163] on img "Abrir control deslizante de imagen a pantalla completa" at bounding box center [247, 151] width 211 height 191
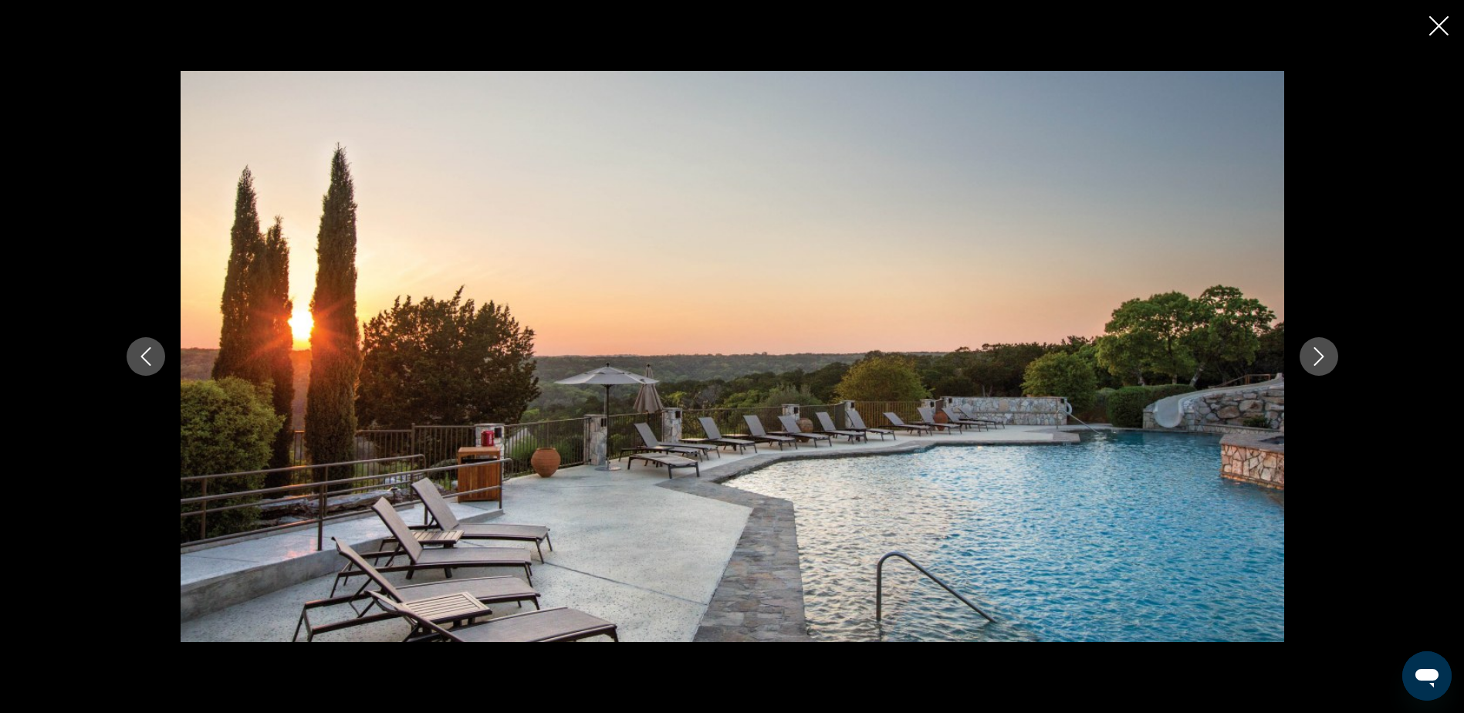
click at [1320, 366] on button "Siguiente imagen" at bounding box center [1318, 356] width 39 height 39
drag, startPoint x: 1318, startPoint y: 351, endPoint x: 289, endPoint y: 322, distance: 1030.4
click at [1318, 350] on icon "Siguiente imagen" at bounding box center [1318, 356] width 19 height 19
click at [1317, 356] on icon "Siguiente imagen" at bounding box center [1318, 356] width 19 height 19
click at [1318, 354] on icon "Siguiente imagen" at bounding box center [1318, 356] width 19 height 19
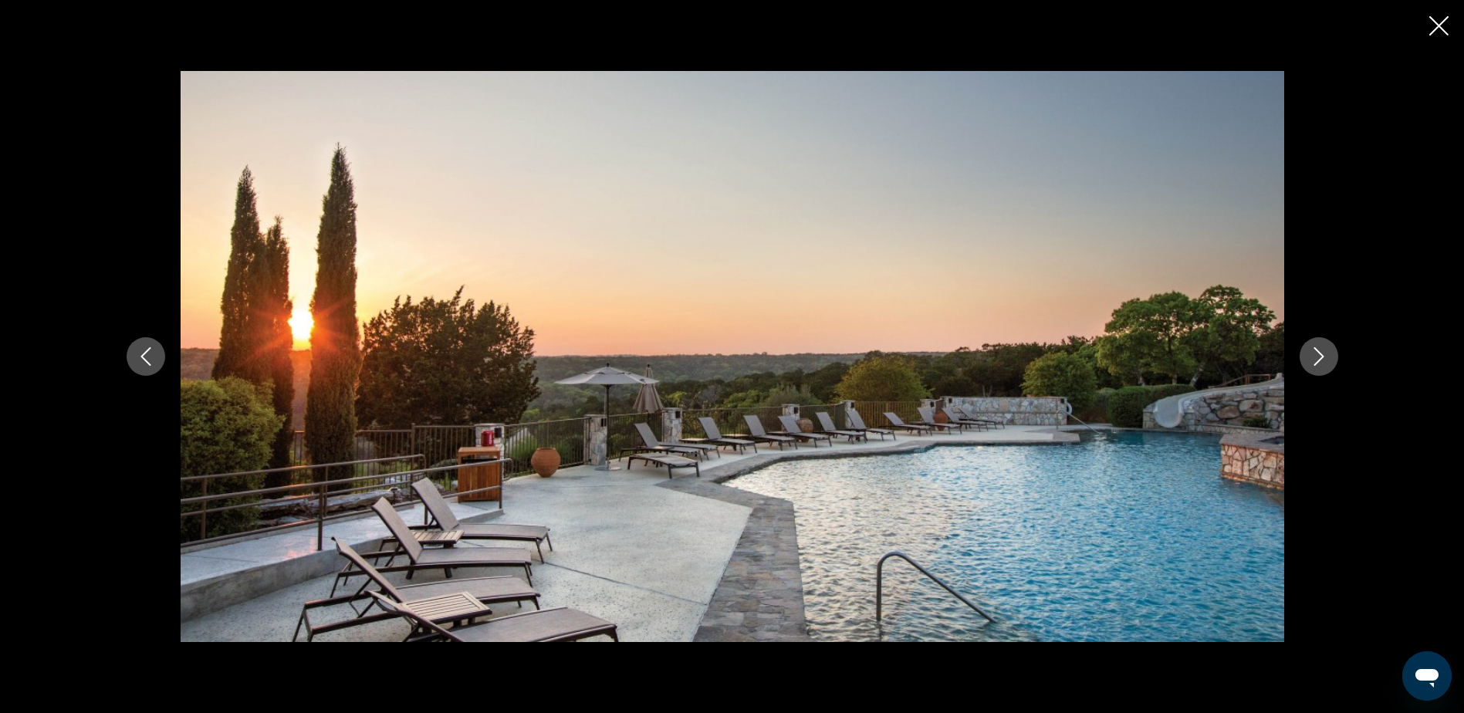
click at [1320, 353] on icon "Siguiente imagen" at bounding box center [1318, 356] width 19 height 19
click at [1313, 357] on icon "Siguiente imagen" at bounding box center [1318, 356] width 19 height 19
click at [143, 357] on icon "Imagen anterior" at bounding box center [146, 356] width 19 height 19
click at [143, 358] on icon "Imagen anterior" at bounding box center [145, 356] width 10 height 19
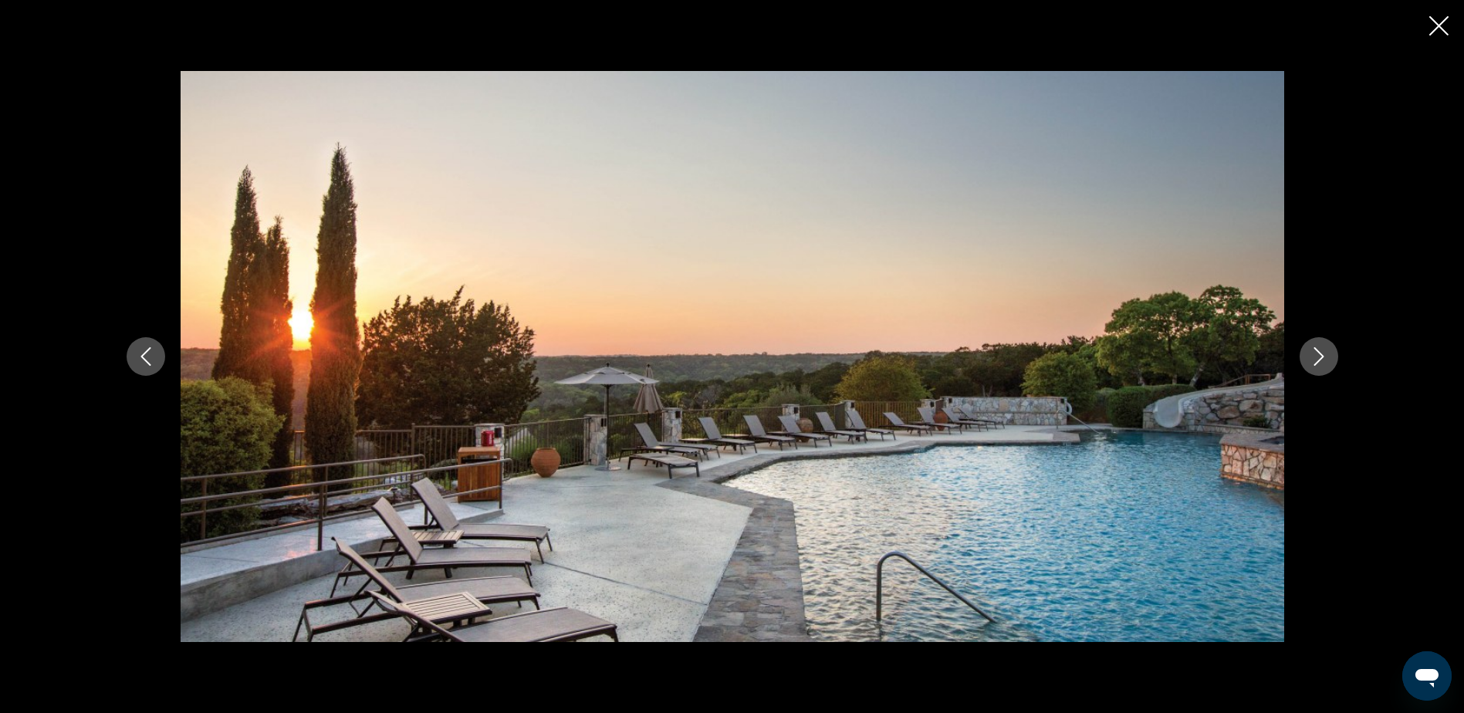
click at [139, 353] on icon "Imagen anterior" at bounding box center [146, 356] width 19 height 19
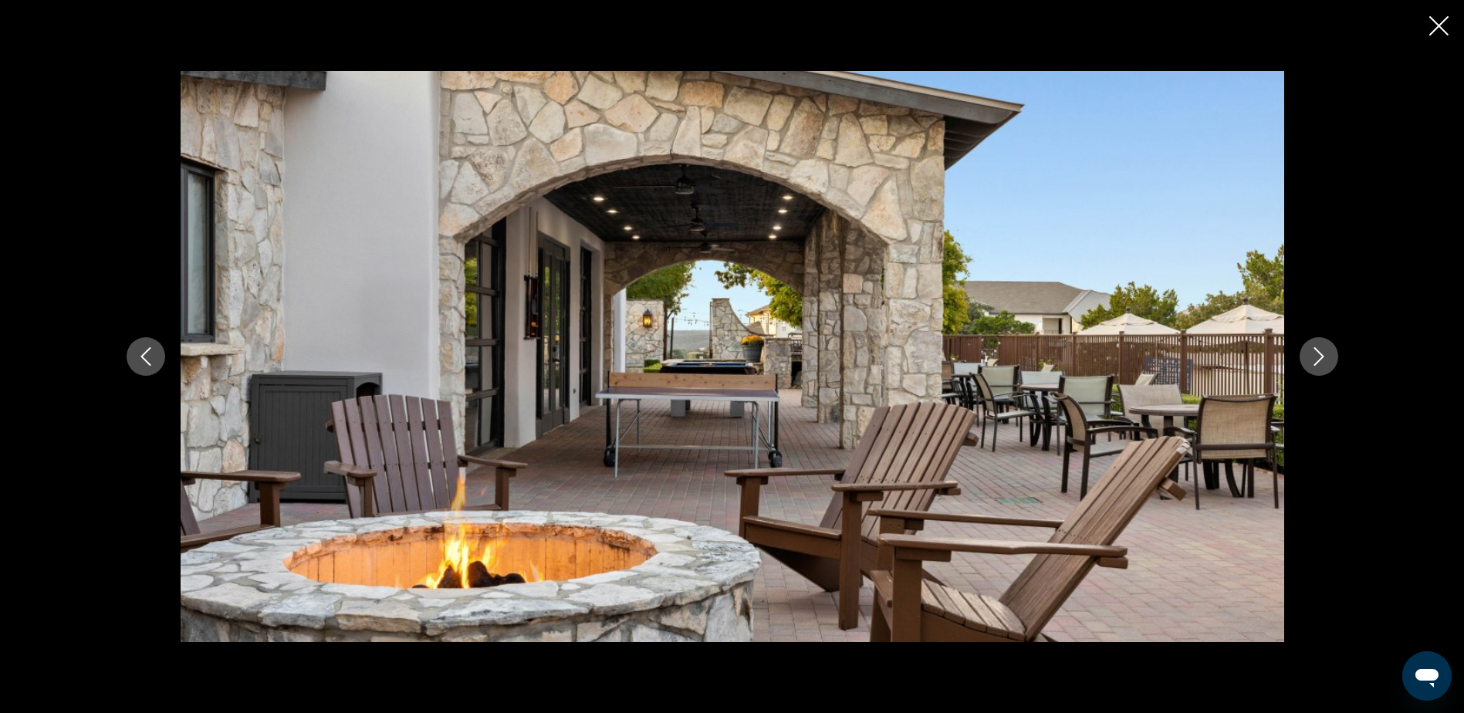
scroll to position [1774, 0]
click at [1312, 367] on button "Siguiente imagen" at bounding box center [1318, 356] width 39 height 39
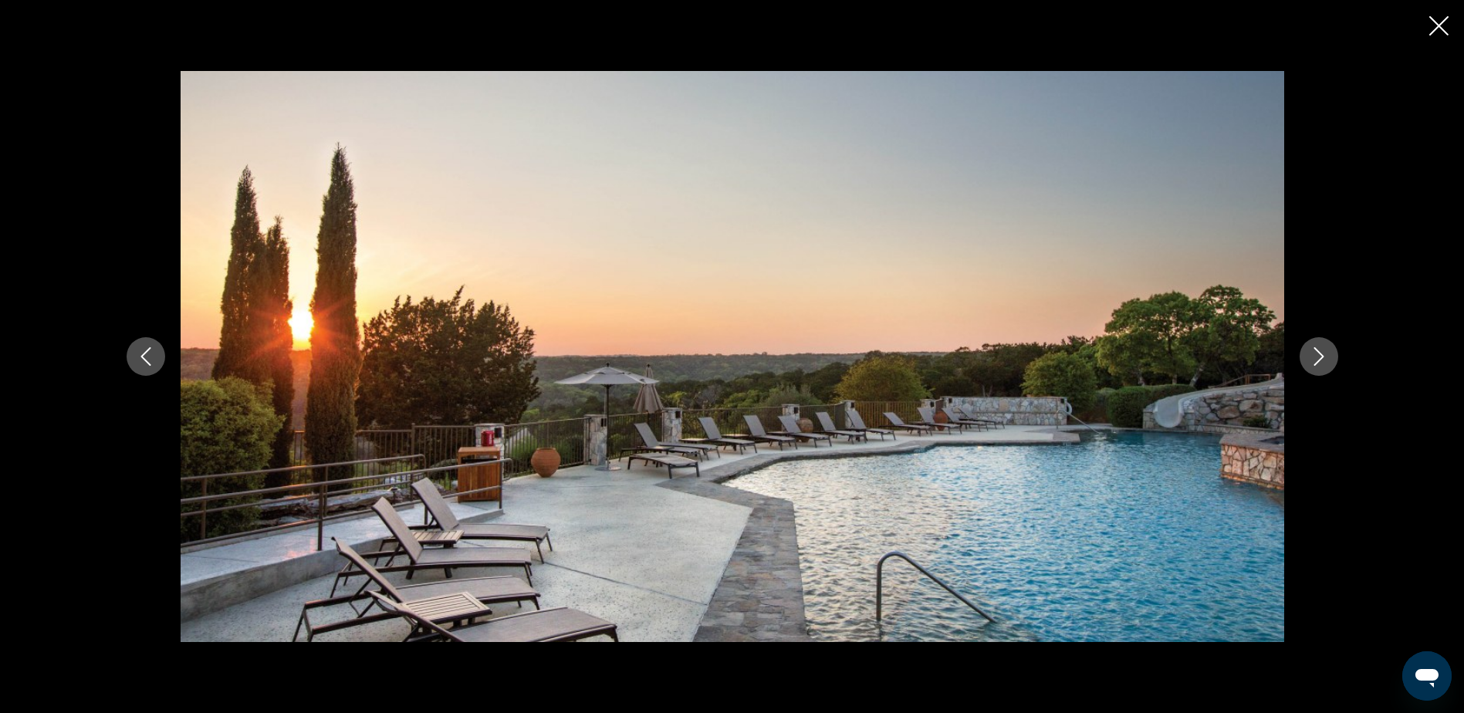
click at [1312, 367] on button "Siguiente imagen" at bounding box center [1318, 356] width 39 height 39
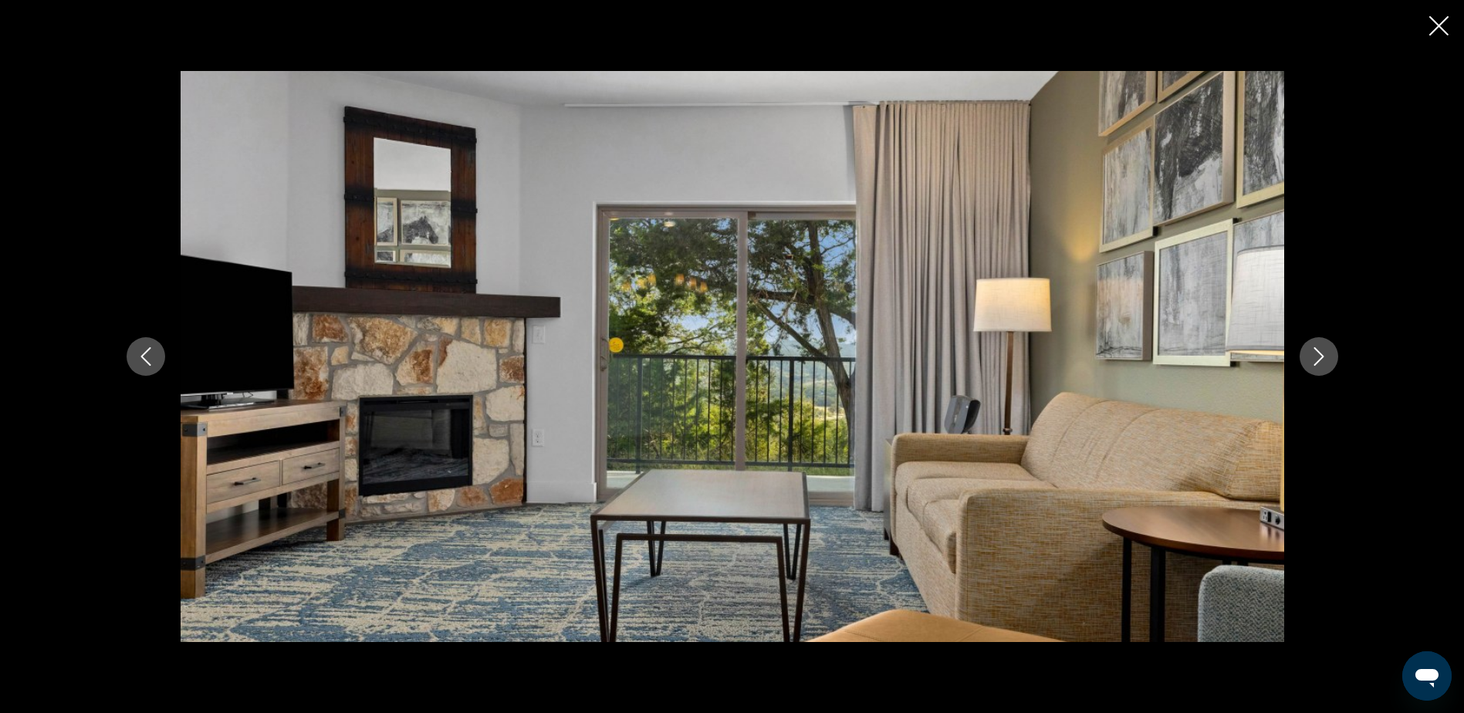
click at [1312, 366] on button "Siguiente imagen" at bounding box center [1318, 356] width 39 height 39
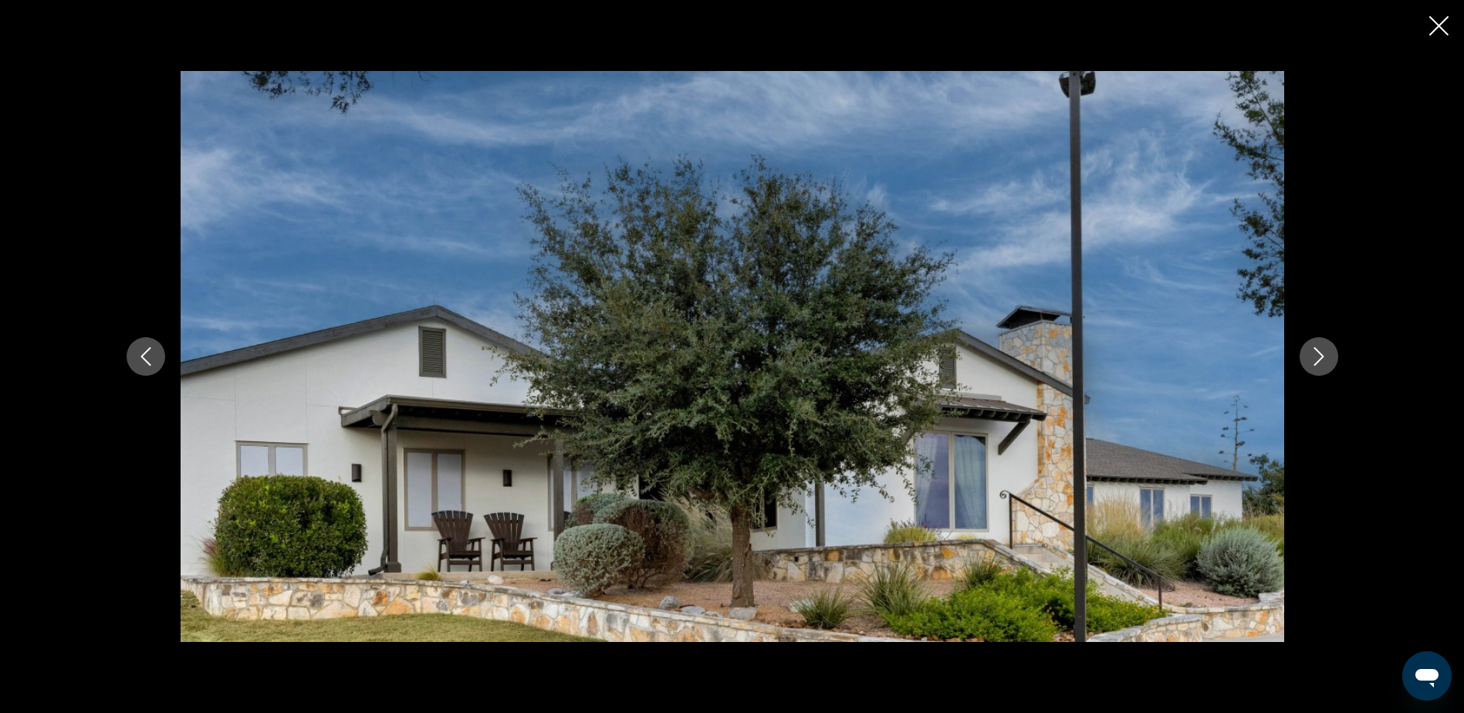
click at [1312, 366] on button "Siguiente imagen" at bounding box center [1318, 356] width 39 height 39
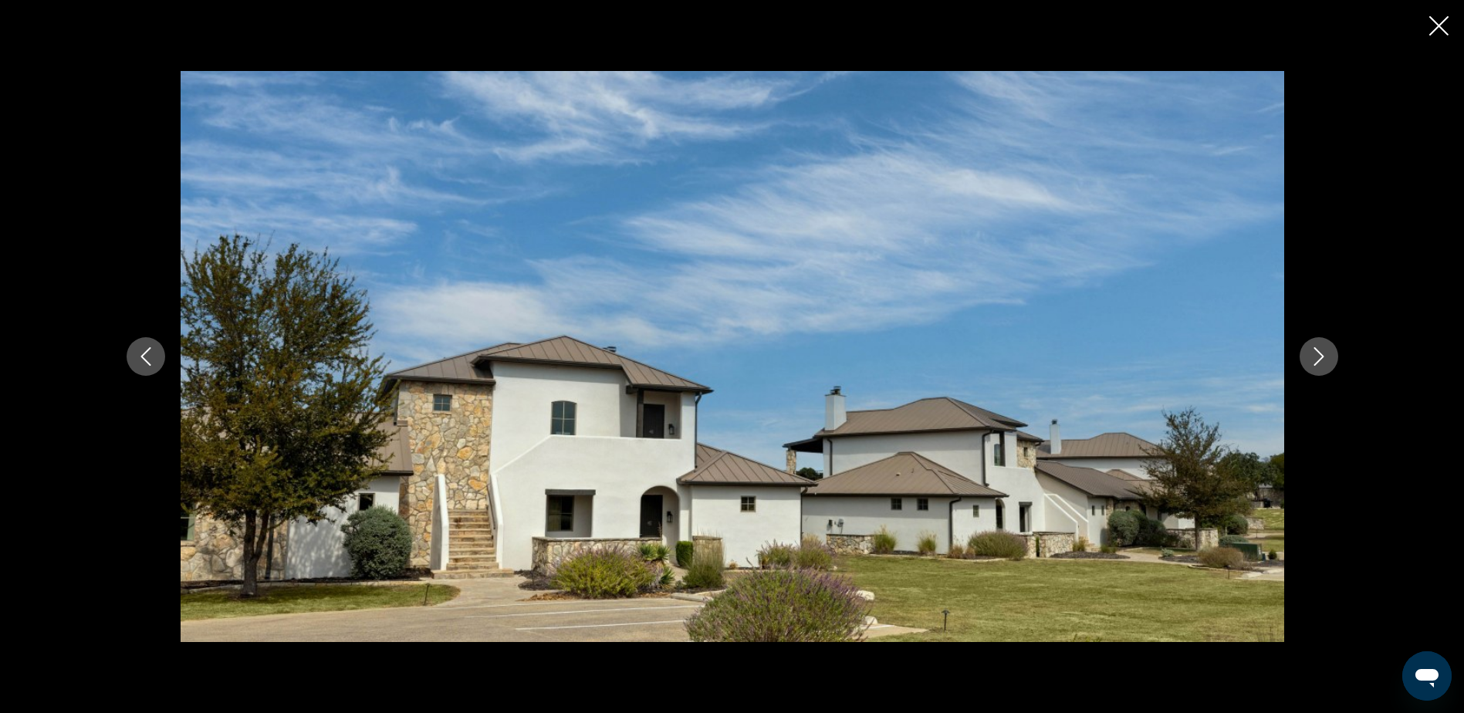
click at [1312, 366] on button "Siguiente imagen" at bounding box center [1318, 356] width 39 height 39
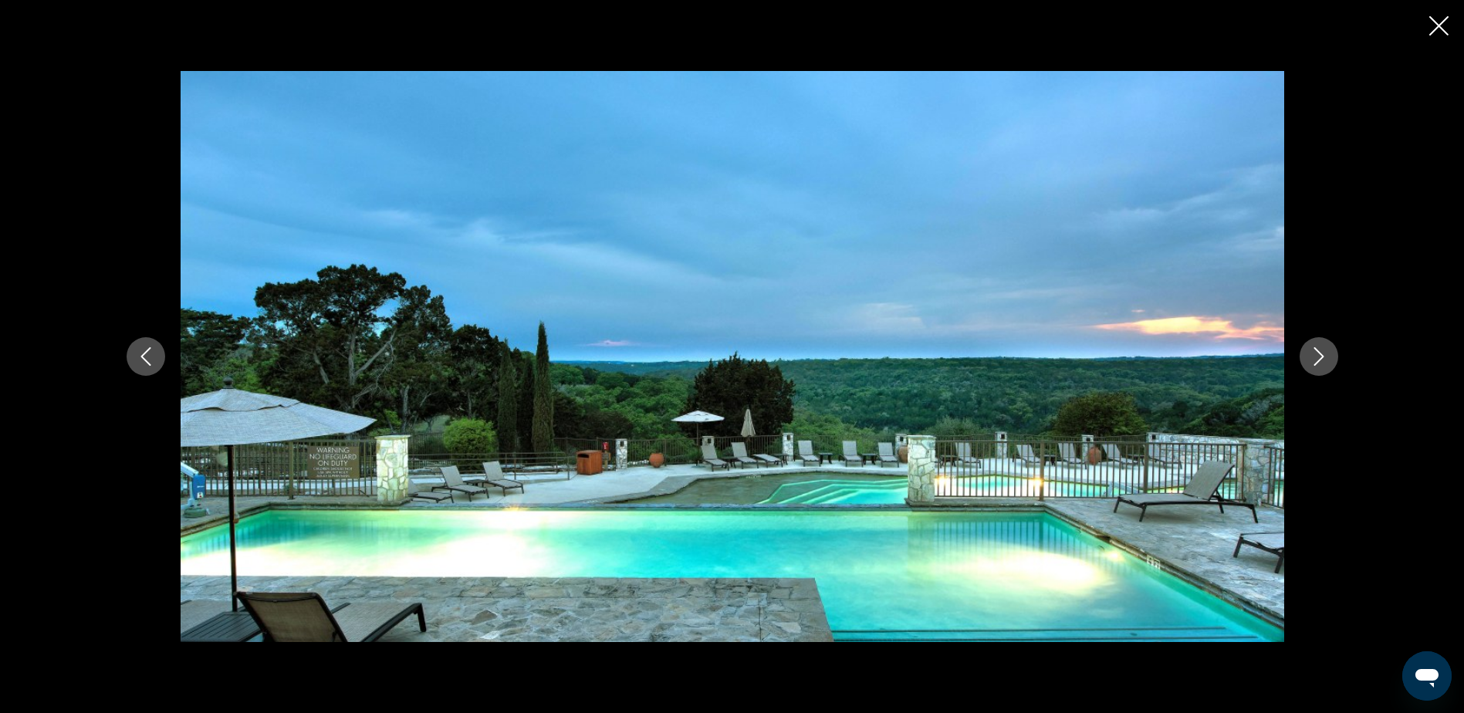
click at [1312, 366] on button "Siguiente imagen" at bounding box center [1318, 356] width 39 height 39
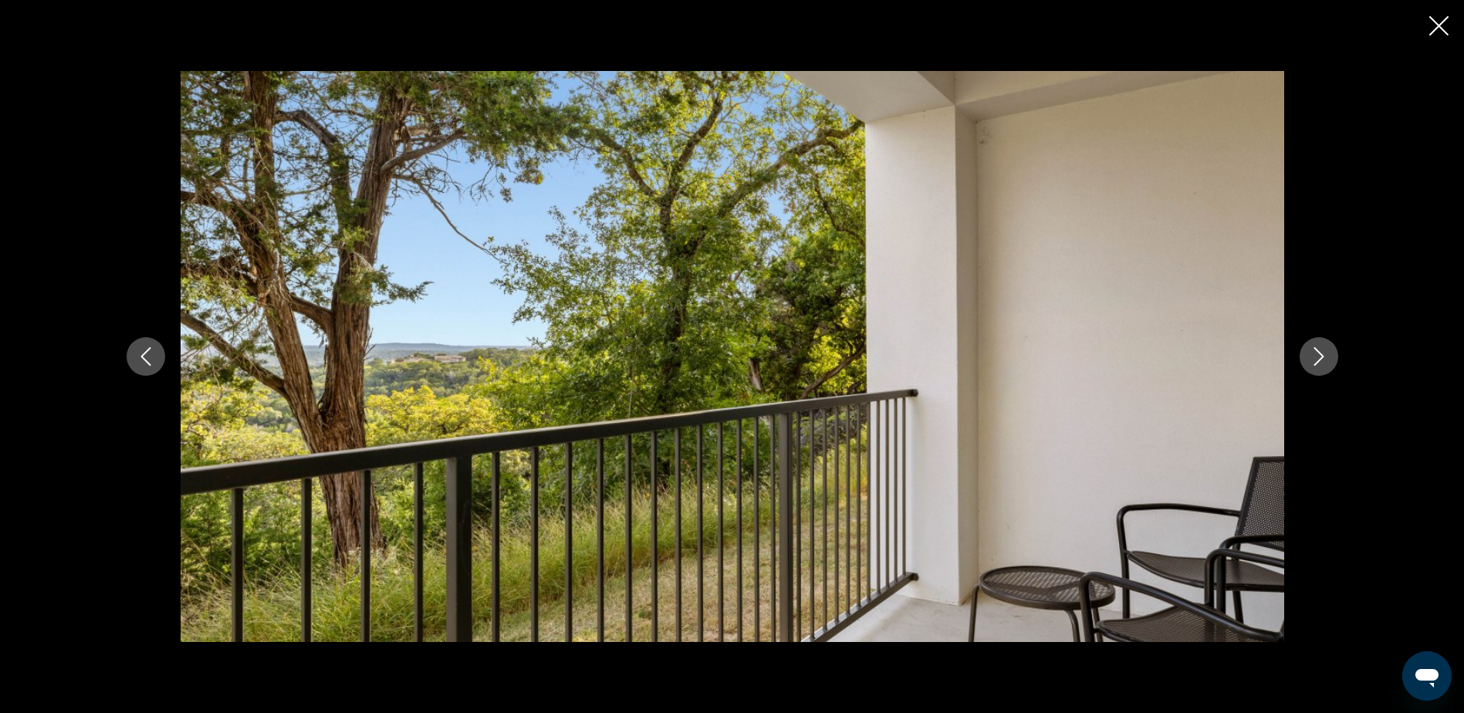
click at [1312, 366] on button "Siguiente imagen" at bounding box center [1318, 356] width 39 height 39
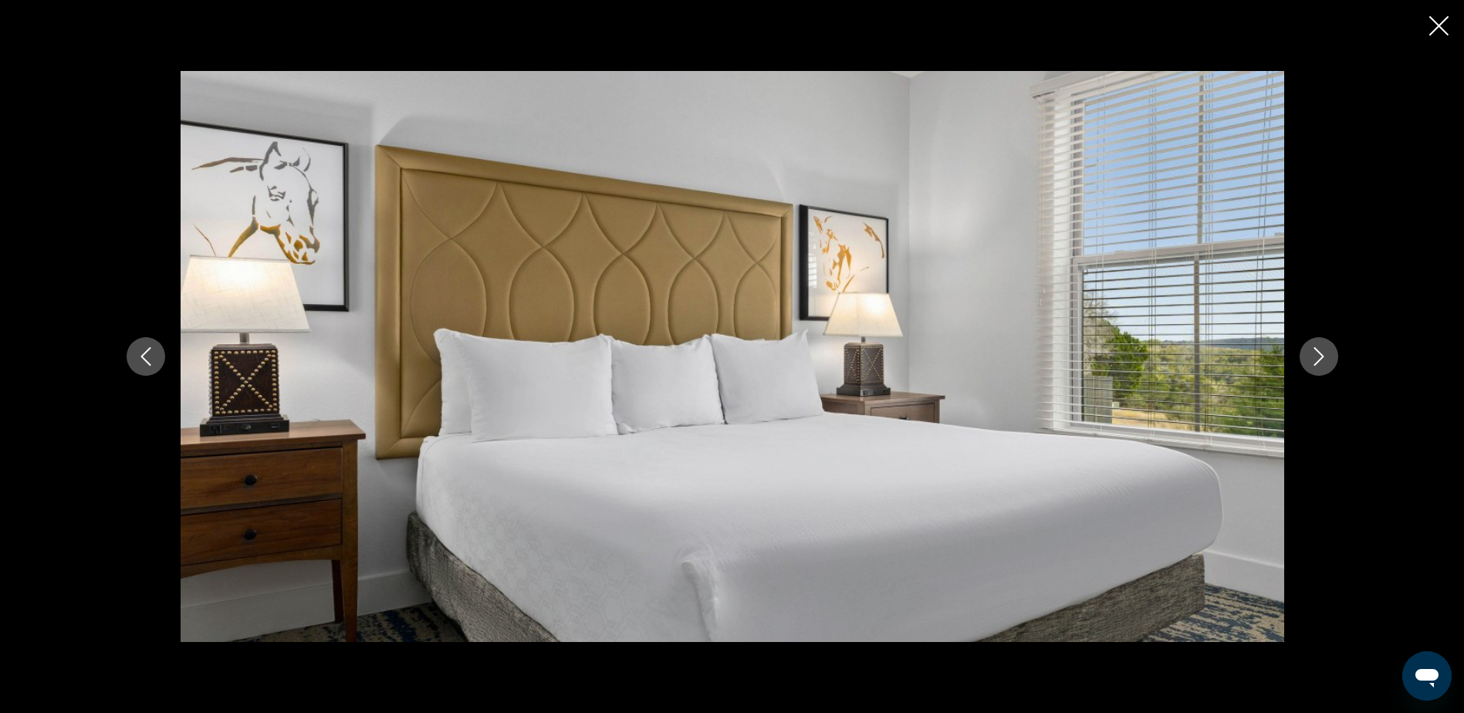
click at [1312, 366] on button "Siguiente imagen" at bounding box center [1318, 356] width 39 height 39
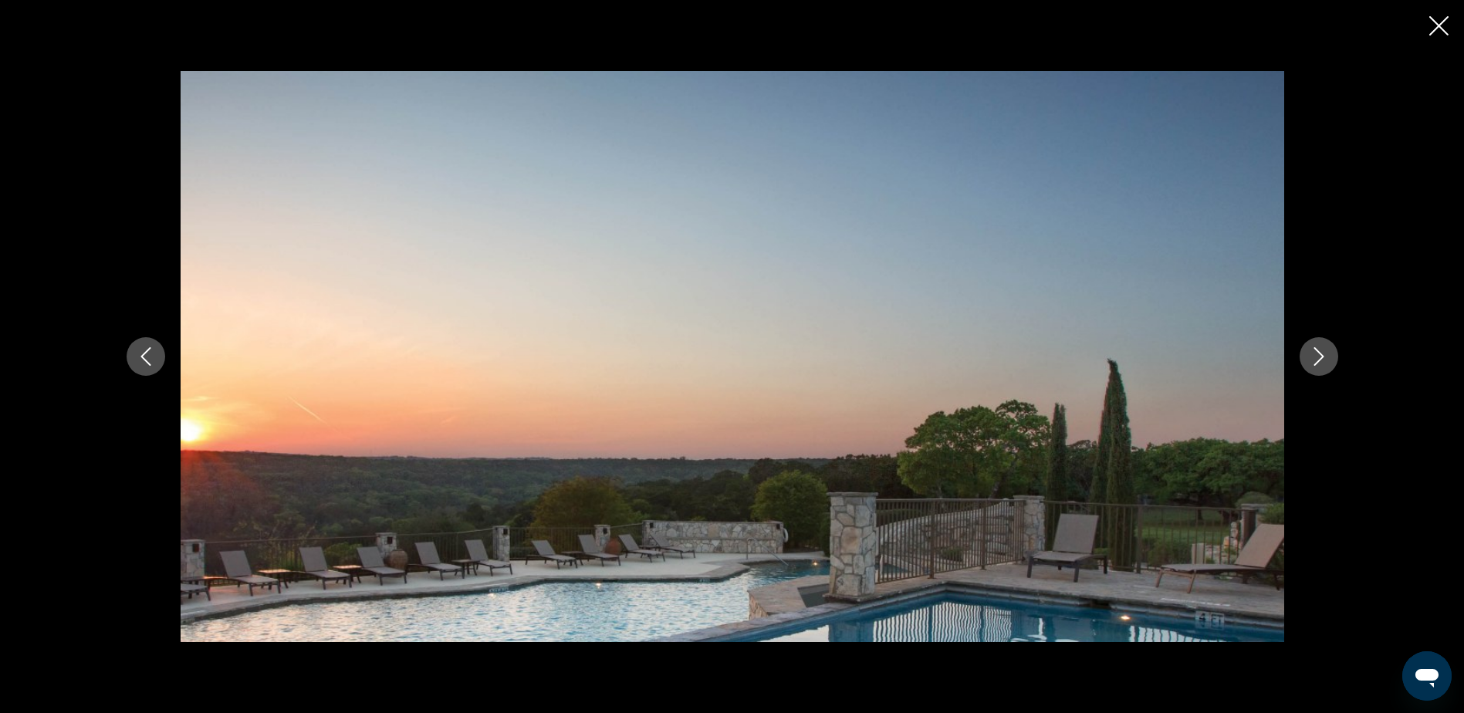
click at [1312, 366] on button "Siguiente imagen" at bounding box center [1318, 356] width 39 height 39
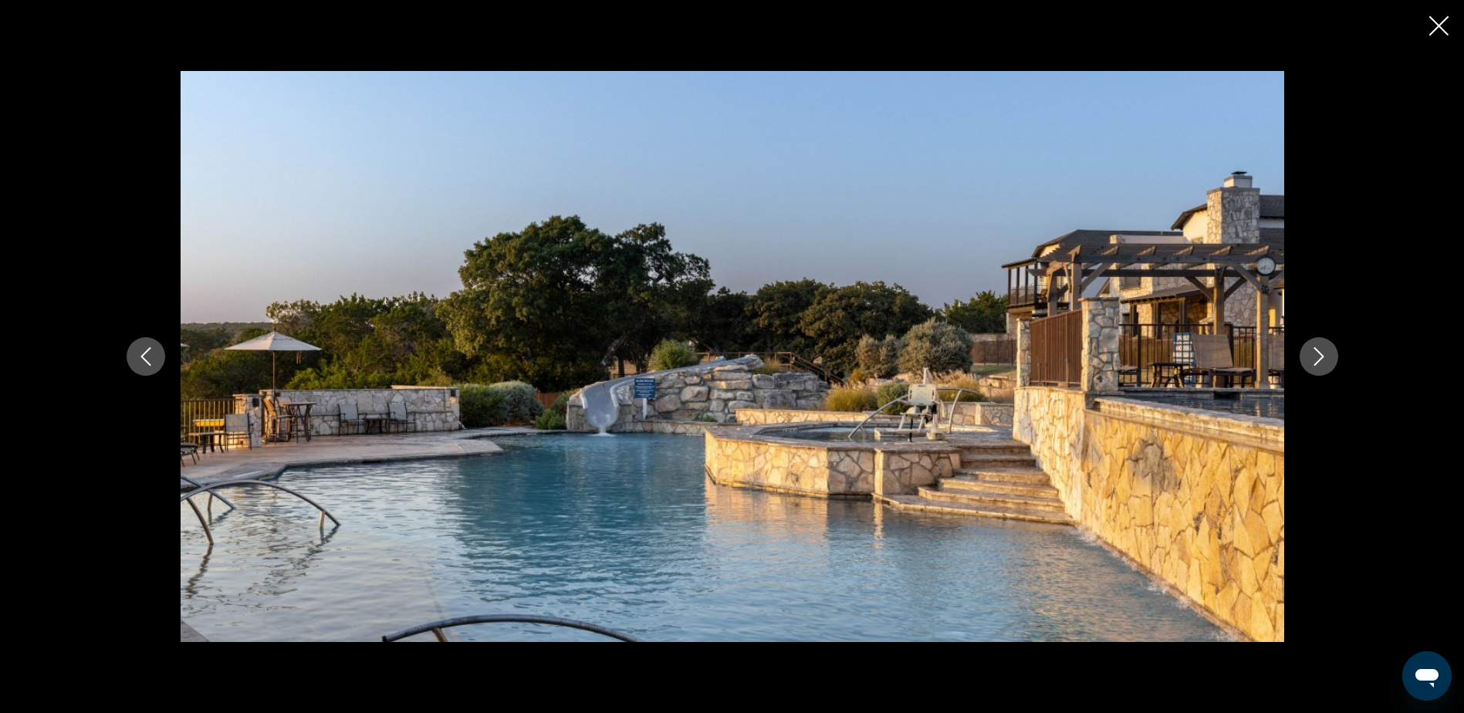
click at [1312, 366] on button "Siguiente imagen" at bounding box center [1318, 356] width 39 height 39
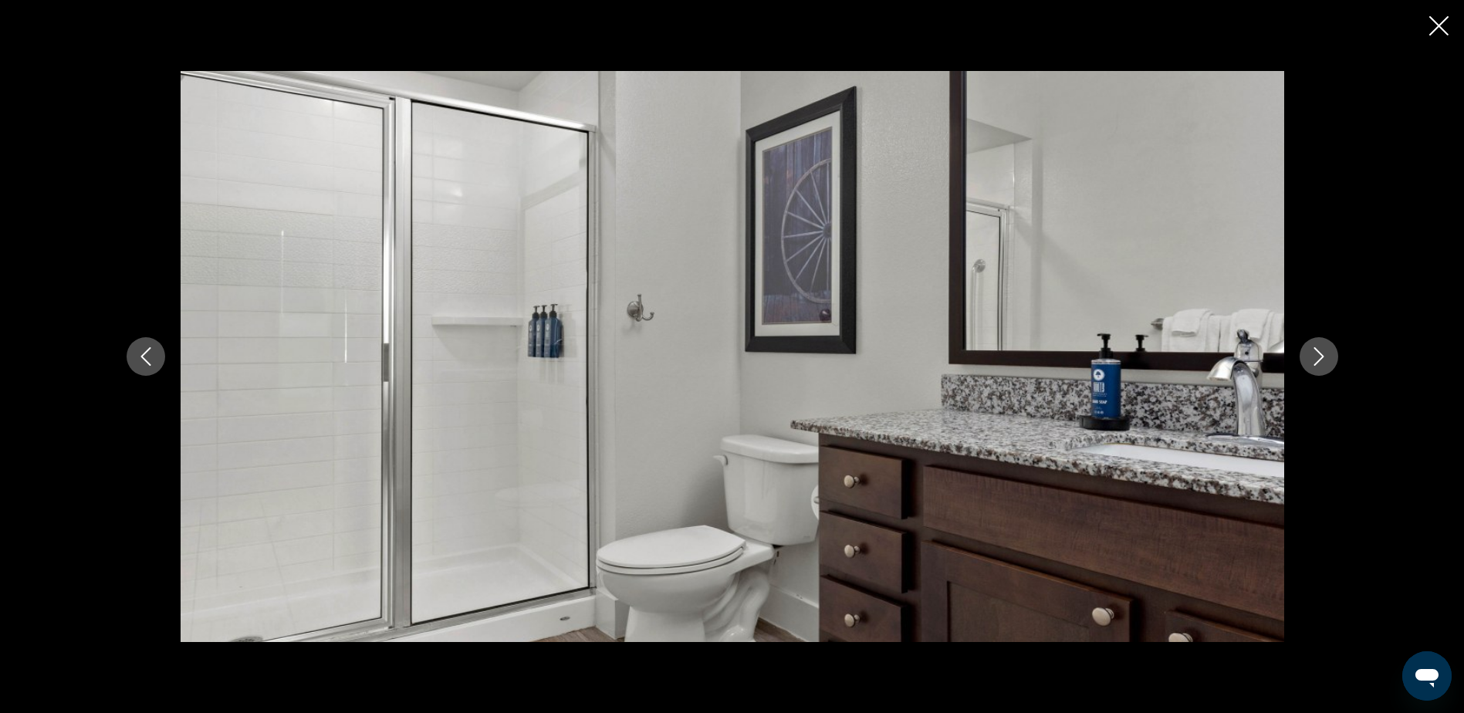
click at [1312, 366] on button "Siguiente imagen" at bounding box center [1318, 356] width 39 height 39
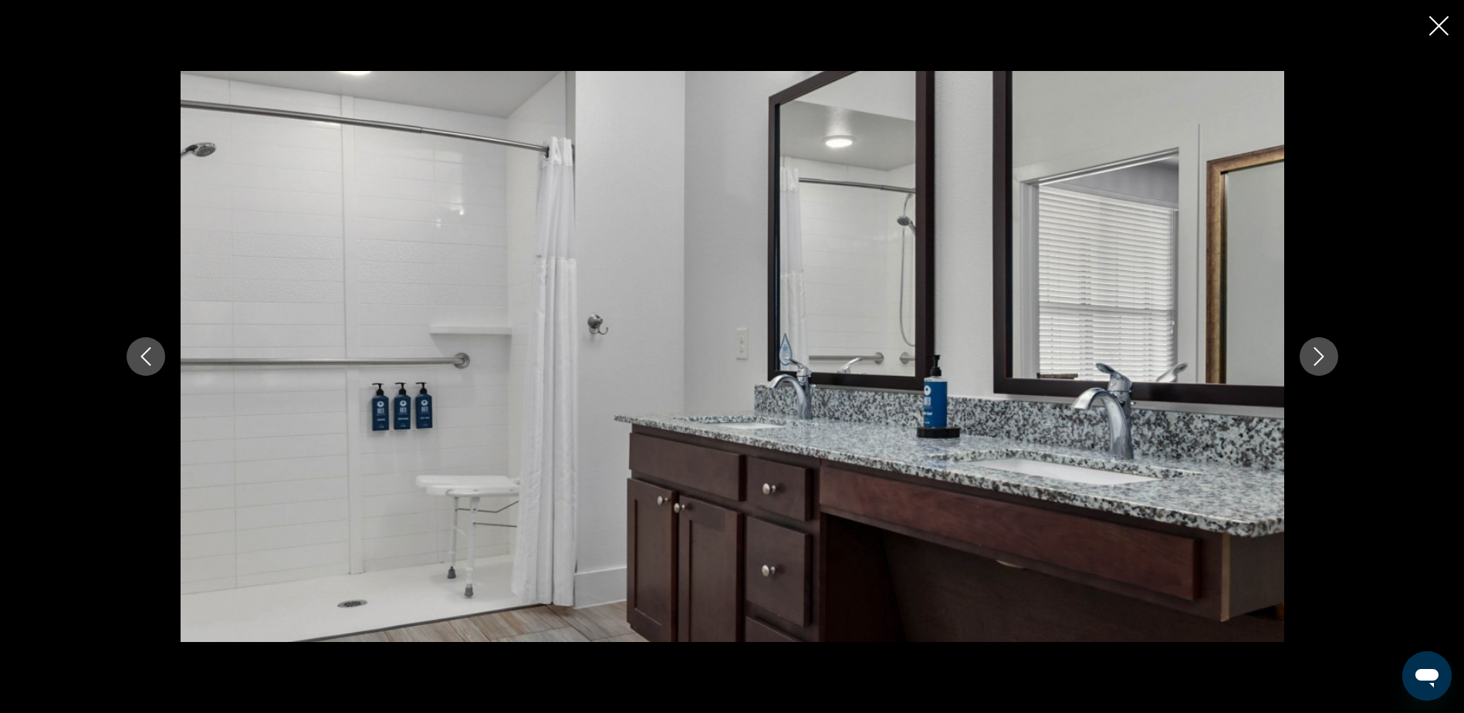
click at [1312, 366] on button "Siguiente imagen" at bounding box center [1318, 356] width 39 height 39
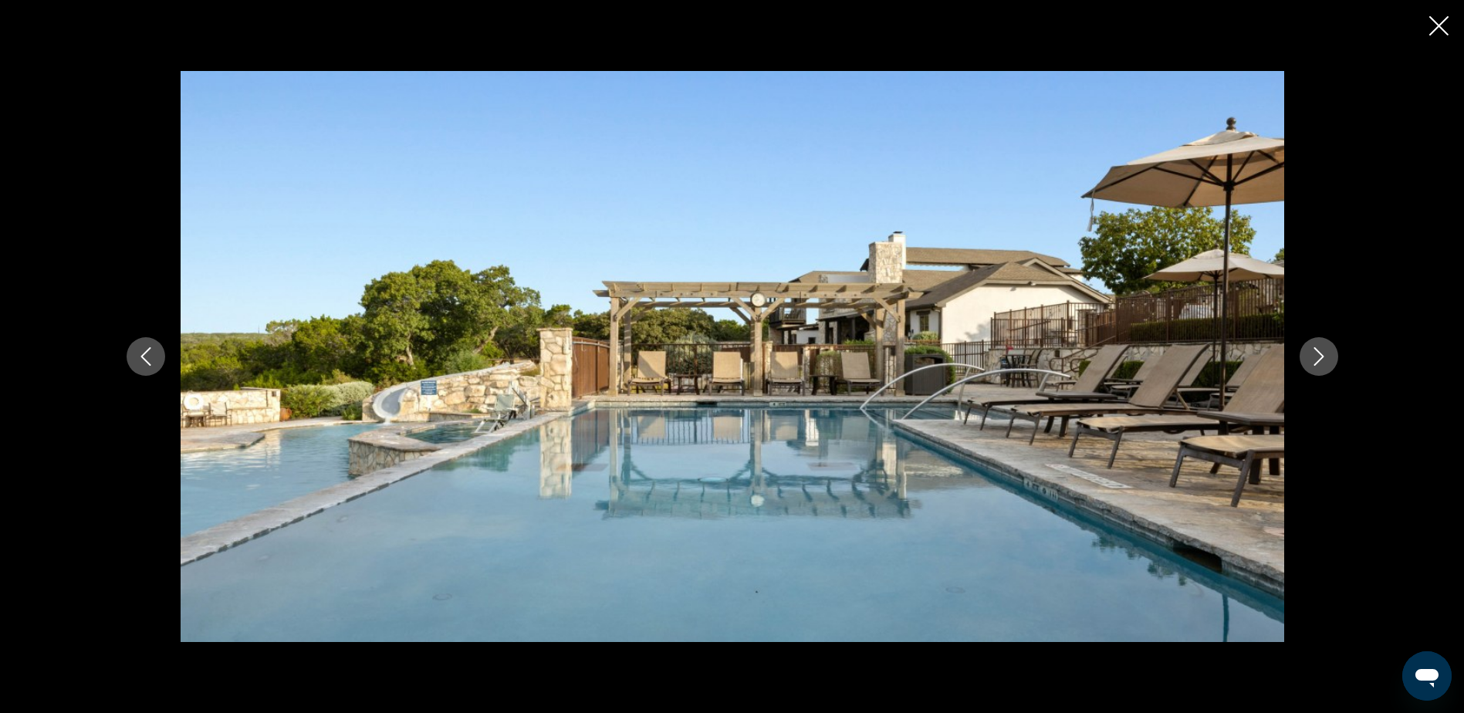
click at [1312, 368] on button "Siguiente imagen" at bounding box center [1318, 356] width 39 height 39
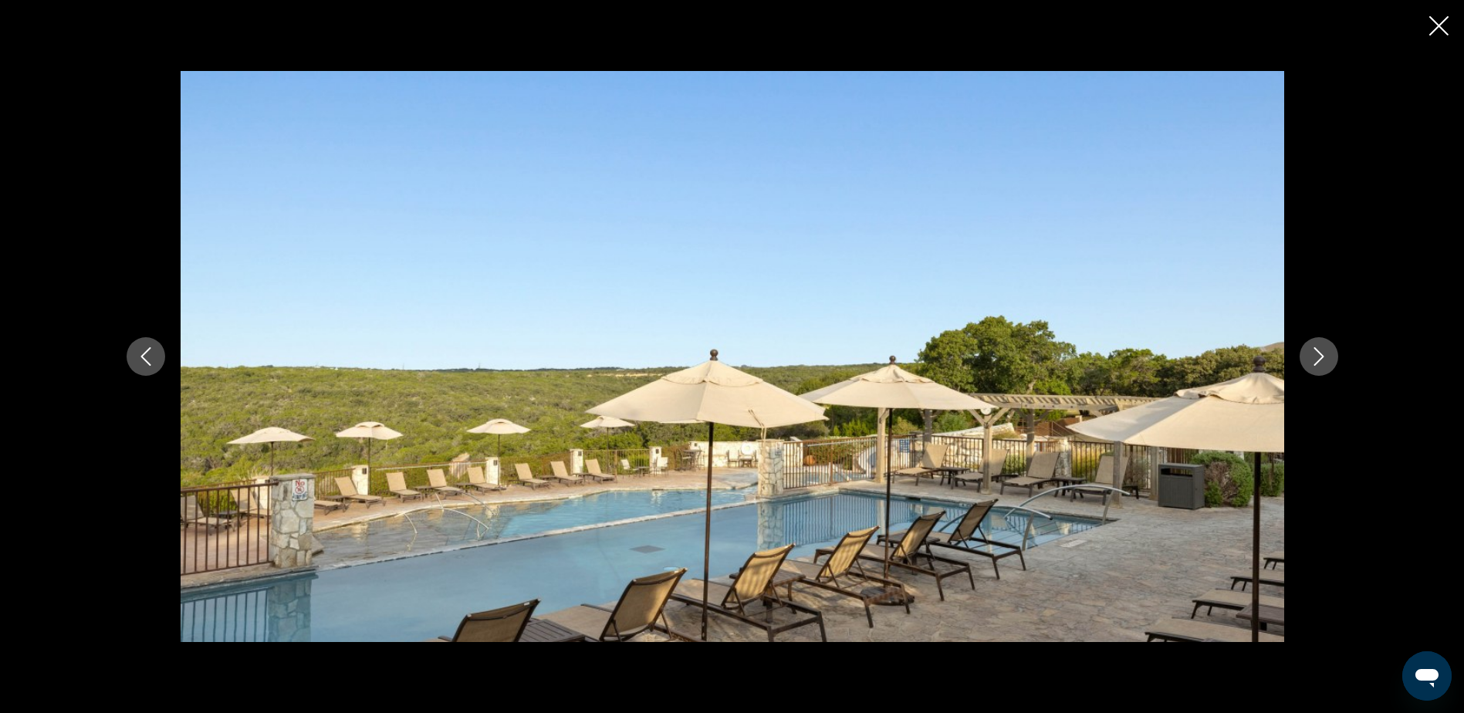
click at [1311, 365] on icon "Siguiente imagen" at bounding box center [1318, 356] width 19 height 19
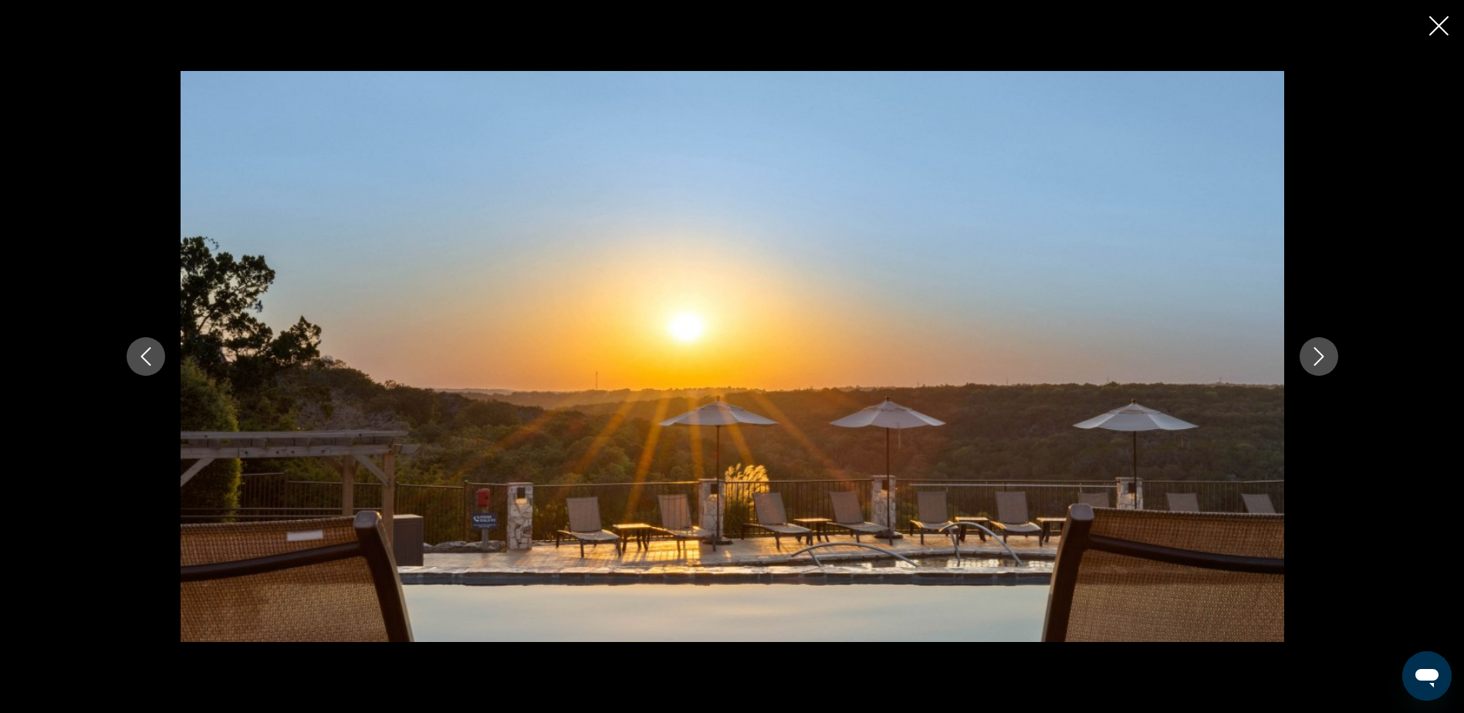
click at [1309, 366] on button "Siguiente imagen" at bounding box center [1318, 356] width 39 height 39
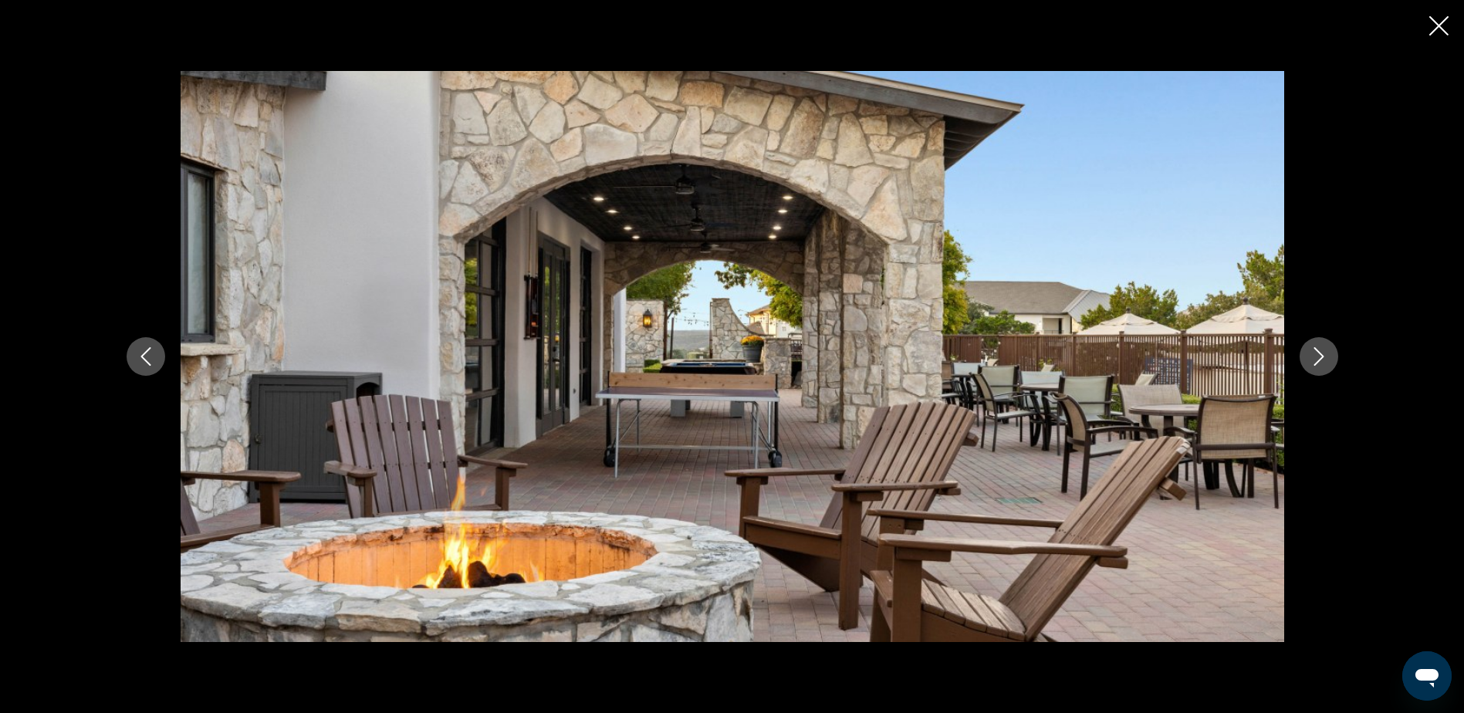
click at [1318, 362] on icon "Siguiente imagen" at bounding box center [1318, 356] width 19 height 19
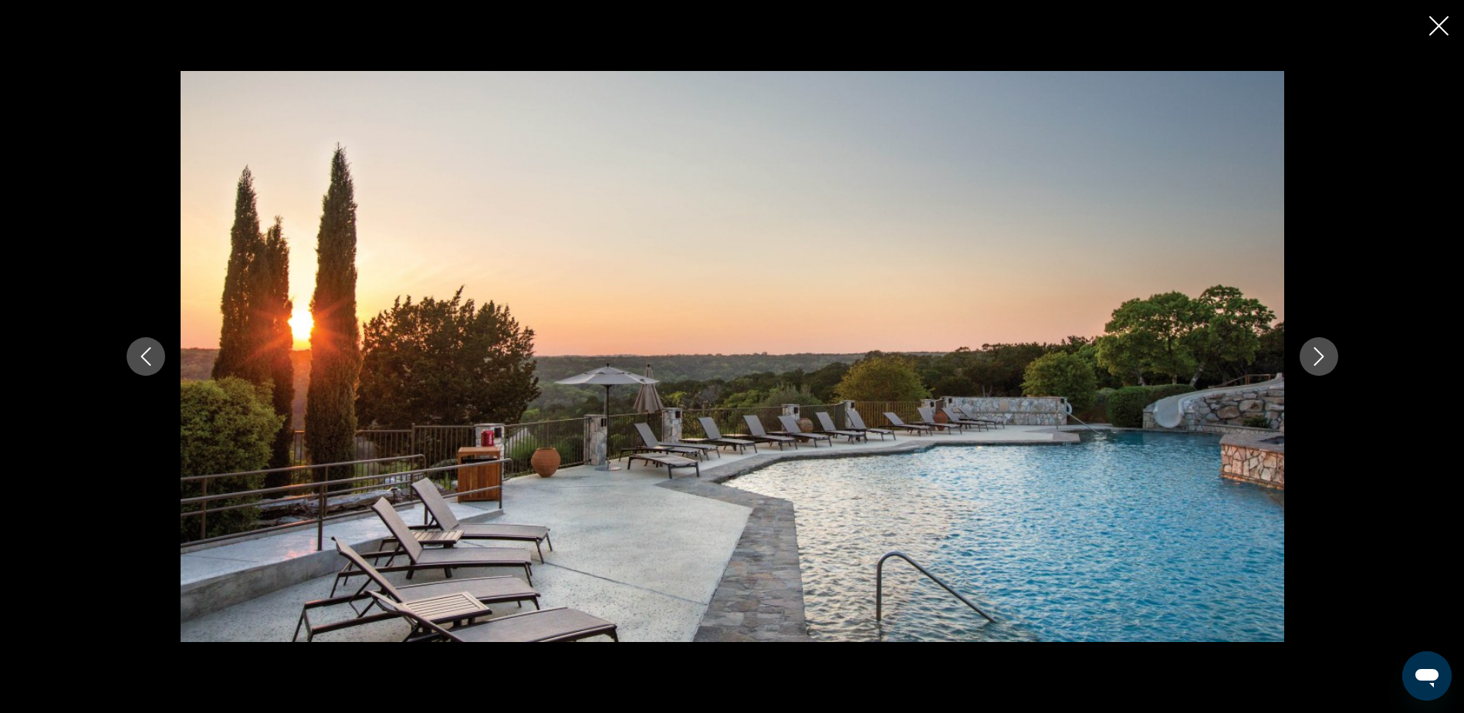
click at [1318, 364] on icon "Siguiente imagen" at bounding box center [1318, 356] width 19 height 19
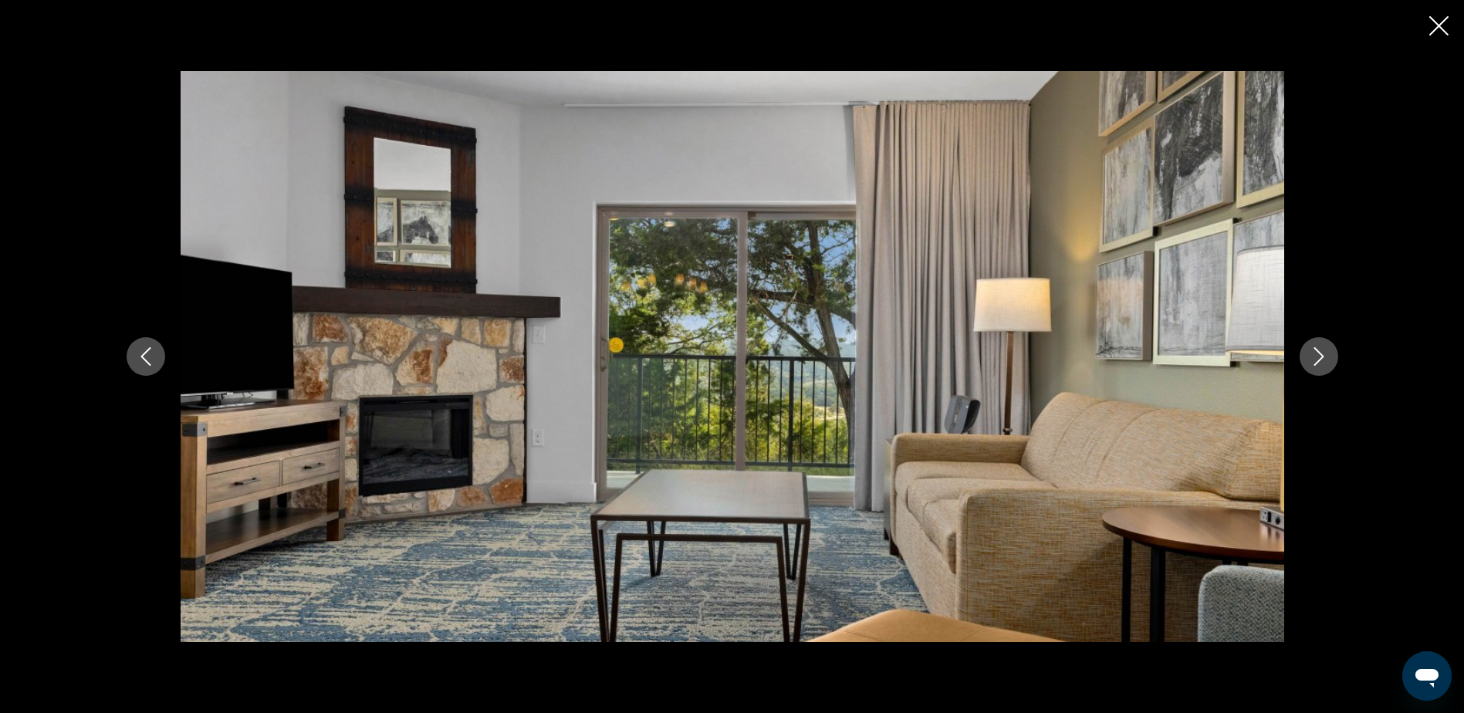
click at [1318, 364] on icon "Siguiente imagen" at bounding box center [1318, 356] width 19 height 19
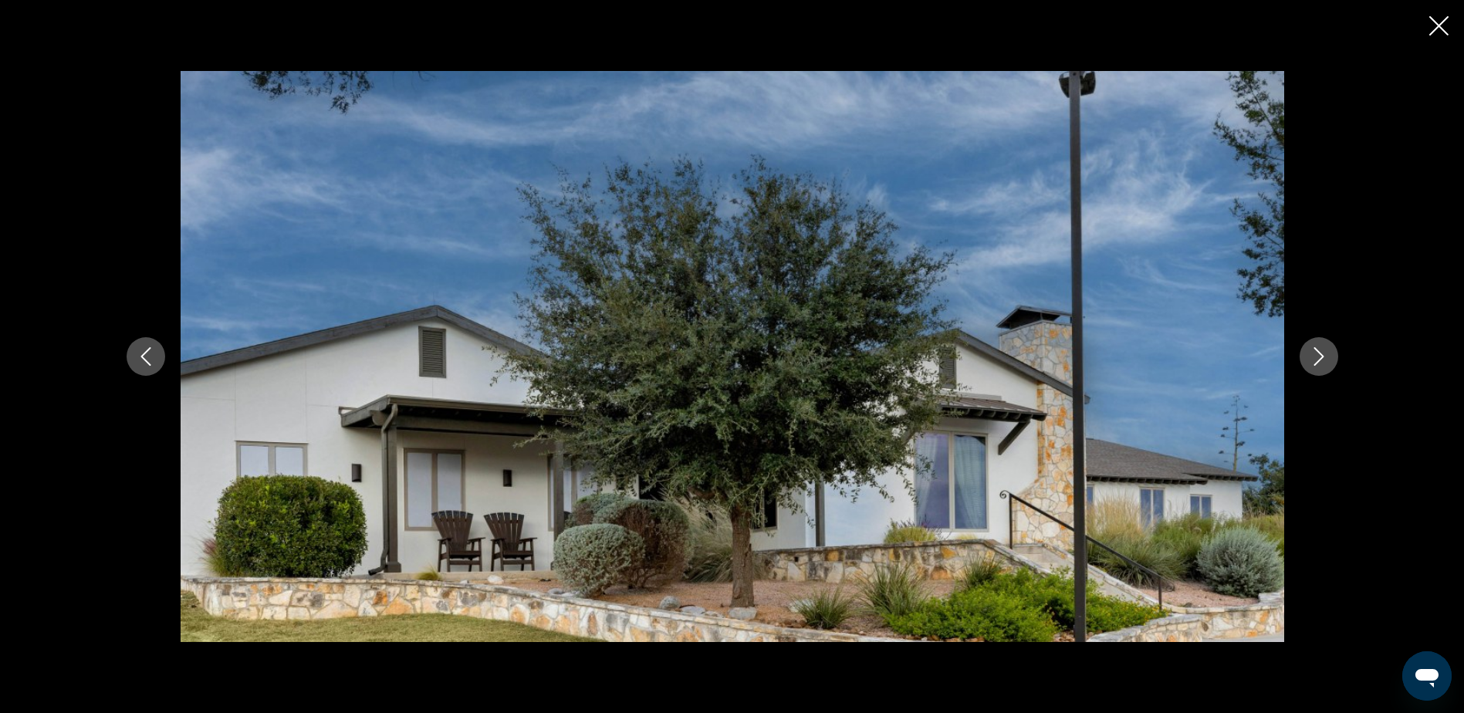
click at [1318, 364] on icon "Siguiente imagen" at bounding box center [1318, 356] width 19 height 19
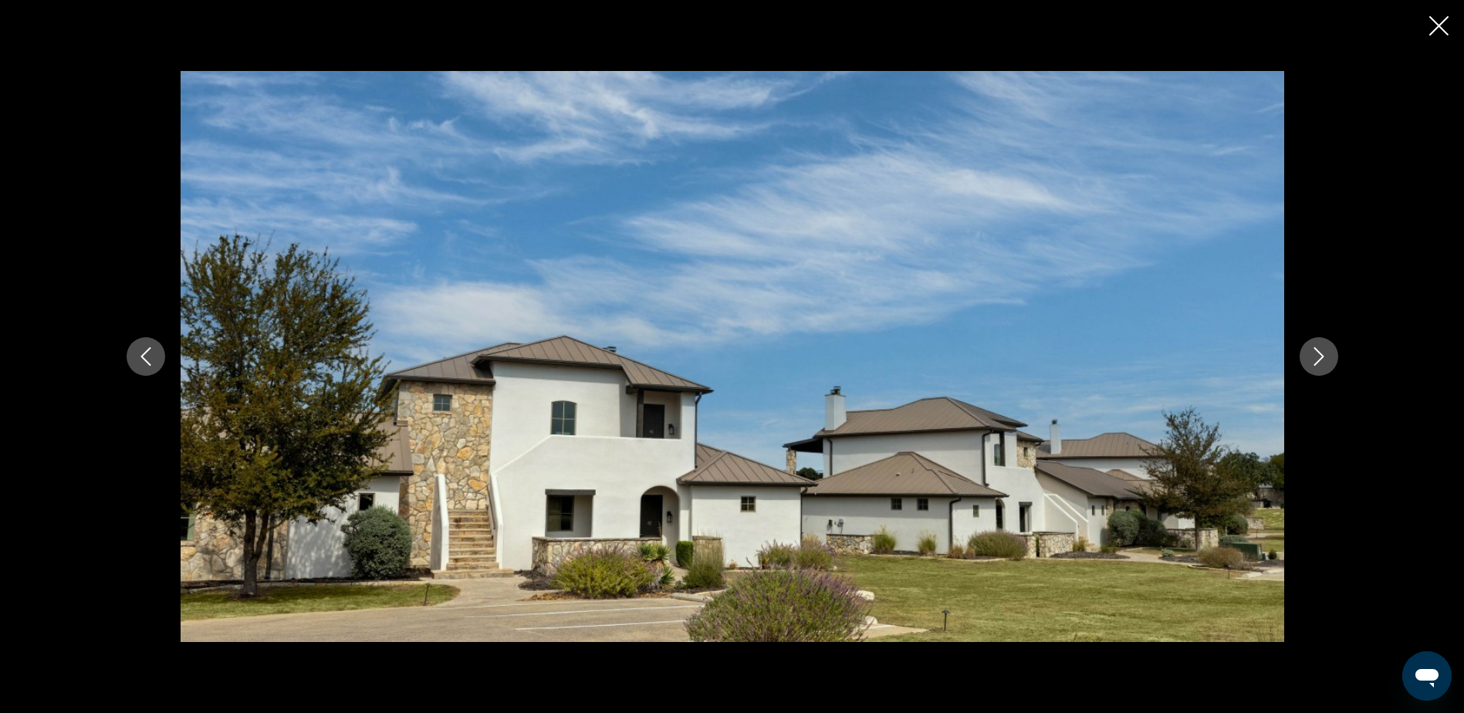
click at [1318, 364] on icon "Siguiente imagen" at bounding box center [1318, 356] width 19 height 19
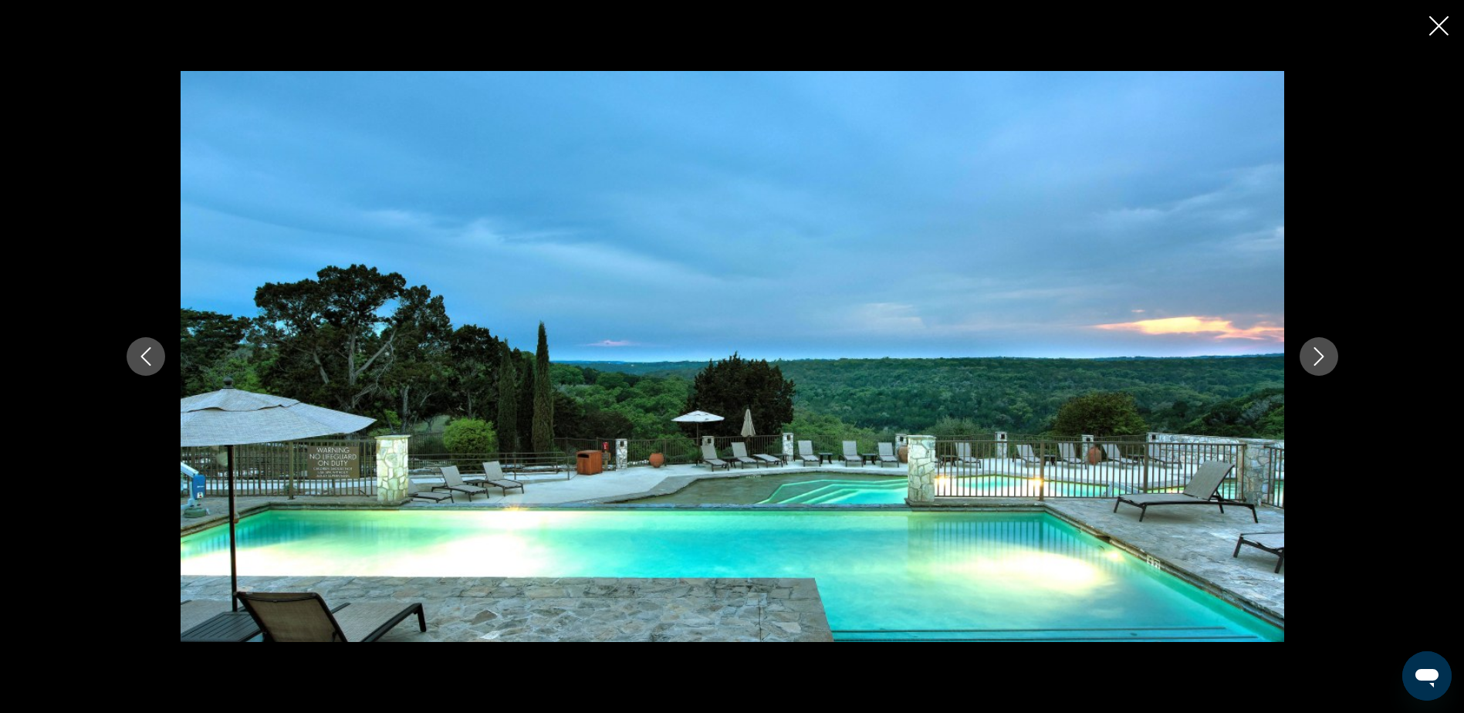
click at [1318, 364] on icon "Siguiente imagen" at bounding box center [1318, 356] width 19 height 19
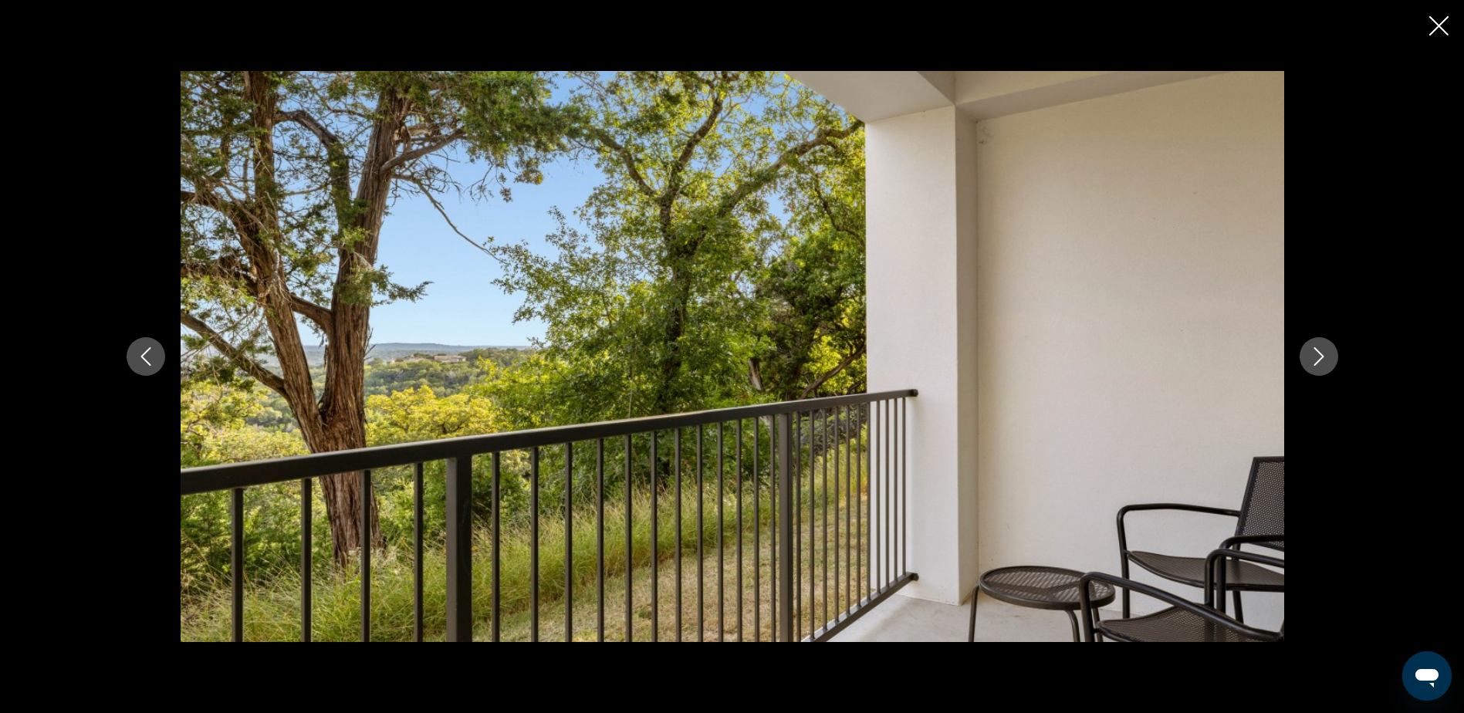
click at [1318, 364] on icon "Siguiente imagen" at bounding box center [1318, 356] width 19 height 19
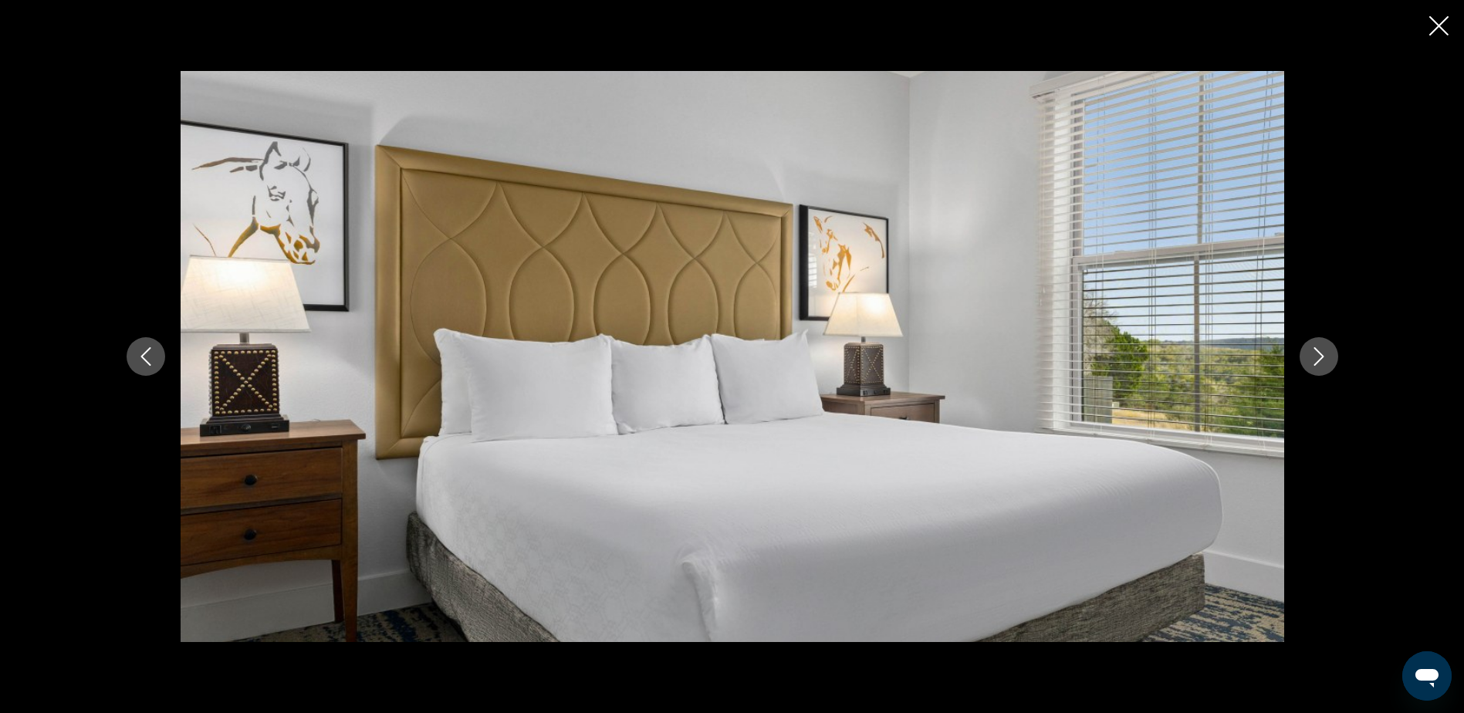
click at [1318, 364] on icon "Siguiente imagen" at bounding box center [1318, 356] width 19 height 19
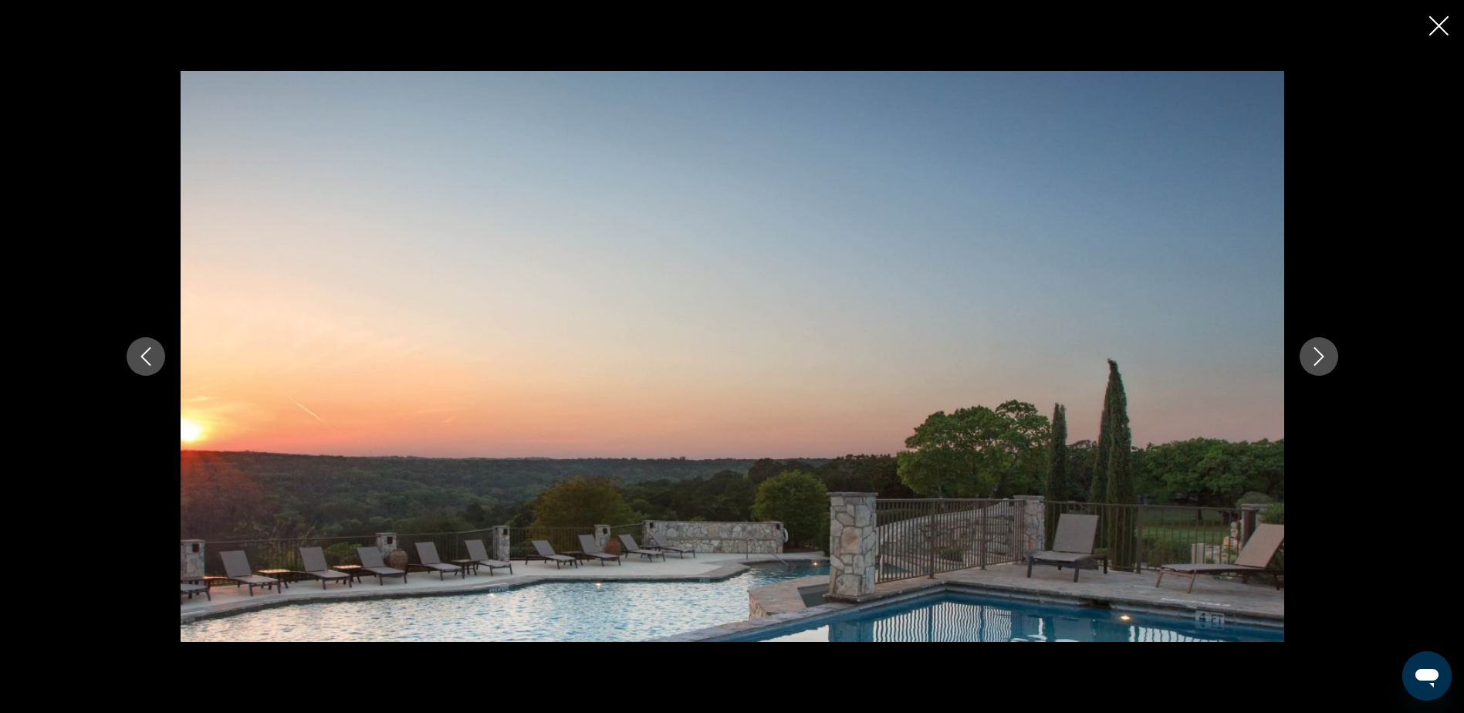
click at [1318, 364] on icon "Siguiente imagen" at bounding box center [1318, 356] width 19 height 19
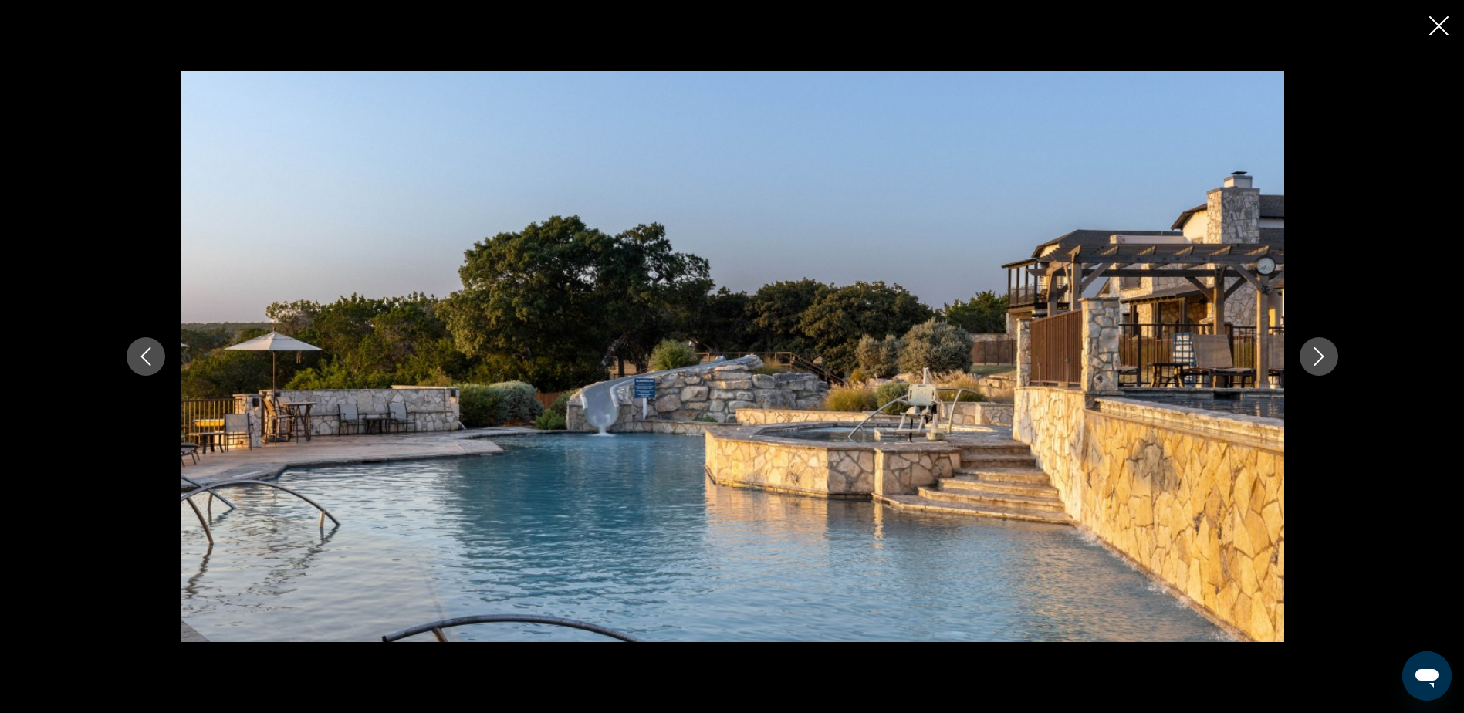
scroll to position [1929, 0]
click at [1439, 22] on icon "Cerrar presentación de diapositivas" at bounding box center [1438, 25] width 19 height 19
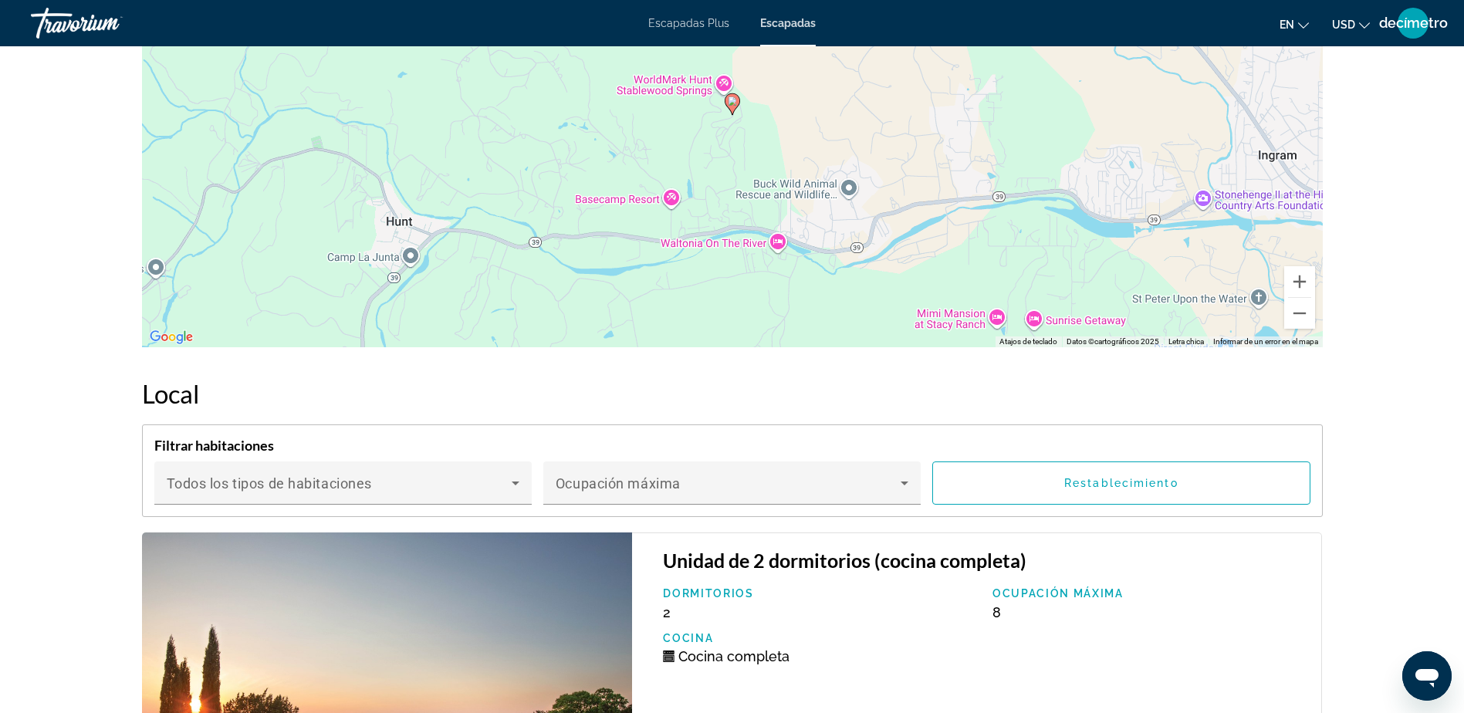
scroll to position [2469, 0]
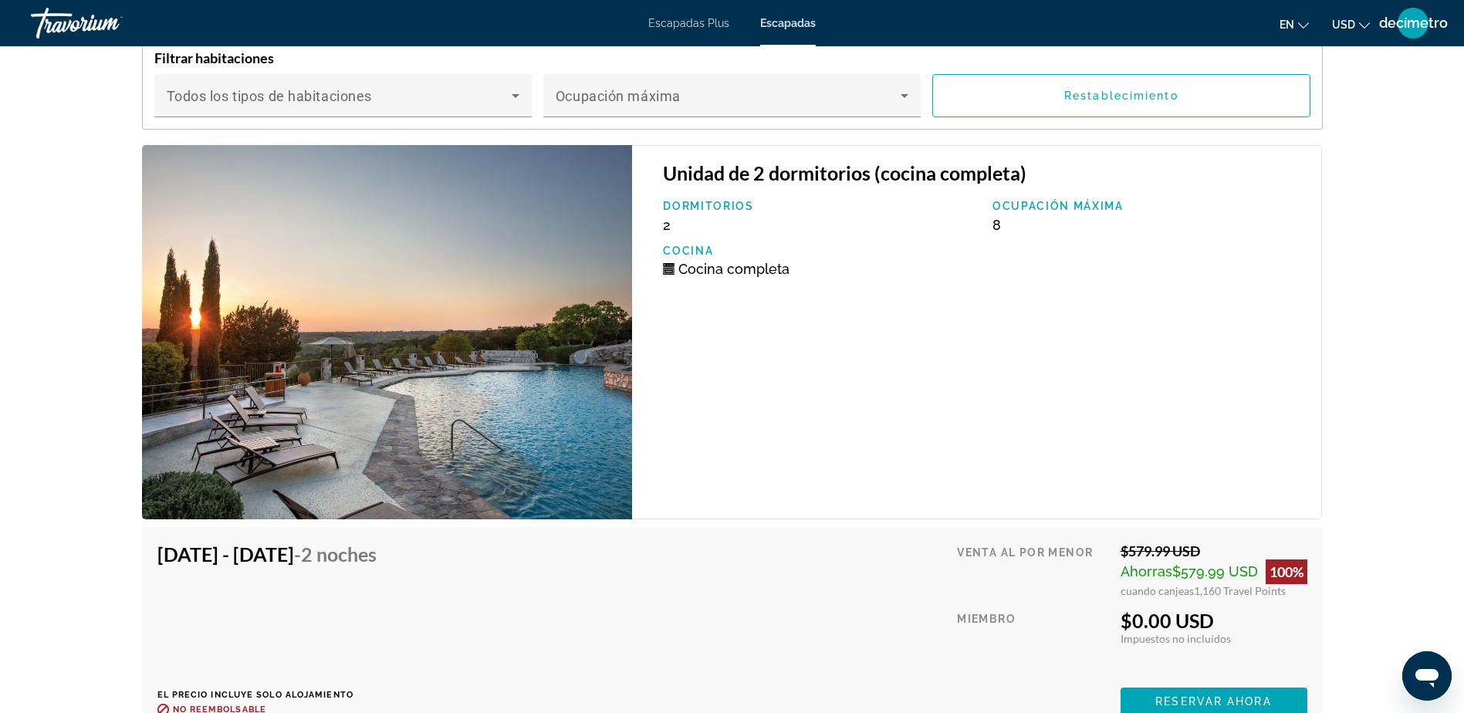
click at [519, 381] on img "Contenido principal" at bounding box center [387, 332] width 491 height 374
click at [524, 377] on img "Contenido principal" at bounding box center [387, 332] width 491 height 374
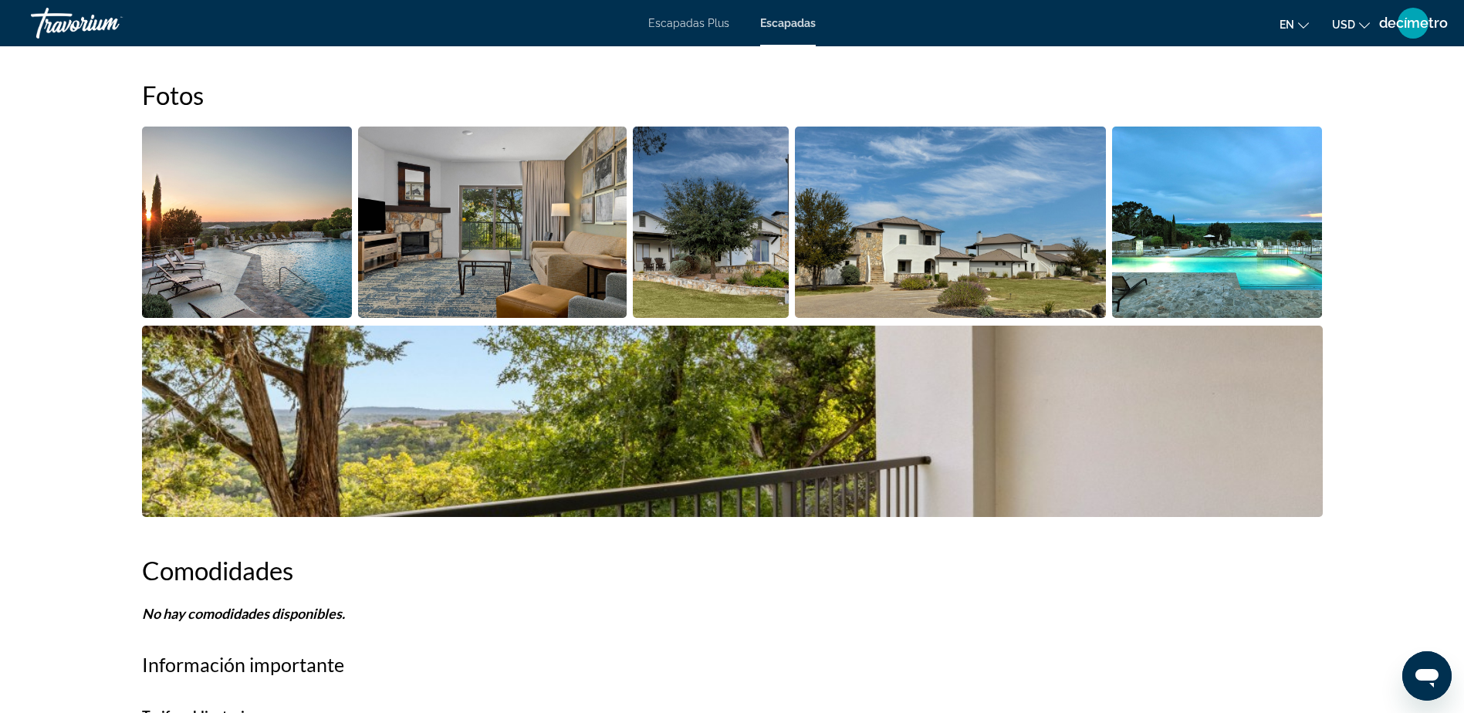
scroll to position [540, 0]
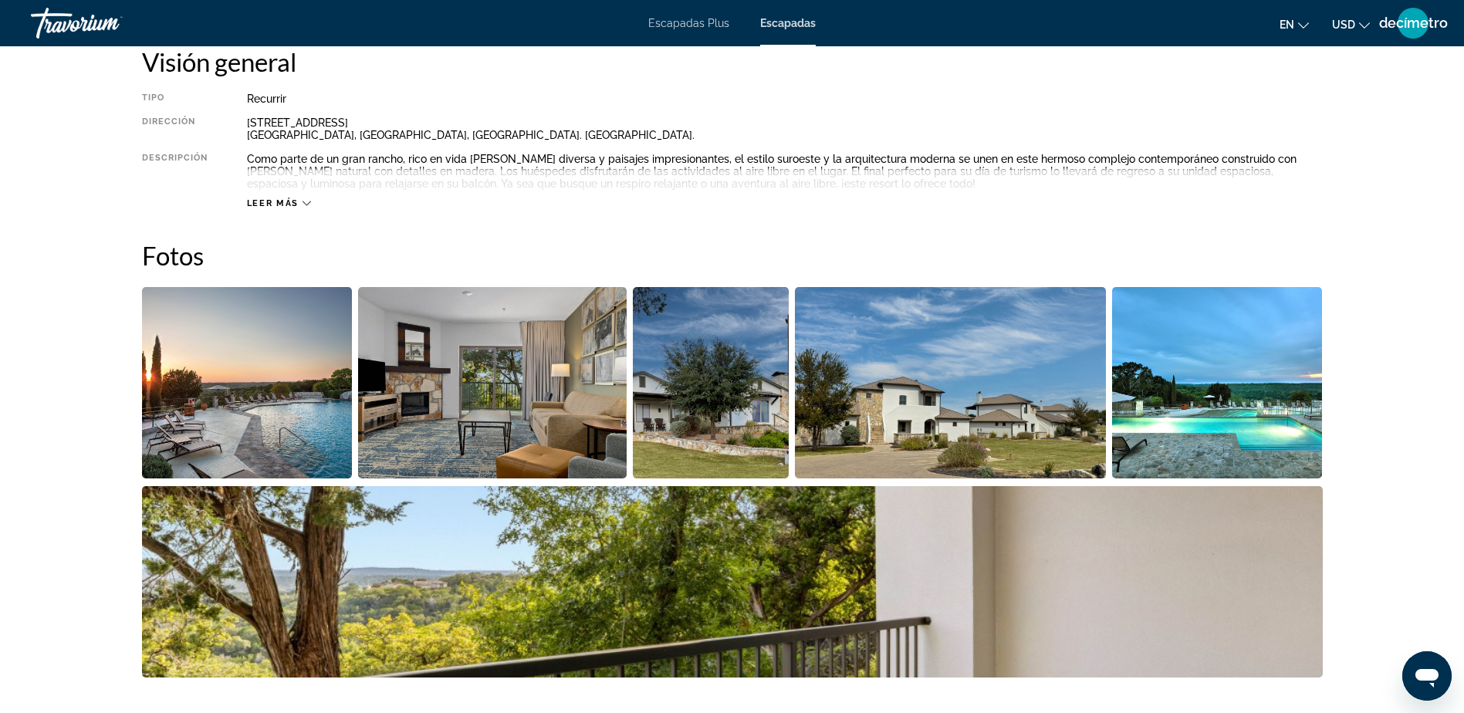
click at [311, 421] on img "Abrir control deslizante de imagen a pantalla completa" at bounding box center [247, 382] width 211 height 191
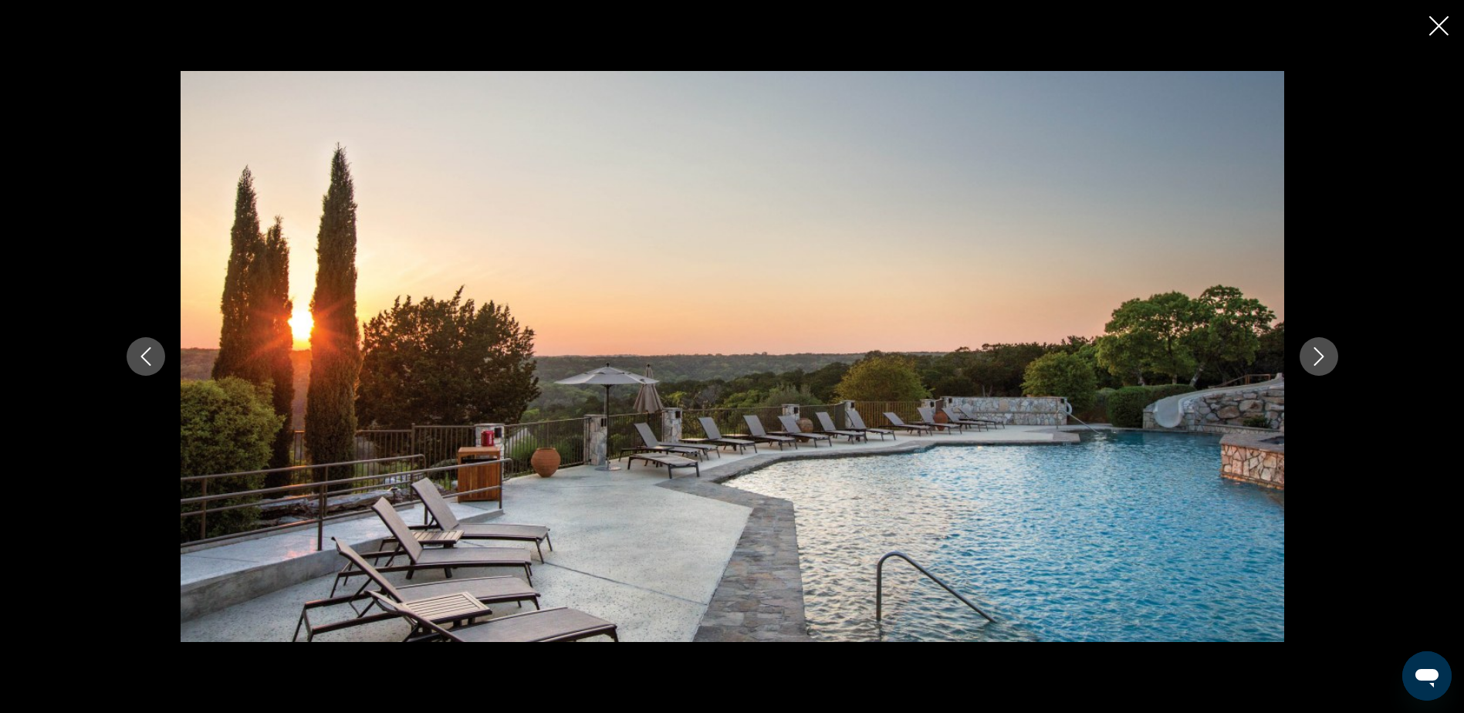
click at [1318, 360] on icon "Siguiente imagen" at bounding box center [1318, 356] width 10 height 19
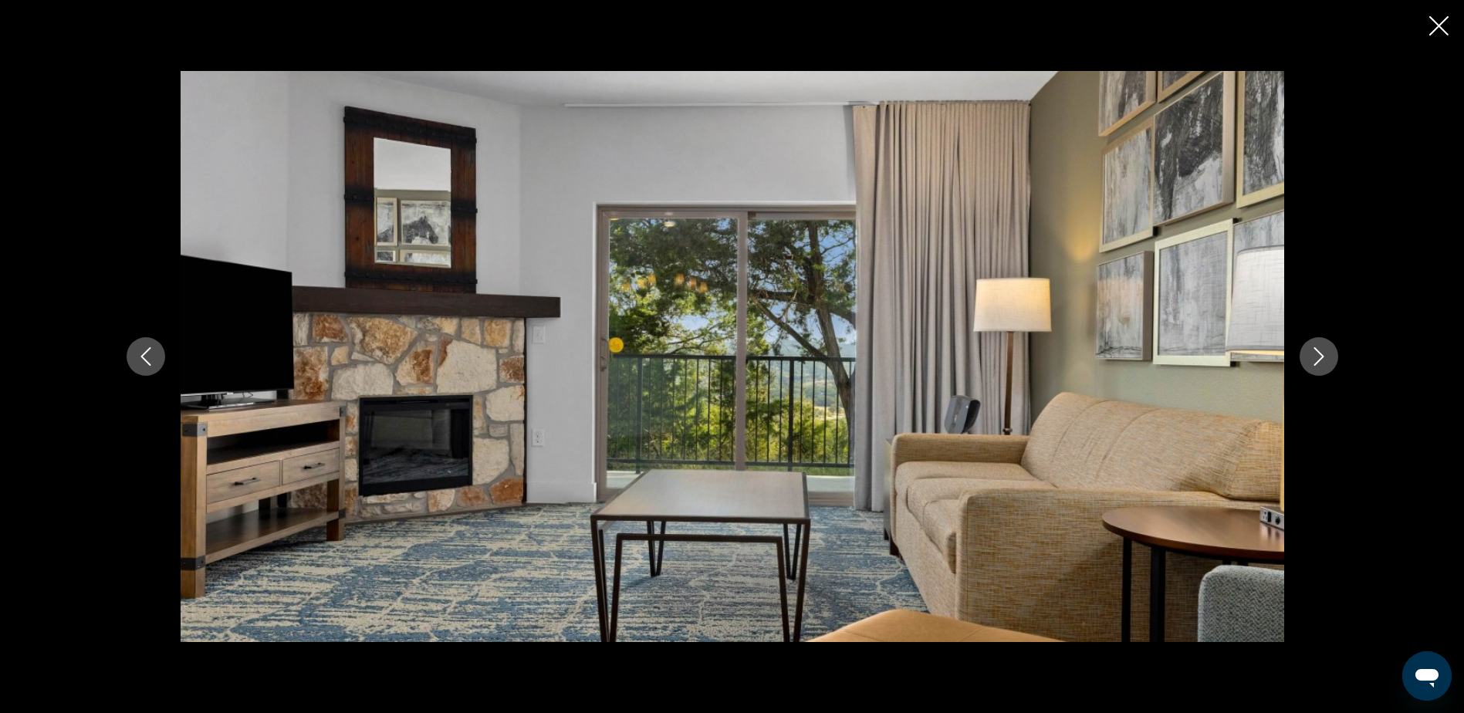
click at [1318, 360] on icon "Siguiente imagen" at bounding box center [1318, 356] width 10 height 19
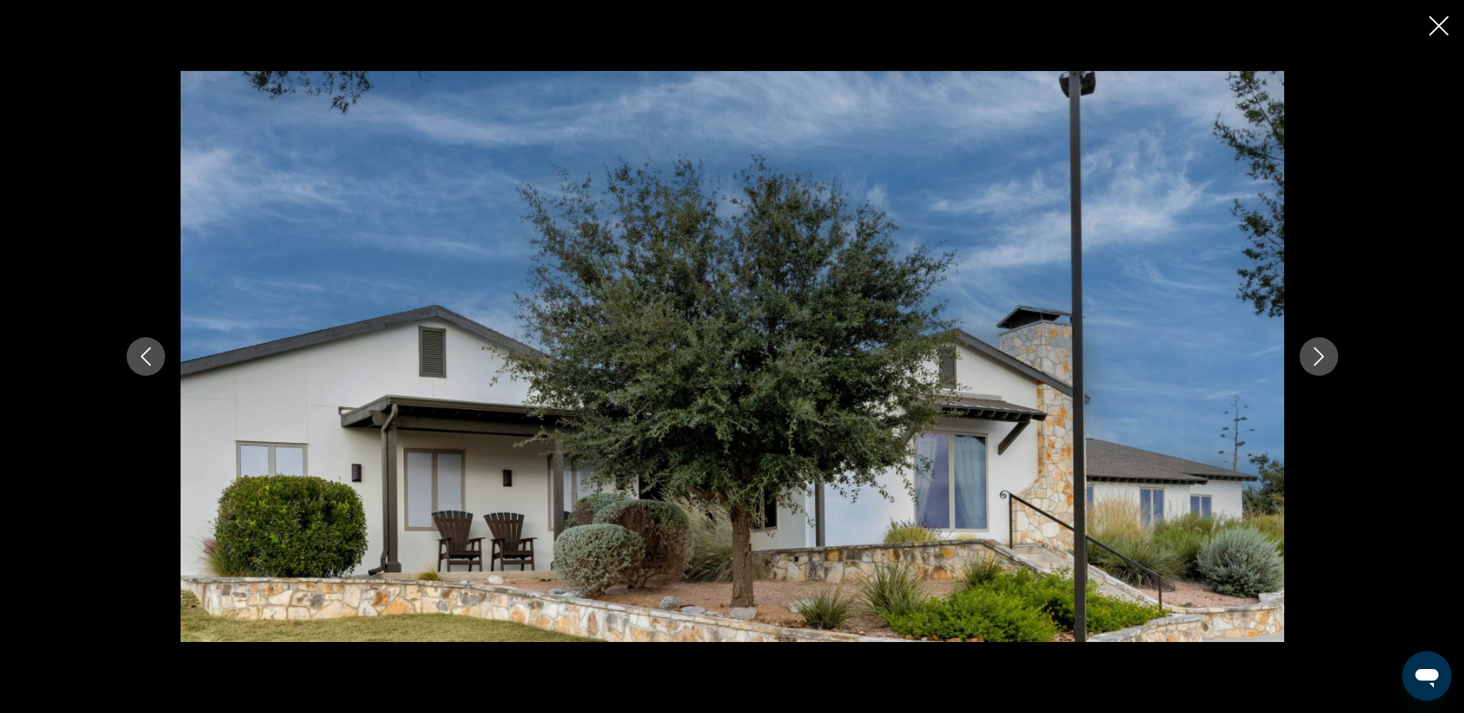
click at [1318, 360] on icon "Siguiente imagen" at bounding box center [1318, 356] width 10 height 19
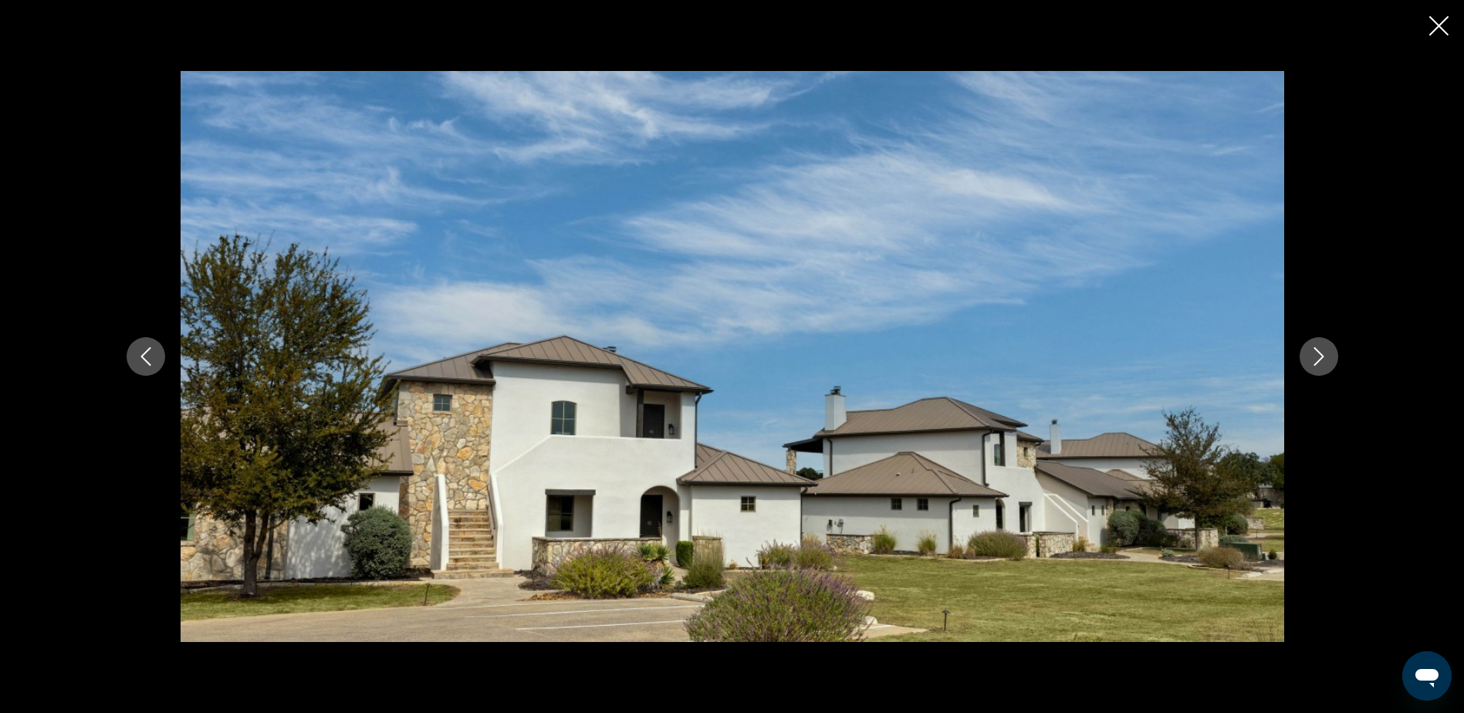
click at [1318, 360] on icon "Siguiente imagen" at bounding box center [1318, 356] width 10 height 19
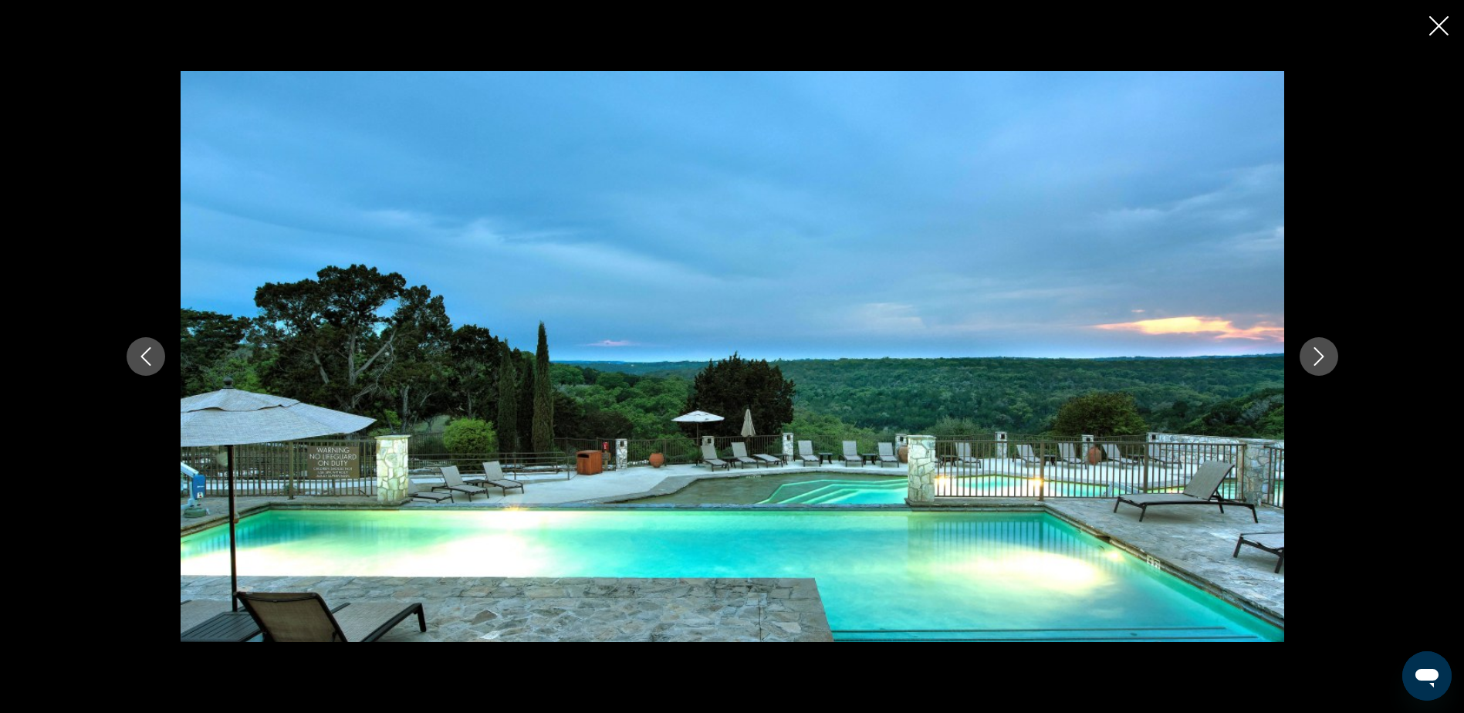
click at [1318, 360] on icon "Siguiente imagen" at bounding box center [1318, 356] width 10 height 19
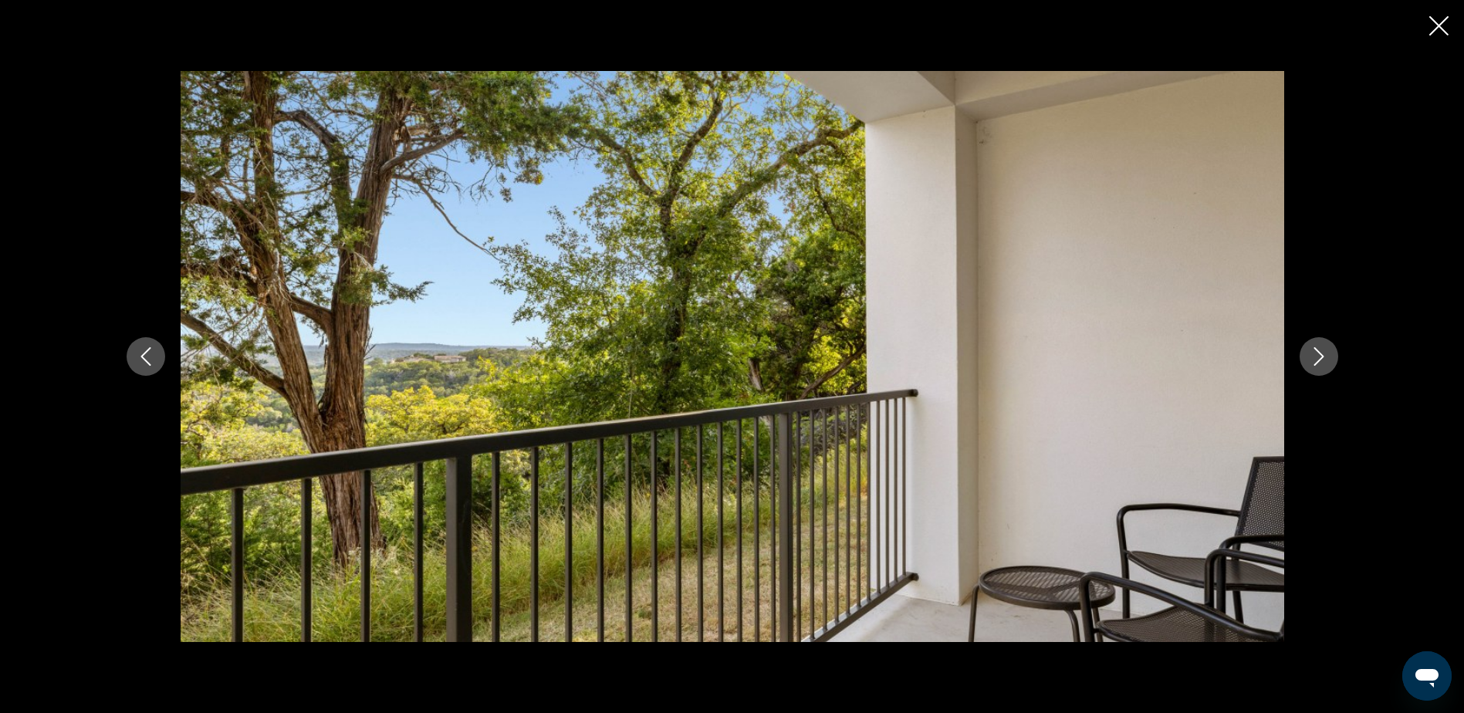
click at [1318, 360] on icon "Siguiente imagen" at bounding box center [1318, 356] width 10 height 19
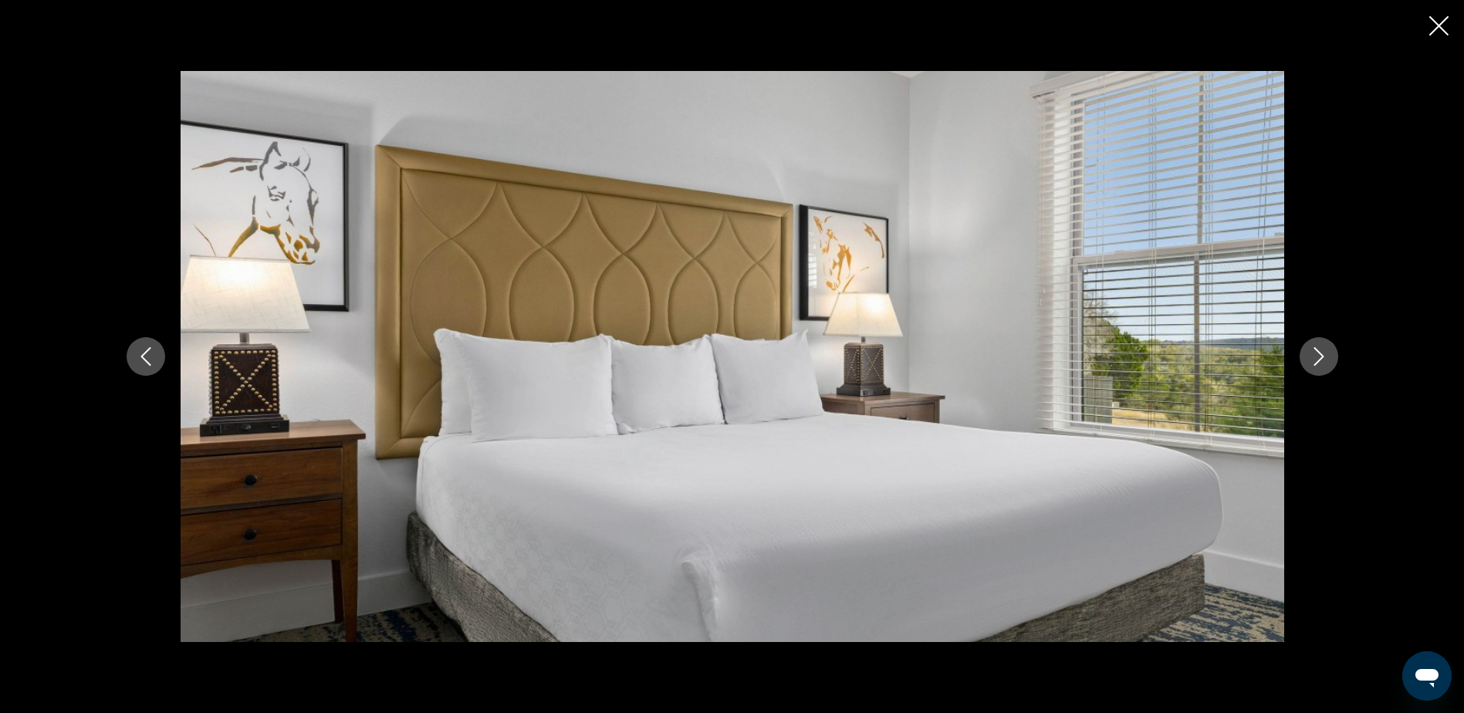
click at [1318, 360] on icon "Siguiente imagen" at bounding box center [1318, 356] width 10 height 19
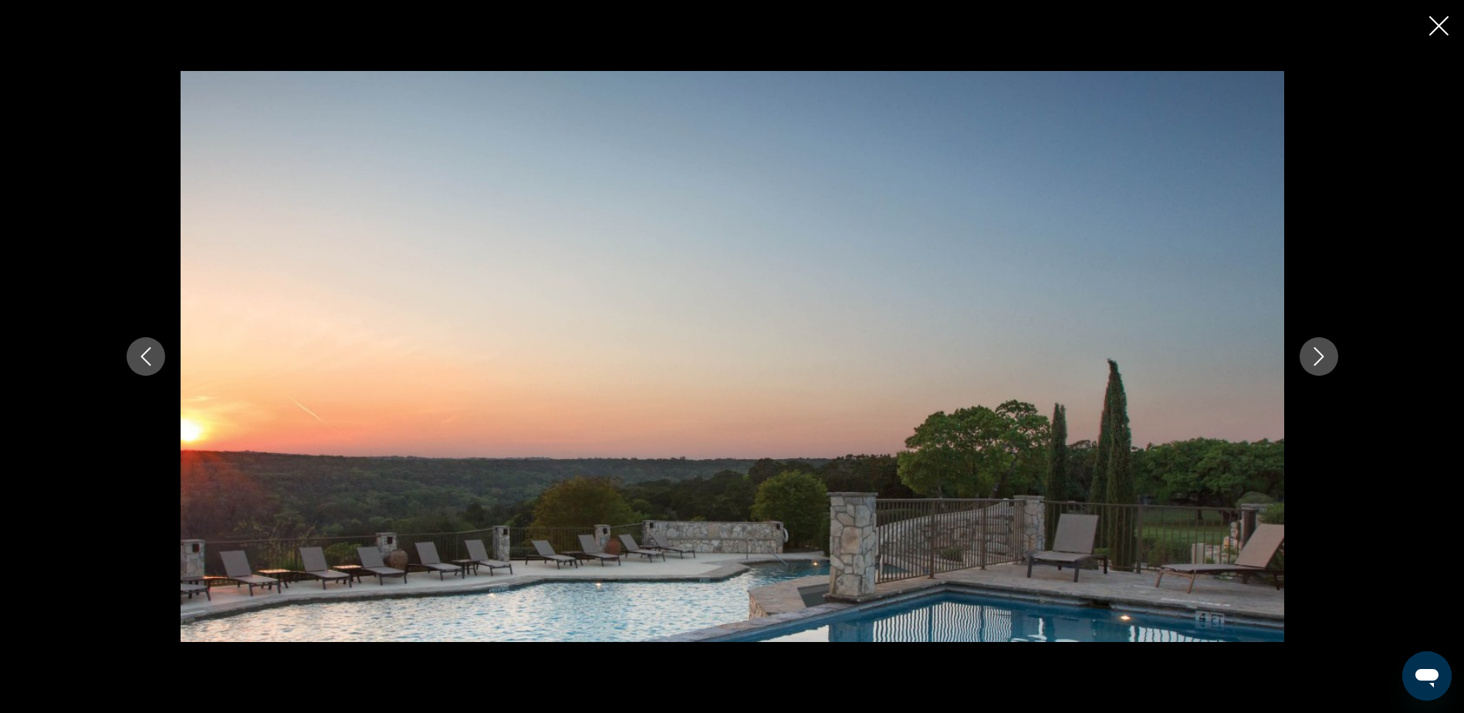
click at [1318, 360] on icon "Siguiente imagen" at bounding box center [1318, 356] width 10 height 19
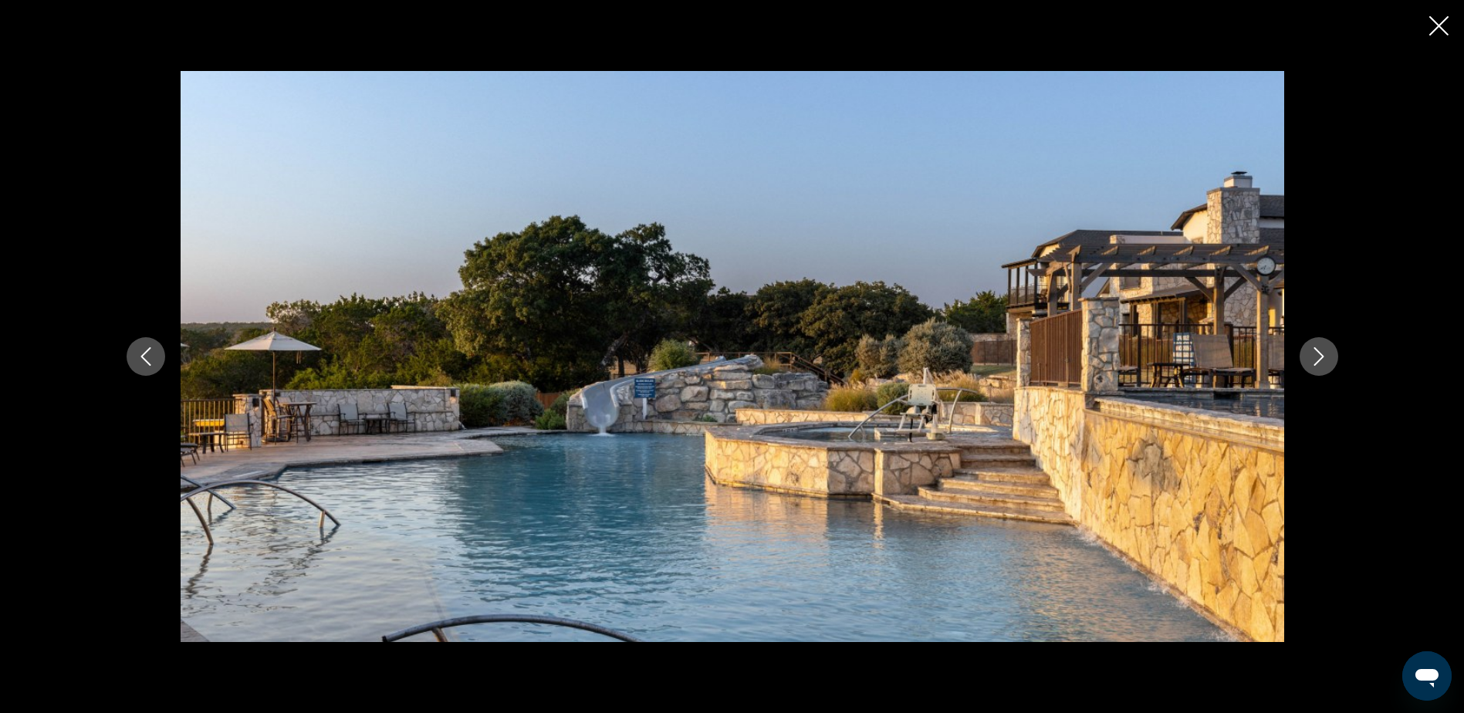
click at [1318, 360] on icon "Siguiente imagen" at bounding box center [1318, 356] width 10 height 19
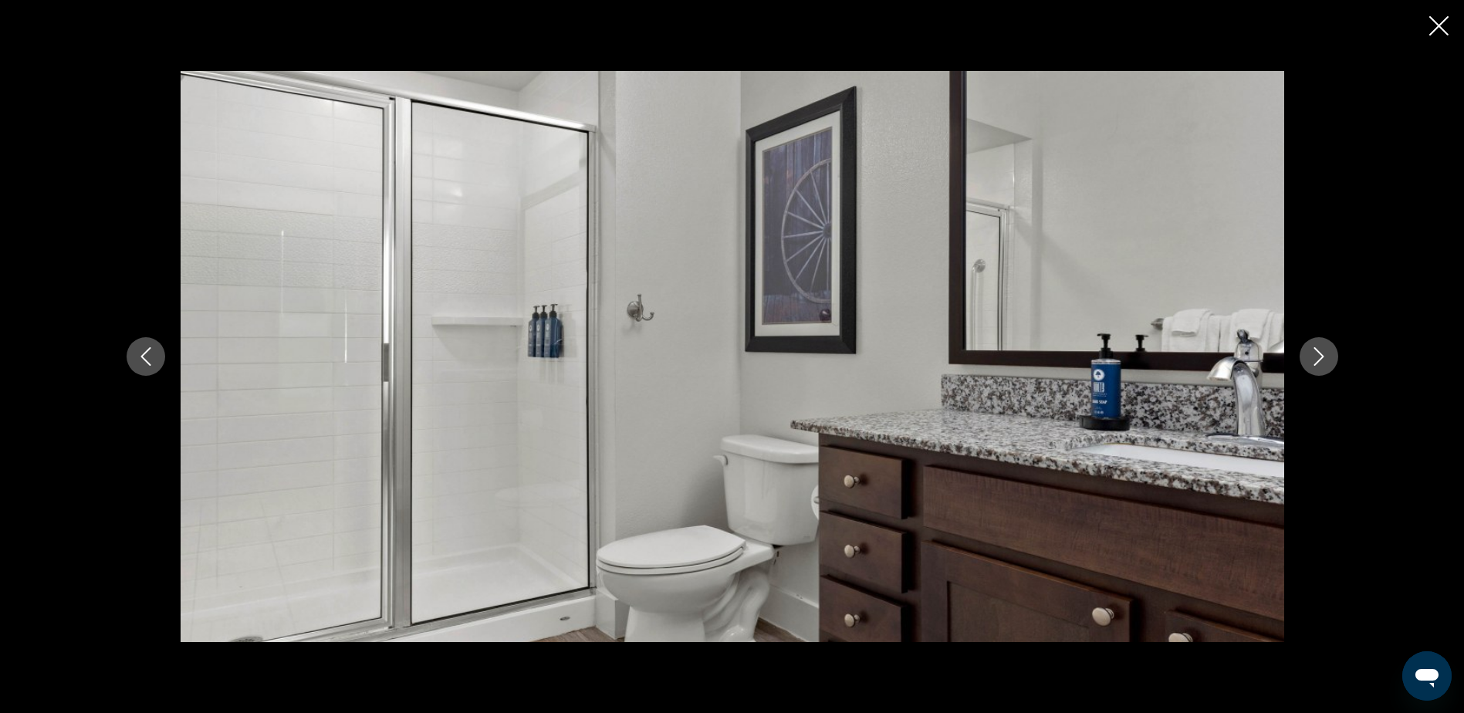
click at [1318, 360] on icon "Siguiente imagen" at bounding box center [1318, 356] width 10 height 19
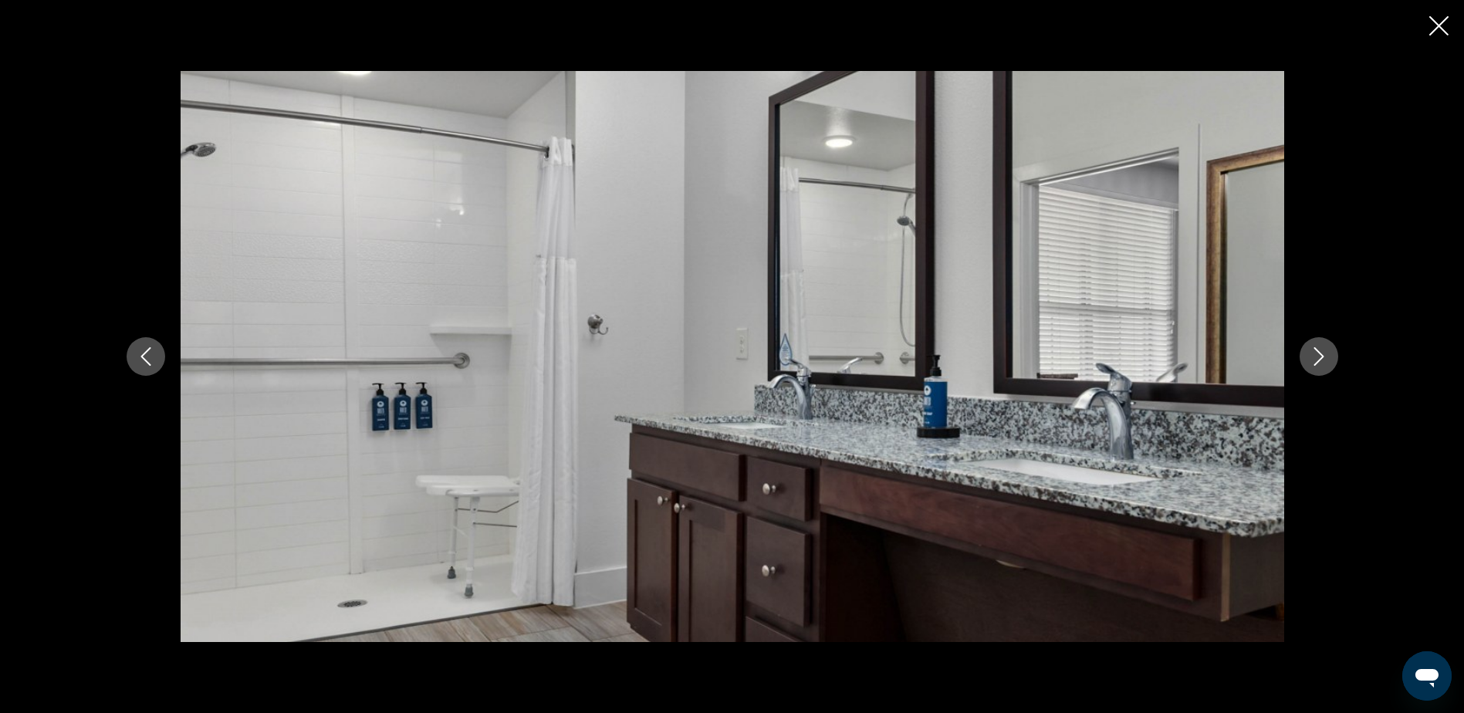
click at [1318, 360] on icon "Siguiente imagen" at bounding box center [1318, 356] width 10 height 19
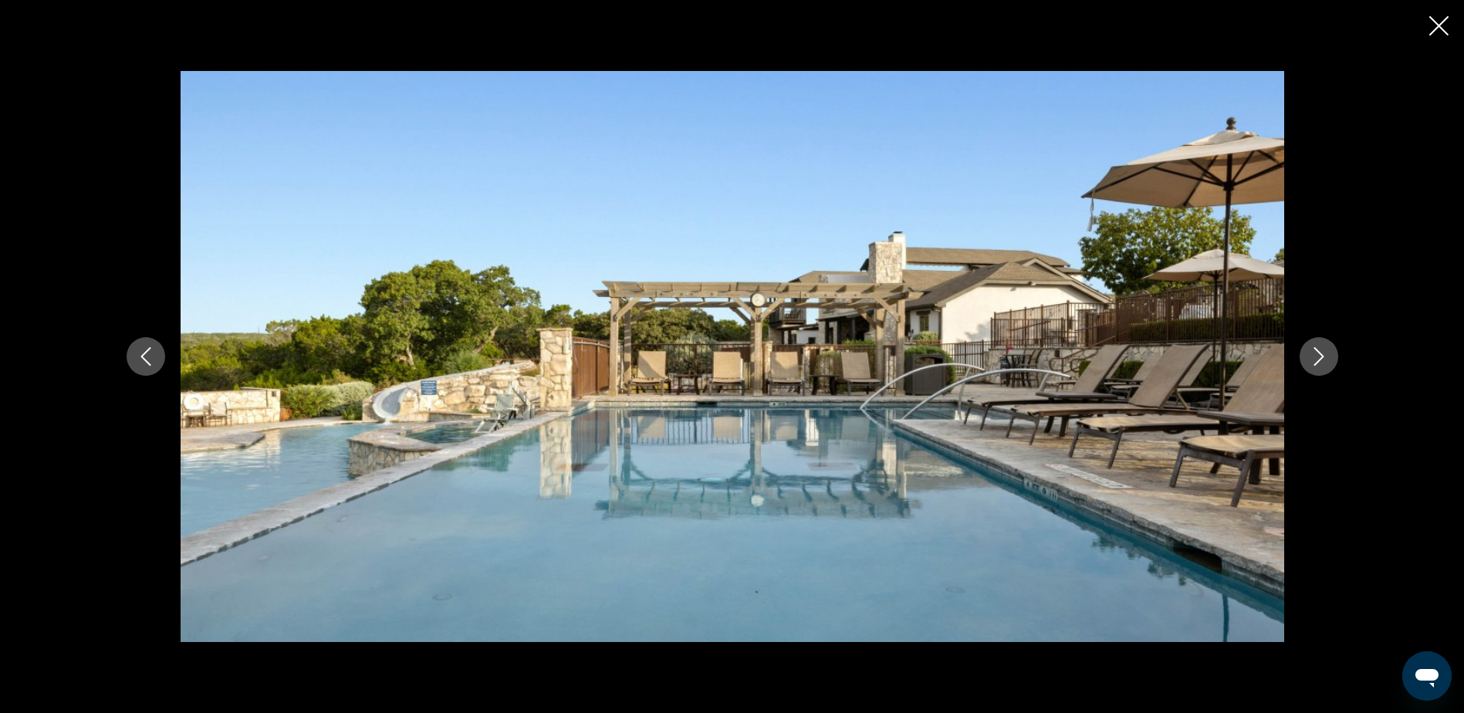
click at [1318, 360] on icon "Siguiente imagen" at bounding box center [1318, 356] width 10 height 19
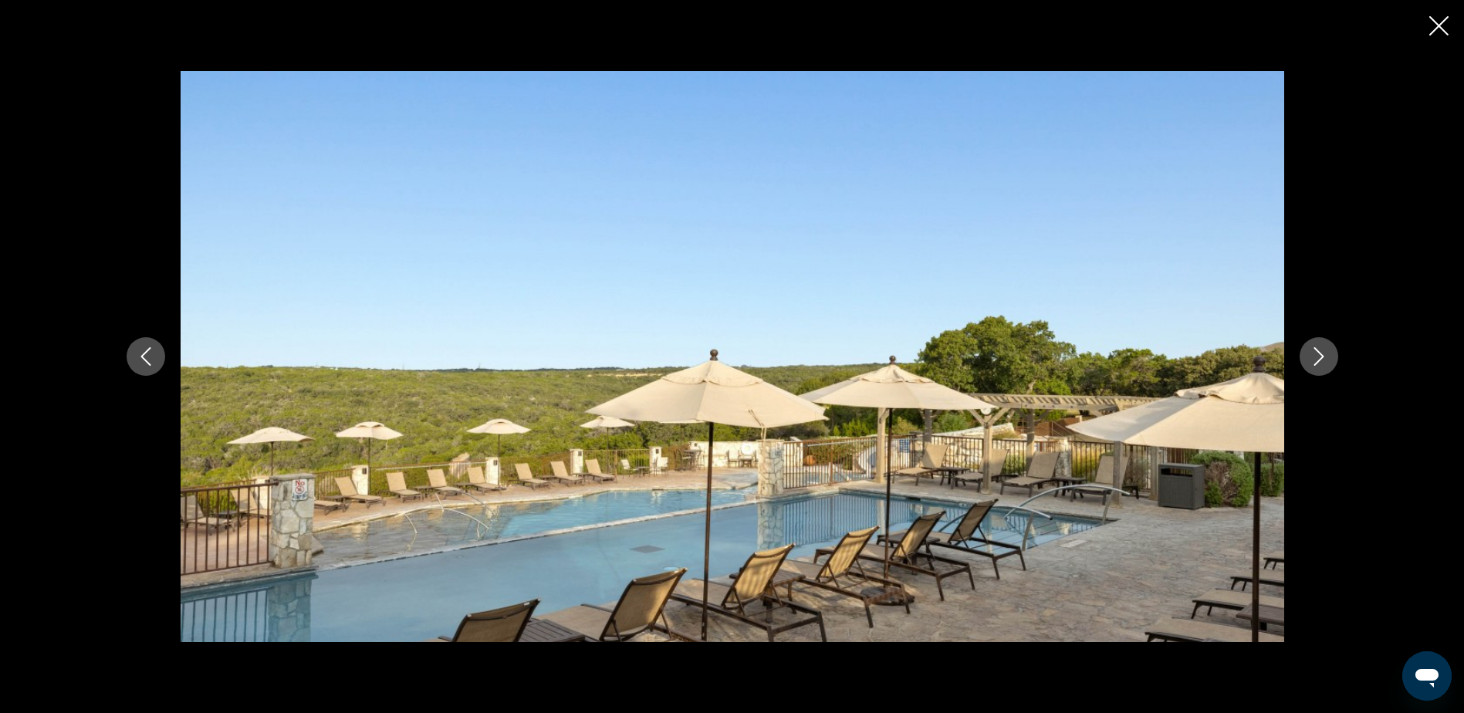
click at [1318, 360] on icon "Siguiente imagen" at bounding box center [1318, 356] width 10 height 19
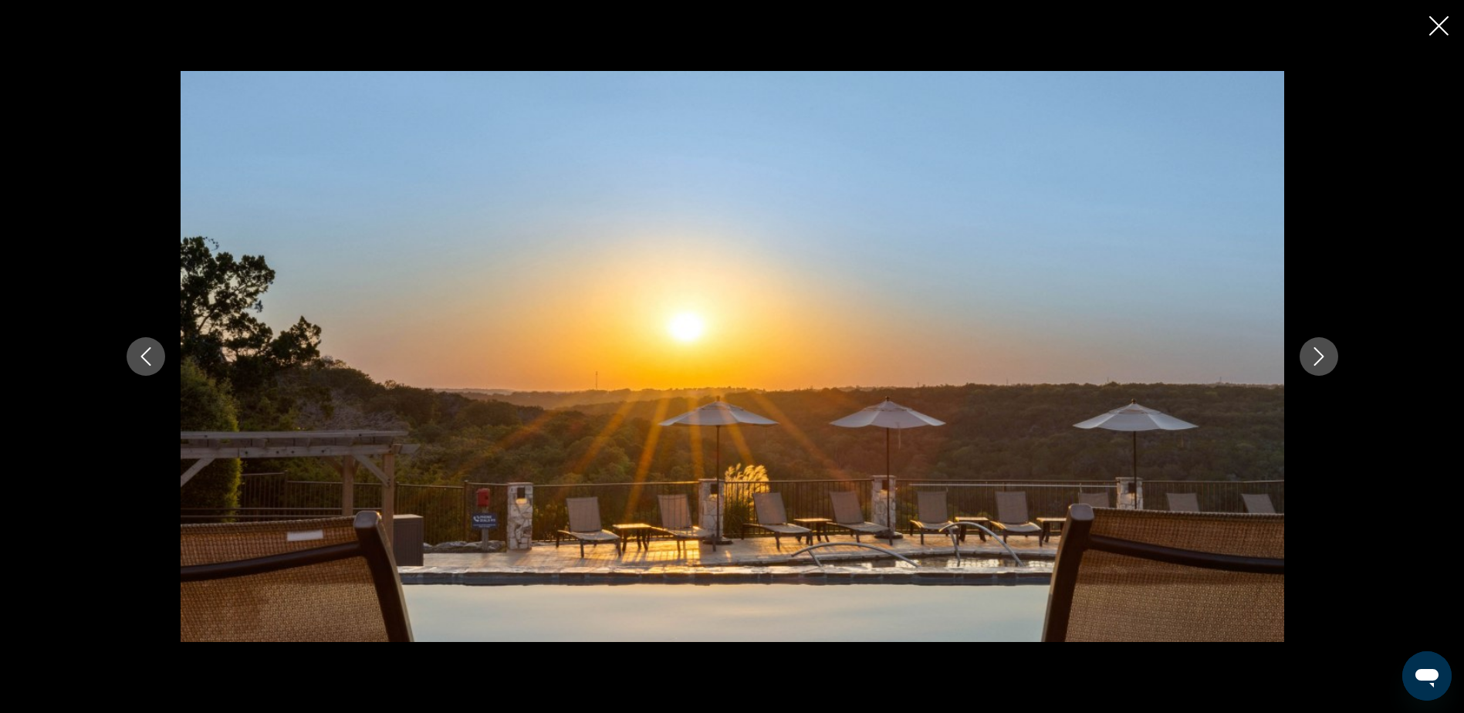
click at [1318, 360] on icon "Siguiente imagen" at bounding box center [1318, 356] width 10 height 19
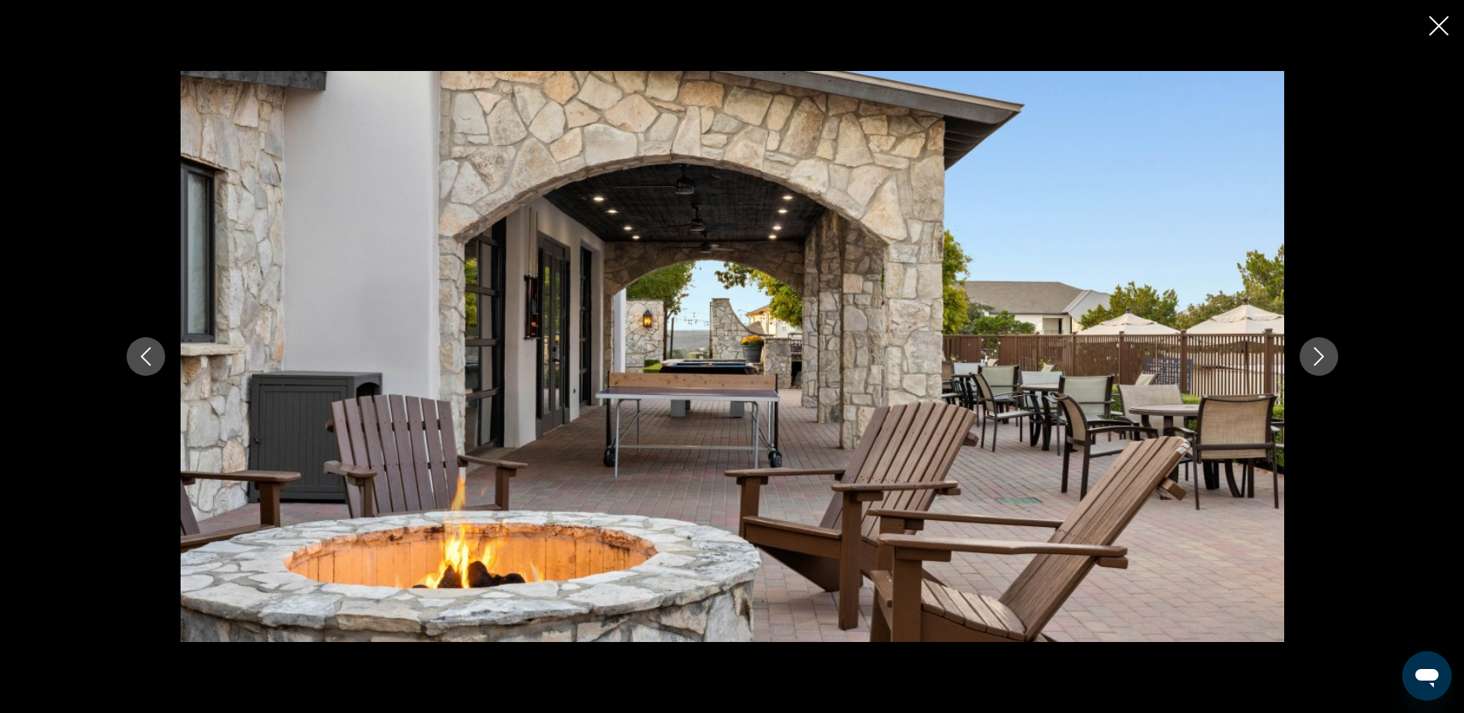
click at [1318, 360] on icon "Siguiente imagen" at bounding box center [1318, 356] width 10 height 19
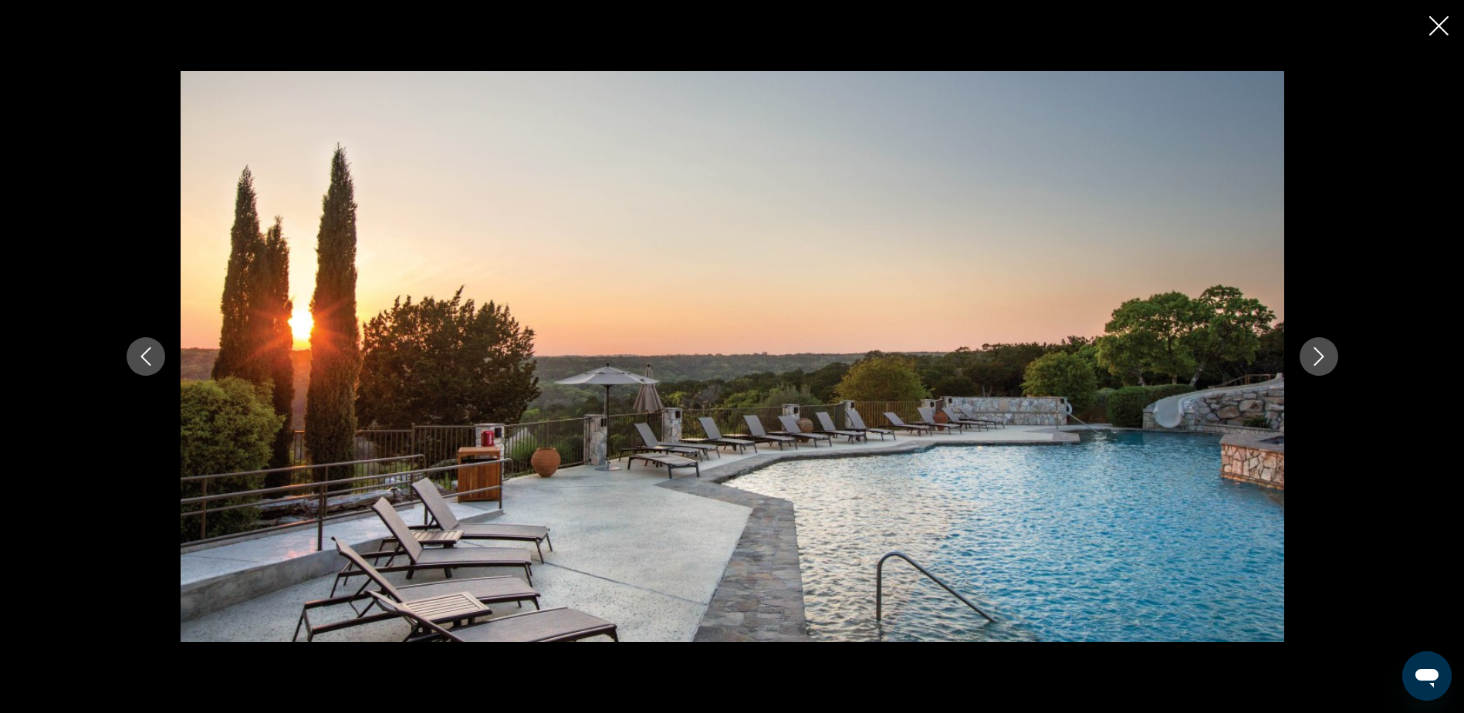
click at [1318, 360] on icon "Siguiente imagen" at bounding box center [1318, 356] width 10 height 19
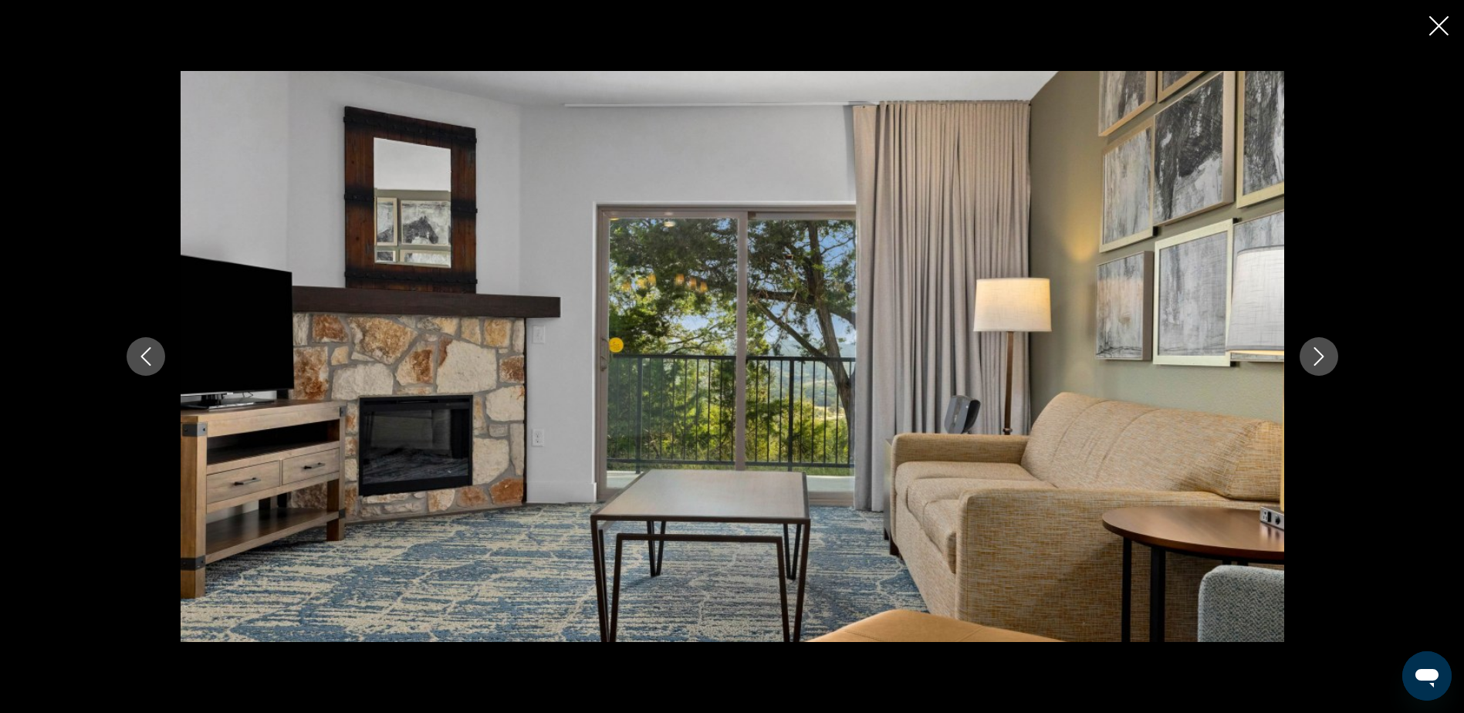
click at [1440, 25] on icon "Cerrar presentación de diapositivas" at bounding box center [1438, 25] width 19 height 19
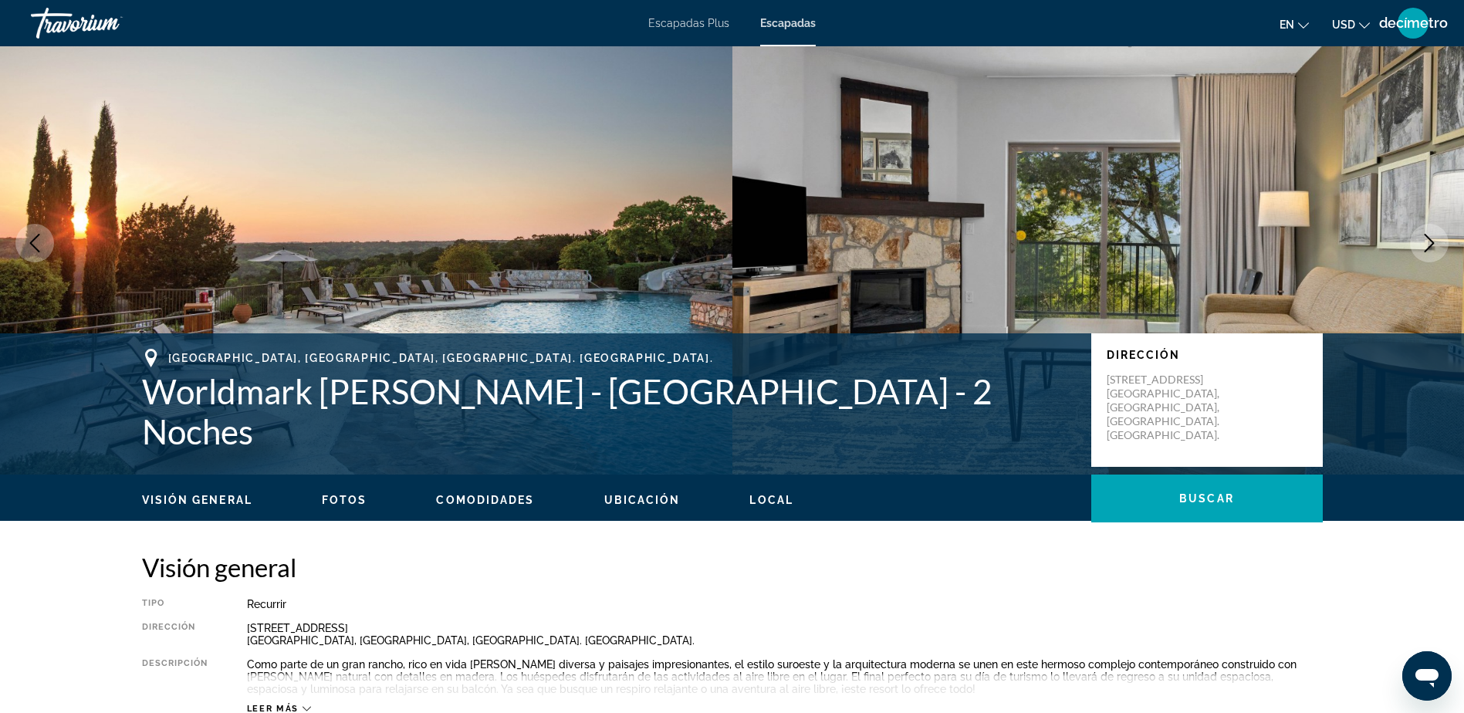
scroll to position [0, 0]
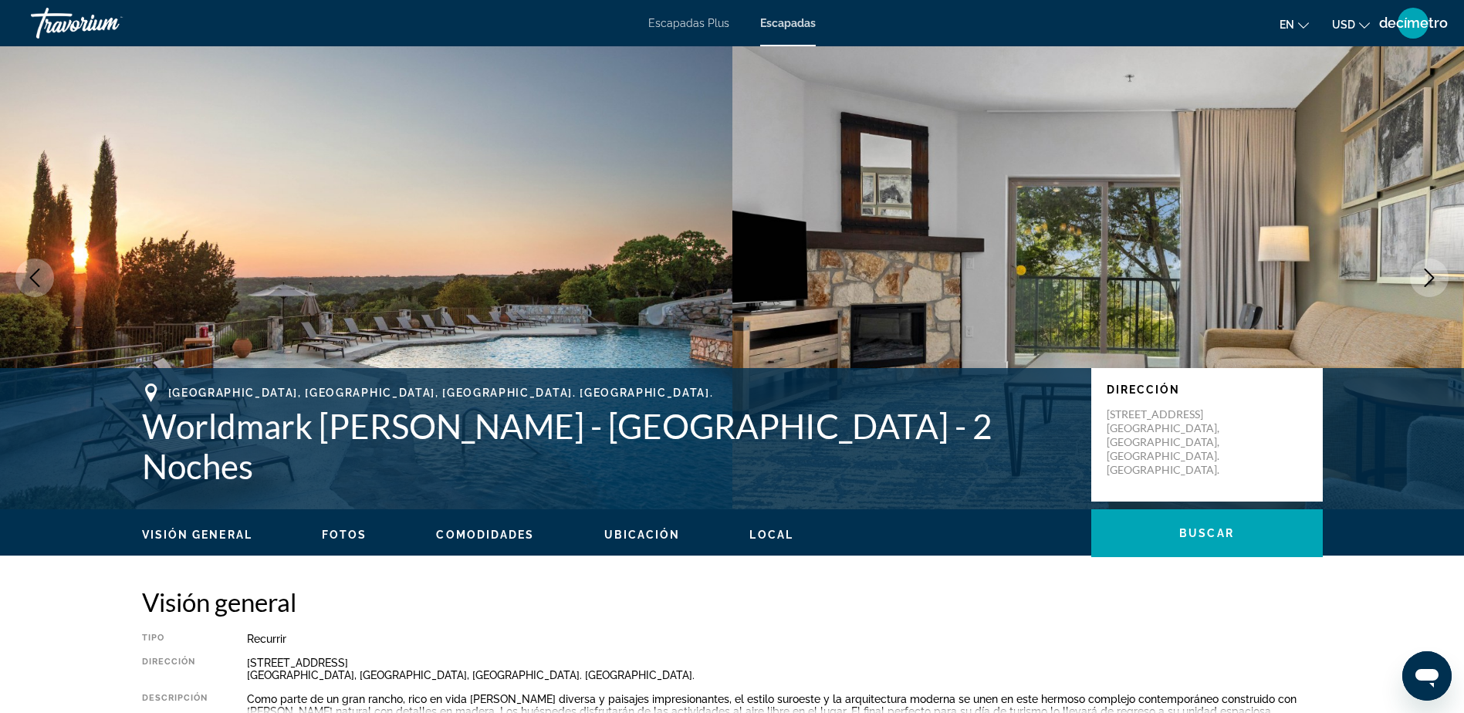
click at [50, 276] on button "Imagen anterior" at bounding box center [34, 277] width 39 height 39
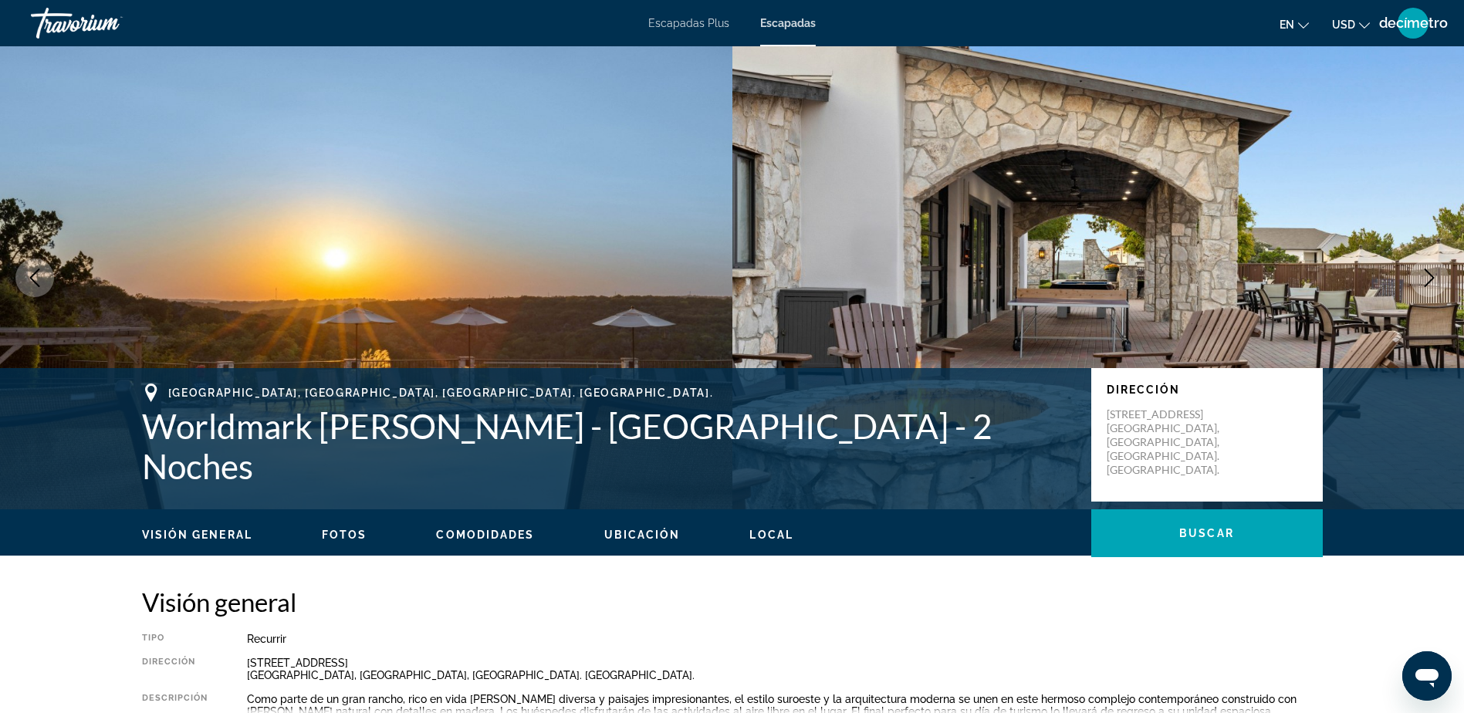
click at [326, 27] on div "Escapadas Plus Escapadas en English Español Français Italiano Português русский…" at bounding box center [732, 23] width 1464 height 40
click at [421, 177] on img "Contenido principal" at bounding box center [366, 277] width 732 height 463
click at [422, 174] on img "Contenido principal" at bounding box center [366, 277] width 732 height 463
click at [461, 164] on img "Contenido principal" at bounding box center [366, 277] width 732 height 463
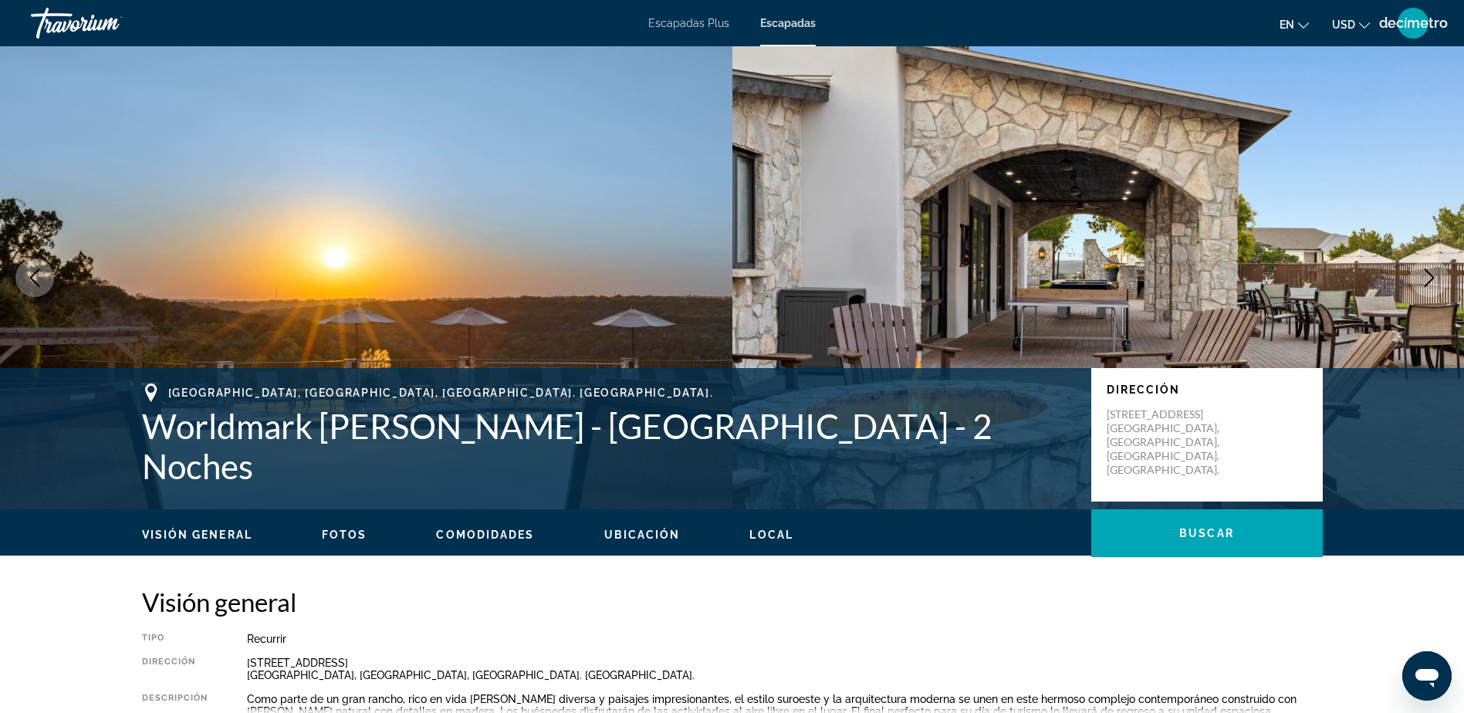
click at [461, 164] on img "Contenido principal" at bounding box center [366, 277] width 732 height 463
click at [1190, 529] on span "Buscar" at bounding box center [1206, 533] width 55 height 12
